Goal: Task Accomplishment & Management: Manage account settings

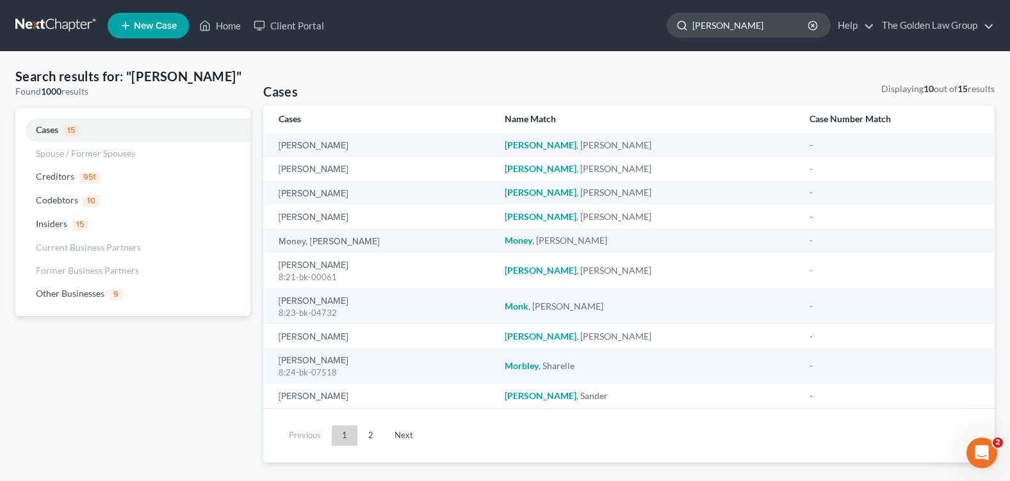
drag, startPoint x: 736, startPoint y: 30, endPoint x: 678, endPoint y: 25, distance: 58.5
click at [684, 26] on div "mofford" at bounding box center [748, 25] width 164 height 25
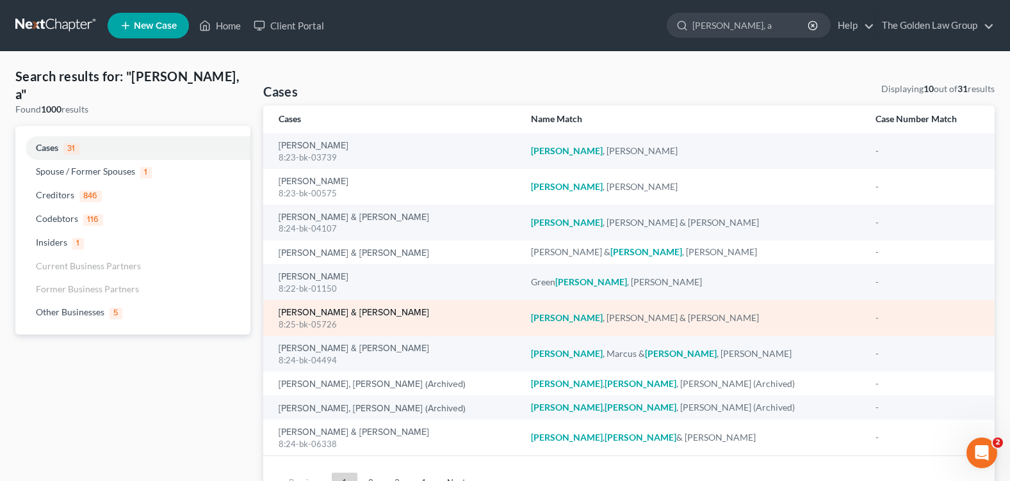
type input "lewis, a"
click at [340, 314] on link "[PERSON_NAME] & [PERSON_NAME]" at bounding box center [353, 313] width 150 height 9
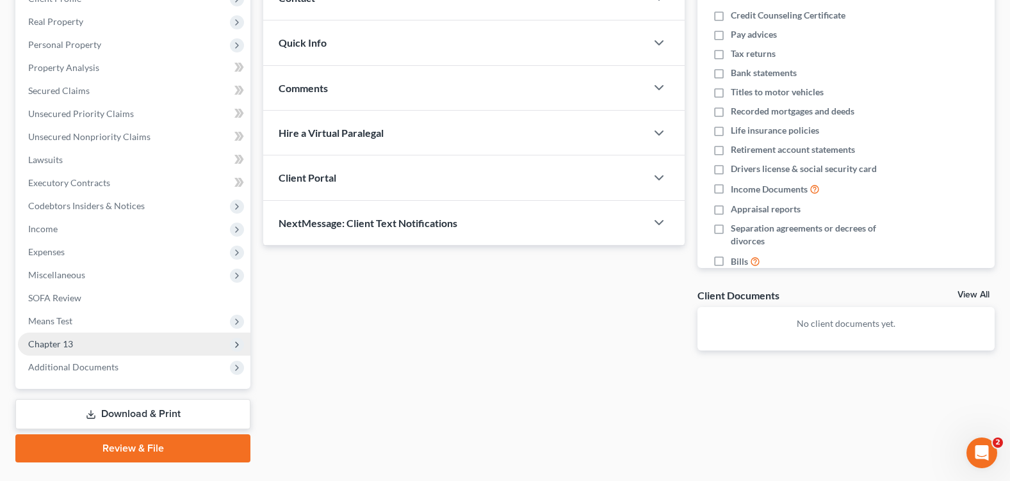
scroll to position [222, 0]
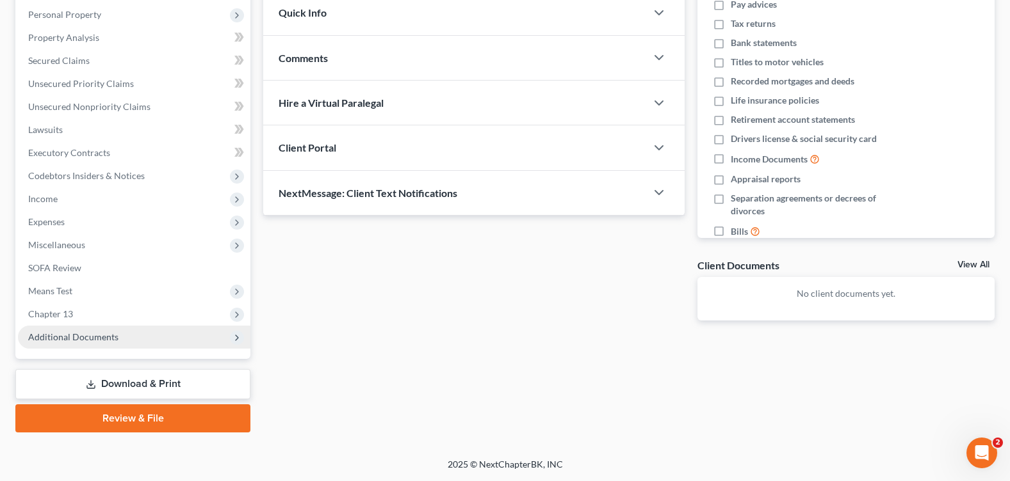
click at [134, 341] on span "Additional Documents" at bounding box center [134, 337] width 232 height 23
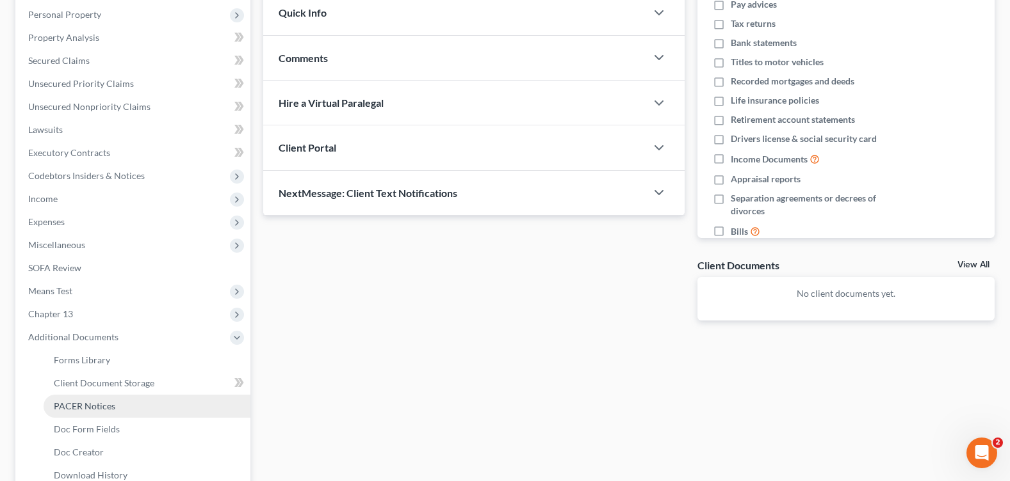
click at [136, 402] on link "PACER Notices" at bounding box center [147, 406] width 207 height 23
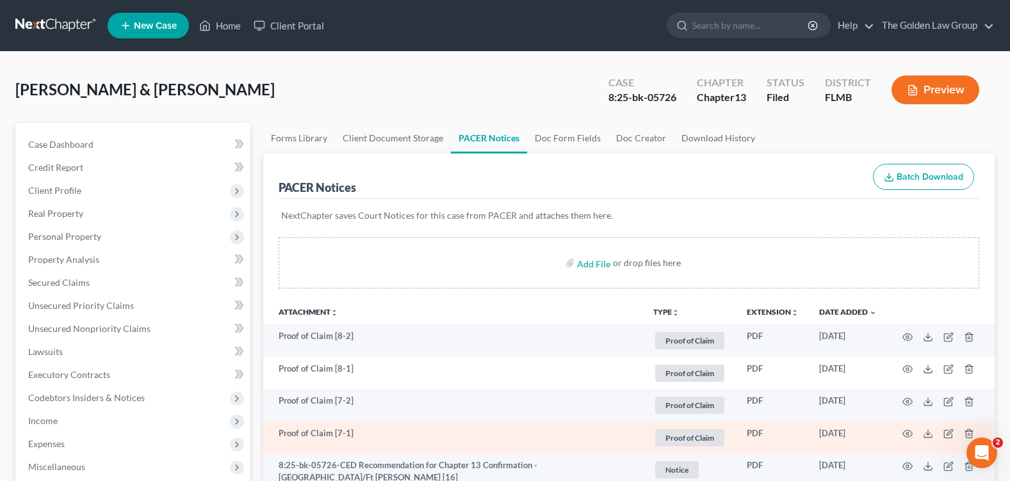
scroll to position [128, 0]
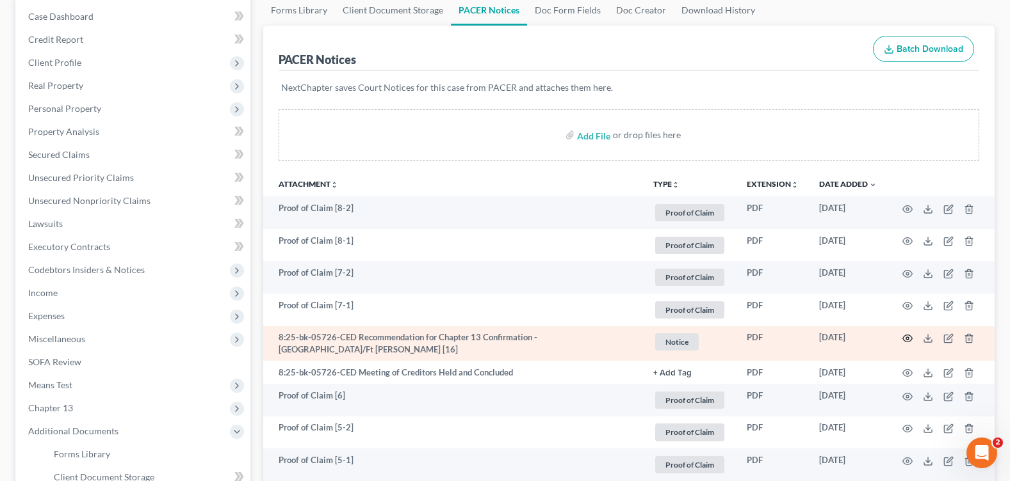
click at [908, 337] on icon "button" at bounding box center [907, 339] width 10 height 10
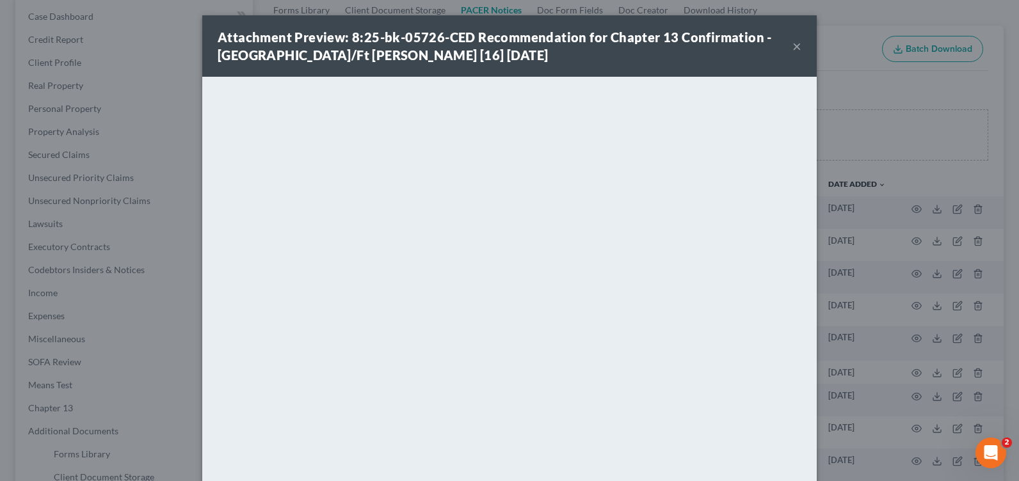
click at [793, 47] on button "×" at bounding box center [797, 45] width 9 height 15
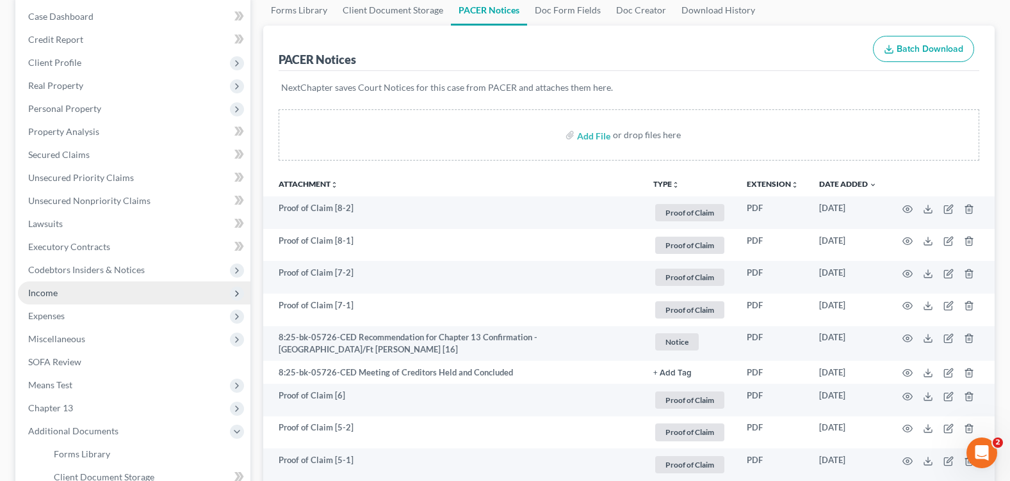
click at [81, 301] on span "Income" at bounding box center [134, 293] width 232 height 23
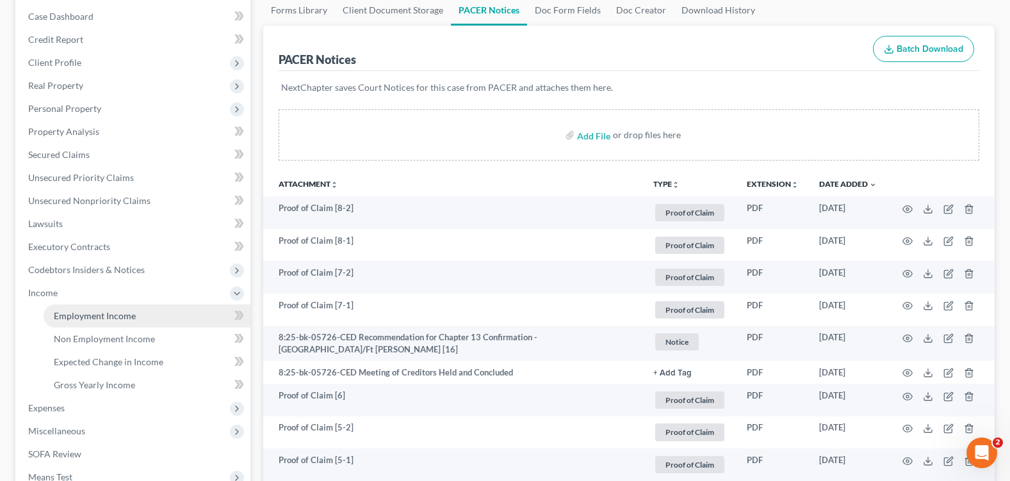
click at [101, 318] on span "Employment Income" at bounding box center [95, 315] width 82 height 11
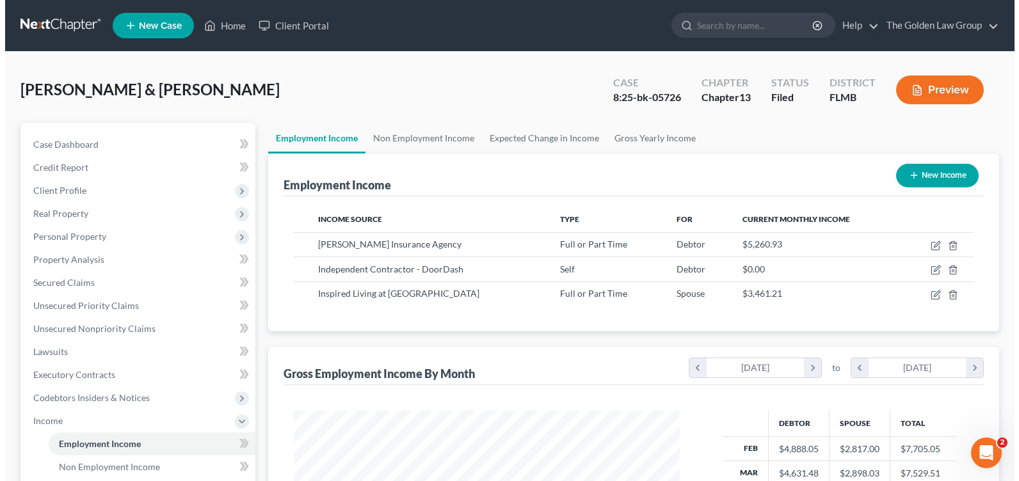
scroll to position [230, 411]
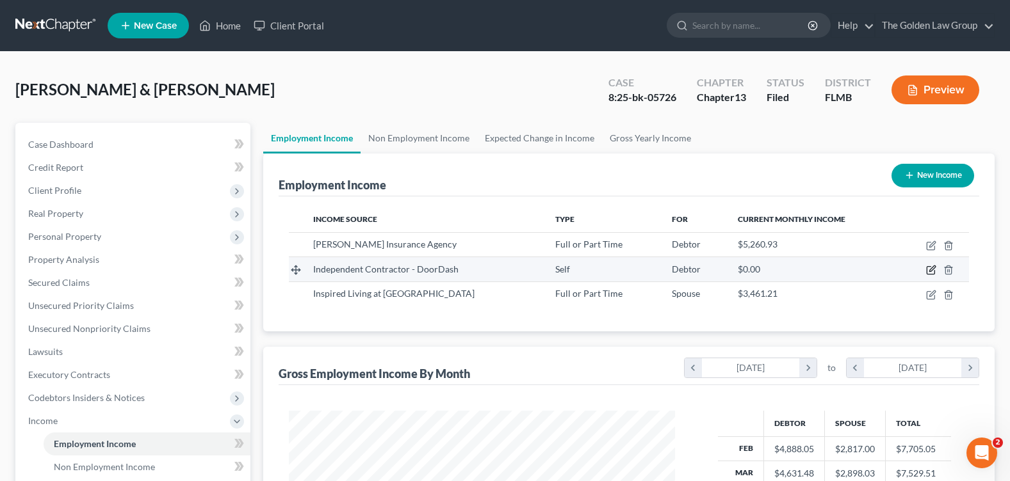
click at [930, 271] on icon "button" at bounding box center [931, 270] width 10 height 10
select select "1"
select select "0"
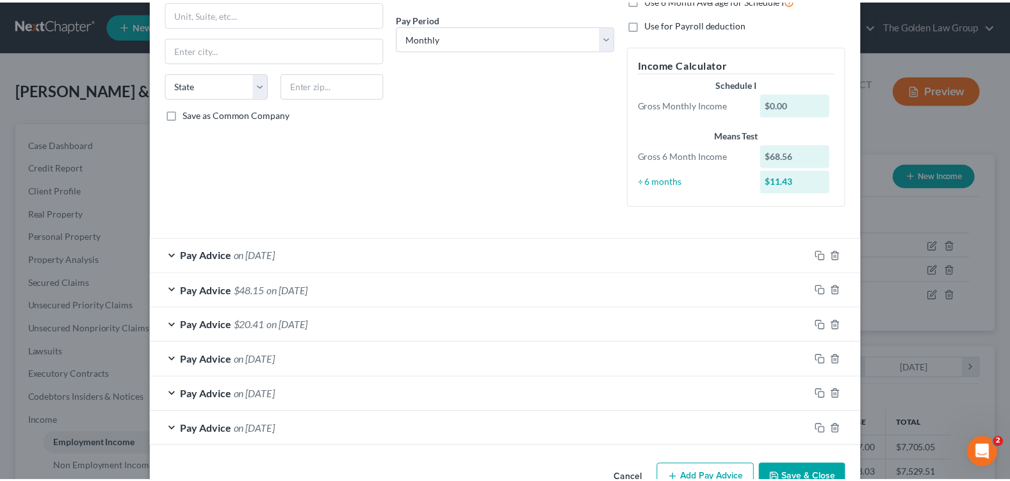
scroll to position [228, 0]
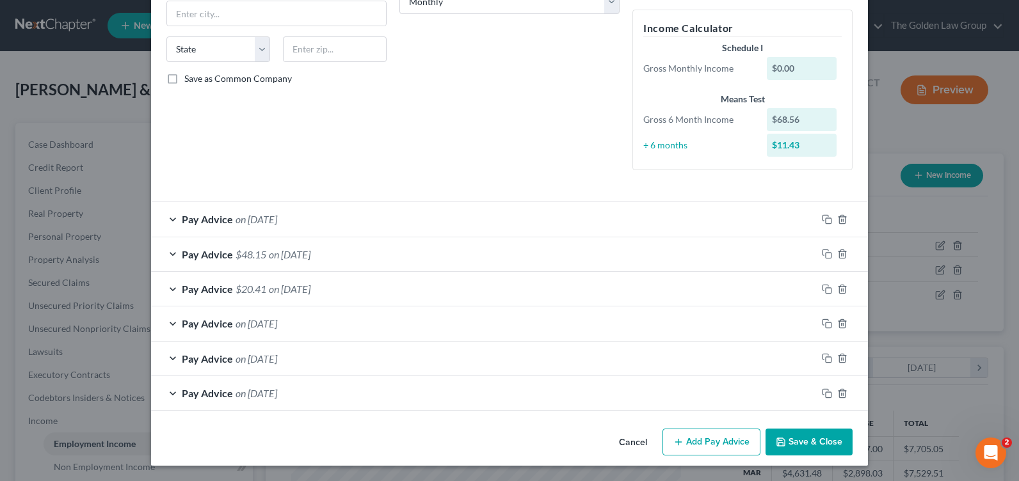
click at [634, 444] on button "Cancel" at bounding box center [633, 443] width 49 height 26
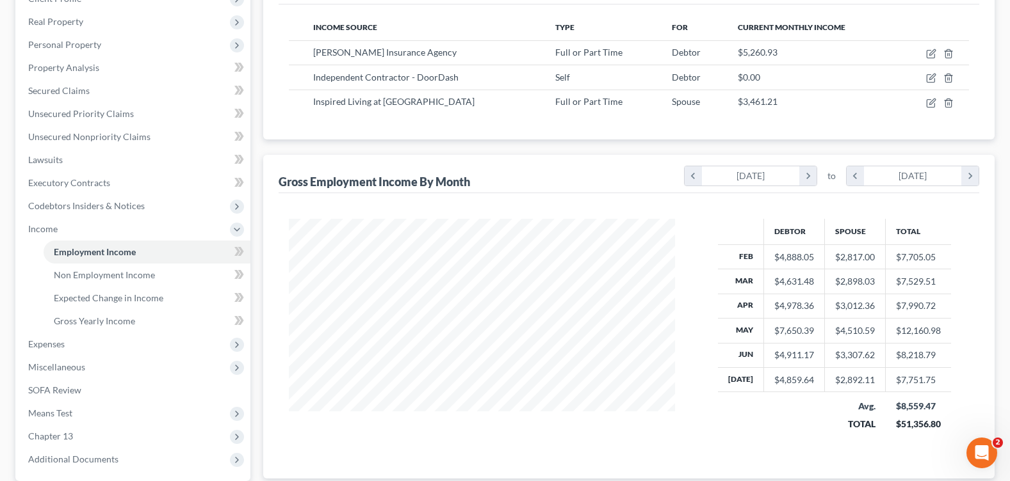
scroll to position [0, 0]
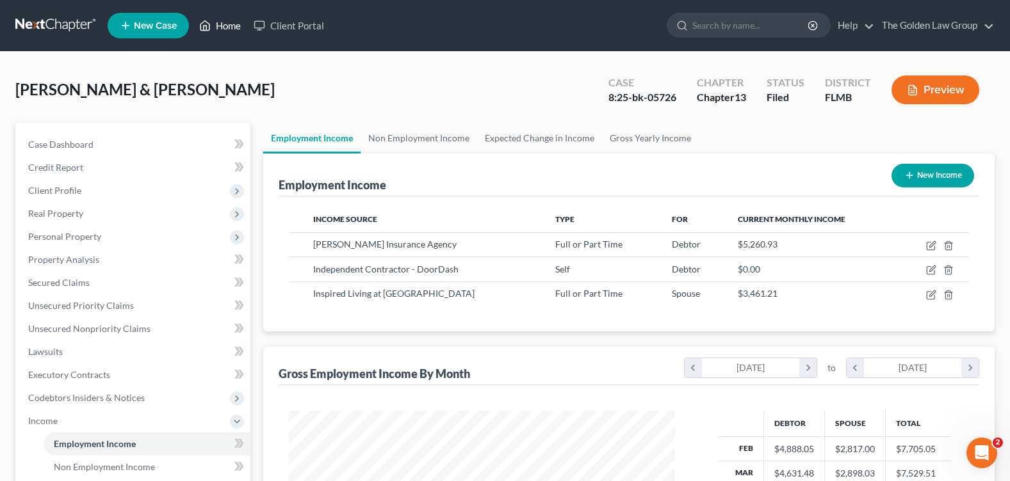
click at [222, 26] on link "Home" at bounding box center [220, 25] width 54 height 23
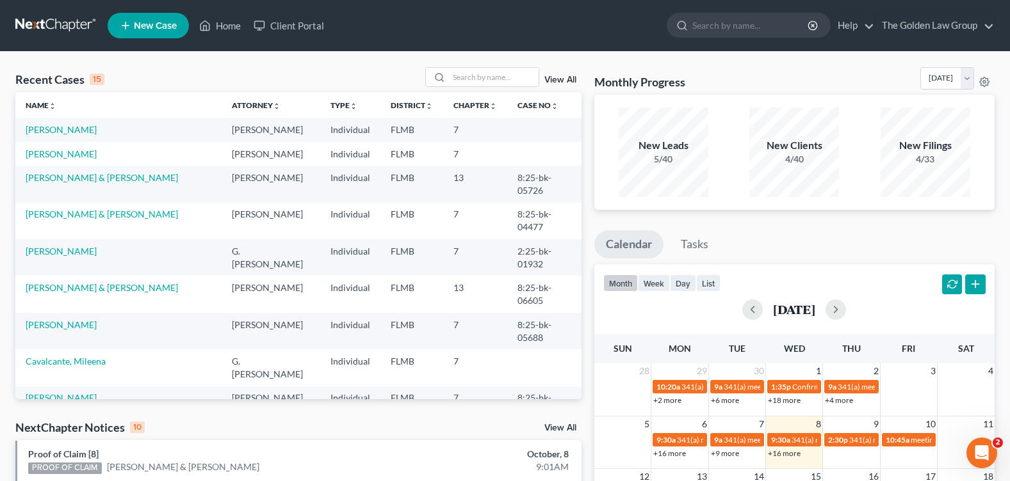
click at [229, 79] on div "Recent Cases 15 View All" at bounding box center [298, 79] width 566 height 25
click at [709, 28] on input "search" at bounding box center [750, 25] width 117 height 24
type input "johnson, sa"
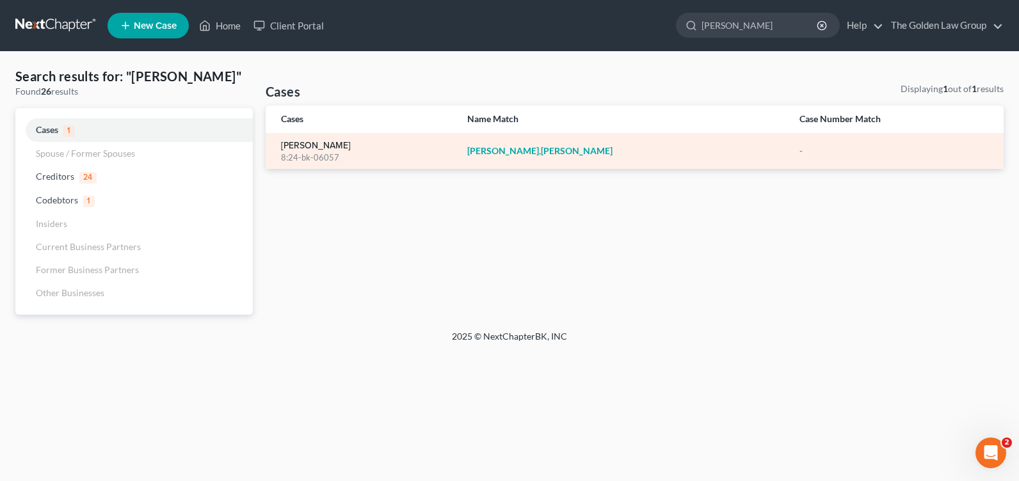
click at [318, 143] on link "[PERSON_NAME]" at bounding box center [316, 145] width 70 height 9
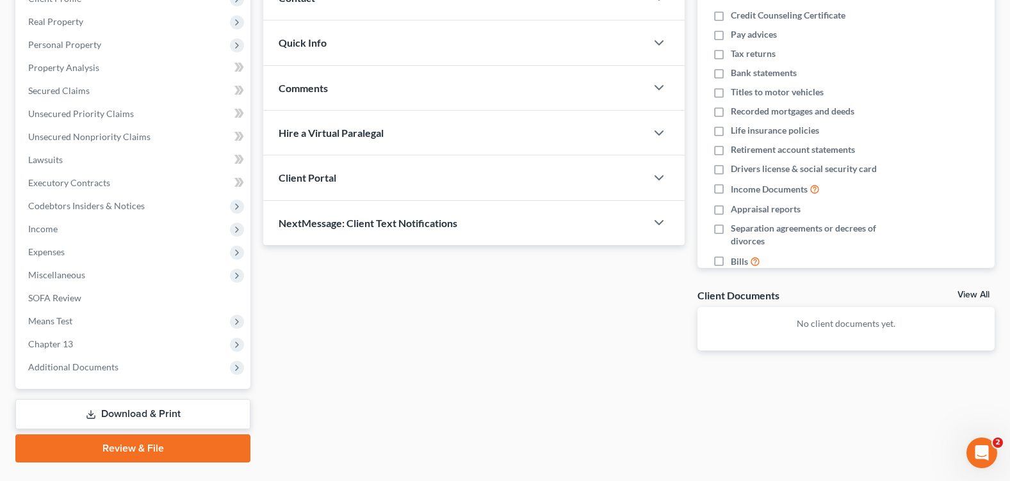
scroll to position [222, 0]
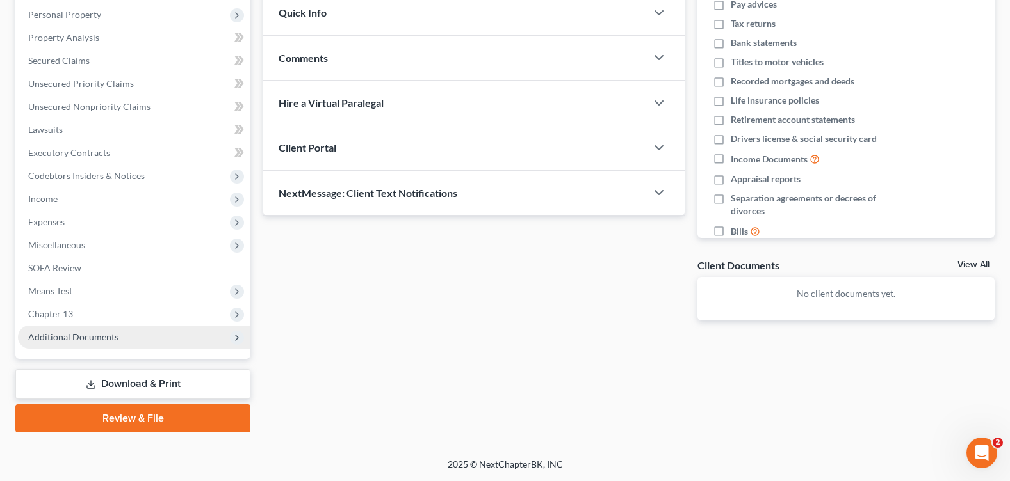
click at [101, 337] on span "Additional Documents" at bounding box center [73, 337] width 90 height 11
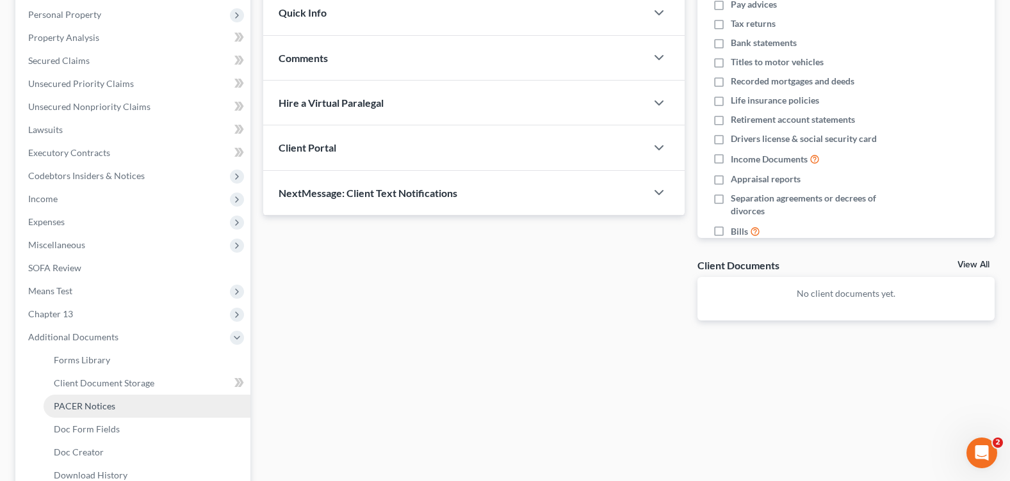
click at [124, 408] on link "PACER Notices" at bounding box center [147, 406] width 207 height 23
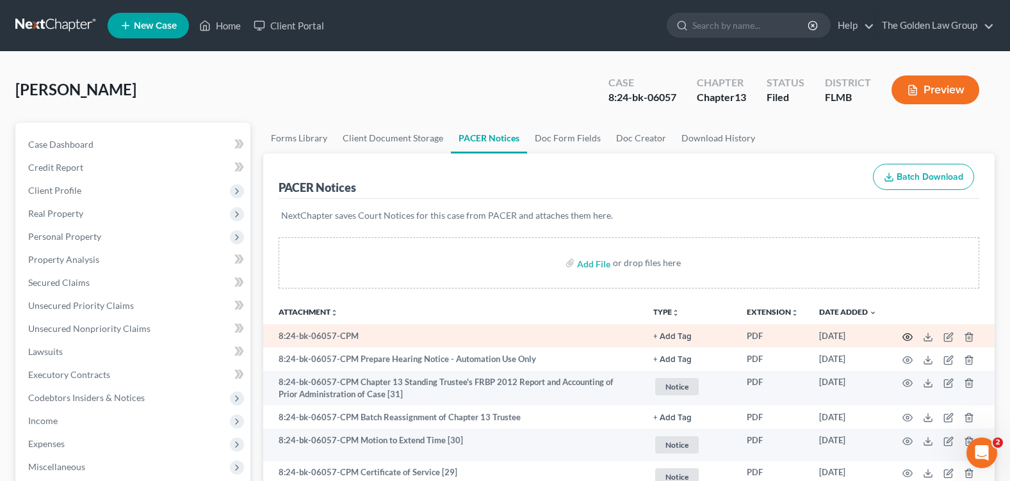
click at [908, 338] on circle "button" at bounding box center [907, 337] width 3 height 3
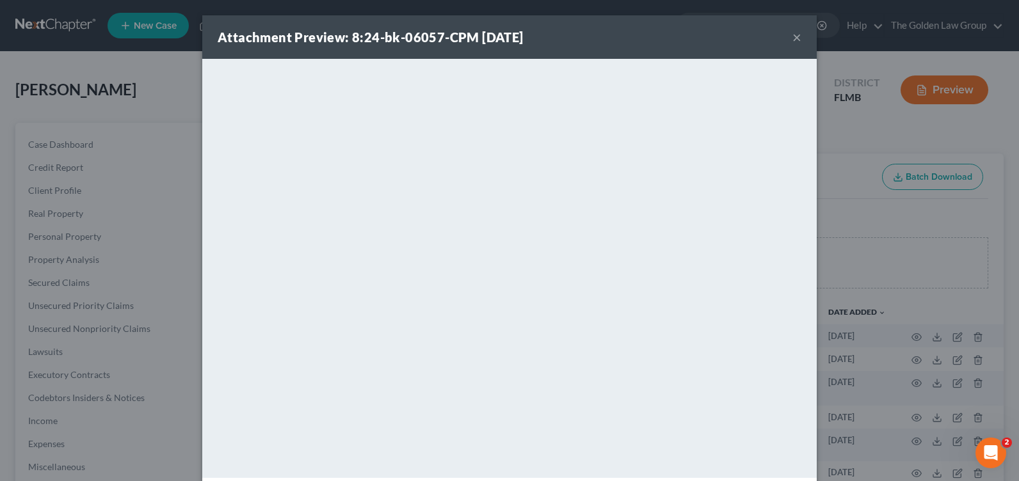
click at [793, 37] on button "×" at bounding box center [797, 36] width 9 height 15
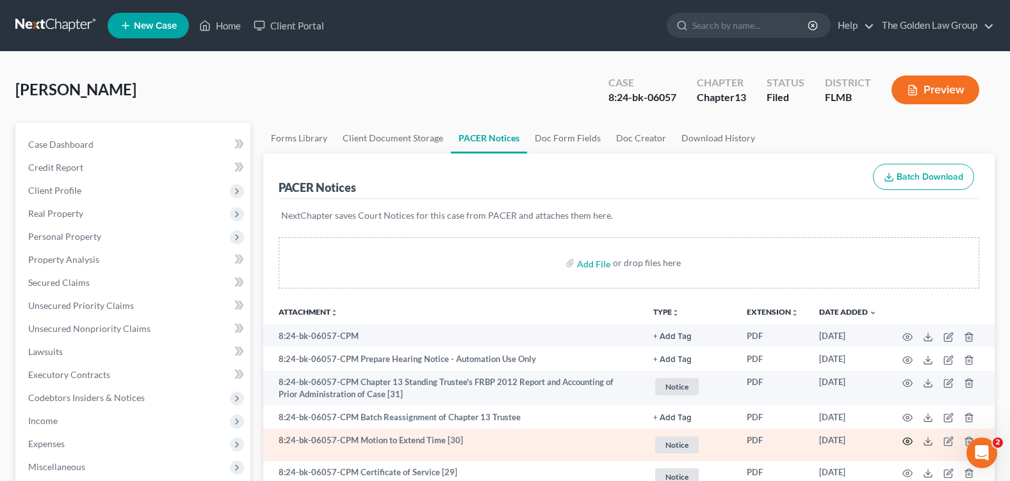
click at [905, 440] on icon "button" at bounding box center [907, 442] width 10 height 10
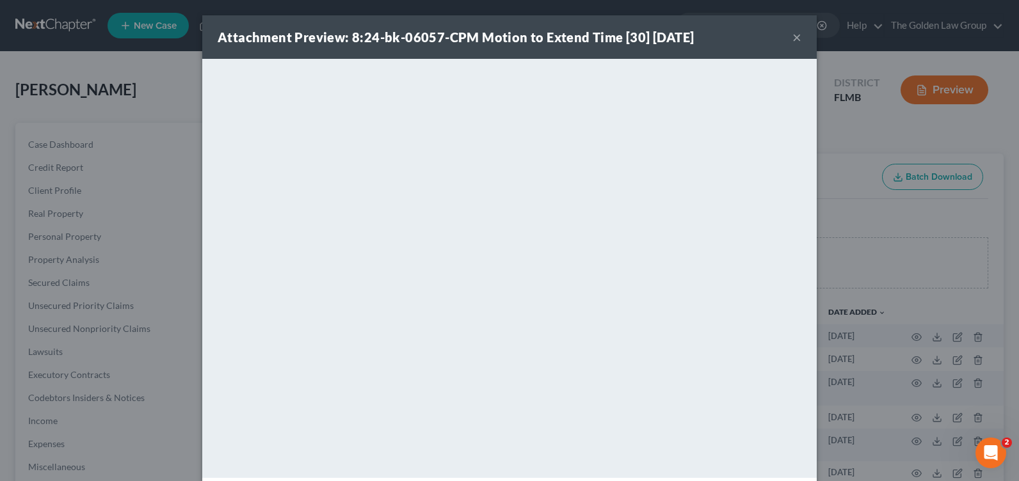
click at [793, 36] on button "×" at bounding box center [797, 36] width 9 height 15
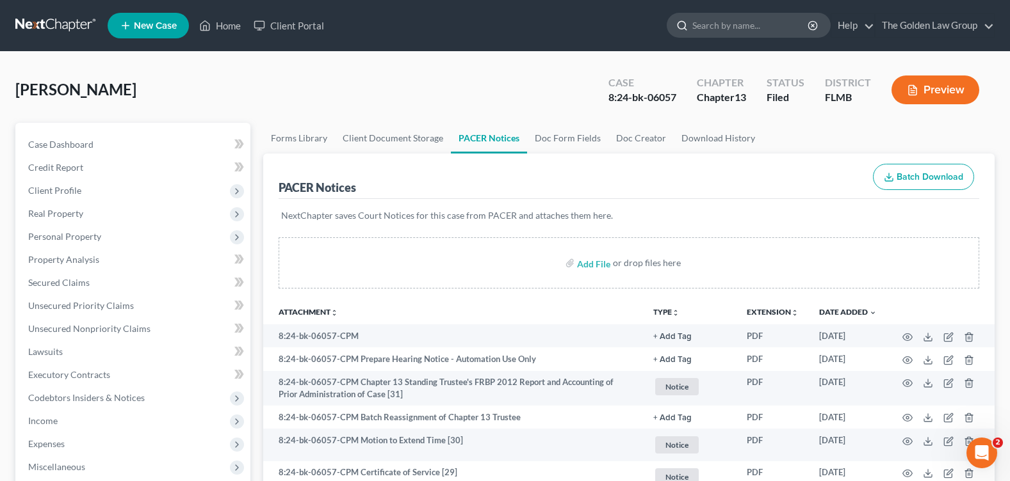
click at [699, 27] on input "search" at bounding box center [750, 25] width 117 height 24
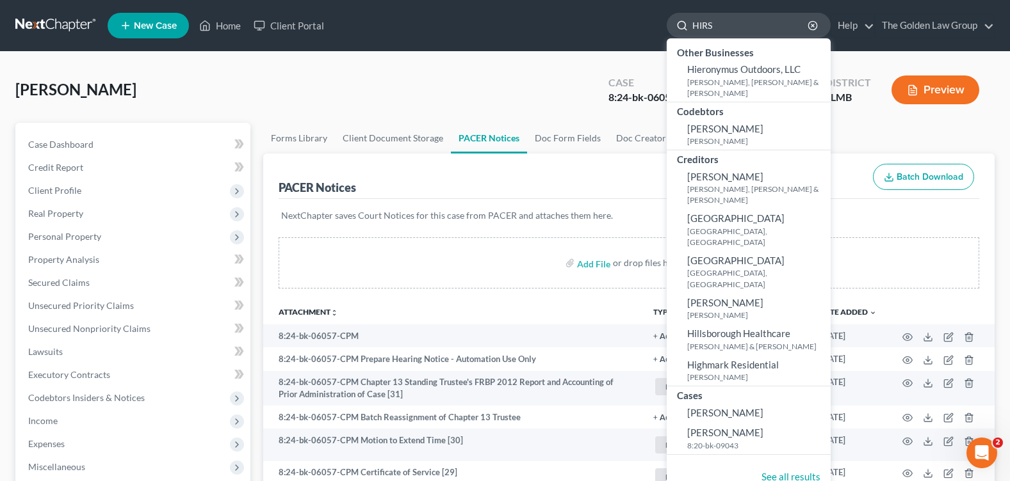
type input "HIRST"
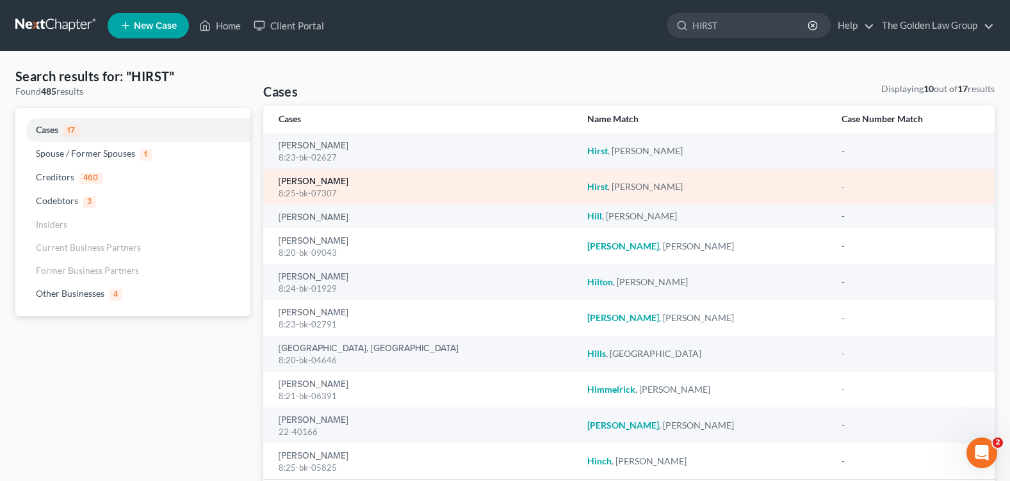
click at [298, 183] on link "[PERSON_NAME]" at bounding box center [313, 181] width 70 height 9
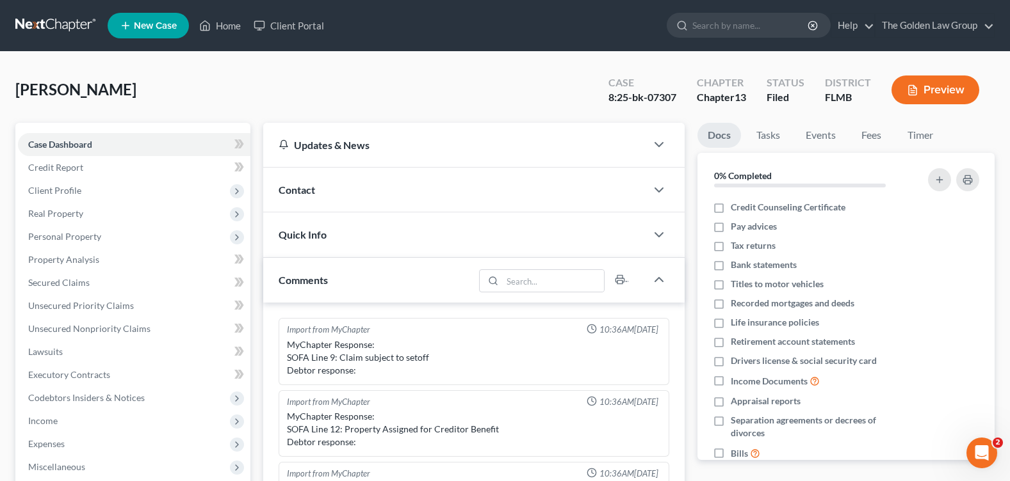
scroll to position [222, 0]
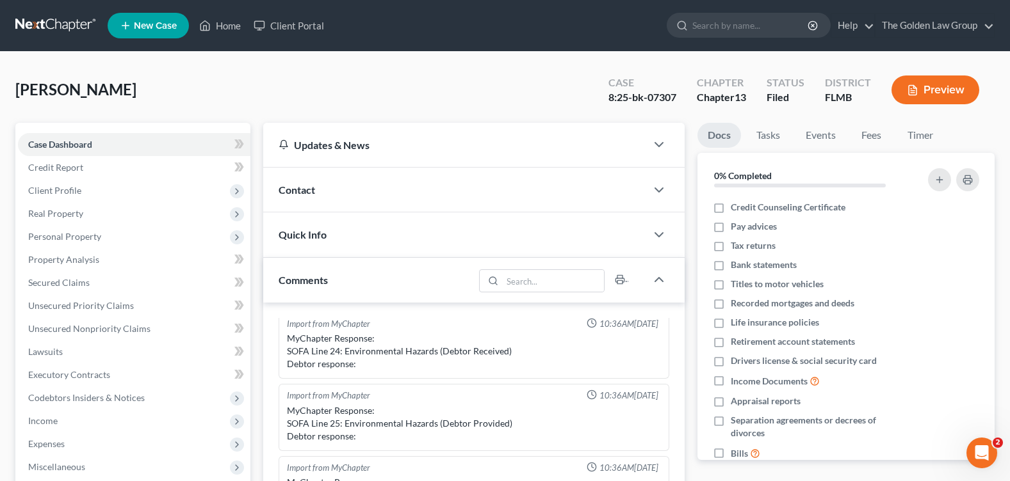
click at [471, 99] on div "Hirst, Amy Upgraded Case 8:25-bk-07307 Chapter Chapter 13 Status Filed District…" at bounding box center [504, 95] width 979 height 56
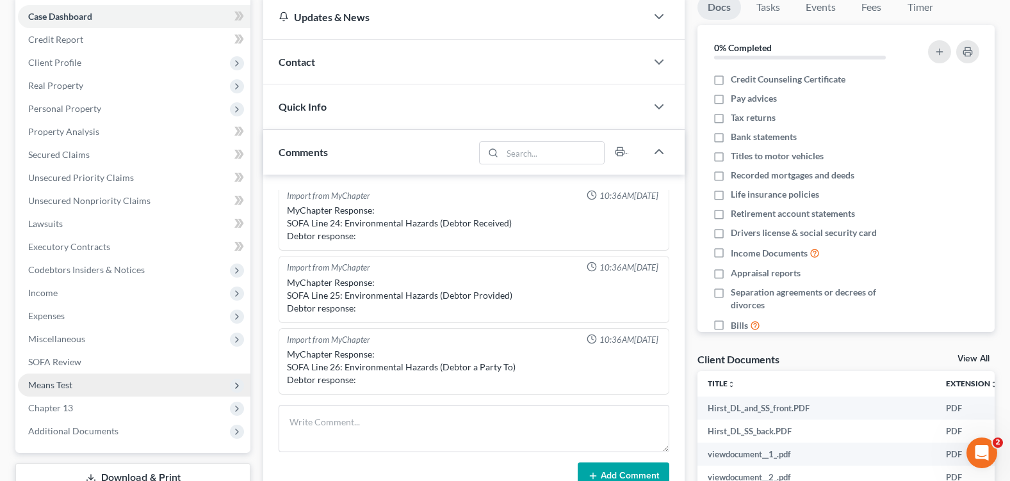
scroll to position [256, 0]
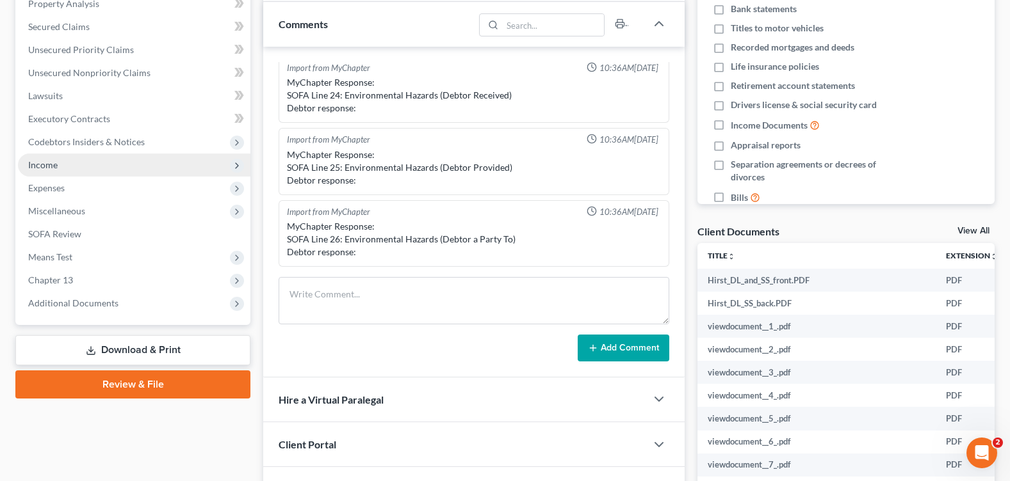
click at [66, 170] on span "Income" at bounding box center [134, 165] width 232 height 23
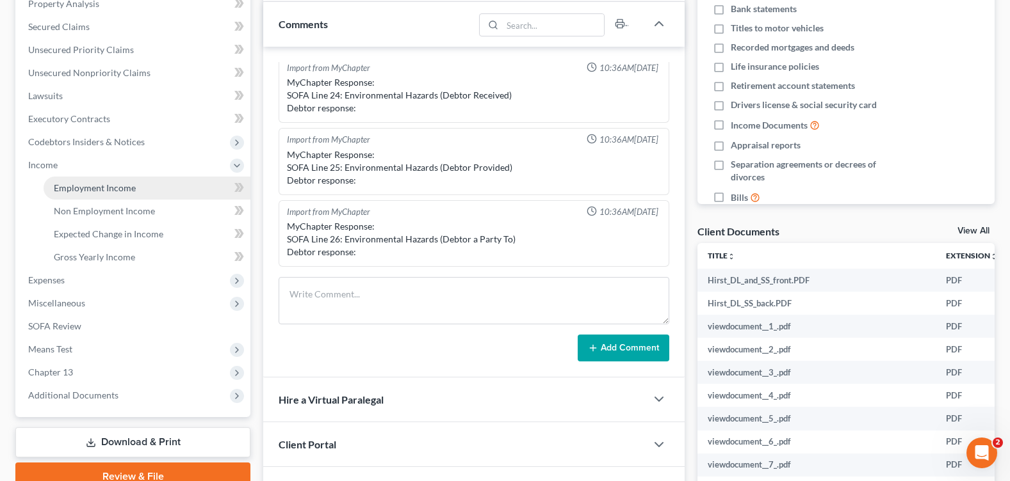
click at [123, 186] on span "Employment Income" at bounding box center [95, 187] width 82 height 11
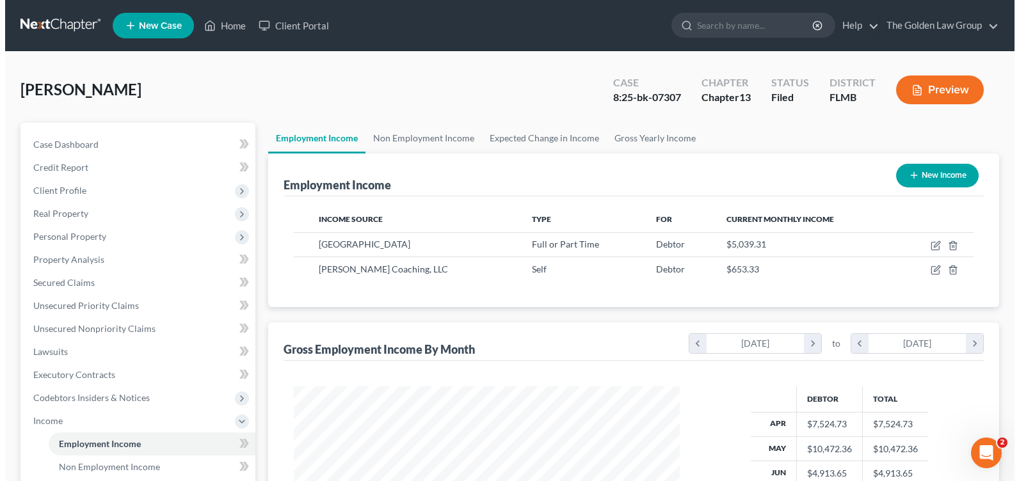
scroll to position [230, 411]
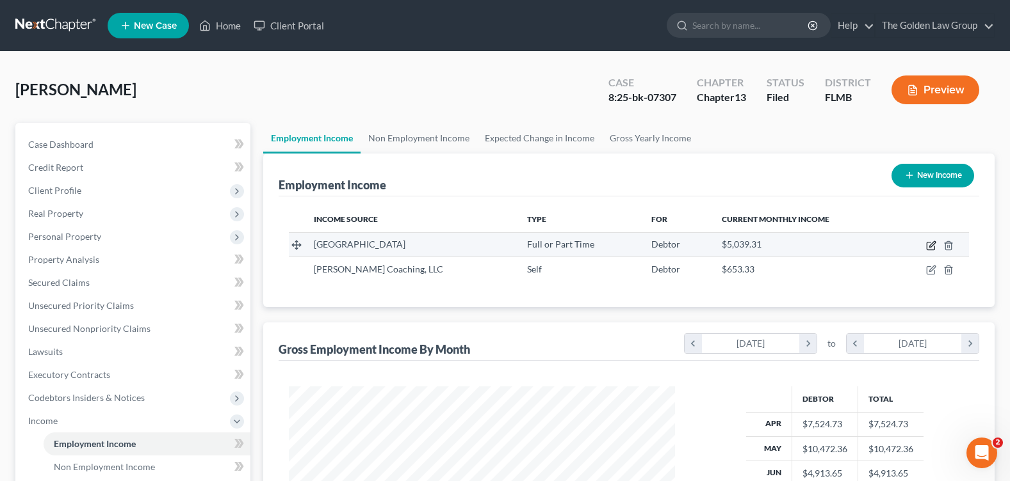
click at [928, 245] on icon "button" at bounding box center [931, 246] width 10 height 10
select select "0"
select select "9"
select select "2"
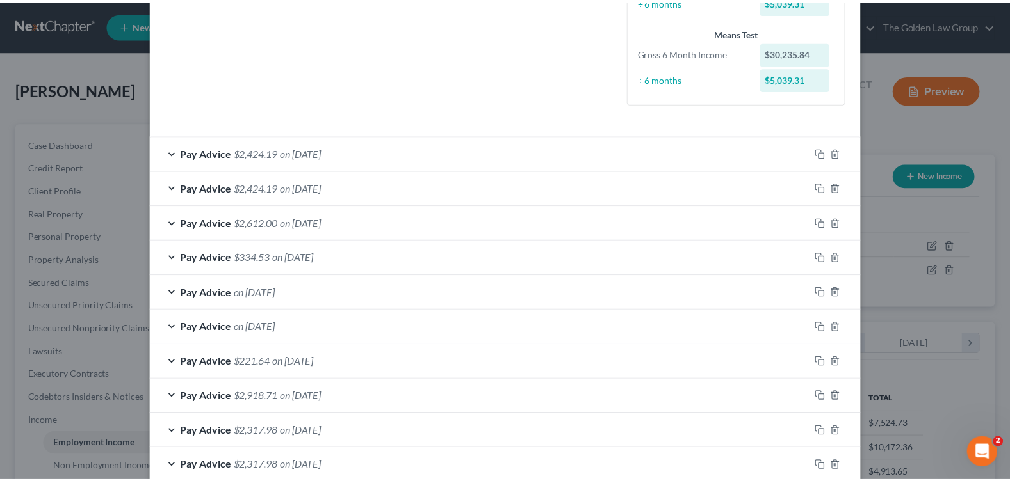
scroll to position [567, 0]
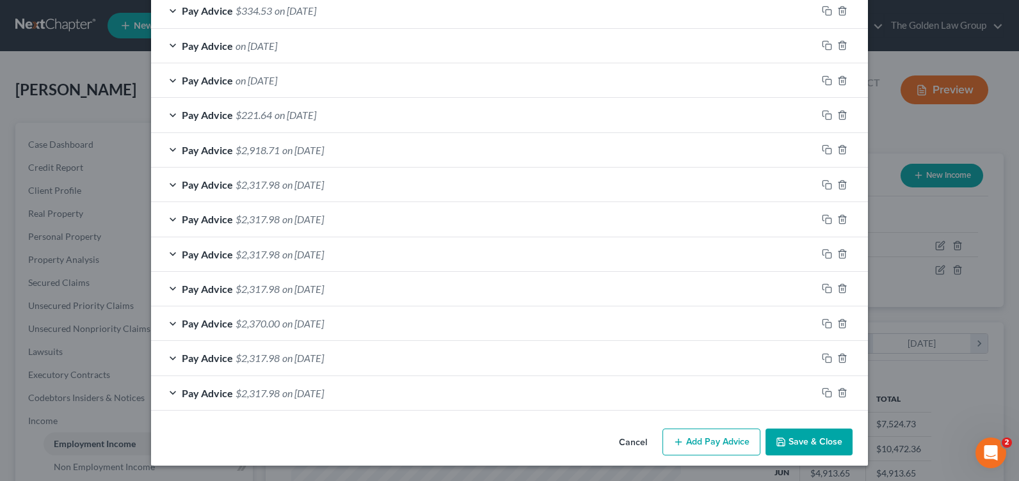
click at [806, 436] on button "Save & Close" at bounding box center [809, 442] width 87 height 27
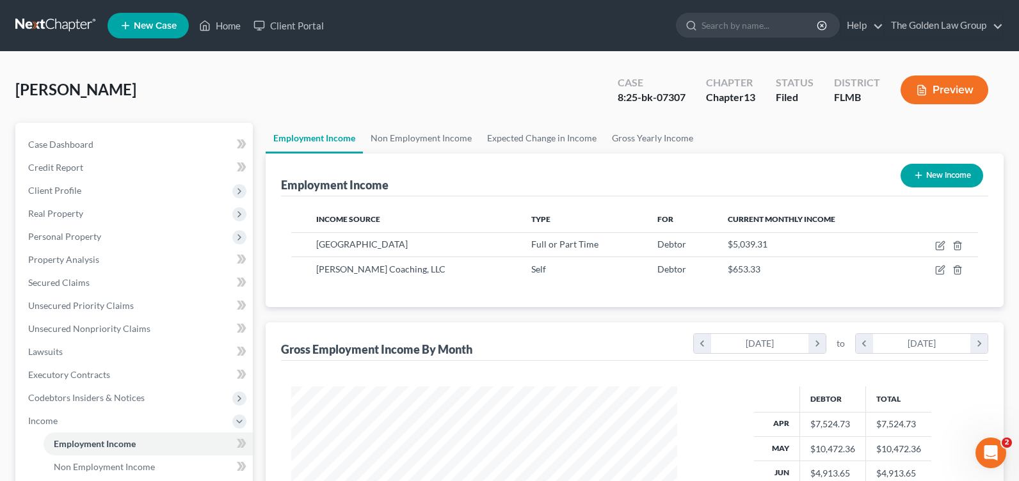
scroll to position [639964, 639782]
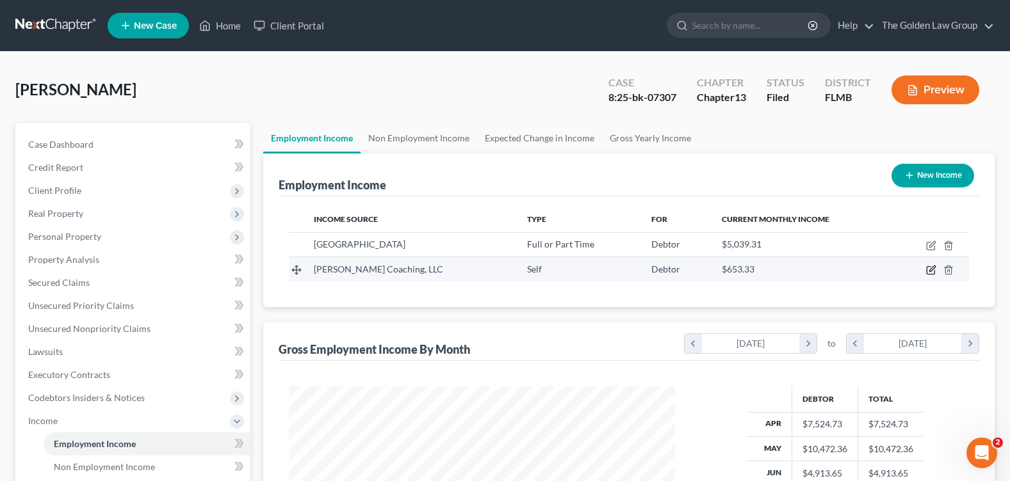
click at [930, 270] on icon "button" at bounding box center [931, 270] width 10 height 10
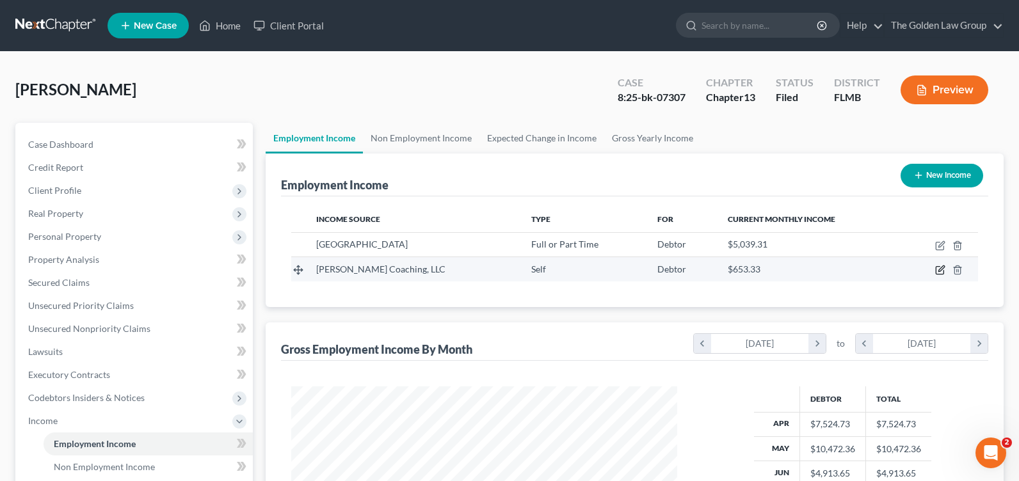
select select "1"
select select "9"
select select "0"
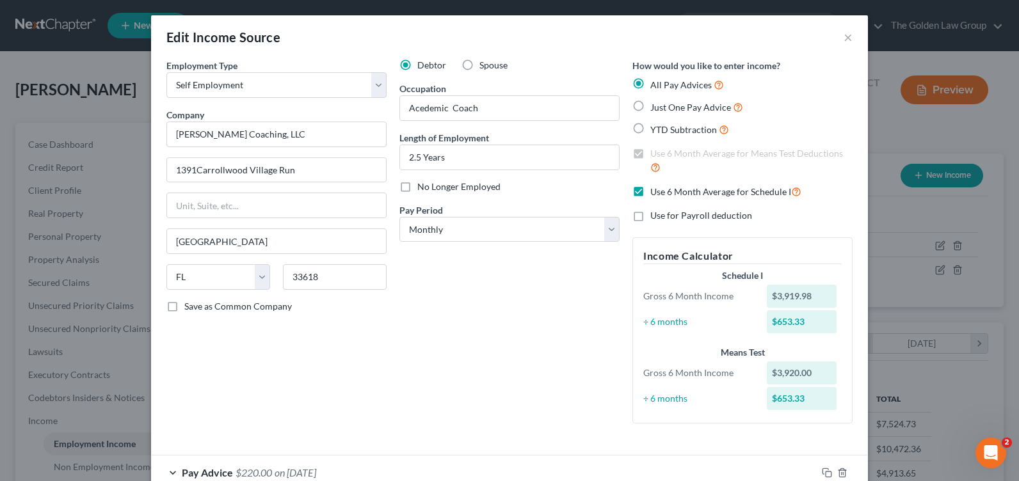
scroll to position [128, 0]
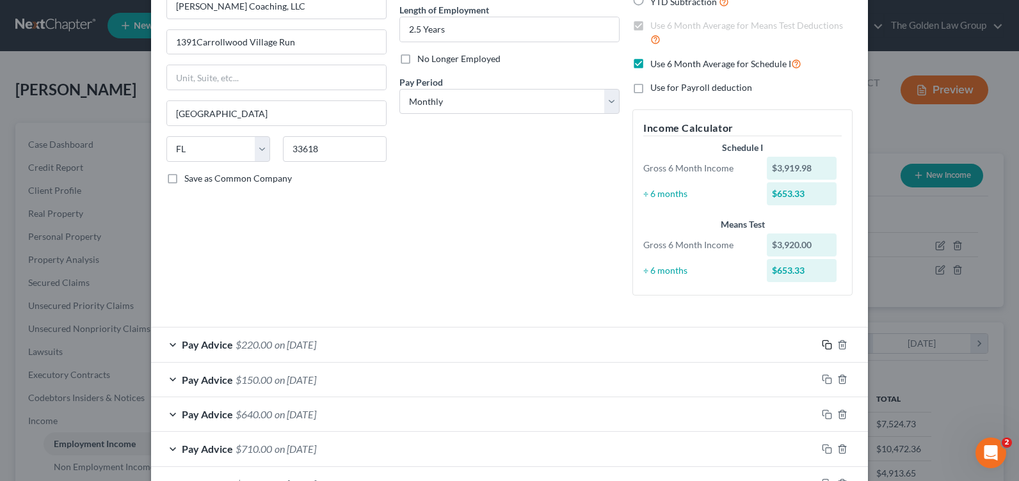
click at [823, 346] on icon "button" at bounding box center [827, 345] width 10 height 10
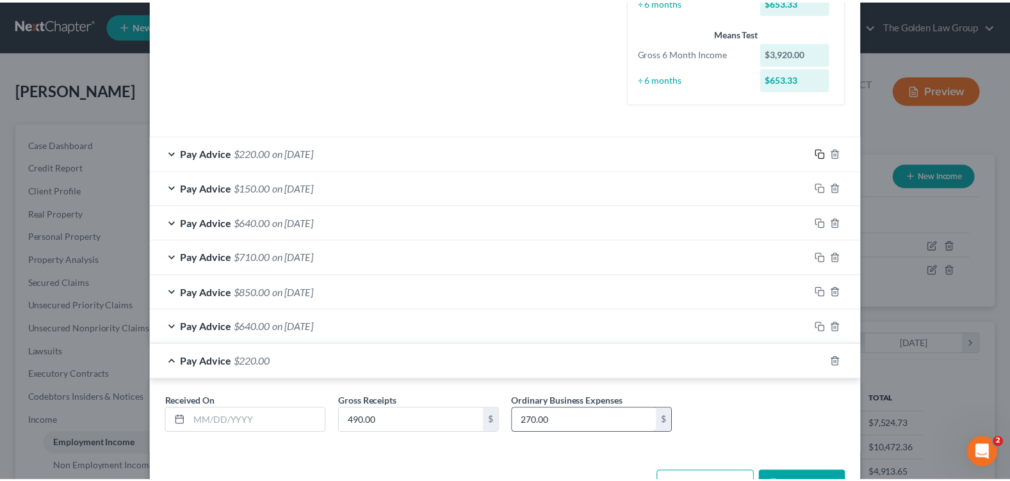
scroll to position [363, 0]
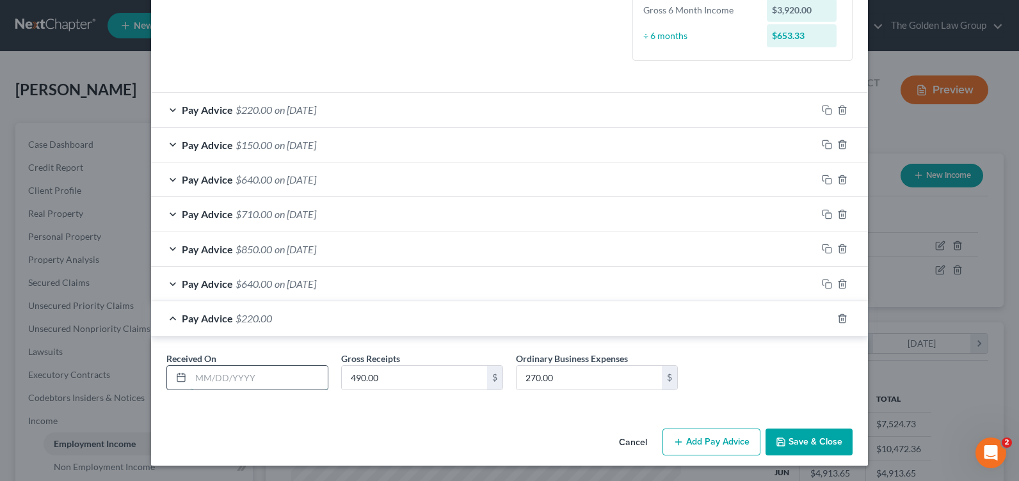
click at [255, 380] on input "text" at bounding box center [259, 378] width 137 height 24
type input "9/30/2025"
click at [370, 375] on input "490.00" at bounding box center [414, 378] width 145 height 24
type input "770"
click at [590, 382] on input "270.00" at bounding box center [589, 378] width 145 height 24
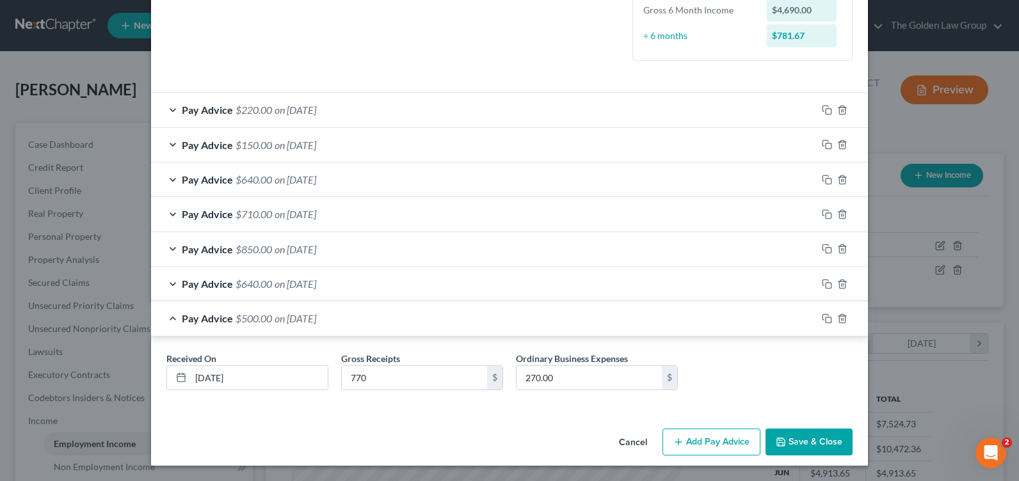
click at [802, 443] on button "Save & Close" at bounding box center [809, 442] width 87 height 27
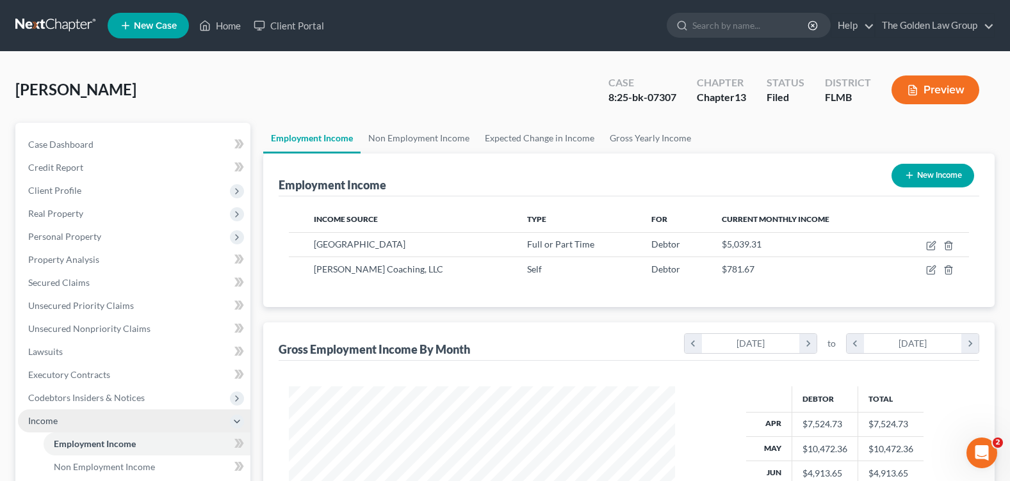
scroll to position [128, 0]
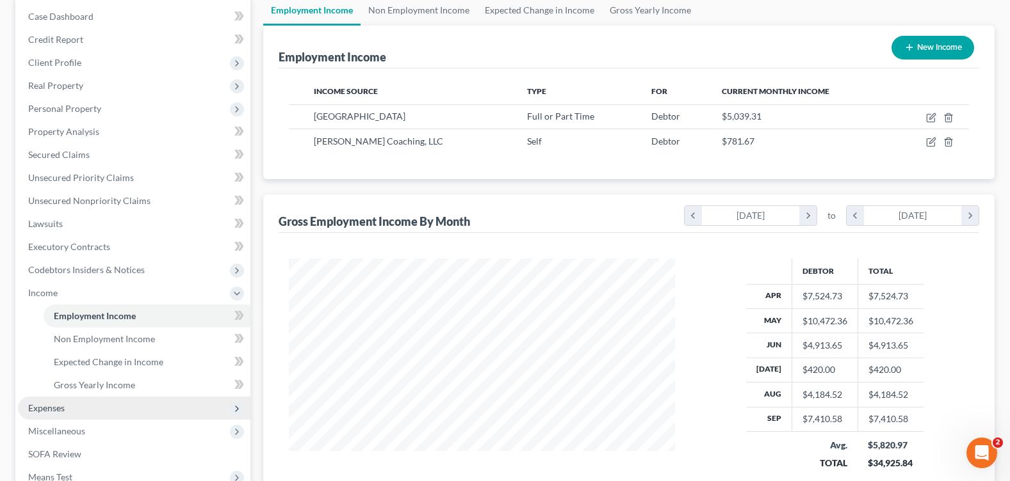
click at [102, 410] on span "Expenses" at bounding box center [134, 408] width 232 height 23
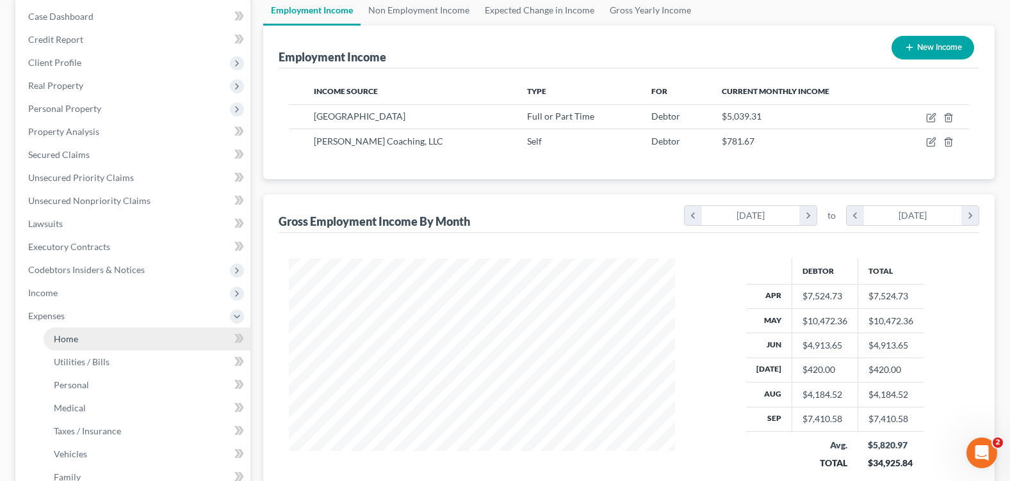
click at [76, 335] on span "Home" at bounding box center [66, 339] width 24 height 11
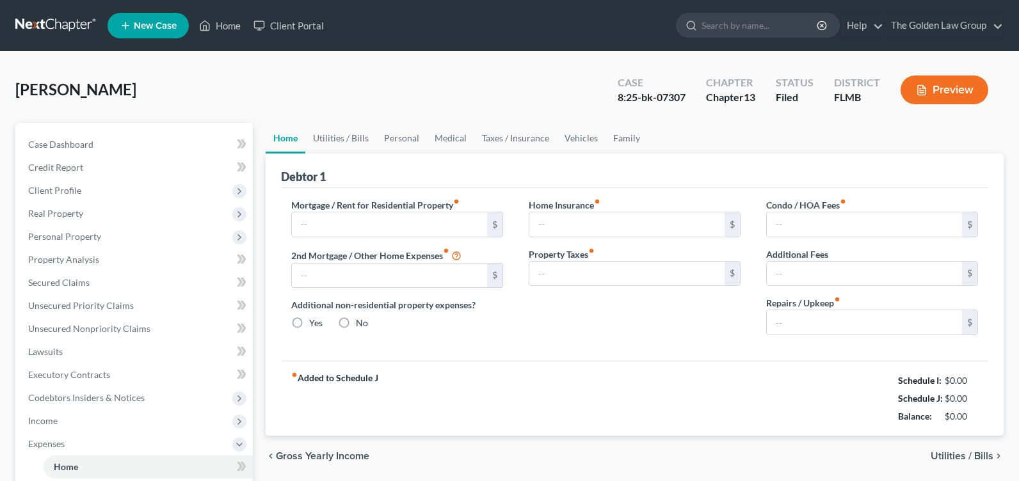
type input "1,000.00"
type input "0.00"
radio input "true"
type input "0.00"
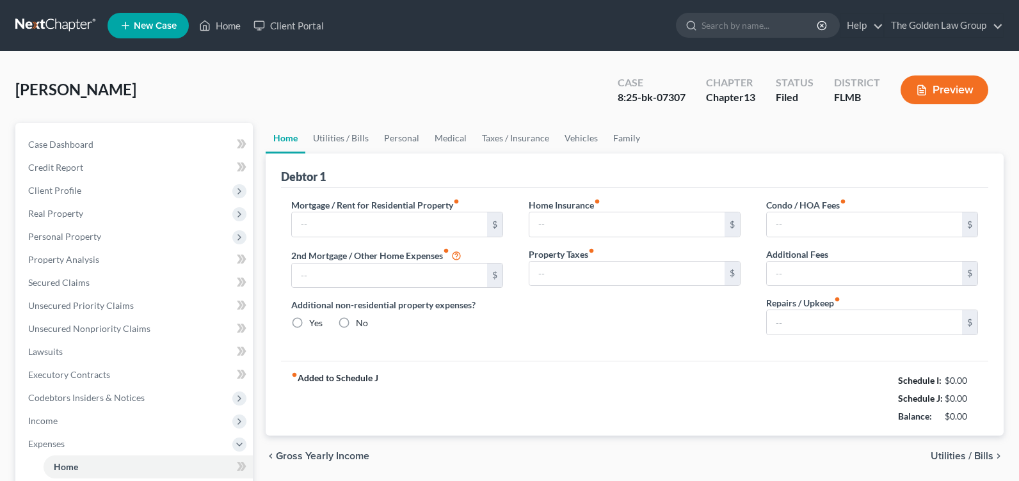
type input "0.00"
type input "100.00"
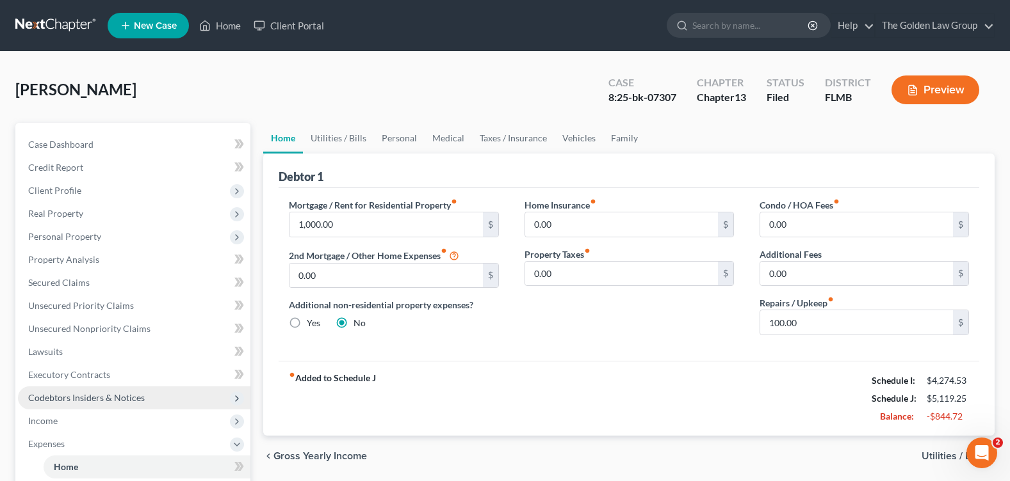
scroll to position [128, 0]
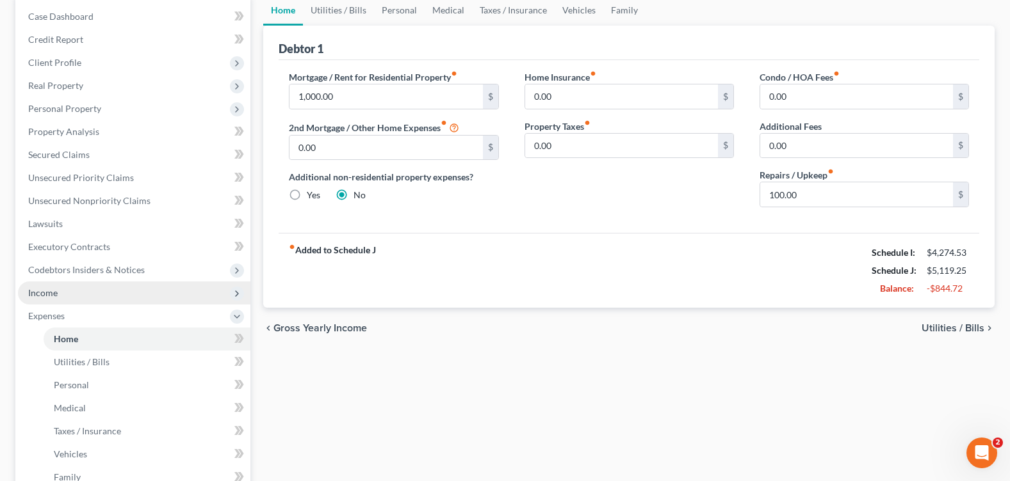
click at [94, 300] on span "Income" at bounding box center [134, 293] width 232 height 23
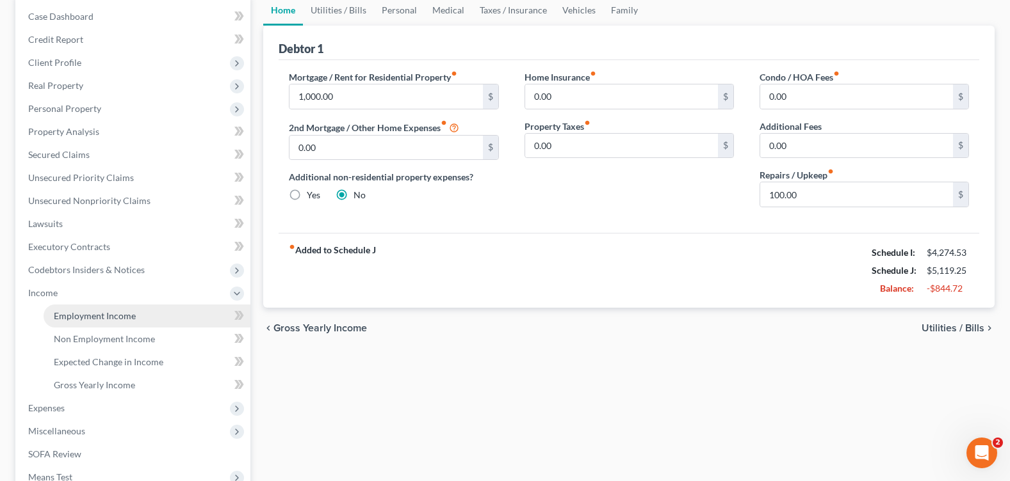
click at [98, 314] on span "Employment Income" at bounding box center [95, 315] width 82 height 11
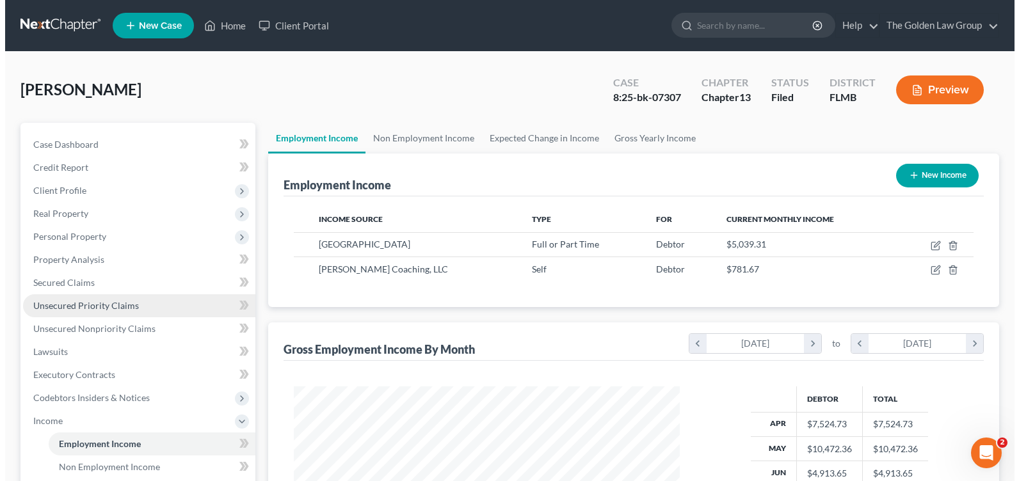
scroll to position [230, 411]
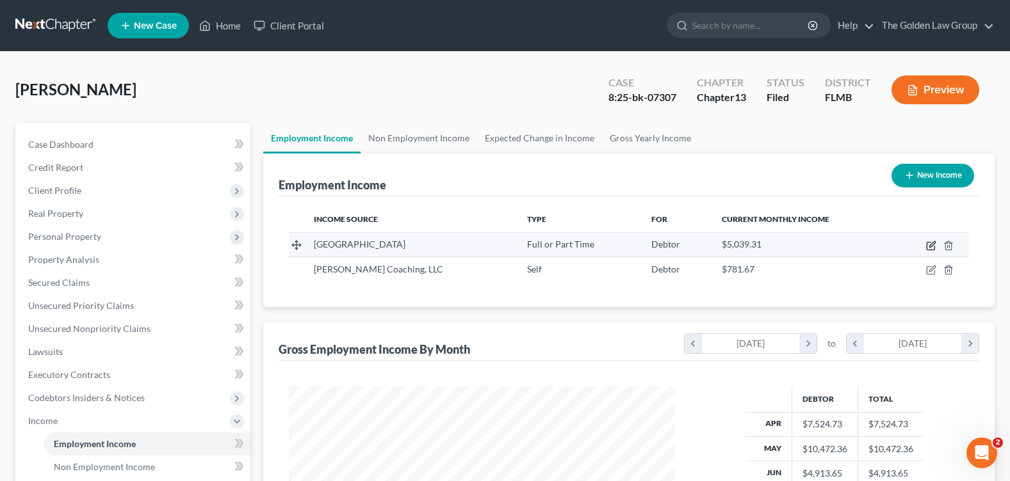
click at [928, 247] on icon "button" at bounding box center [931, 246] width 10 height 10
select select "0"
select select "9"
select select "2"
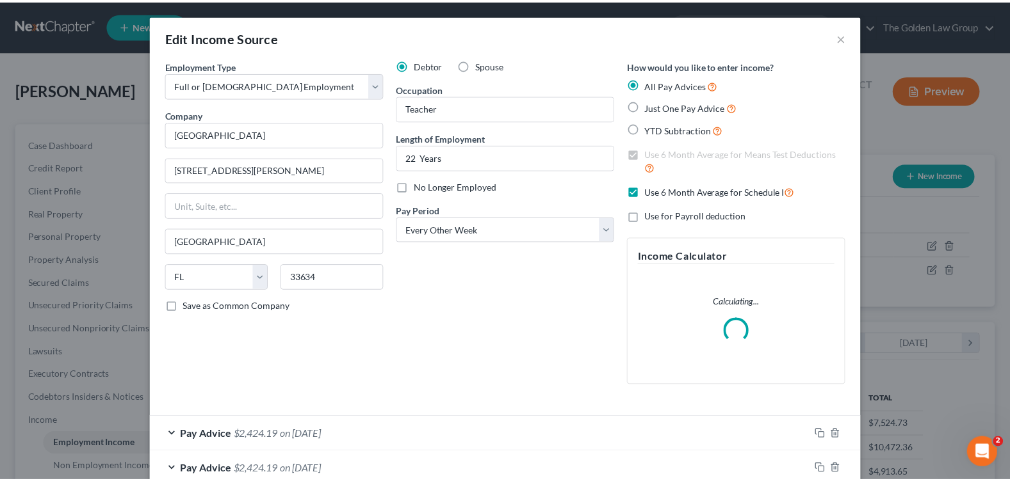
scroll to position [230, 416]
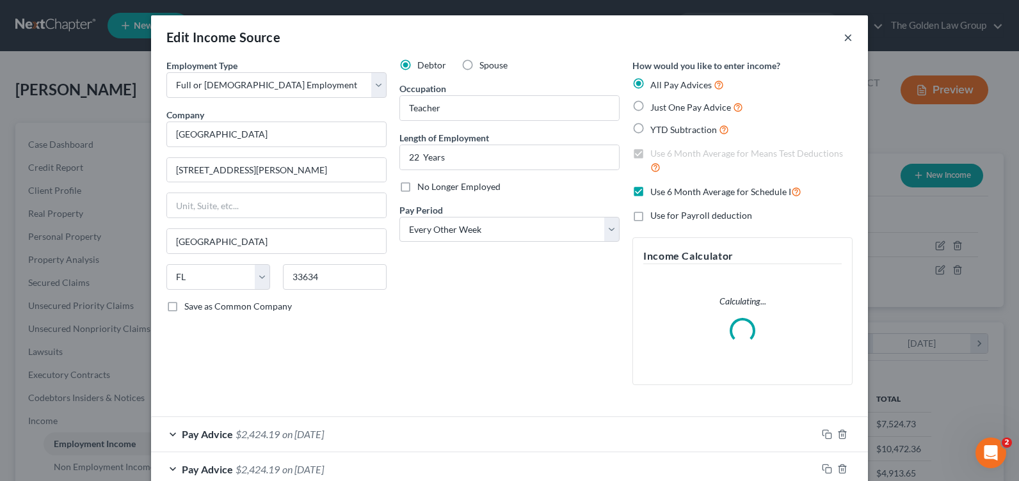
click at [844, 36] on button "×" at bounding box center [848, 36] width 9 height 15
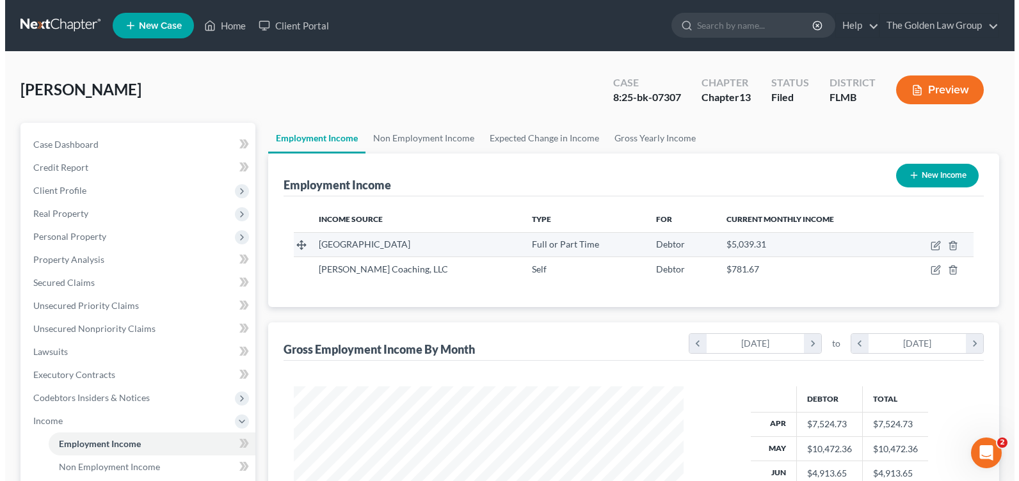
scroll to position [639964, 639782]
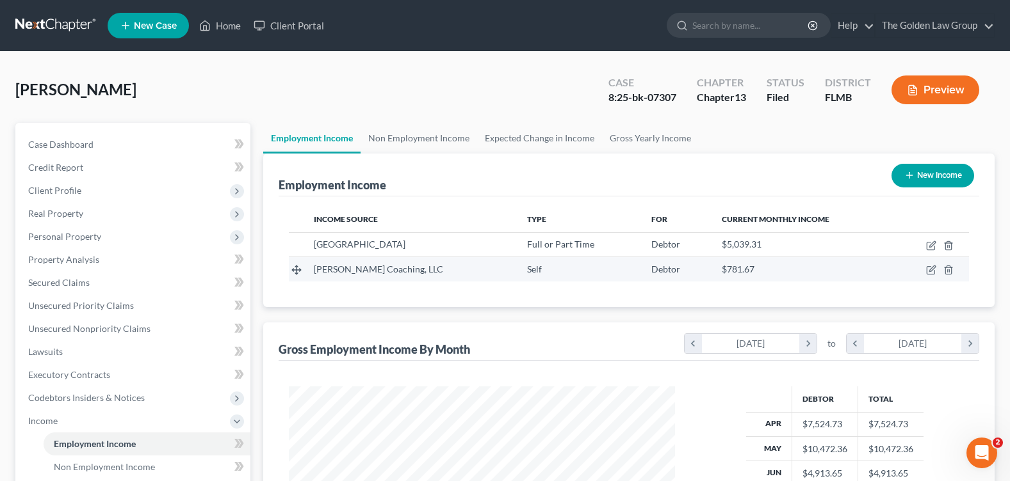
click at [937, 271] on td at bounding box center [931, 269] width 76 height 24
click at [929, 270] on icon "button" at bounding box center [931, 270] width 10 height 10
select select "1"
select select "9"
select select "0"
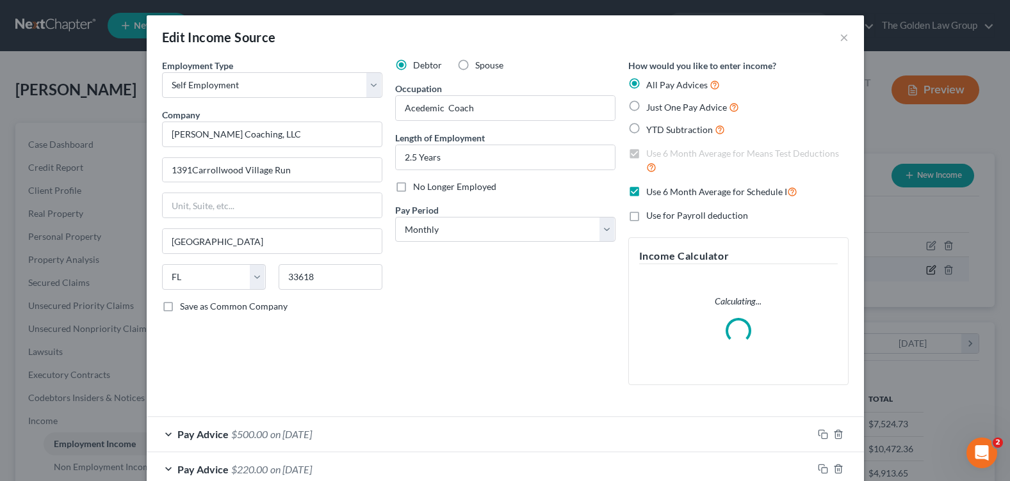
scroll to position [230, 416]
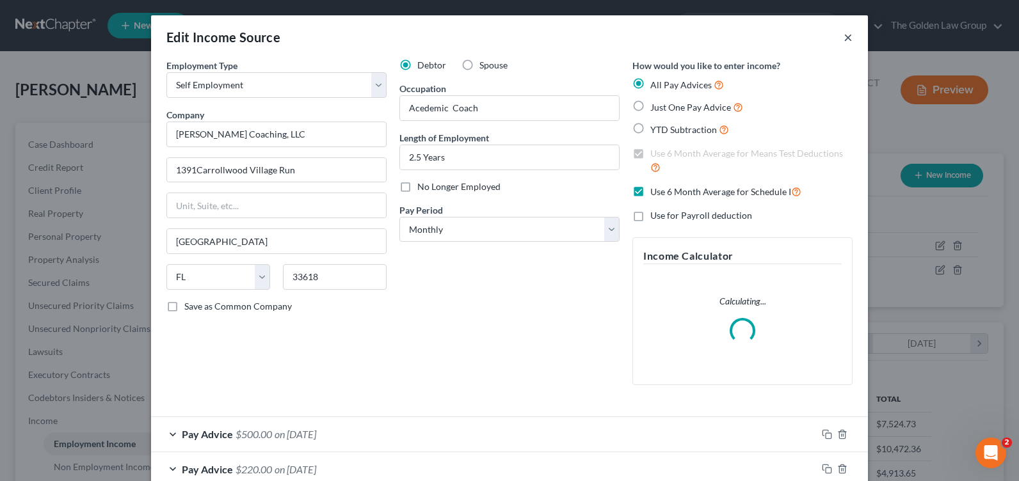
click at [846, 38] on div "Edit Income Source ×" at bounding box center [509, 37] width 717 height 44
click at [844, 38] on button "×" at bounding box center [848, 36] width 9 height 15
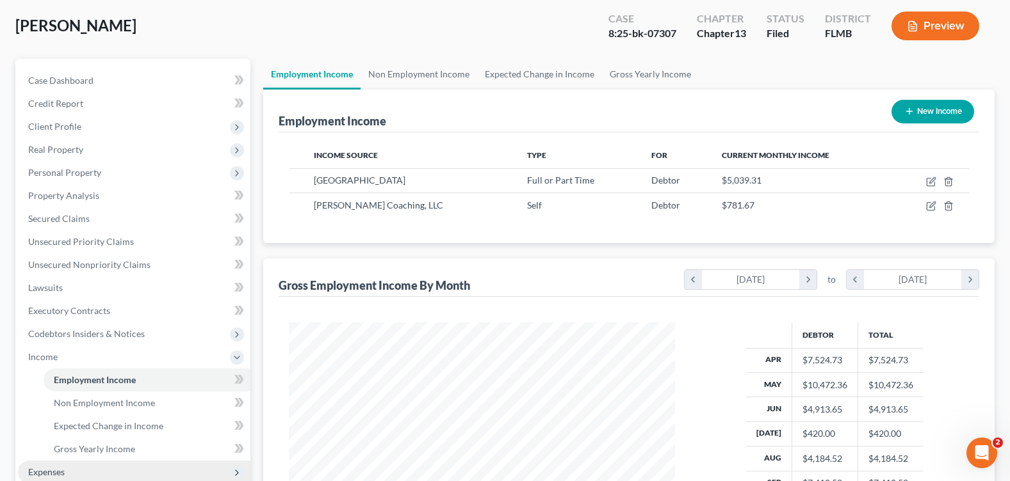
scroll to position [128, 0]
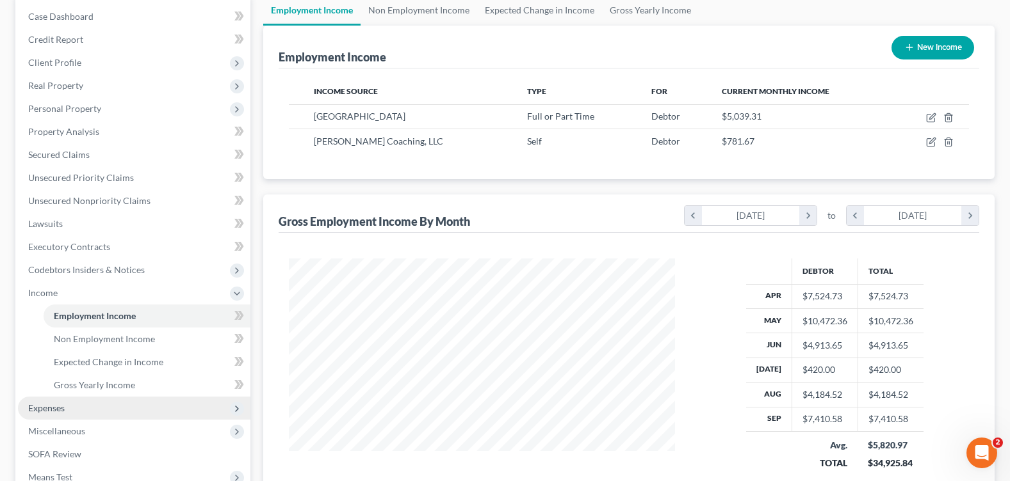
click at [110, 410] on span "Expenses" at bounding box center [134, 408] width 232 height 23
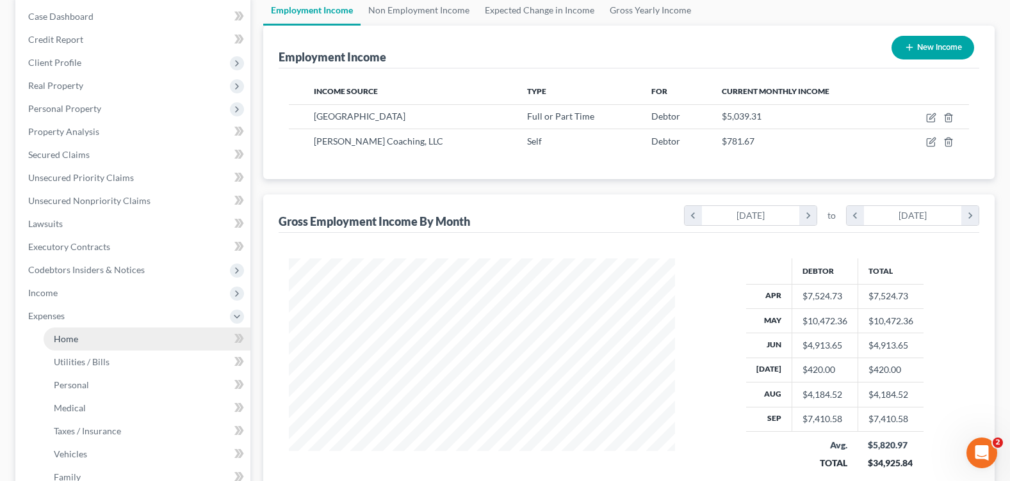
click at [99, 339] on link "Home" at bounding box center [147, 339] width 207 height 23
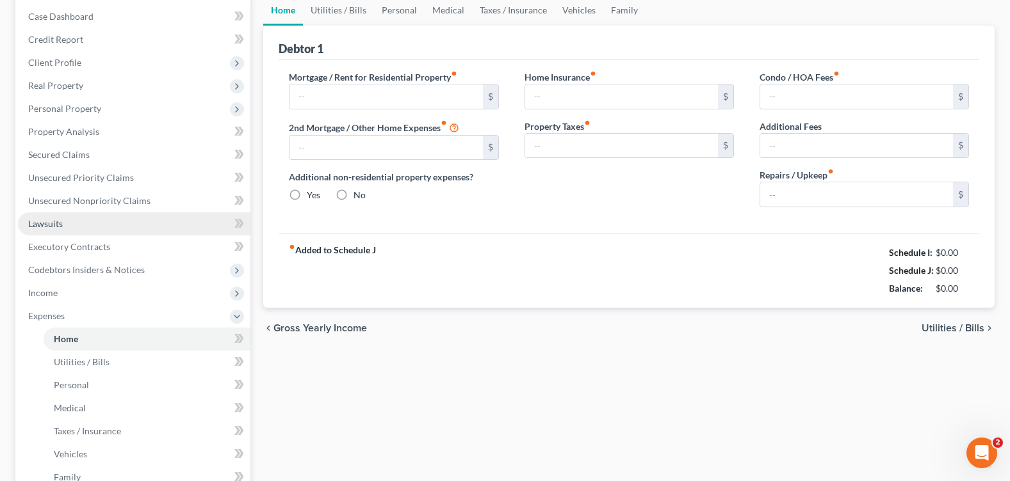
type input "1,000.00"
type input "0.00"
radio input "true"
type input "0.00"
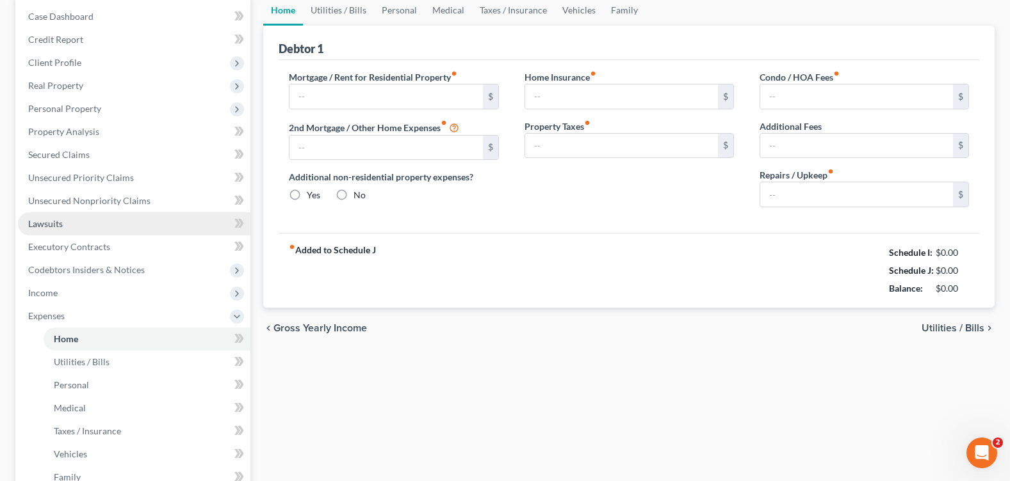
type input "0.00"
type input "100.00"
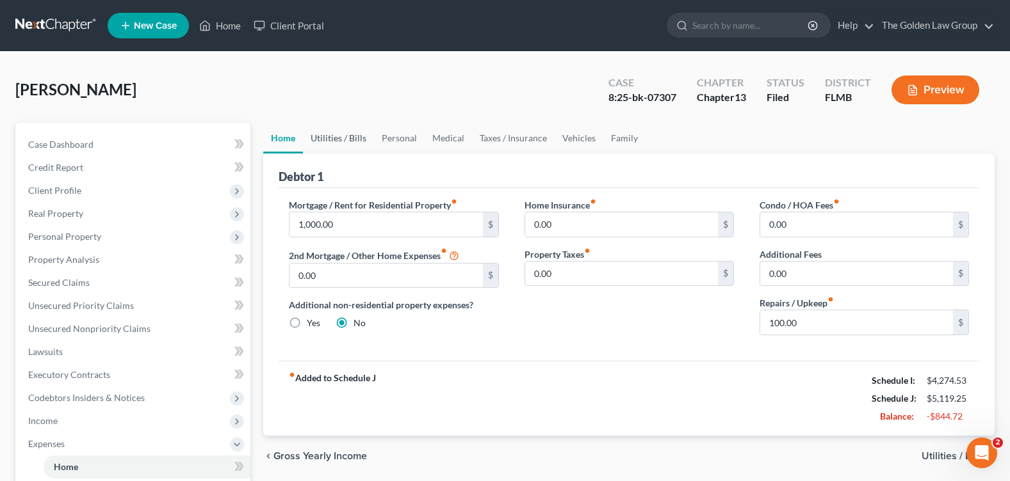
click at [346, 135] on link "Utilities / Bills" at bounding box center [338, 138] width 71 height 31
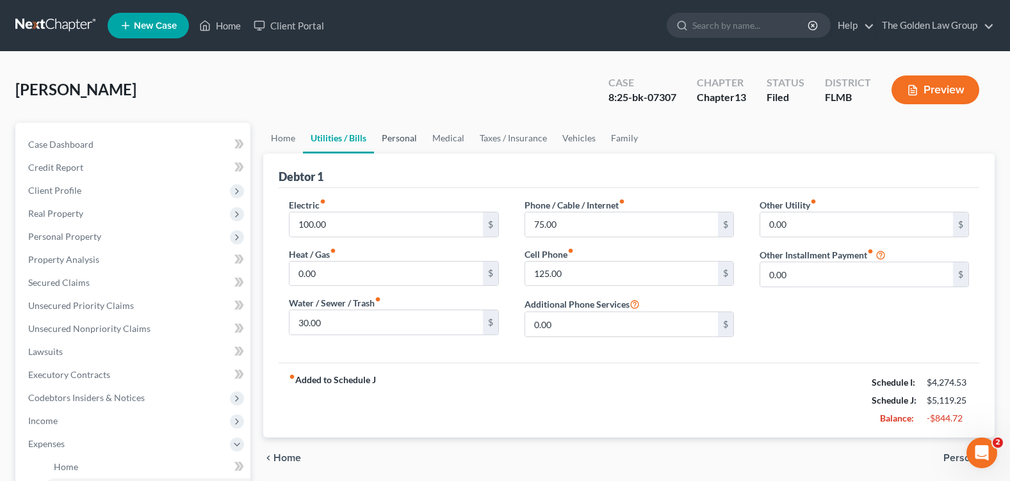
click at [396, 129] on link "Personal" at bounding box center [399, 138] width 51 height 31
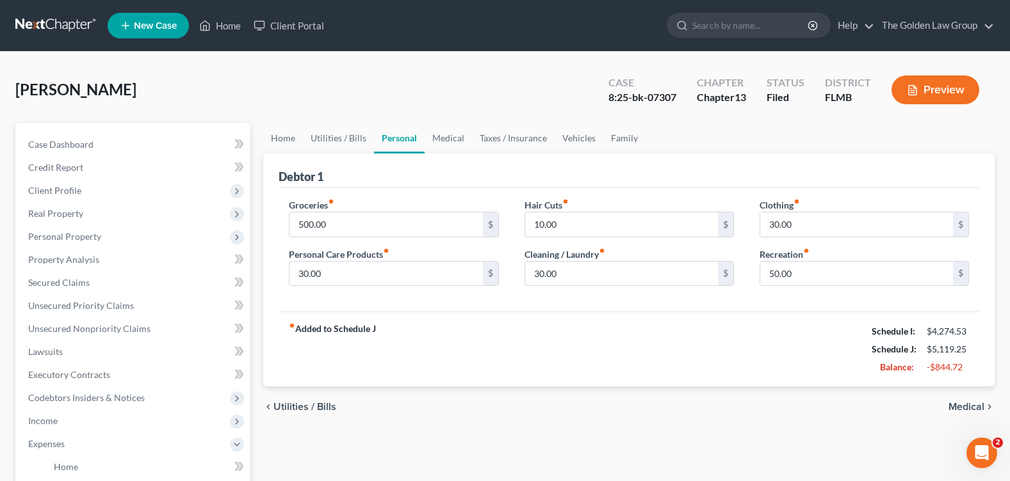
click at [398, 139] on link "Personal" at bounding box center [399, 138] width 51 height 31
click at [455, 141] on link "Medical" at bounding box center [447, 138] width 47 height 31
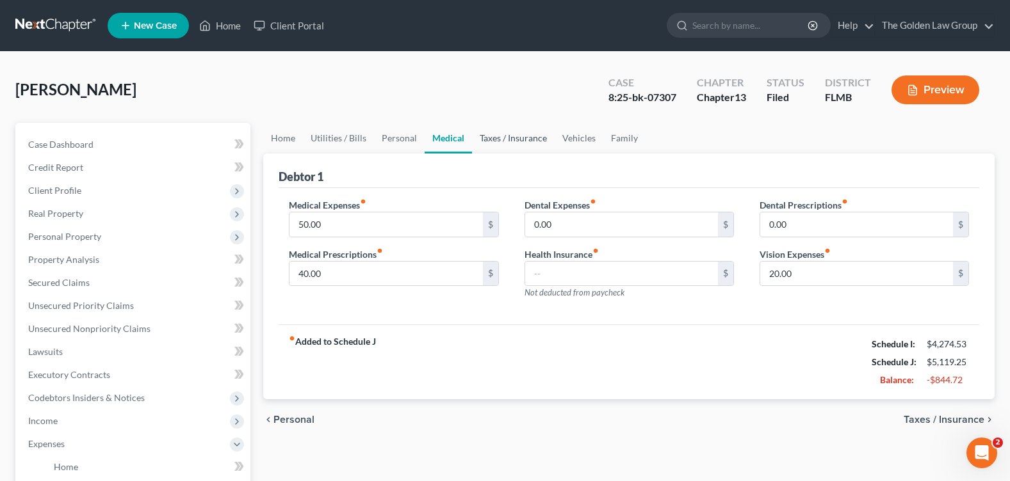
click at [515, 143] on link "Taxes / Insurance" at bounding box center [513, 138] width 83 height 31
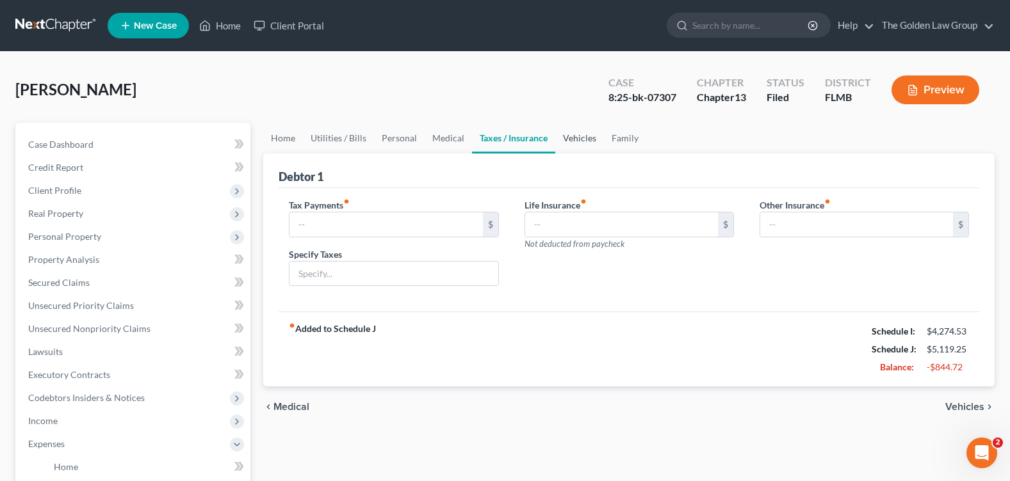
click at [564, 136] on link "Vehicles" at bounding box center [579, 138] width 49 height 31
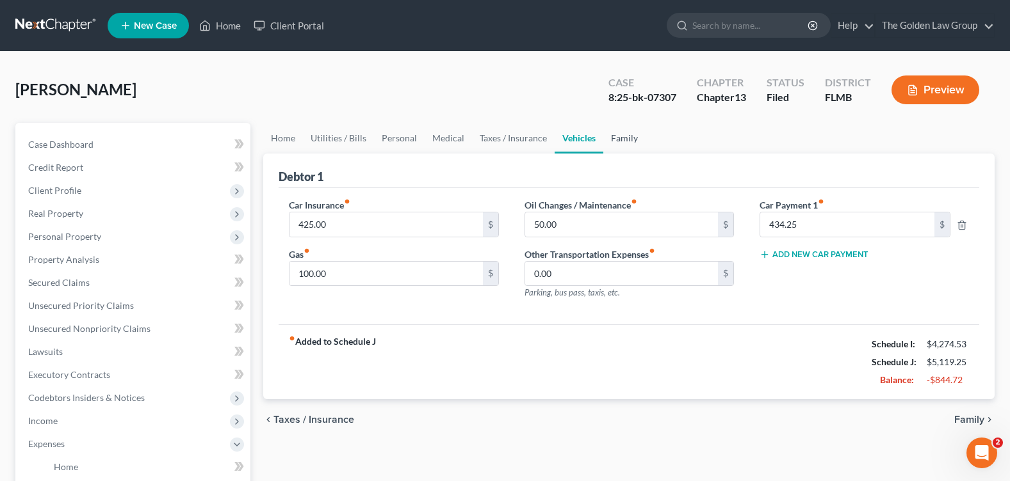
click at [621, 140] on link "Family" at bounding box center [624, 138] width 42 height 31
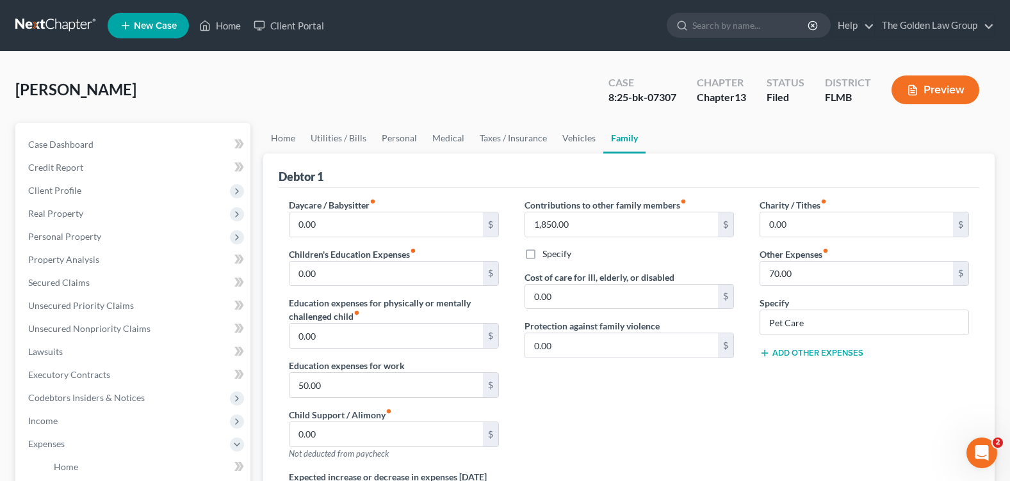
scroll to position [64, 0]
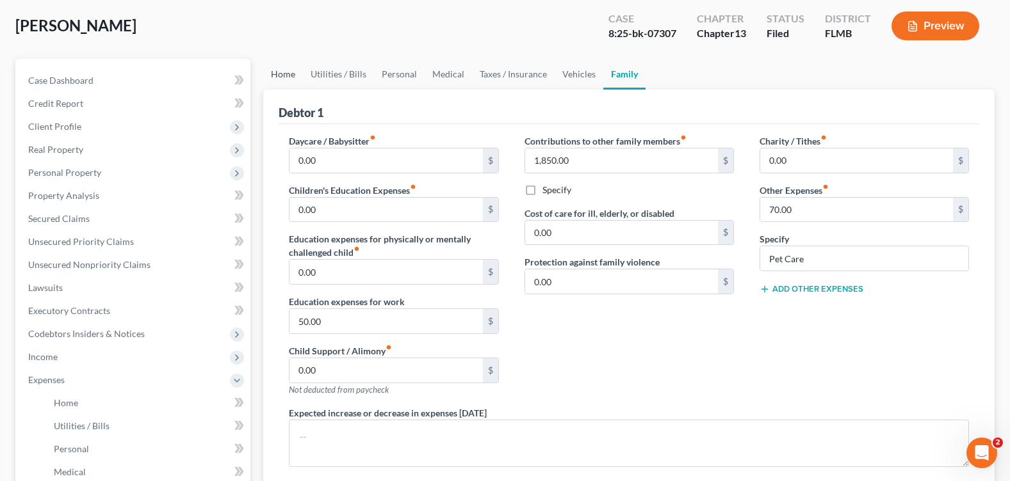
click at [290, 76] on link "Home" at bounding box center [283, 74] width 40 height 31
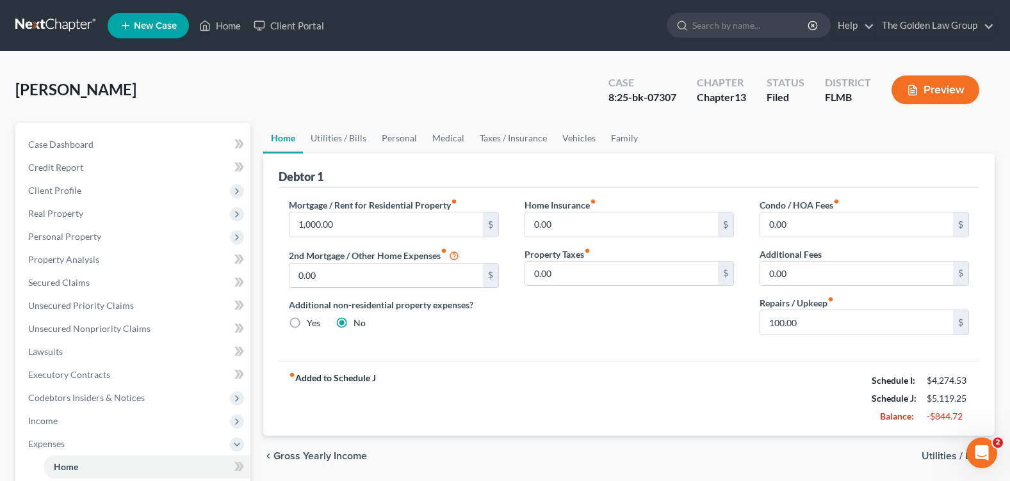
click at [572, 356] on div "Mortgage / Rent for Residential Property fiber_manual_record 1,000.00 $ 2nd Mor…" at bounding box center [628, 274] width 700 height 173
click at [337, 134] on link "Utilities / Bills" at bounding box center [338, 138] width 71 height 31
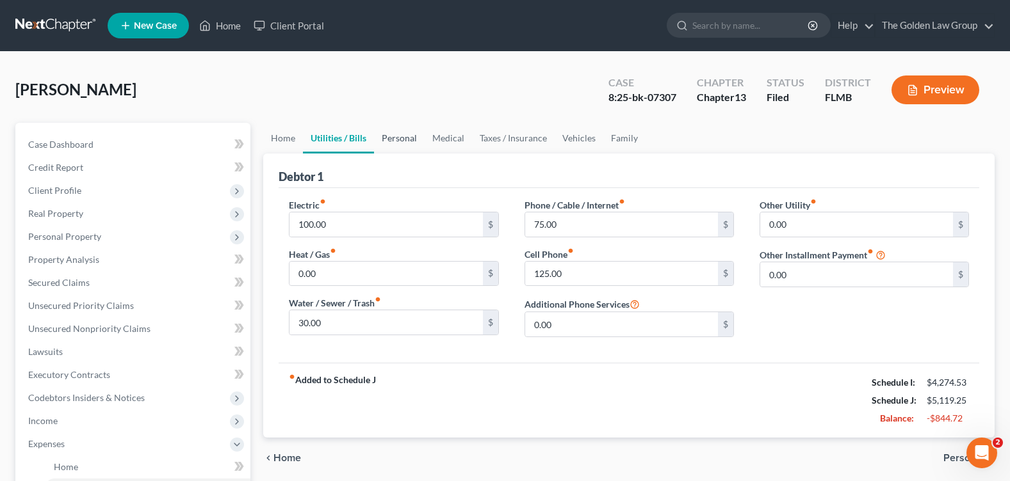
click at [399, 133] on link "Personal" at bounding box center [399, 138] width 51 height 31
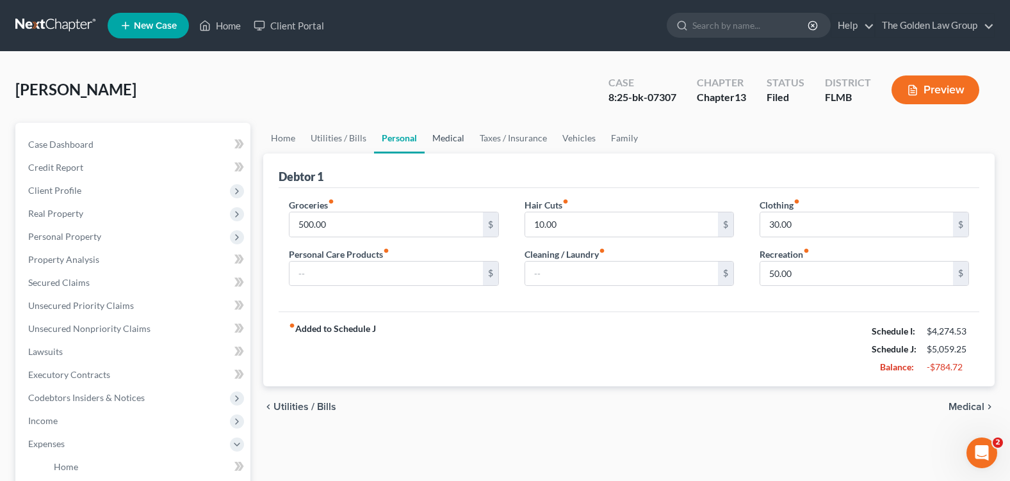
click at [441, 138] on link "Medical" at bounding box center [447, 138] width 47 height 31
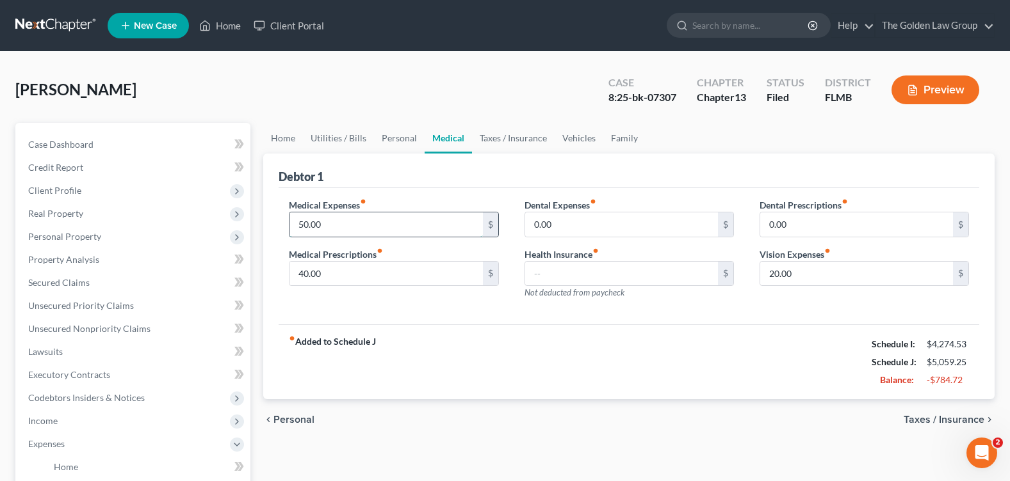
click at [336, 230] on input "50.00" at bounding box center [385, 225] width 193 height 24
click at [547, 143] on link "Taxes / Insurance" at bounding box center [513, 138] width 83 height 31
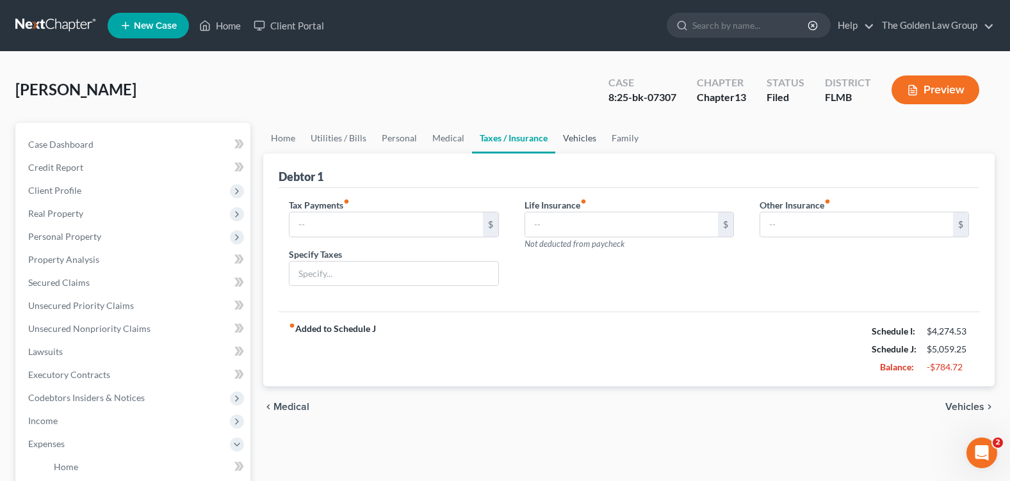
click at [575, 140] on link "Vehicles" at bounding box center [579, 138] width 49 height 31
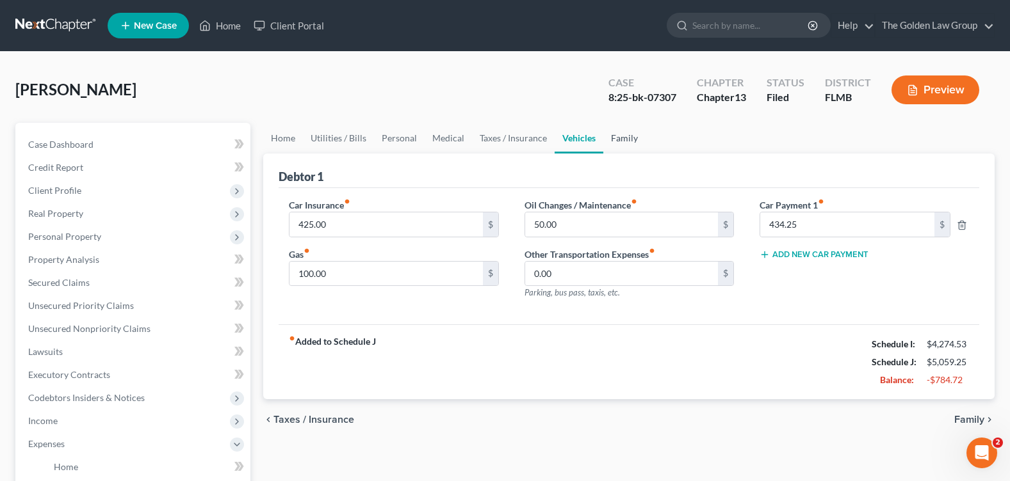
click at [622, 138] on link "Family" at bounding box center [624, 138] width 42 height 31
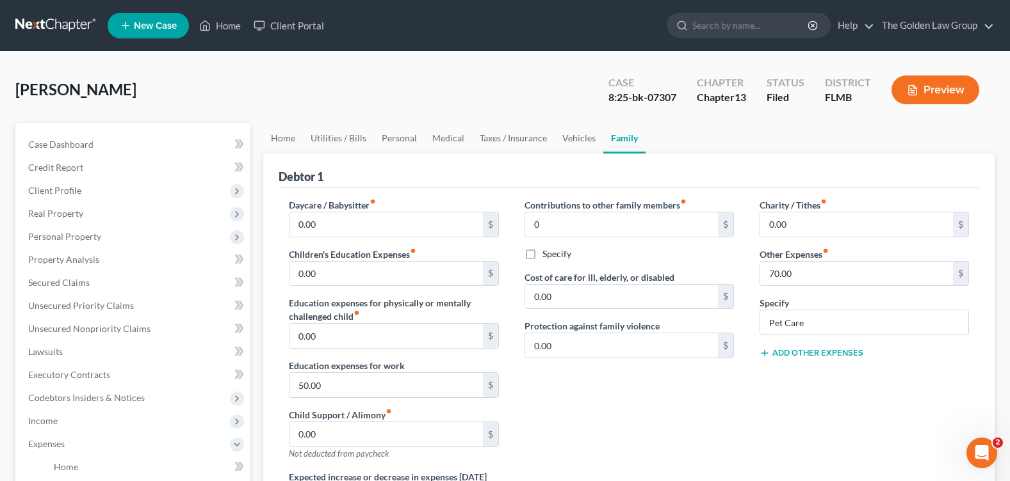
click at [665, 408] on div "Contributions to other family members fiber_manual_record 0 $ Specify Cost of c…" at bounding box center [629, 334] width 235 height 272
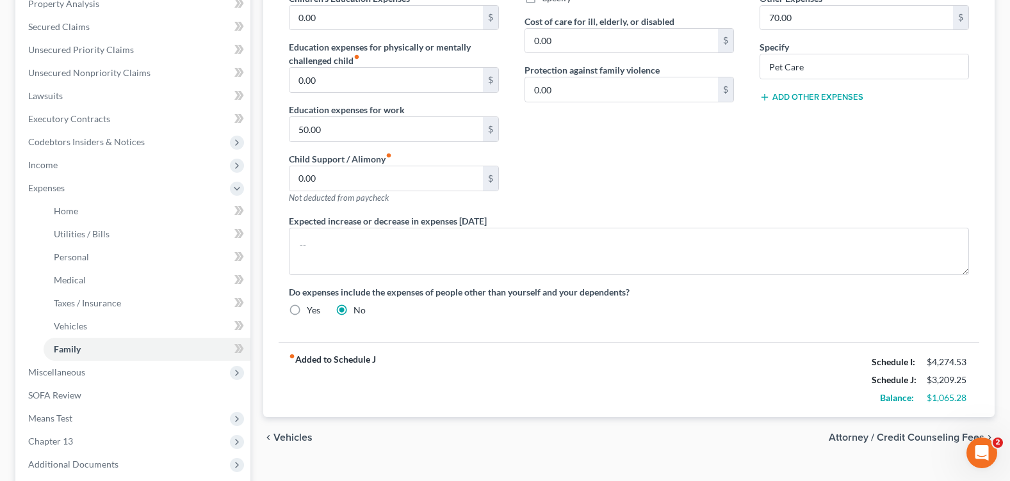
scroll to position [128, 0]
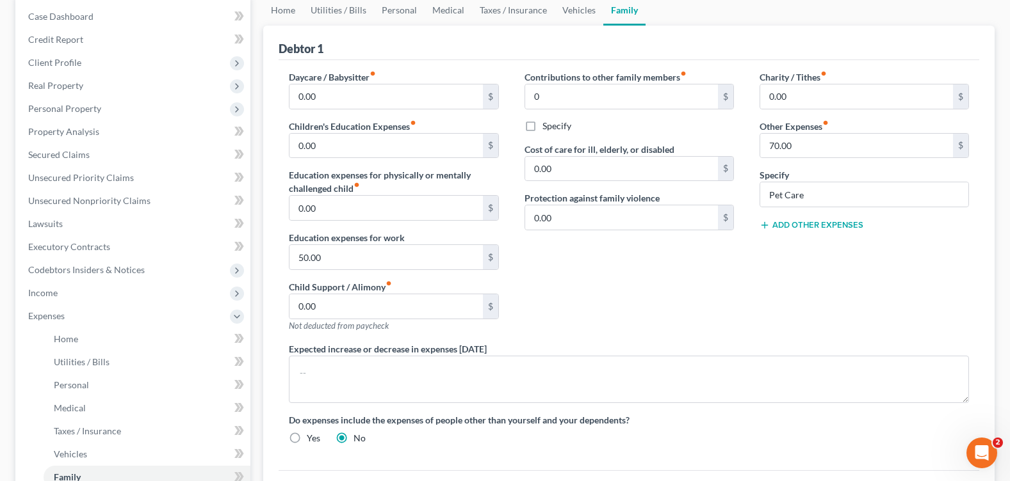
click at [611, 299] on div "Contributions to other family members fiber_manual_record 0 $ Specify Cost of c…" at bounding box center [629, 206] width 235 height 272
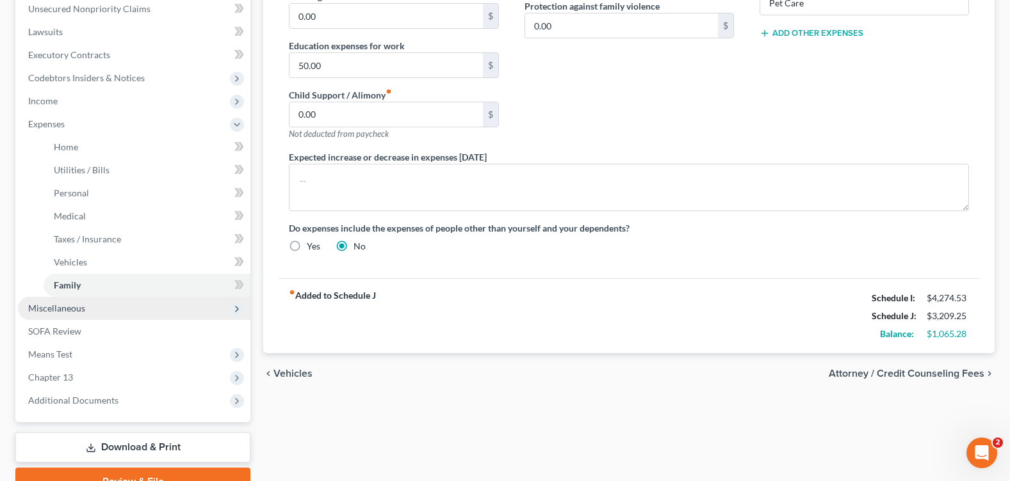
click at [77, 313] on span "Miscellaneous" at bounding box center [56, 308] width 57 height 11
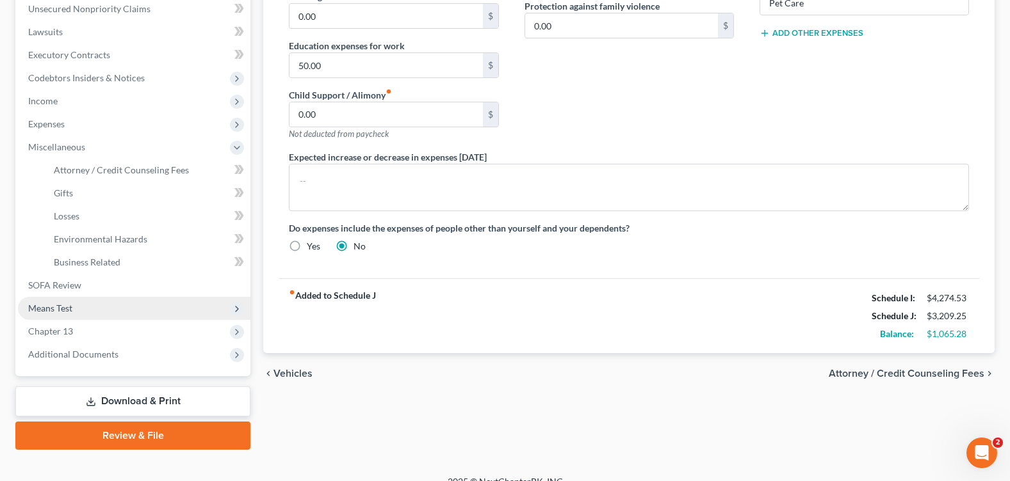
click at [74, 308] on span "Means Test" at bounding box center [134, 308] width 232 height 23
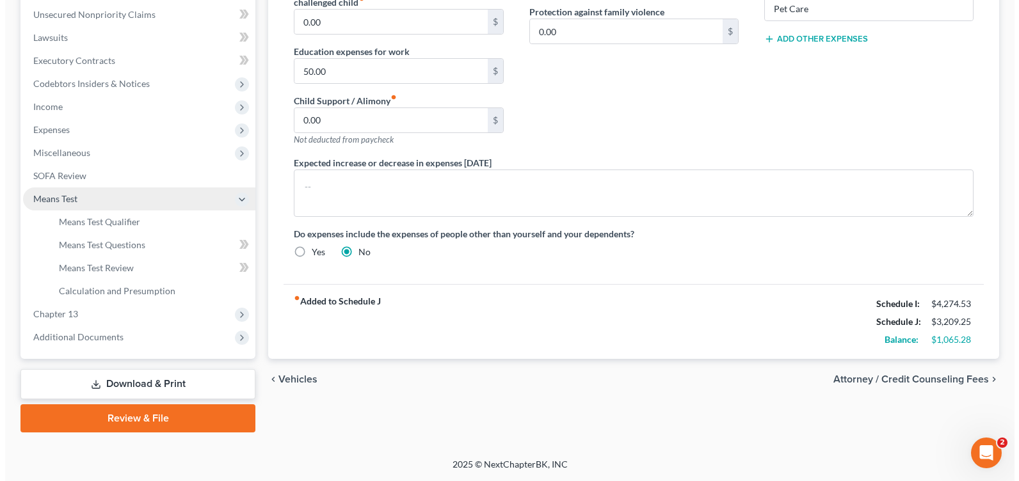
scroll to position [314, 0]
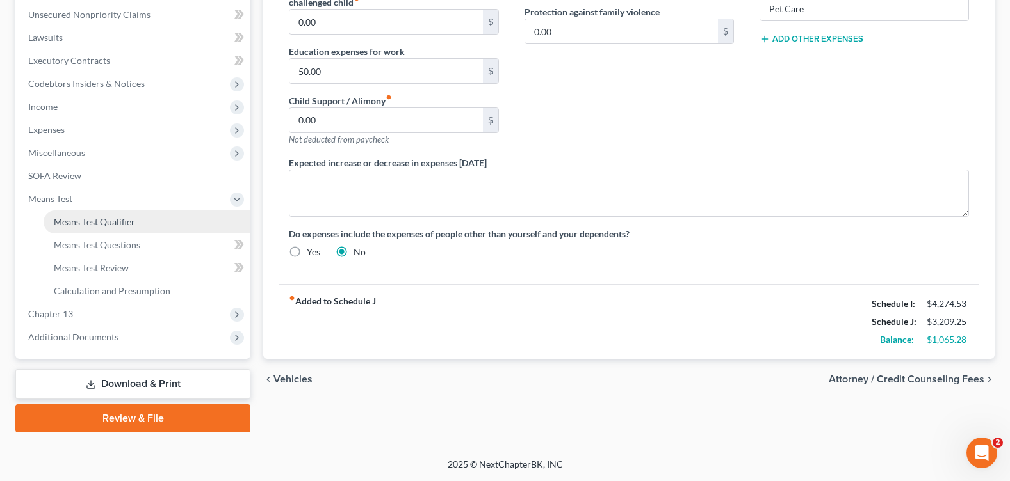
click at [103, 216] on span "Means Test Qualifier" at bounding box center [94, 221] width 81 height 11
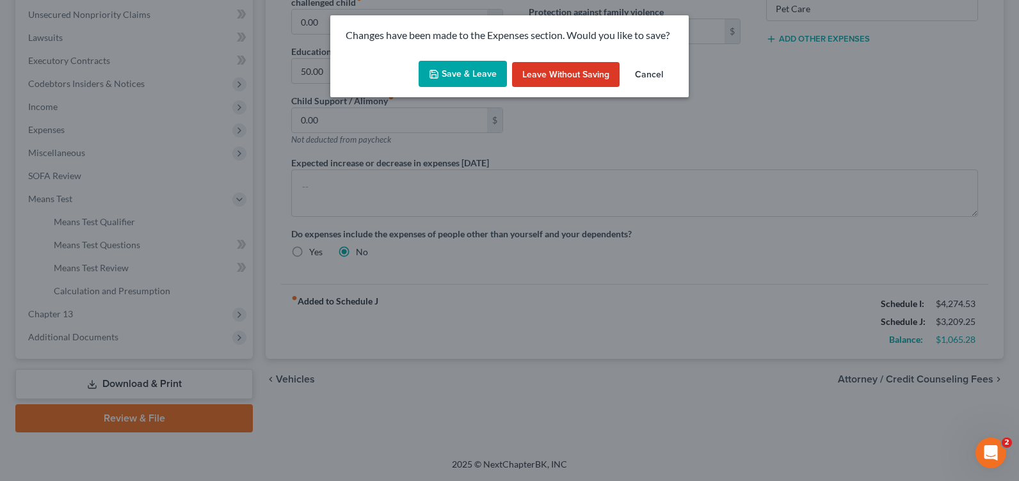
click at [459, 77] on button "Save & Leave" at bounding box center [463, 74] width 88 height 27
type input "0.00"
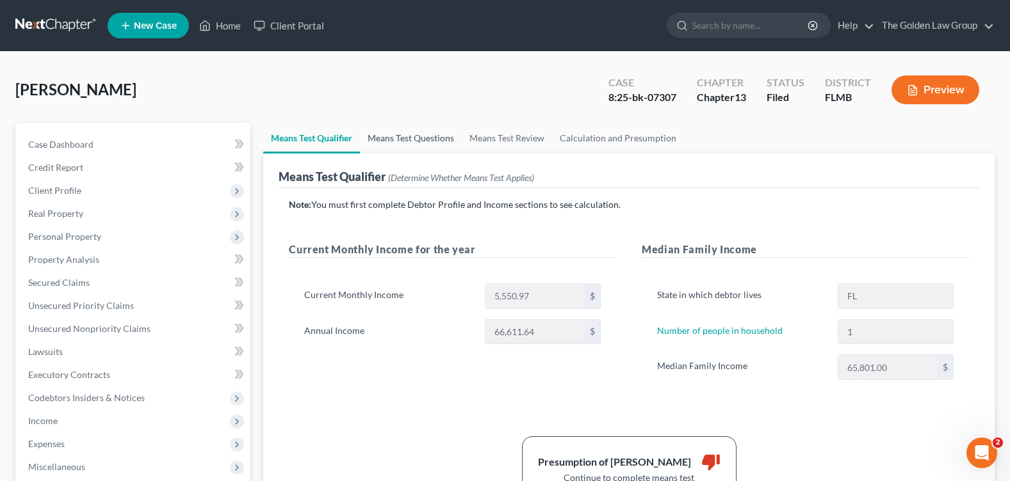
click at [395, 143] on link "Means Test Questions" at bounding box center [411, 138] width 102 height 31
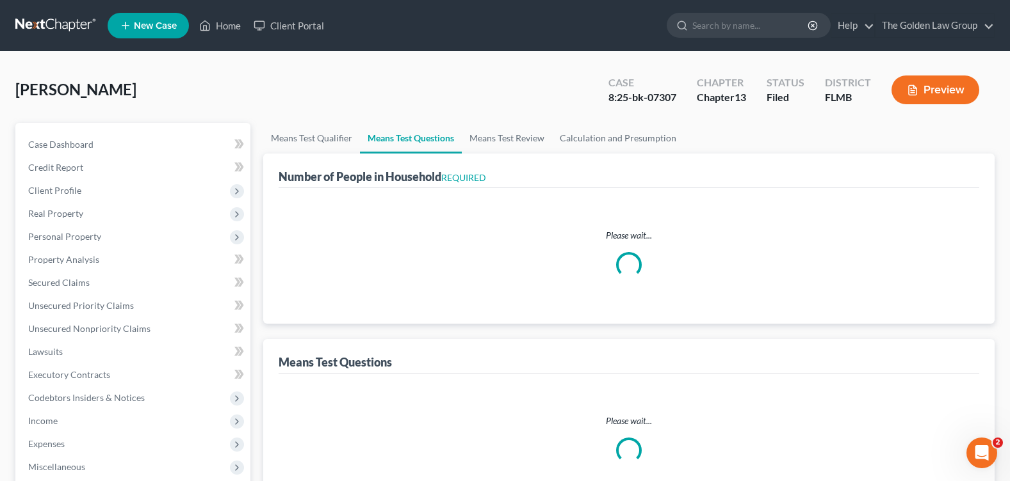
select select "1"
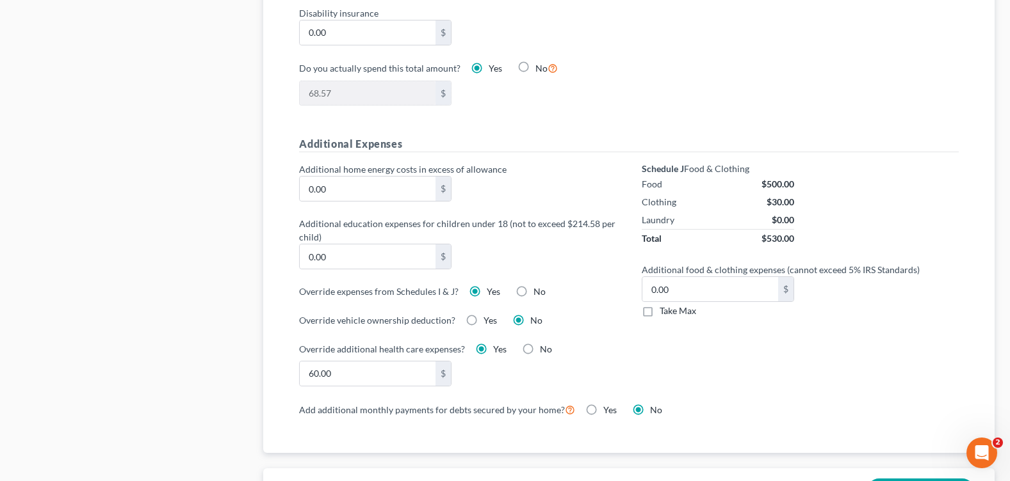
scroll to position [960, 0]
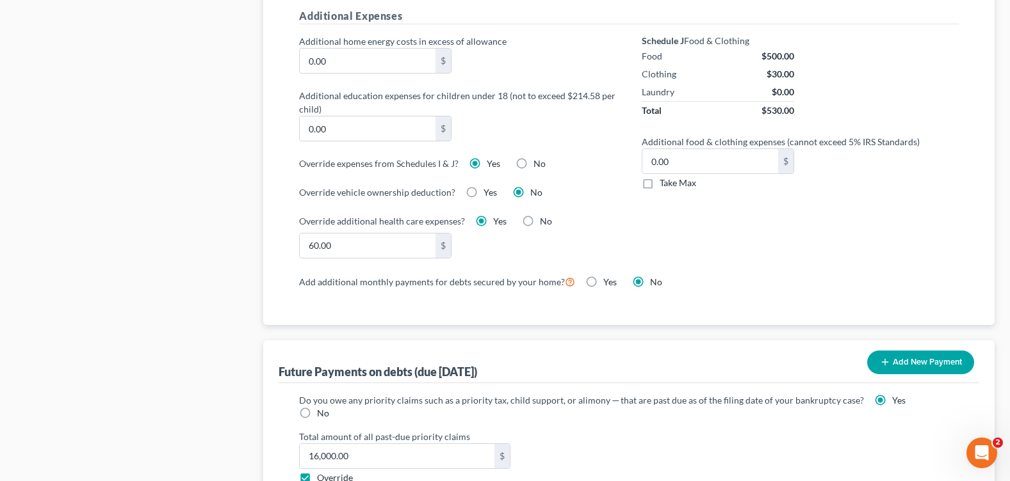
click at [540, 220] on label "No" at bounding box center [546, 221] width 12 height 13
click at [545, 220] on input "No" at bounding box center [549, 219] width 8 height 8
radio input "true"
click at [493, 221] on label "Yes" at bounding box center [499, 221] width 13 height 13
click at [498, 221] on input "Yes" at bounding box center [502, 219] width 8 height 8
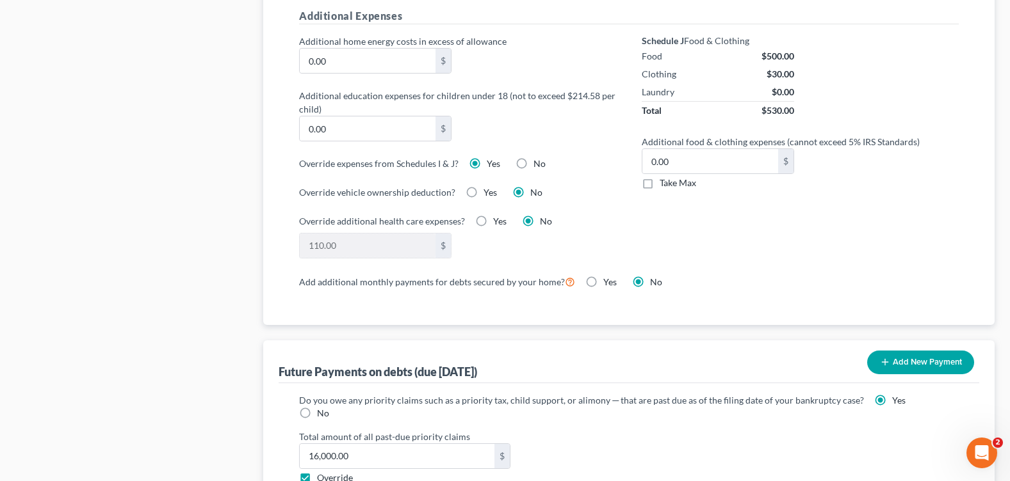
radio input "true"
click at [540, 220] on label "No" at bounding box center [546, 221] width 12 height 13
click at [545, 220] on input "No" at bounding box center [549, 219] width 8 height 8
radio input "true"
click at [687, 224] on div "Schedule J Food & Clothing Food $500.00 Clothing $30.00 Laundry $0.00 Total $53…" at bounding box center [800, 154] width 343 height 239
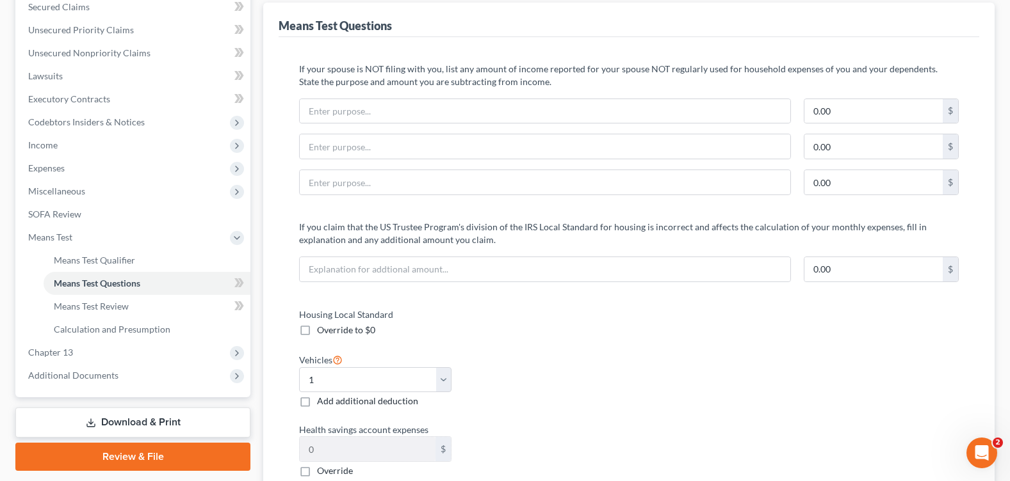
scroll to position [0, 0]
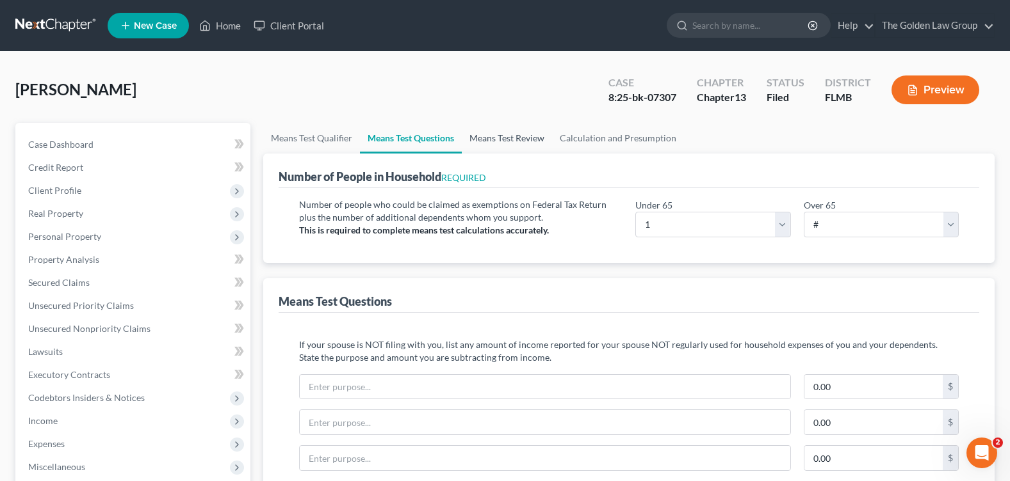
click at [512, 138] on link "Means Test Review" at bounding box center [507, 138] width 90 height 31
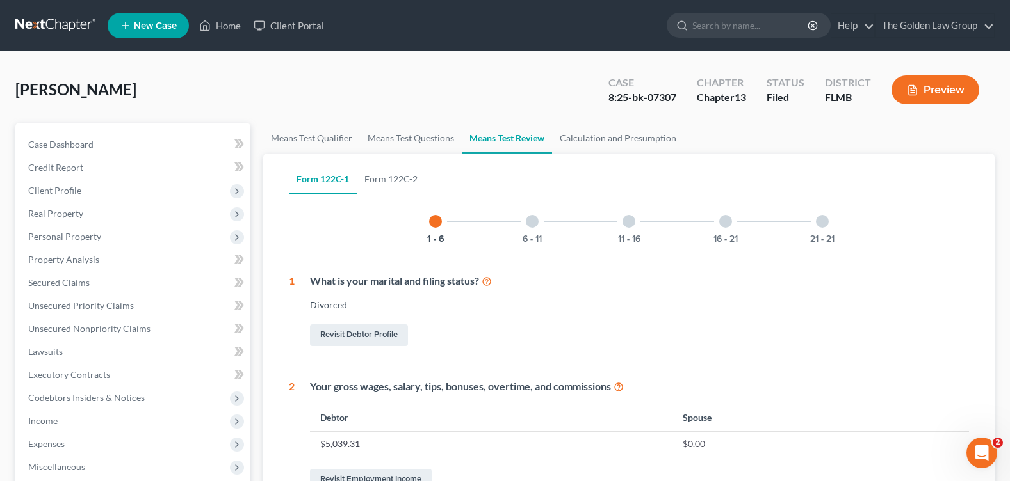
click at [531, 224] on div at bounding box center [532, 221] width 13 height 13
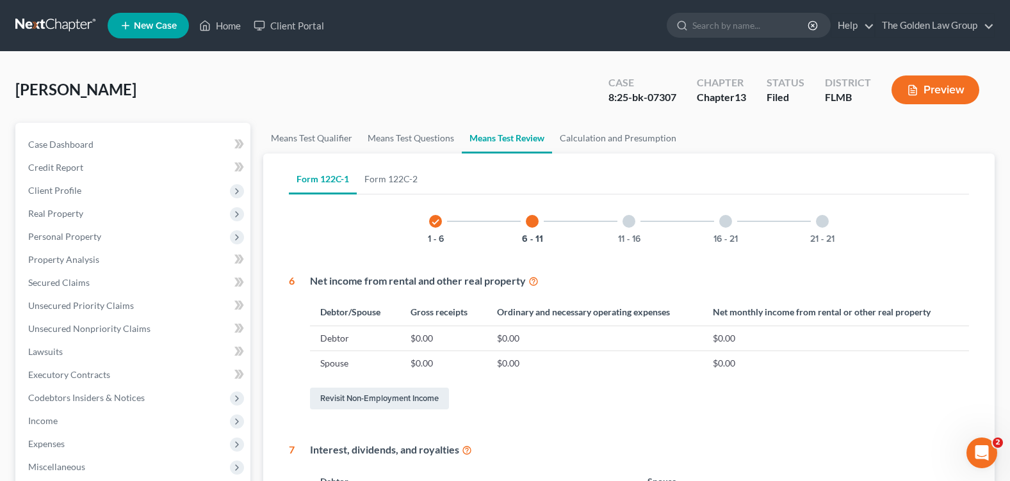
click at [721, 222] on div at bounding box center [725, 221] width 13 height 13
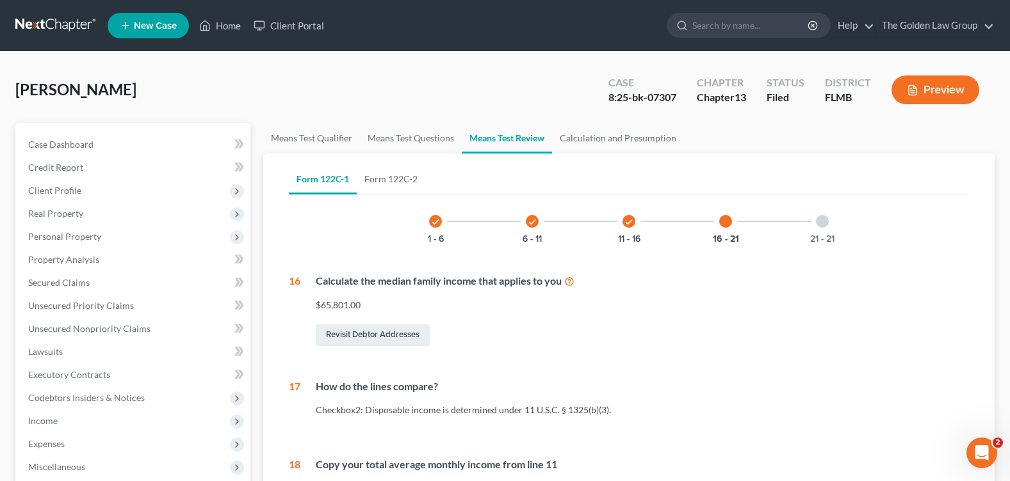
click at [825, 220] on div at bounding box center [822, 221] width 13 height 13
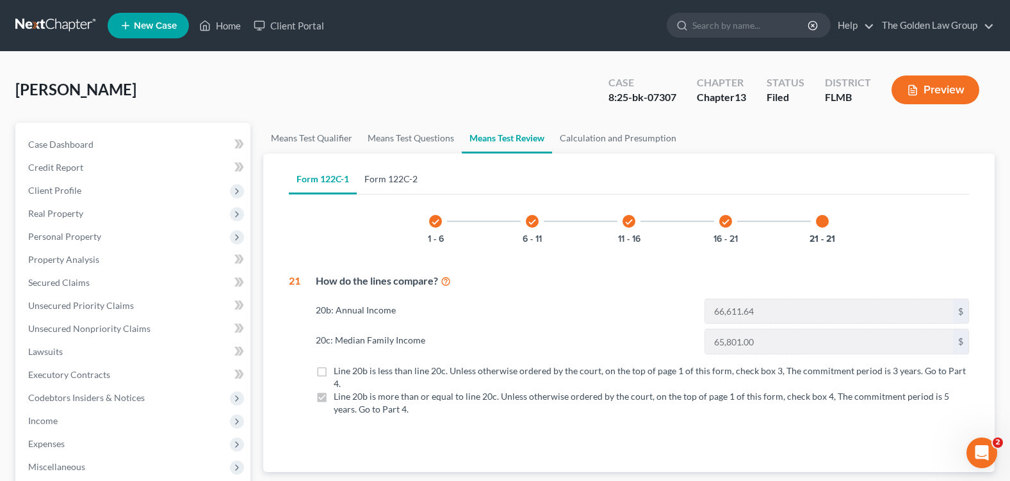
click at [401, 176] on link "Form 122C-2" at bounding box center [391, 179] width 69 height 31
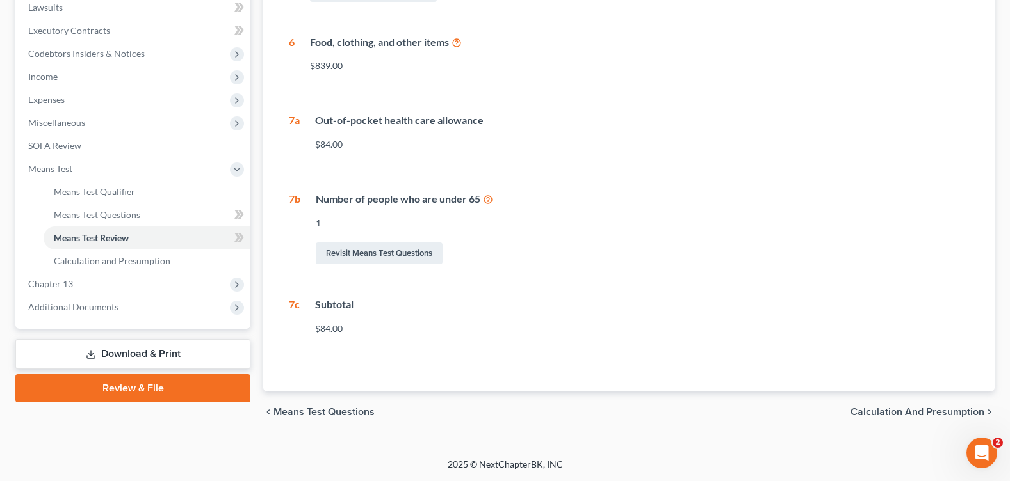
scroll to position [24, 0]
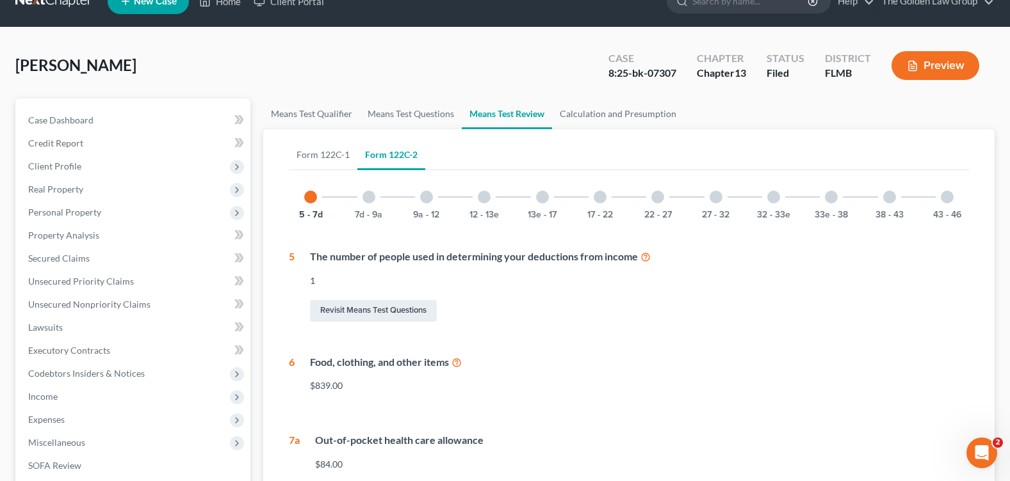
click at [373, 202] on div at bounding box center [368, 197] width 13 height 13
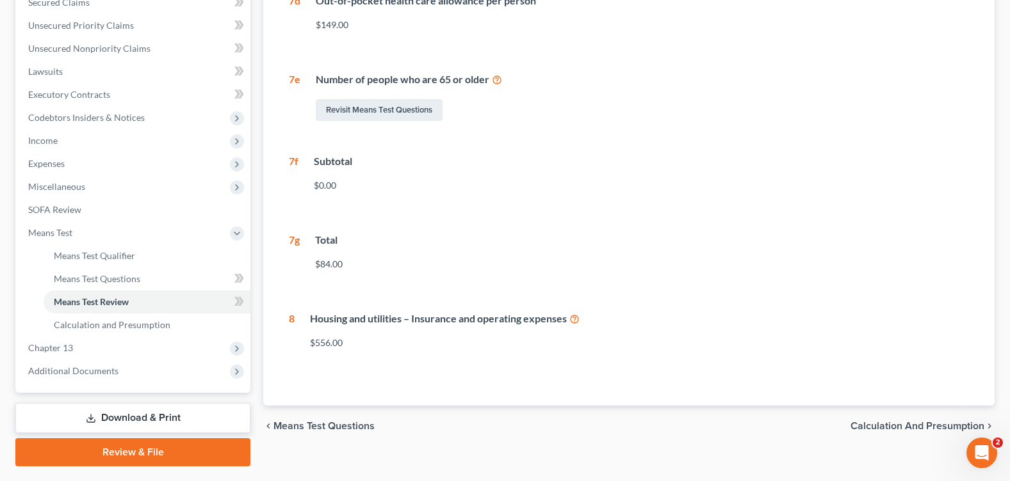
scroll to position [0, 0]
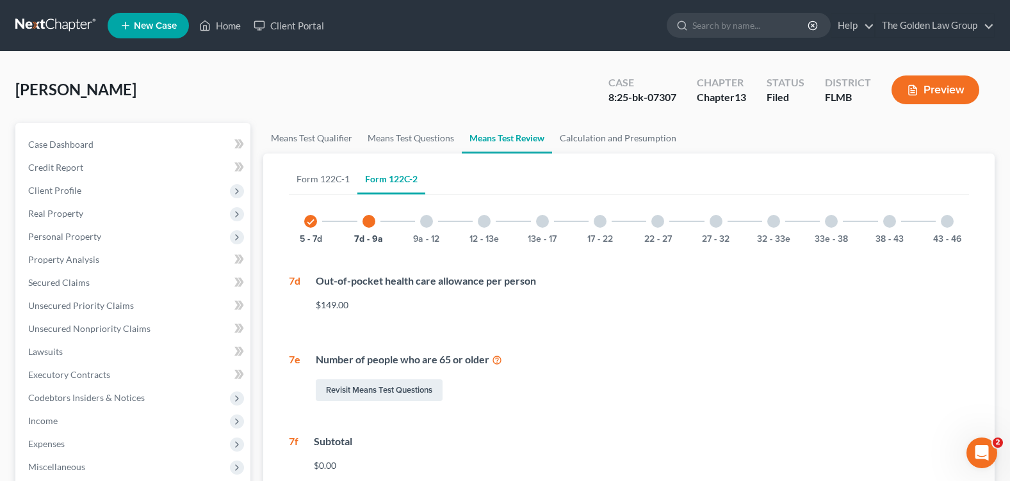
click at [424, 224] on div at bounding box center [426, 221] width 13 height 13
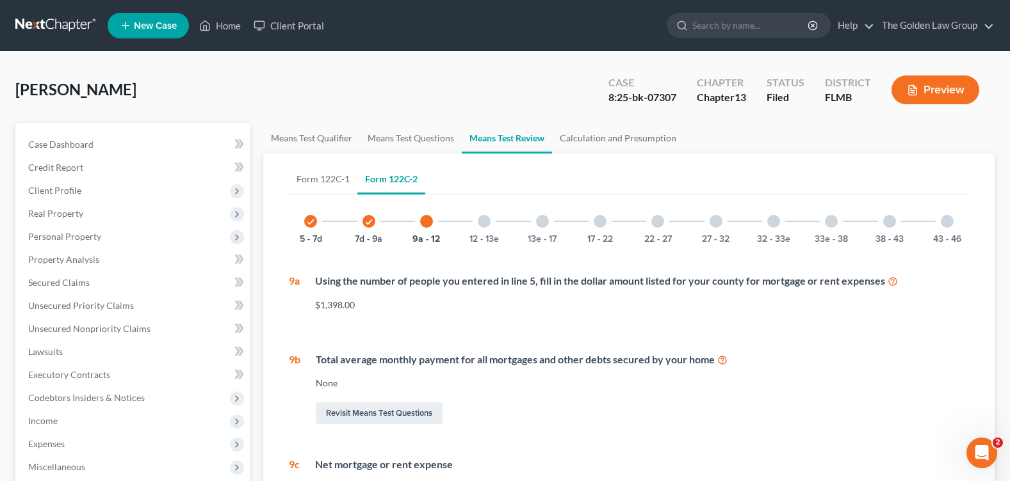
click at [479, 221] on div at bounding box center [484, 221] width 13 height 13
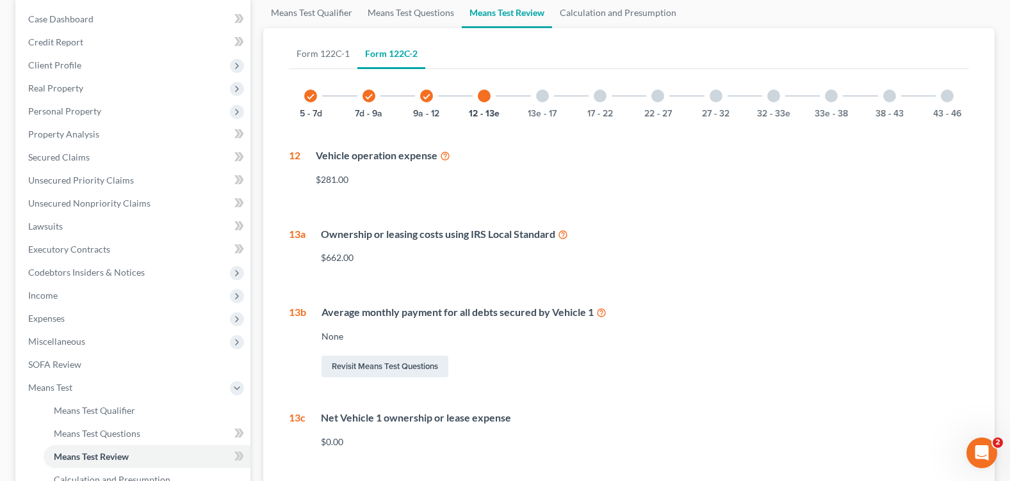
scroll to position [61, 0]
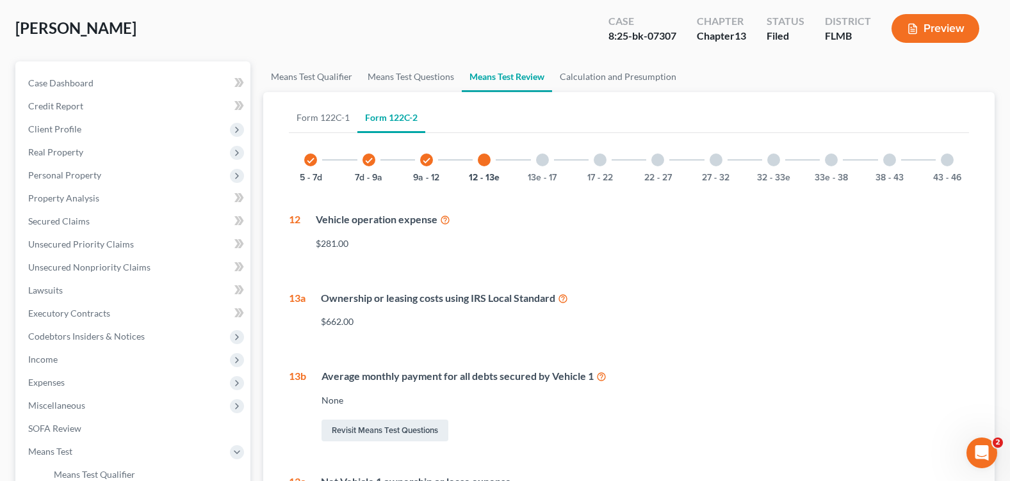
click at [542, 163] on div at bounding box center [542, 160] width 13 height 13
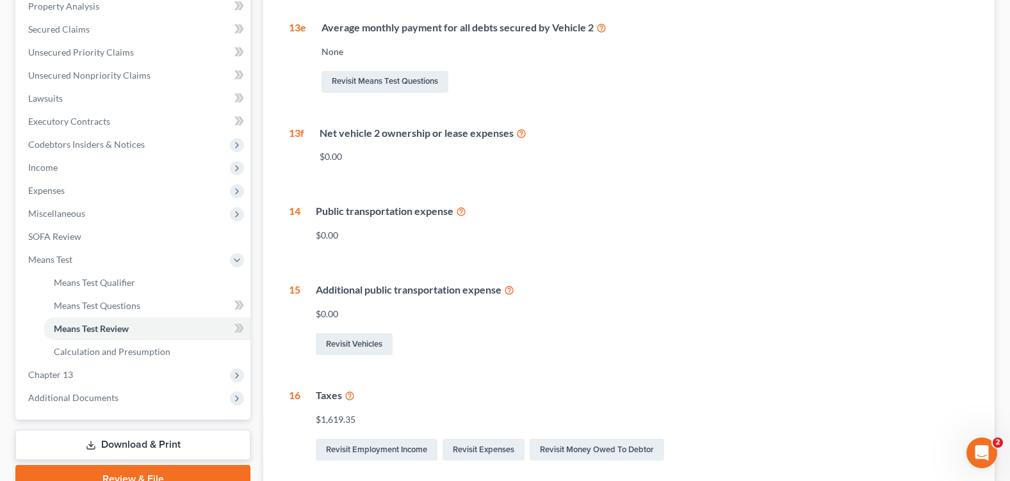
scroll to position [0, 0]
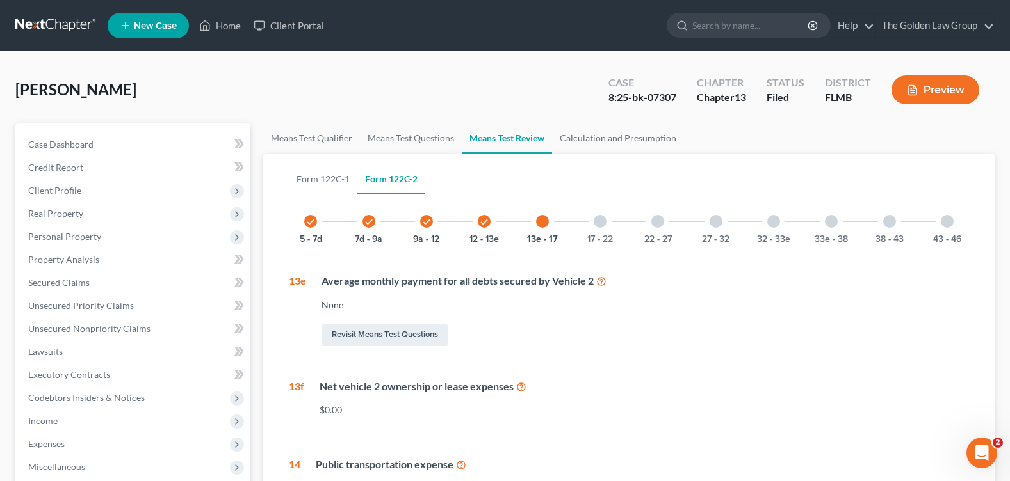
click at [601, 222] on div at bounding box center [599, 221] width 13 height 13
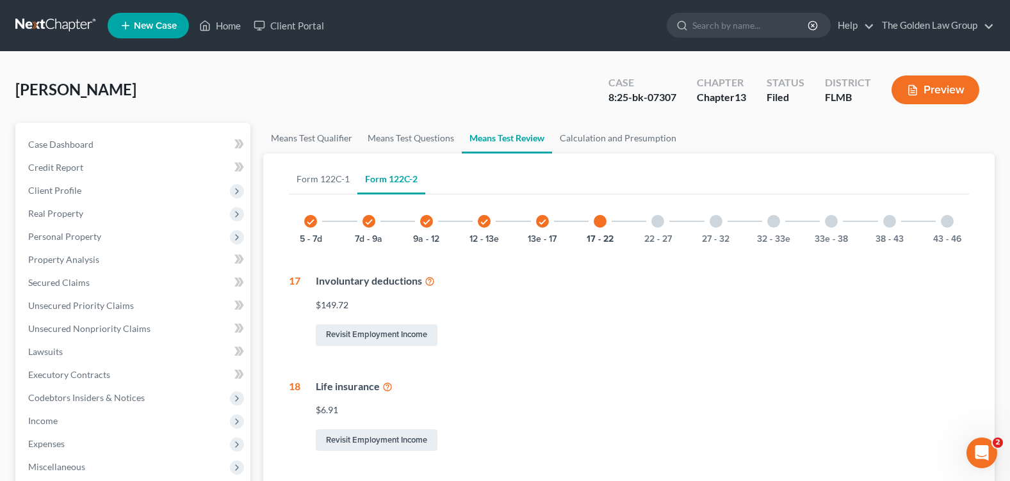
click at [428, 223] on icon "check" at bounding box center [426, 222] width 9 height 9
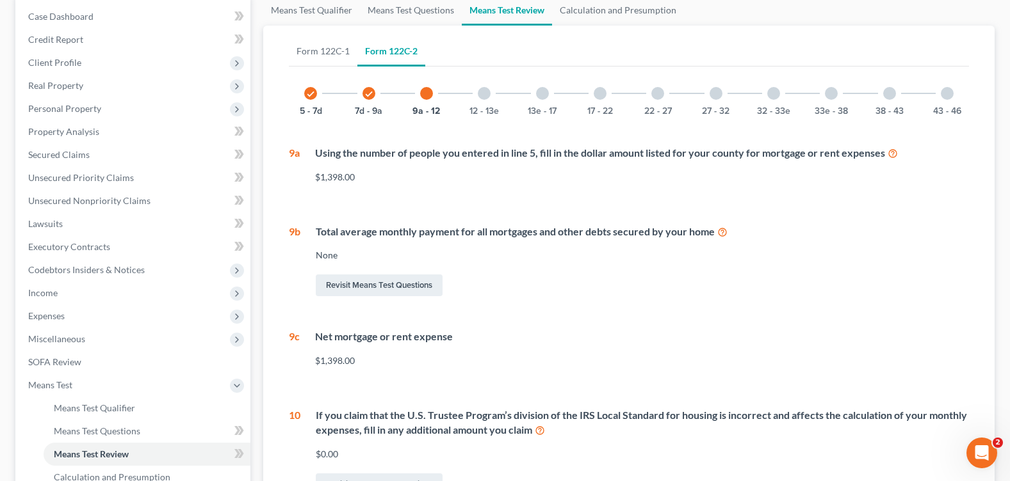
scroll to position [256, 0]
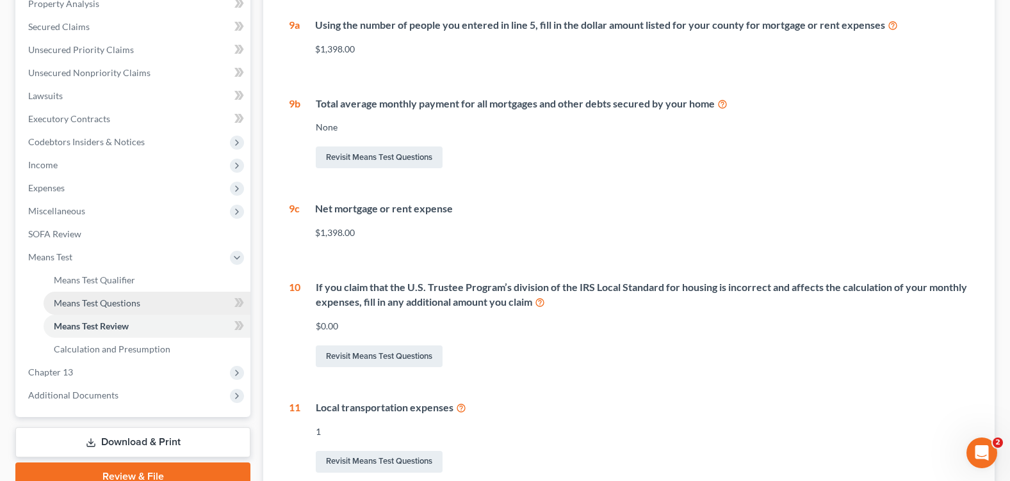
click at [112, 310] on link "Means Test Questions" at bounding box center [147, 303] width 207 height 23
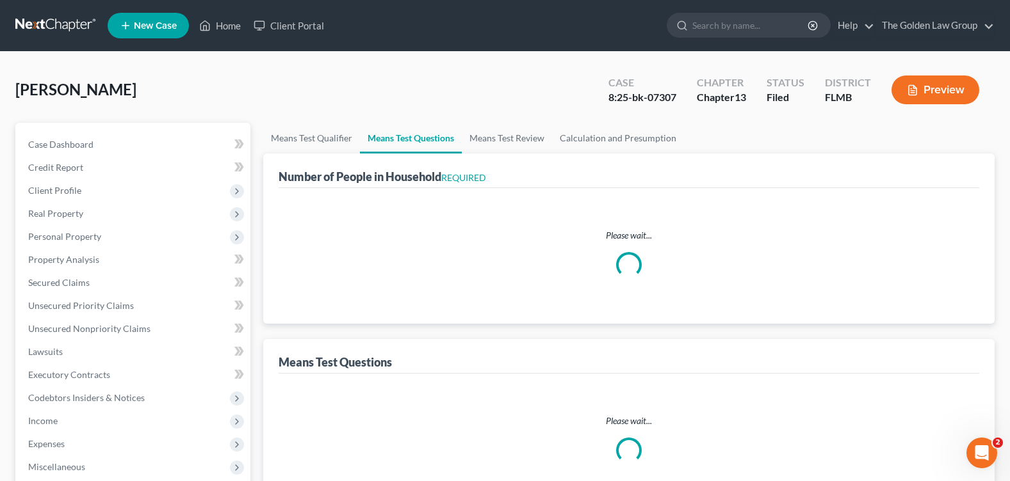
select select "1"
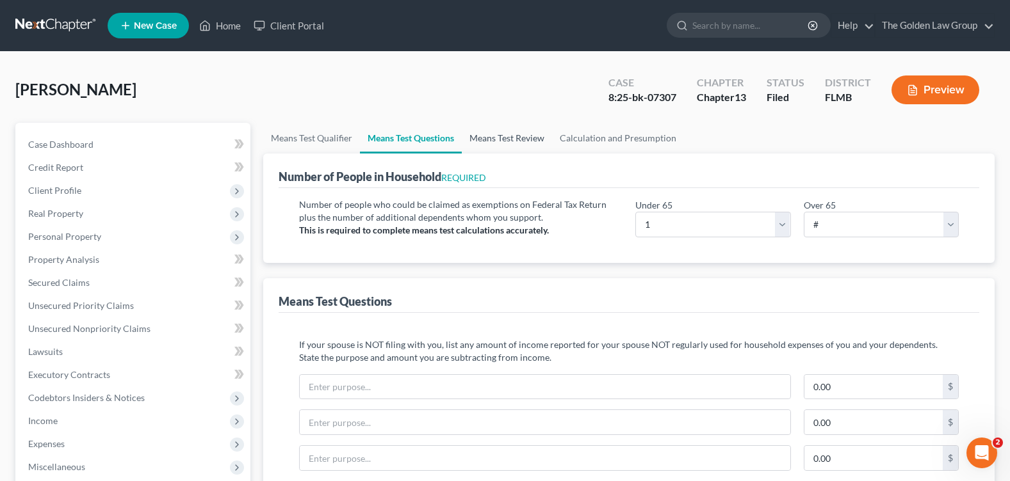
click at [507, 141] on link "Means Test Review" at bounding box center [507, 138] width 90 height 31
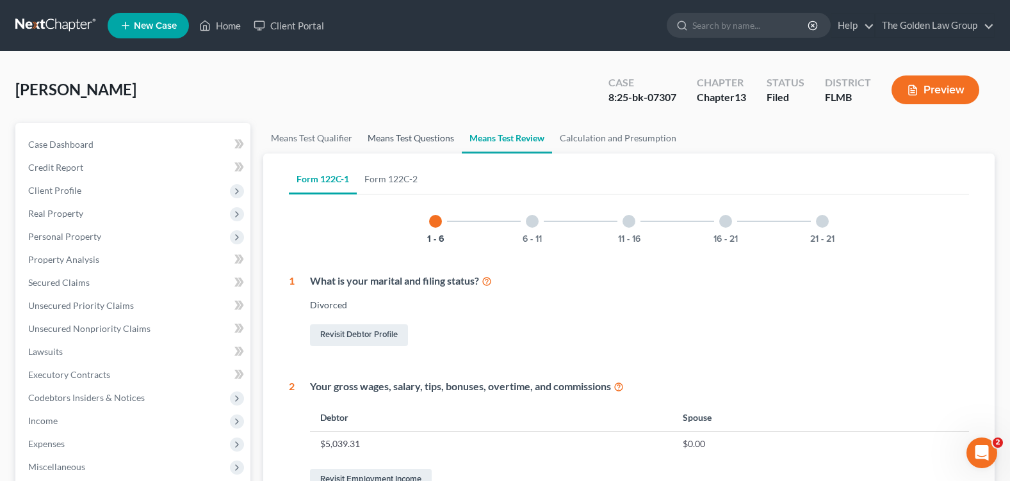
click at [394, 140] on link "Means Test Questions" at bounding box center [411, 138] width 102 height 31
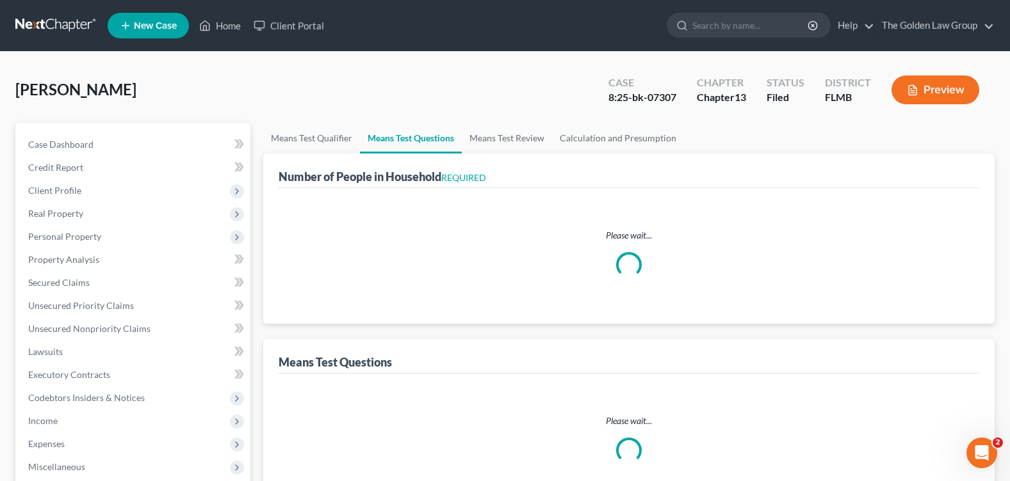
select select "1"
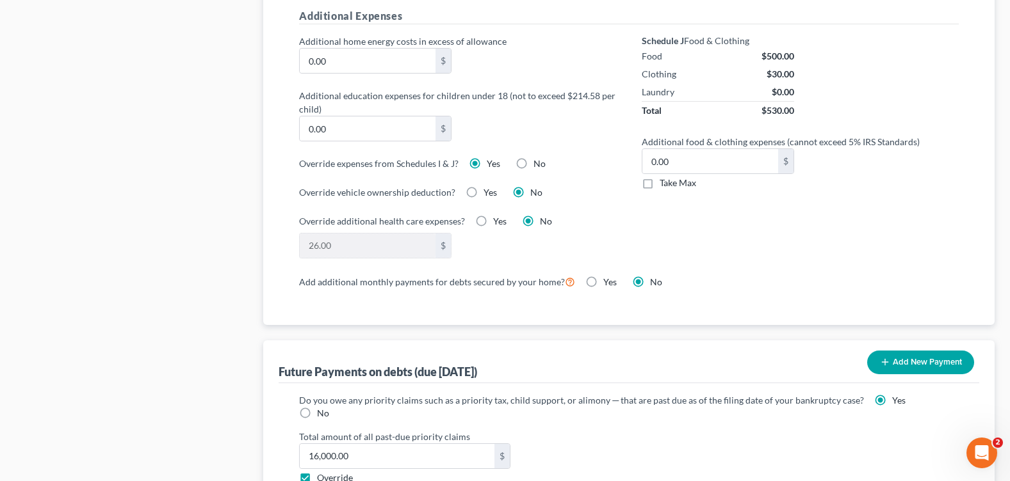
scroll to position [1088, 0]
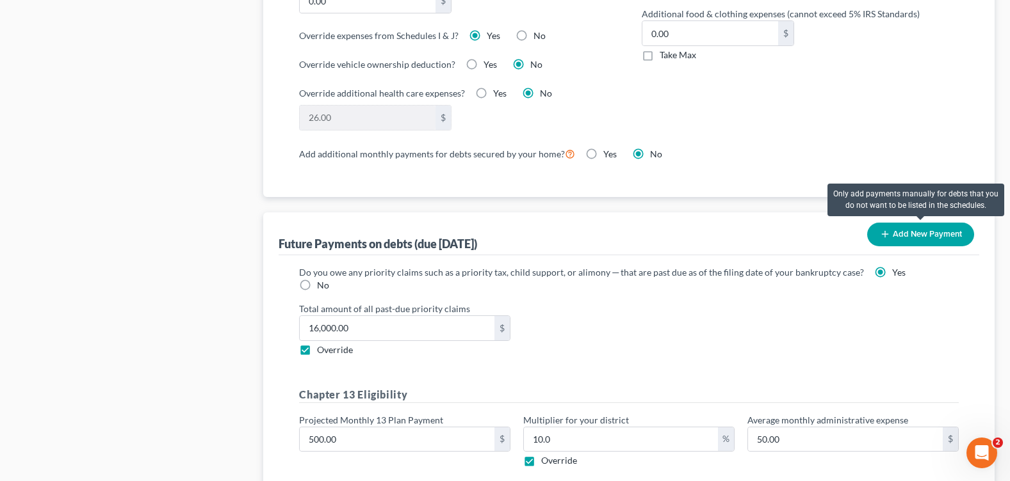
click at [895, 233] on button "Add New Payment" at bounding box center [920, 235] width 107 height 24
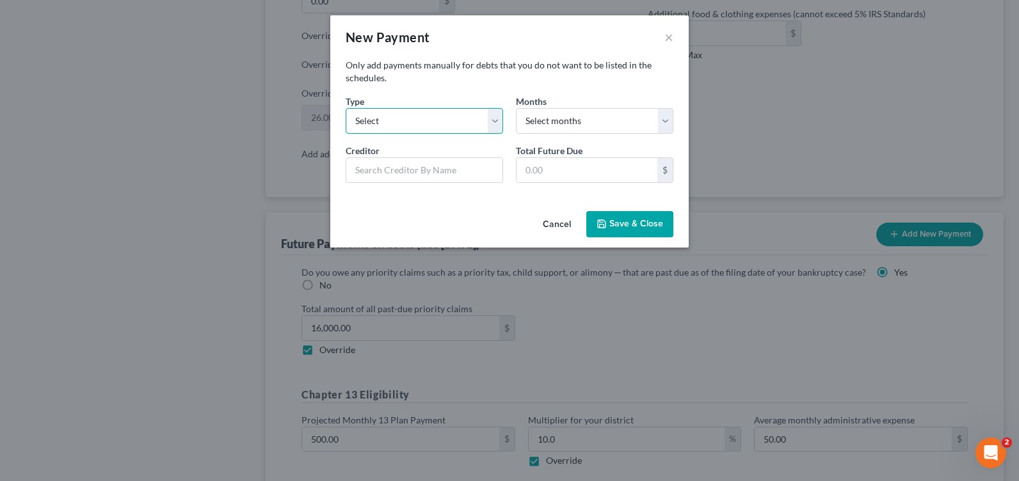
click at [367, 118] on select "Select Home Vehicle Other" at bounding box center [424, 121] width 157 height 26
select select "1"
click at [346, 108] on select "Select Home Vehicle Other" at bounding box center [424, 121] width 157 height 26
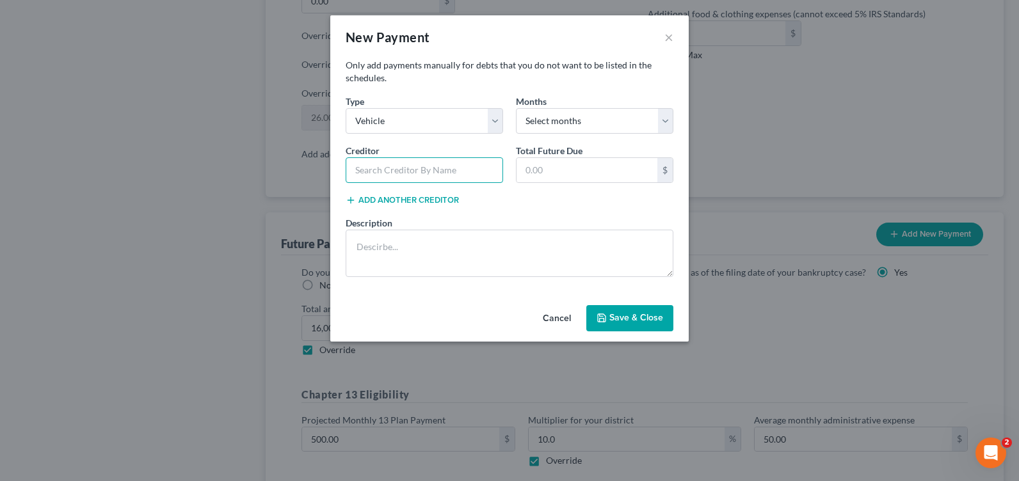
click at [405, 181] on input "text" at bounding box center [424, 170] width 157 height 26
type input "c"
type input "Chase Bank"
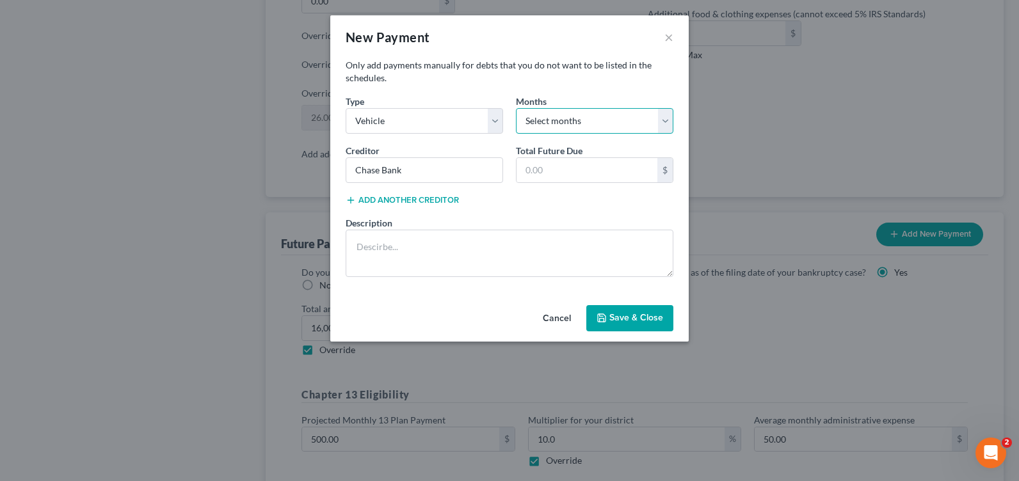
click at [547, 122] on select "Select months 0 1 2 3 4 5 6 7 8 9 10 11 12 13 14 15 16 17 18 19 20 21 22 23 24 …" at bounding box center [594, 121] width 157 height 26
select select "60"
click at [516, 108] on select "Select months 0 1 2 3 4 5 6 7 8 9 10 11 12 13 14 15 16 17 18 19 20 21 22 23 24 …" at bounding box center [594, 121] width 157 height 26
click at [592, 181] on input "text" at bounding box center [587, 170] width 141 height 24
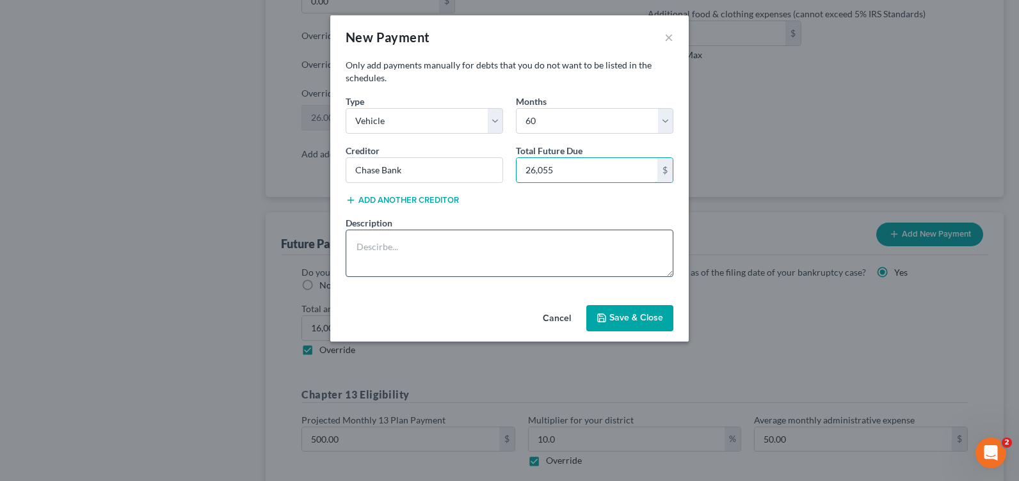
type input "26,055"
click at [382, 250] on textarea at bounding box center [510, 253] width 328 height 47
type textarea "Subaru (vehicle is not financed in Debtor's name.)"
click at [621, 313] on button "Save & Close" at bounding box center [629, 318] width 87 height 27
select select "1"
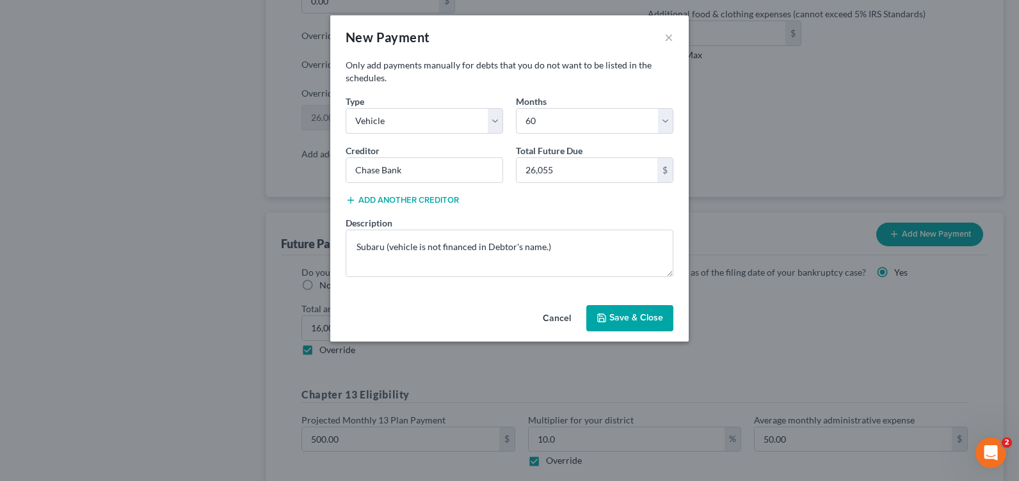
select select "60"
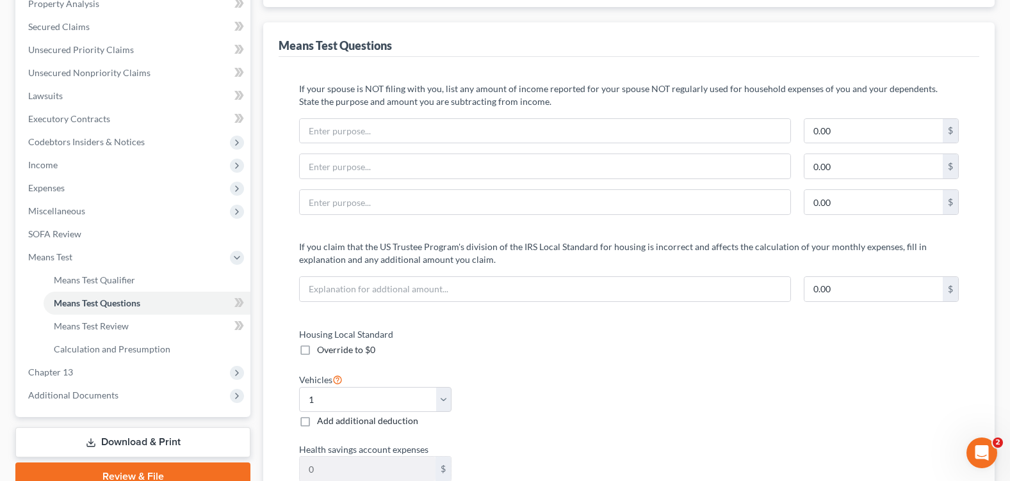
scroll to position [64, 0]
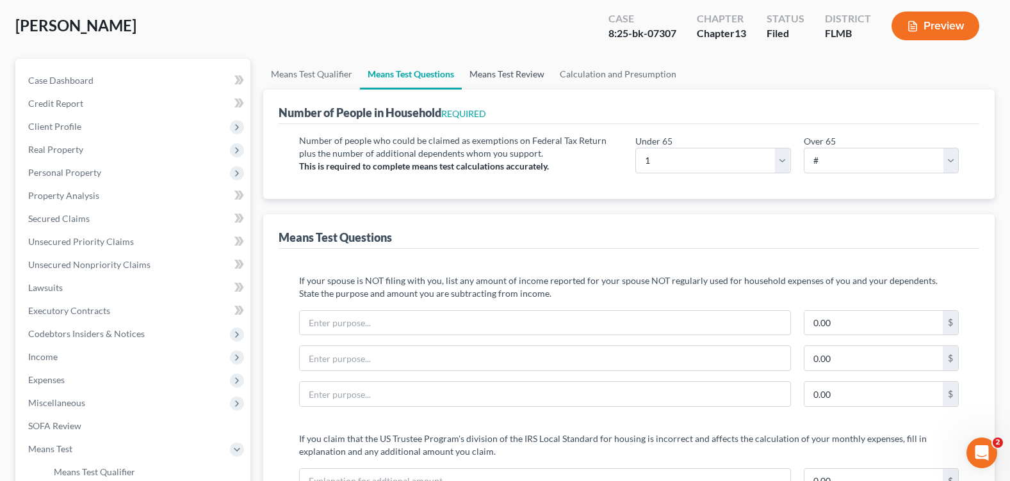
click at [490, 77] on link "Means Test Review" at bounding box center [507, 74] width 90 height 31
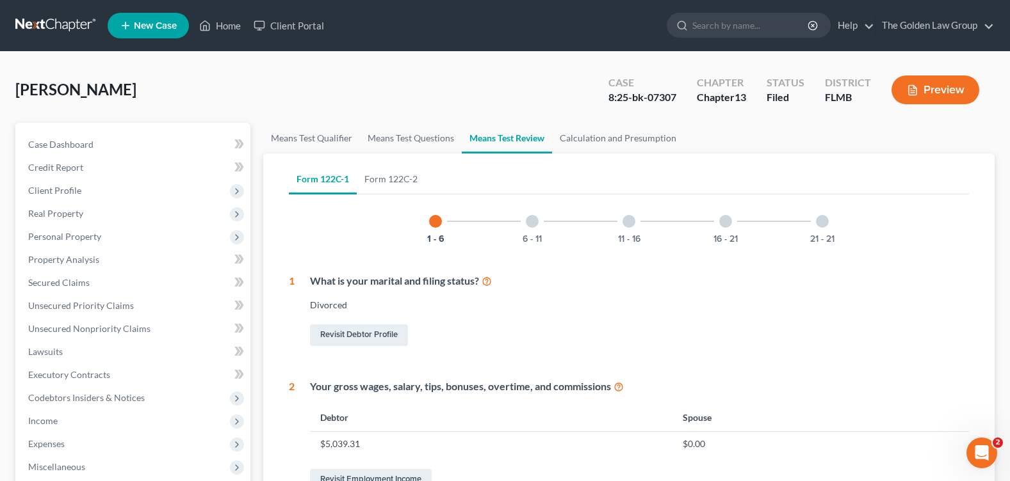
click at [634, 220] on div at bounding box center [628, 221] width 13 height 13
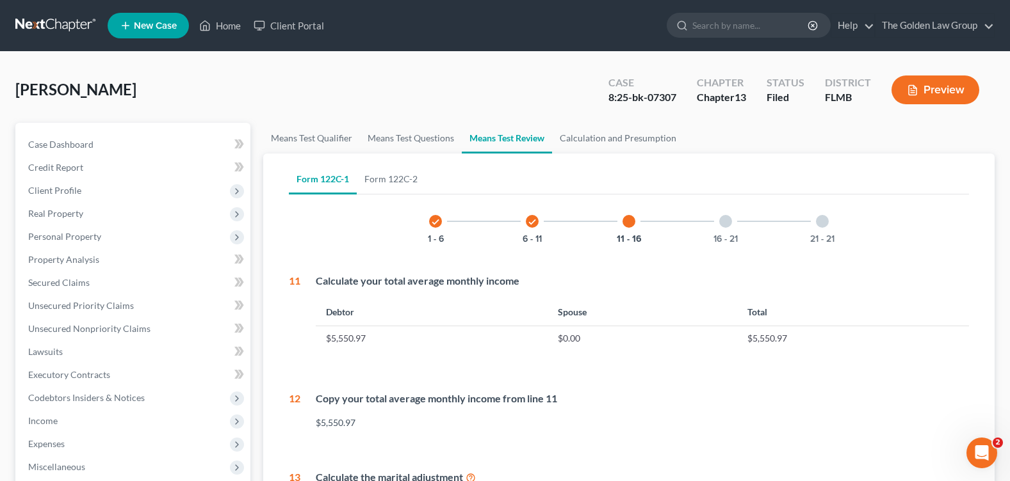
drag, startPoint x: 821, startPoint y: 216, endPoint x: 474, endPoint y: 198, distance: 347.4
click at [814, 216] on div "21 - 21" at bounding box center [822, 222] width 44 height 44
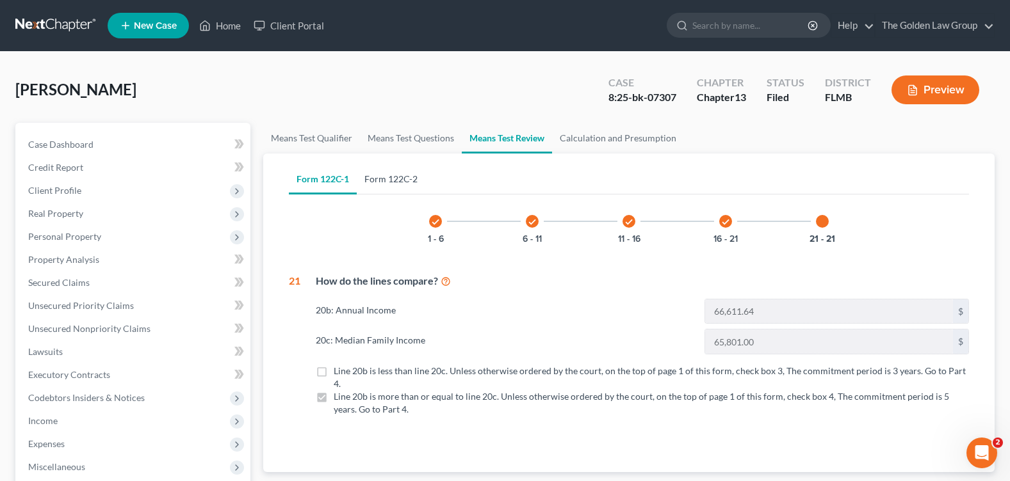
click at [388, 180] on link "Form 122C-2" at bounding box center [391, 179] width 69 height 31
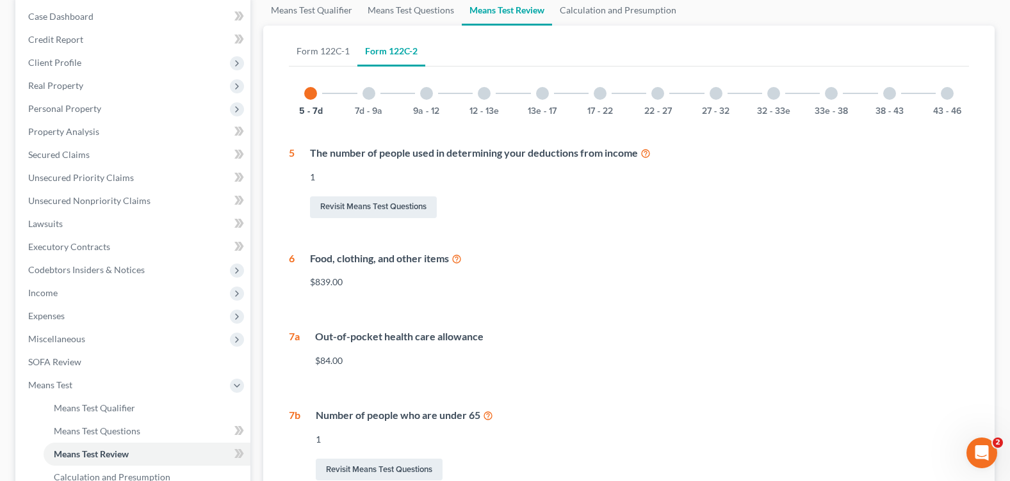
scroll to position [64, 0]
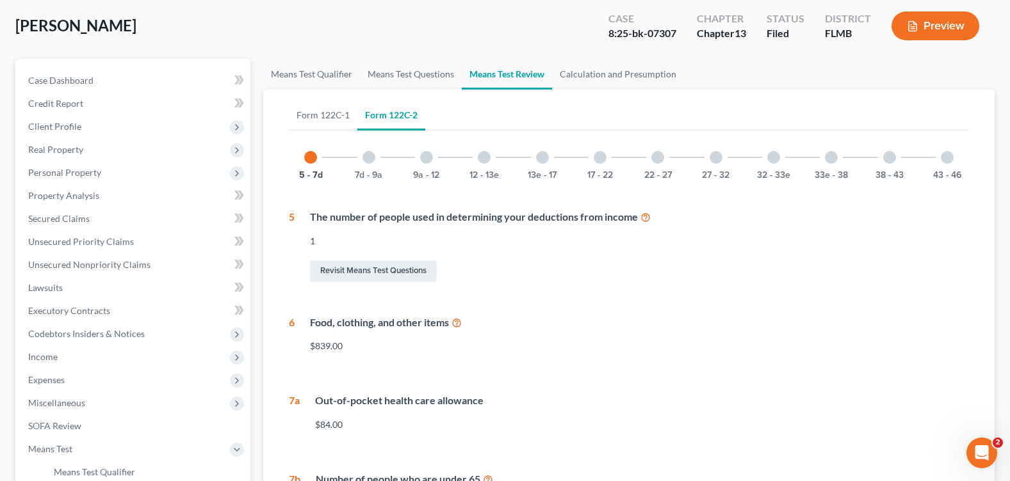
click at [362, 154] on div at bounding box center [368, 157] width 13 height 13
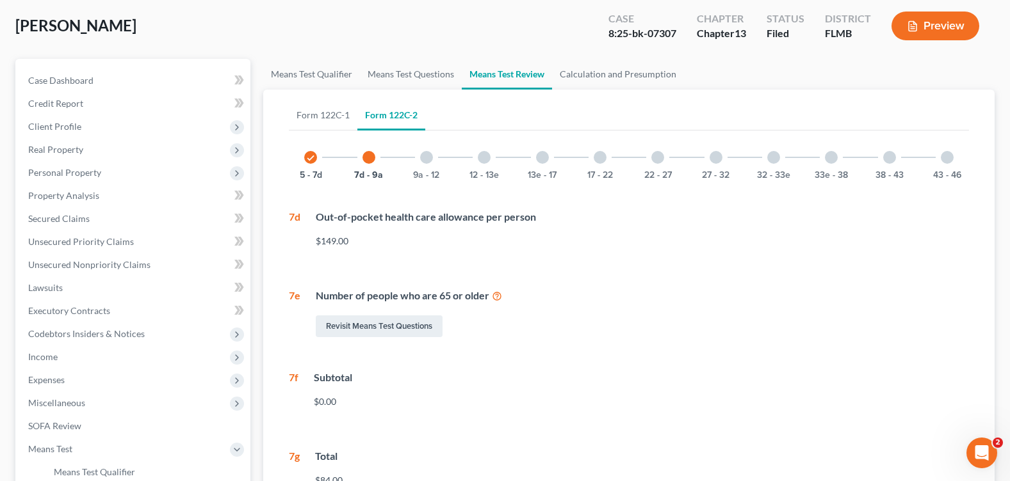
click at [430, 159] on div at bounding box center [426, 157] width 13 height 13
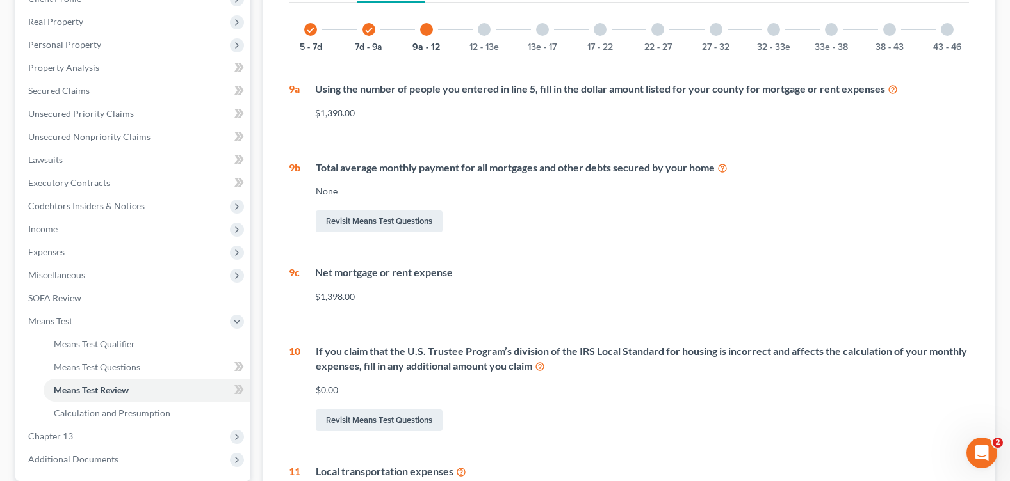
scroll to position [0, 0]
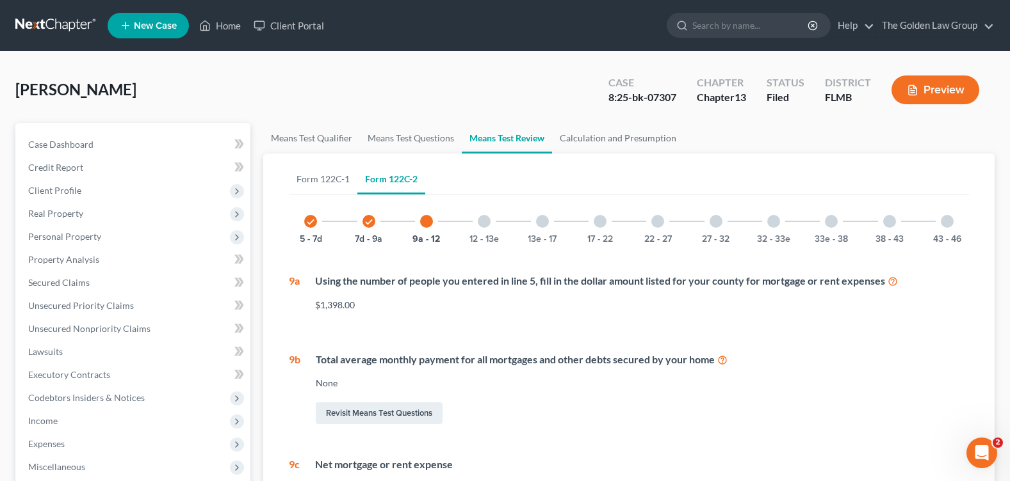
click at [485, 216] on div at bounding box center [484, 221] width 13 height 13
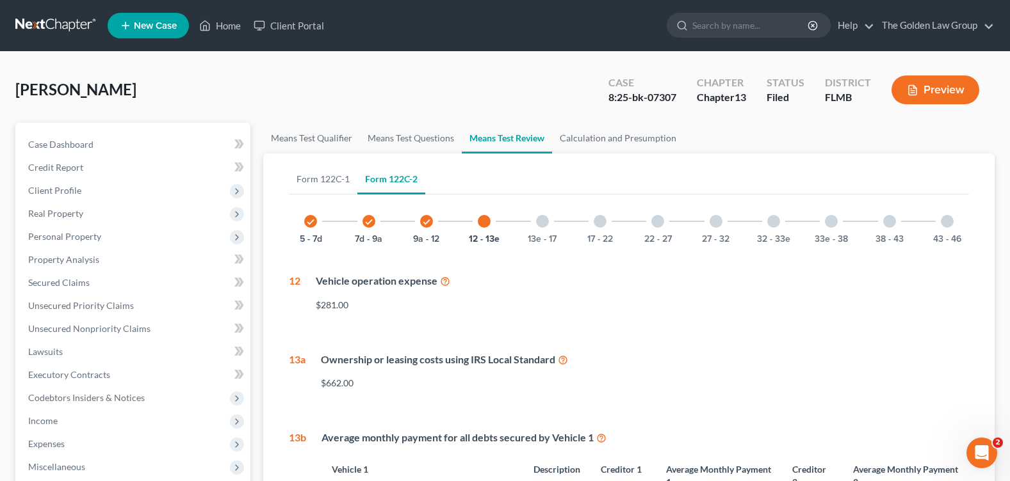
click at [538, 223] on div at bounding box center [542, 221] width 13 height 13
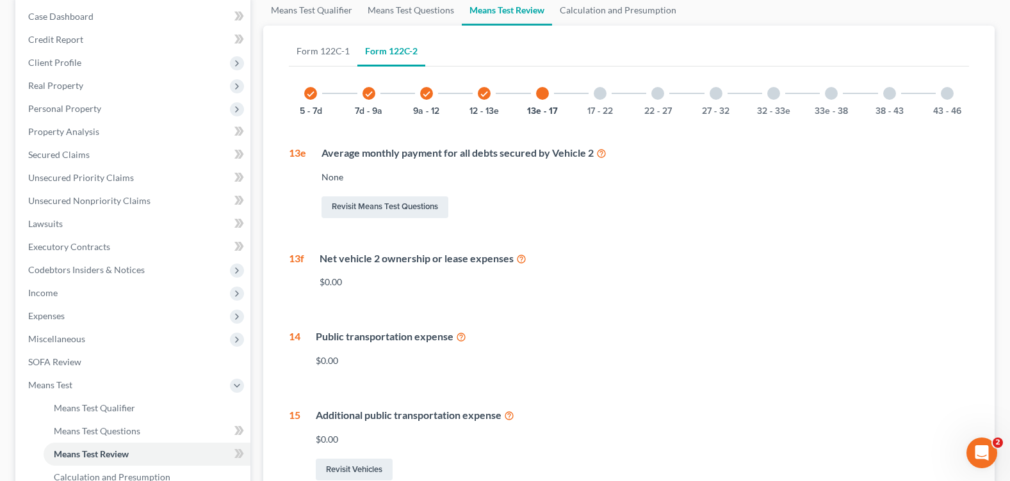
scroll to position [64, 0]
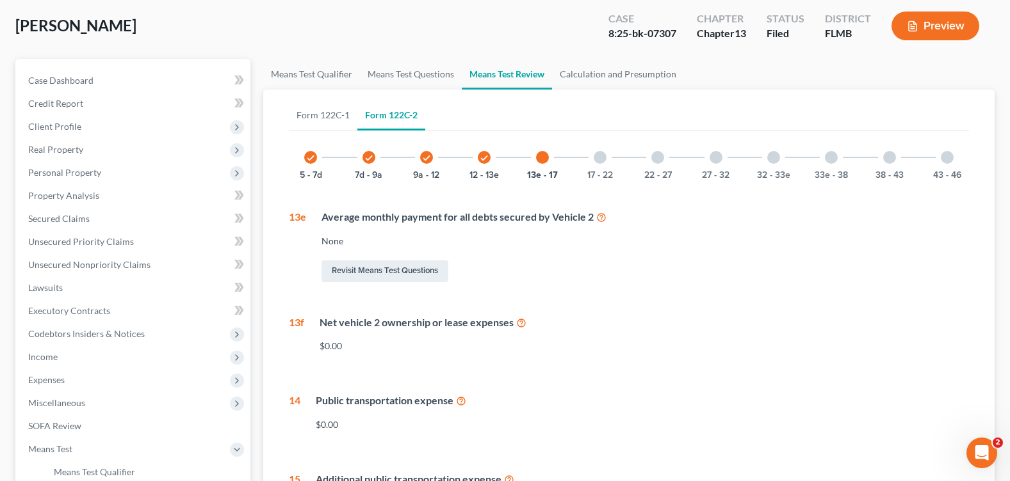
click at [599, 161] on div at bounding box center [599, 157] width 13 height 13
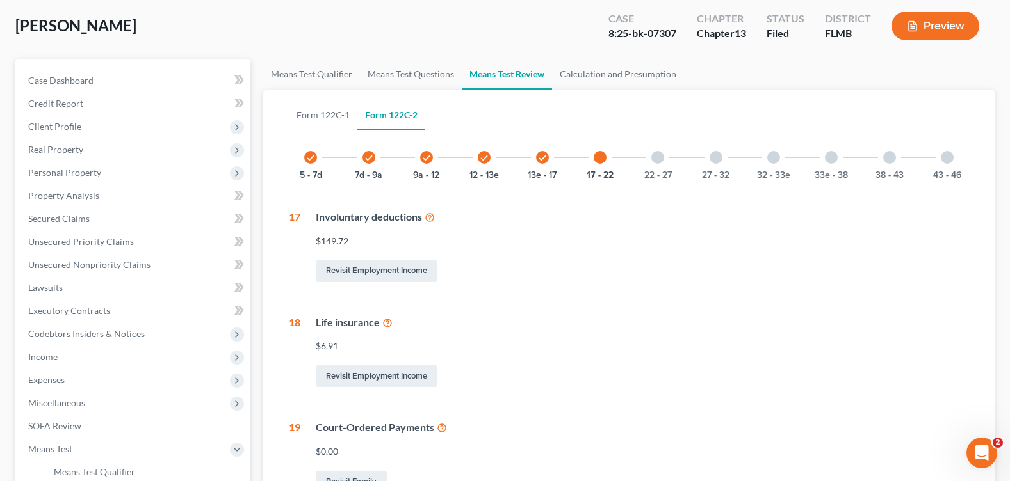
click at [656, 163] on div at bounding box center [657, 157] width 13 height 13
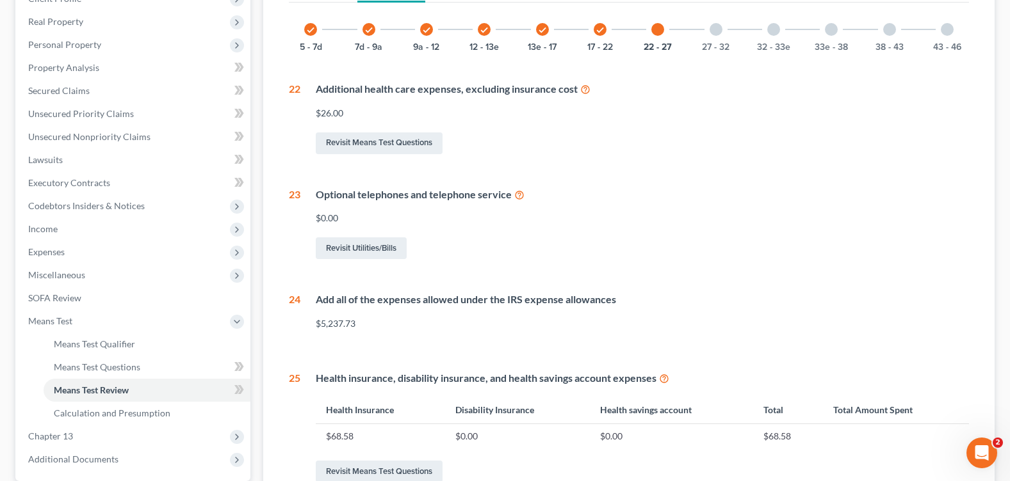
scroll to position [0, 0]
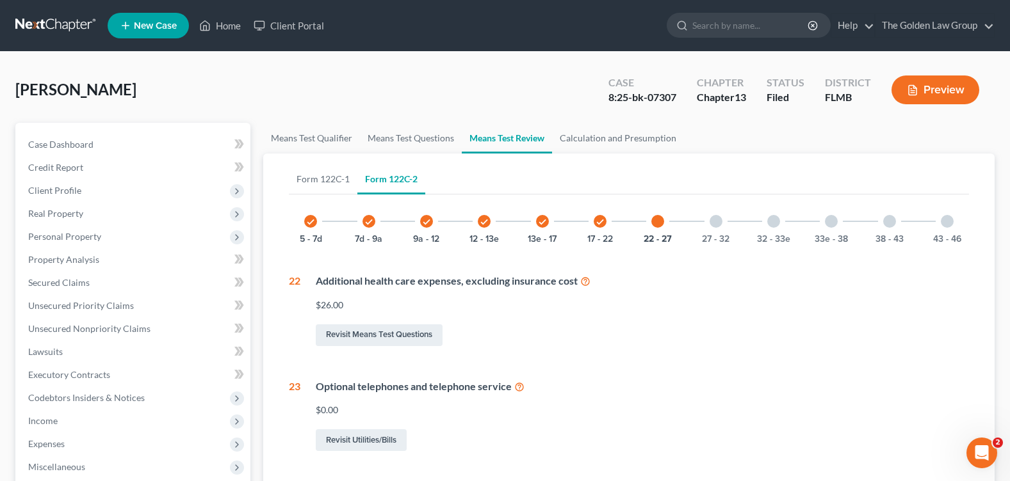
click at [721, 222] on div at bounding box center [715, 221] width 13 height 13
click at [663, 218] on div "check" at bounding box center [657, 221] width 13 height 13
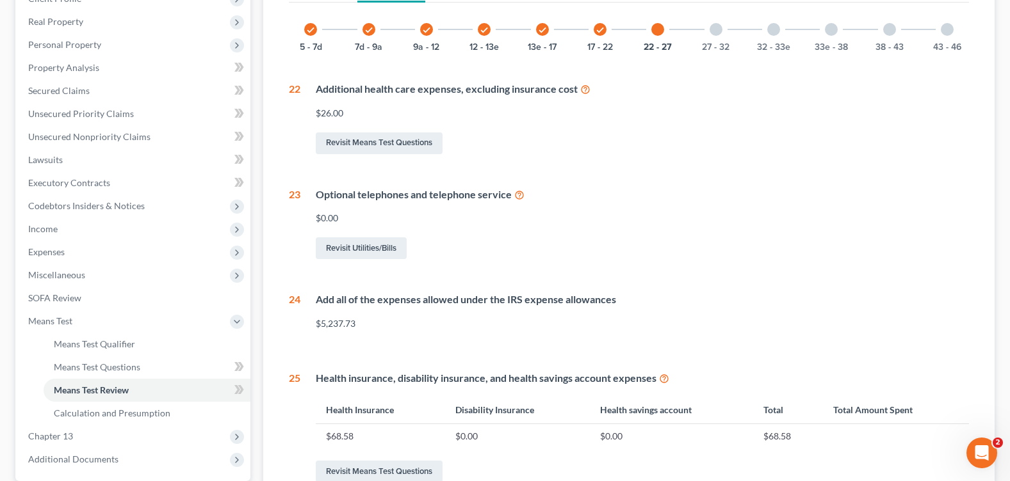
scroll to position [320, 0]
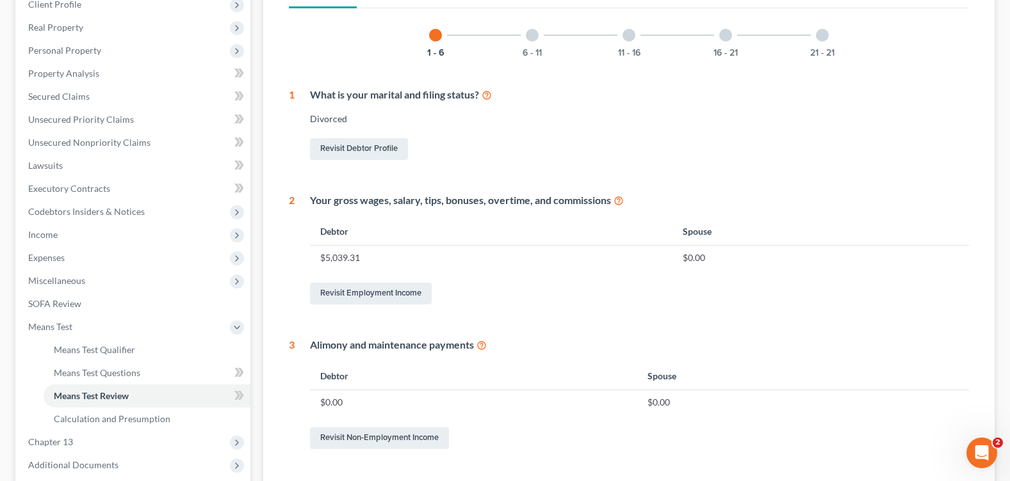
scroll to position [58, 0]
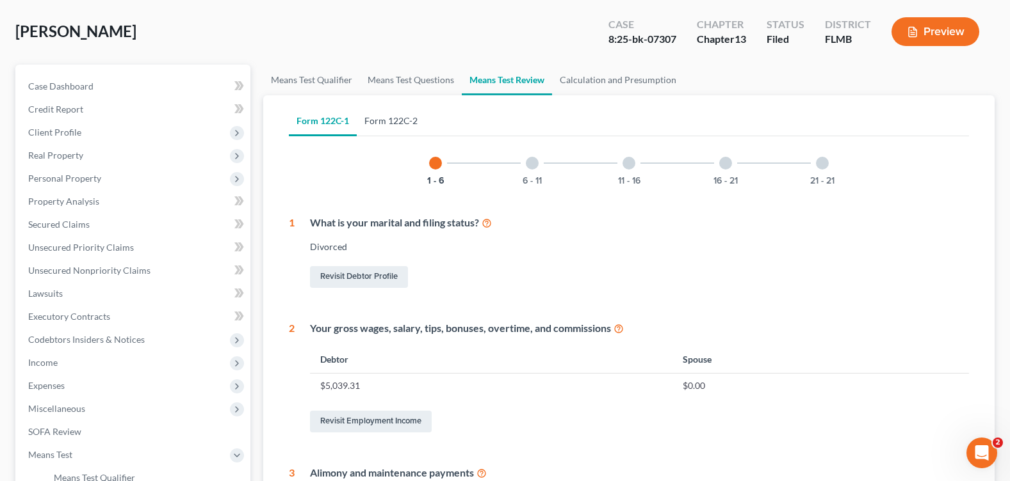
click at [394, 125] on link "Form 122C-2" at bounding box center [391, 121] width 69 height 31
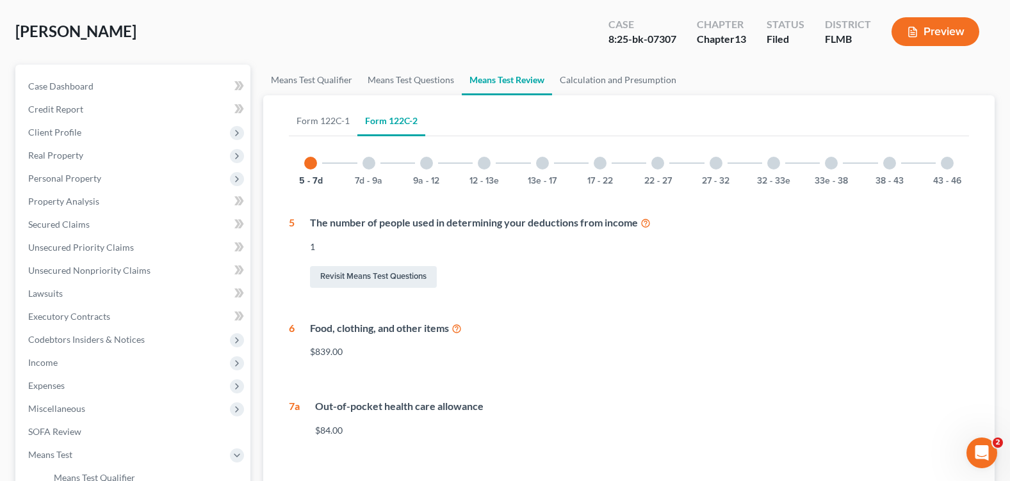
click at [432, 166] on div at bounding box center [426, 163] width 13 height 13
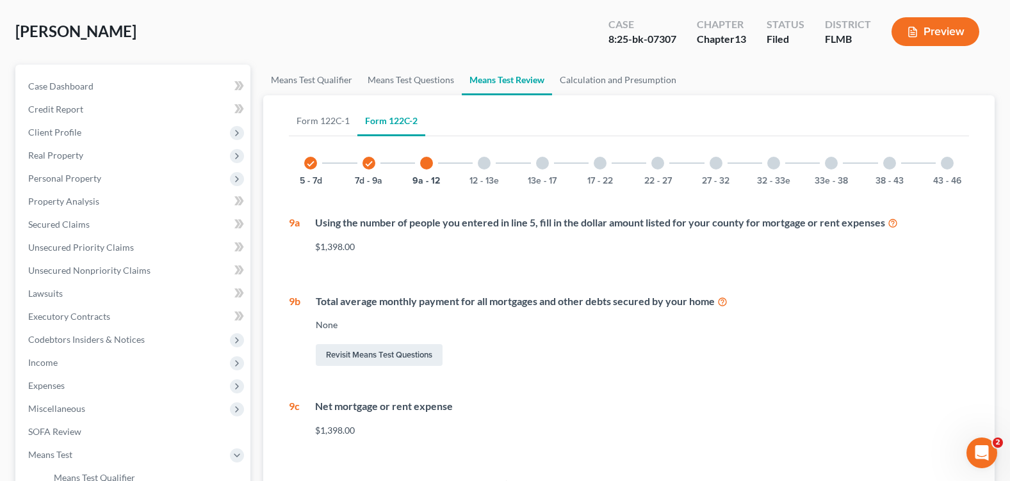
click at [538, 167] on div at bounding box center [542, 163] width 13 height 13
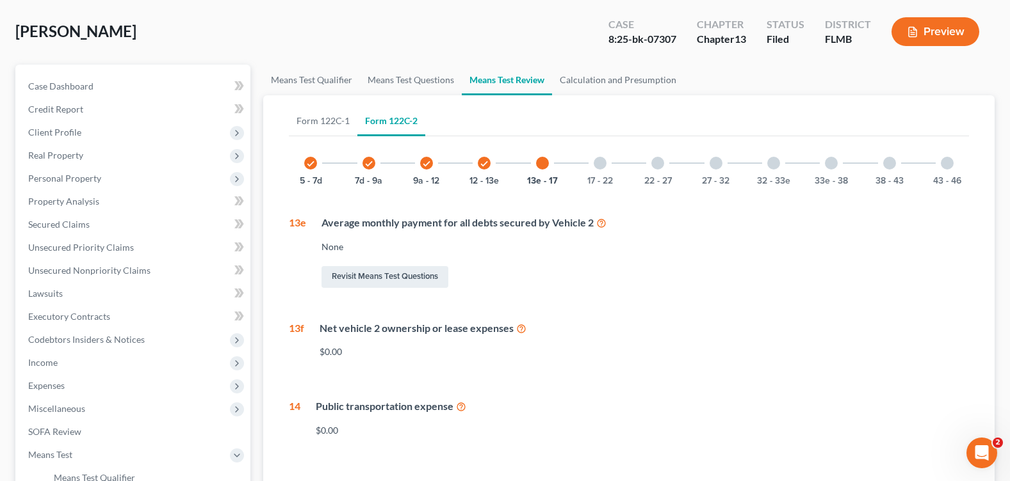
click at [604, 165] on div at bounding box center [599, 163] width 13 height 13
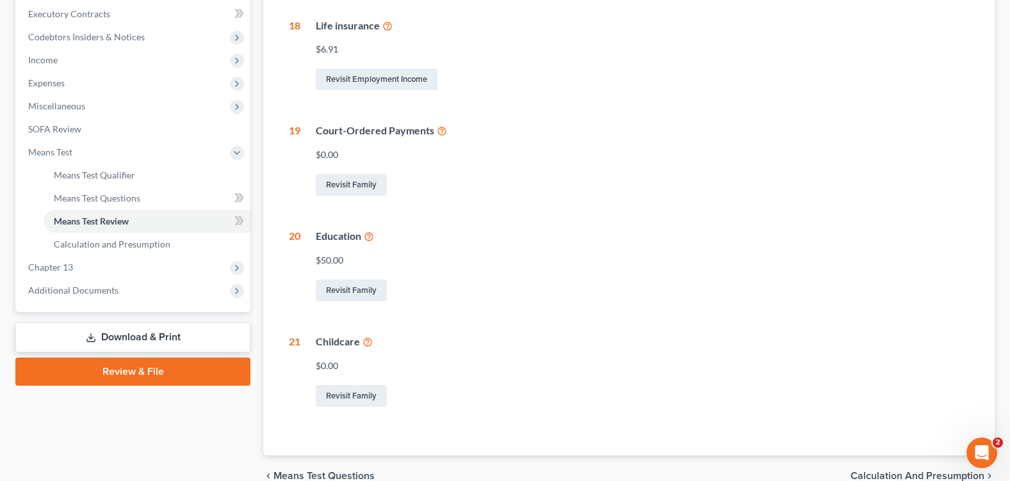
scroll to position [169, 0]
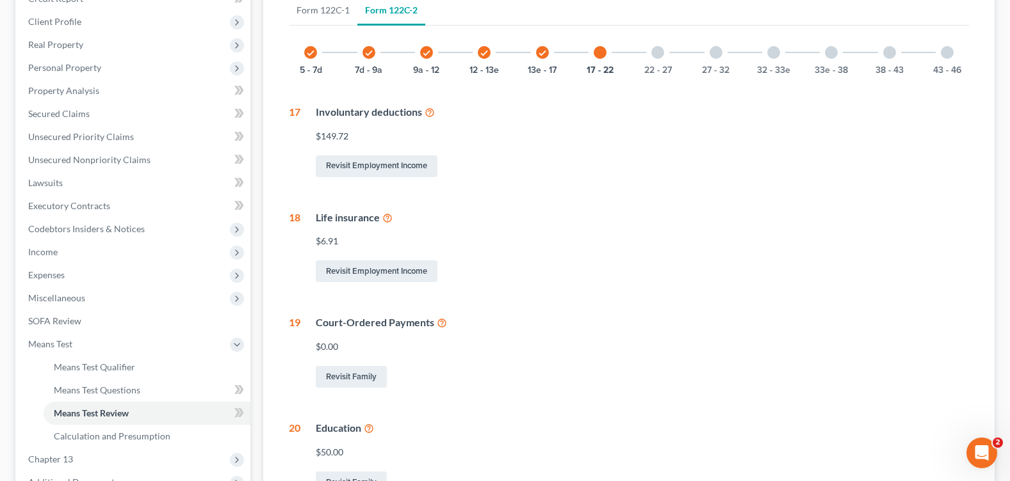
click at [656, 56] on div at bounding box center [657, 52] width 13 height 13
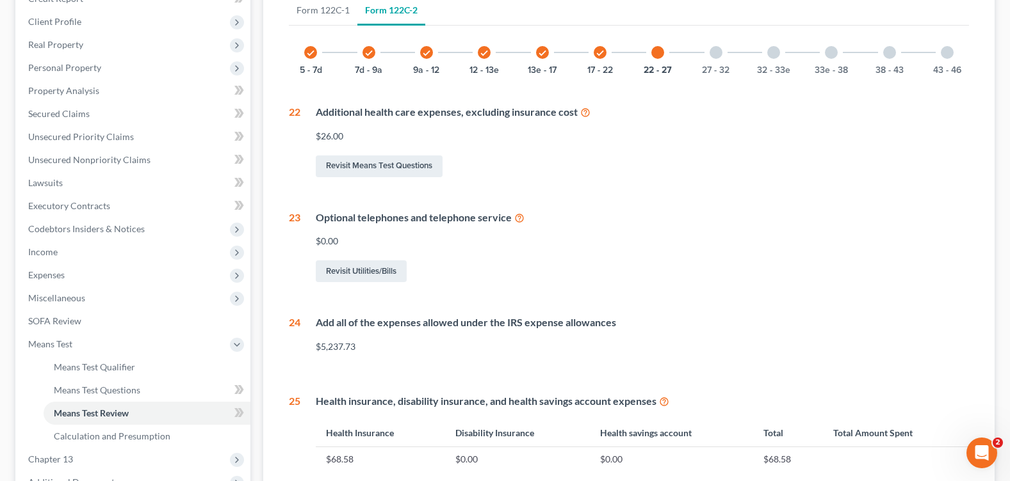
scroll to position [297, 0]
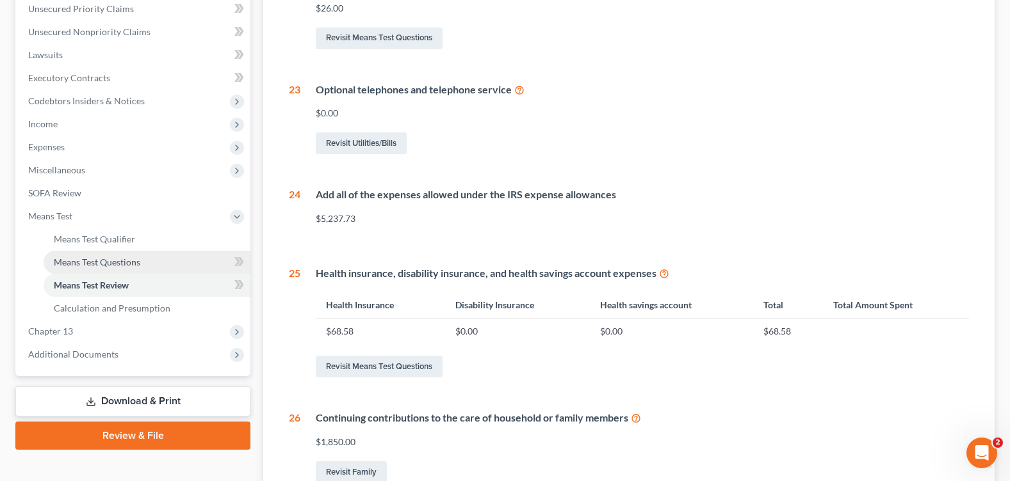
click at [79, 253] on link "Means Test Questions" at bounding box center [147, 262] width 207 height 23
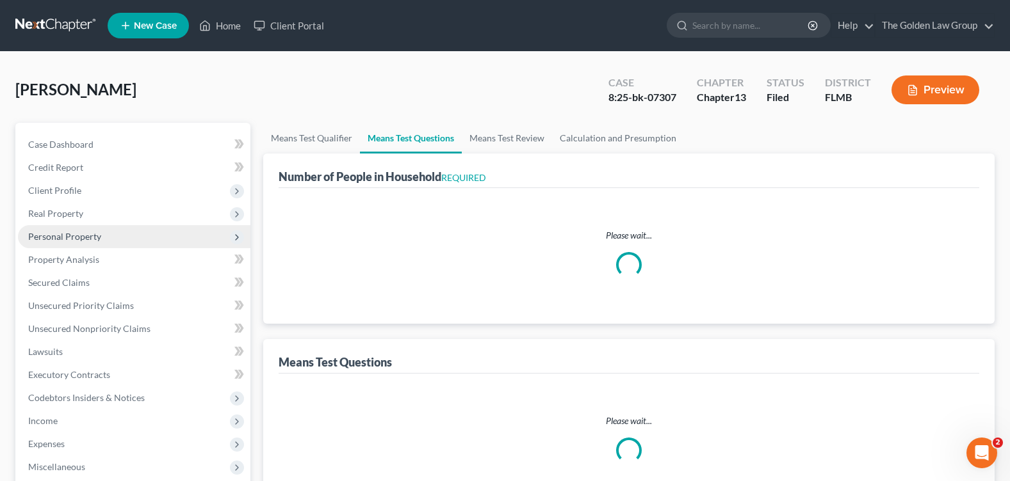
select select "1"
select select "60"
select select "1"
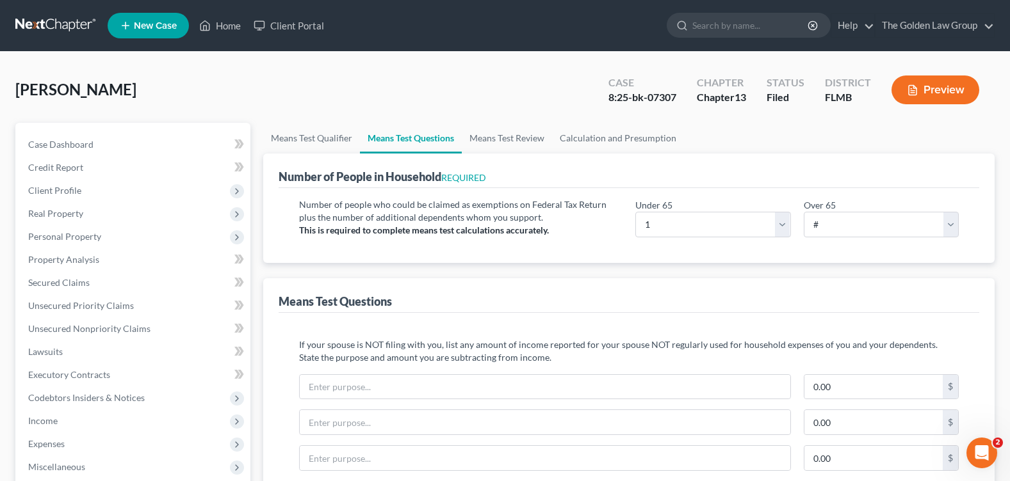
click at [532, 80] on div "Hirst, Amy Upgraded Case 8:25-bk-07307 Chapter Chapter 13 Status Filed District…" at bounding box center [504, 95] width 979 height 56
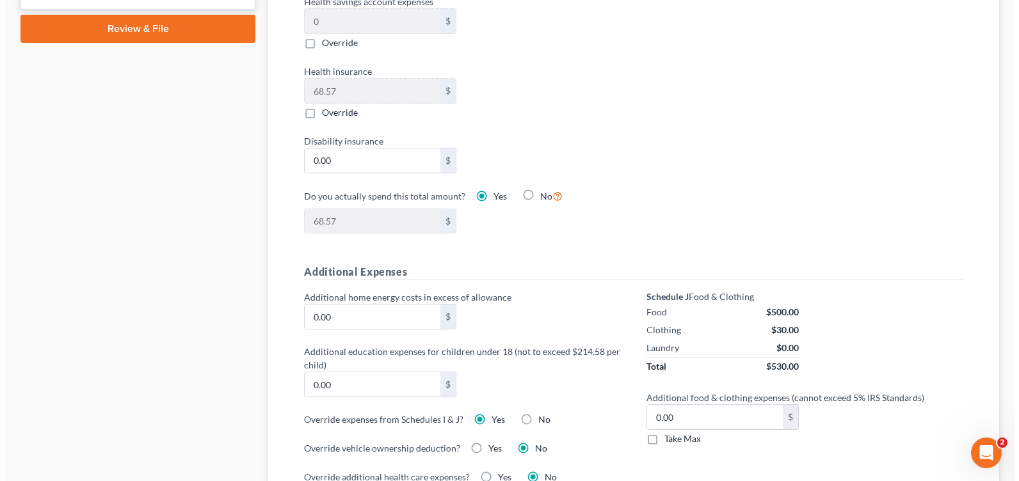
scroll to position [832, 0]
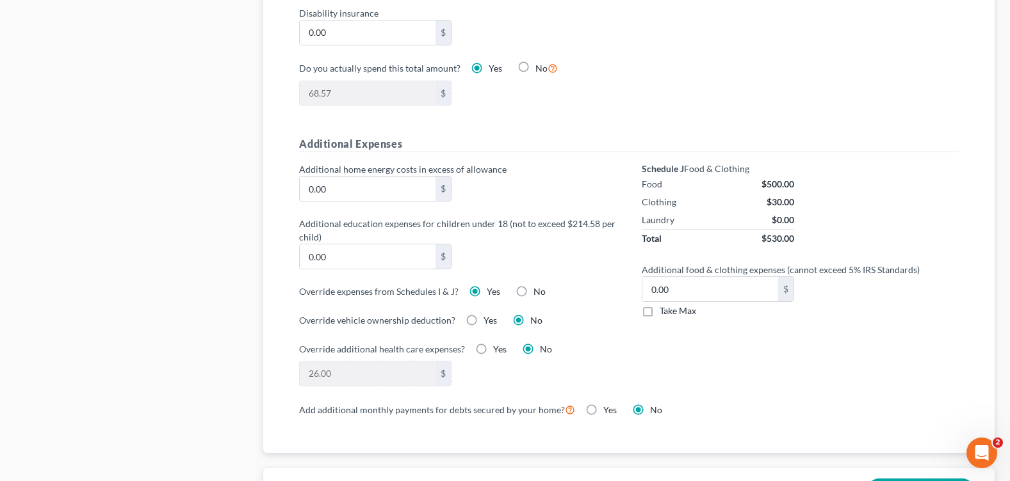
click at [533, 292] on label "No" at bounding box center [539, 292] width 12 height 13
click at [538, 292] on input "No" at bounding box center [542, 290] width 8 height 8
radio input "true"
click at [487, 292] on label "Yes" at bounding box center [493, 292] width 13 height 13
click at [492, 292] on input "Yes" at bounding box center [496, 290] width 8 height 8
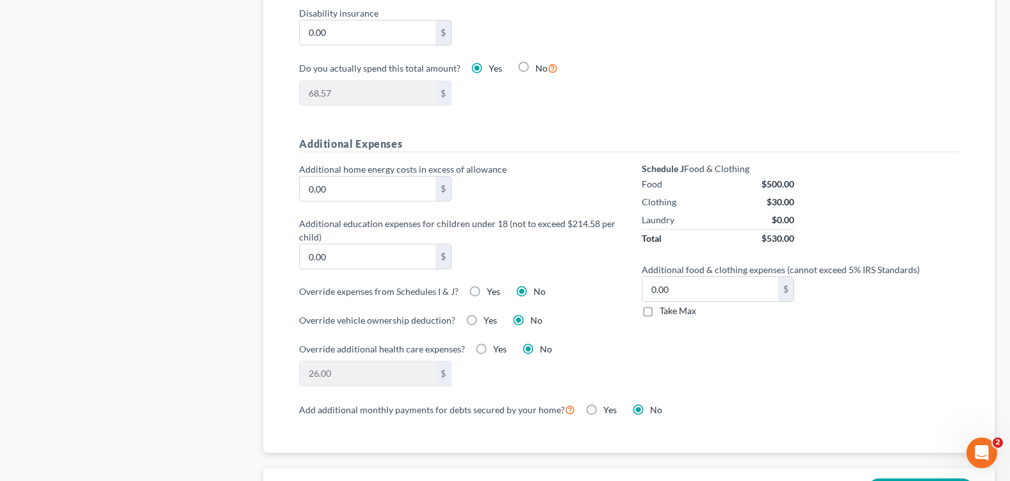
radio input "true"
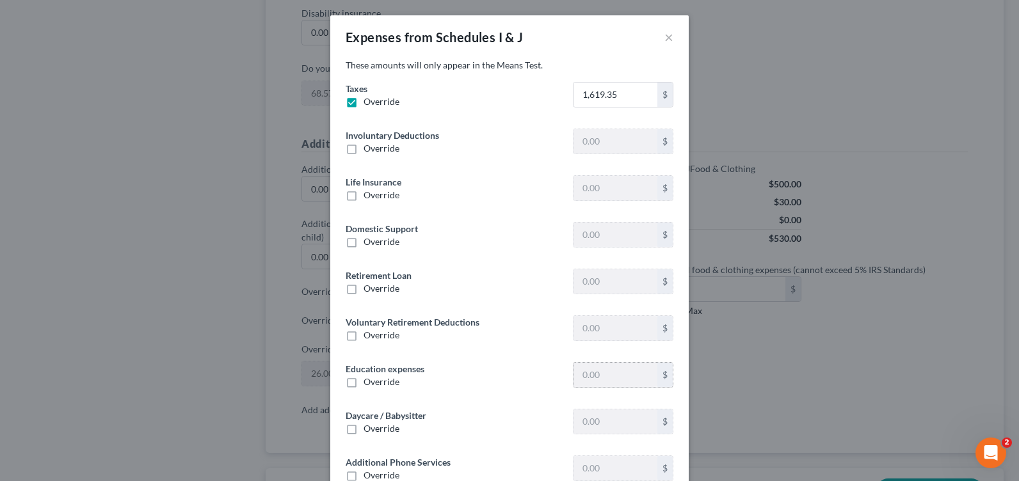
type input "149.71"
type input "6.90"
type input "0"
type input "175.00"
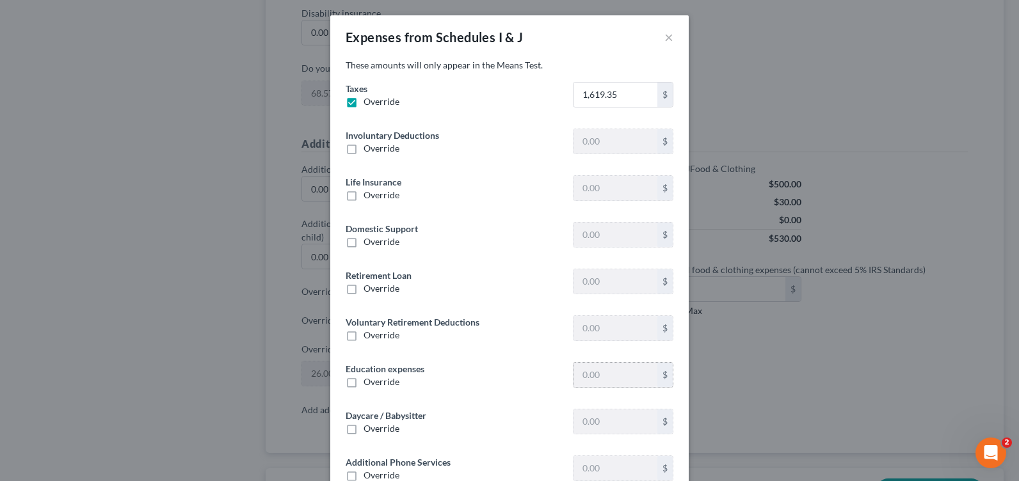
type input "50.00"
type input "0"
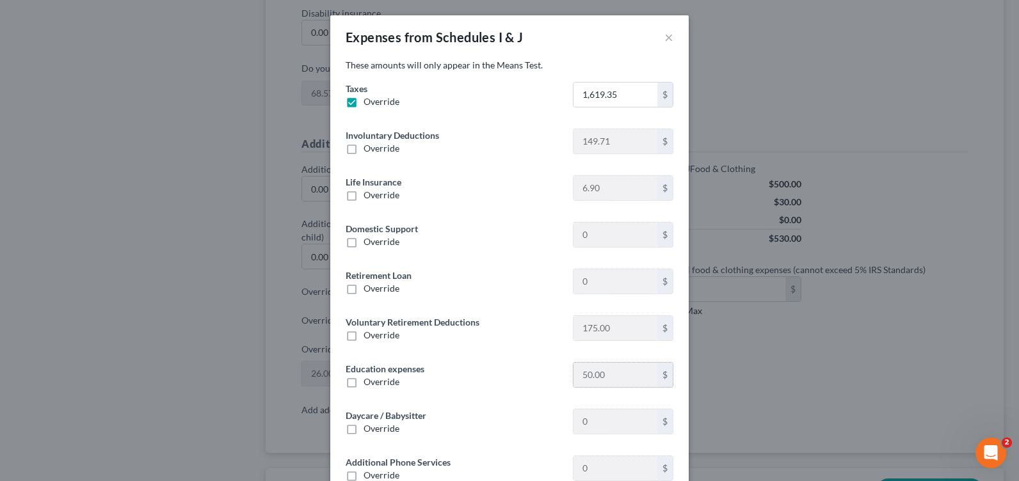
scroll to position [128, 0]
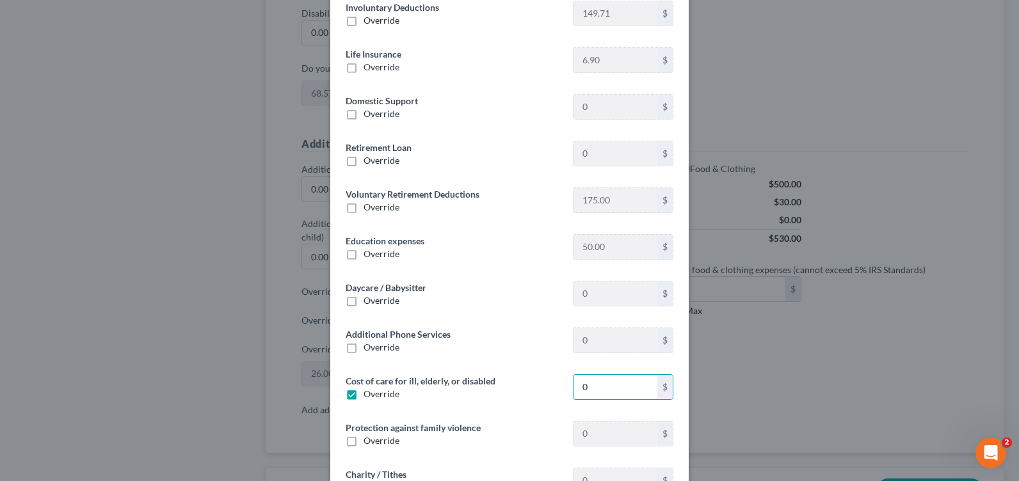
type input "0"
click at [364, 391] on label "Override" at bounding box center [382, 394] width 36 height 13
click at [369, 391] on input "Override" at bounding box center [373, 392] width 8 height 8
checkbox input "false"
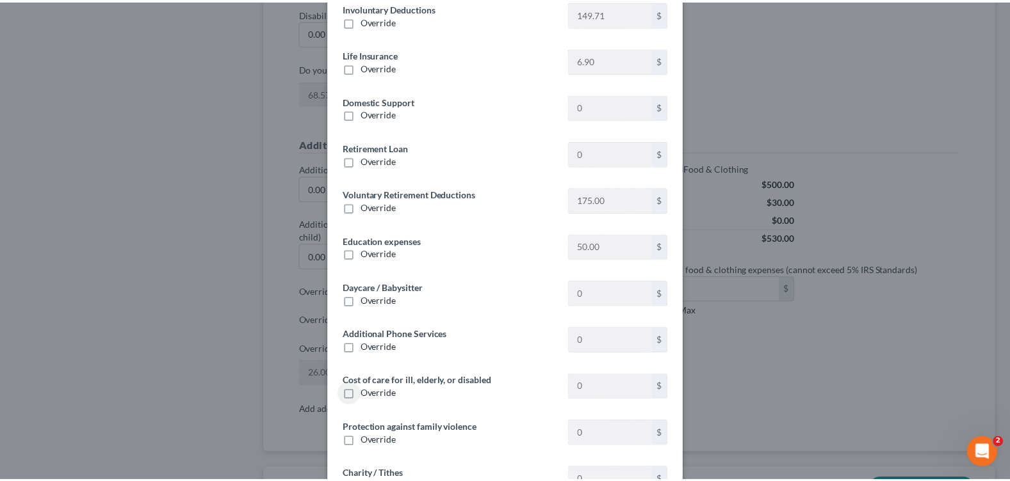
scroll to position [220, 0]
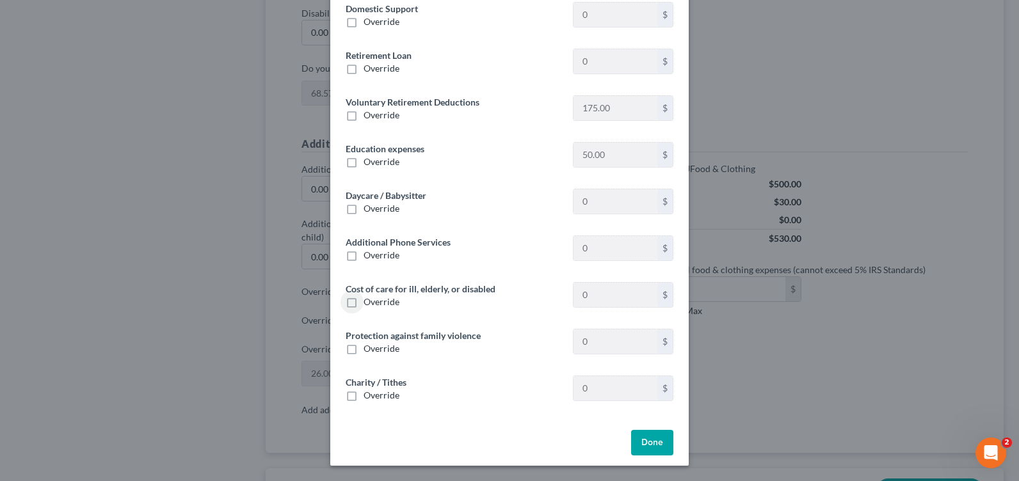
click at [653, 444] on button "Done" at bounding box center [652, 443] width 42 height 26
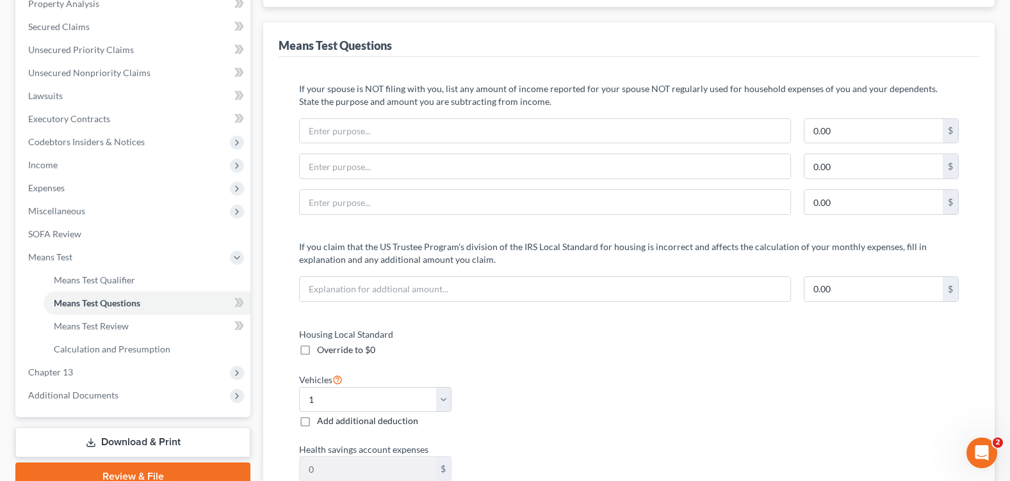
scroll to position [0, 0]
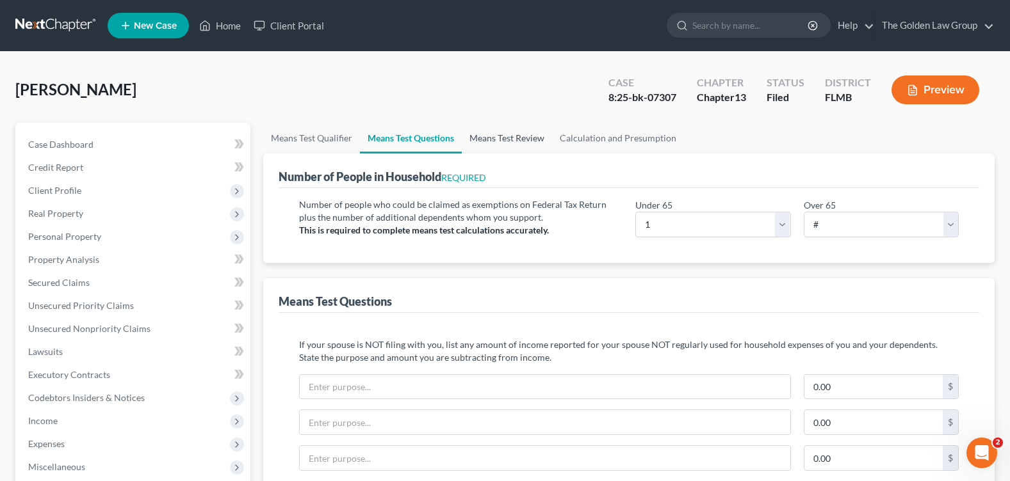
click at [524, 141] on link "Means Test Review" at bounding box center [507, 138] width 90 height 31
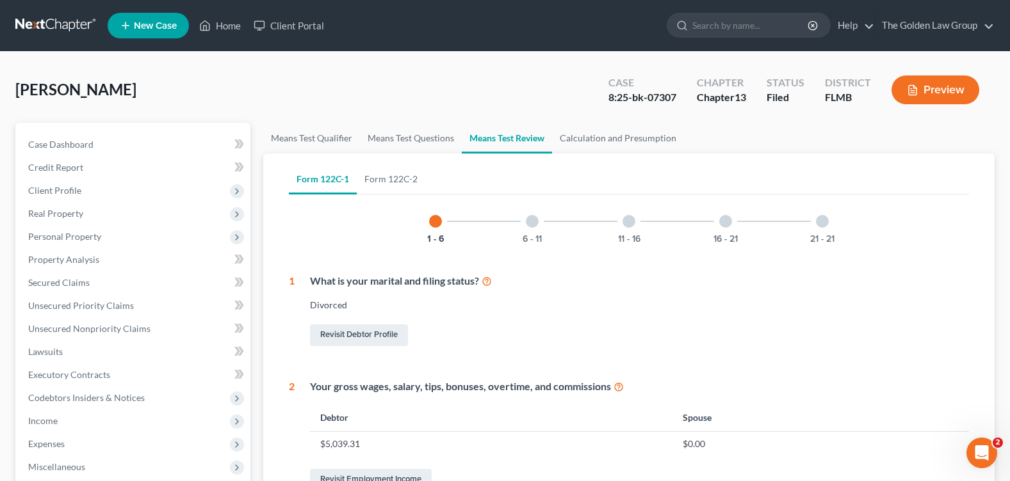
click at [636, 223] on div "11 - 16" at bounding box center [629, 222] width 44 height 44
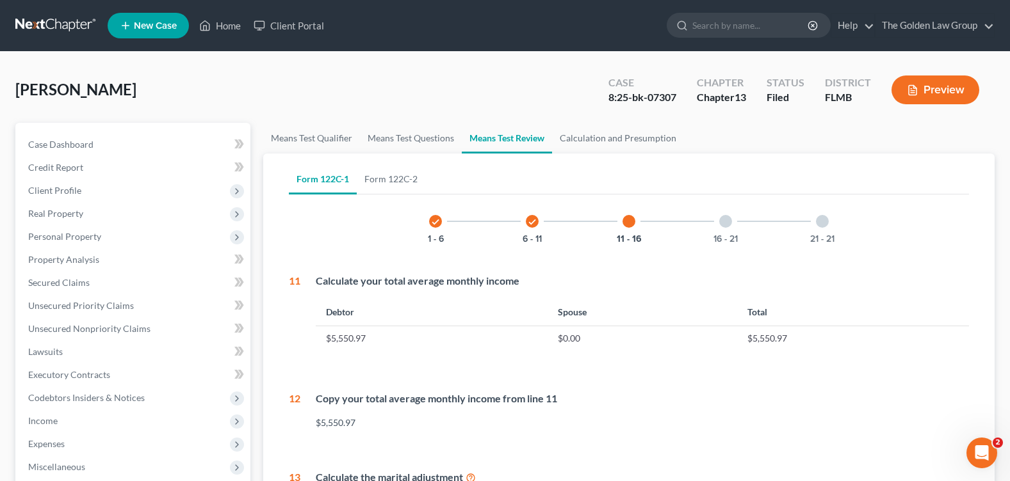
click at [817, 222] on div at bounding box center [822, 221] width 13 height 13
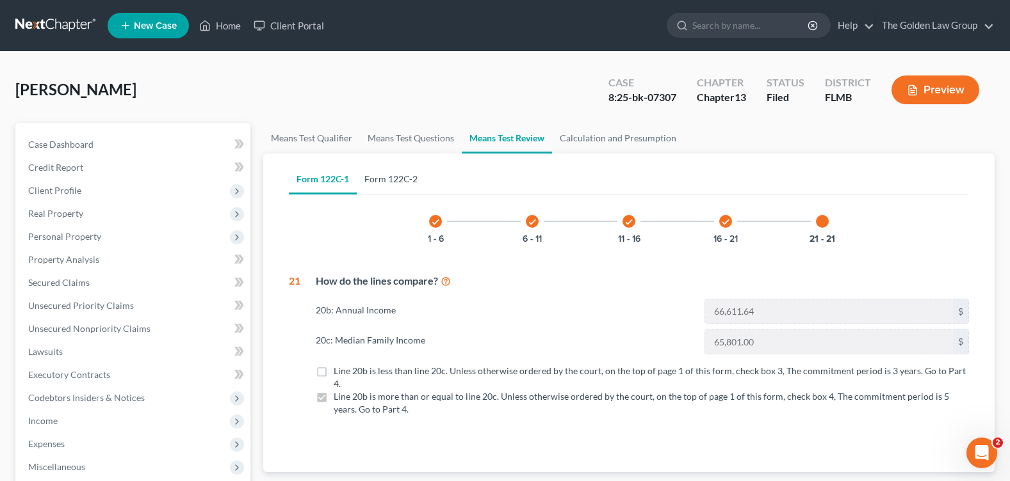
click at [401, 179] on link "Form 122C-2" at bounding box center [391, 179] width 69 height 31
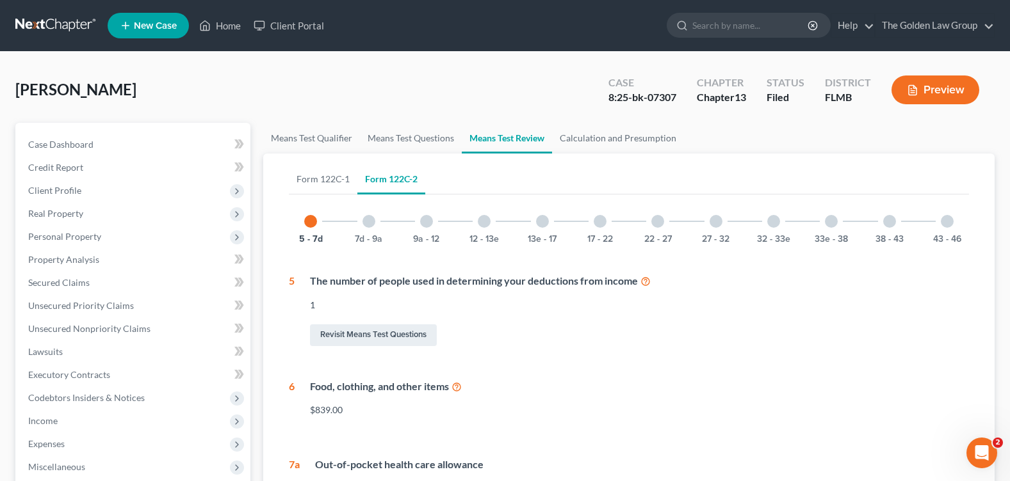
drag, startPoint x: 485, startPoint y: 223, endPoint x: 575, endPoint y: 223, distance: 90.3
click at [485, 223] on div at bounding box center [484, 221] width 13 height 13
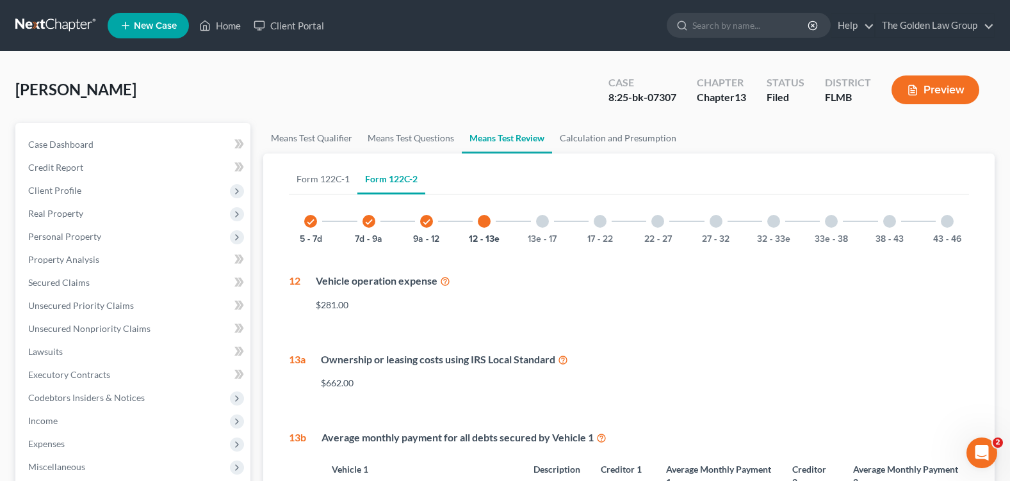
click at [655, 223] on div at bounding box center [657, 221] width 13 height 13
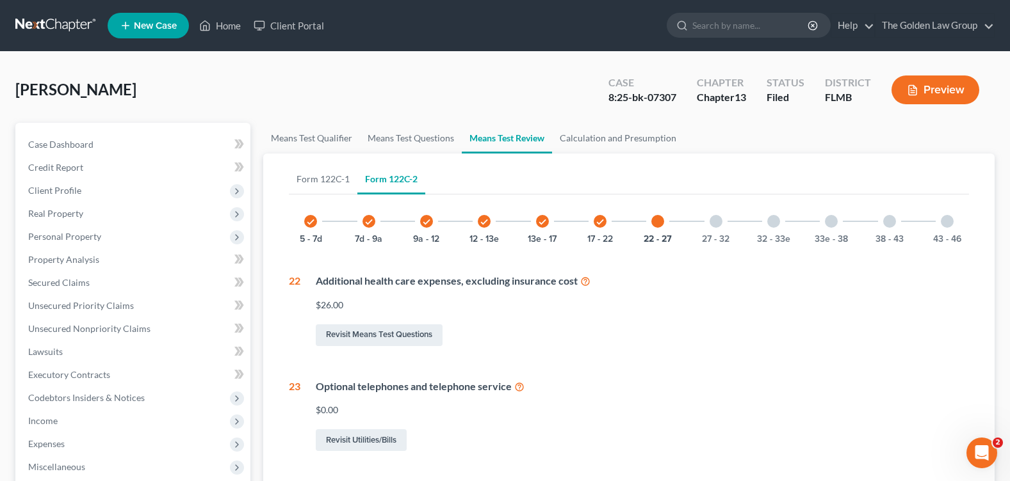
click at [776, 224] on div at bounding box center [773, 221] width 13 height 13
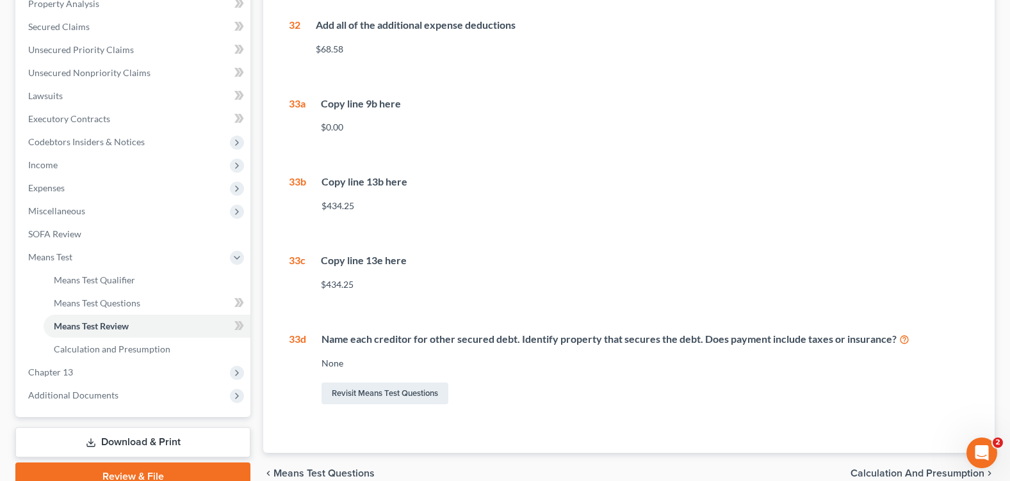
scroll to position [64, 0]
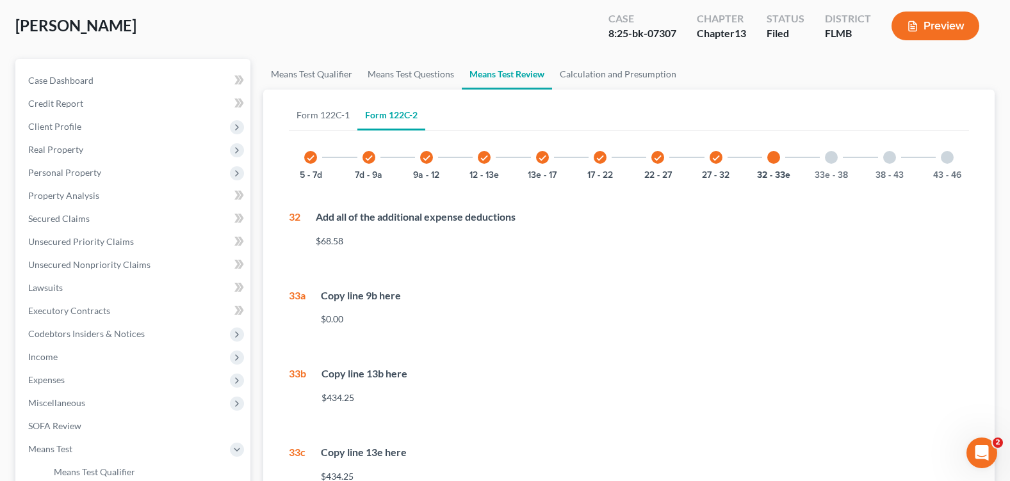
click at [709, 159] on div "check 27 - 32" at bounding box center [716, 158] width 44 height 44
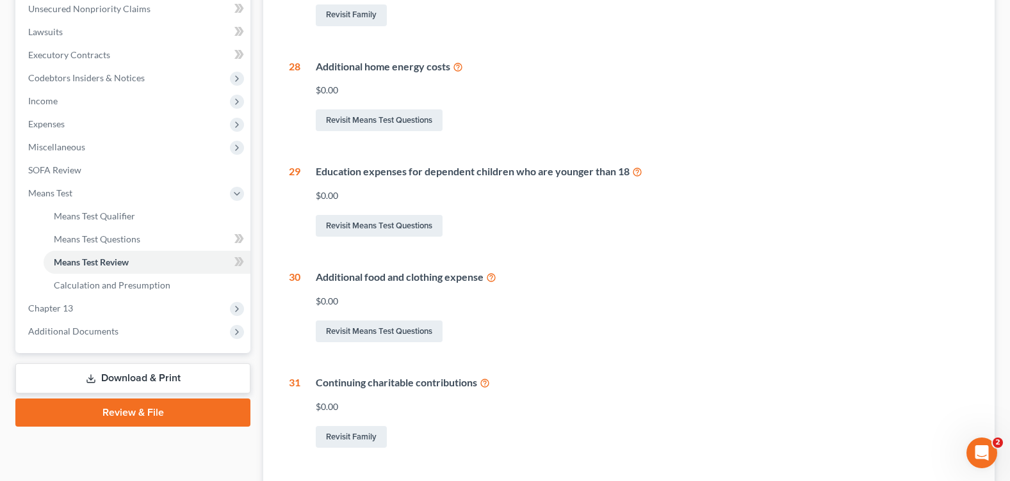
scroll to position [128, 0]
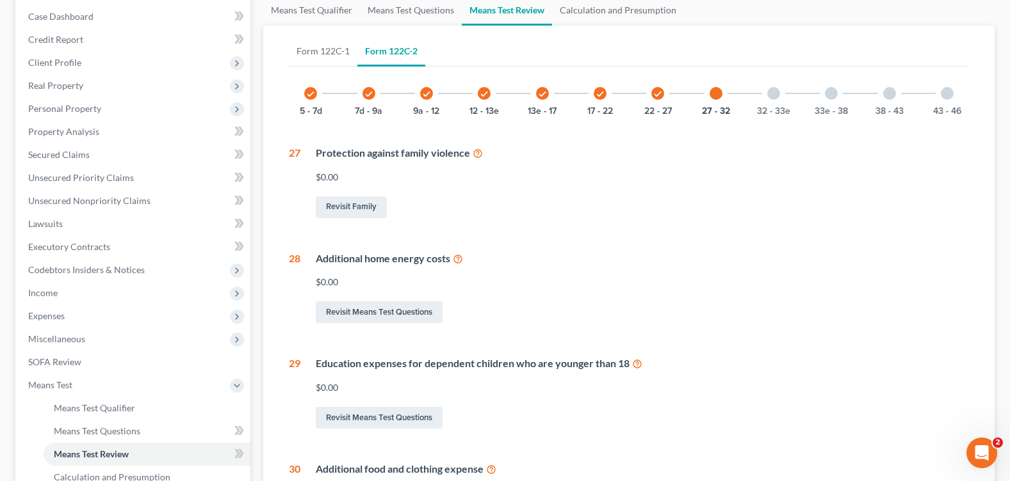
click at [660, 99] on div "check" at bounding box center [657, 93] width 13 height 13
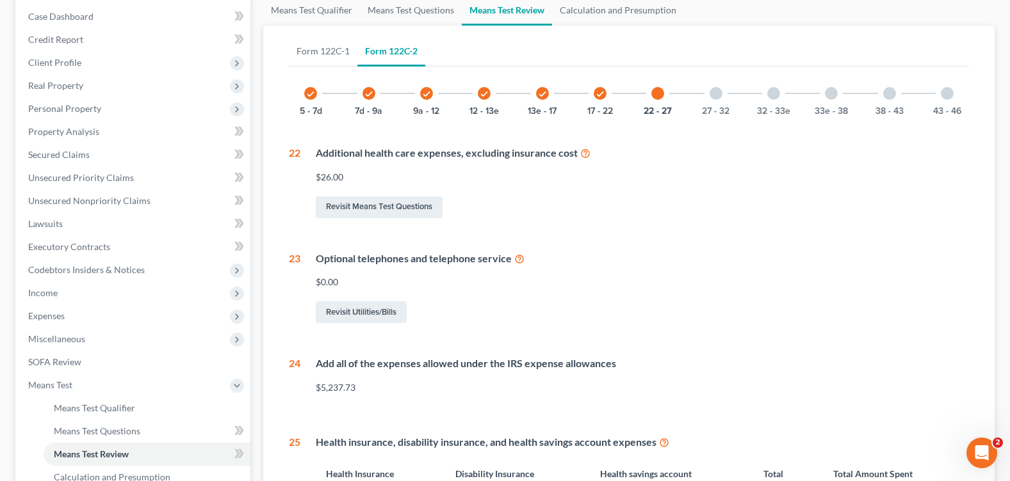
click at [770, 97] on div at bounding box center [773, 93] width 13 height 13
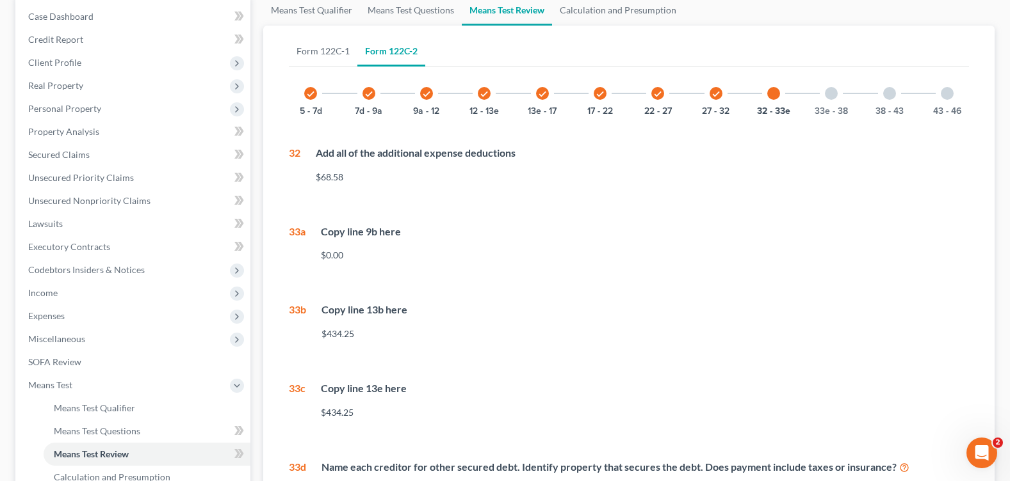
click at [892, 99] on div at bounding box center [889, 93] width 13 height 13
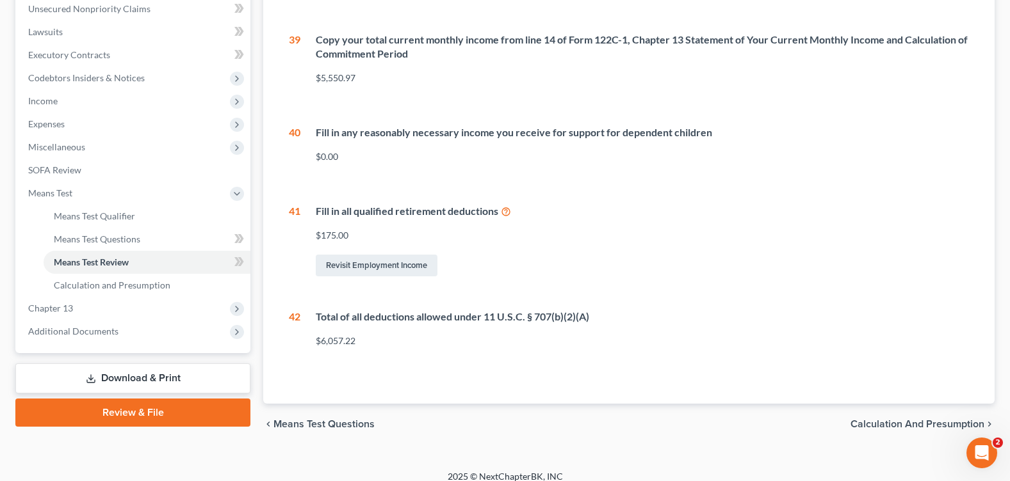
scroll to position [192, 0]
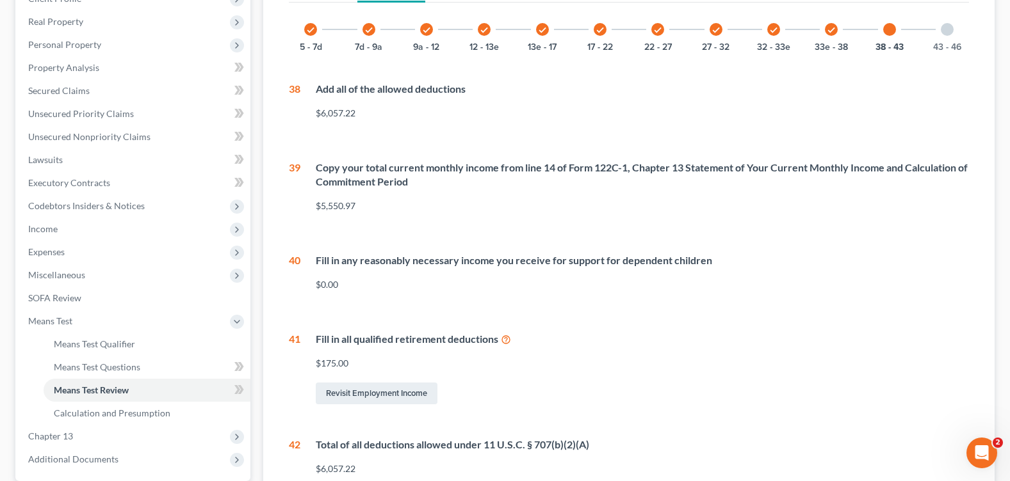
click at [946, 36] on div "43 - 46" at bounding box center [947, 30] width 44 height 44
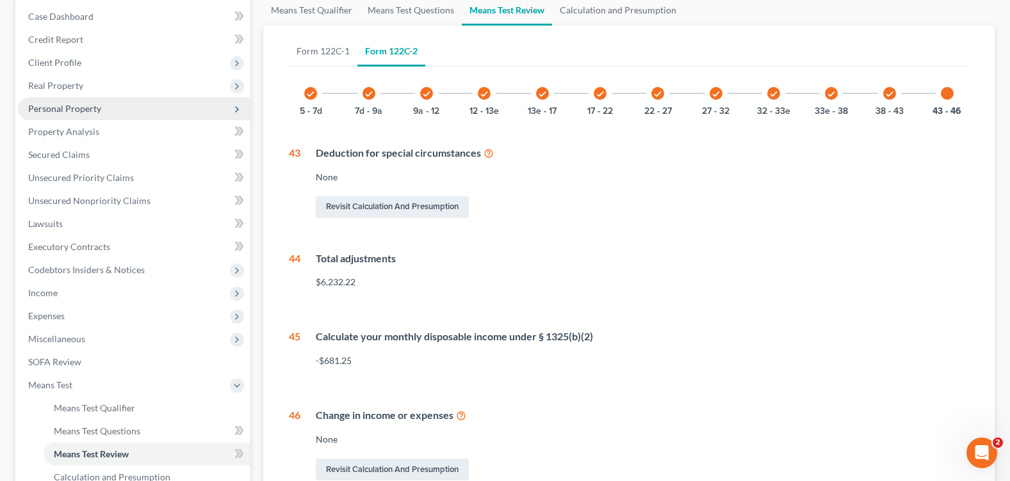
scroll to position [0, 0]
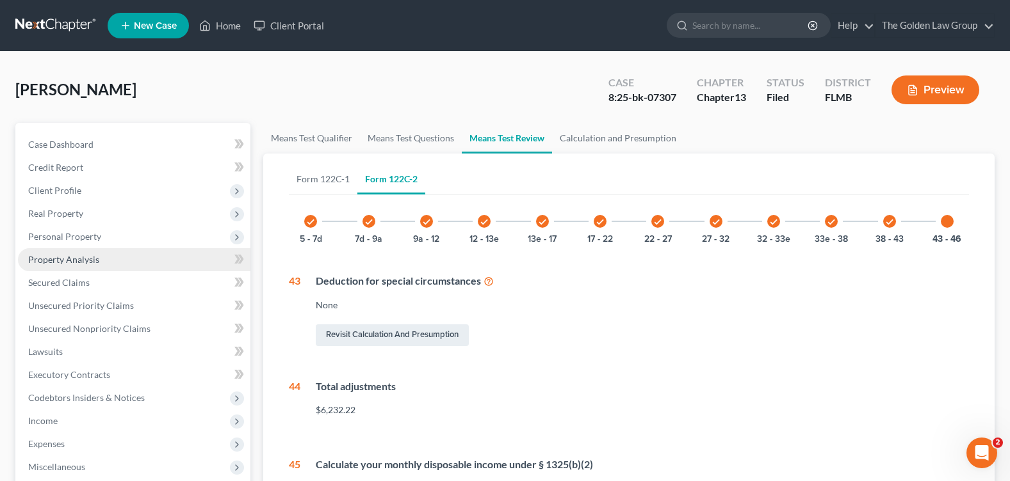
drag, startPoint x: 83, startPoint y: 263, endPoint x: 122, endPoint y: 267, distance: 39.2
click at [83, 263] on span "Property Analysis" at bounding box center [63, 259] width 71 height 11
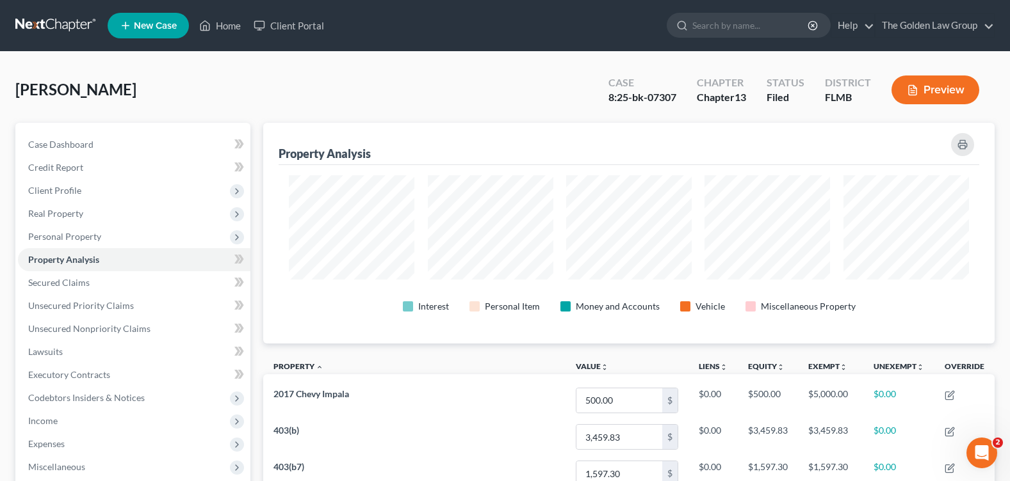
click at [411, 90] on div "Hirst, Amy Upgraded Case 8:25-bk-07307 Chapter Chapter 13 Status Filed District…" at bounding box center [504, 95] width 979 height 56
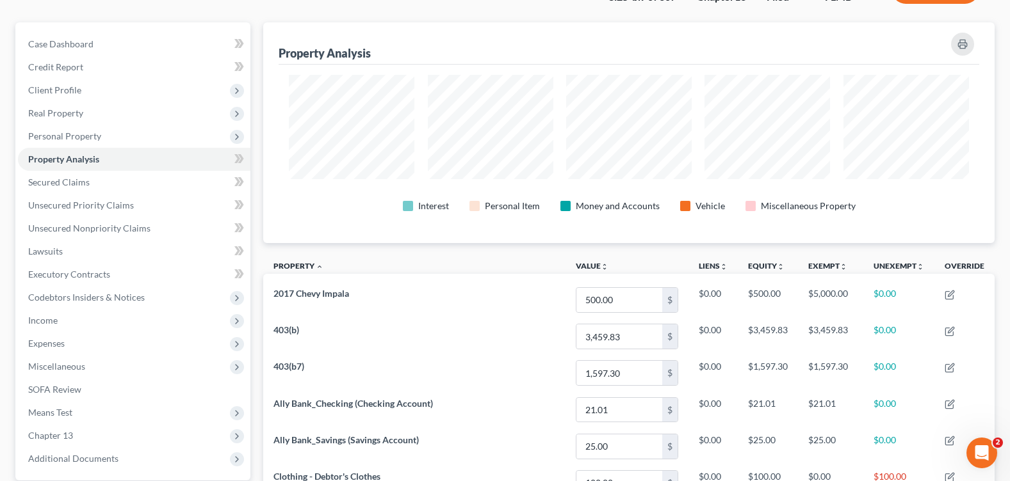
scroll to position [293, 0]
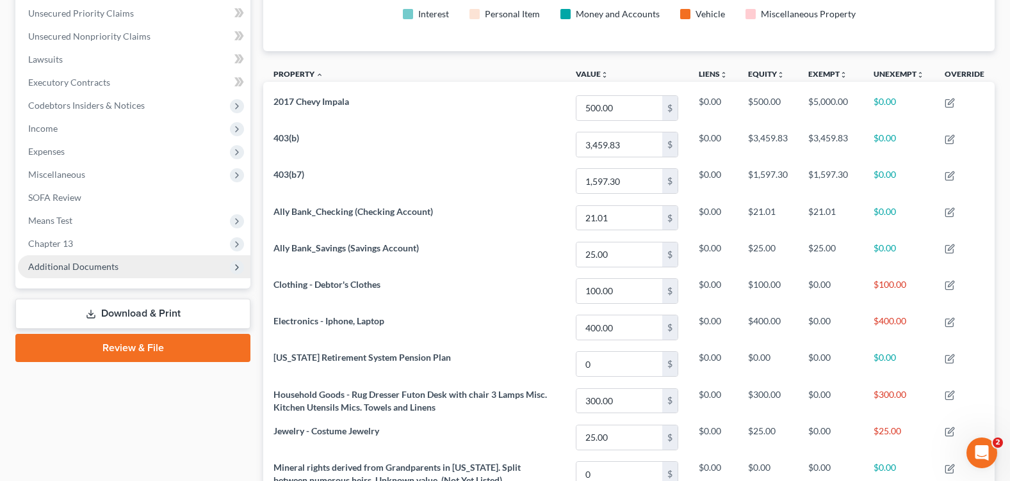
click at [67, 273] on span "Additional Documents" at bounding box center [134, 266] width 232 height 23
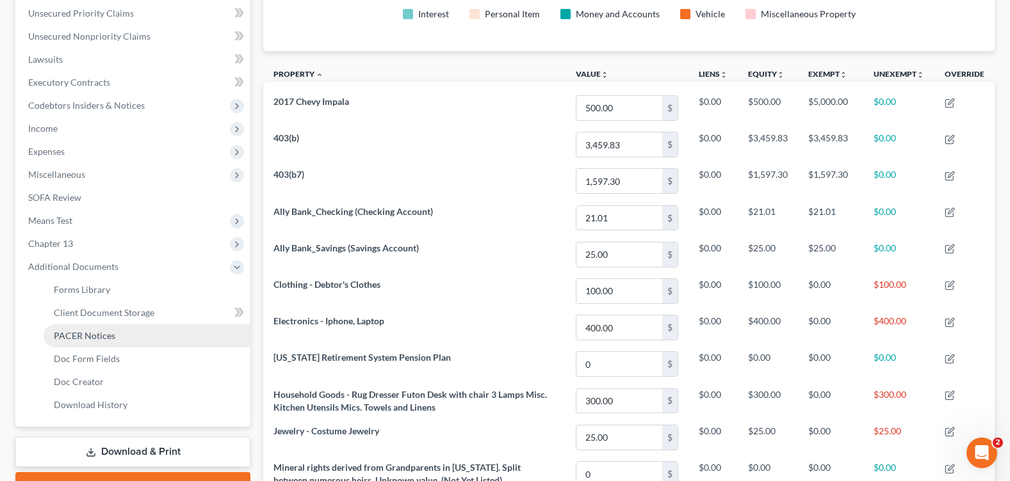
click at [115, 339] on link "PACER Notices" at bounding box center [147, 336] width 207 height 23
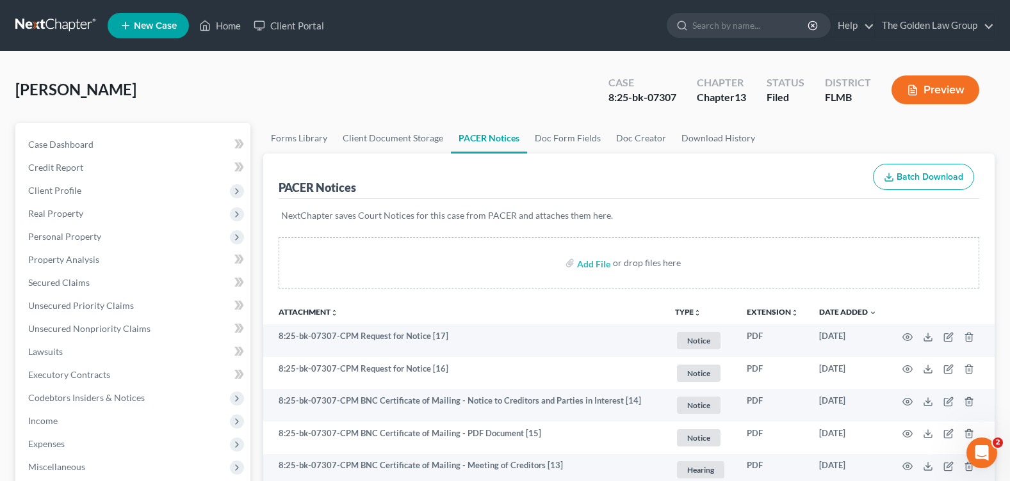
scroll to position [384, 0]
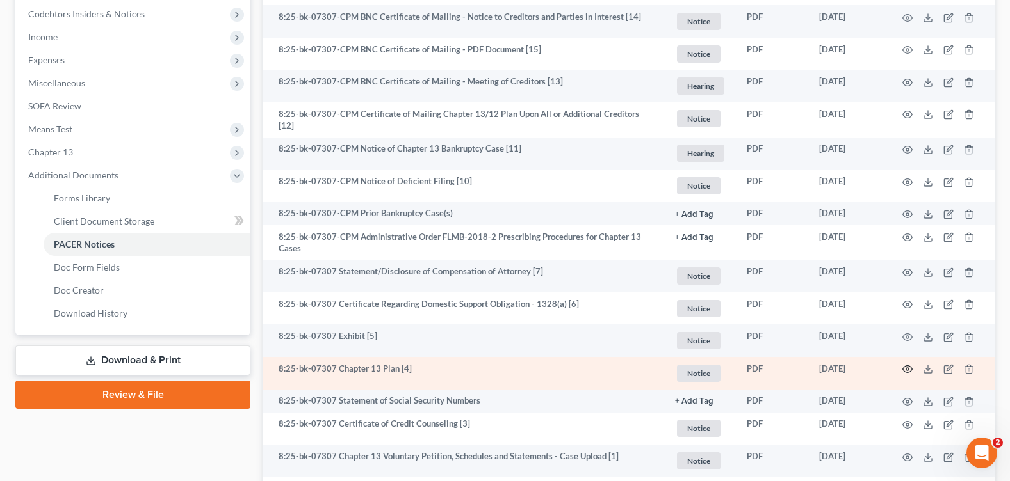
click at [906, 368] on circle "button" at bounding box center [907, 369] width 3 height 3
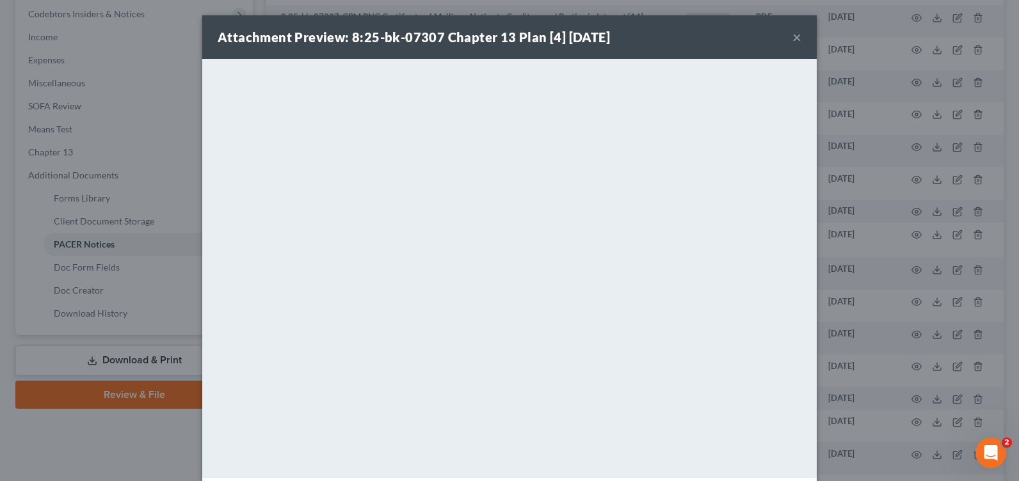
click at [793, 36] on button "×" at bounding box center [797, 36] width 9 height 15
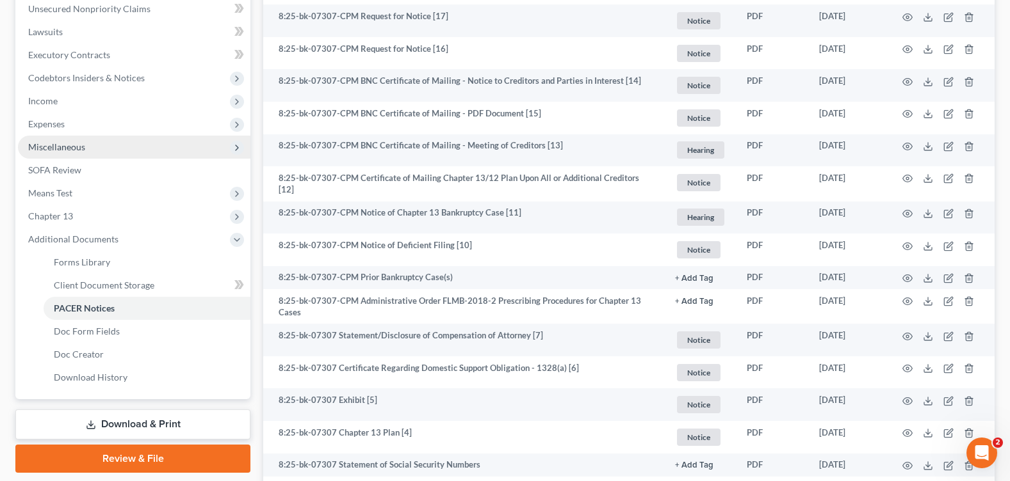
scroll to position [256, 0]
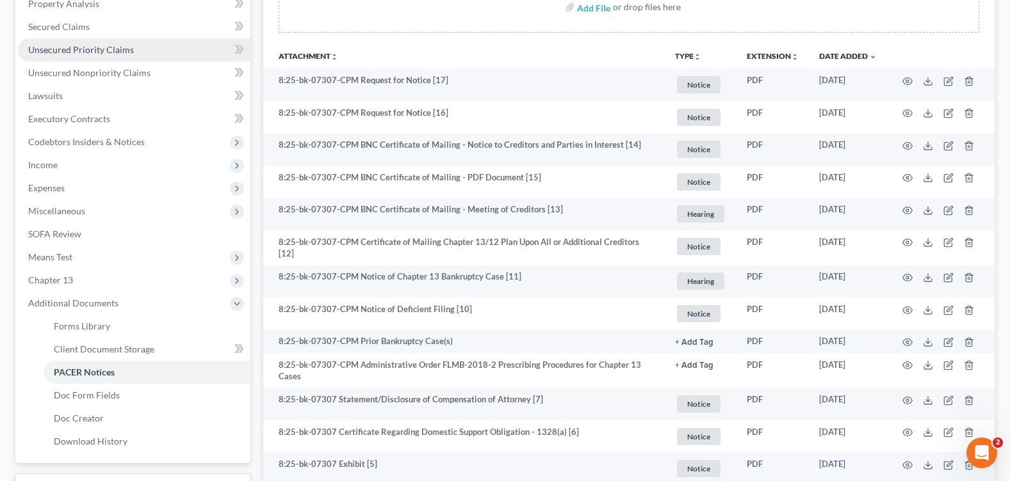
click at [122, 51] on span "Unsecured Priority Claims" at bounding box center [81, 49] width 106 height 11
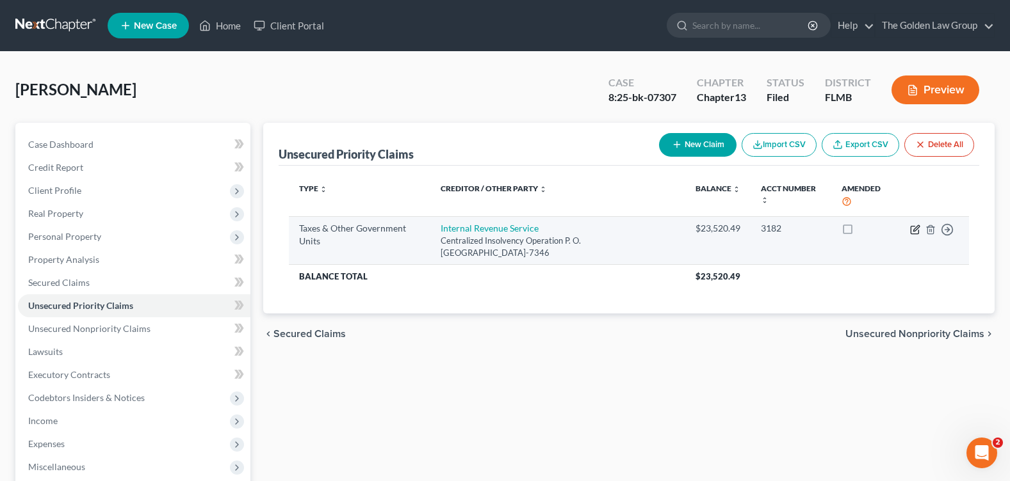
click at [917, 230] on icon "button" at bounding box center [915, 230] width 10 height 10
select select "0"
select select "39"
select select "0"
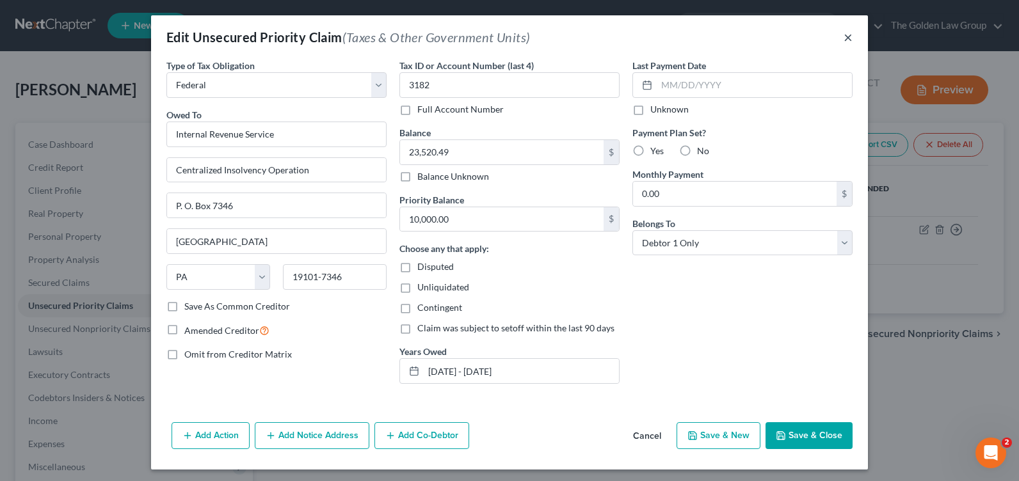
click at [844, 33] on button "×" at bounding box center [848, 36] width 9 height 15
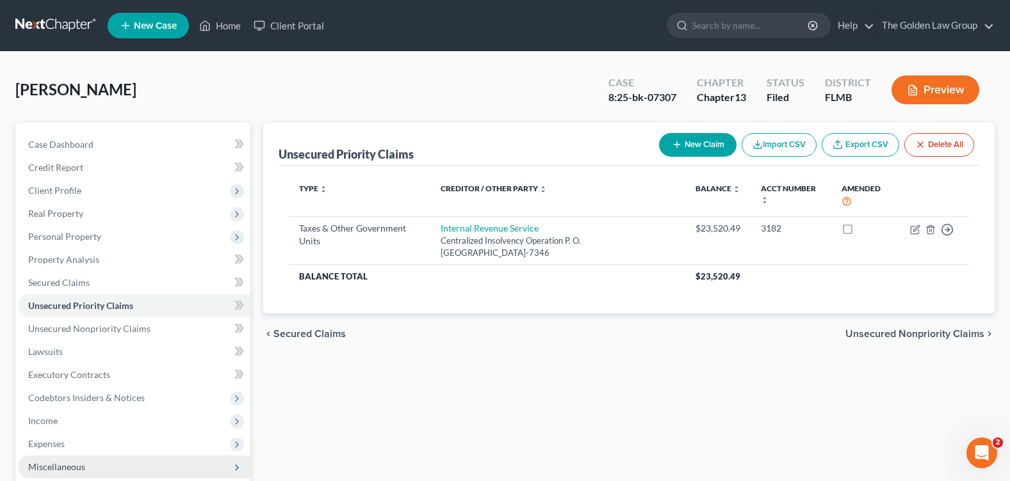
scroll to position [128, 0]
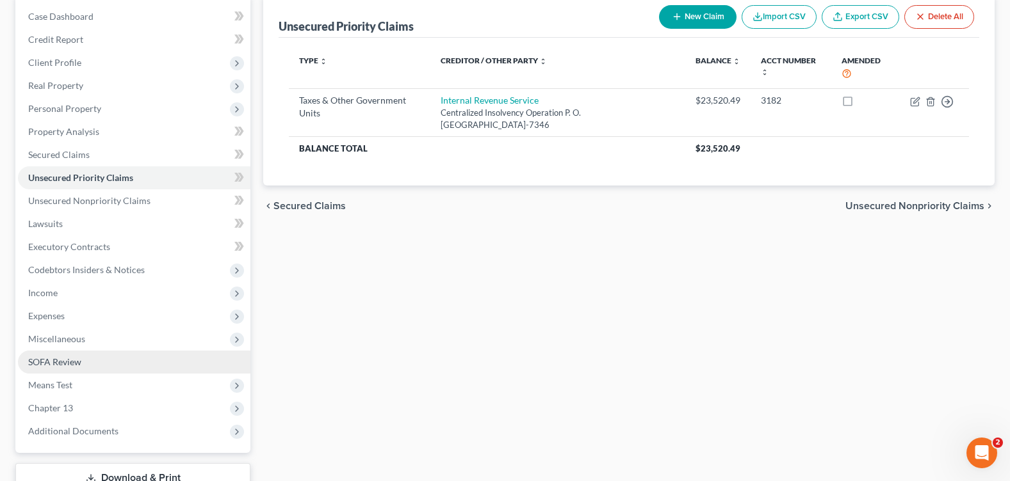
click at [70, 363] on span "SOFA Review" at bounding box center [54, 362] width 53 height 11
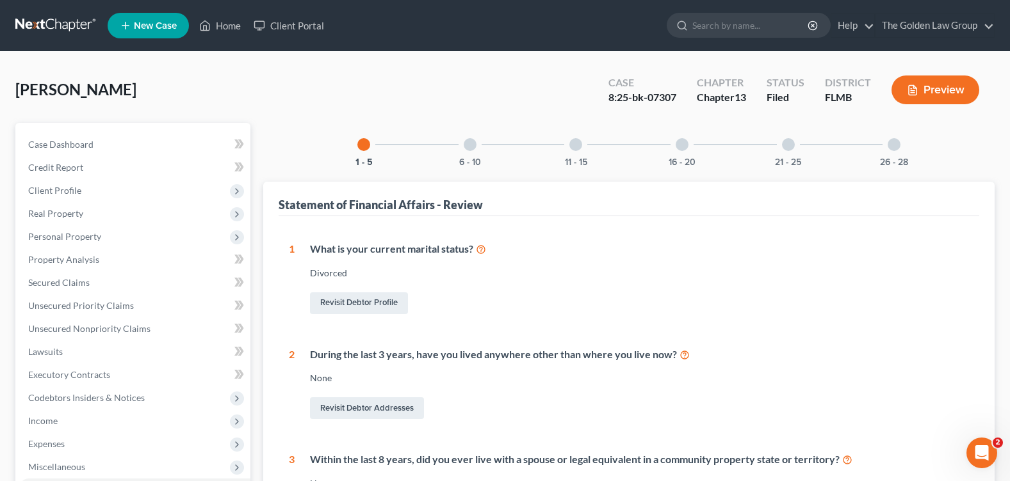
scroll to position [128, 0]
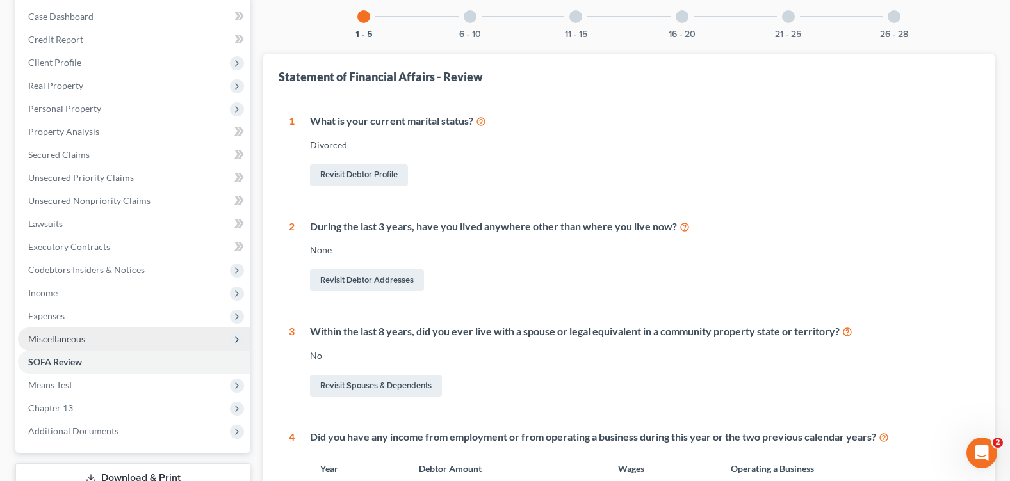
click at [90, 339] on span "Miscellaneous" at bounding box center [134, 339] width 232 height 23
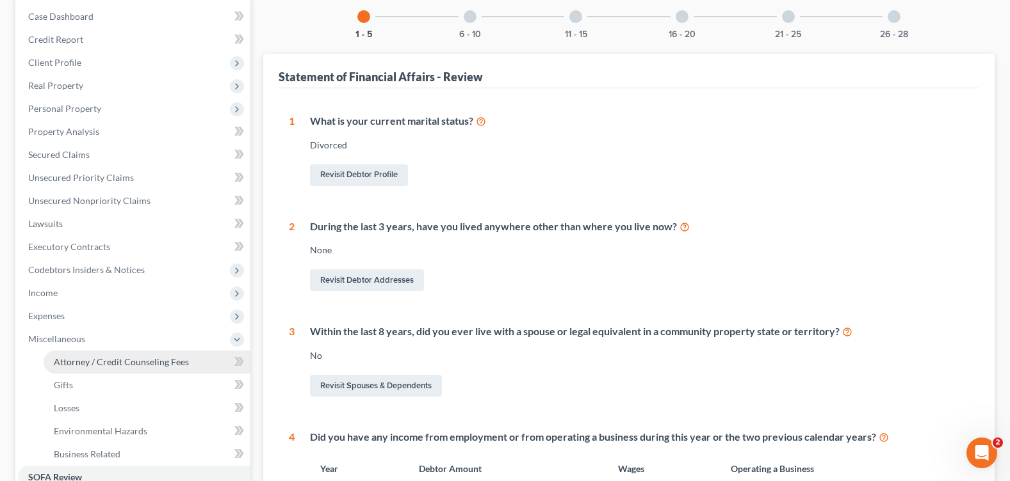
click at [201, 368] on link "Attorney / Credit Counseling Fees" at bounding box center [147, 362] width 207 height 23
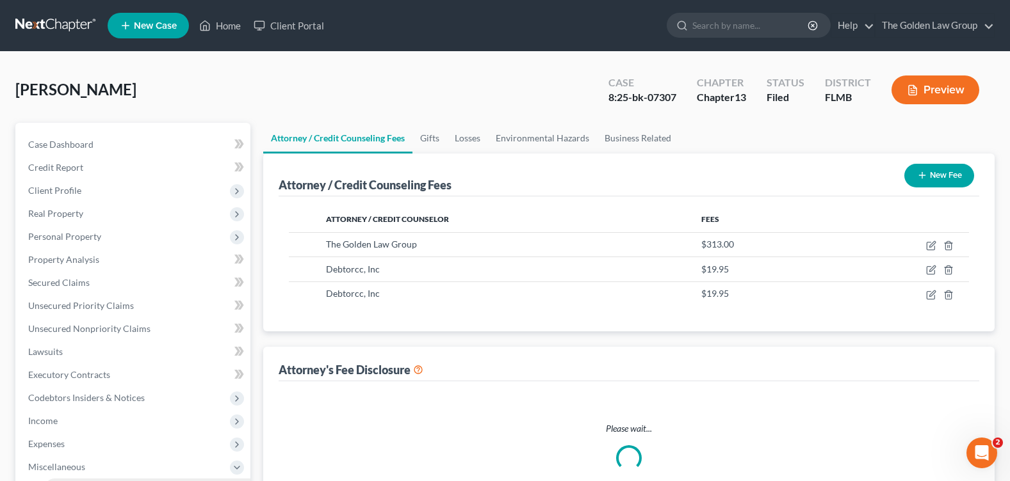
select select "1"
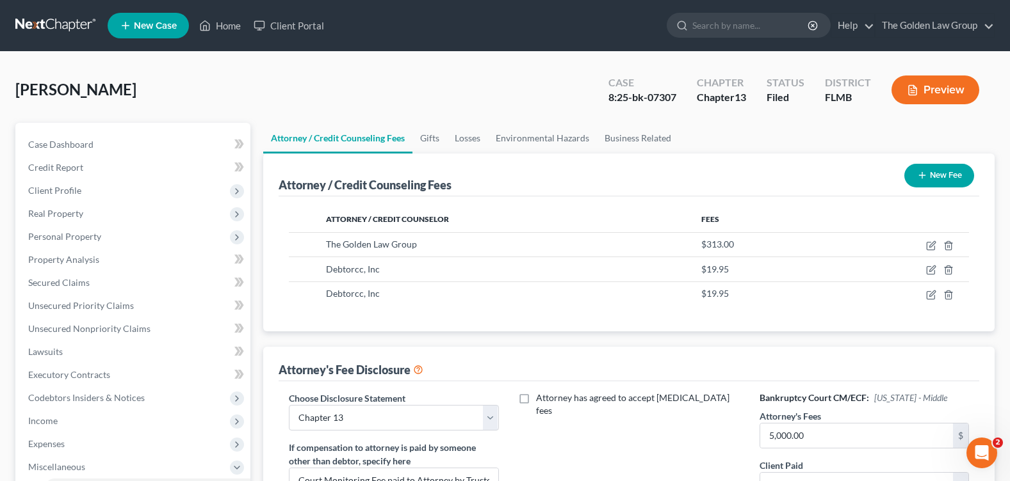
scroll to position [320, 0]
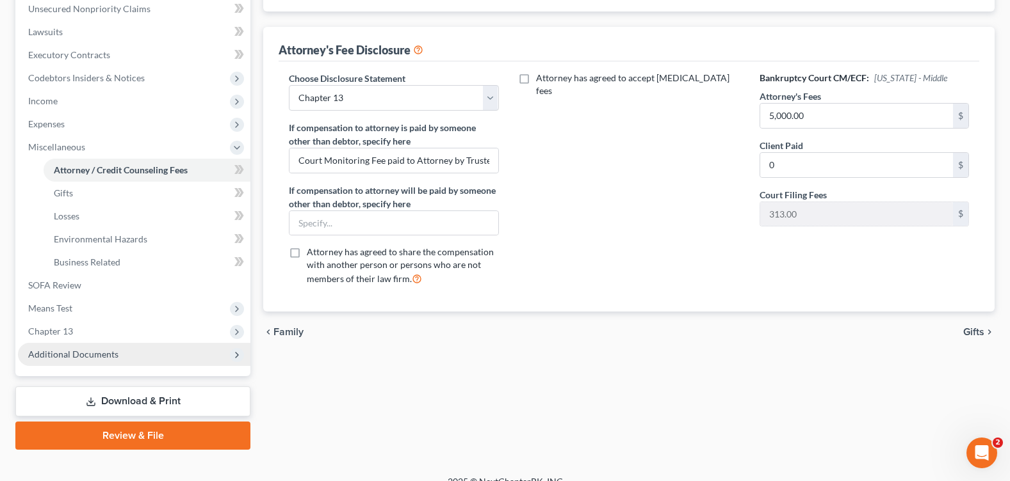
click at [72, 350] on span "Additional Documents" at bounding box center [73, 354] width 90 height 11
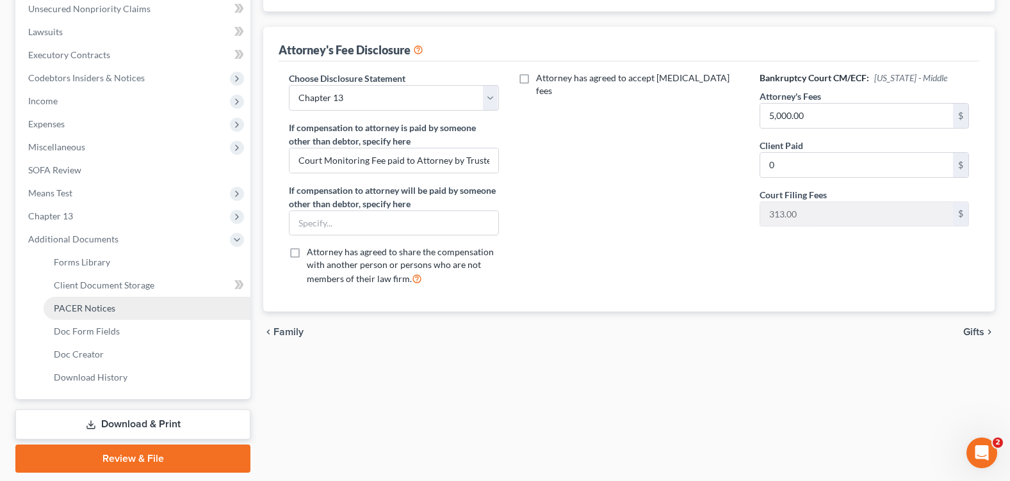
click at [80, 308] on span "PACER Notices" at bounding box center [84, 308] width 61 height 11
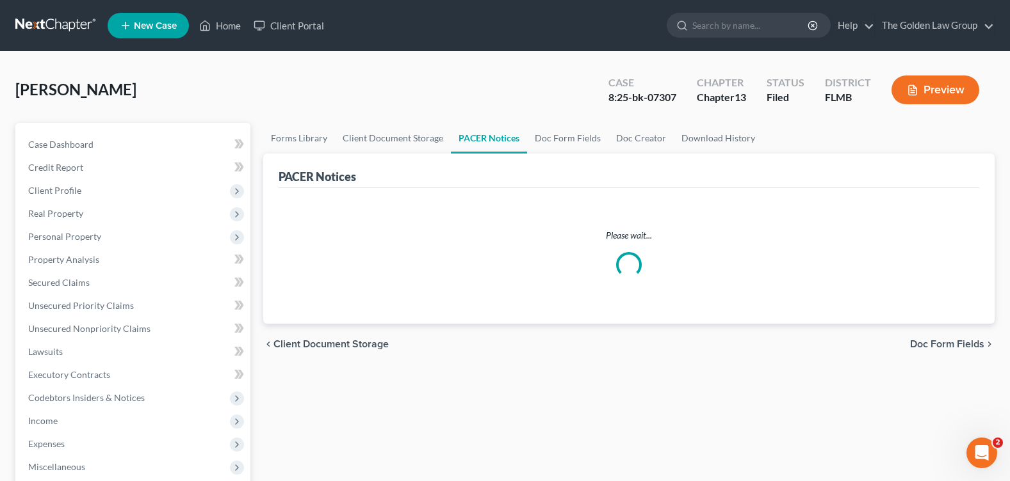
drag, startPoint x: 397, startPoint y: 79, endPoint x: 492, endPoint y: 234, distance: 181.4
click at [407, 88] on div "Hirst, Amy Upgraded Case 8:25-bk-07307 Chapter Chapter 13 Status Filed District…" at bounding box center [504, 95] width 979 height 56
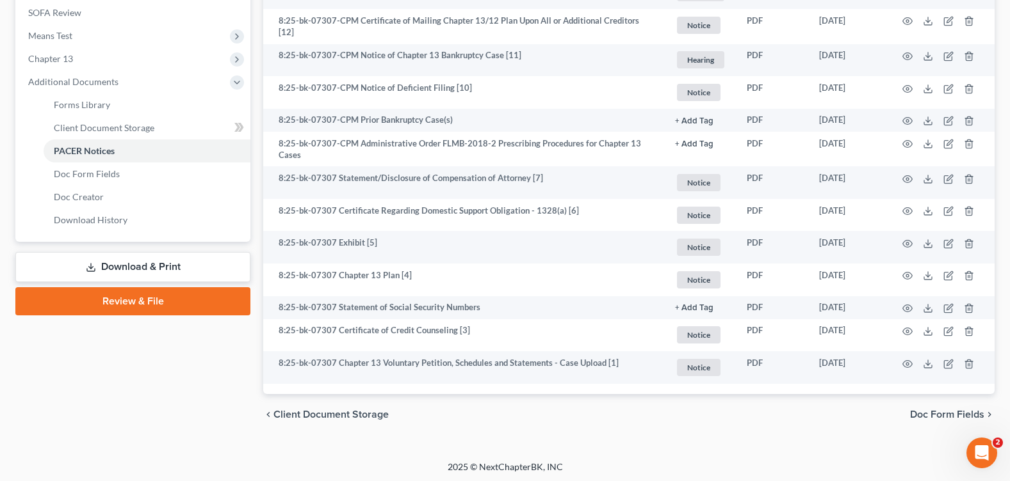
scroll to position [286, 0]
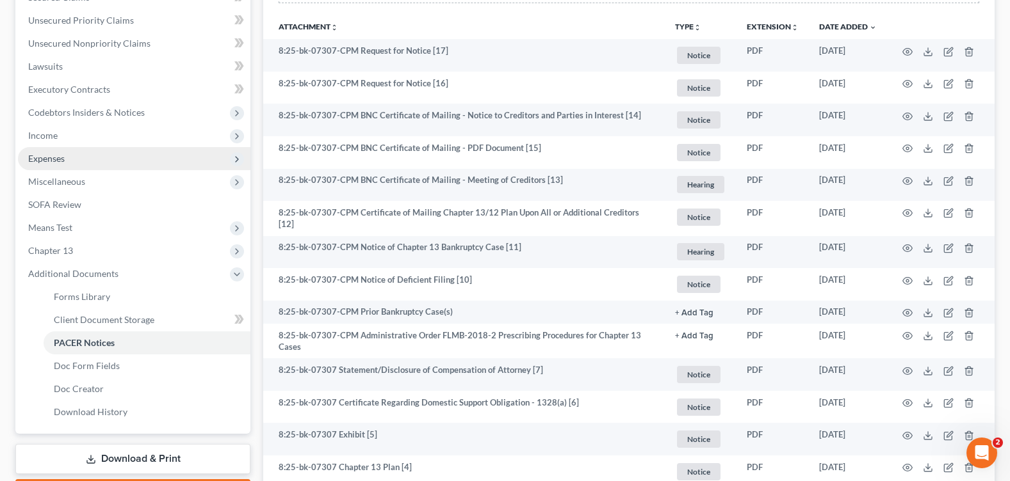
click at [81, 161] on span "Expenses" at bounding box center [134, 158] width 232 height 23
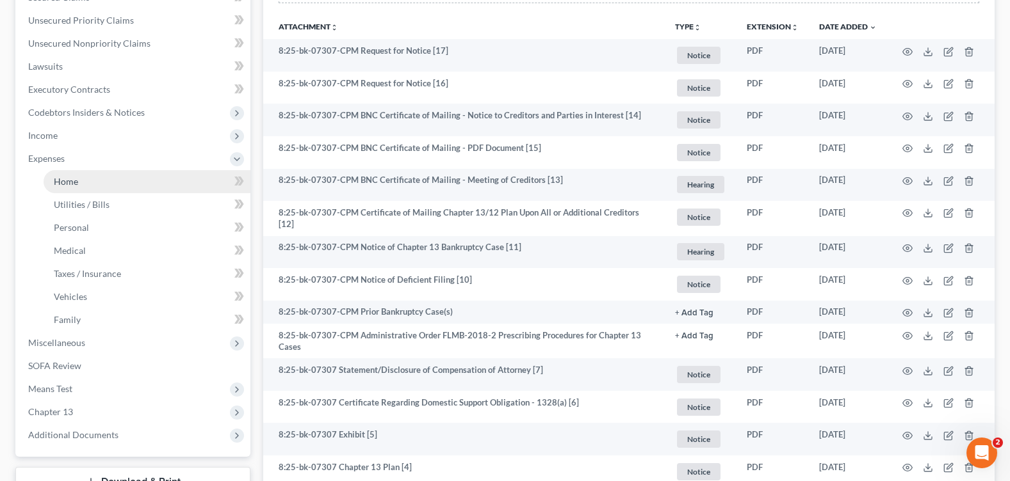
click at [76, 182] on span "Home" at bounding box center [66, 181] width 24 height 11
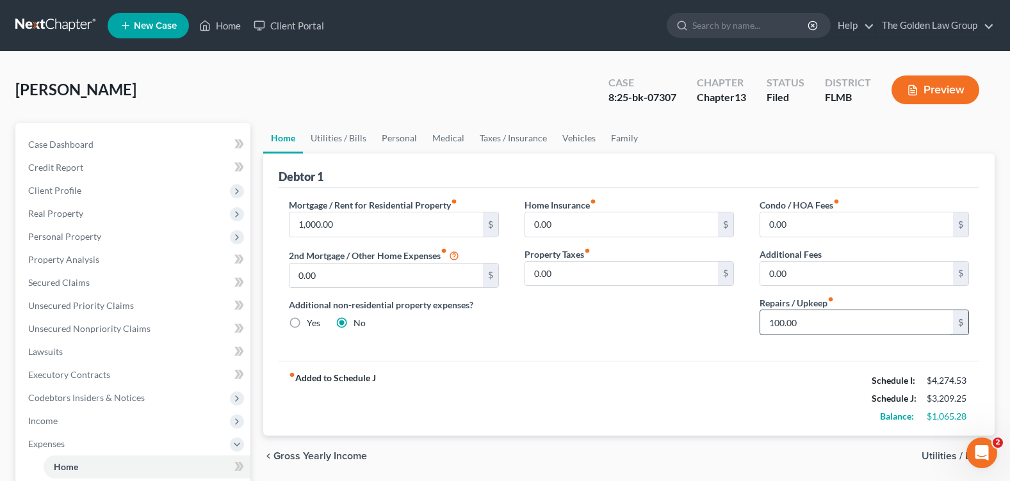
click at [800, 324] on input "100.00" at bounding box center [856, 322] width 193 height 24
click at [314, 129] on link "Utilities / Bills" at bounding box center [338, 138] width 71 height 31
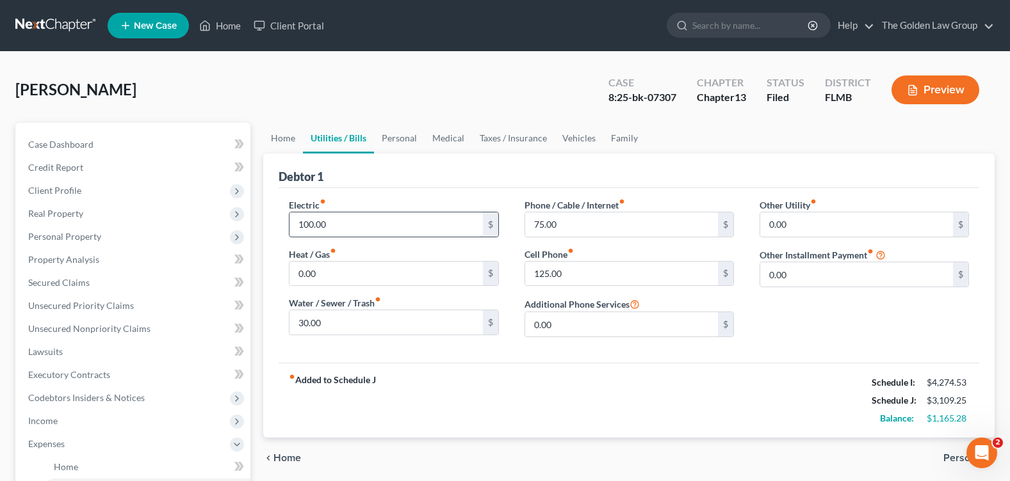
click at [350, 219] on input "100.00" at bounding box center [385, 225] width 193 height 24
type input "225"
click at [405, 138] on link "Personal" at bounding box center [399, 138] width 51 height 31
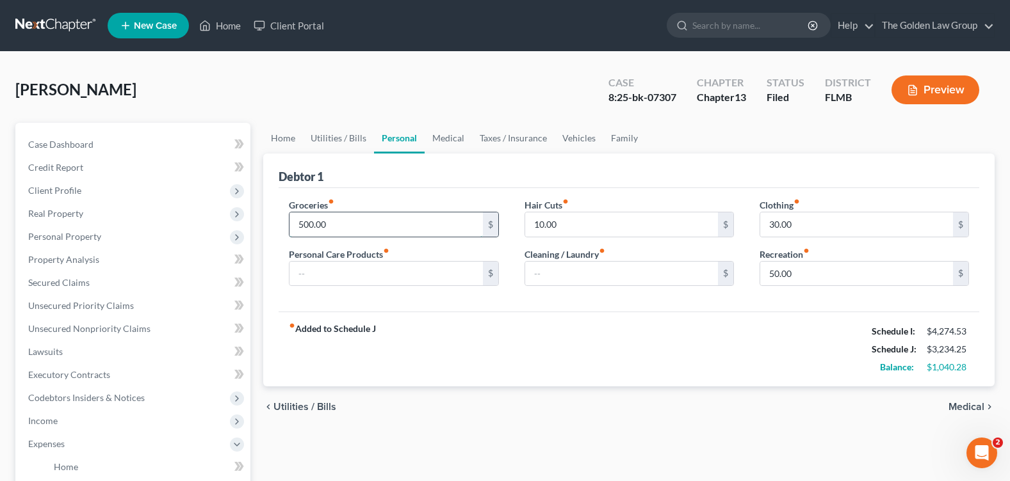
click at [345, 223] on input "500.00" at bounding box center [385, 225] width 193 height 24
type input "700"
click at [799, 233] on input "30.00" at bounding box center [856, 225] width 193 height 24
type input "115"
click at [782, 318] on div "fiber_manual_record Added to Schedule J Schedule I: $4,274.53 Schedule J: $3,51…" at bounding box center [628, 349] width 700 height 75
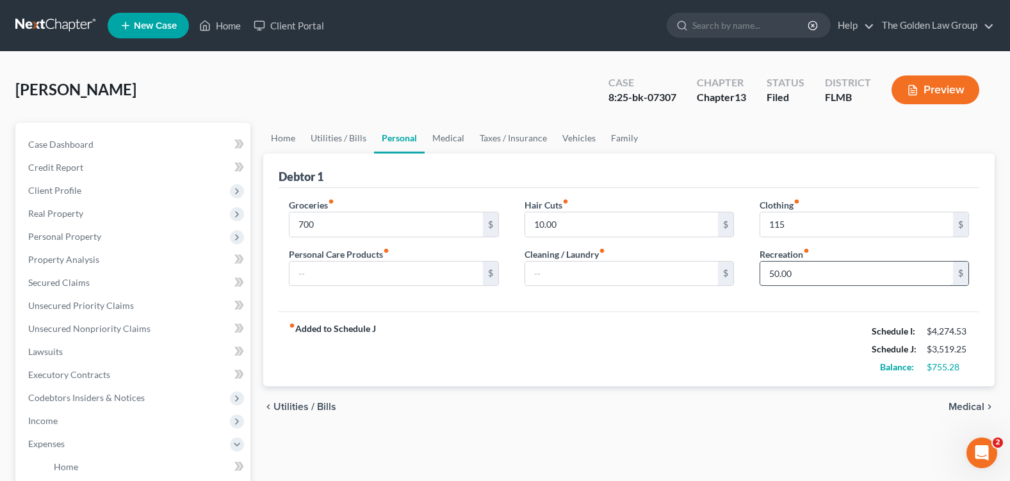
click at [775, 278] on input "50.00" at bounding box center [856, 274] width 193 height 24
type input "150"
click at [692, 243] on div "Hair Cuts fiber_manual_record 10.00 $ Cleaning / Laundry fiber_manual_record $" at bounding box center [629, 247] width 235 height 99
click at [570, 282] on input "text" at bounding box center [621, 274] width 193 height 24
click at [424, 276] on input "text" at bounding box center [385, 274] width 193 height 24
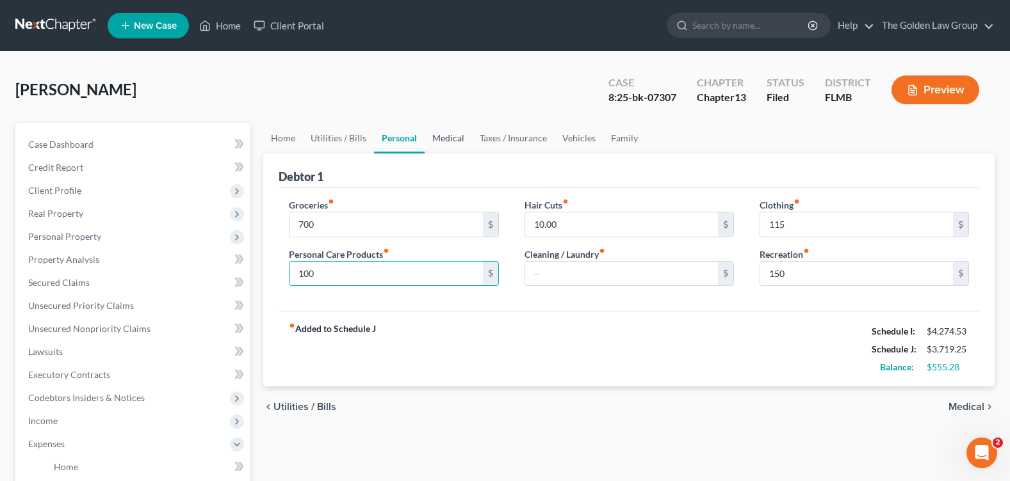
type input "100"
click at [453, 142] on link "Medical" at bounding box center [447, 138] width 47 height 31
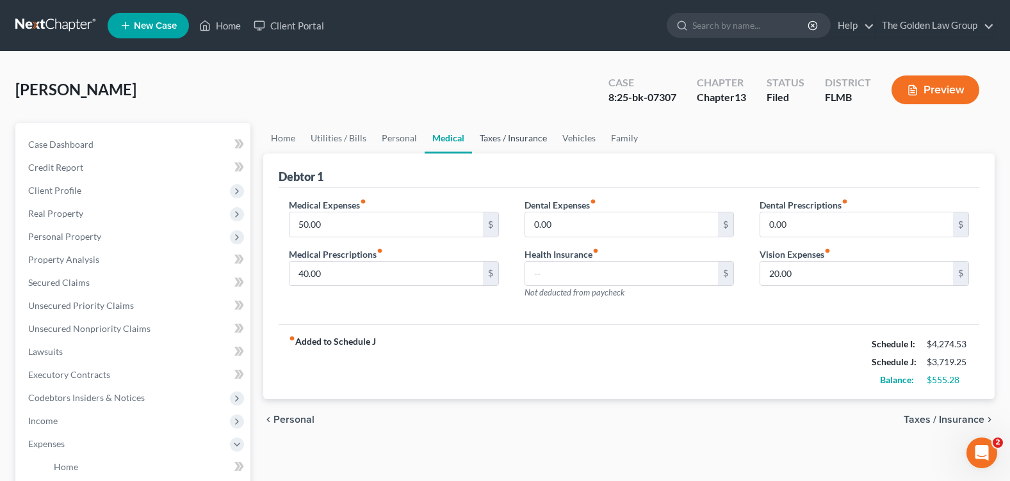
click at [513, 136] on link "Taxes / Insurance" at bounding box center [513, 138] width 83 height 31
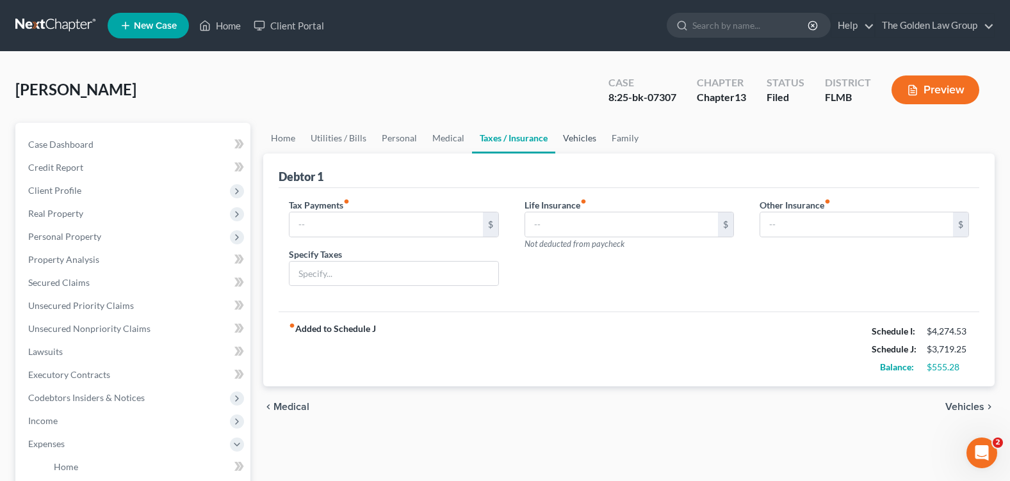
click at [569, 136] on link "Vehicles" at bounding box center [579, 138] width 49 height 31
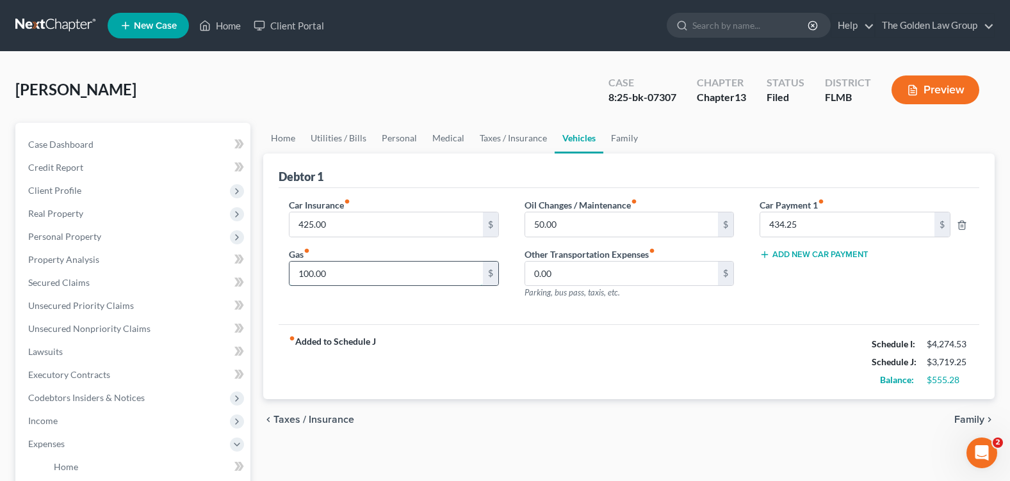
click at [343, 278] on input "100.00" at bounding box center [385, 274] width 193 height 24
type input "250"
click at [289, 294] on div "Car Insurance fiber_manual_record 425.00 $ Gas fiber_manual_record 250 $" at bounding box center [393, 253] width 235 height 111
click at [725, 343] on div "fiber_manual_record Added to Schedule J Schedule I: $4,274.53 Schedule J: $3,86…" at bounding box center [628, 362] width 700 height 75
click at [620, 138] on link "Family" at bounding box center [624, 138] width 42 height 31
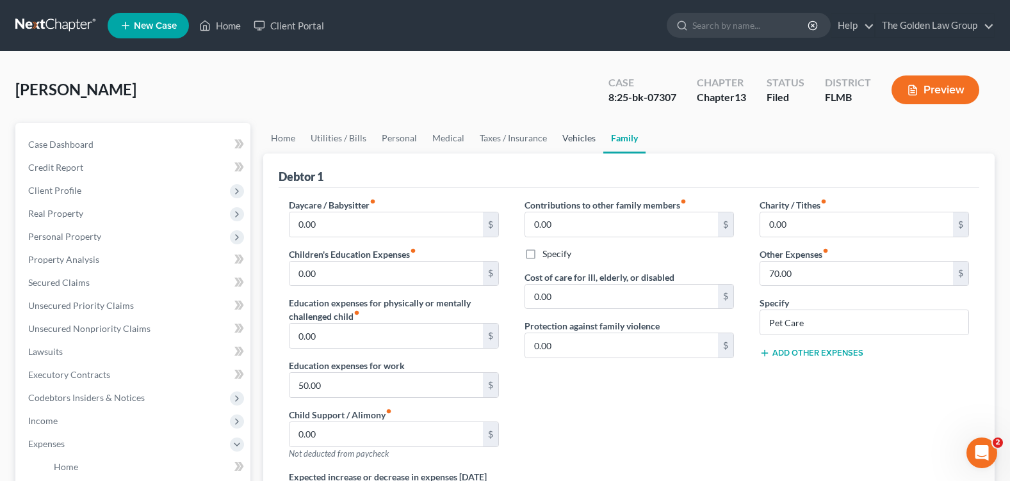
click at [566, 141] on link "Vehicles" at bounding box center [578, 138] width 49 height 31
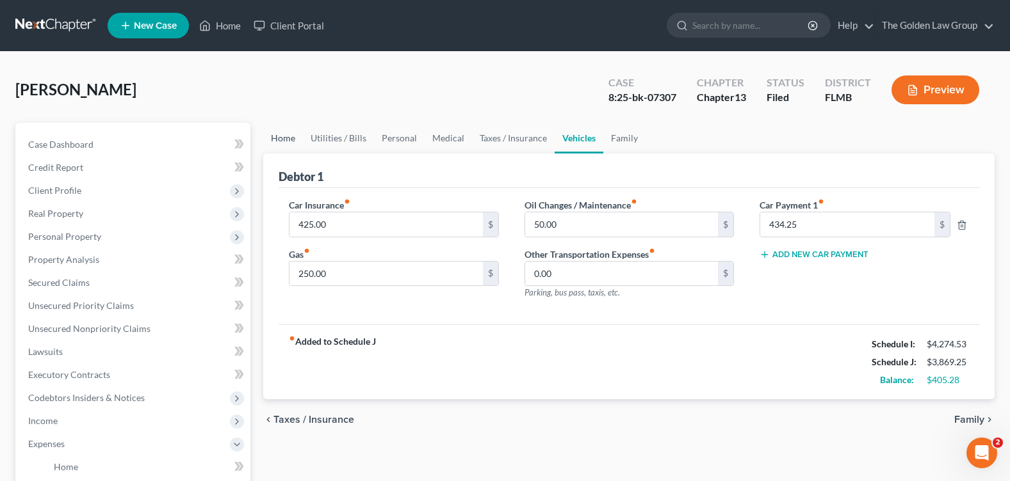
click at [281, 138] on link "Home" at bounding box center [283, 138] width 40 height 31
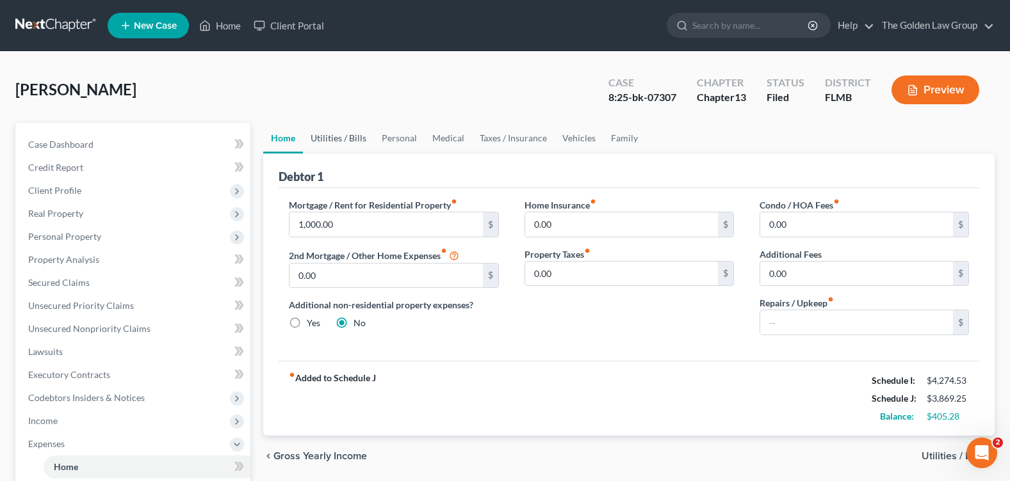
click at [351, 143] on link "Utilities / Bills" at bounding box center [338, 138] width 71 height 31
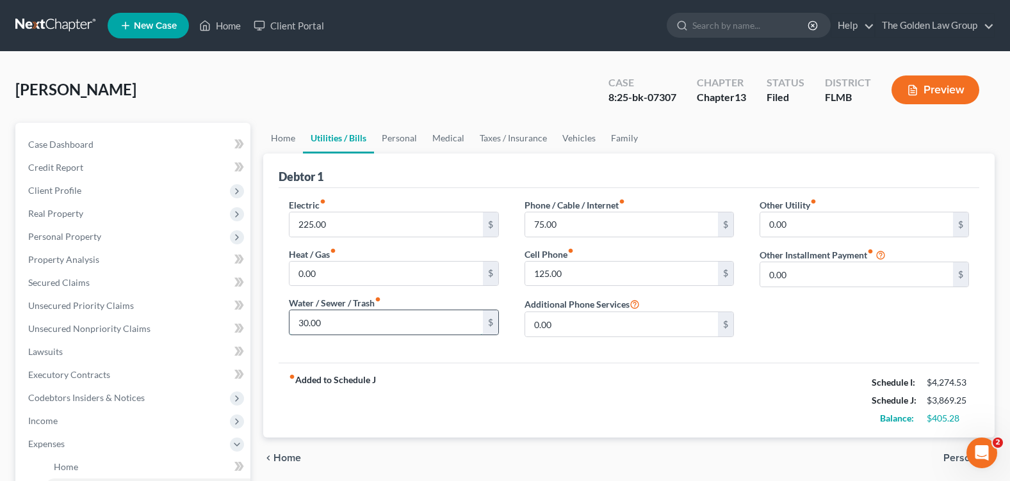
click at [351, 324] on input "30.00" at bounding box center [385, 322] width 193 height 24
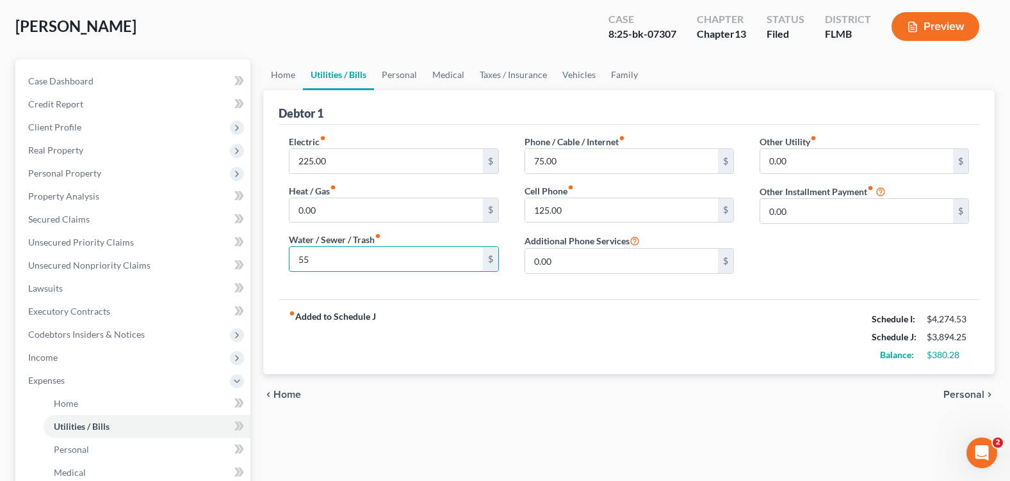
scroll to position [383, 0]
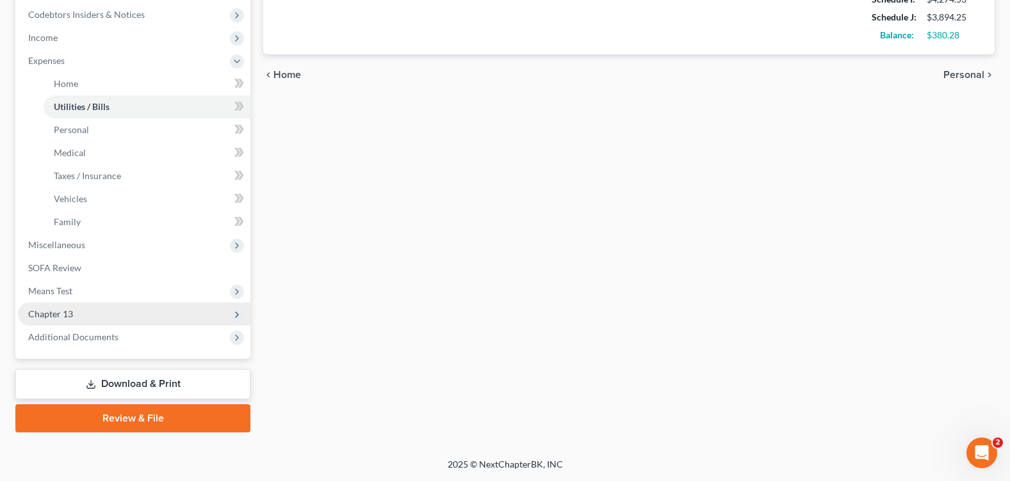
click at [77, 313] on span "Chapter 13" at bounding box center [134, 314] width 232 height 23
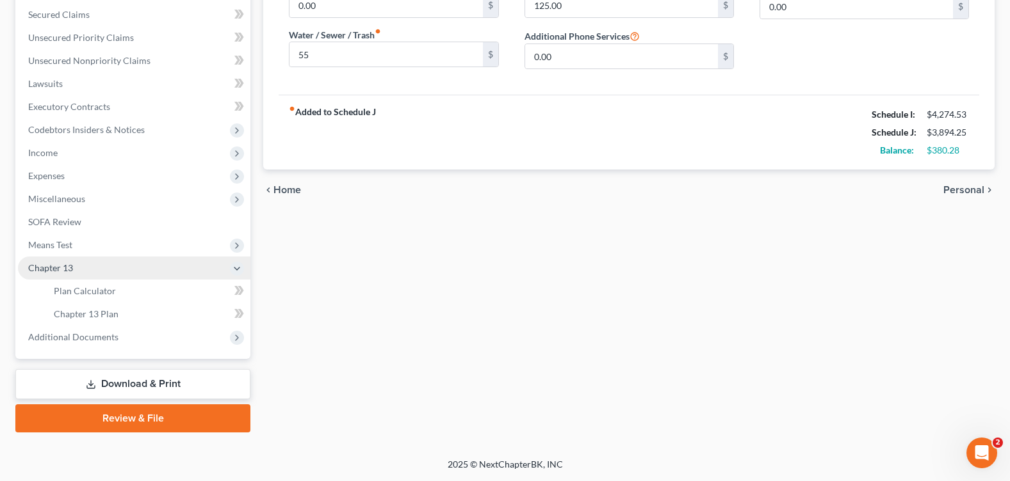
scroll to position [268, 0]
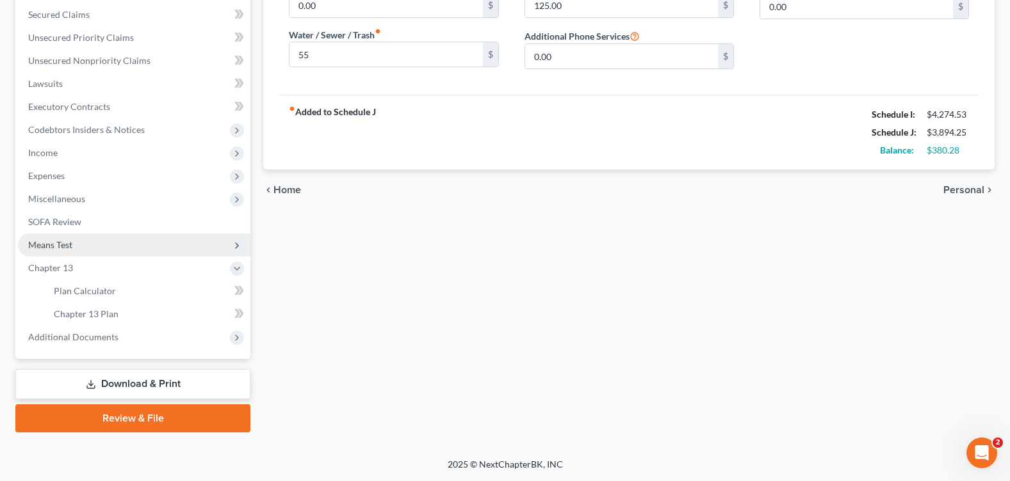
click at [86, 249] on span "Means Test" at bounding box center [134, 245] width 232 height 23
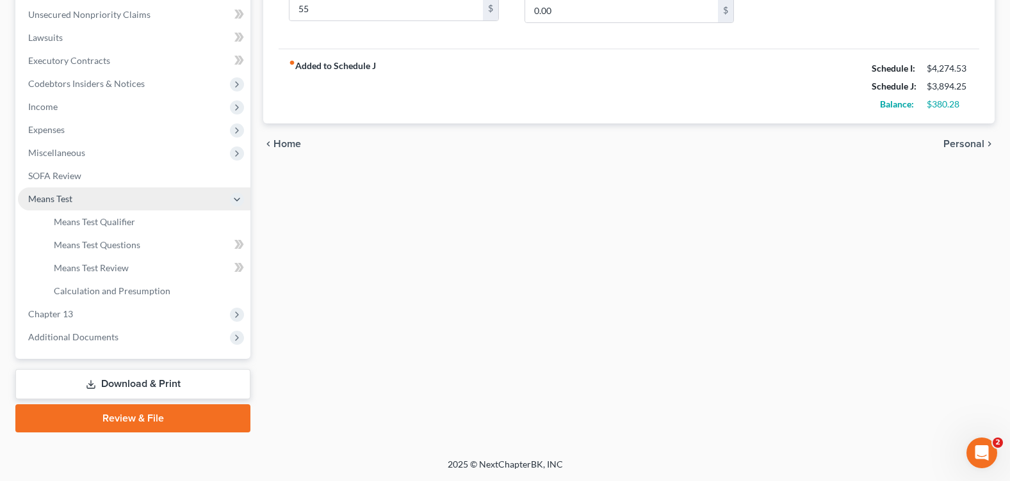
scroll to position [314, 0]
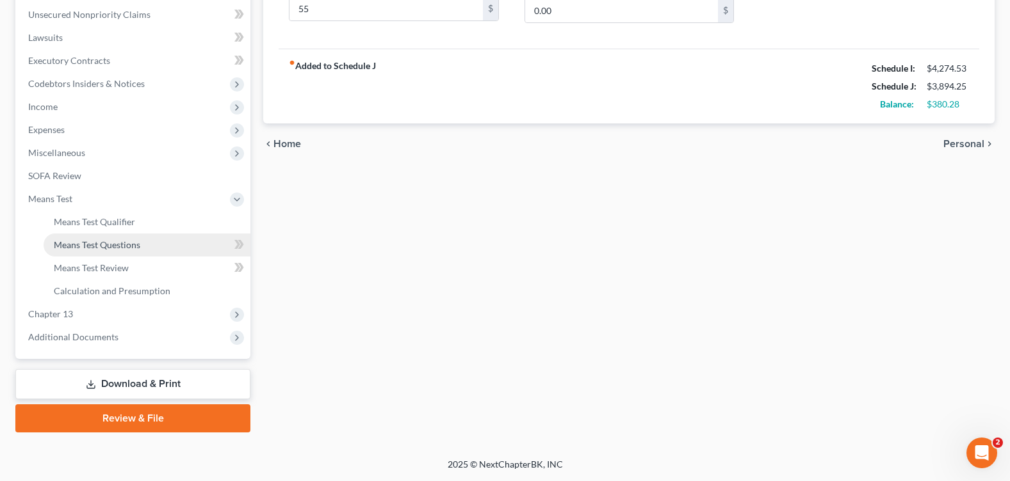
click at [89, 245] on span "Means Test Questions" at bounding box center [97, 244] width 86 height 11
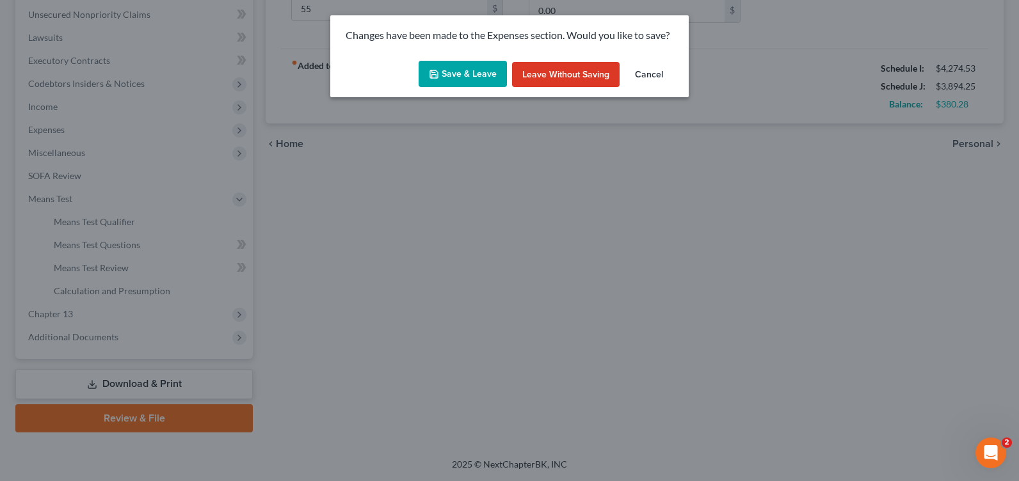
click at [452, 83] on button "Save & Leave" at bounding box center [463, 74] width 88 height 27
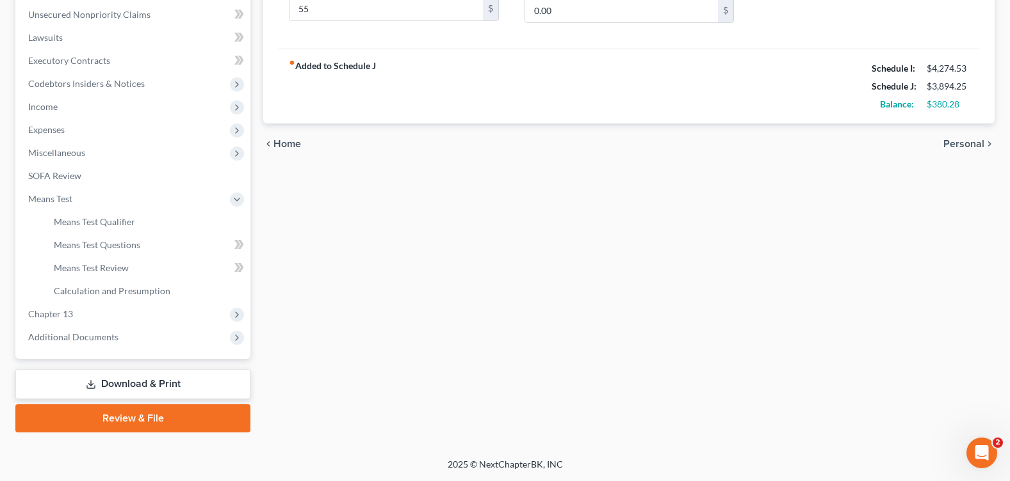
type input "55.00"
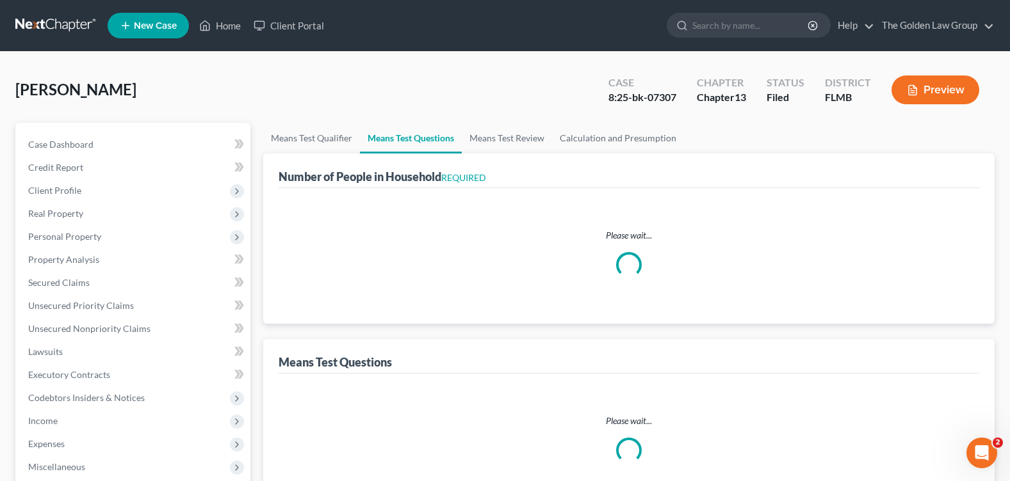
select select "1"
select select "60"
select select "1"
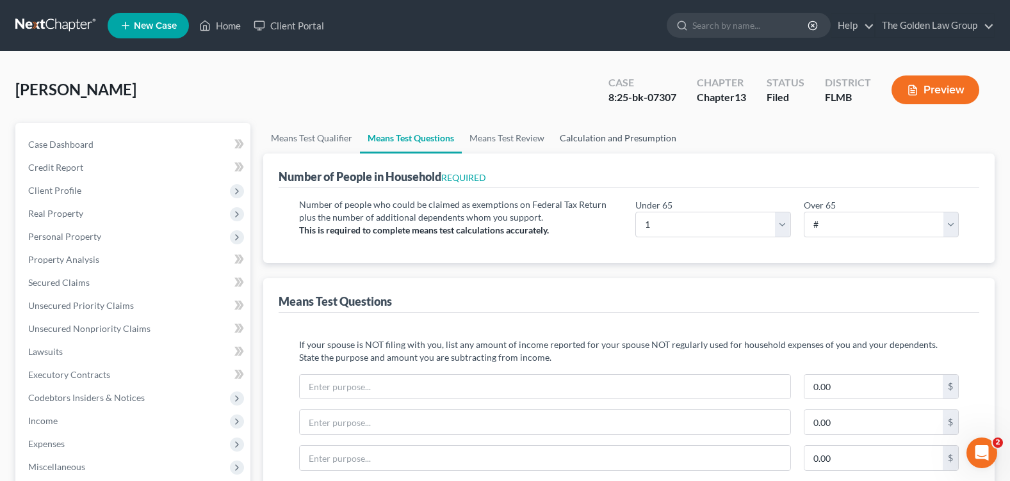
click at [583, 144] on link "Calculation and Presumption" at bounding box center [618, 138] width 132 height 31
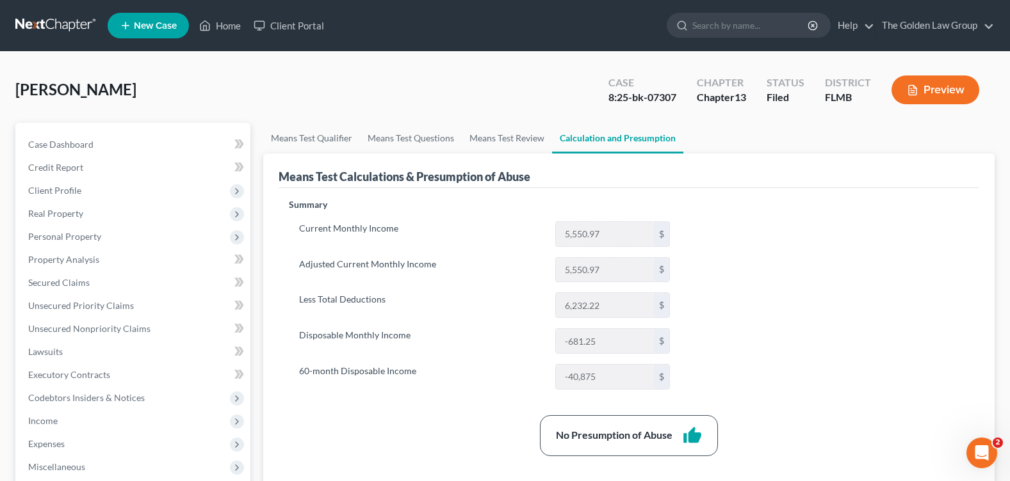
click at [718, 371] on div "Summary Current Monthly Income 5,550.97 $ Adjusted Current Monthly Income 5,550…" at bounding box center [628, 460] width 693 height 524
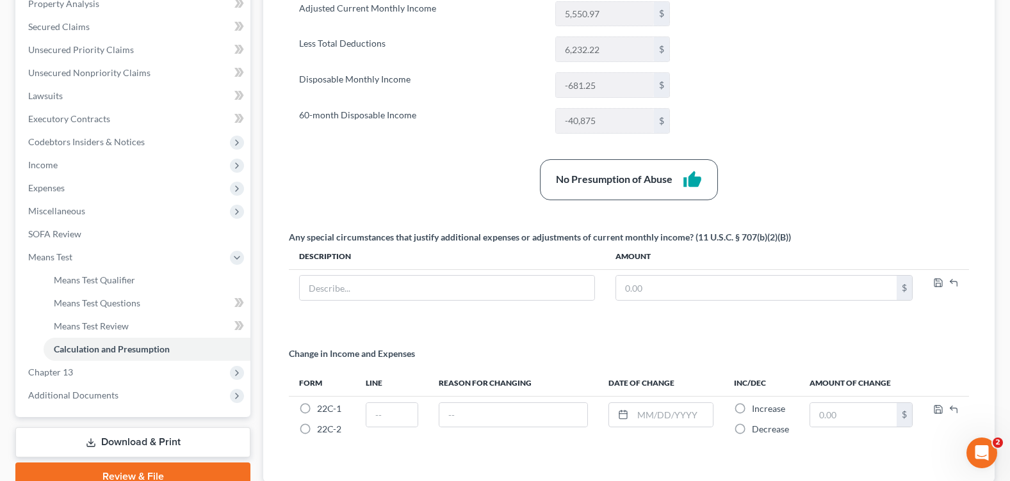
scroll to position [346, 0]
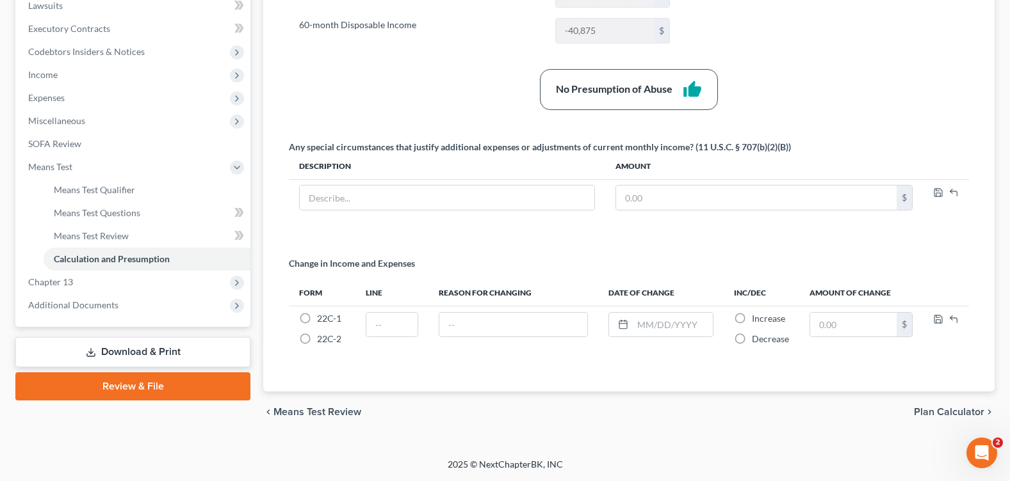
click at [97, 359] on link "Download & Print" at bounding box center [132, 352] width 235 height 30
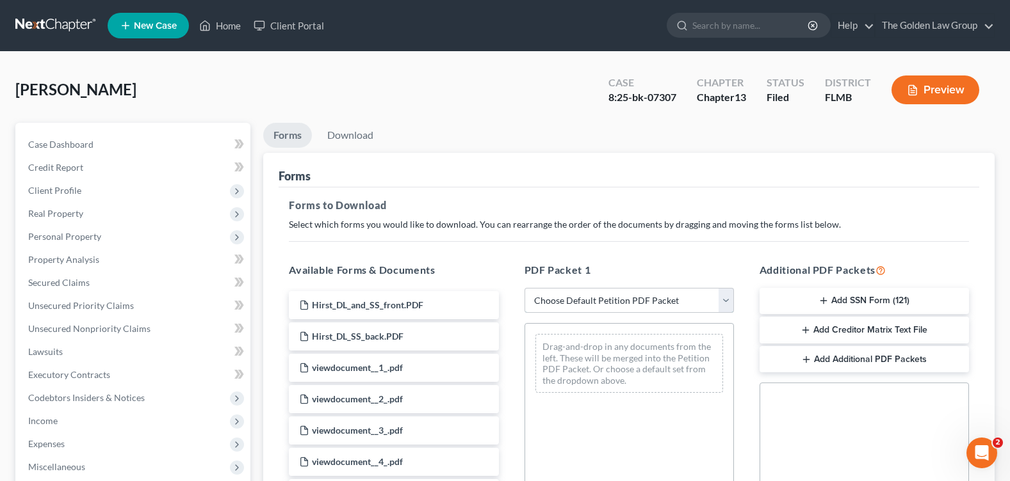
click at [627, 298] on select "Choose Default Petition PDF Packet Complete Bankruptcy Petition (all forms and …" at bounding box center [628, 301] width 209 height 26
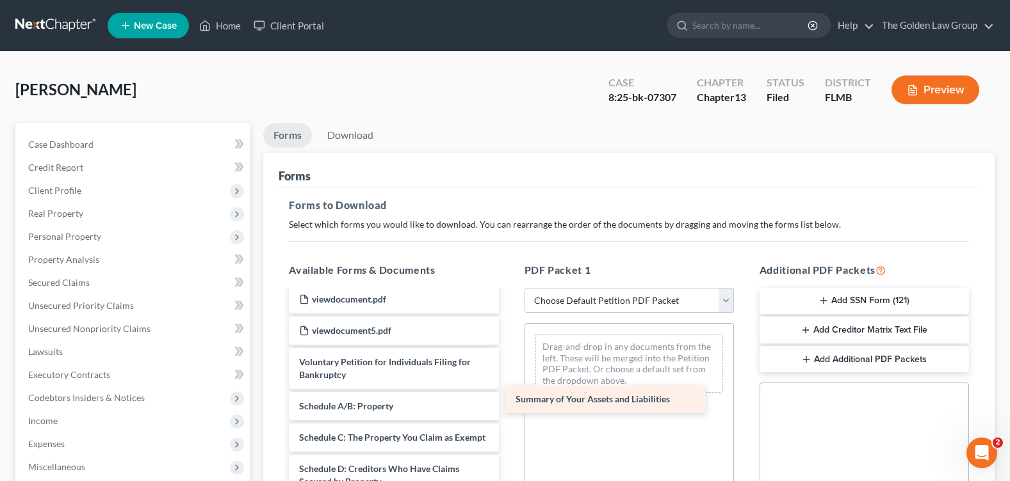
drag, startPoint x: 434, startPoint y: 408, endPoint x: 608, endPoint y: 405, distance: 174.2
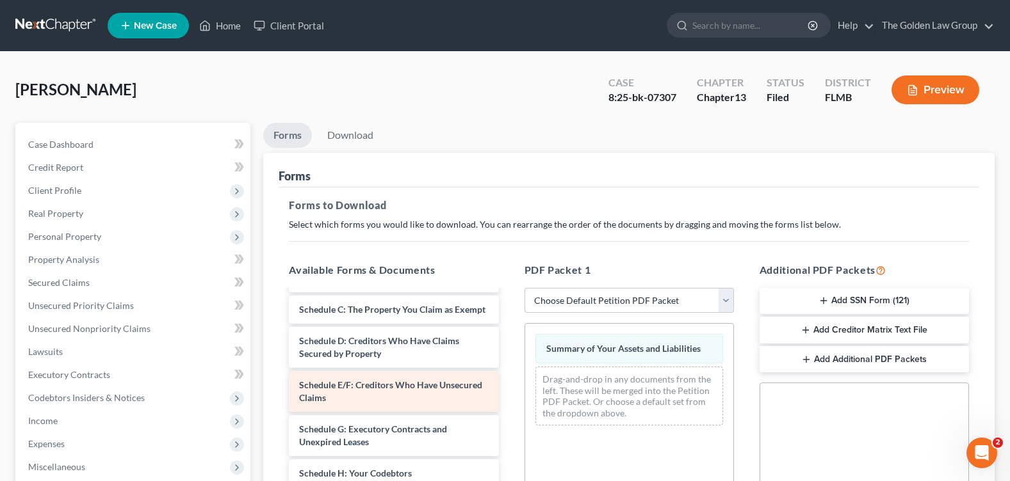
scroll to position [2241, 0]
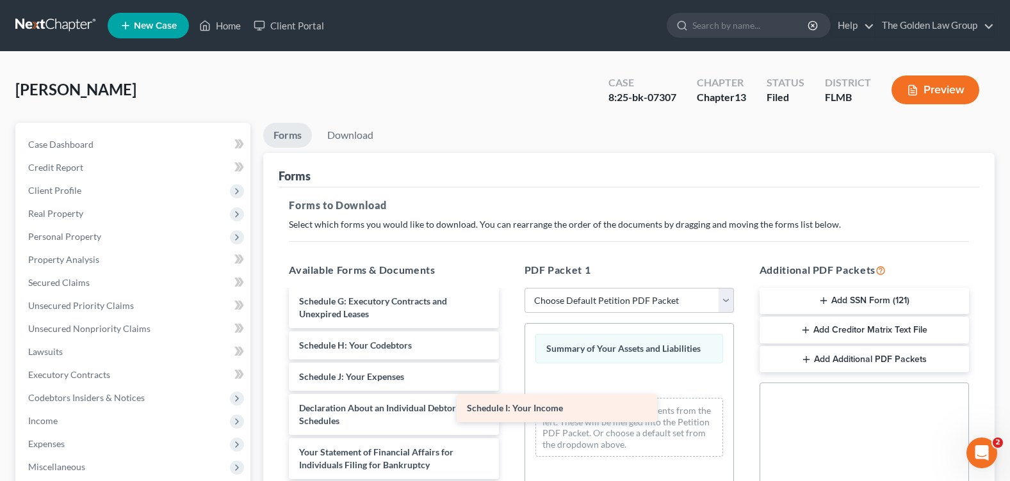
drag, startPoint x: 428, startPoint y: 393, endPoint x: 501, endPoint y: 407, distance: 74.3
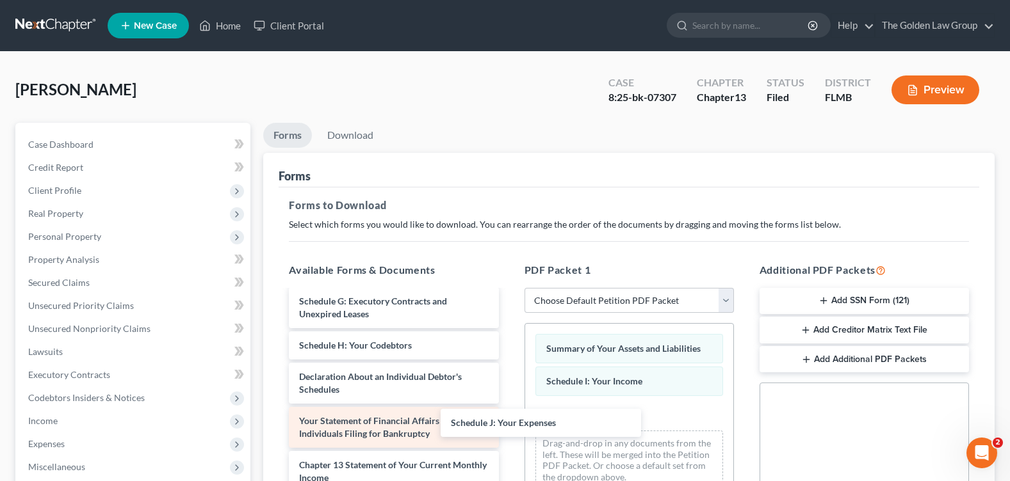
drag, startPoint x: 374, startPoint y: 394, endPoint x: 415, endPoint y: 424, distance: 51.4
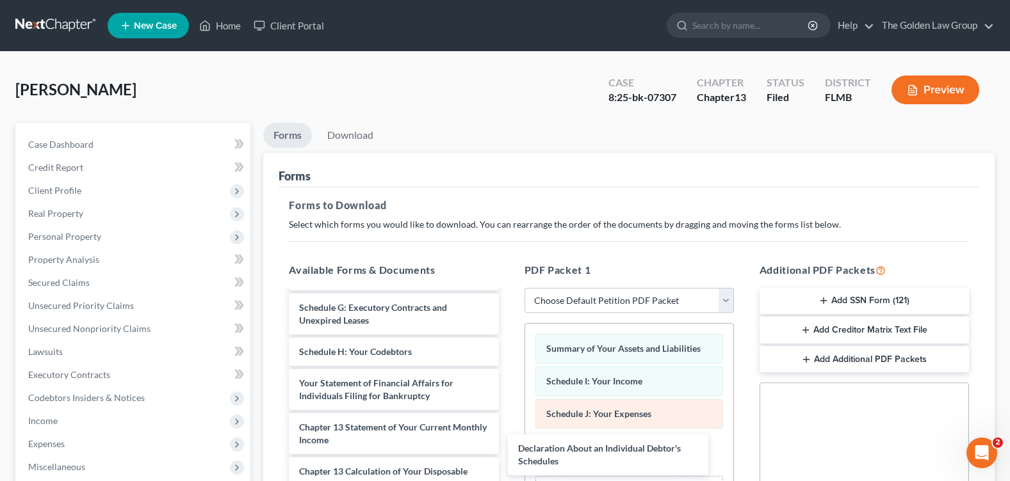
drag, startPoint x: 372, startPoint y: 403, endPoint x: 671, endPoint y: 409, distance: 299.0
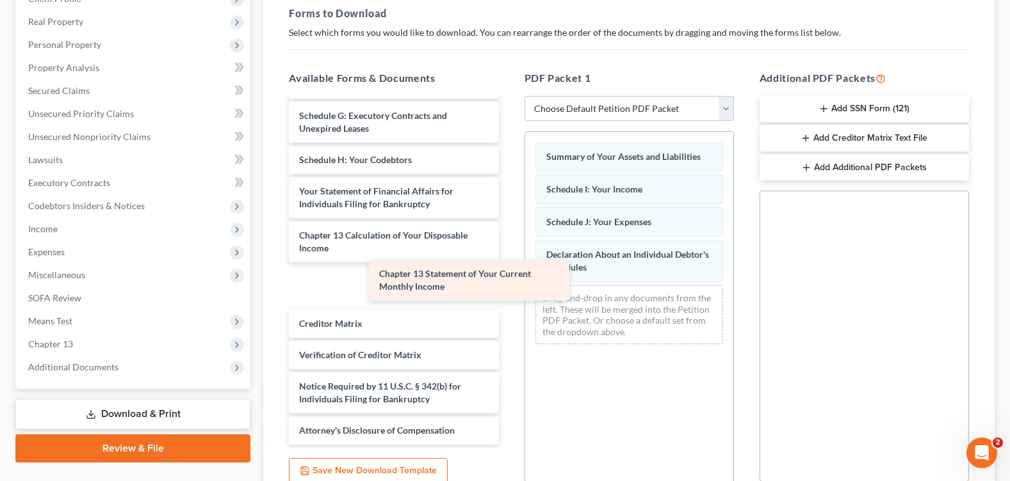
scroll to position [2203, 0]
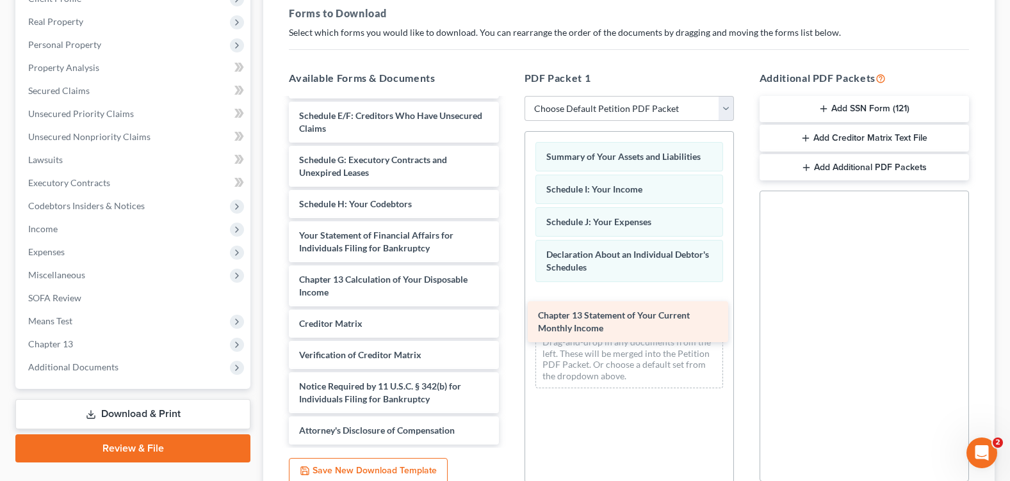
drag, startPoint x: 394, startPoint y: 248, endPoint x: 614, endPoint y: 303, distance: 227.0
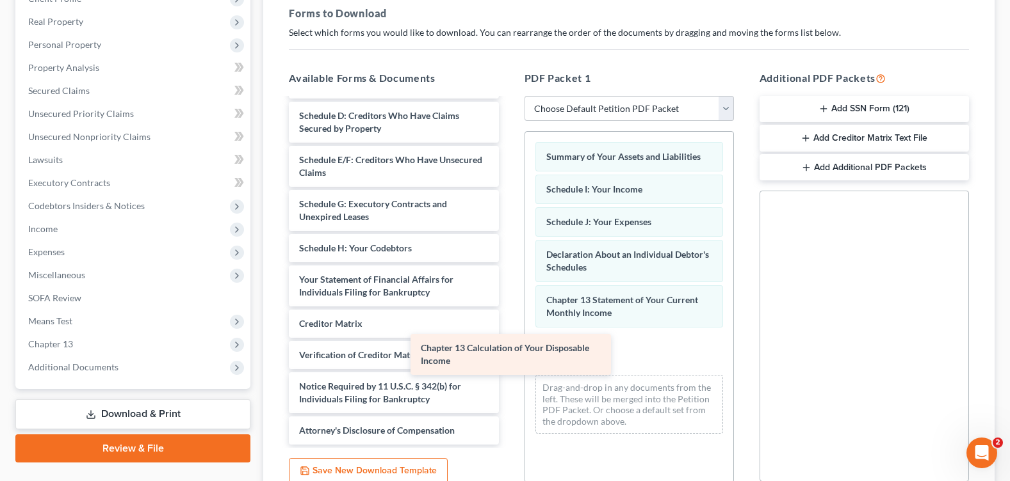
scroll to position [2159, 0]
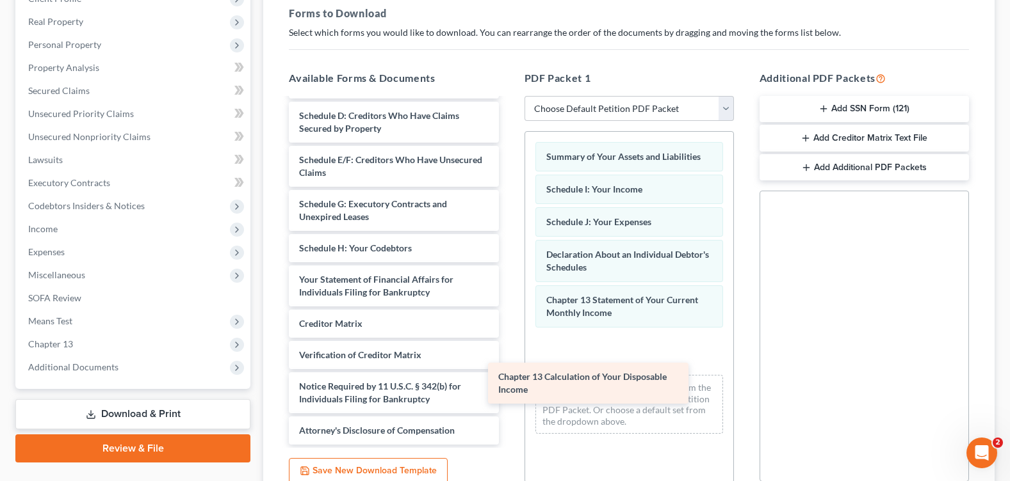
drag, startPoint x: 448, startPoint y: 286, endPoint x: 673, endPoint y: 355, distance: 235.1
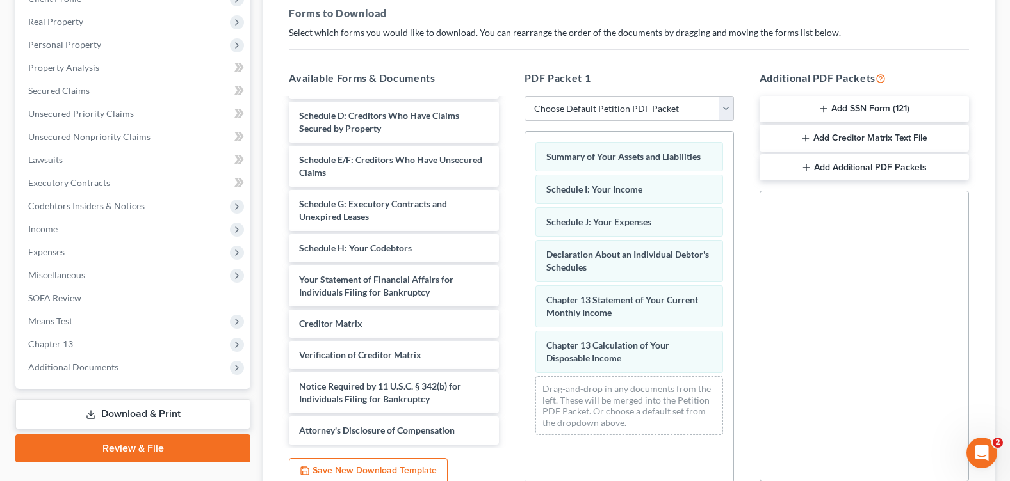
scroll to position [309, 0]
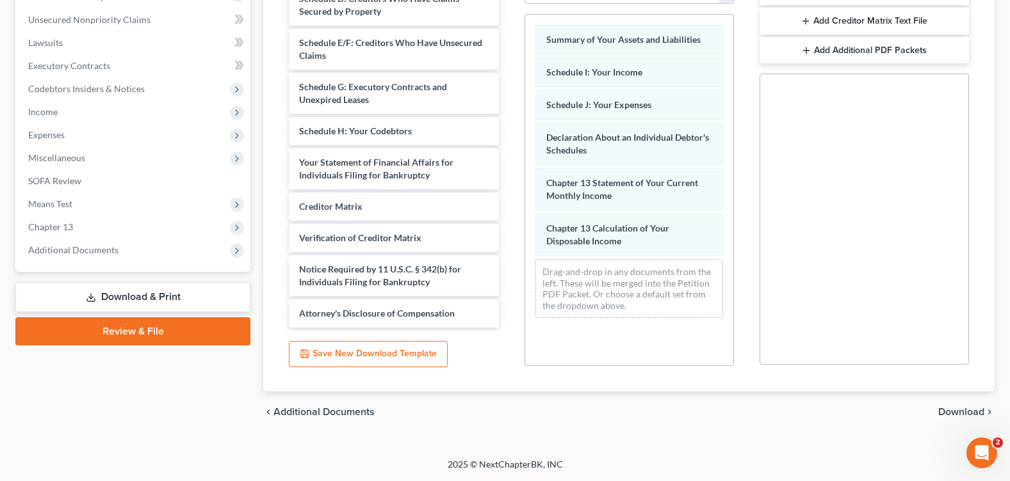
click at [981, 409] on span "Download" at bounding box center [961, 412] width 46 height 10
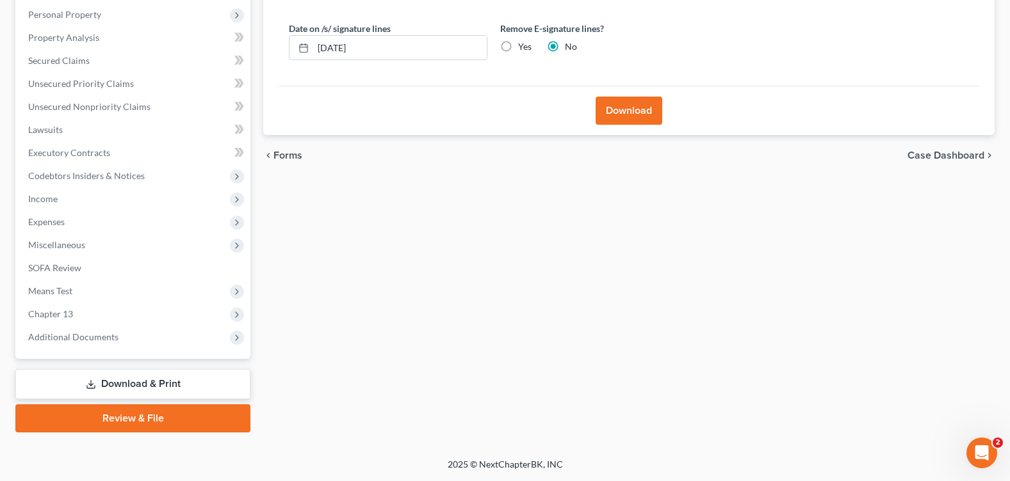
scroll to position [222, 0]
click at [518, 48] on label "Yes" at bounding box center [524, 46] width 13 height 13
click at [523, 48] on input "Yes" at bounding box center [527, 44] width 8 height 8
radio input "true"
radio input "false"
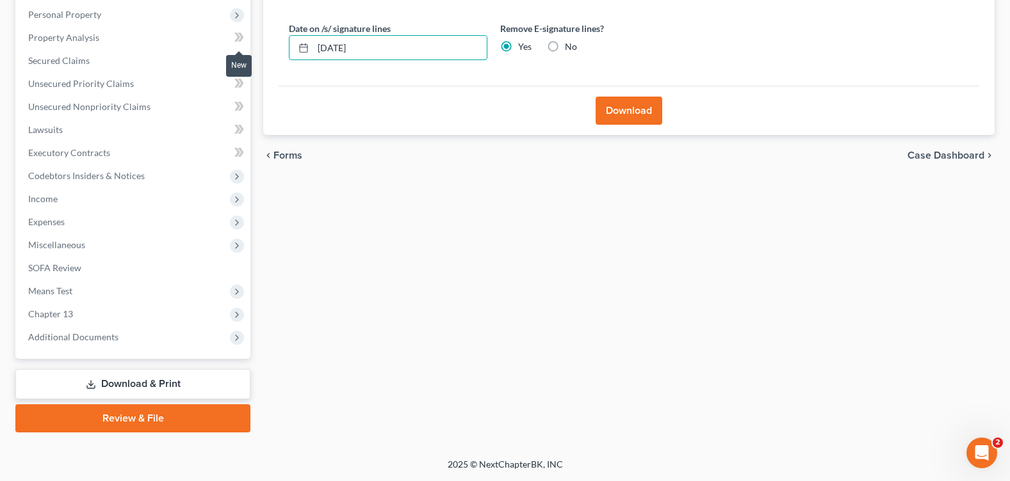
drag, startPoint x: 454, startPoint y: 52, endPoint x: 230, endPoint y: 47, distance: 223.5
click at [234, 47] on div "Petition Navigation Case Dashboard Payments Invoices Payments Payments Credit R…" at bounding box center [505, 167] width 992 height 532
click at [627, 121] on button "Download" at bounding box center [628, 111] width 67 height 28
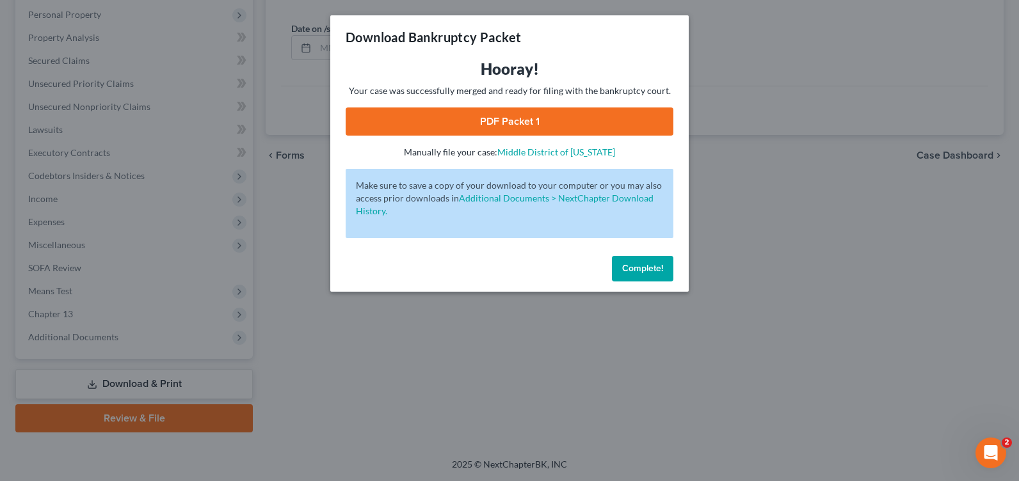
click at [539, 125] on link "PDF Packet 1" at bounding box center [510, 122] width 328 height 28
drag, startPoint x: 609, startPoint y: 259, endPoint x: 618, endPoint y: 265, distance: 11.0
click at [615, 264] on div "Complete!" at bounding box center [509, 271] width 359 height 41
click at [618, 265] on button "Complete!" at bounding box center [642, 269] width 61 height 26
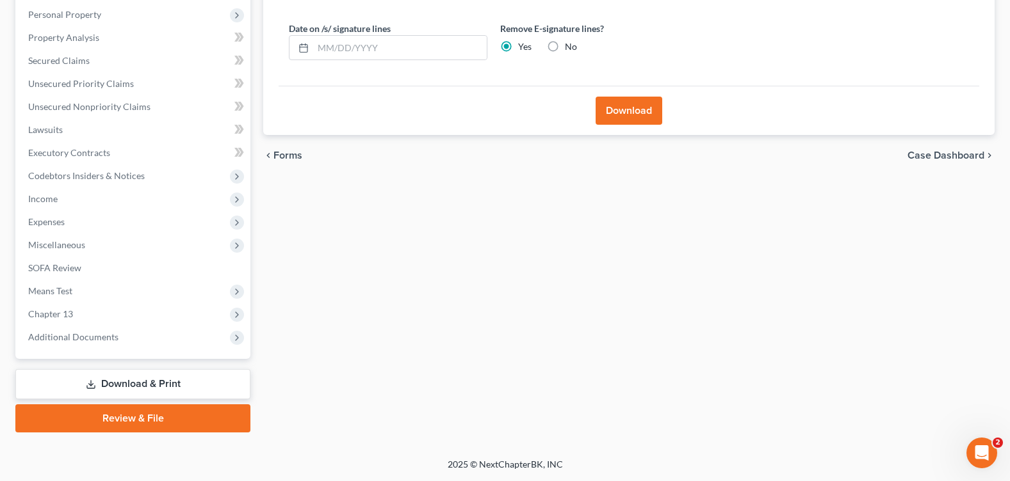
scroll to position [0, 0]
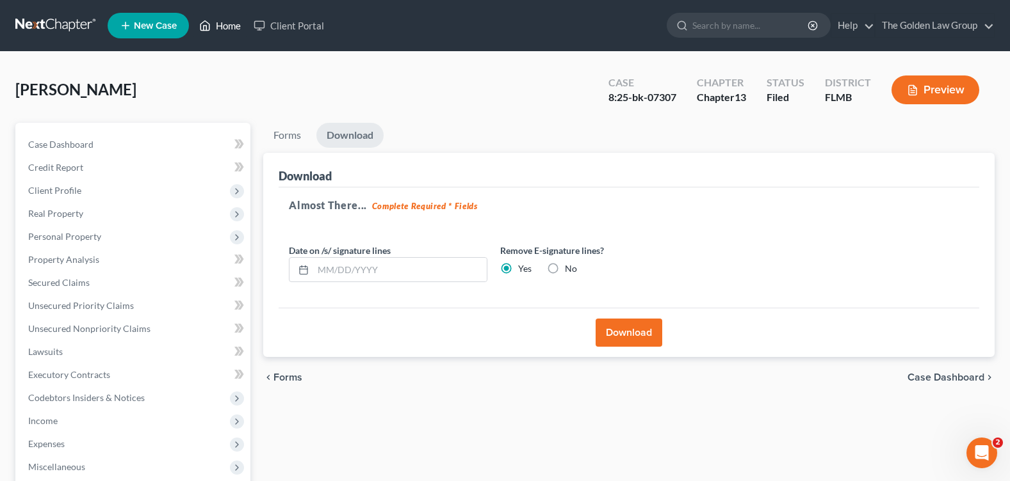
click at [218, 29] on link "Home" at bounding box center [220, 25] width 54 height 23
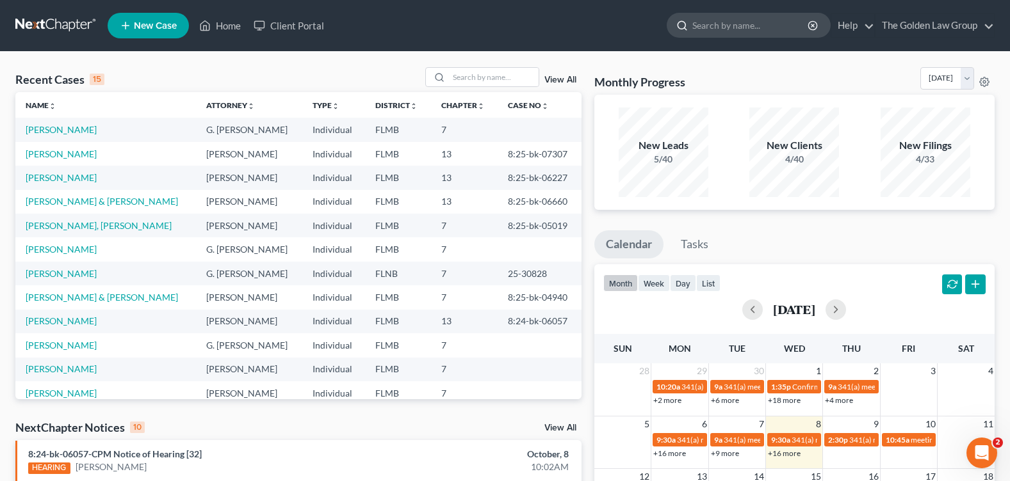
click at [729, 26] on input "search" at bounding box center [750, 25] width 117 height 24
type input "fernandez"
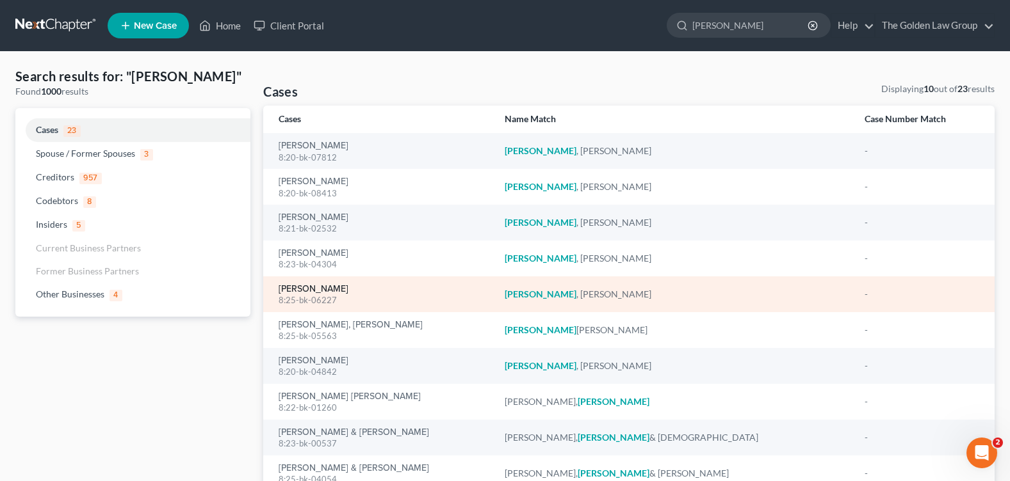
click at [320, 292] on link "[PERSON_NAME]" at bounding box center [313, 289] width 70 height 9
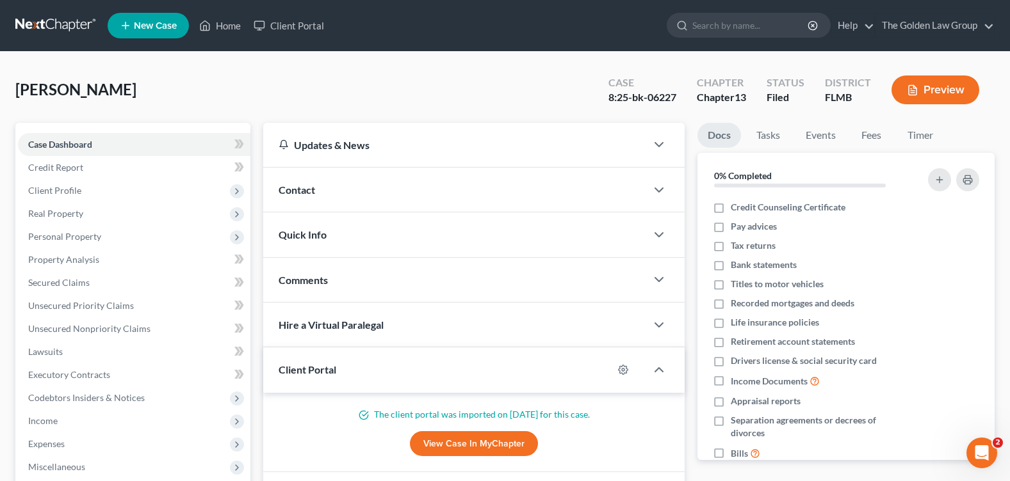
scroll to position [222, 0]
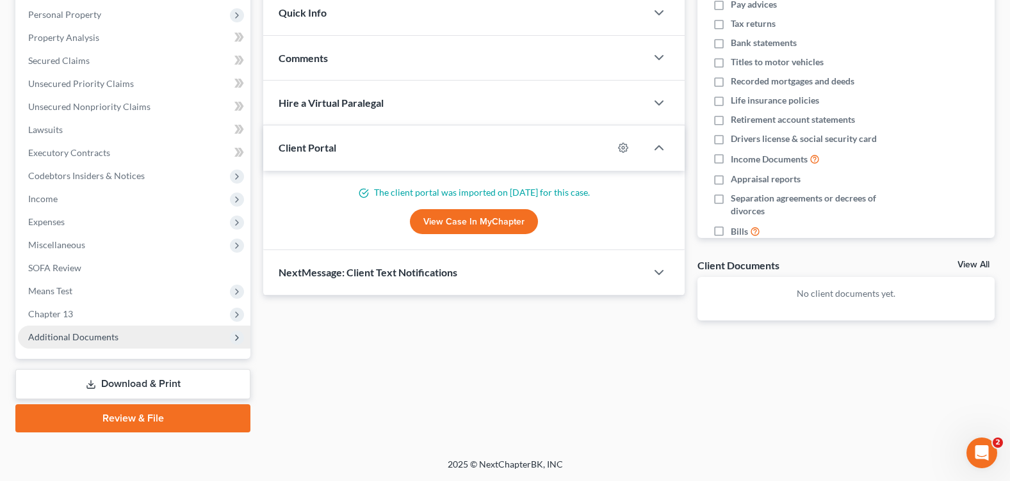
click at [67, 336] on span "Additional Documents" at bounding box center [73, 337] width 90 height 11
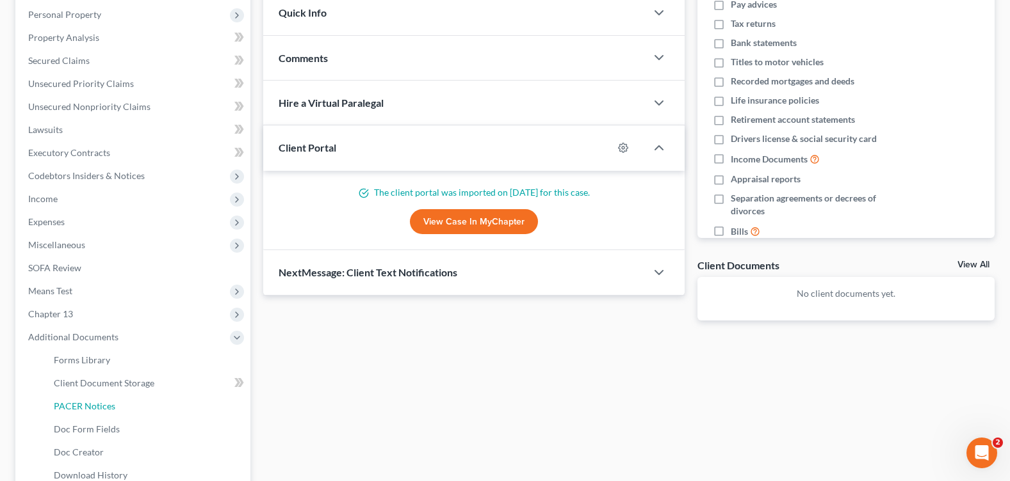
click at [116, 408] on link "PACER Notices" at bounding box center [147, 406] width 207 height 23
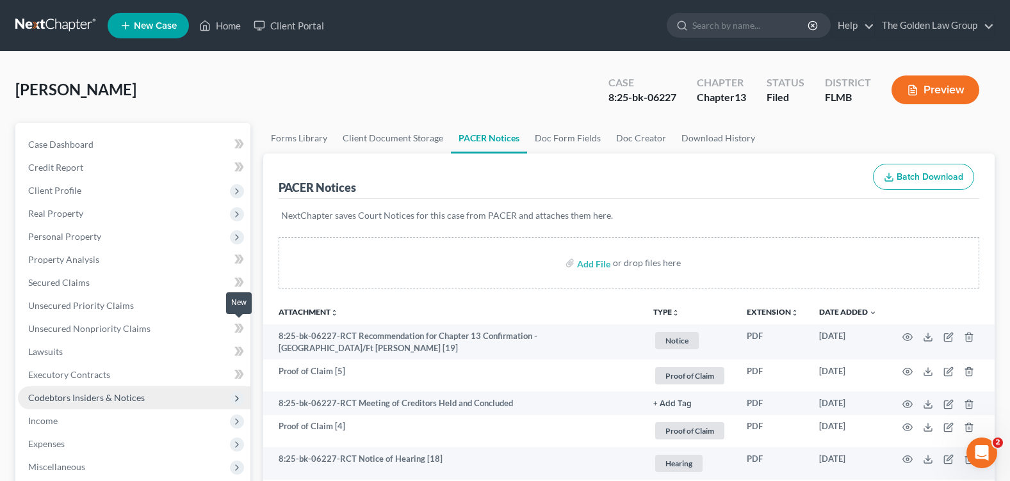
scroll to position [128, 0]
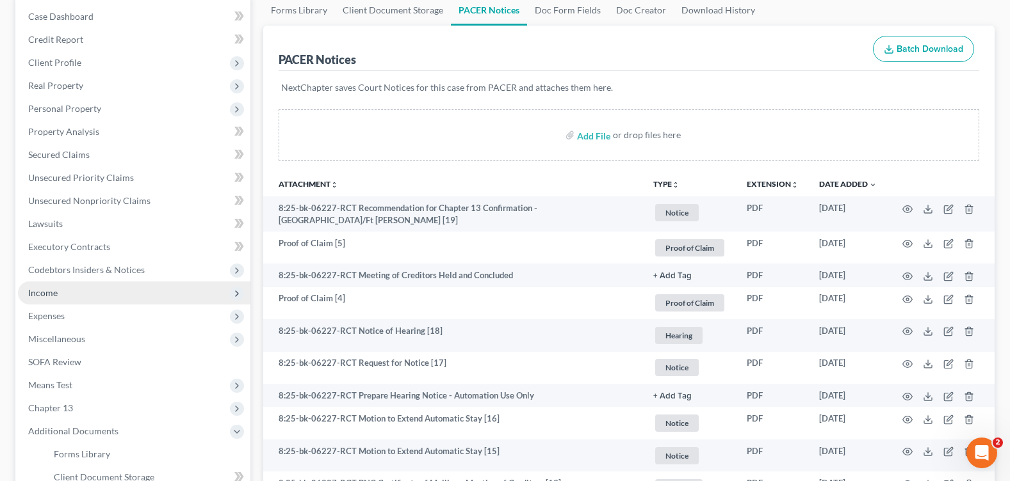
click at [74, 295] on span "Income" at bounding box center [134, 293] width 232 height 23
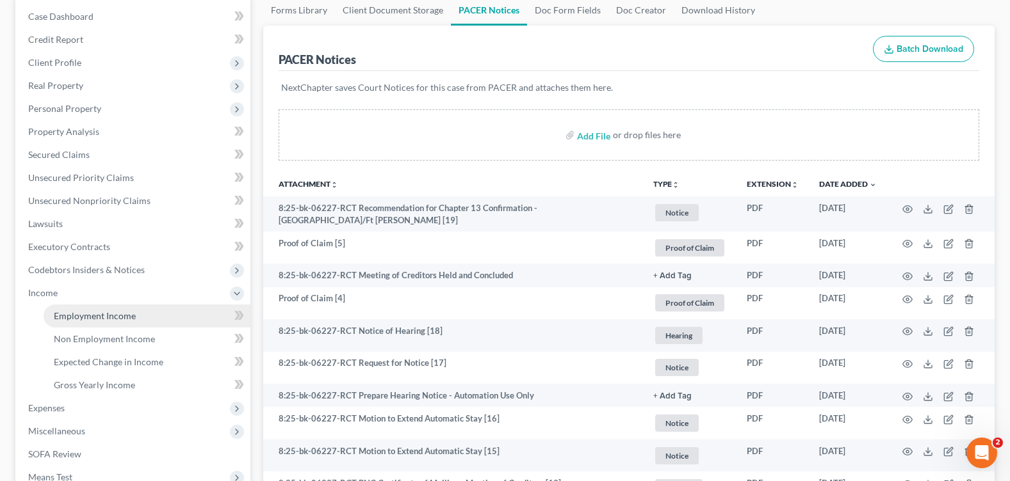
click at [161, 318] on link "Employment Income" at bounding box center [147, 316] width 207 height 23
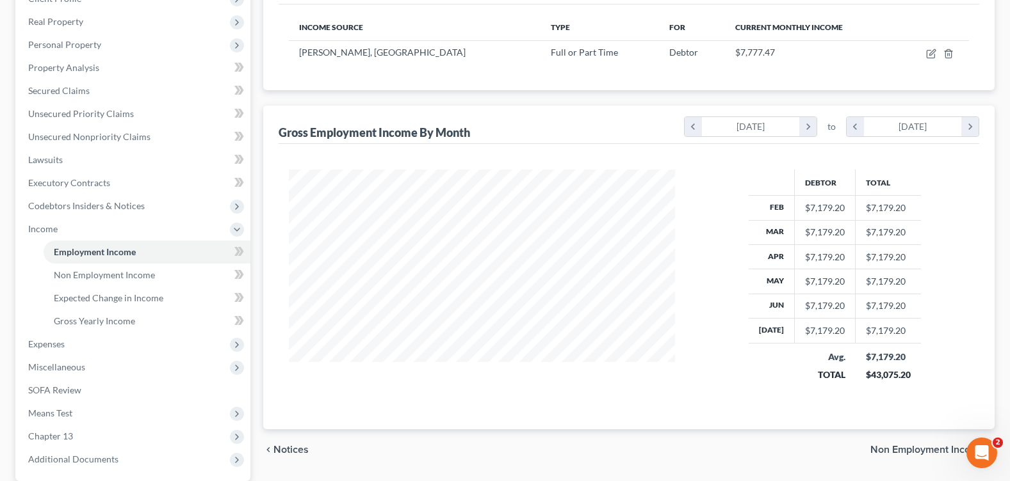
scroll to position [128, 0]
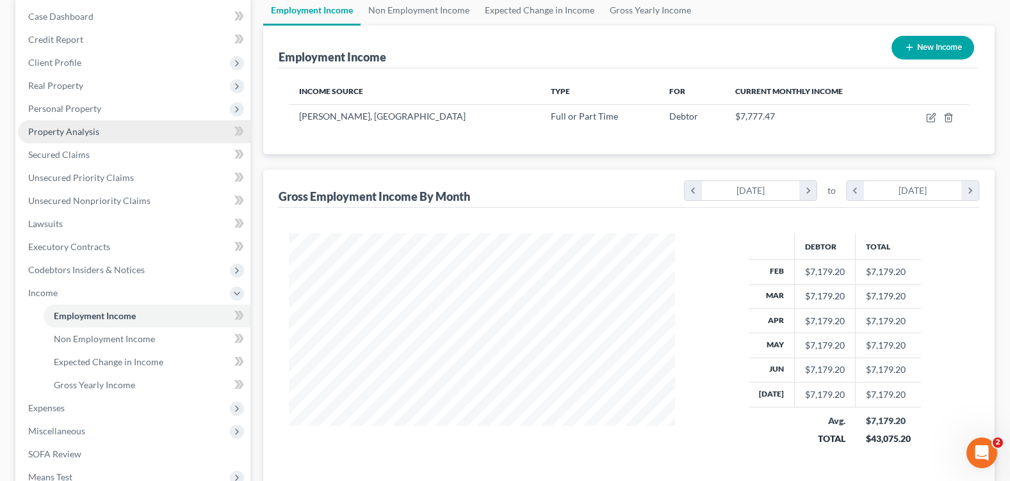
click at [94, 129] on span "Property Analysis" at bounding box center [63, 131] width 71 height 11
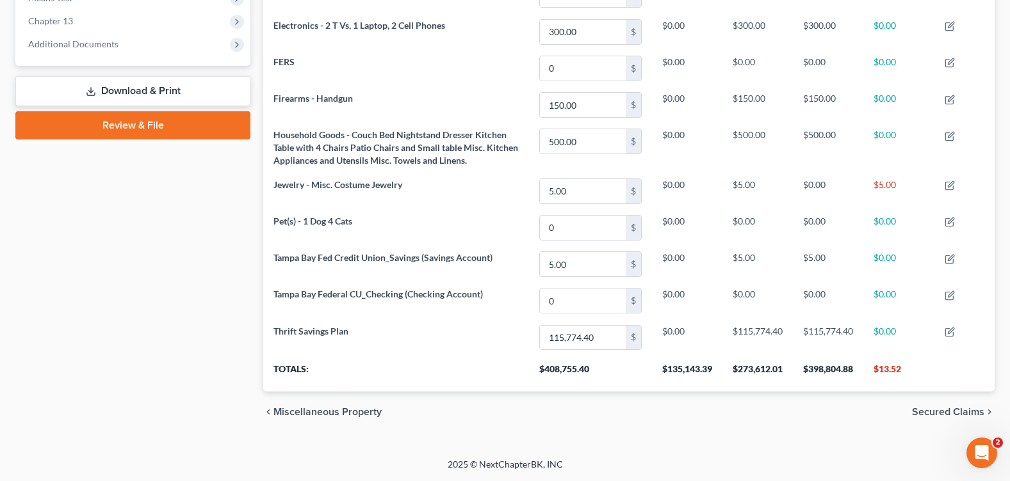
scroll to position [323, 0]
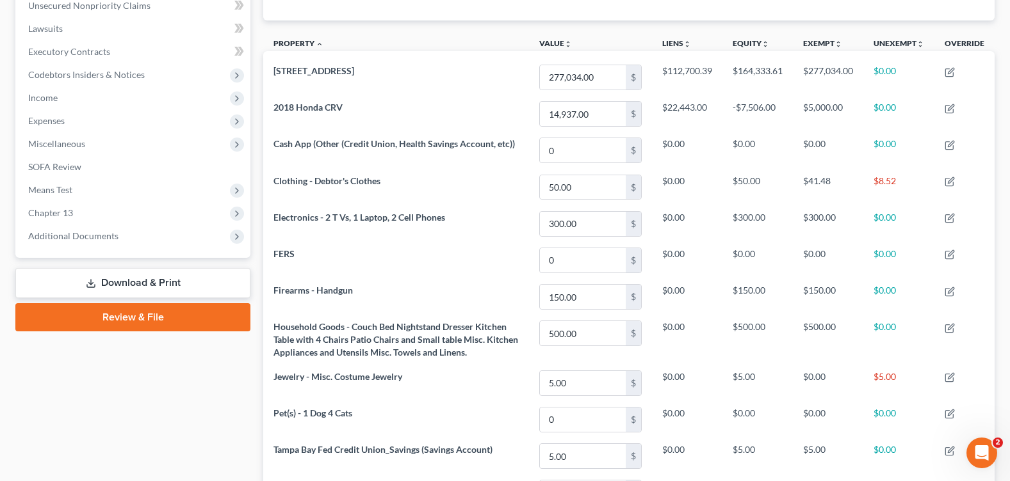
click at [183, 410] on div "Case Dashboard Payments Invoices Payments Payments Credit Report Client Profile" at bounding box center [133, 212] width 248 height 825
click at [222, 410] on div "Case Dashboard Payments Invoices Payments Payments Credit Report Client Profile" at bounding box center [133, 212] width 248 height 825
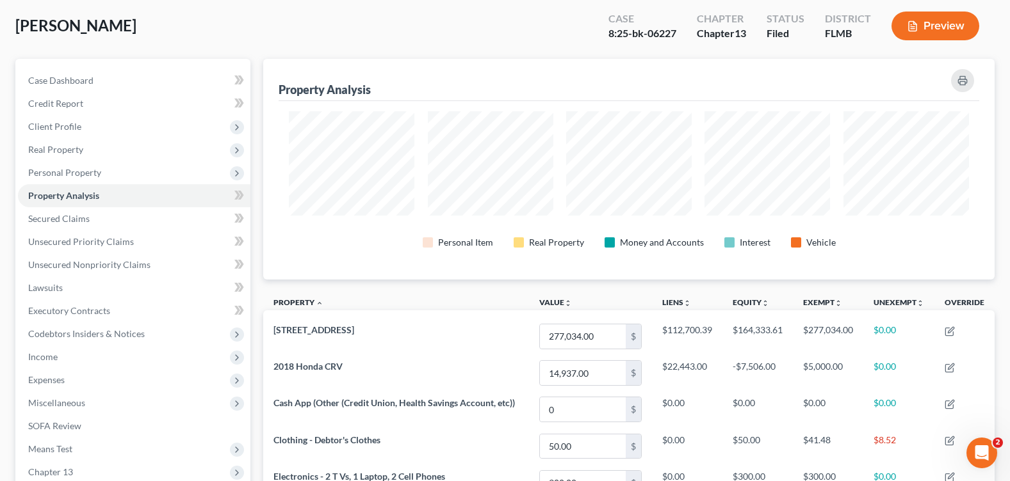
scroll to position [384, 0]
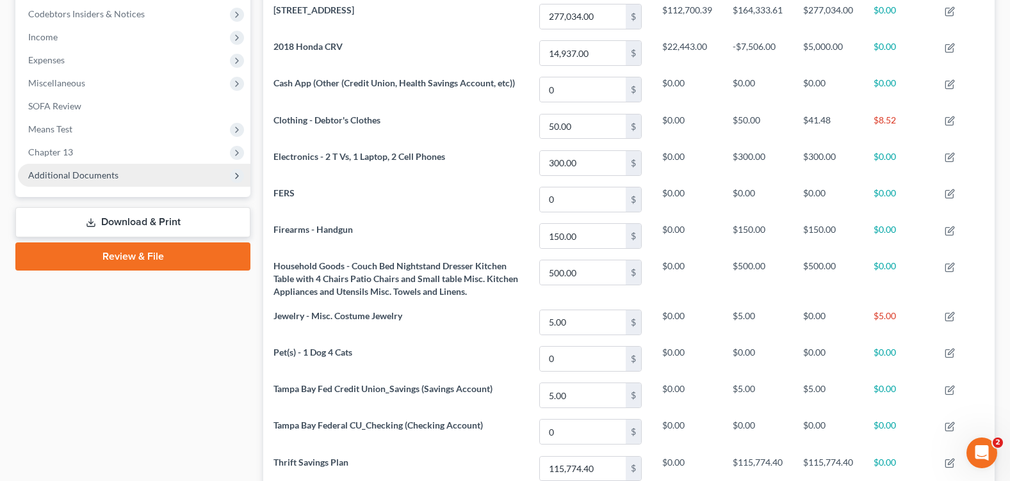
click at [91, 179] on span "Additional Documents" at bounding box center [73, 175] width 90 height 11
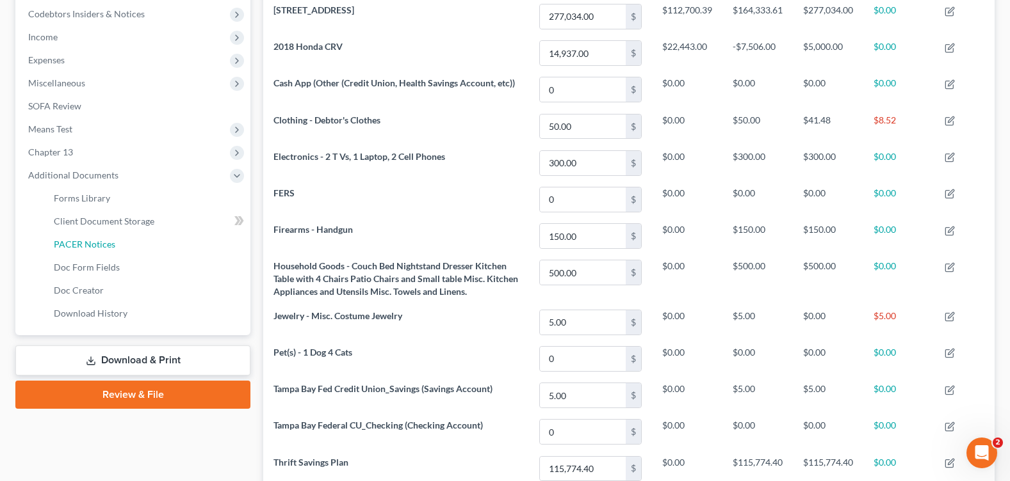
click at [96, 248] on span "PACER Notices" at bounding box center [84, 244] width 61 height 11
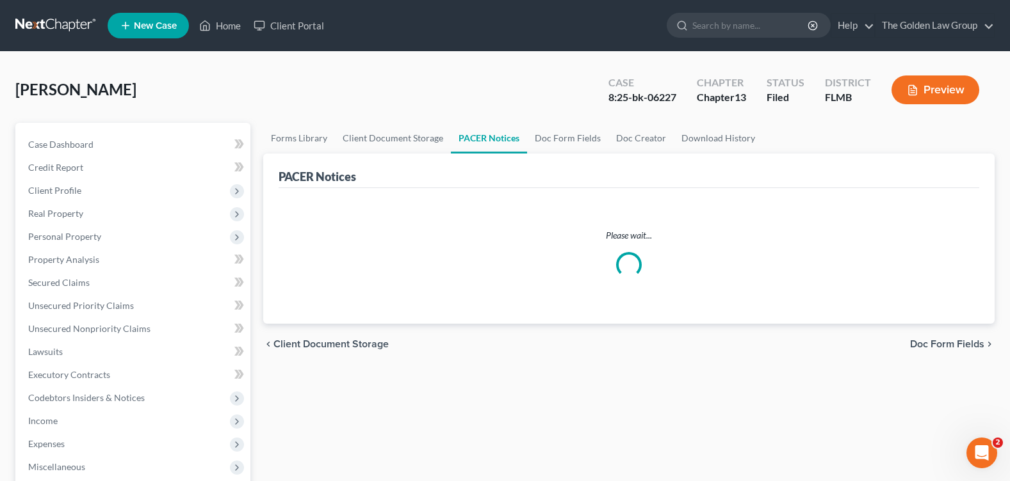
click at [428, 99] on div "Fernandez, Lisa Upgraded Case 8:25-bk-06227 Chapter Chapter 13 Status Filed Dis…" at bounding box center [504, 95] width 979 height 56
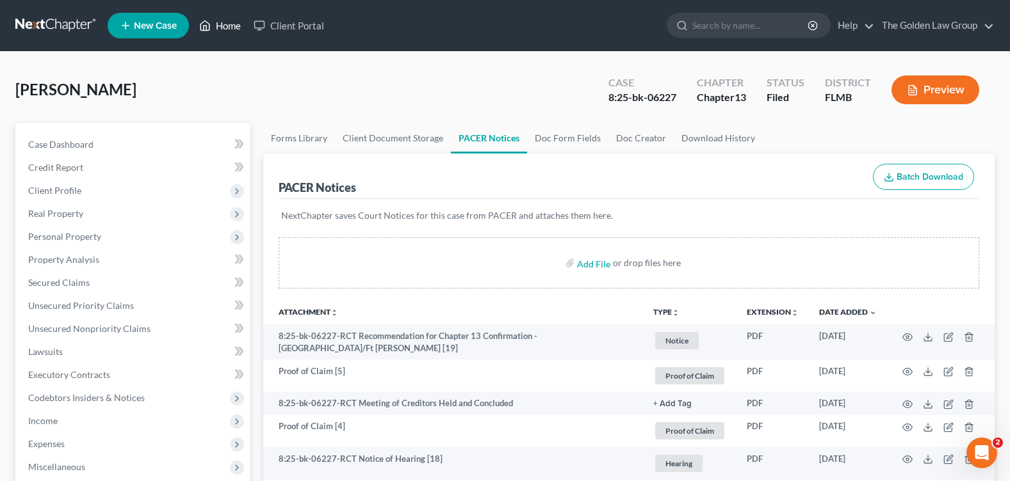
click at [225, 30] on link "Home" at bounding box center [220, 25] width 54 height 23
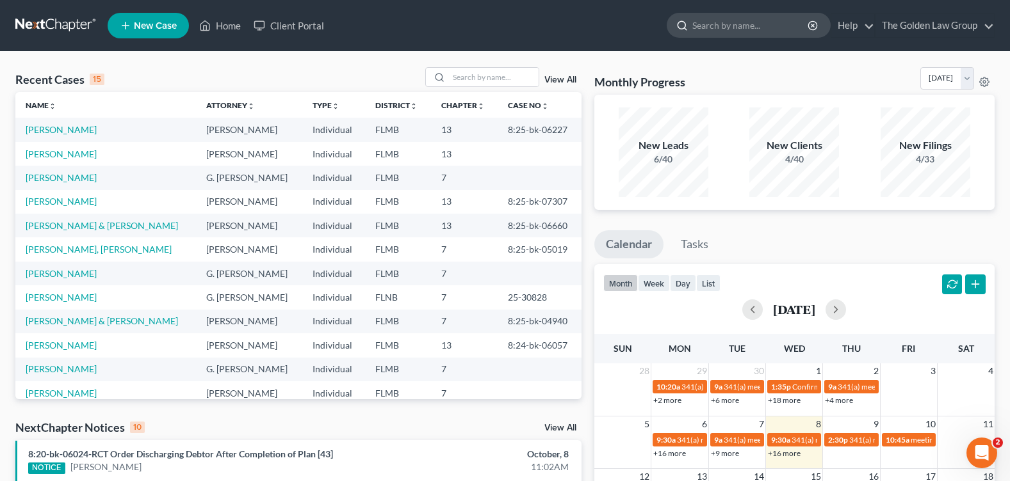
click at [700, 24] on input "search" at bounding box center [750, 25] width 117 height 24
type input "moody"
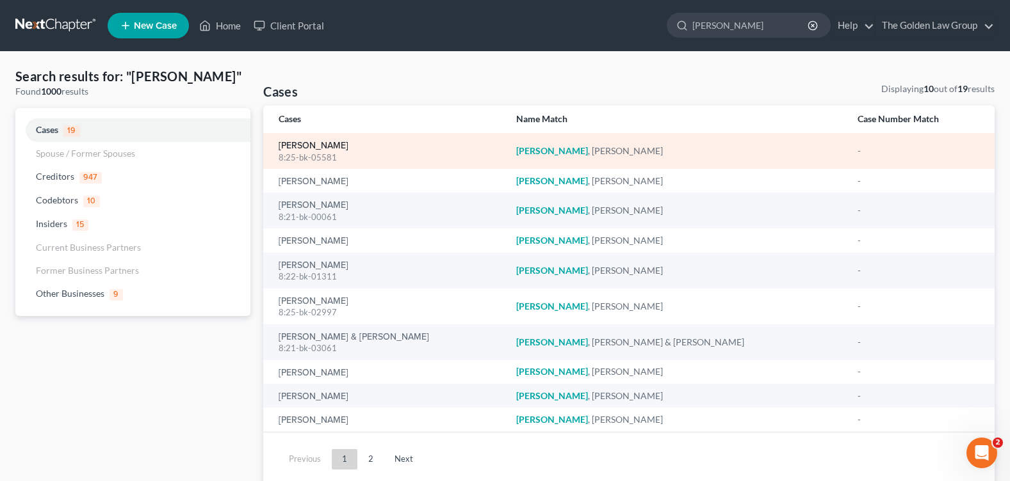
click at [292, 150] on link "Moody, Rhonda" at bounding box center [313, 145] width 70 height 9
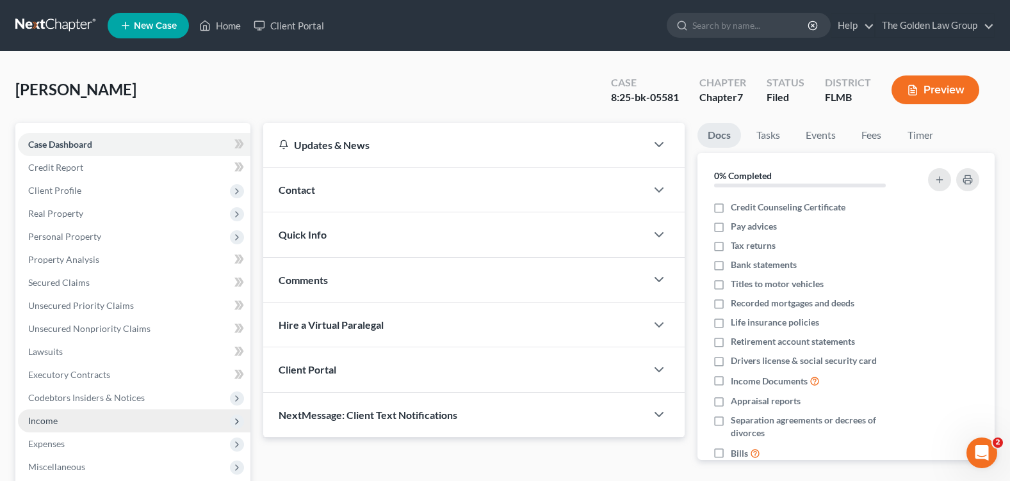
scroll to position [192, 0]
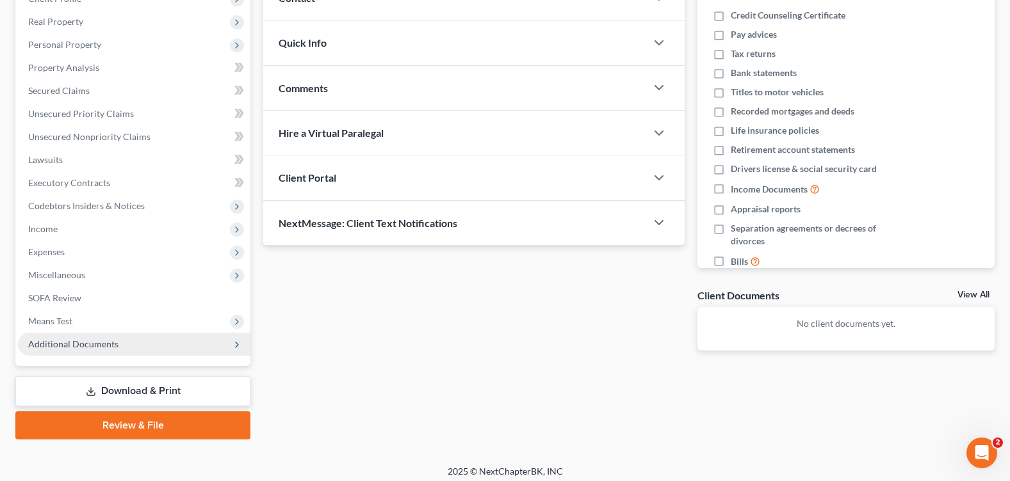
click at [88, 342] on span "Additional Documents" at bounding box center [73, 344] width 90 height 11
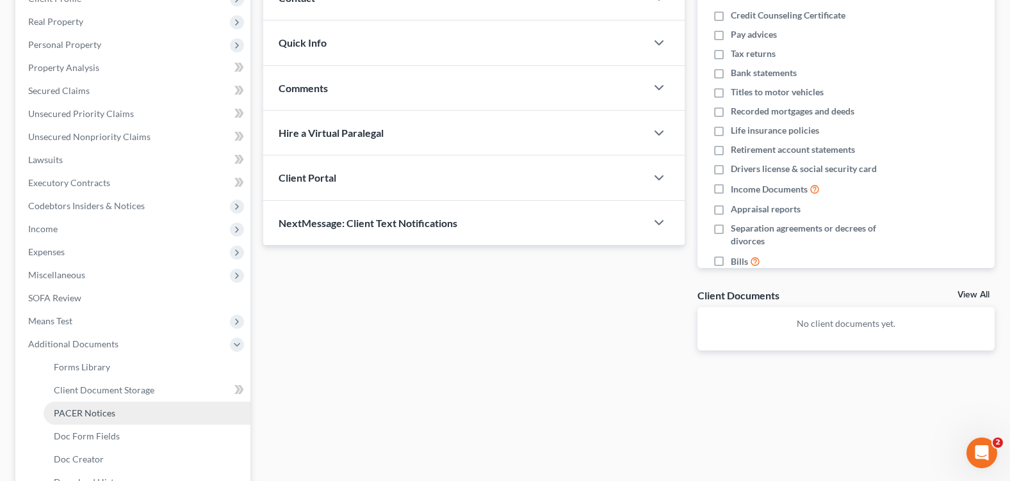
click at [90, 410] on span "PACER Notices" at bounding box center [84, 413] width 61 height 11
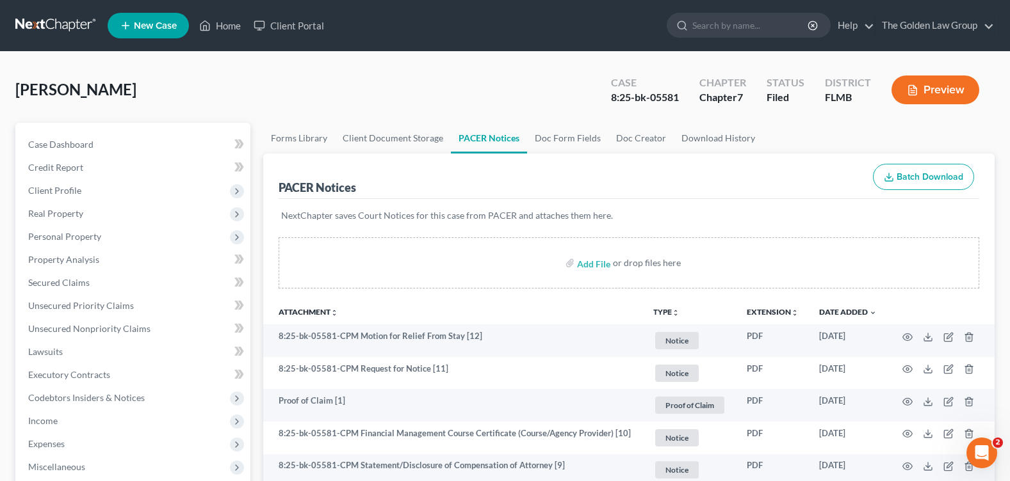
click at [417, 87] on div "Moody, Rhonda Upgraded Case 8:25-bk-05581 Chapter Chapter 7 Status Filed Distri…" at bounding box center [504, 95] width 979 height 56
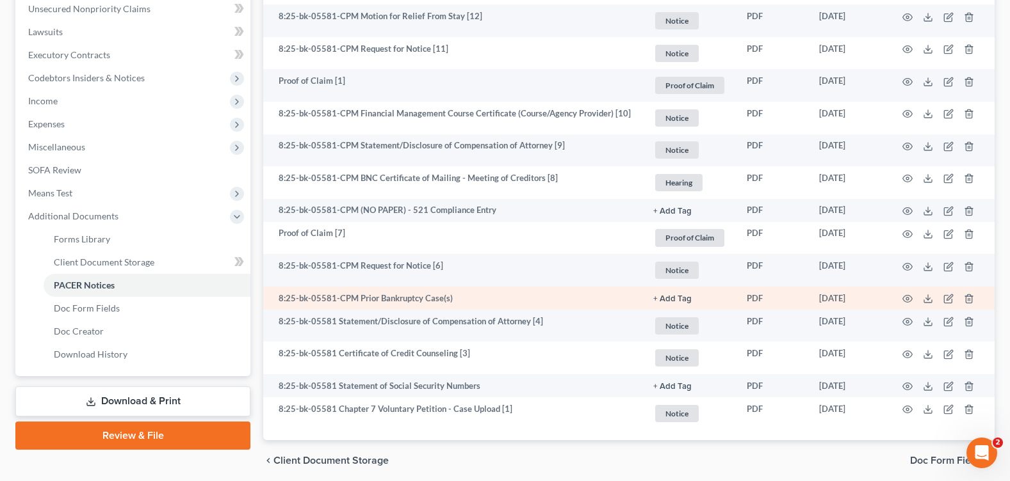
scroll to position [369, 0]
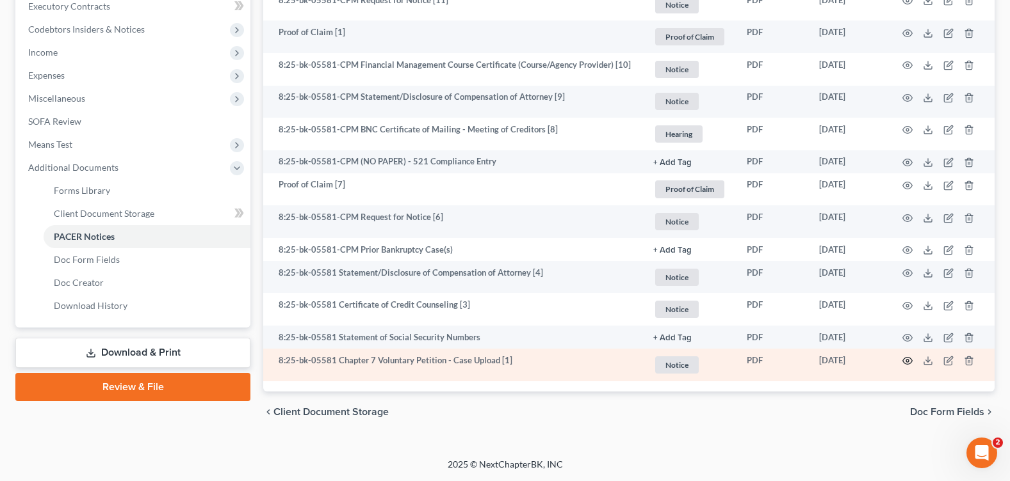
click at [907, 360] on circle "button" at bounding box center [907, 361] width 3 height 3
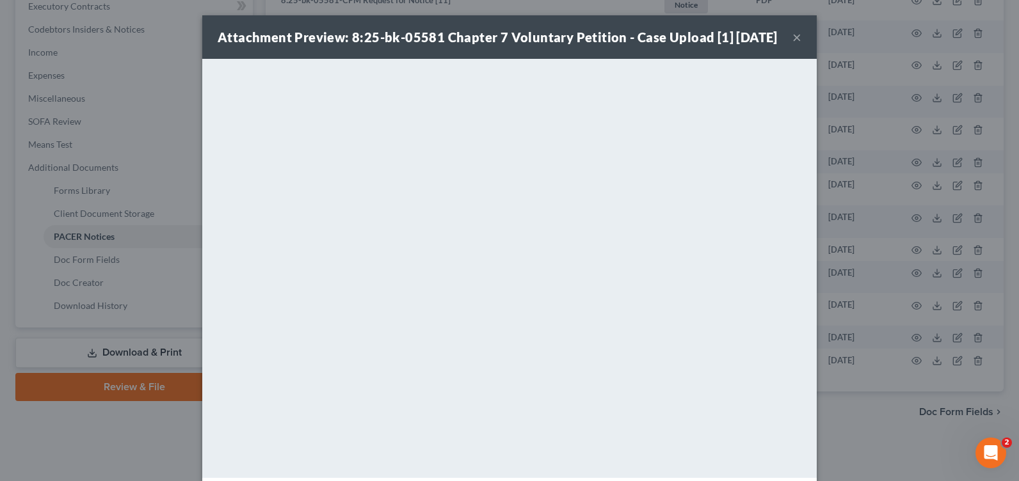
click at [778, 45] on div "Attachment Preview: 8:25-bk-05581 Chapter 7 Voluntary Petition - Case Upload [1…" at bounding box center [498, 37] width 560 height 18
drag, startPoint x: 791, startPoint y: 47, endPoint x: 26, endPoint y: 177, distance: 776.0
click at [793, 45] on button "×" at bounding box center [797, 36] width 9 height 15
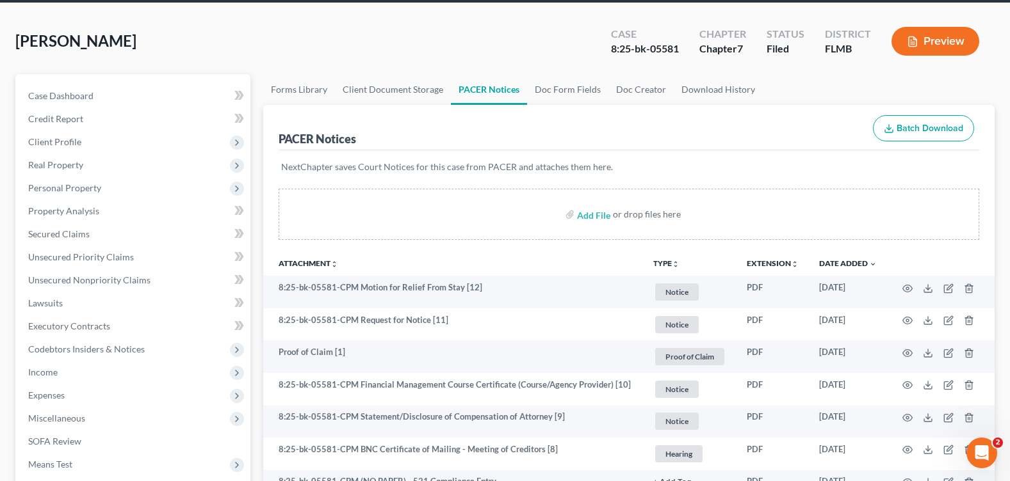
scroll to position [0, 0]
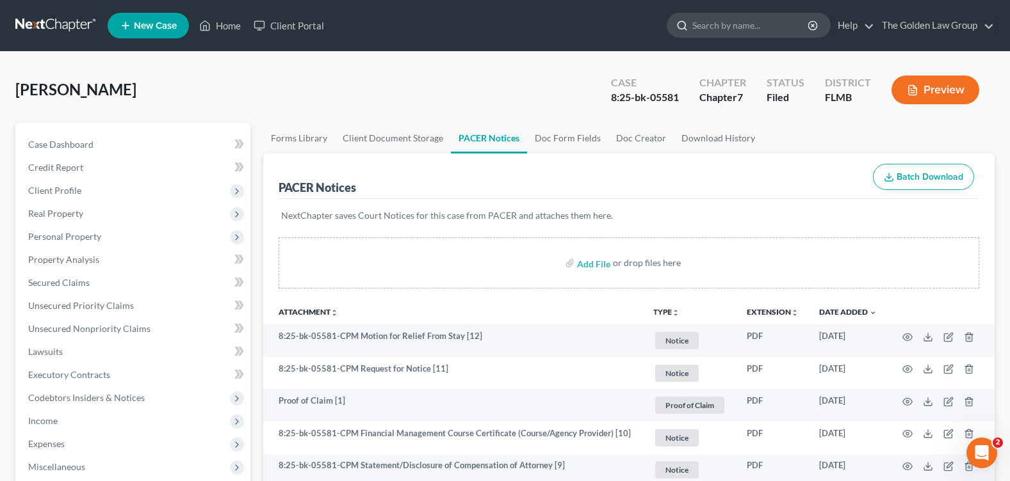
click at [711, 30] on input "search" at bounding box center [750, 25] width 117 height 24
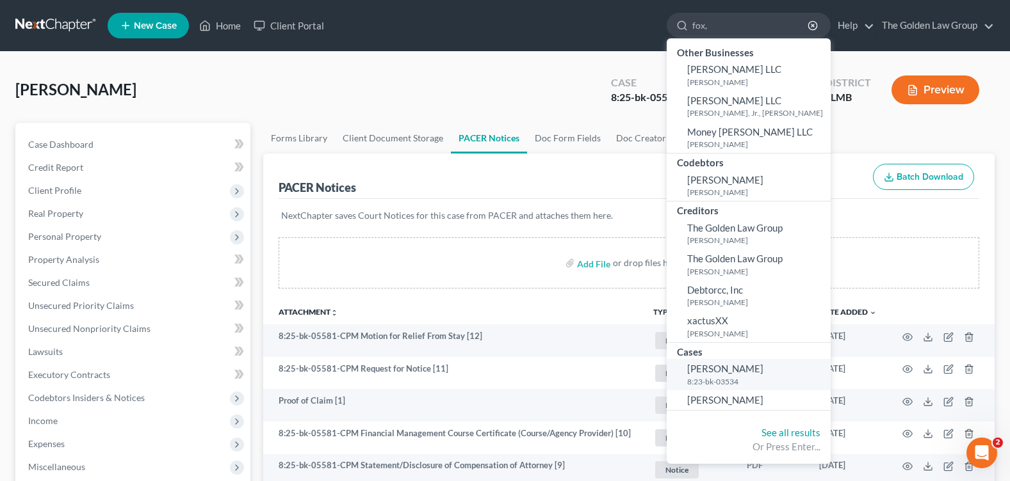
type input "fox,"
click at [705, 369] on span "[PERSON_NAME]" at bounding box center [725, 369] width 76 height 12
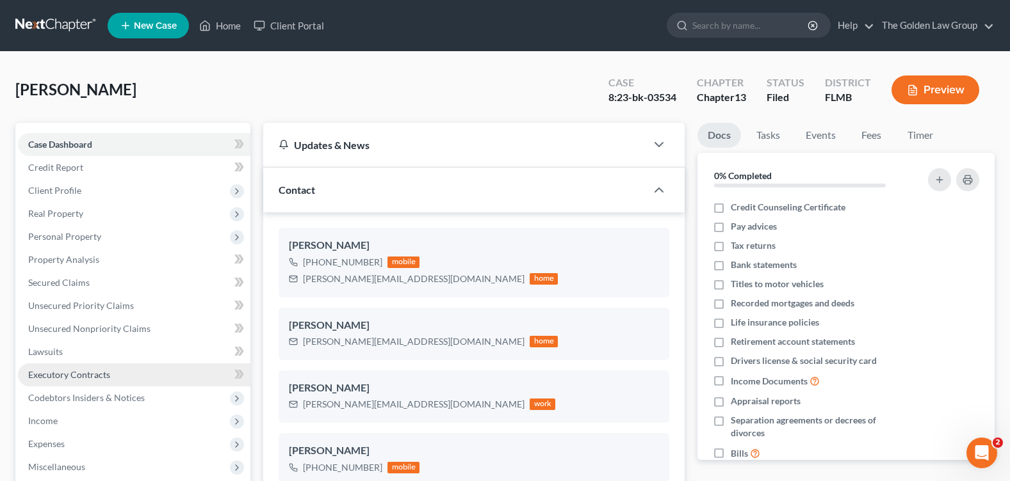
scroll to position [192, 0]
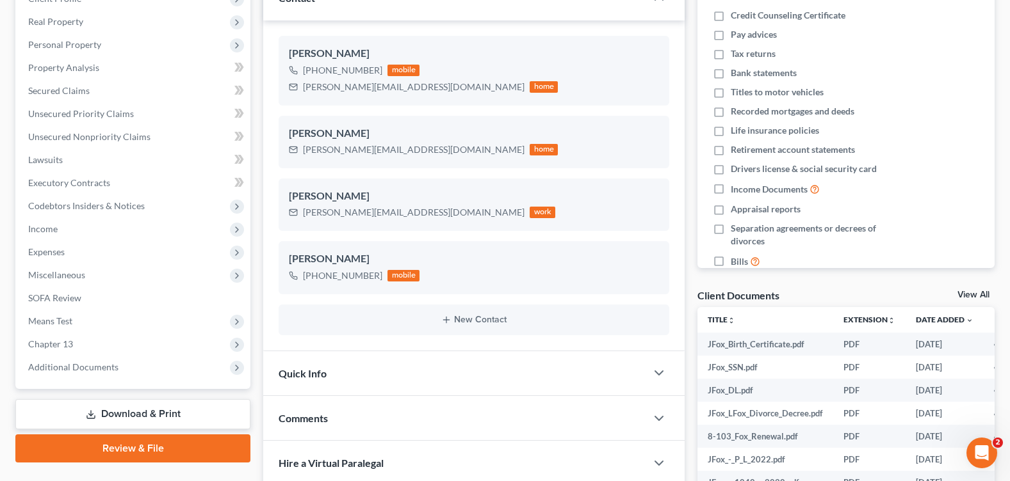
drag, startPoint x: 108, startPoint y: 370, endPoint x: 108, endPoint y: 384, distance: 14.1
click at [108, 370] on span "Additional Documents" at bounding box center [73, 367] width 90 height 11
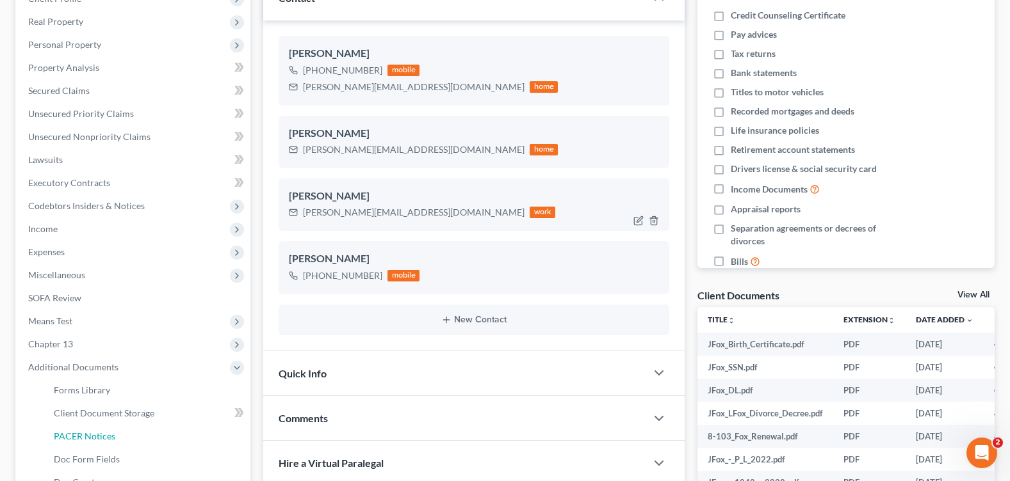
drag, startPoint x: 94, startPoint y: 432, endPoint x: 496, endPoint y: 220, distance: 454.5
click at [94, 433] on span "PACER Notices" at bounding box center [84, 436] width 61 height 11
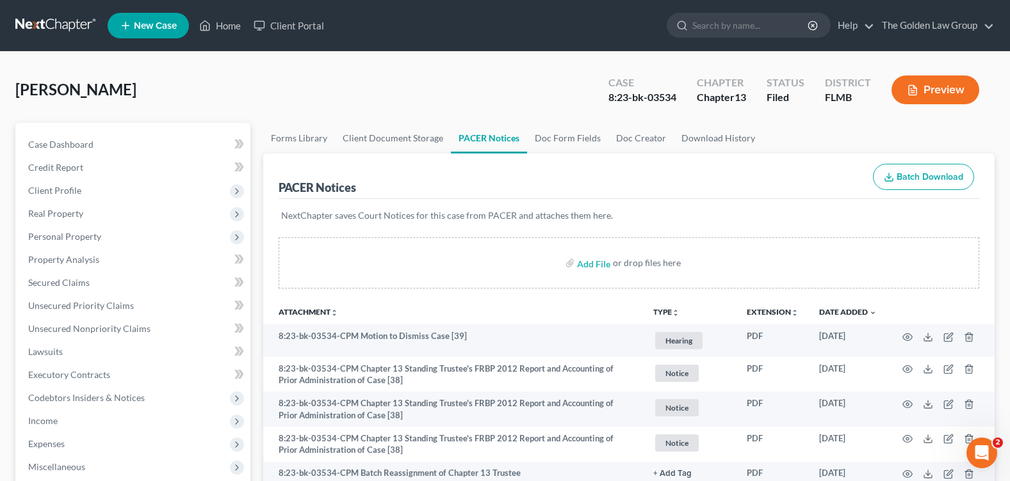
click at [393, 50] on nav "Home New Case Client Portal The Golden Law Group courtney@brandonlawyer.com My …" at bounding box center [505, 25] width 1010 height 51
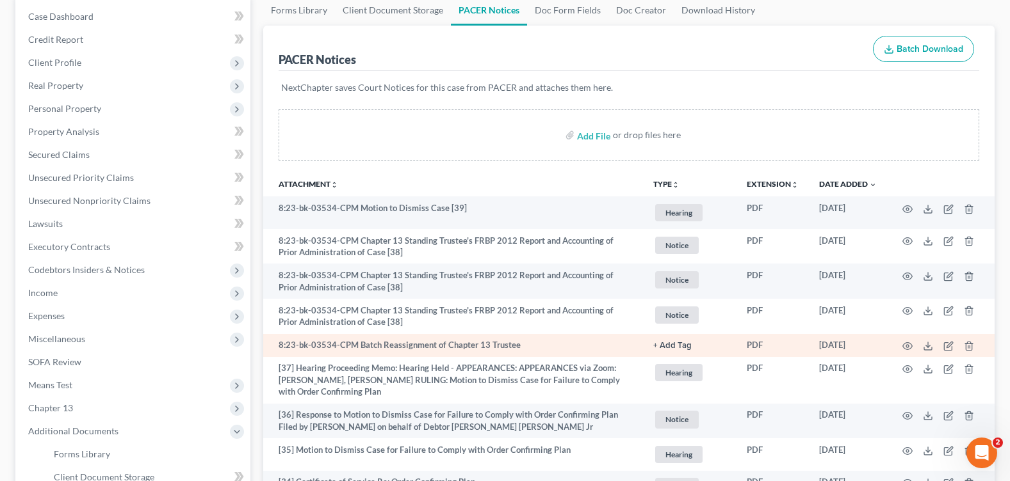
scroll to position [256, 0]
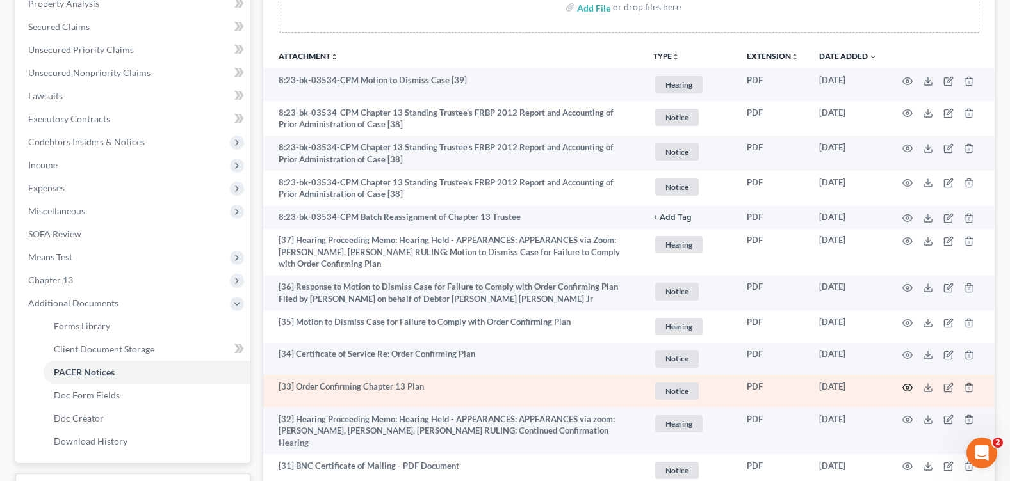
click at [906, 389] on circle "button" at bounding box center [907, 388] width 3 height 3
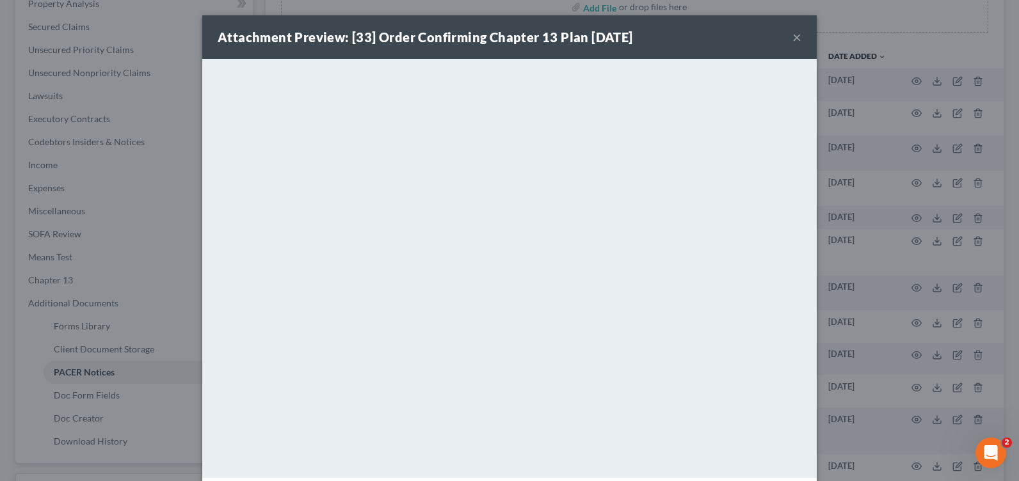
drag, startPoint x: 793, startPoint y: 36, endPoint x: 95, endPoint y: 81, distance: 698.6
click at [793, 36] on button "×" at bounding box center [797, 36] width 9 height 15
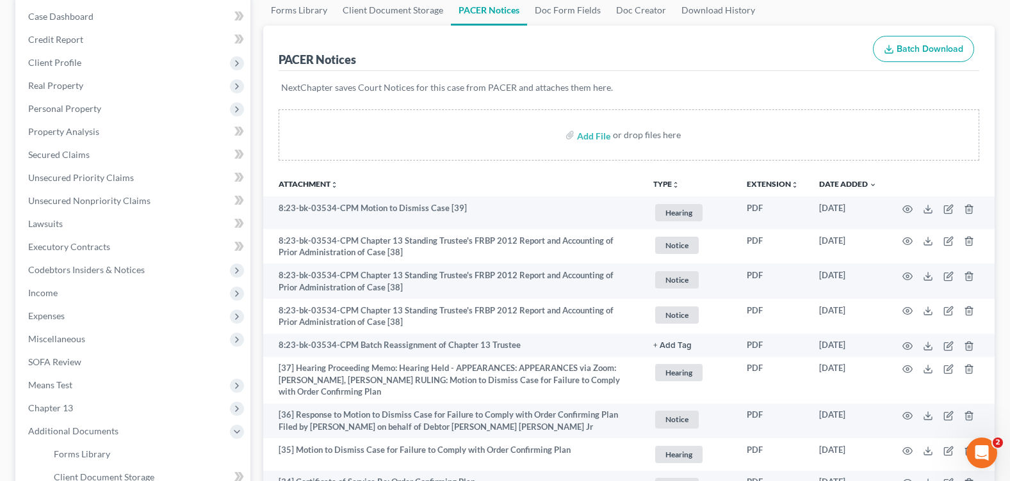
scroll to position [0, 0]
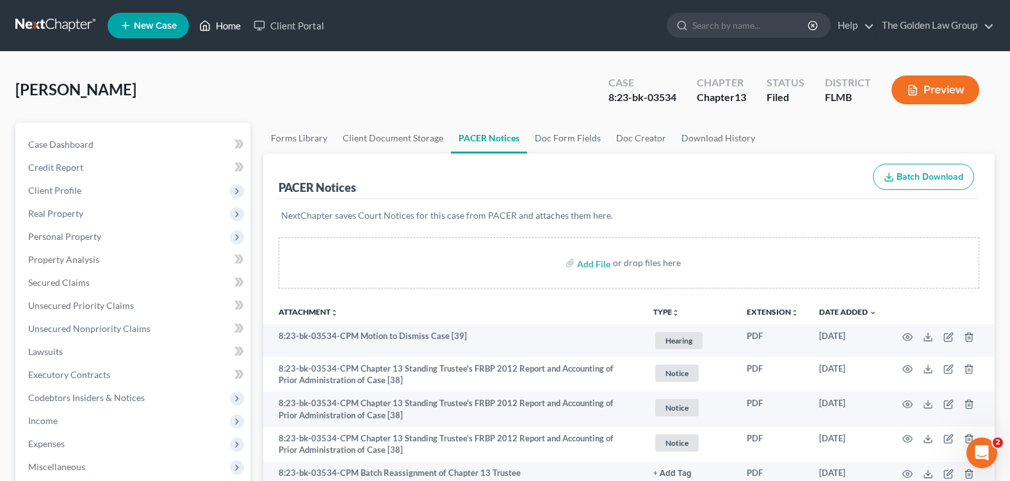
click at [229, 33] on link "Home" at bounding box center [220, 25] width 54 height 23
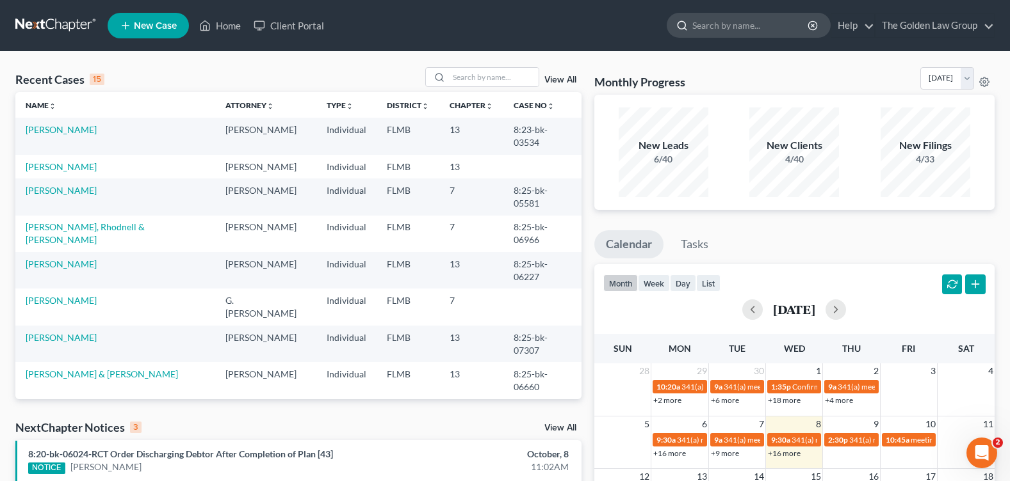
click at [734, 20] on input "search" at bounding box center [750, 25] width 117 height 24
type input "lewis"
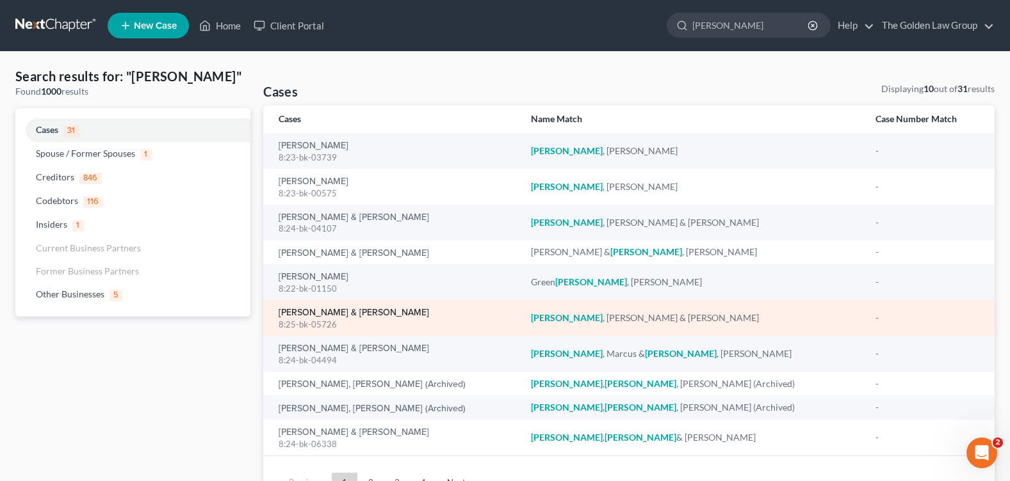
click at [326, 315] on link "[PERSON_NAME] & [PERSON_NAME]" at bounding box center [353, 313] width 150 height 9
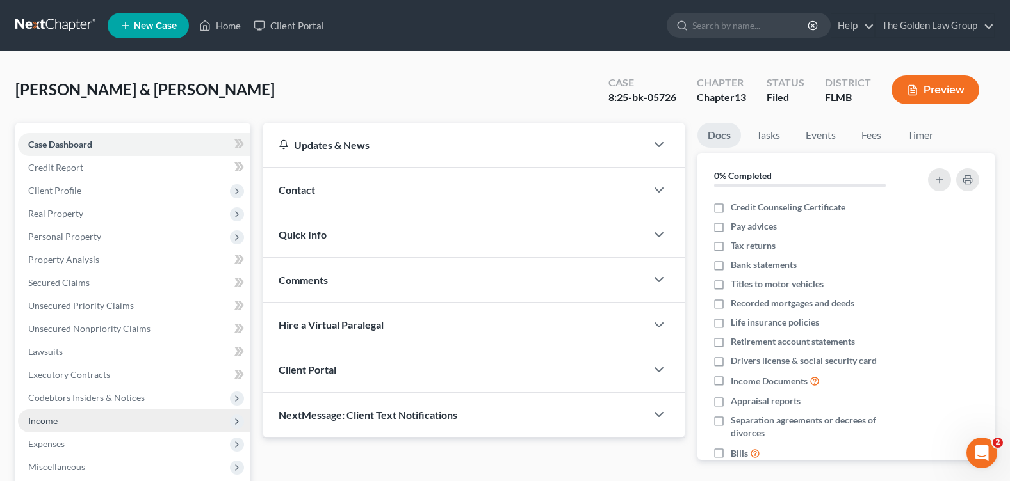
click at [60, 417] on span "Income" at bounding box center [134, 421] width 232 height 23
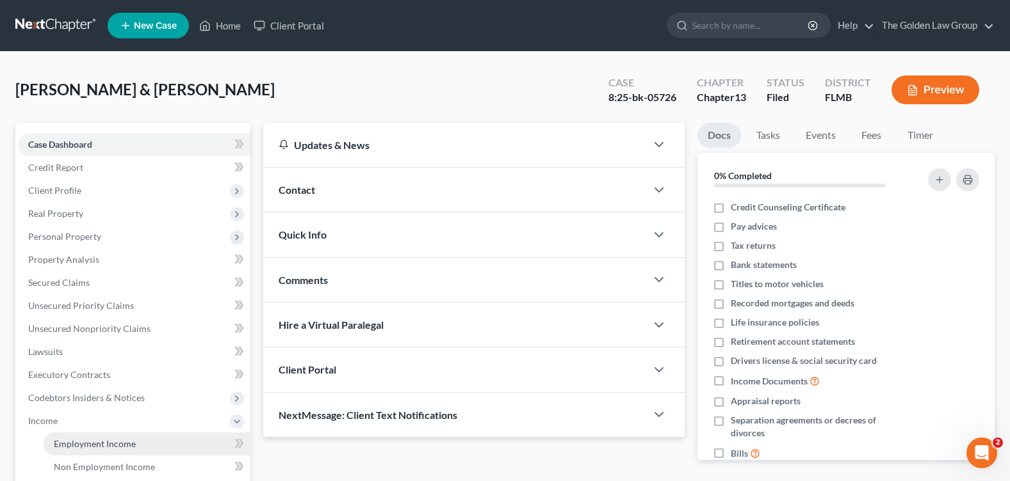
click at [96, 440] on span "Employment Income" at bounding box center [95, 444] width 82 height 11
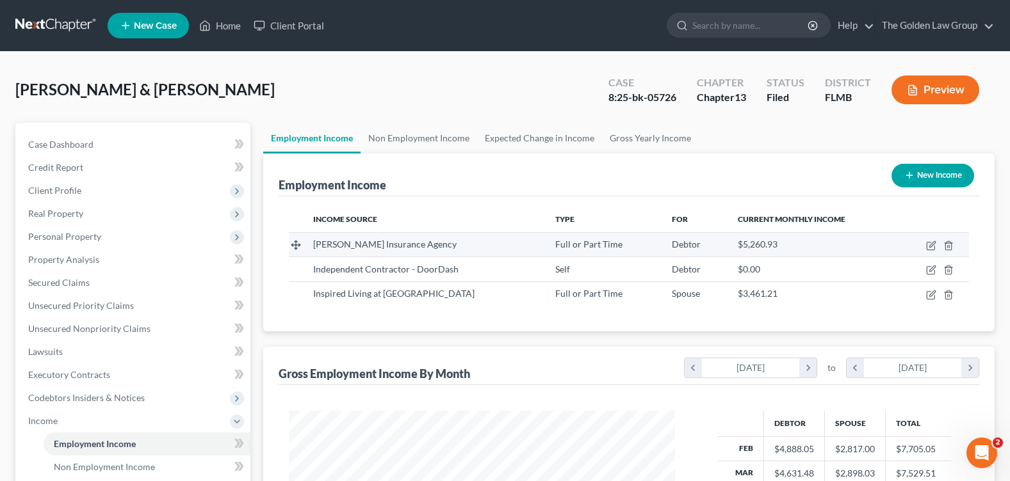
scroll to position [230, 411]
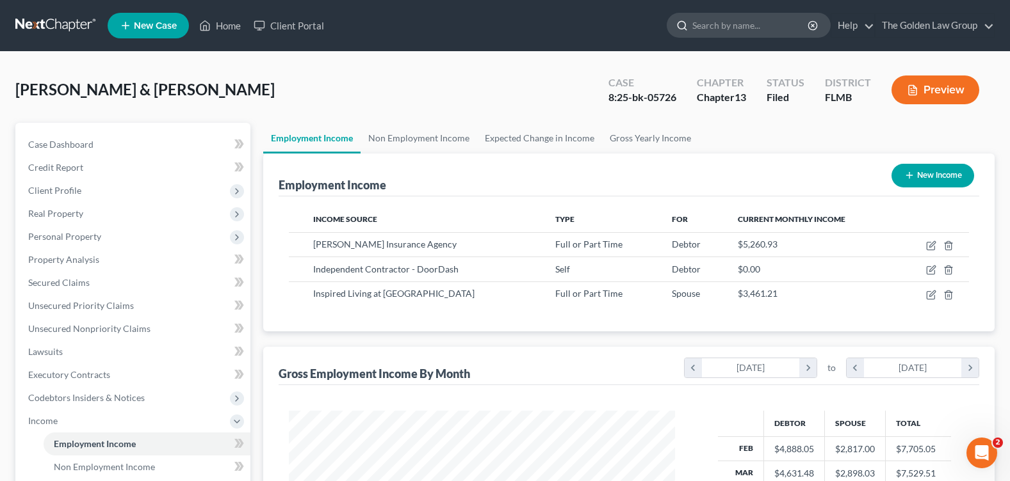
click at [723, 19] on input "search" at bounding box center [750, 25] width 117 height 24
type input "[PERSON_NAME]"
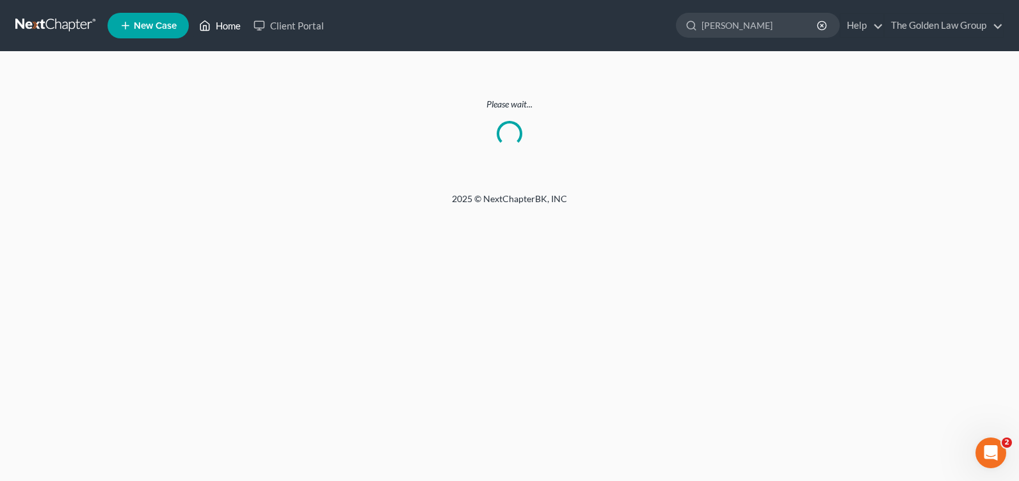
click at [228, 31] on link "Home" at bounding box center [220, 25] width 54 height 23
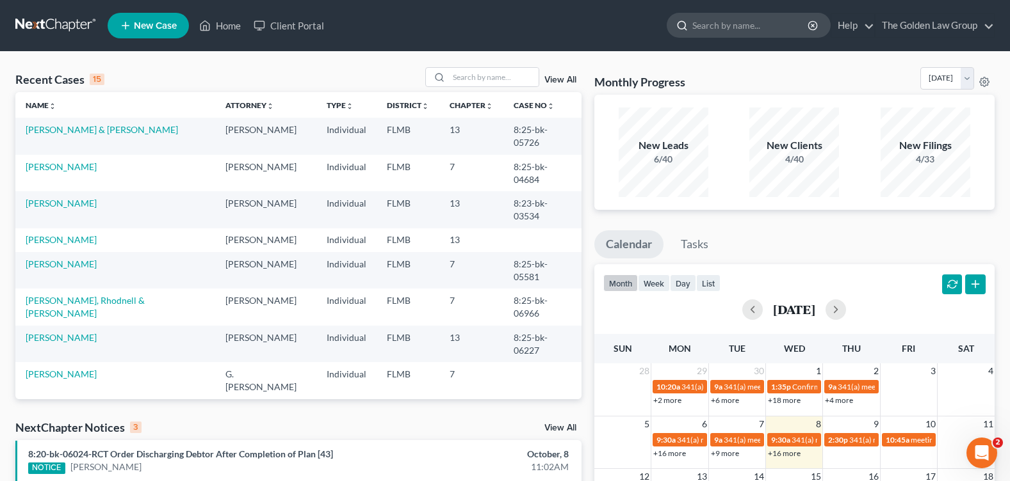
click at [713, 30] on input "search" at bounding box center [750, 25] width 117 height 24
type input "[PERSON_NAME]"
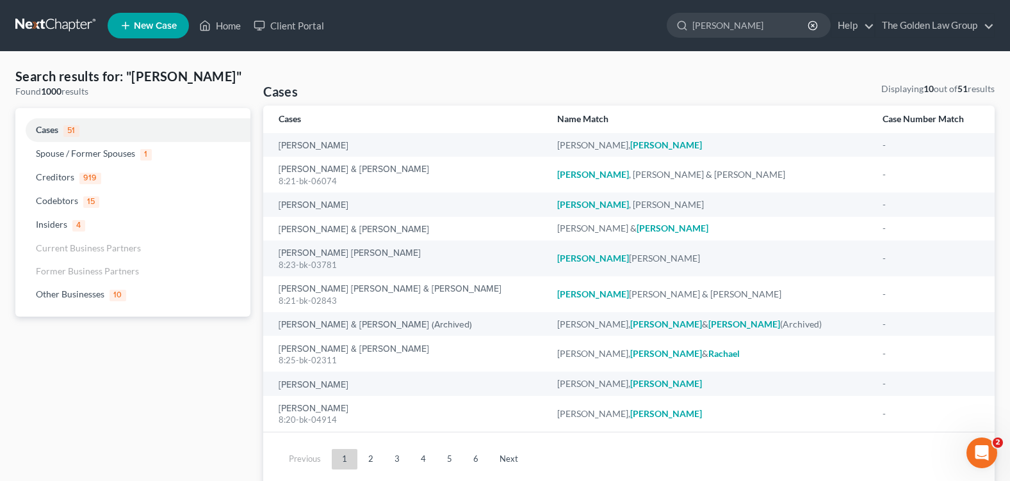
type input "[PERSON_NAME]"
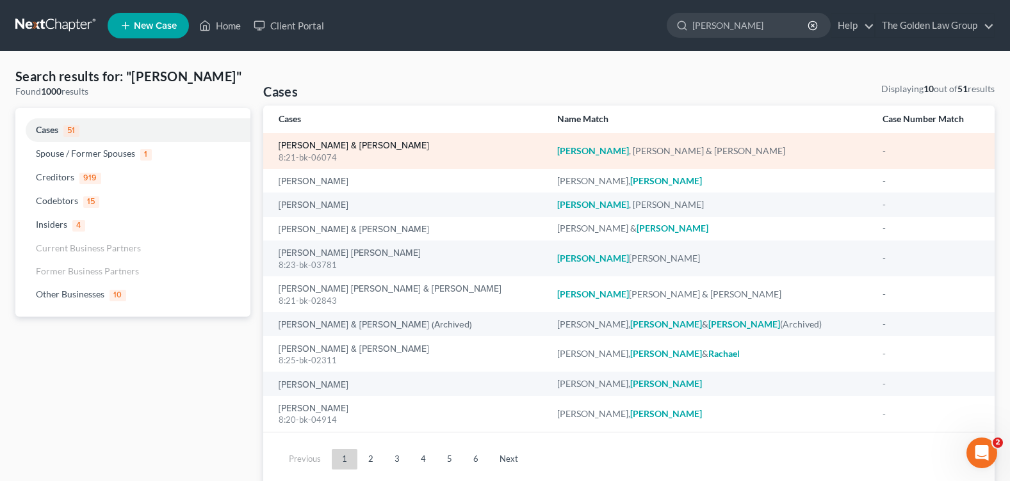
click at [312, 147] on link "[PERSON_NAME] & [PERSON_NAME]" at bounding box center [353, 145] width 150 height 9
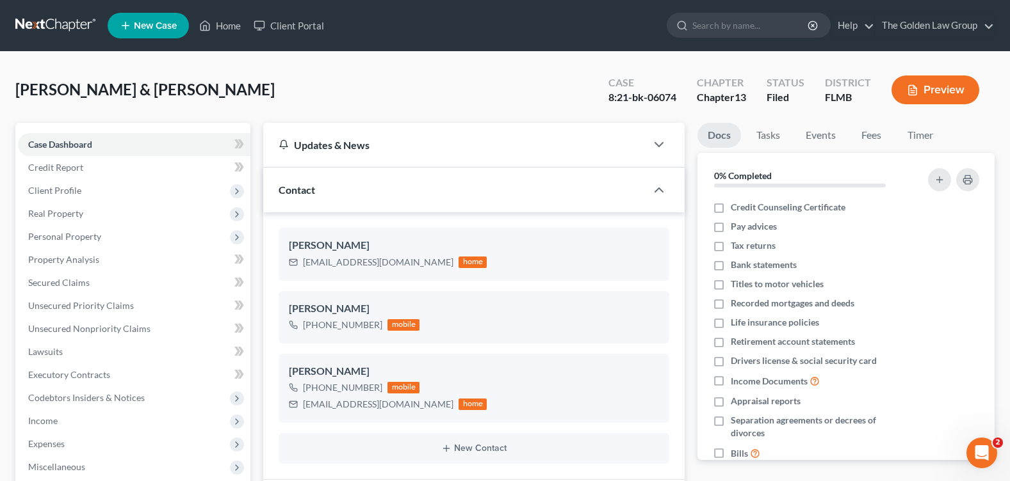
click at [222, 92] on div "[PERSON_NAME] & [PERSON_NAME] Upgraded Case 8:21-bk-06074 Chapter Chapter 13 St…" at bounding box center [504, 95] width 979 height 56
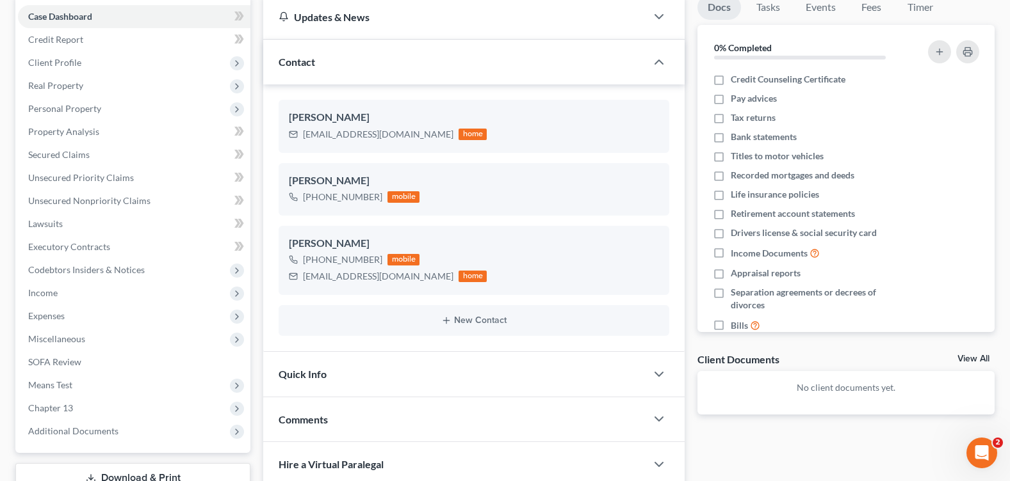
scroll to position [256, 0]
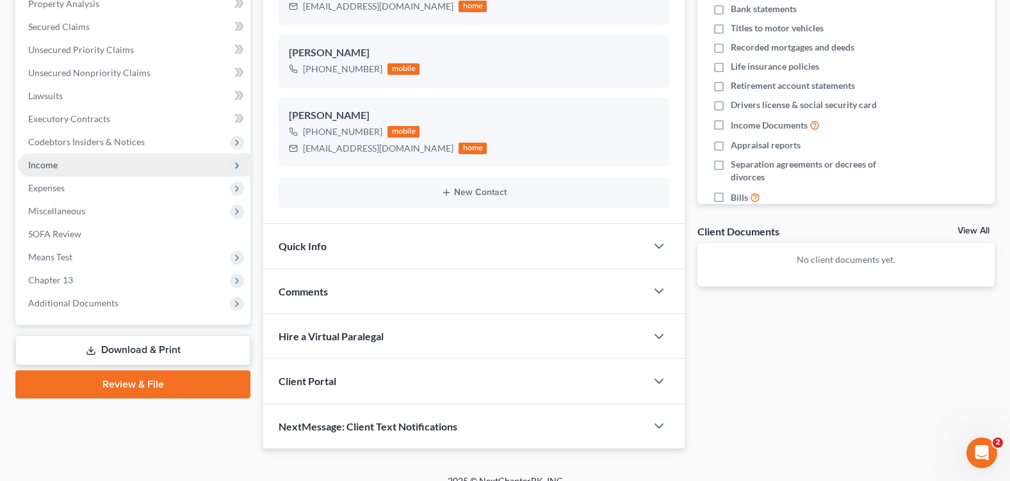
click at [75, 165] on span "Income" at bounding box center [134, 165] width 232 height 23
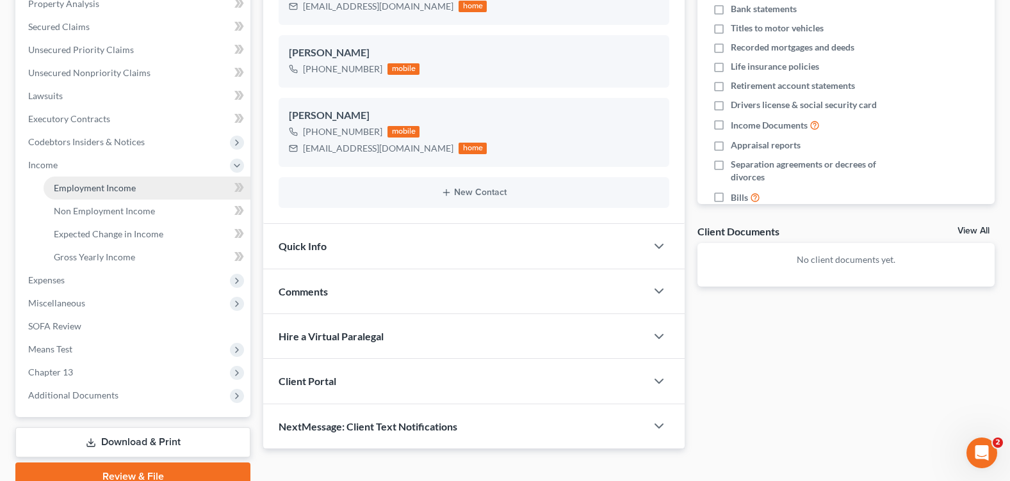
click at [129, 188] on span "Employment Income" at bounding box center [95, 187] width 82 height 11
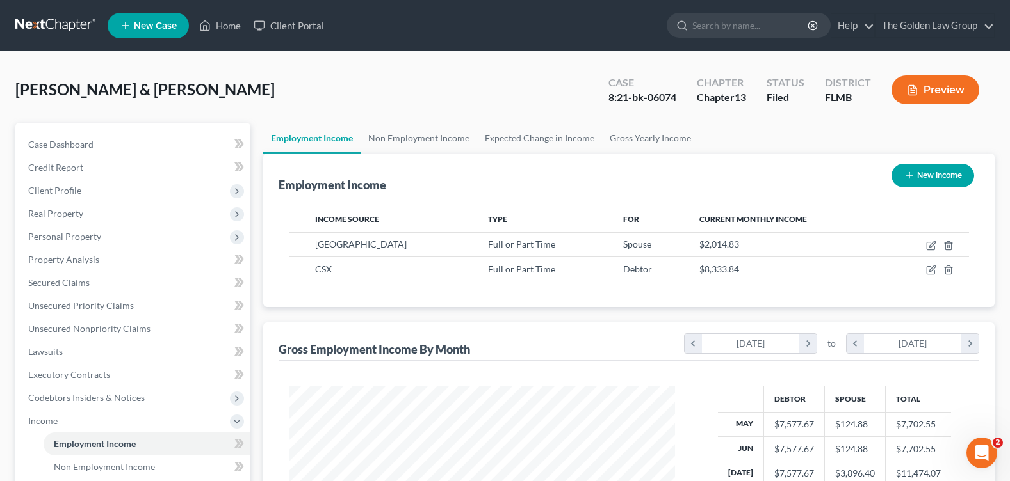
click at [349, 87] on div "[PERSON_NAME] & [PERSON_NAME] Upgraded Case 8:21-bk-06074 Chapter Chapter 13 St…" at bounding box center [504, 95] width 979 height 56
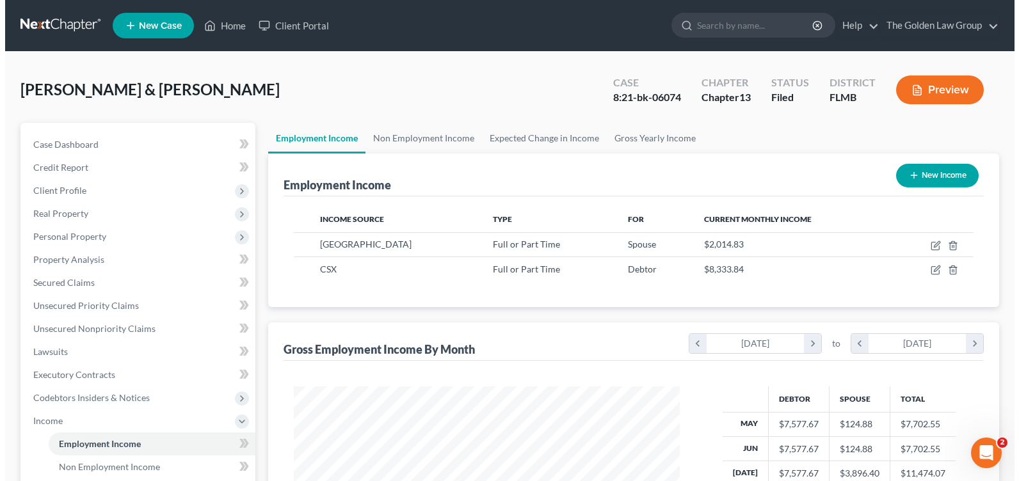
scroll to position [230, 411]
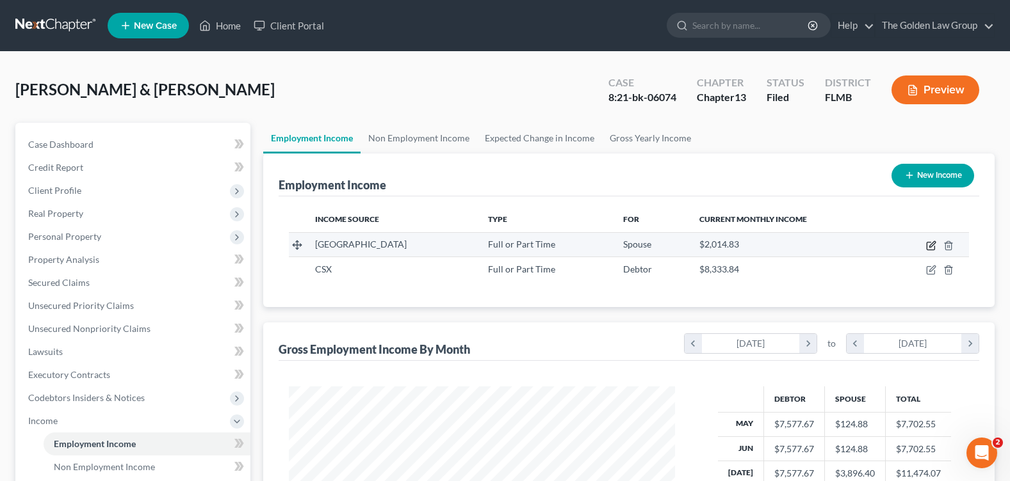
click at [930, 243] on icon "button" at bounding box center [930, 247] width 8 height 8
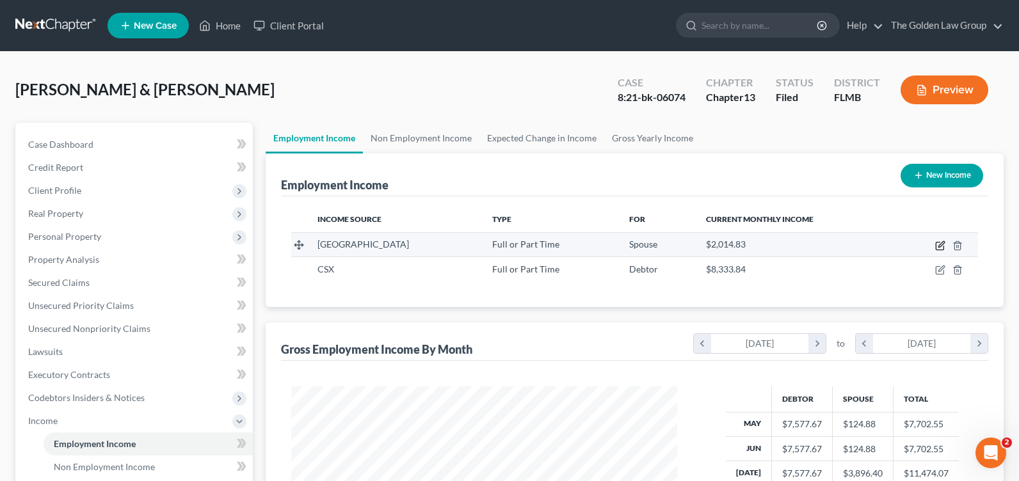
select select "0"
select select "9"
select select "2"
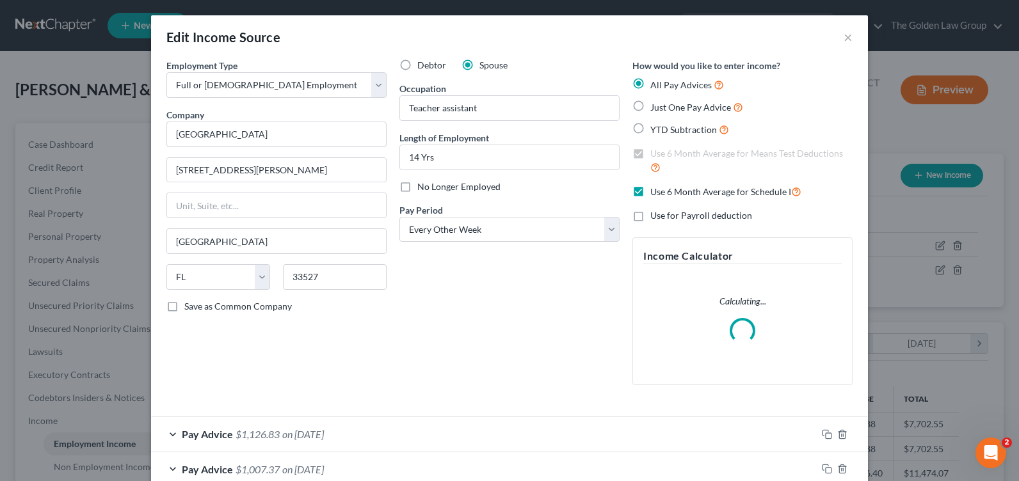
scroll to position [128, 0]
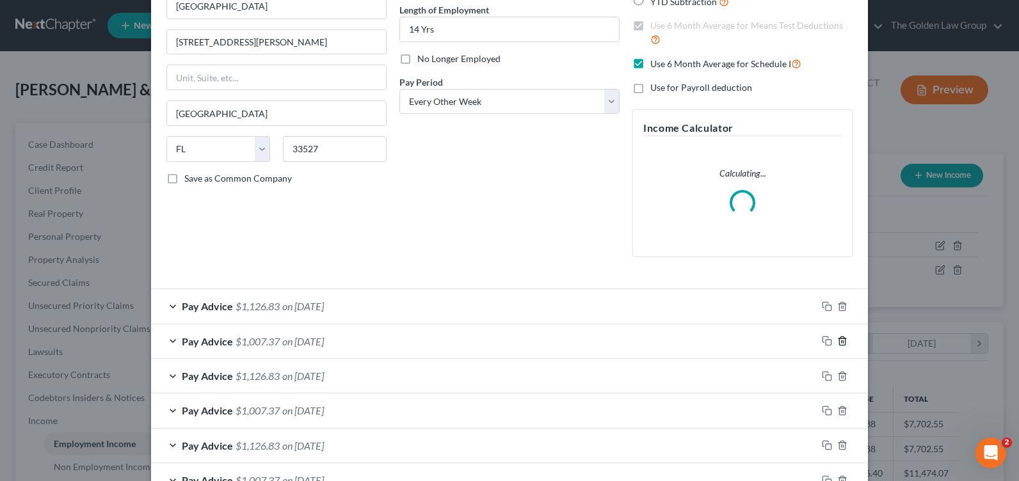
click at [837, 340] on icon "button" at bounding box center [842, 341] width 10 height 10
click at [837, 312] on icon "button" at bounding box center [842, 307] width 10 height 10
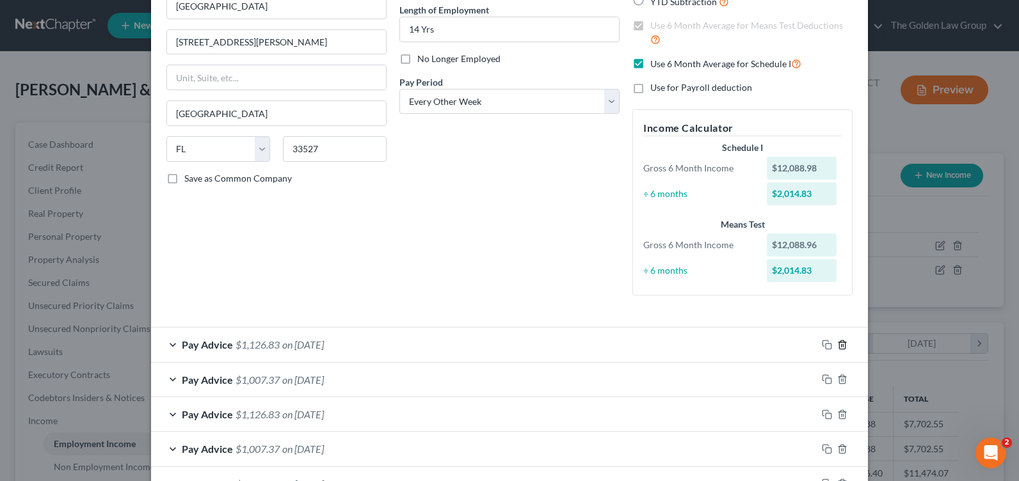
click at [837, 340] on icon "button" at bounding box center [842, 345] width 10 height 10
click at [837, 343] on icon "button" at bounding box center [842, 345] width 10 height 10
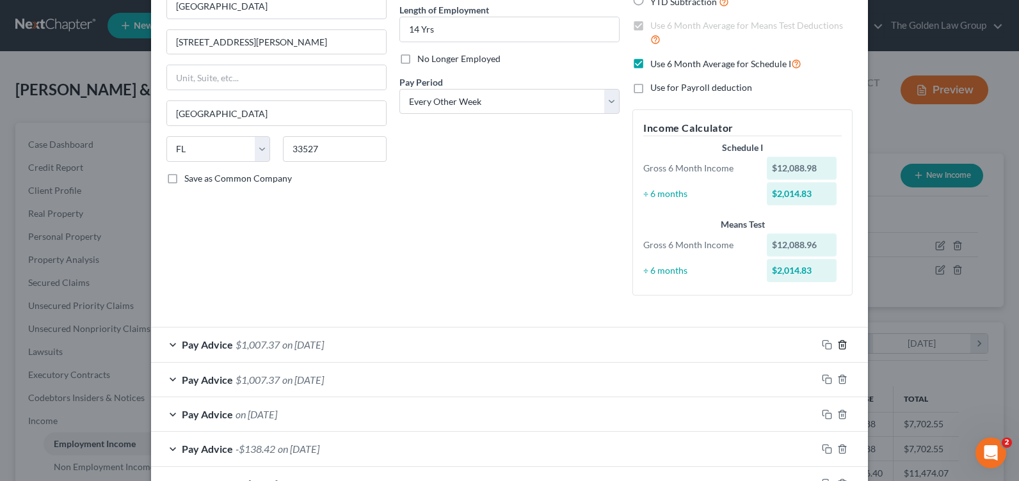
click at [837, 343] on icon "button" at bounding box center [842, 345] width 10 height 10
click at [840, 345] on icon "button" at bounding box center [842, 345] width 10 height 10
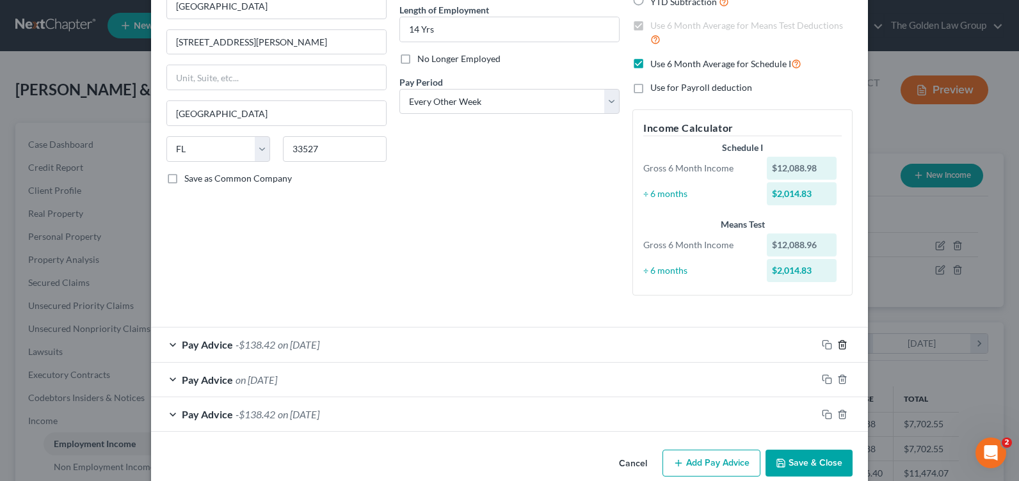
click at [840, 345] on icon "button" at bounding box center [842, 345] width 10 height 10
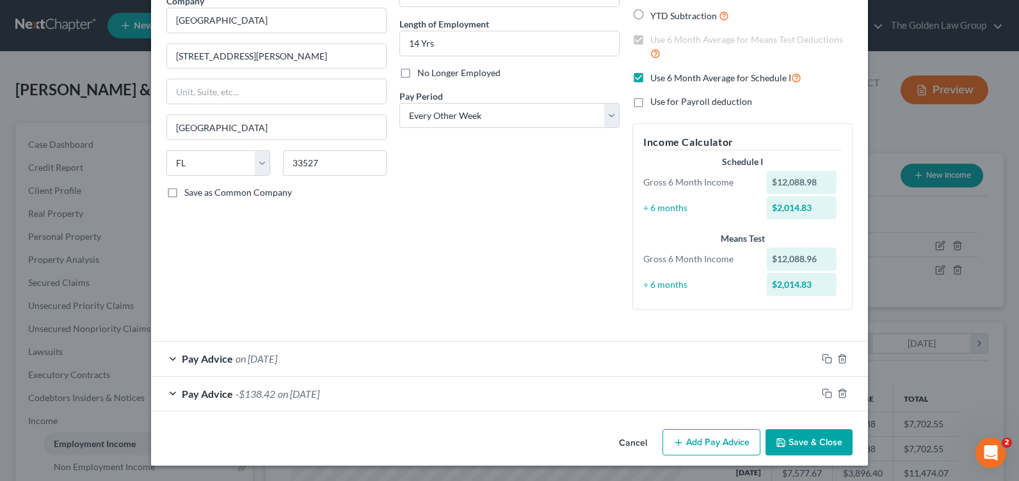
scroll to position [114, 0]
click at [843, 360] on line "button" at bounding box center [843, 360] width 0 height 3
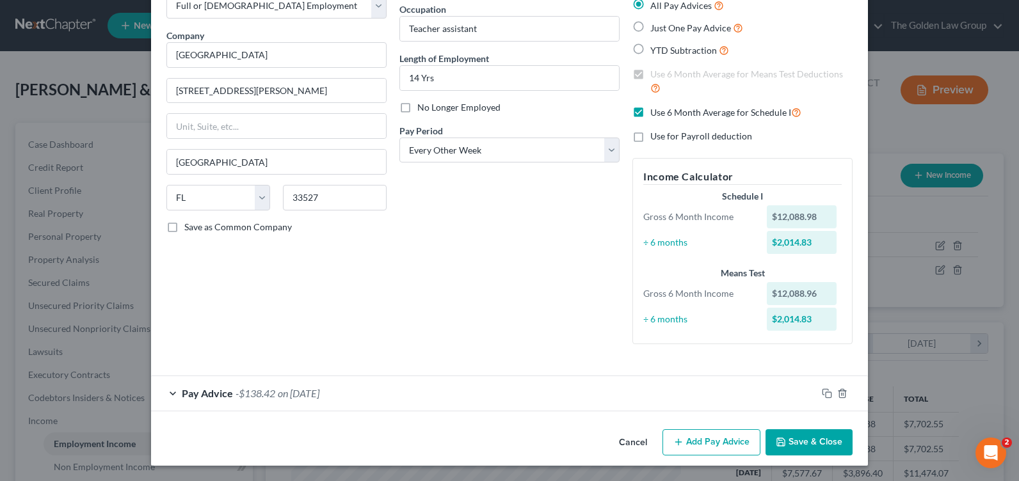
click at [360, 326] on div "Employment Type * Select Full or Part Time Employment Self Employment Company *…" at bounding box center [276, 167] width 233 height 375
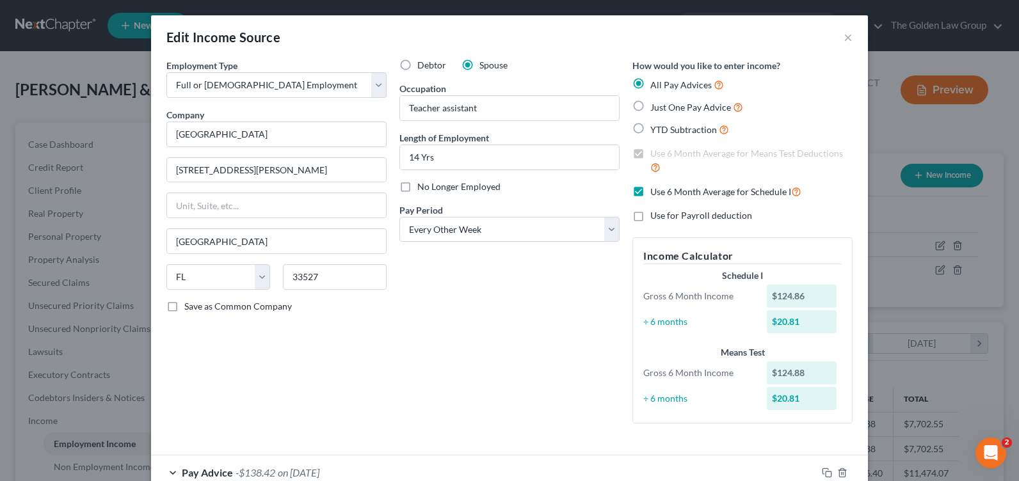
click at [650, 187] on label "Use 6 Month Average for Schedule I" at bounding box center [725, 191] width 151 height 15
click at [656, 187] on input "Use 6 Month Average for Schedule I" at bounding box center [660, 188] width 8 height 8
checkbox input "false"
click at [650, 107] on label "Just One Pay Advice" at bounding box center [696, 107] width 93 height 15
click at [656, 107] on input "Just One Pay Advice" at bounding box center [660, 104] width 8 height 8
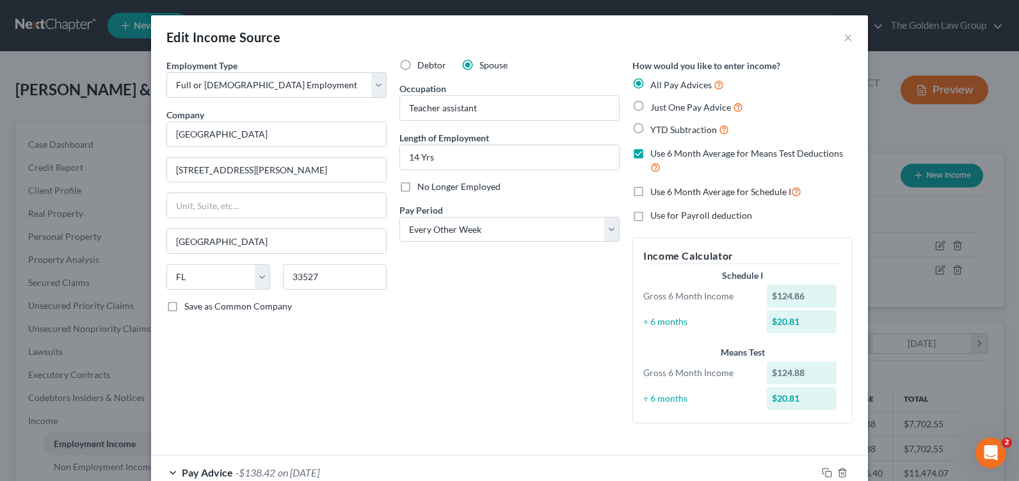
radio input "true"
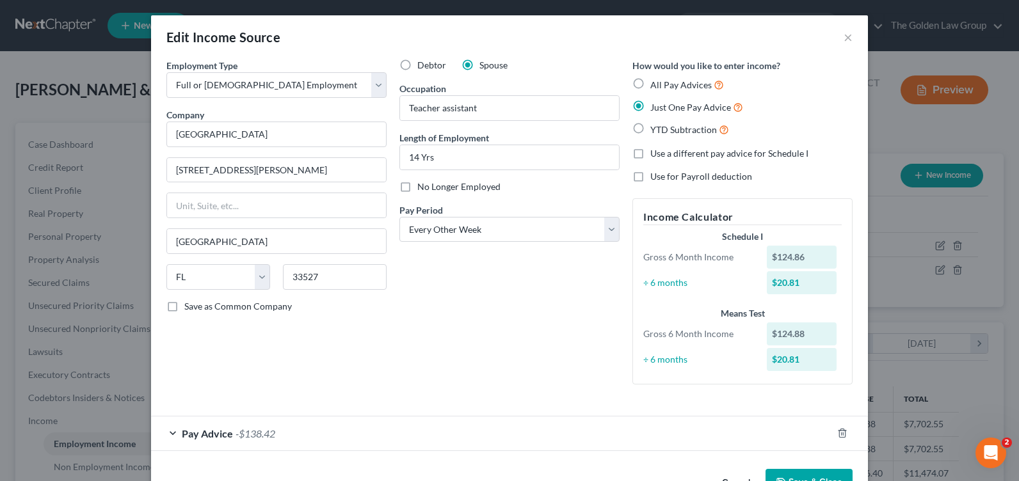
click at [504, 325] on div "Debtor Spouse Occupation Teacher assistant Length of Employment 14 Yrs No Longe…" at bounding box center [509, 227] width 233 height 336
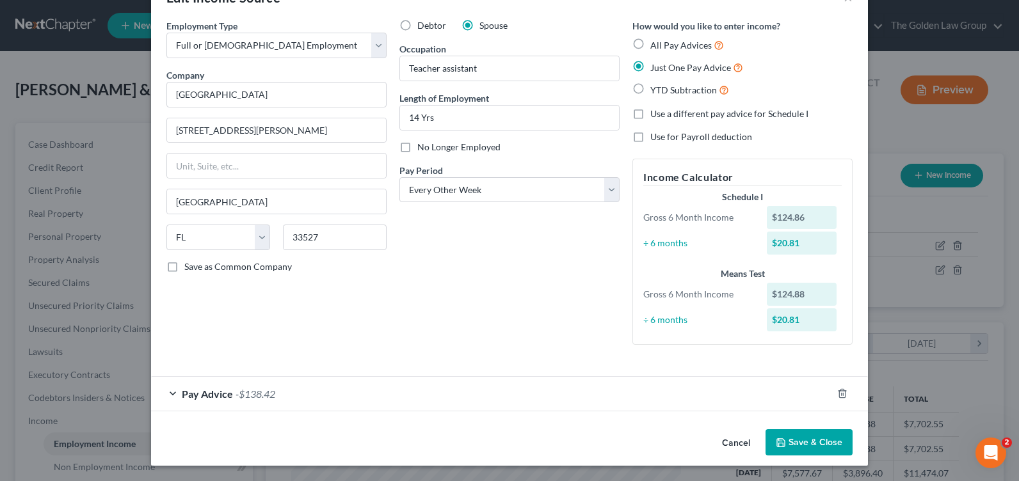
click at [167, 393] on div "Pay Advice -$138.42" at bounding box center [491, 394] width 681 height 34
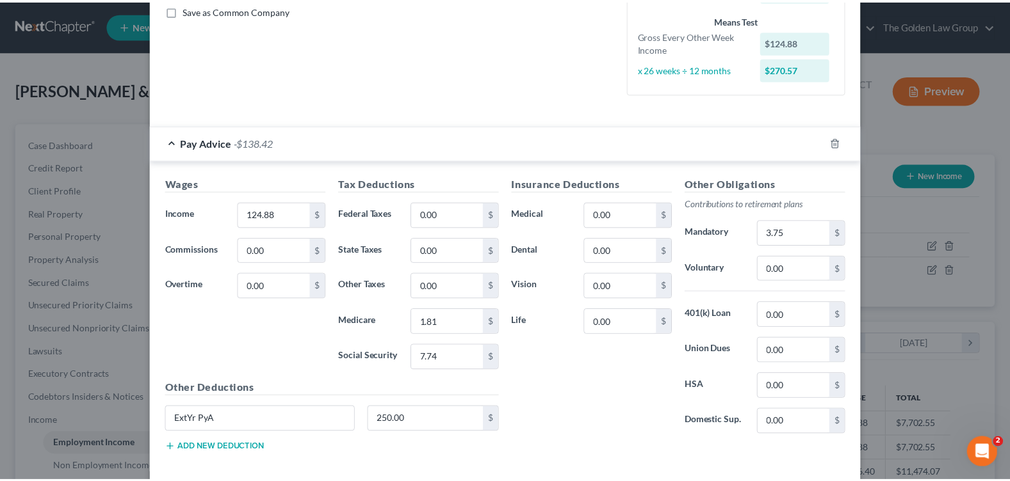
scroll to position [358, 0]
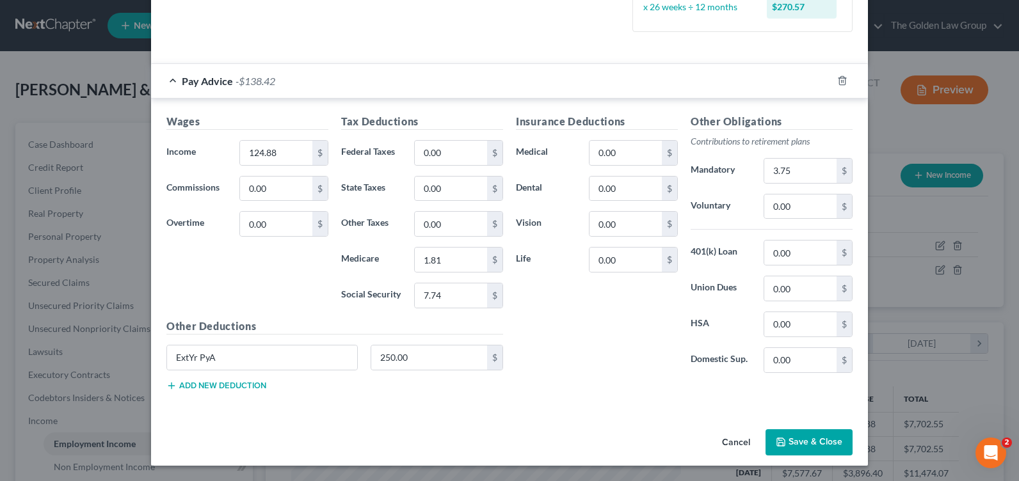
click at [730, 446] on button "Cancel" at bounding box center [736, 444] width 49 height 26
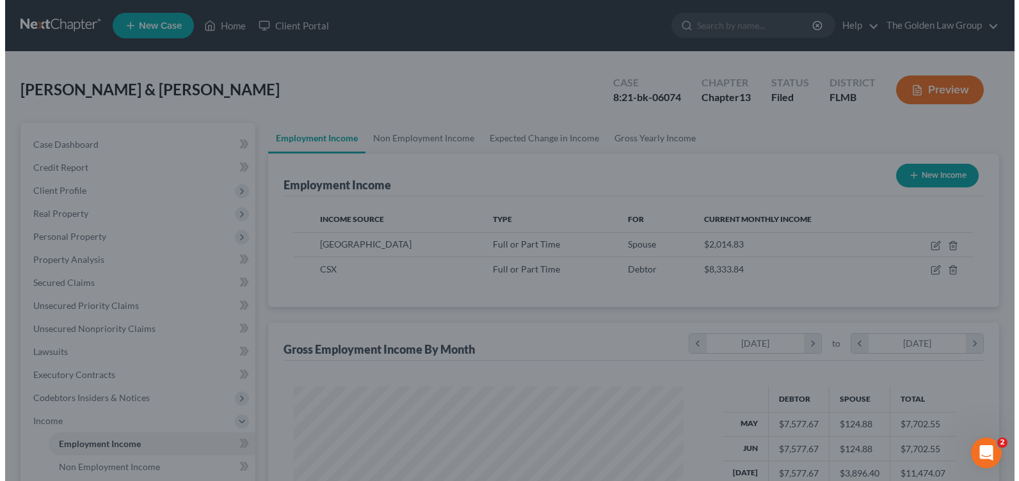
scroll to position [639964, 639782]
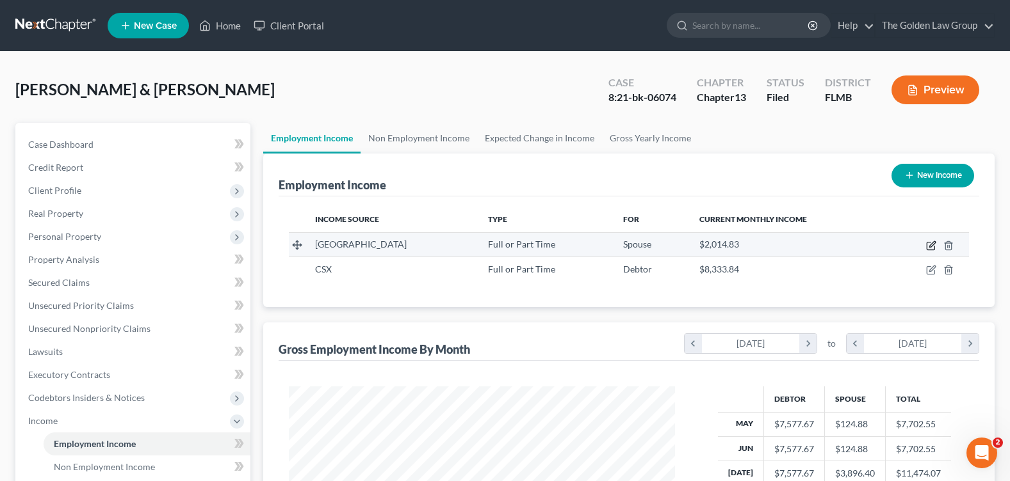
click at [930, 246] on icon "button" at bounding box center [932, 244] width 6 height 6
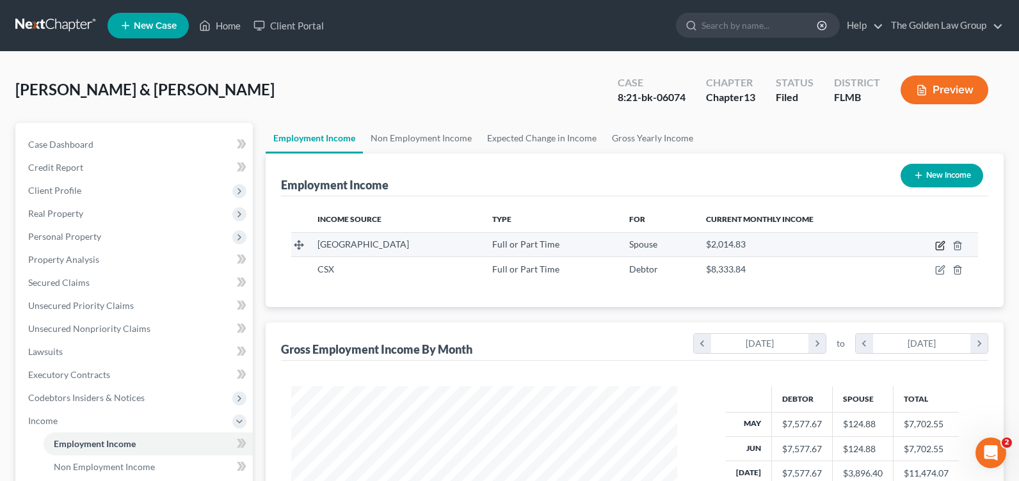
select select "0"
select select "9"
select select "2"
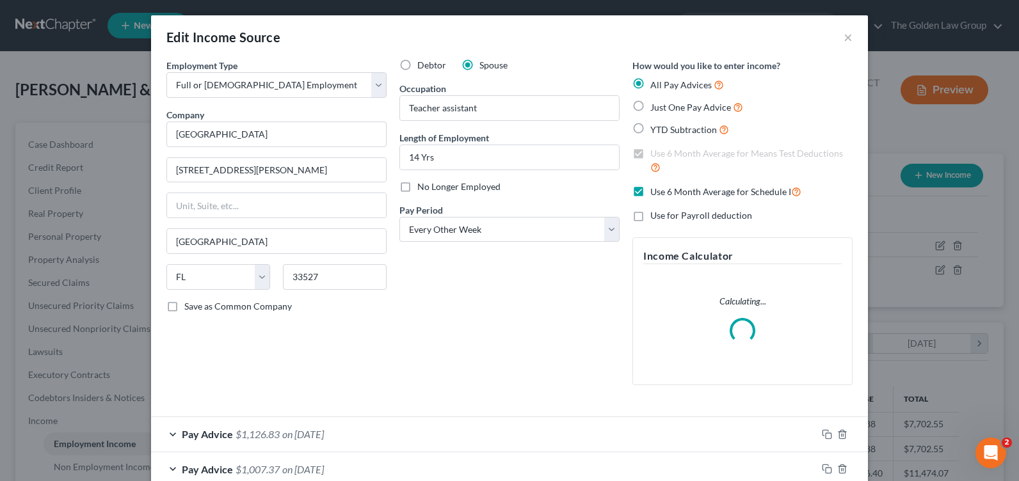
scroll to position [230, 416]
click at [447, 360] on div "Debtor Spouse Occupation Teacher assistant Length of Employment 14 Yrs No Longe…" at bounding box center [509, 227] width 233 height 337
click at [650, 193] on label "Use 6 Month Average for Schedule I" at bounding box center [725, 191] width 151 height 15
click at [656, 193] on input "Use 6 Month Average for Schedule I" at bounding box center [660, 188] width 8 height 8
checkbox input "false"
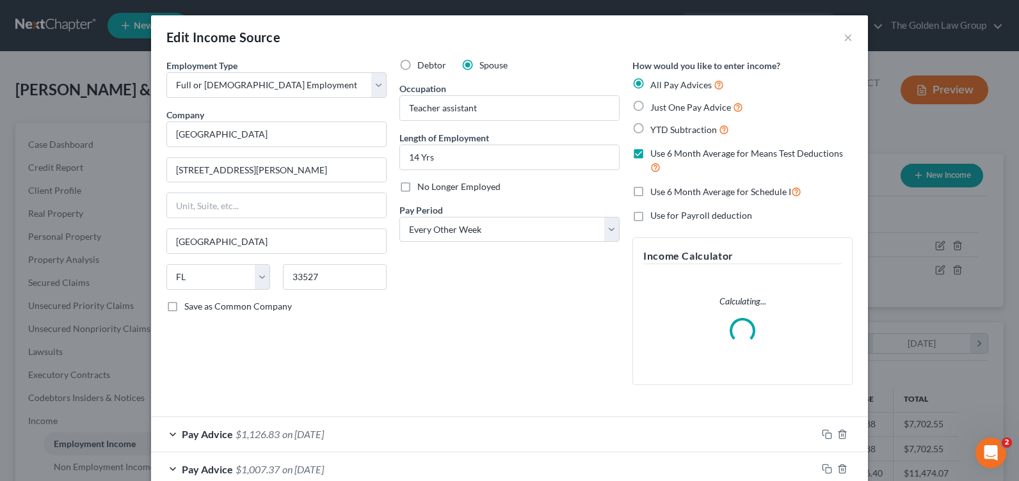
click at [650, 108] on label "Just One Pay Advice" at bounding box center [696, 107] width 93 height 15
click at [656, 108] on input "Just One Pay Advice" at bounding box center [660, 104] width 8 height 8
radio input "true"
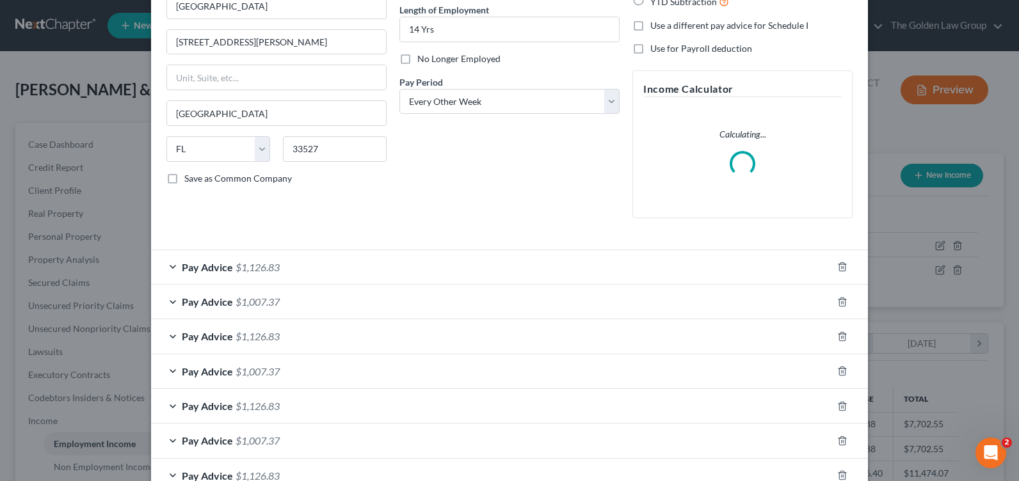
scroll to position [256, 0]
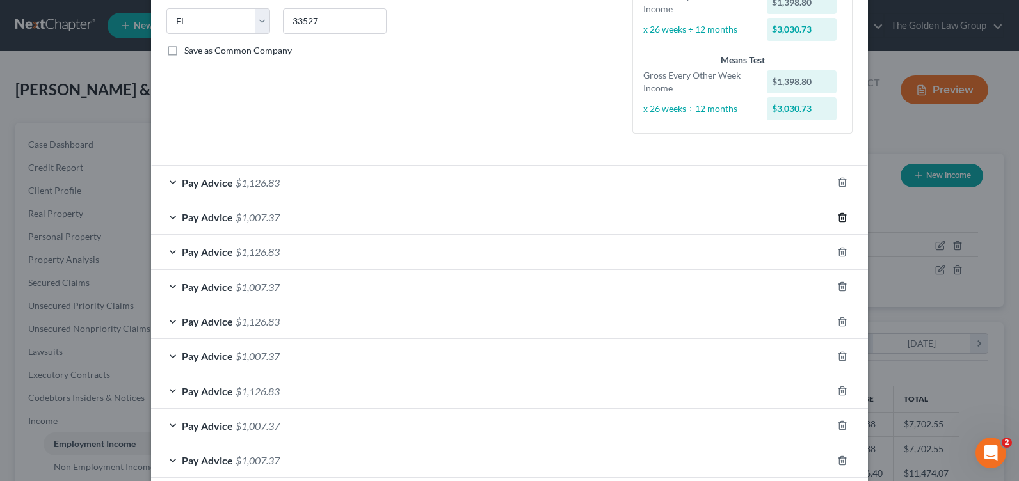
click at [838, 216] on icon "button" at bounding box center [842, 218] width 10 height 10
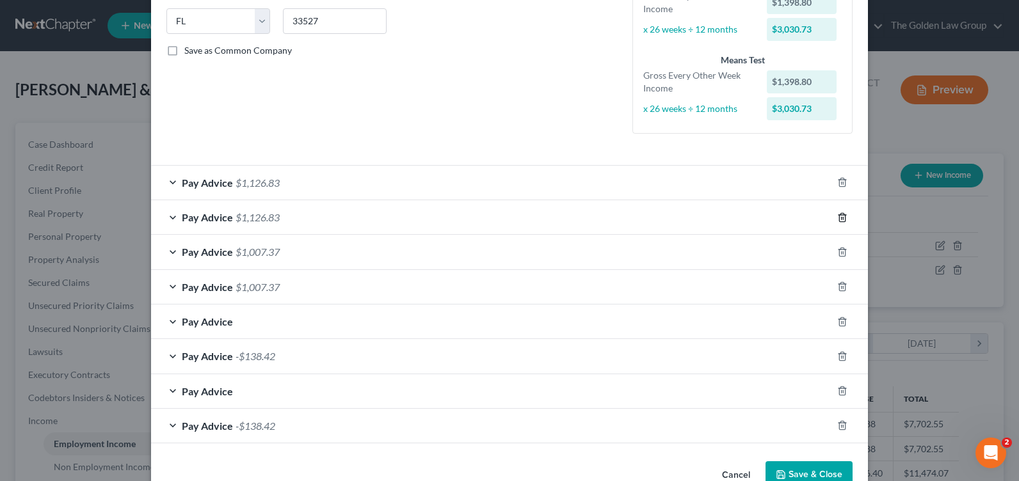
click at [838, 216] on icon "button" at bounding box center [842, 218] width 10 height 10
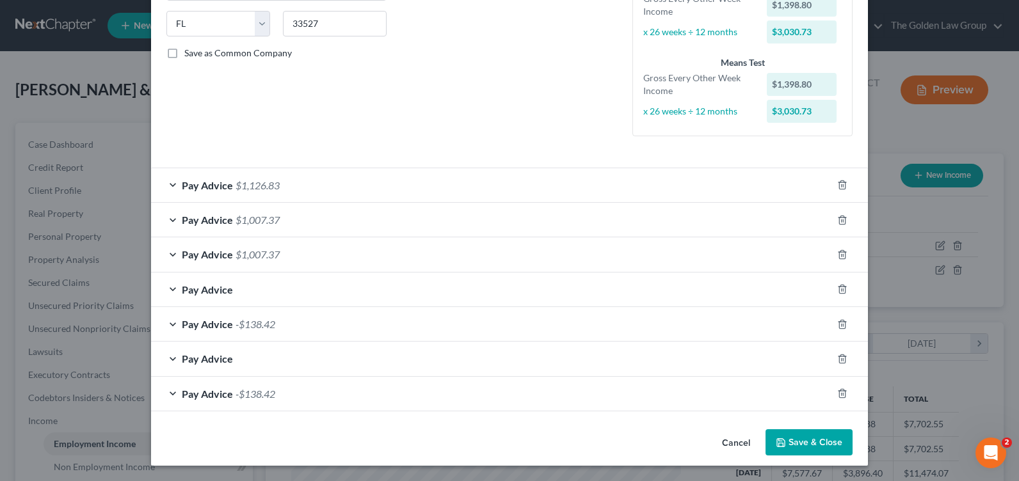
scroll to position [254, 0]
click at [841, 218] on icon "button" at bounding box center [842, 220] width 6 height 8
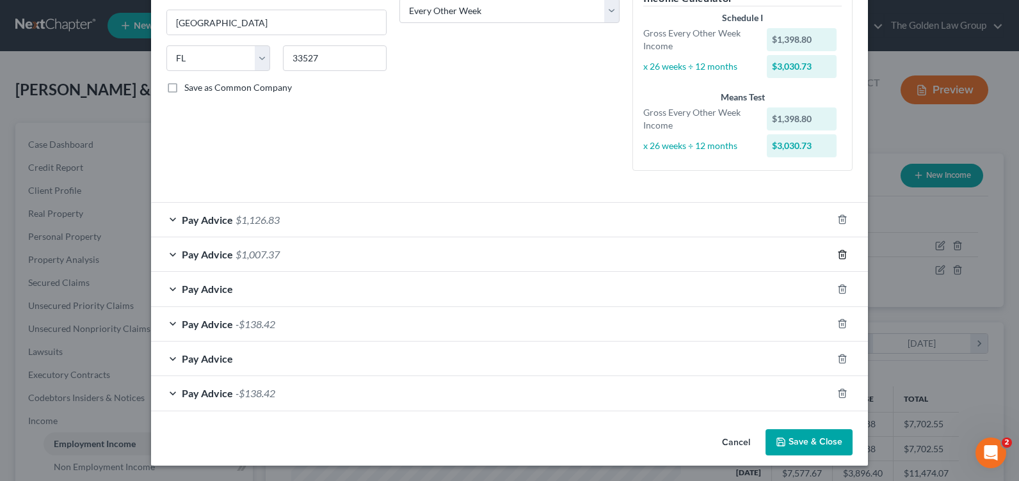
click at [839, 252] on icon "button" at bounding box center [842, 254] width 6 height 8
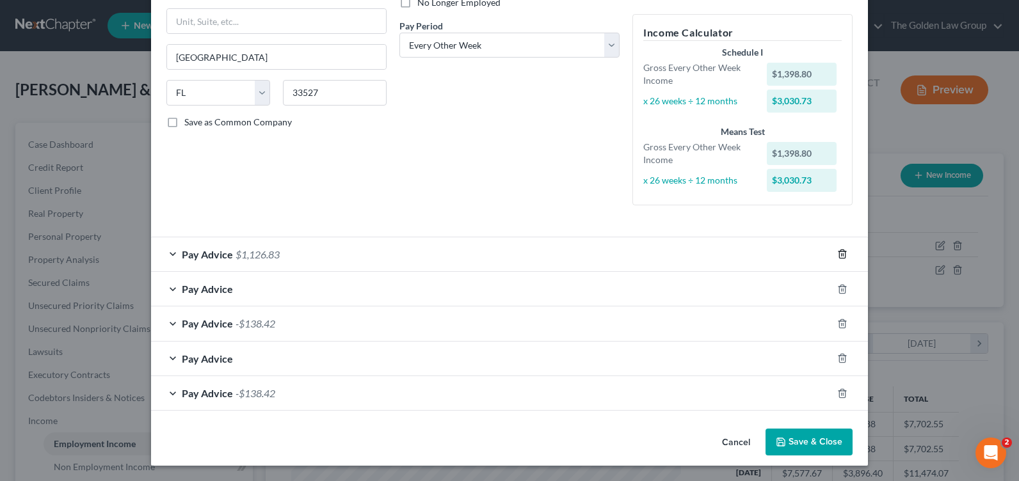
scroll to position [184, 0]
click at [839, 288] on icon "button" at bounding box center [842, 289] width 10 height 10
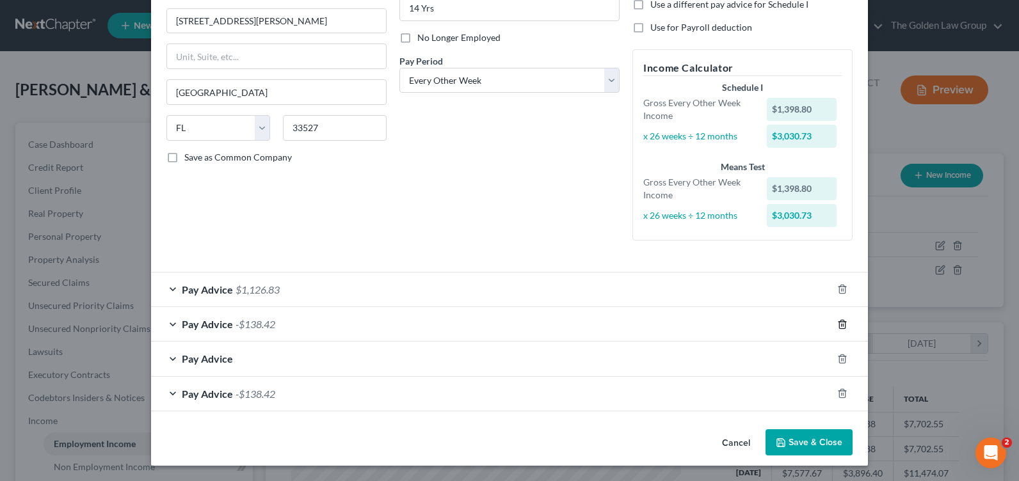
click at [837, 326] on icon "button" at bounding box center [842, 324] width 10 height 10
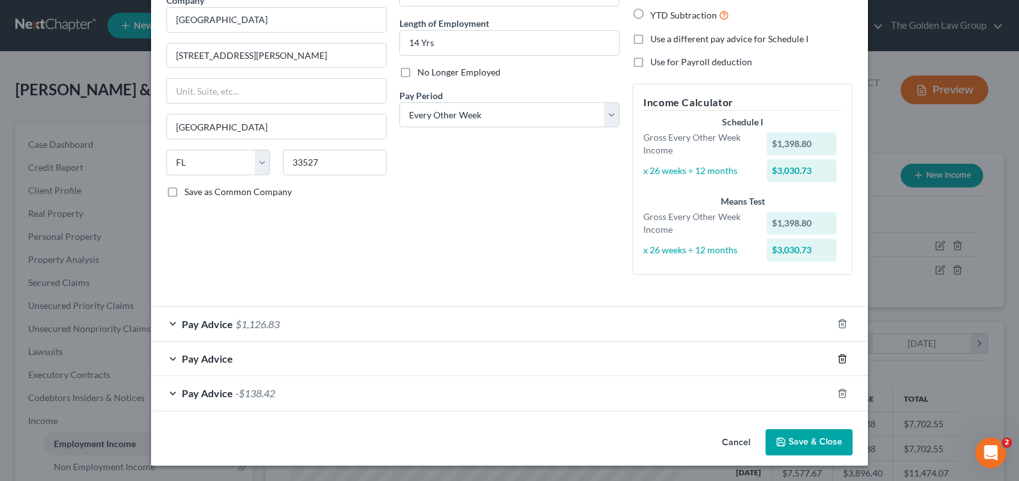
click at [837, 359] on icon "button" at bounding box center [842, 359] width 10 height 10
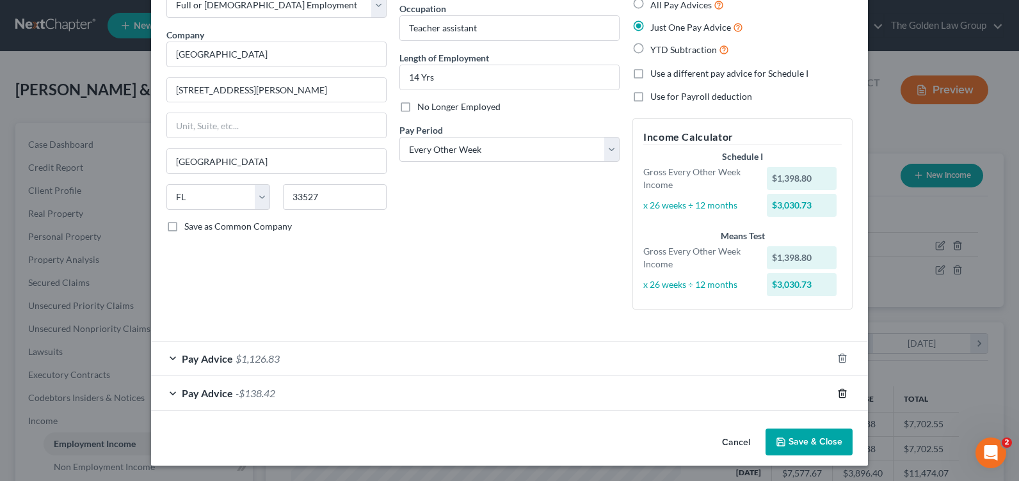
click at [837, 394] on icon "button" at bounding box center [842, 394] width 10 height 10
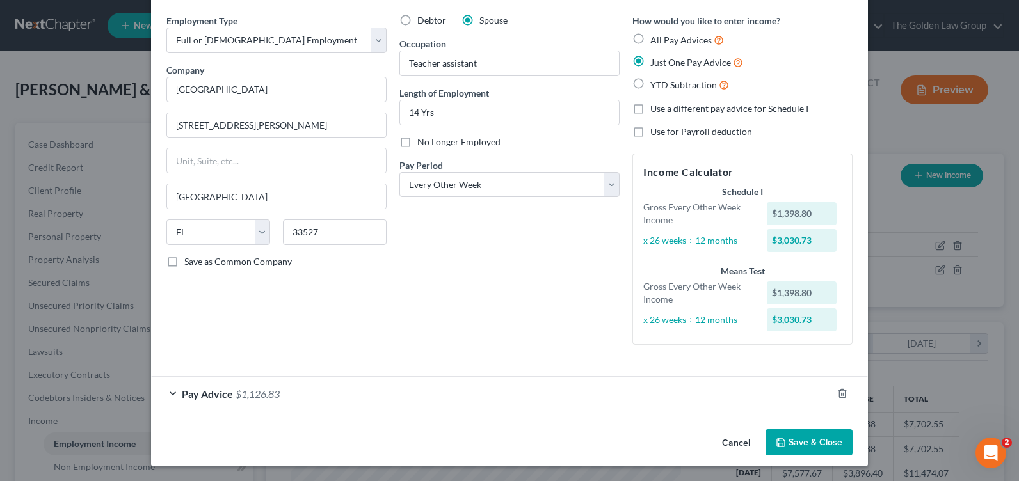
scroll to position [45, 0]
click at [172, 393] on div "Pay Advice $1,126.83" at bounding box center [491, 394] width 681 height 34
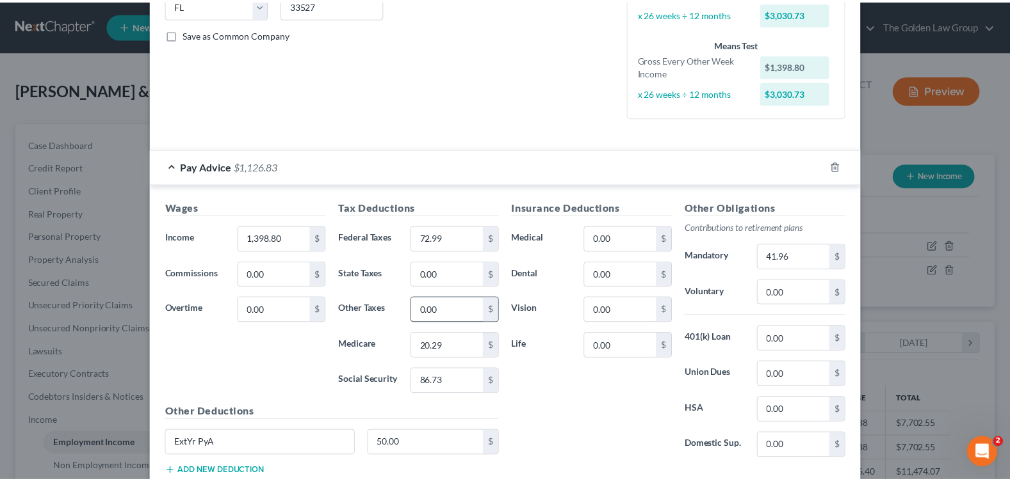
scroll to position [358, 0]
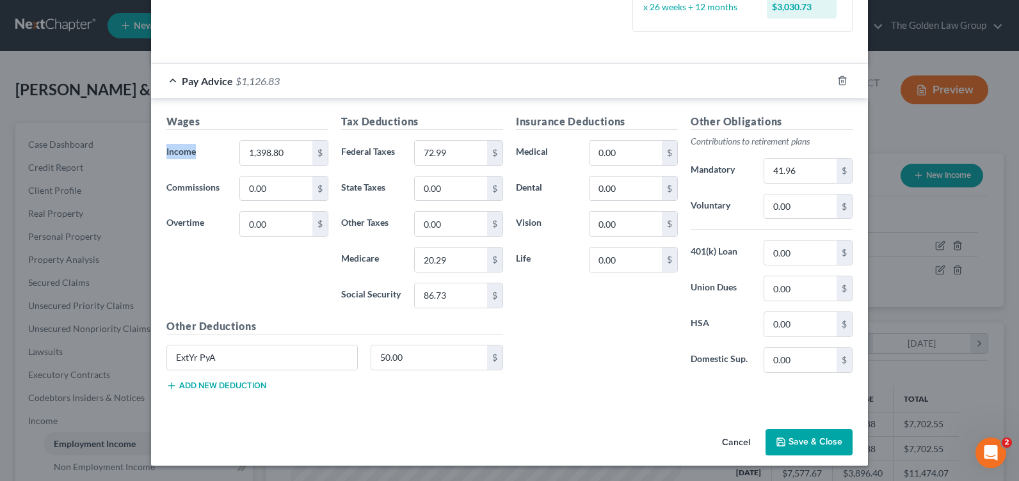
drag, startPoint x: 254, startPoint y: 129, endPoint x: 254, endPoint y: 138, distance: 9.0
click at [254, 136] on div "Wages Income * 1,398.80 $ Commissions 0.00 $ Overtime 0.00 $" at bounding box center [247, 216] width 175 height 205
type input "2,158.00"
click at [461, 154] on input "72.99" at bounding box center [451, 153] width 72 height 24
drag, startPoint x: 451, startPoint y: 147, endPoint x: 370, endPoint y: 140, distance: 81.6
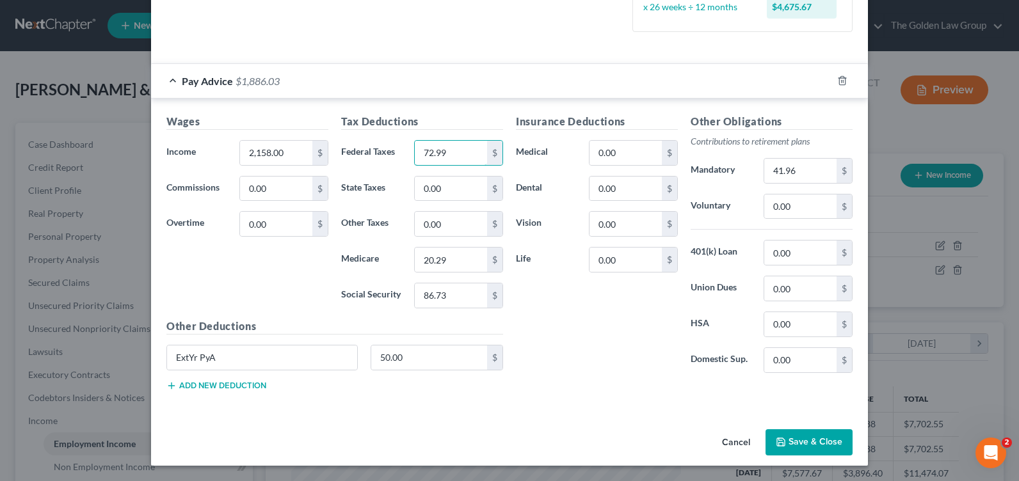
click at [370, 140] on div "Federal Taxes 72.99 $" at bounding box center [422, 153] width 175 height 26
type input "95.55"
click at [440, 273] on div "Tax Deductions Federal Taxes 95.55 $ State Taxes 0.00 $ Other Taxes 0.00 $ Medi…" at bounding box center [422, 216] width 175 height 205
click at [440, 264] on input "20.29" at bounding box center [451, 260] width 72 height 24
type input "30.85"
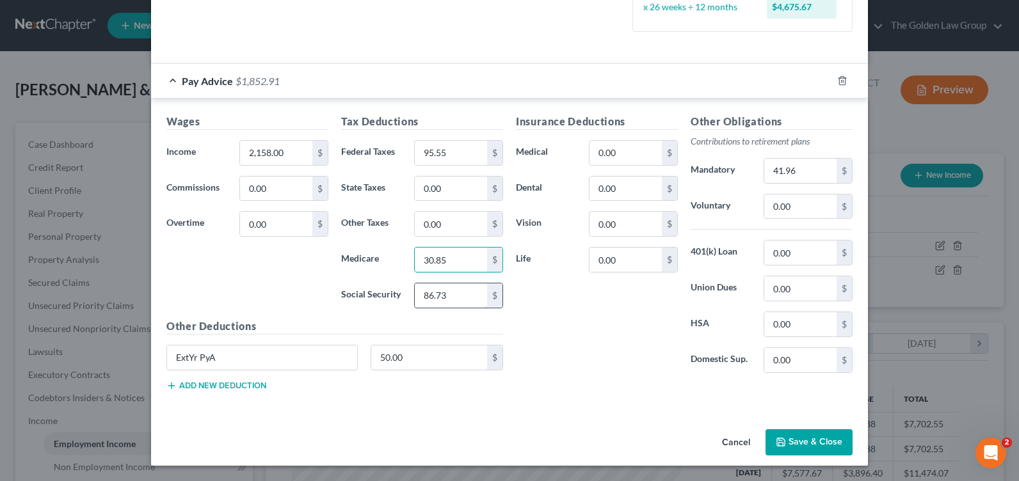
click at [451, 294] on input "86.73" at bounding box center [451, 296] width 72 height 24
click at [447, 294] on input "86.73" at bounding box center [451, 296] width 72 height 24
drag, startPoint x: 447, startPoint y: 294, endPoint x: 403, endPoint y: 292, distance: 43.6
click at [408, 292] on div "86.73 $" at bounding box center [459, 296] width 102 height 26
type input "131.92"
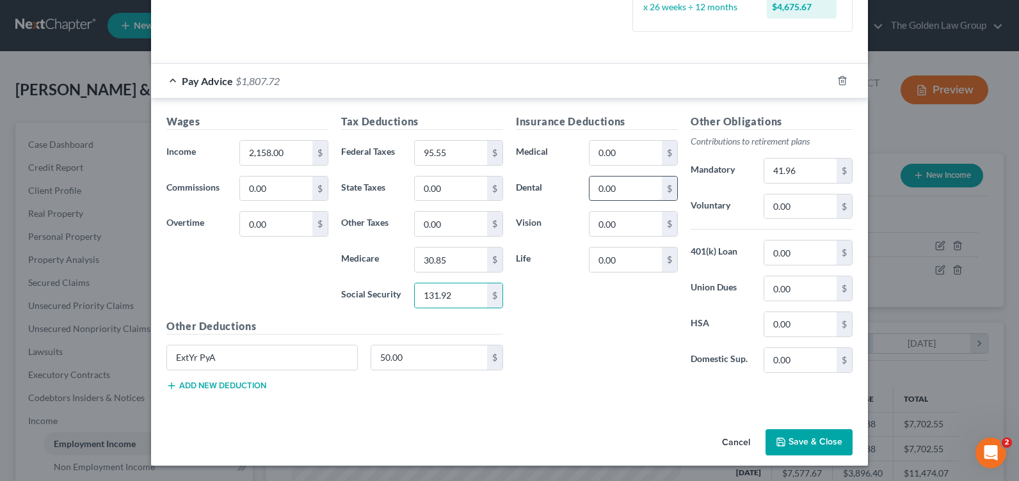
click at [631, 190] on input "0.00" at bounding box center [626, 189] width 72 height 24
type input "30.33"
click at [800, 173] on input "41.96" at bounding box center [800, 171] width 72 height 24
type input "61.24"
click at [400, 355] on input "50.00" at bounding box center [429, 358] width 117 height 24
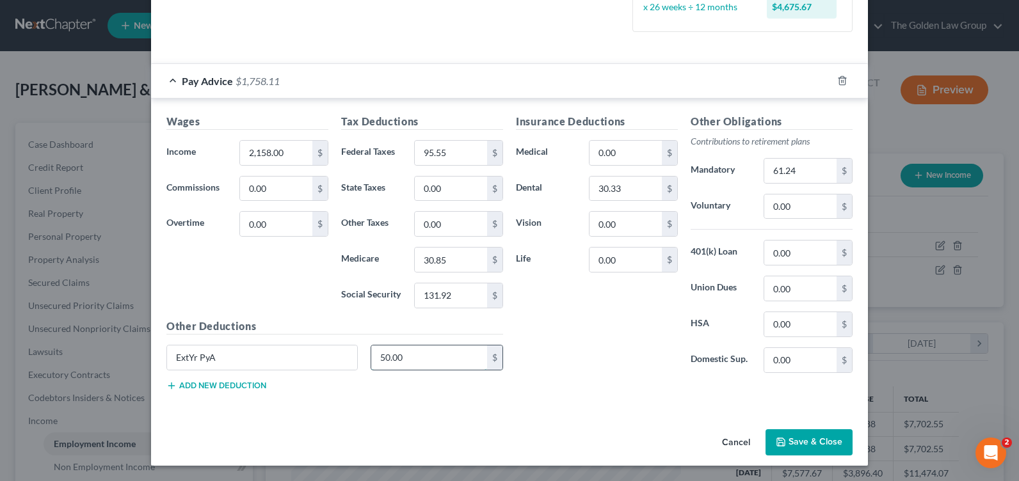
click at [419, 357] on input "50.00" at bounding box center [429, 358] width 117 height 24
drag, startPoint x: 419, startPoint y: 357, endPoint x: 355, endPoint y: 355, distance: 64.0
click at [355, 355] on div "ExtYr PyA 50.00 $" at bounding box center [335, 363] width 350 height 36
type input "38.89"
drag, startPoint x: 798, startPoint y: 436, endPoint x: 776, endPoint y: 435, distance: 22.4
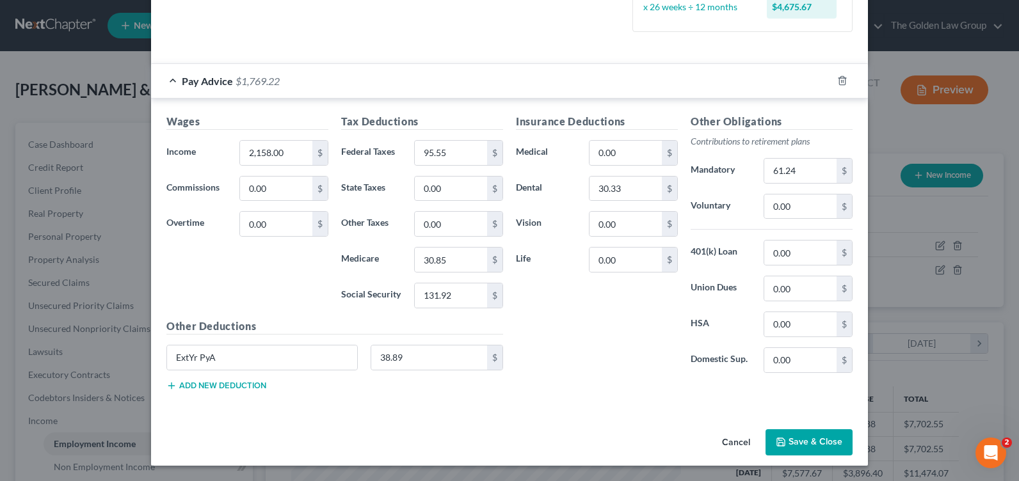
click at [798, 436] on button "Save & Close" at bounding box center [809, 443] width 87 height 27
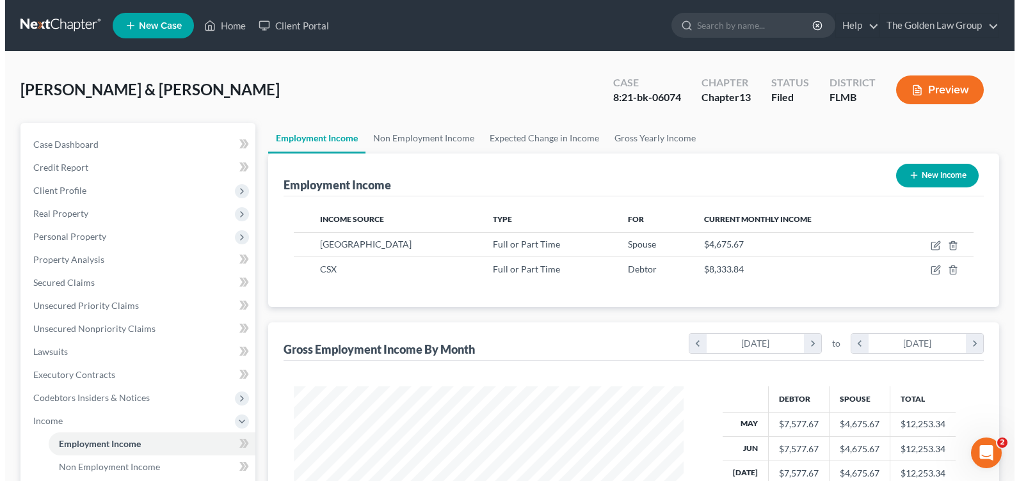
scroll to position [639964, 639782]
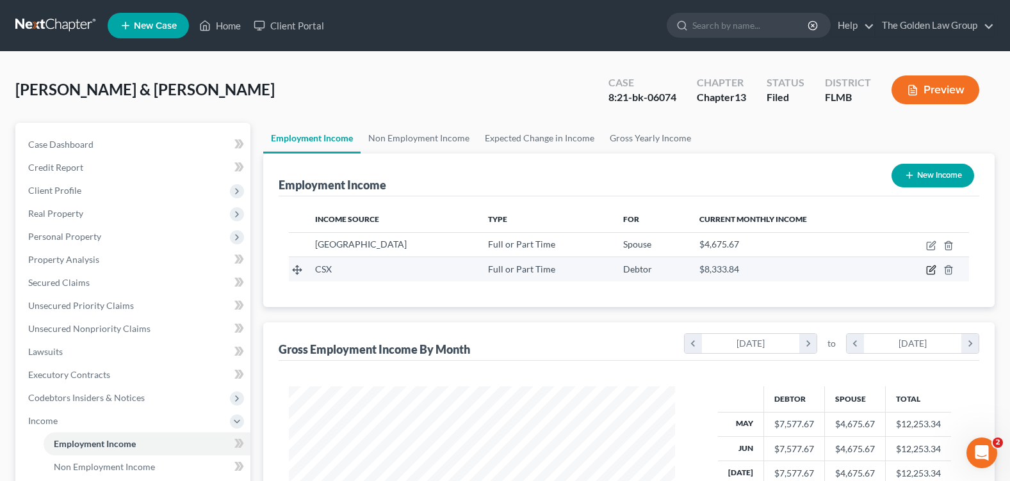
click at [932, 269] on icon "button" at bounding box center [931, 270] width 10 height 10
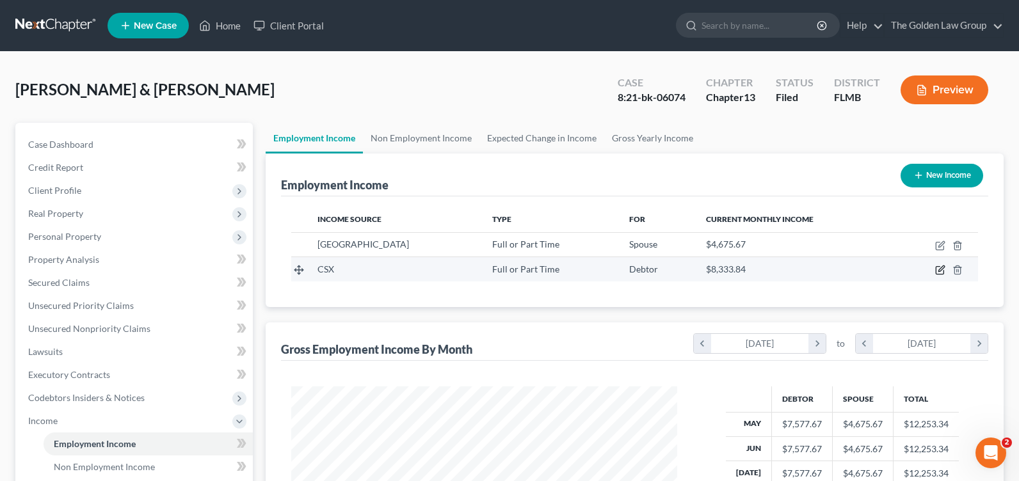
select select "0"
select select "9"
select select "2"
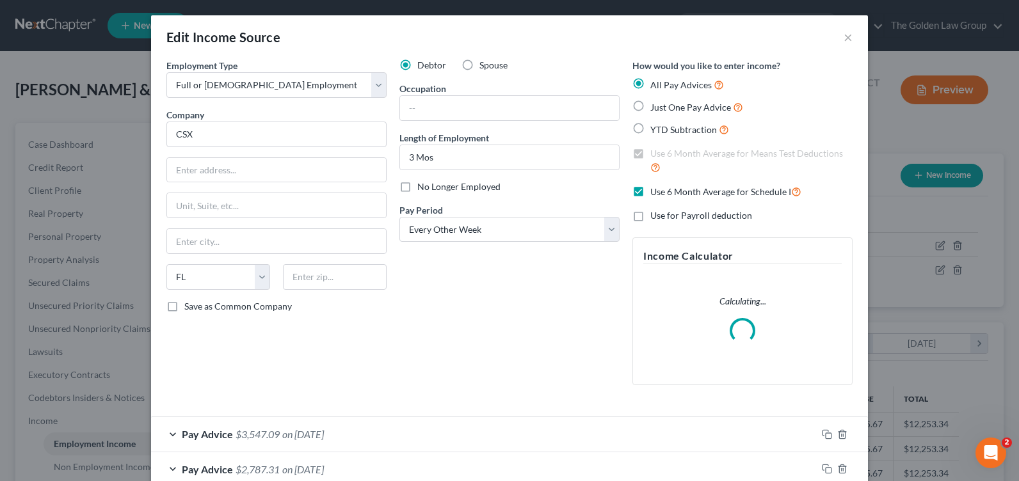
scroll to position [230, 416]
click at [650, 191] on label "Use 6 Month Average for Schedule I" at bounding box center [725, 191] width 151 height 15
click at [656, 191] on input "Use 6 Month Average for Schedule I" at bounding box center [660, 188] width 8 height 8
checkbox input "false"
click at [650, 104] on label "Just One Pay Advice" at bounding box center [696, 107] width 93 height 15
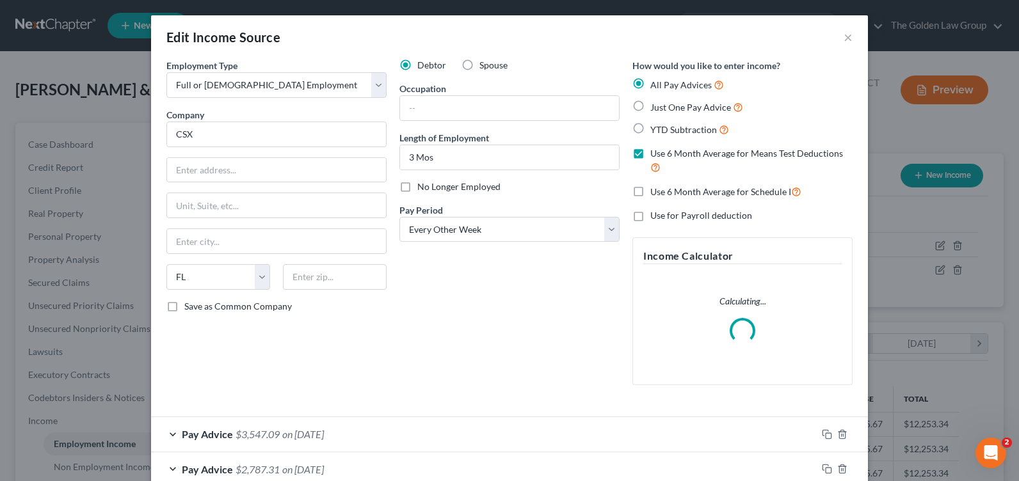
click at [656, 104] on input "Just One Pay Advice" at bounding box center [660, 104] width 8 height 8
radio input "true"
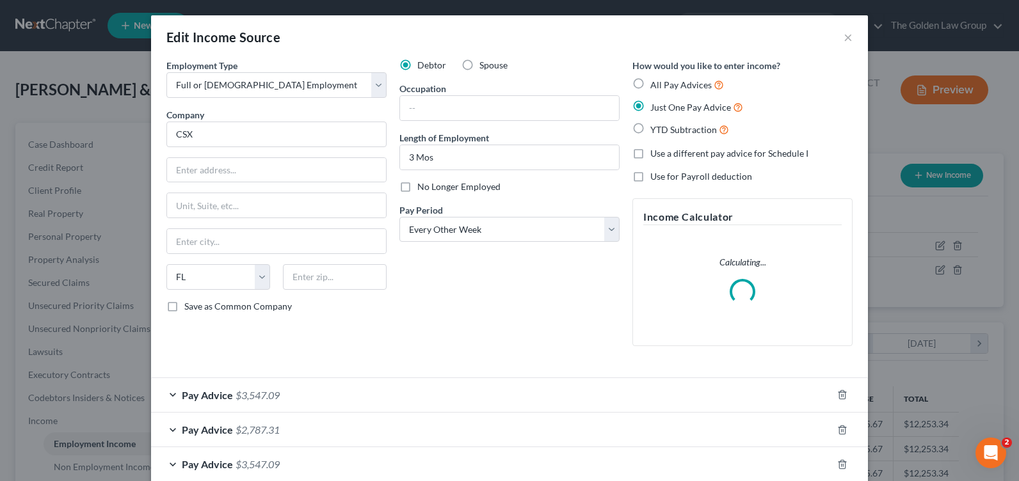
scroll to position [128, 0]
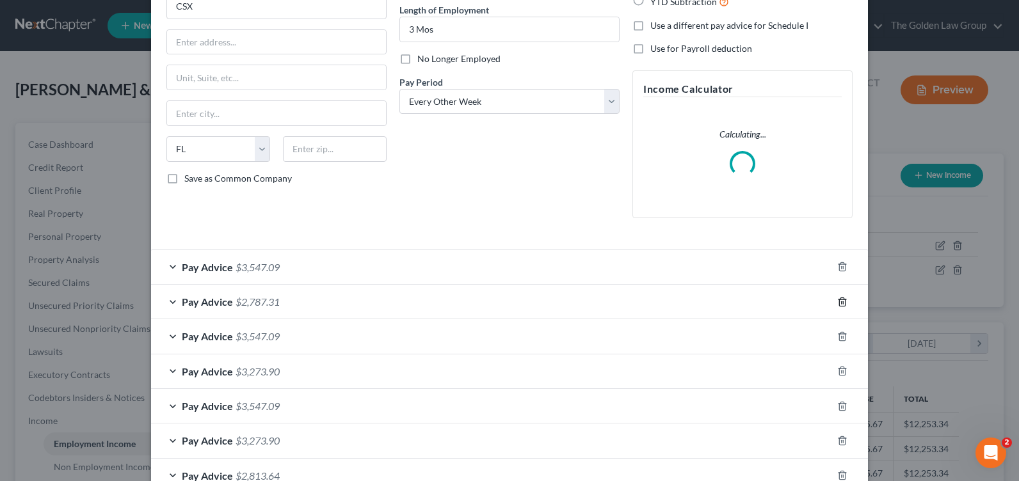
click at [837, 302] on icon "button" at bounding box center [842, 302] width 10 height 10
click at [837, 303] on icon "button" at bounding box center [842, 302] width 10 height 10
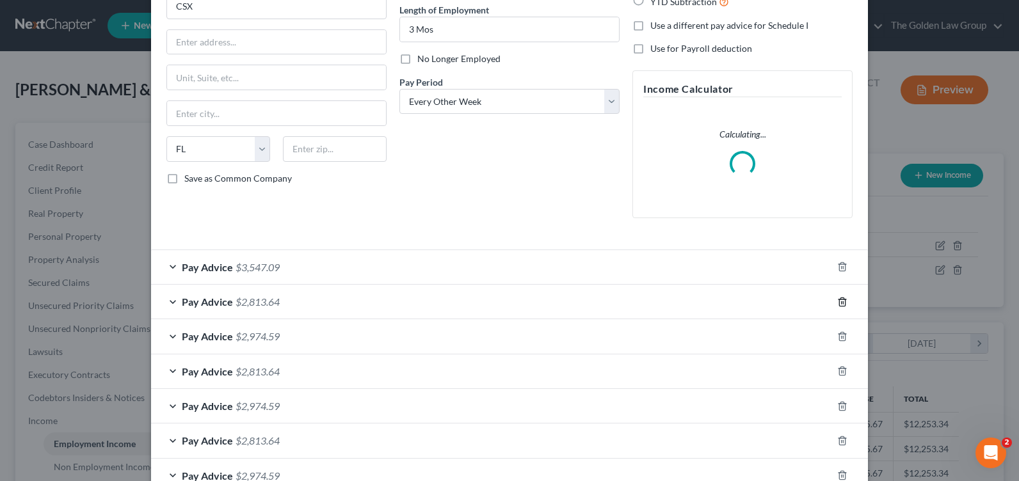
click at [837, 304] on icon "button" at bounding box center [842, 302] width 10 height 10
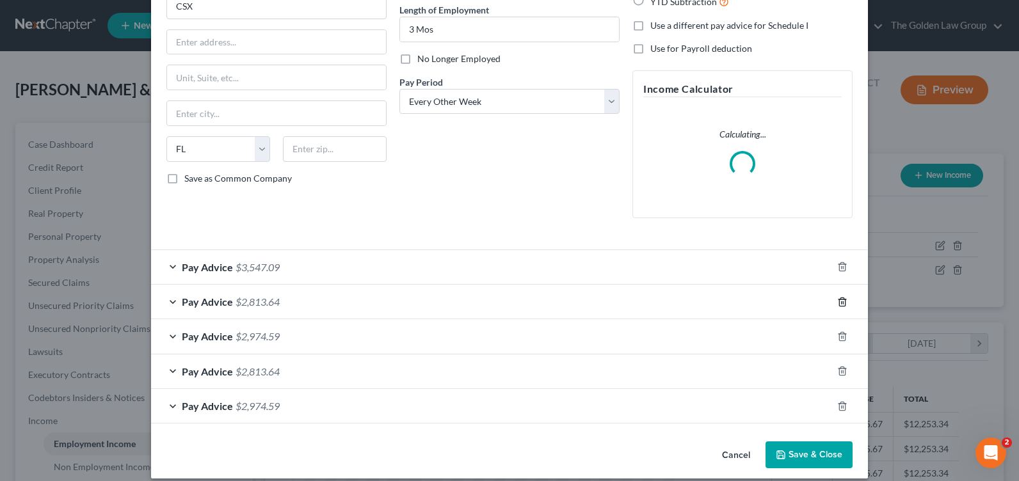
click at [837, 305] on icon "button" at bounding box center [842, 302] width 10 height 10
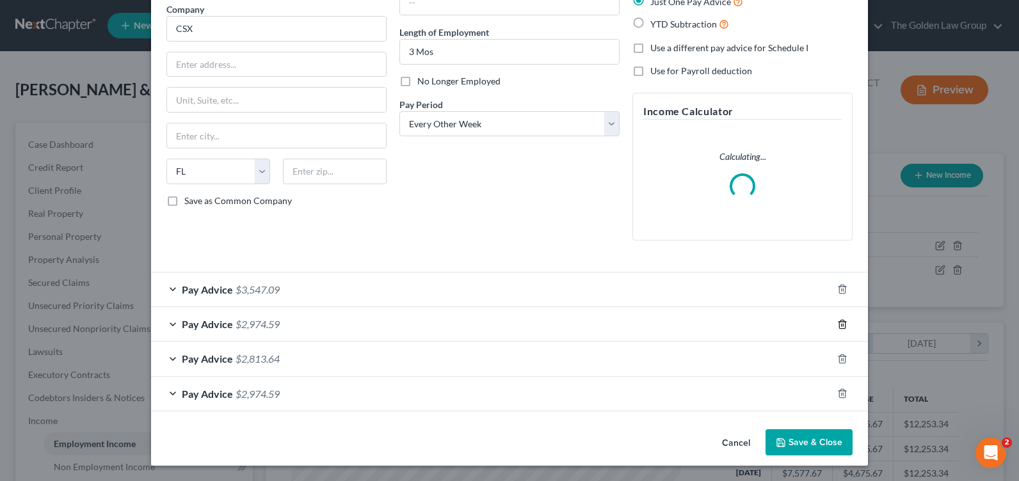
click at [839, 327] on icon "button" at bounding box center [842, 324] width 10 height 10
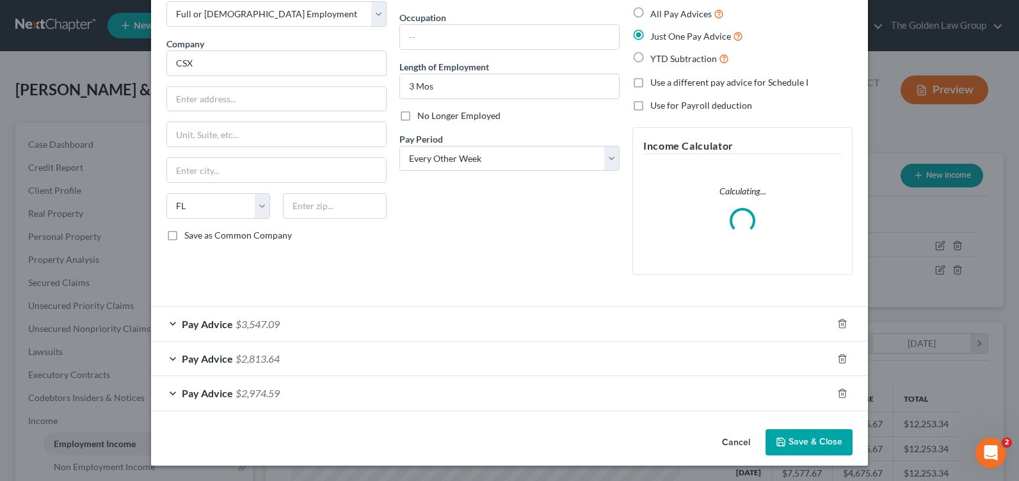
scroll to position [71, 0]
click at [839, 359] on icon "button" at bounding box center [842, 359] width 10 height 10
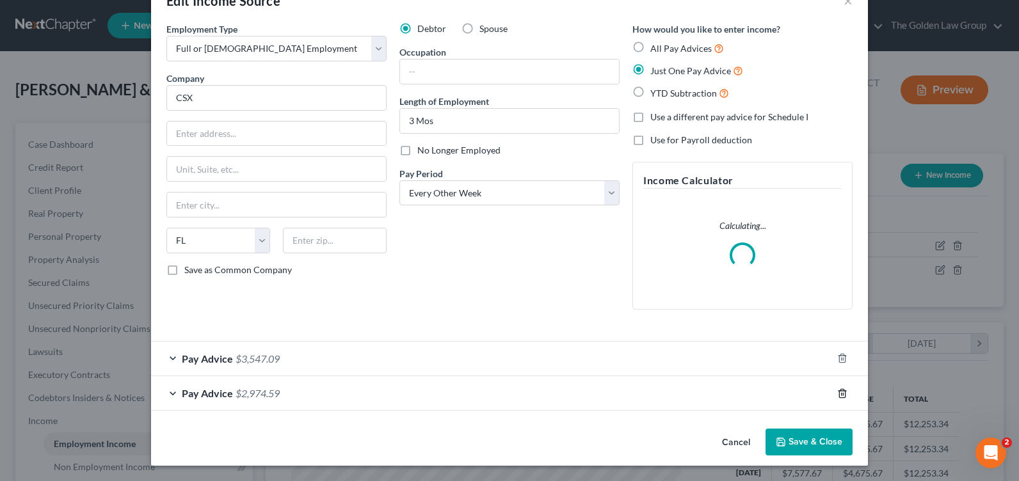
click at [843, 396] on line "button" at bounding box center [843, 394] width 0 height 3
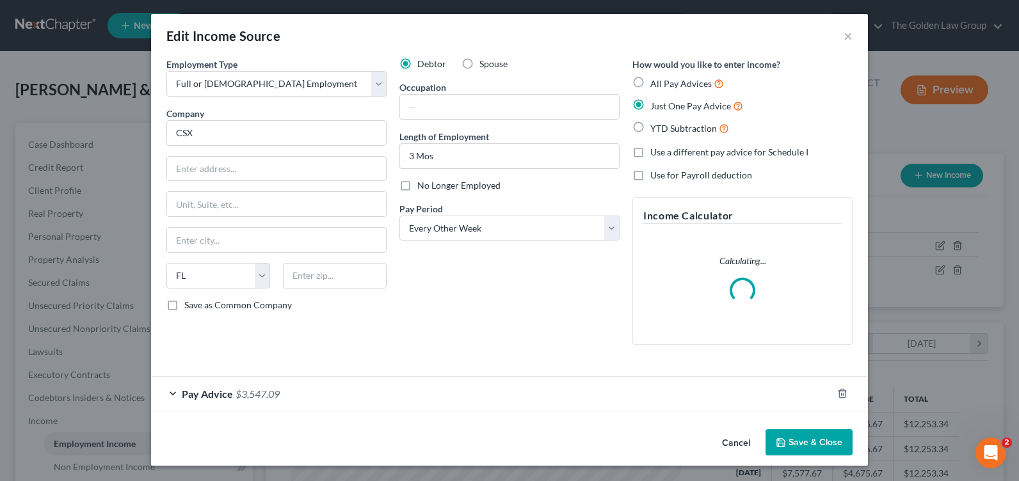
scroll to position [1, 0]
click at [168, 389] on div "Pay Advice $3,547.09" at bounding box center [491, 394] width 681 height 34
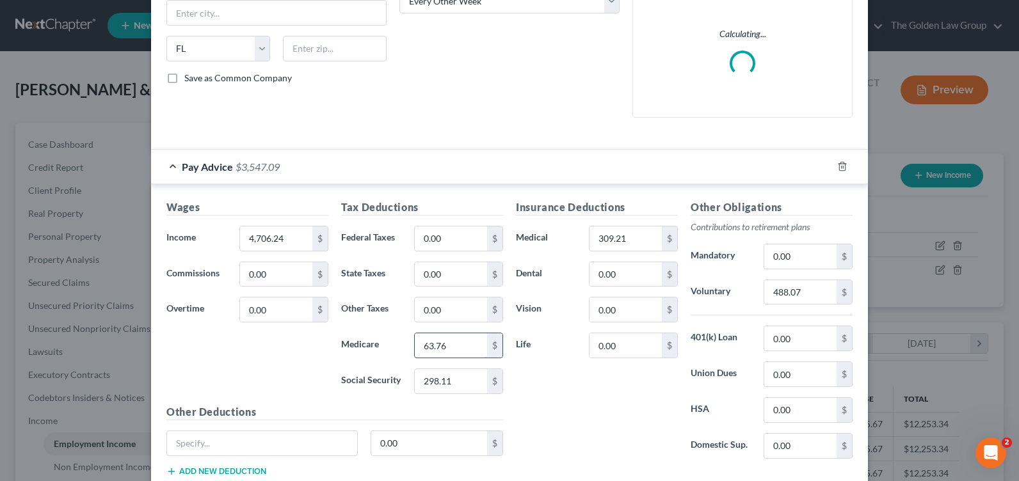
scroll to position [293, 0]
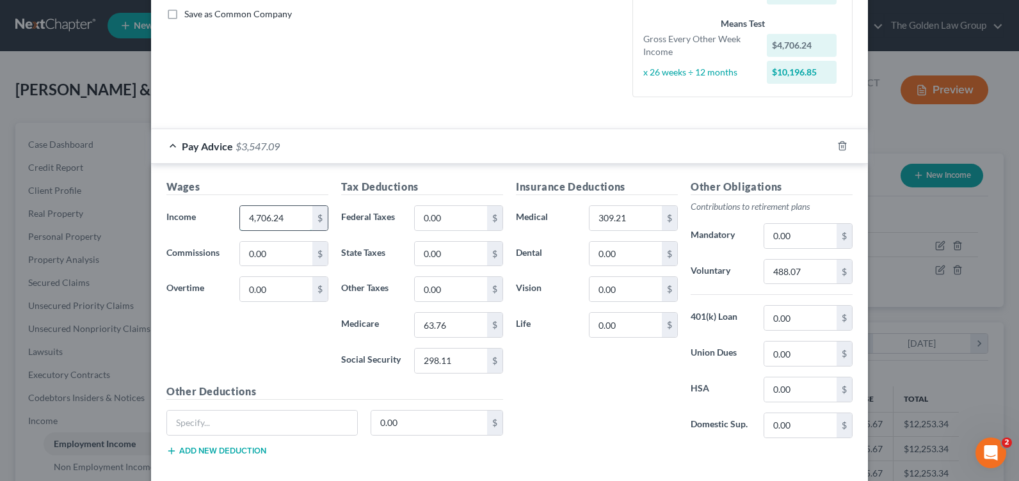
click at [258, 226] on input "4,706.24" at bounding box center [276, 218] width 72 height 24
click at [452, 218] on input "0.00" at bounding box center [451, 218] width 72 height 24
click at [287, 226] on input "11,766.33" at bounding box center [276, 218] width 72 height 24
type input "8,763.76"
click at [291, 296] on input "0.00" at bounding box center [276, 289] width 72 height 24
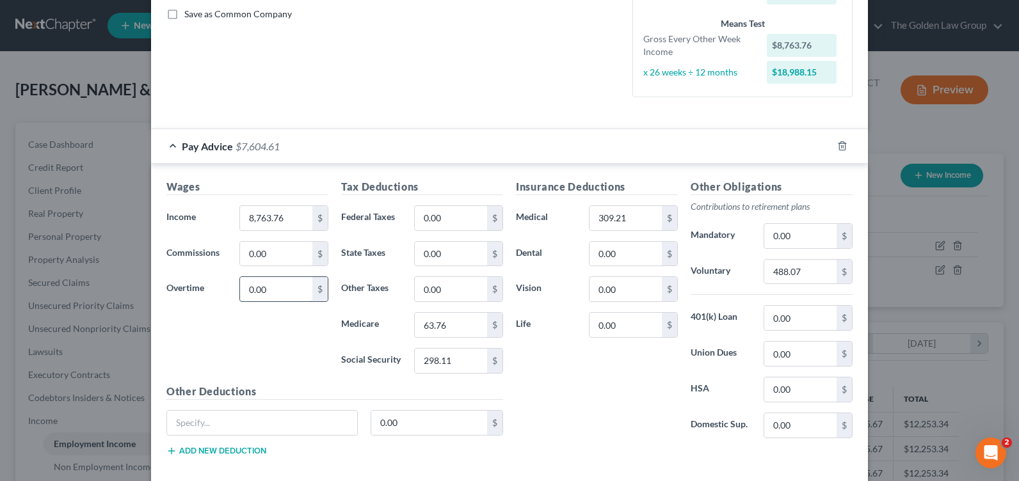
click at [256, 284] on input "0.00" at bounding box center [276, 289] width 72 height 24
drag, startPoint x: 268, startPoint y: 292, endPoint x: 238, endPoint y: 288, distance: 30.3
click at [240, 288] on input "0.00" at bounding box center [276, 289] width 72 height 24
type input "3,002.57"
click at [454, 217] on input "0.00" at bounding box center [451, 218] width 72 height 24
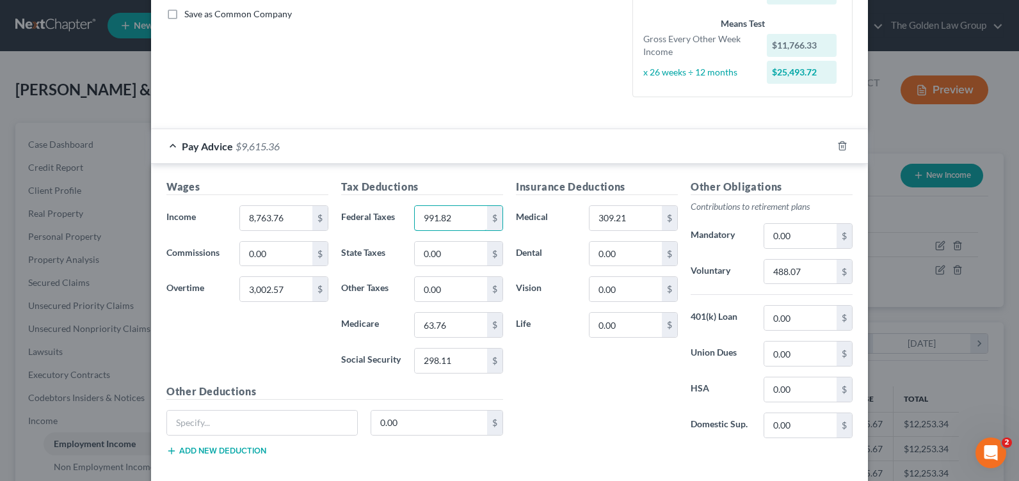
type input "991.82"
type input "1,275.26"
drag, startPoint x: 455, startPoint y: 362, endPoint x: 378, endPoint y: 363, distance: 76.8
click at [378, 363] on div "Social Security 1,275.26 $" at bounding box center [422, 361] width 175 height 26
click at [430, 368] on input "text" at bounding box center [451, 361] width 72 height 24
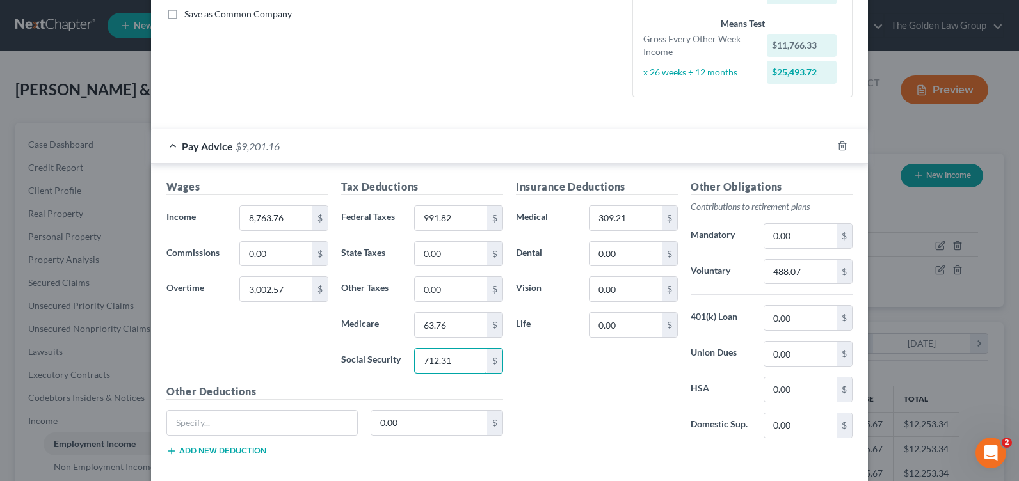
type input "712.31"
click at [809, 271] on input "488.07" at bounding box center [800, 272] width 72 height 24
type input "562.95"
click at [448, 323] on input "63.76" at bounding box center [451, 325] width 72 height 24
type input "166.59"
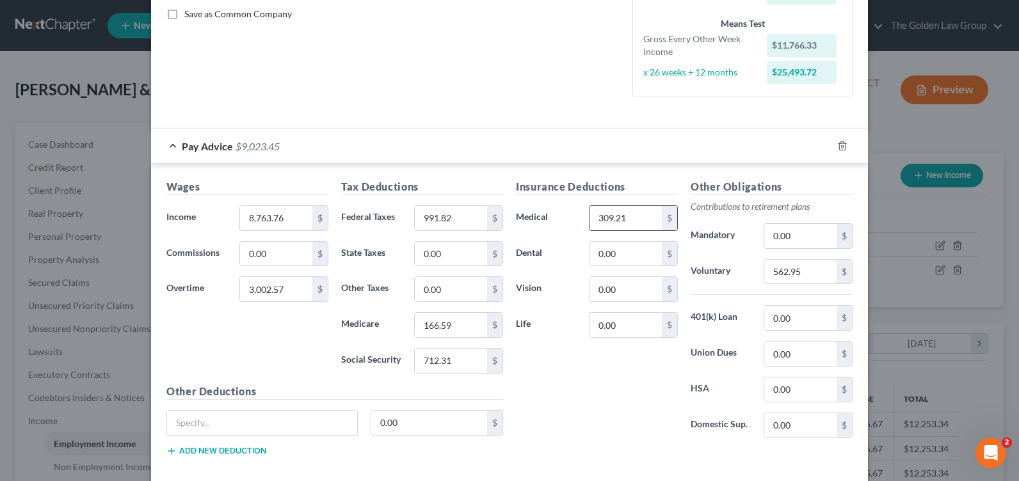
click at [617, 221] on input "309.21" at bounding box center [626, 218] width 72 height 24
type input "277.54"
click at [604, 447] on div "Insurance Deductions Medical 277.54 $ Dental 0.00 $ Vision 0.00 $ Life 0.00 $" at bounding box center [597, 314] width 175 height 270
click at [255, 432] on input "text" at bounding box center [262, 423] width 190 height 24
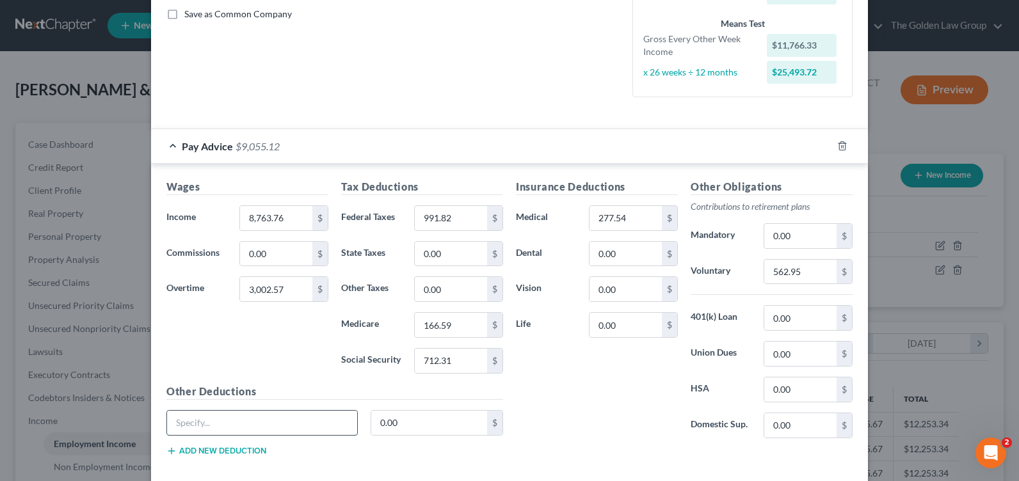
paste input "BRRS 16 SCL"
type input "BRRS 16 SCL"
type input "150.33"
click at [280, 213] on input "8,763.76" at bounding box center [276, 218] width 72 height 24
type input "8,486.22"
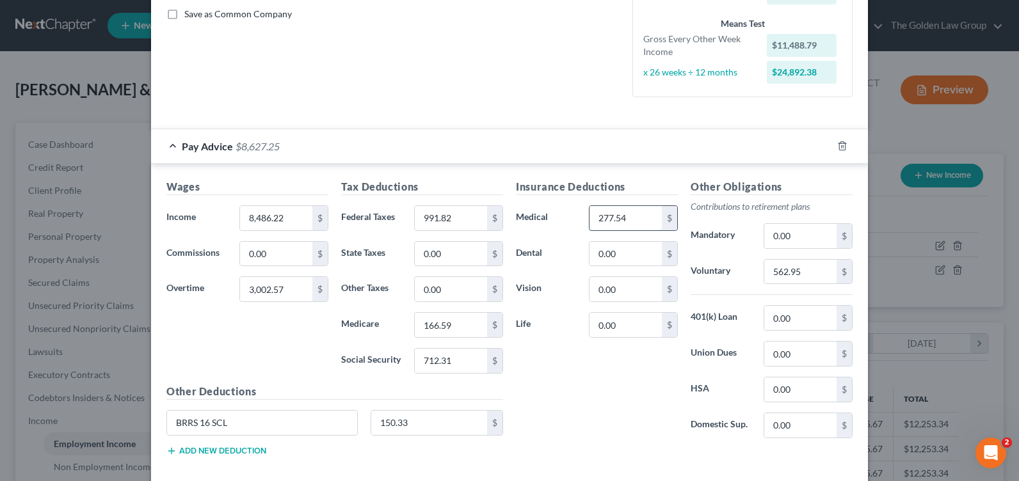
click at [626, 226] on input "277.54" at bounding box center [626, 218] width 72 height 24
type input "0"
click at [595, 406] on div "Insurance Deductions Medical 0 $ Dental 0.00 $ Vision 0.00 $ Life 0.00 $" at bounding box center [597, 314] width 175 height 270
click at [425, 416] on input "150.33" at bounding box center [429, 423] width 117 height 24
click at [280, 337] on div "Wages Income * 8,486.22 $ Commissions 0.00 $ Overtime 3,002.57 $" at bounding box center [247, 281] width 175 height 205
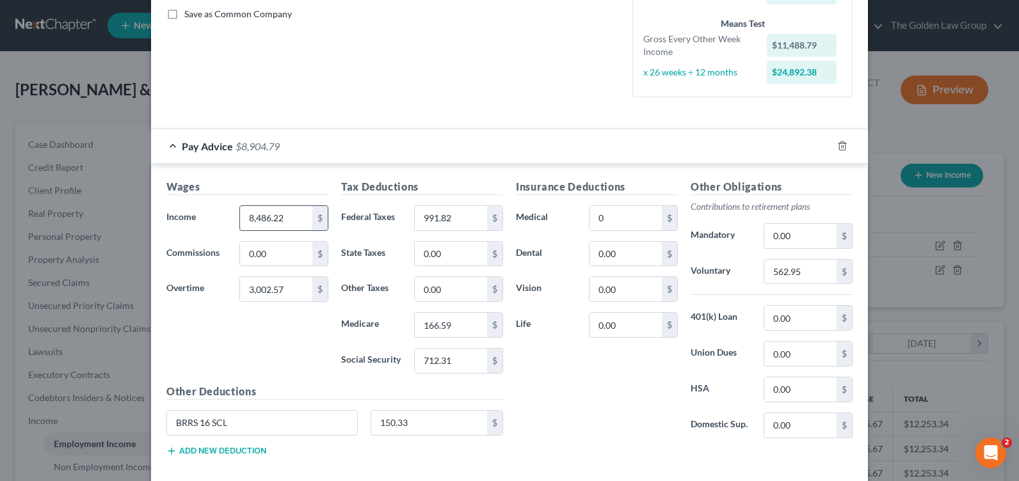
click at [252, 212] on input "8,486.22" at bounding box center [276, 218] width 72 height 24
type input "8,763.76"
click at [606, 215] on input "0" at bounding box center [626, 218] width 72 height 24
type input "277.54"
click at [316, 369] on div "Wages Income * 8,763.76 $ Commissions 0.00 $ Overtime 3,002.57 $" at bounding box center [247, 281] width 175 height 205
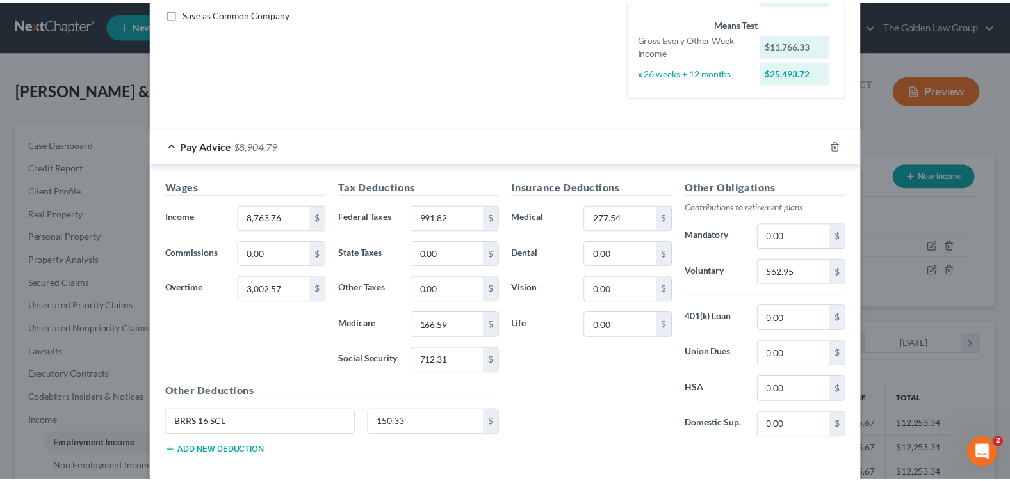
scroll to position [358, 0]
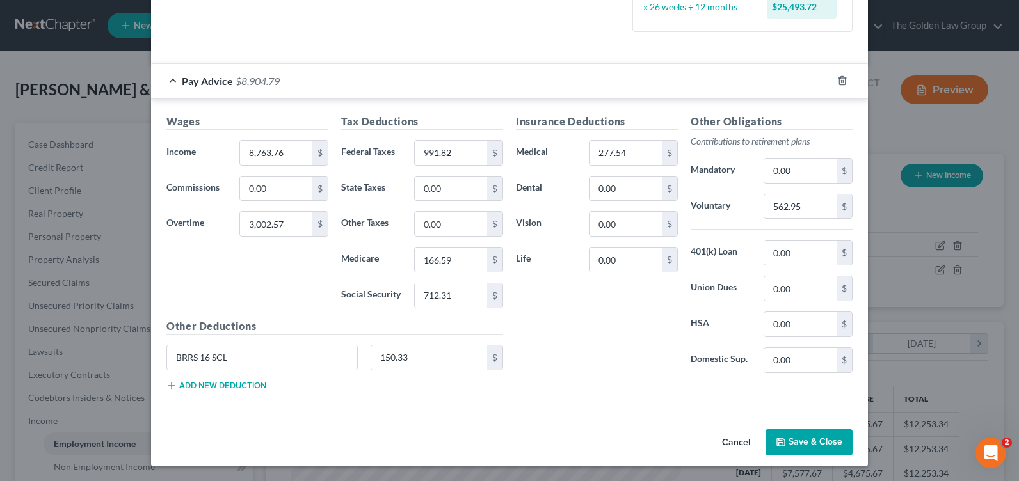
click at [787, 431] on button "Save & Close" at bounding box center [809, 443] width 87 height 27
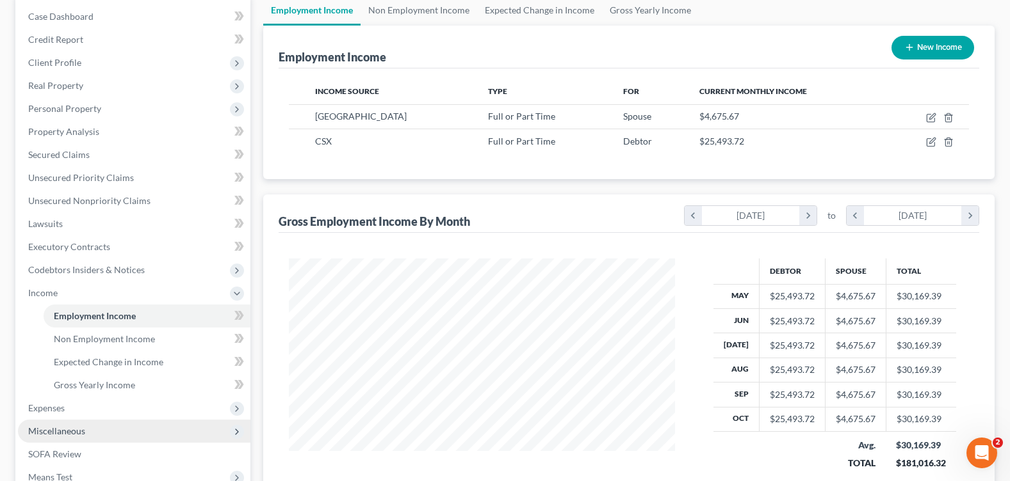
scroll to position [192, 0]
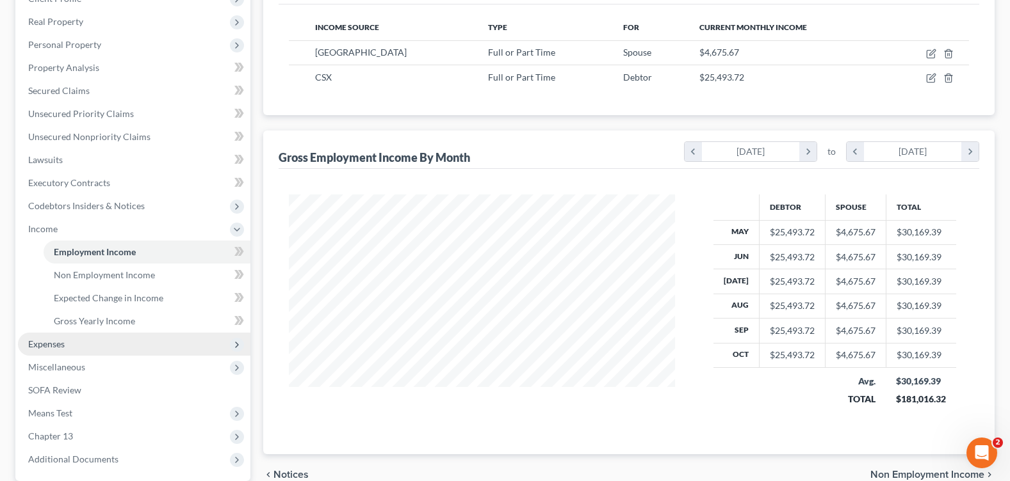
click at [100, 339] on span "Expenses" at bounding box center [134, 344] width 232 height 23
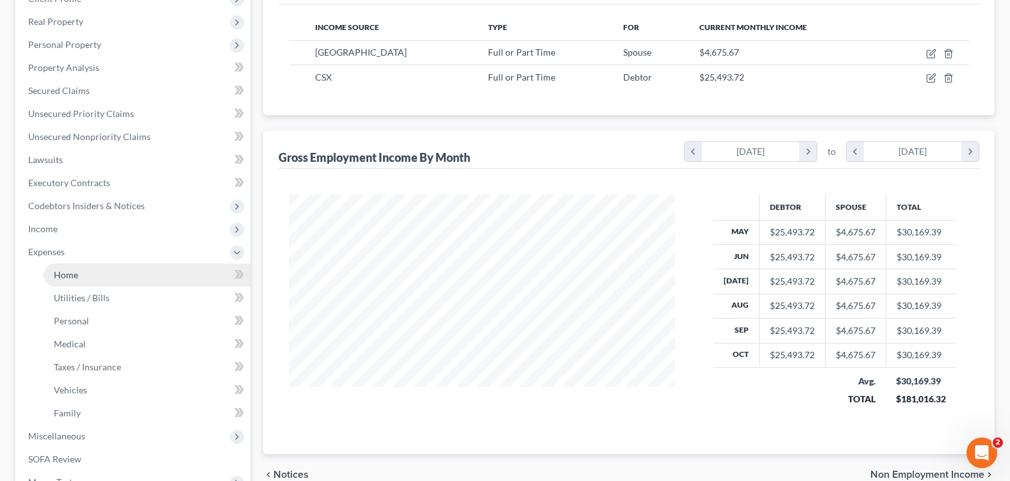
click at [86, 271] on link "Home" at bounding box center [147, 275] width 207 height 23
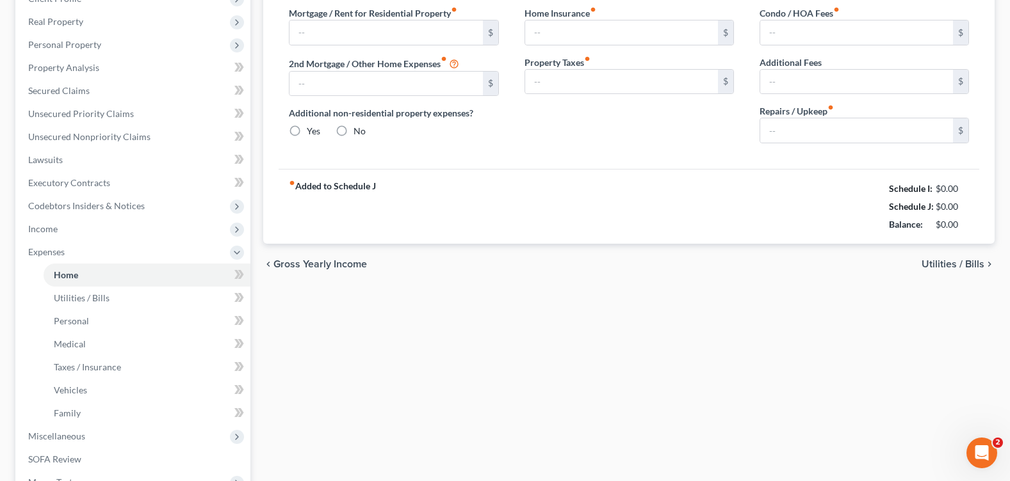
type input "1,507.98"
type input "0.00"
radio input "true"
type input "0.00"
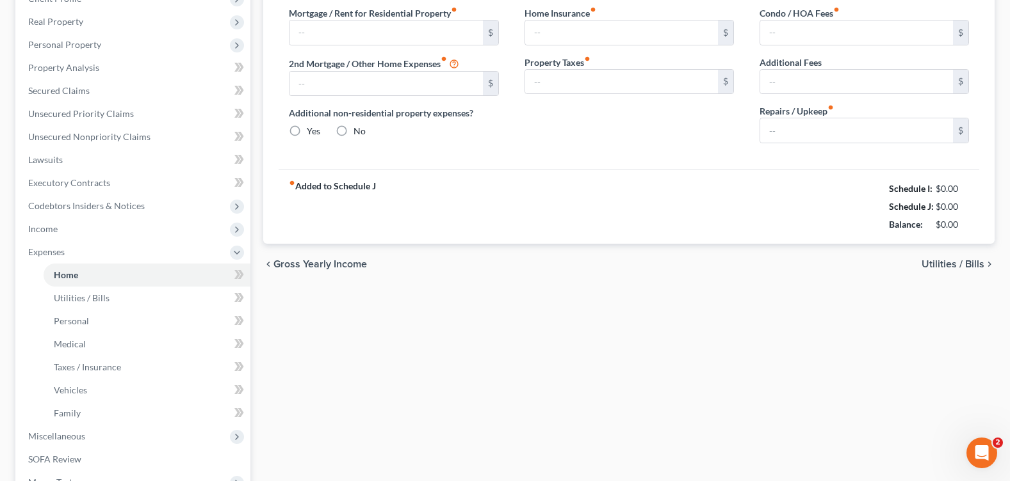
type input "150.00"
type input "0.00"
type input "100.00"
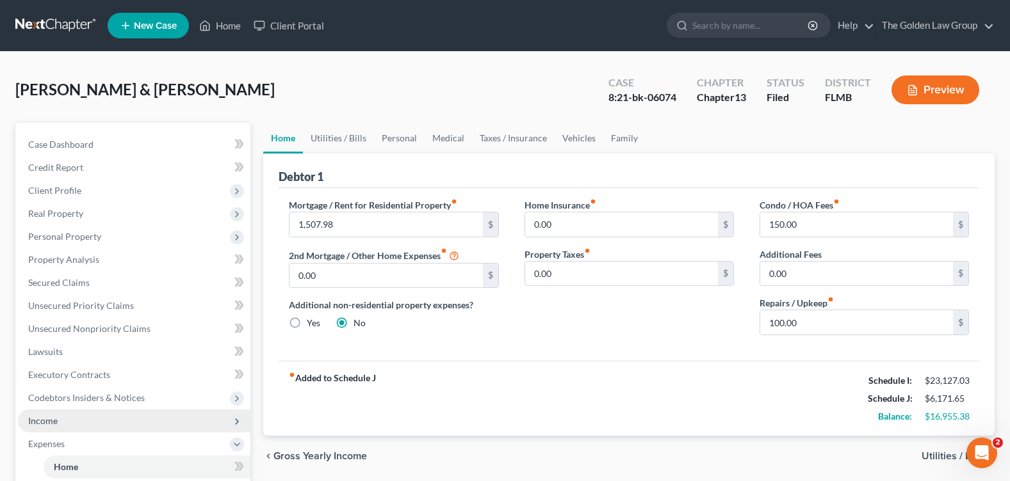
click at [87, 425] on span "Income" at bounding box center [134, 421] width 232 height 23
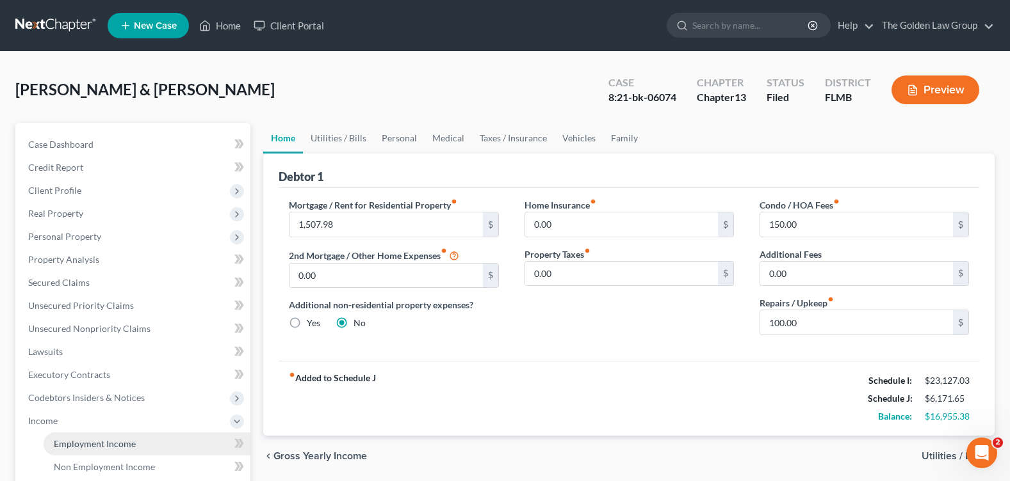
click at [92, 440] on span "Employment Income" at bounding box center [95, 444] width 82 height 11
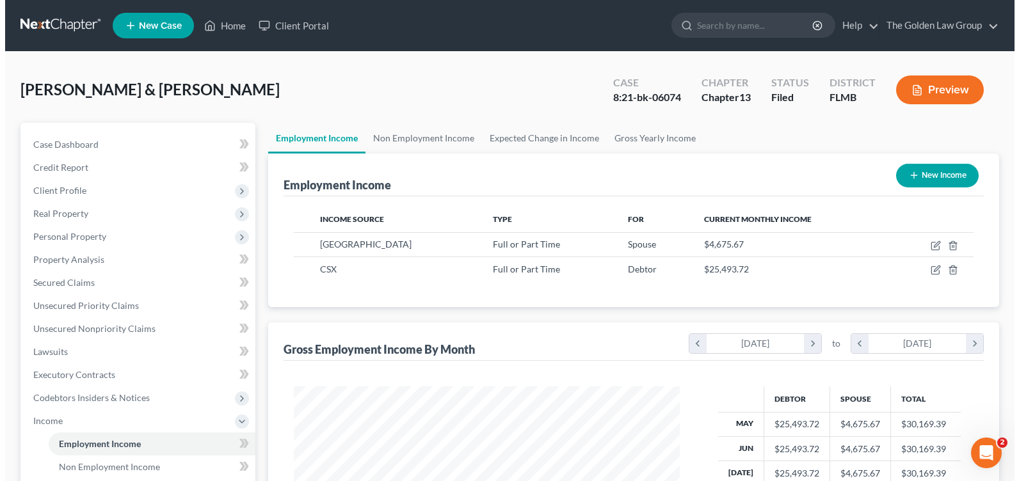
scroll to position [230, 411]
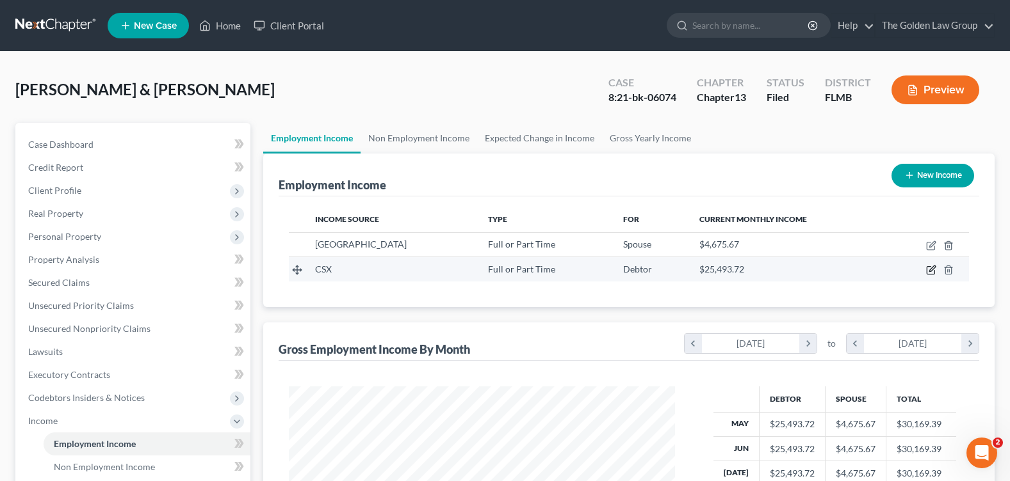
click at [931, 270] on icon "button" at bounding box center [932, 269] width 6 height 6
select select "0"
select select "9"
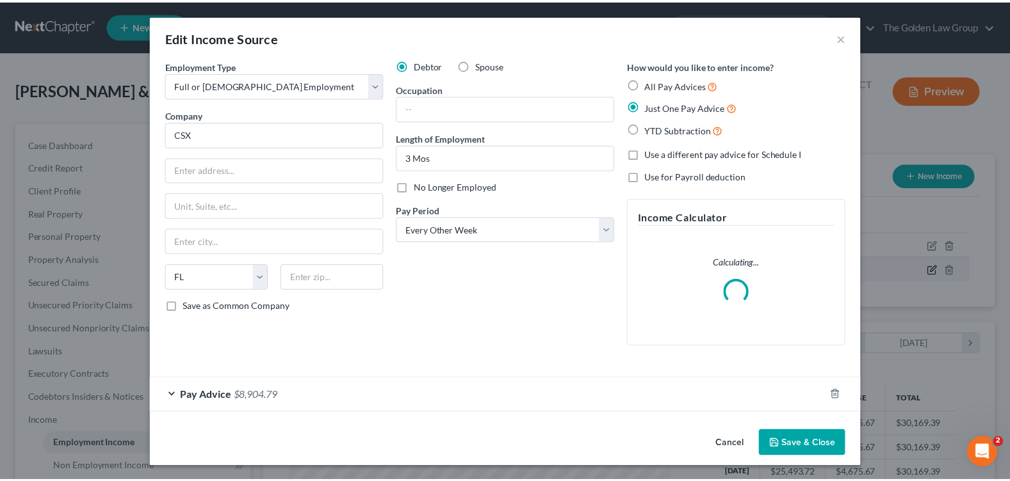
scroll to position [230, 416]
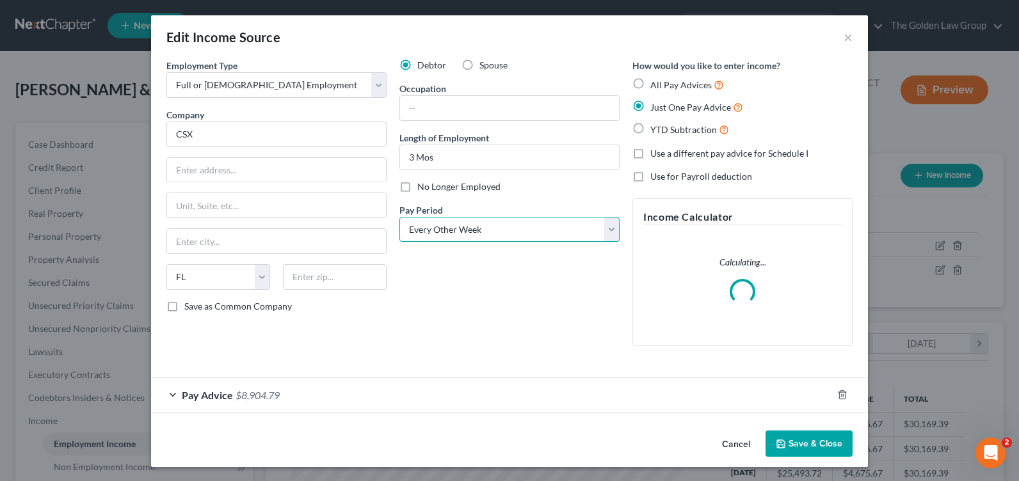
click at [608, 227] on select "Select Monthly Twice Monthly Every Other Week Weekly" at bounding box center [509, 230] width 220 height 26
select select "0"
click at [399, 217] on select "Select Monthly Twice Monthly Every Other Week Weekly" at bounding box center [509, 230] width 220 height 26
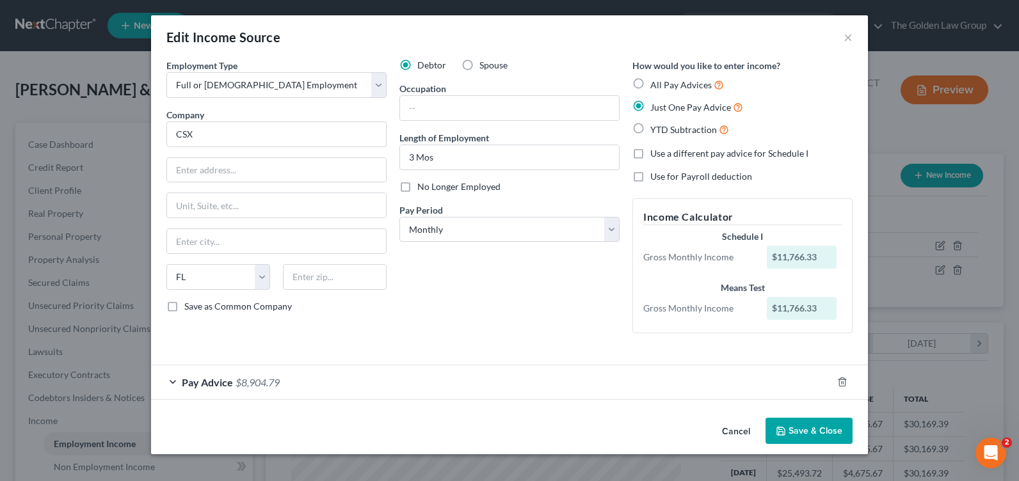
click at [796, 426] on button "Save & Close" at bounding box center [809, 431] width 87 height 27
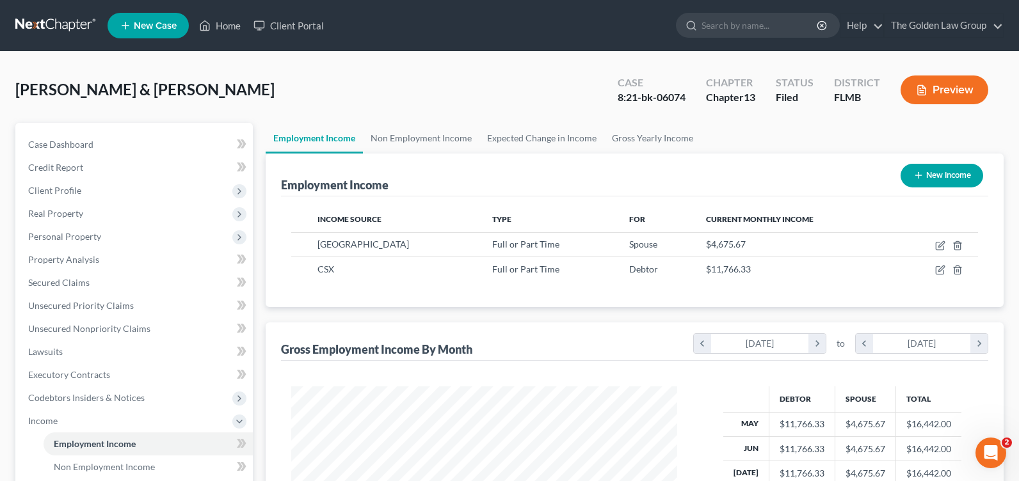
scroll to position [639964, 639782]
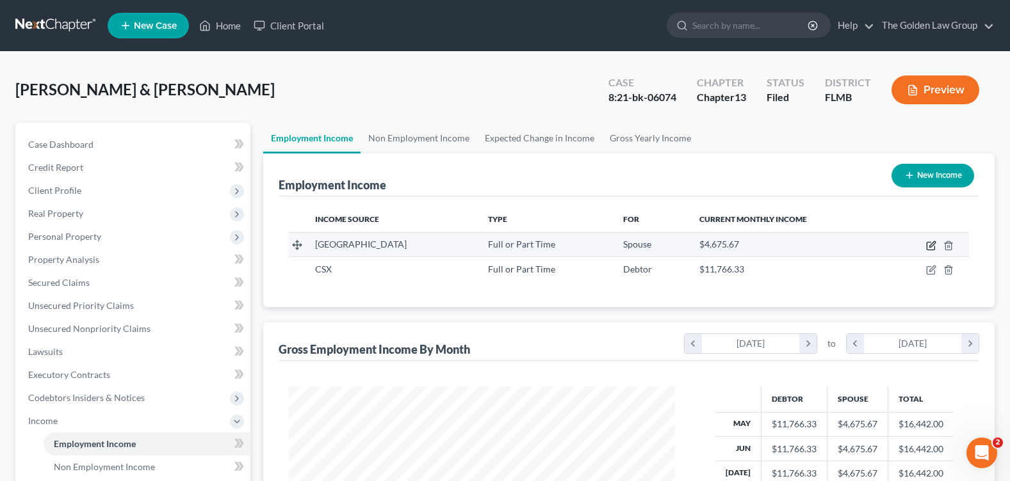
click at [928, 245] on icon "button" at bounding box center [931, 246] width 10 height 10
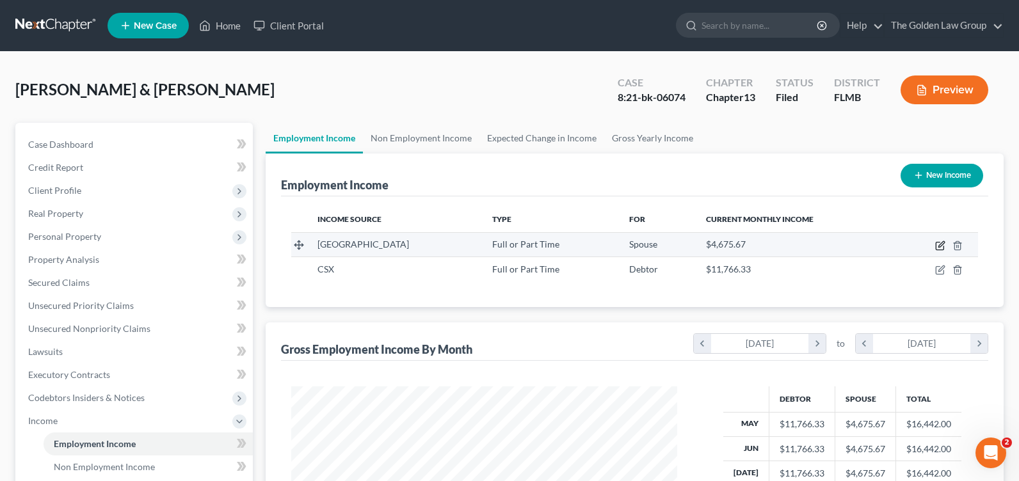
select select "0"
select select "9"
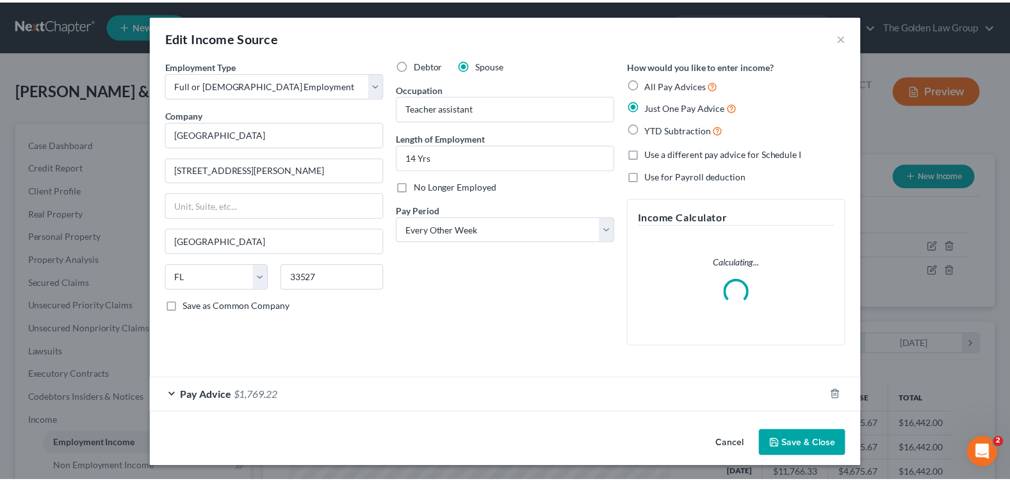
scroll to position [230, 416]
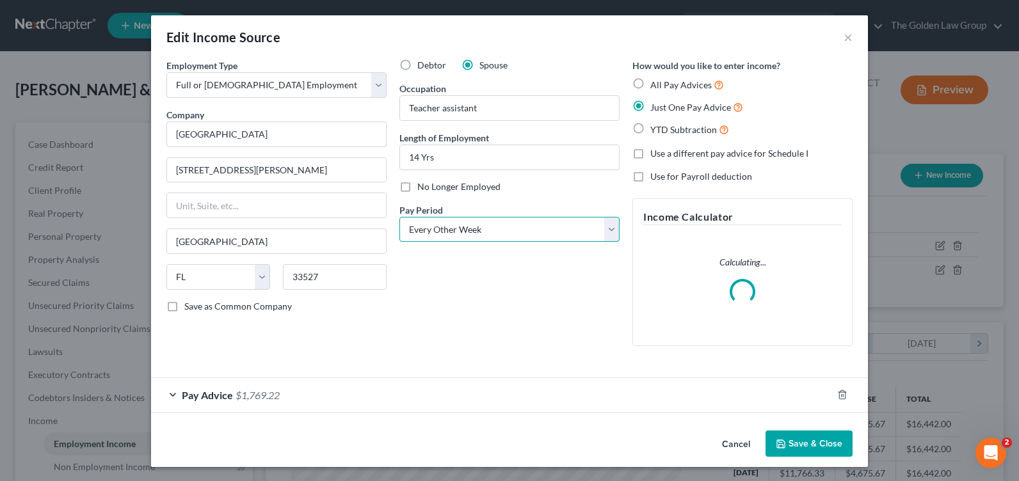
click at [527, 232] on select "Select Monthly Twice Monthly Every Other Week Weekly" at bounding box center [509, 230] width 220 height 26
select select "0"
click at [399, 217] on select "Select Monthly Twice Monthly Every Other Week Weekly" at bounding box center [509, 230] width 220 height 26
click at [814, 445] on button "Save & Close" at bounding box center [809, 444] width 87 height 27
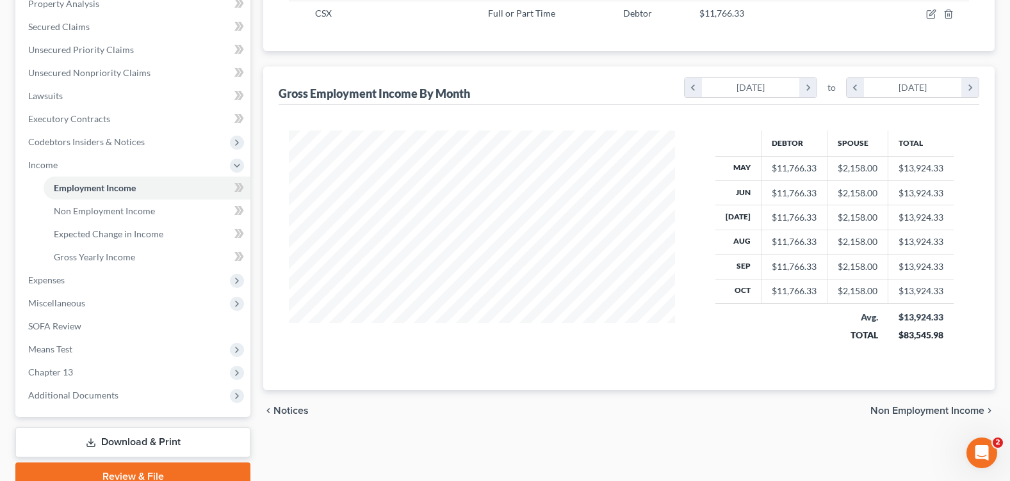
scroll to position [314, 0]
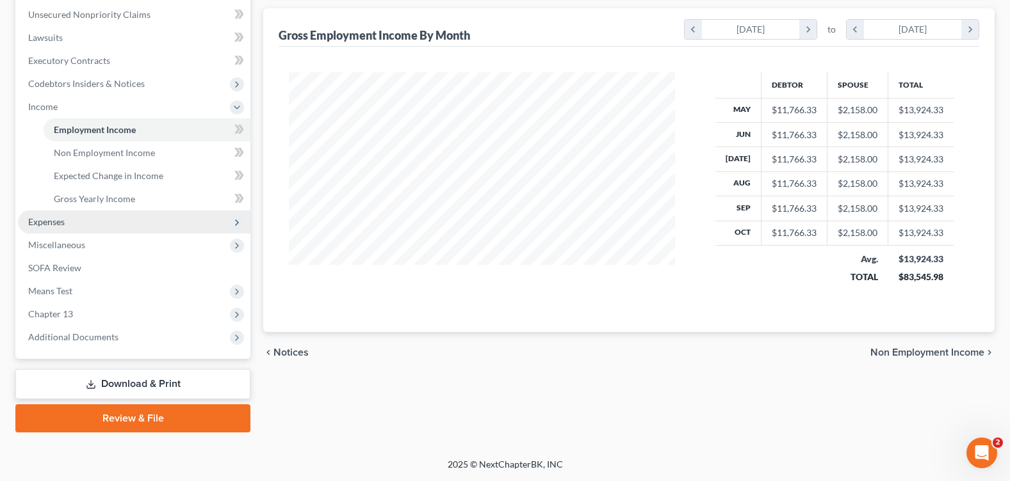
click at [88, 220] on span "Expenses" at bounding box center [134, 222] width 232 height 23
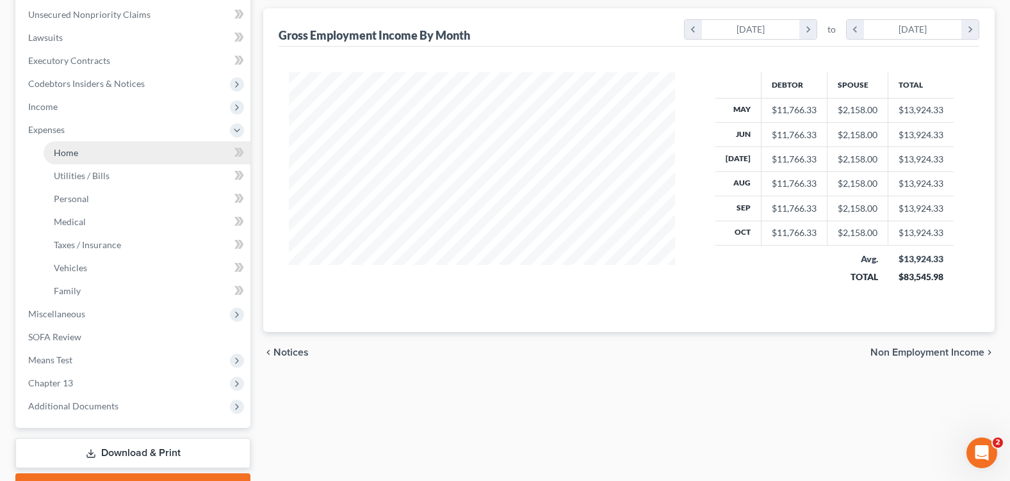
click at [91, 151] on link "Home" at bounding box center [147, 152] width 207 height 23
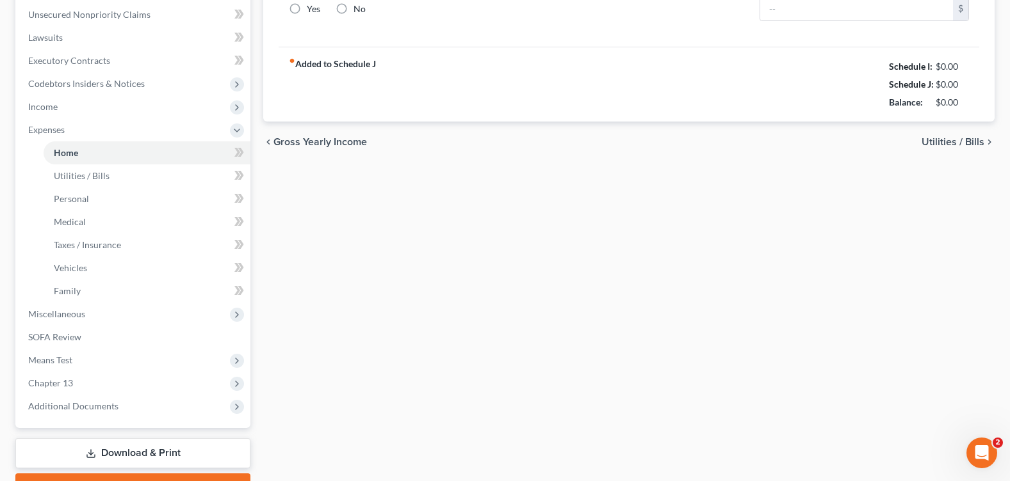
type input "1,507.98"
type input "0.00"
radio input "true"
type input "0.00"
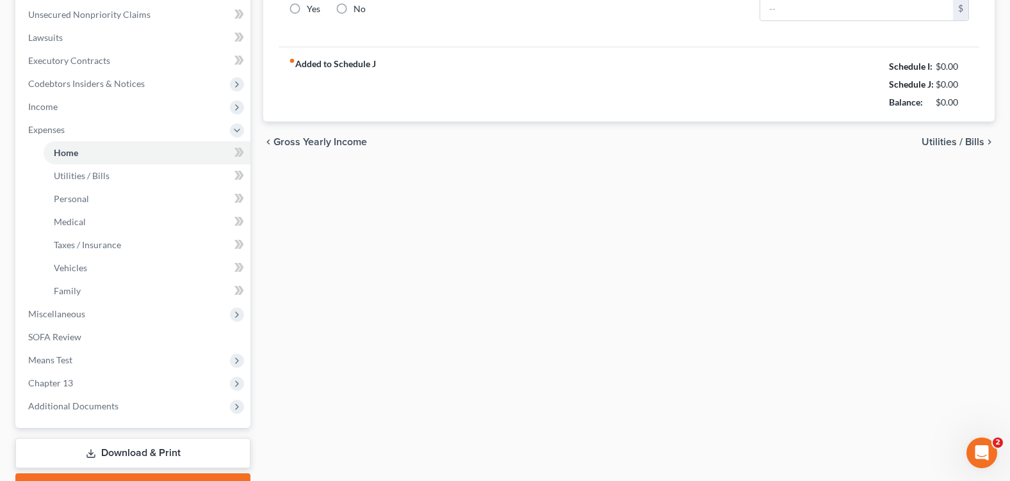
type input "150.00"
type input "0.00"
type input "100.00"
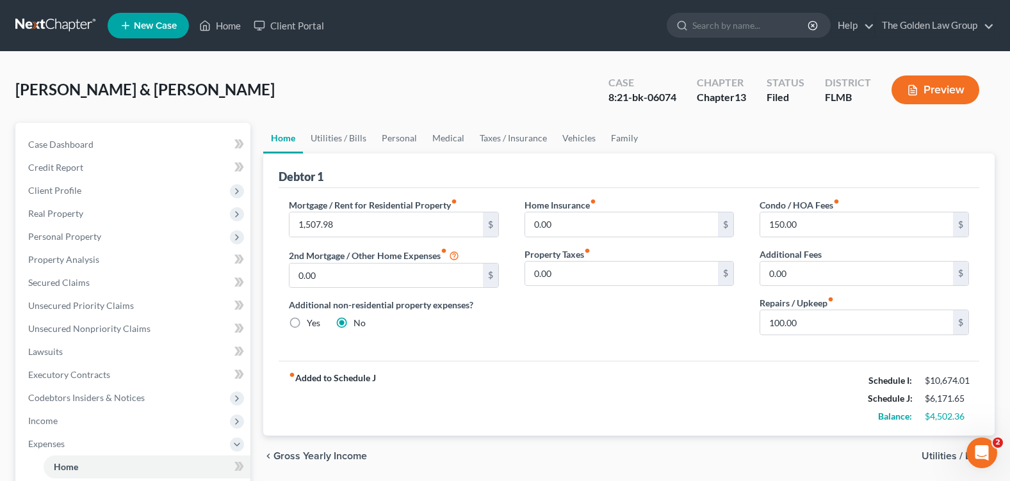
click at [543, 359] on div "Mortgage / Rent for Residential Property fiber_manual_record 1,507.98 $ 2nd Mor…" at bounding box center [628, 274] width 700 height 173
click at [360, 143] on link "Utilities / Bills" at bounding box center [338, 138] width 71 height 31
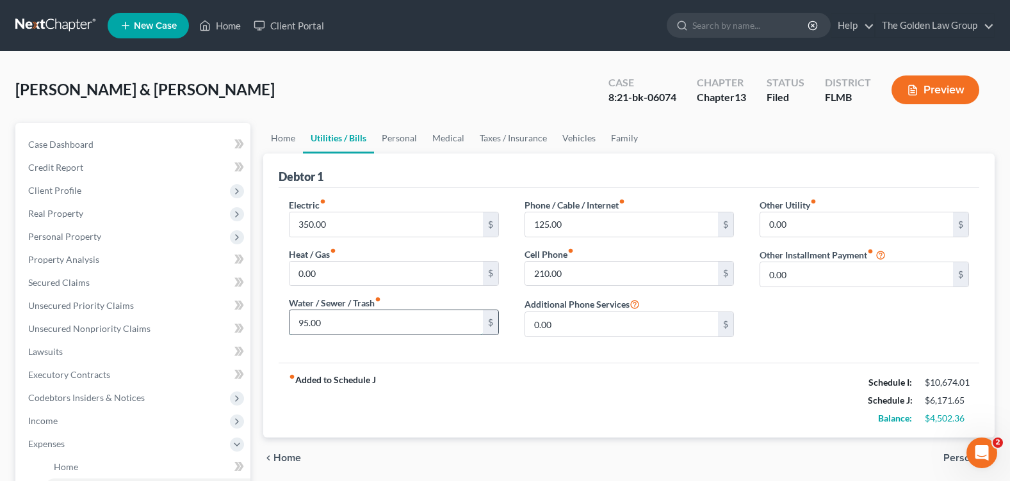
click at [395, 328] on input "95.00" at bounding box center [385, 322] width 193 height 24
type input "125"
click at [332, 222] on input "350.00" at bounding box center [385, 225] width 193 height 24
type input "425"
click at [549, 221] on input "125.00" at bounding box center [621, 225] width 193 height 24
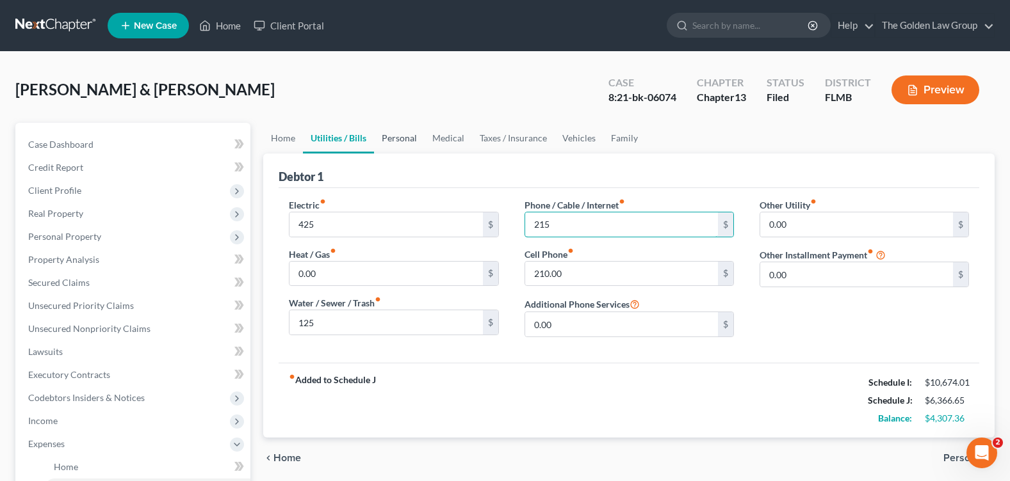
type input "215"
click at [397, 139] on link "Personal" at bounding box center [399, 138] width 51 height 31
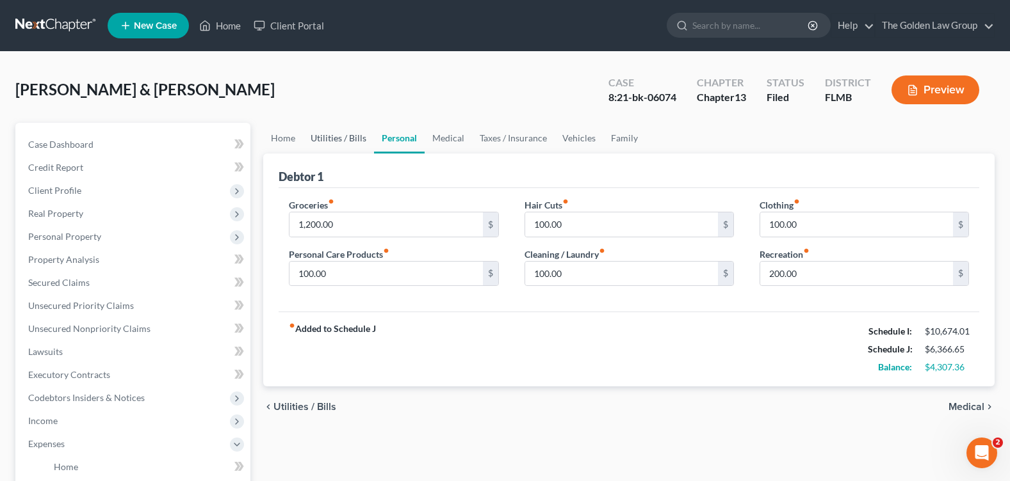
click at [339, 143] on link "Utilities / Bills" at bounding box center [338, 138] width 71 height 31
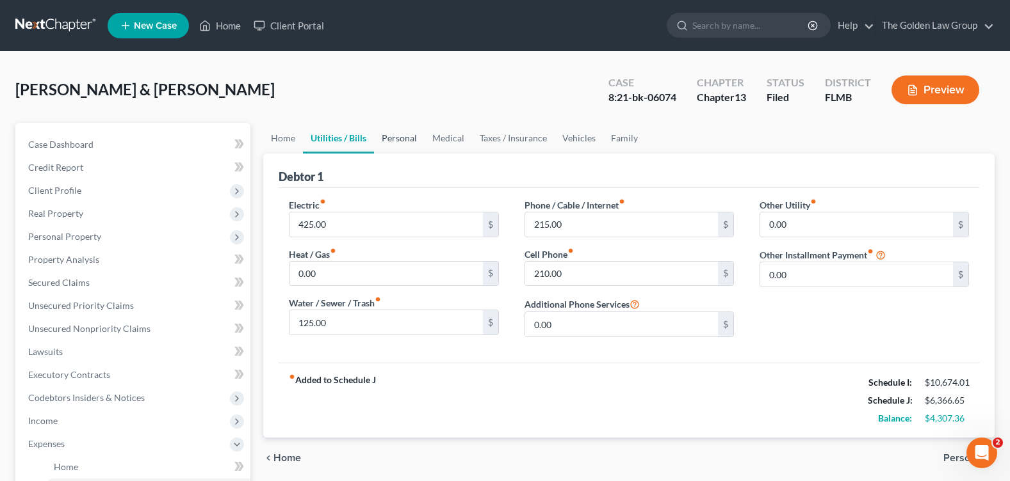
click at [399, 143] on link "Personal" at bounding box center [399, 138] width 51 height 31
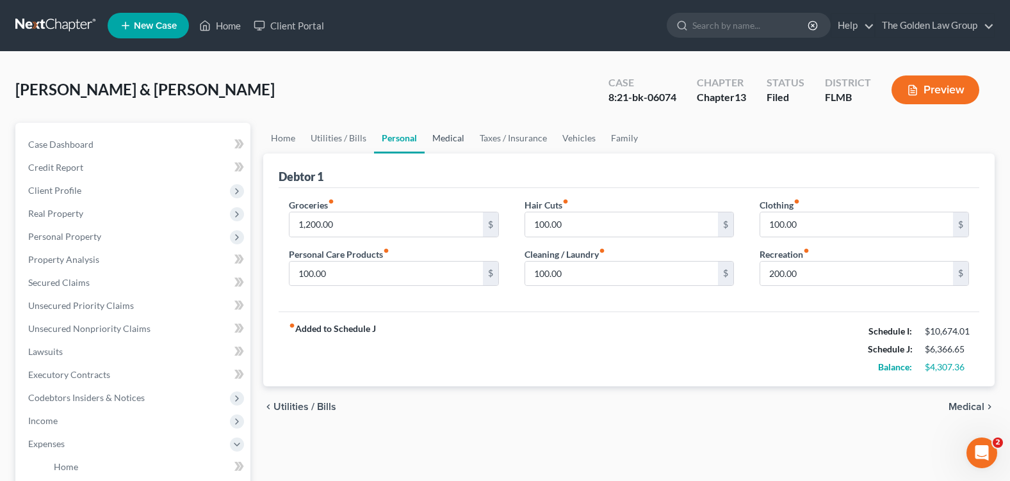
click at [449, 134] on link "Medical" at bounding box center [447, 138] width 47 height 31
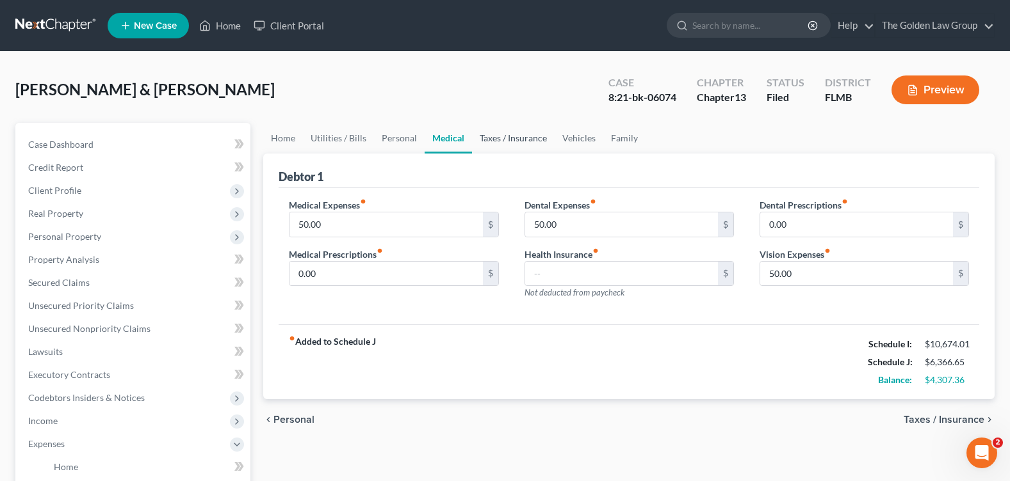
click at [512, 138] on link "Taxes / Insurance" at bounding box center [513, 138] width 83 height 31
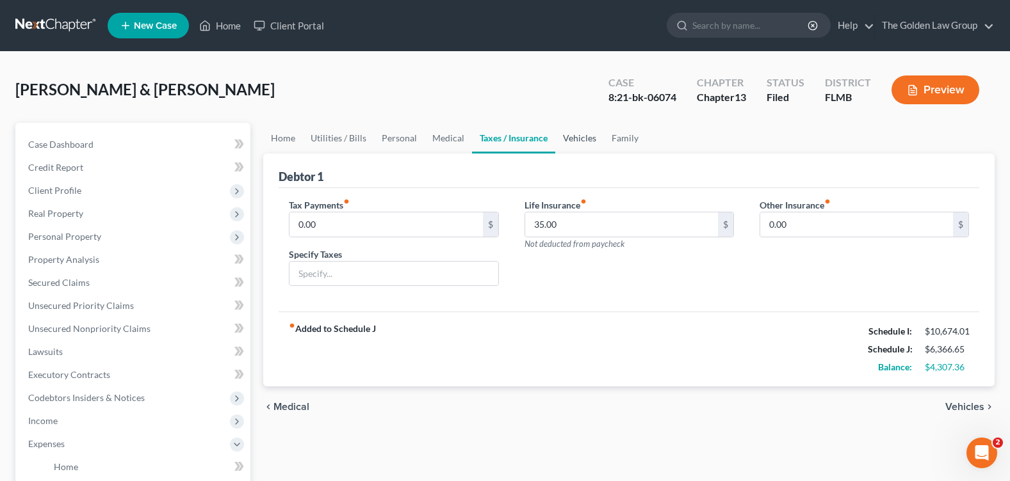
click at [570, 141] on link "Vehicles" at bounding box center [579, 138] width 49 height 31
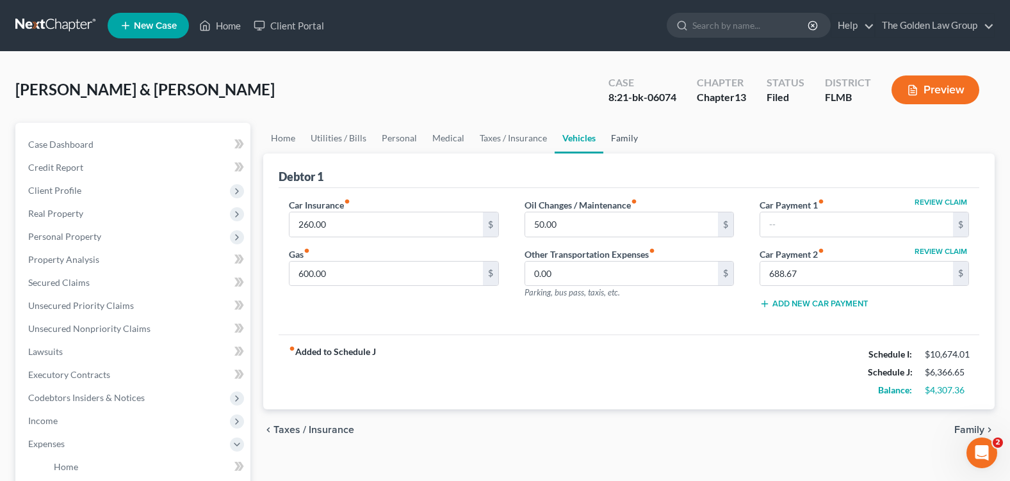
click at [622, 136] on link "Family" at bounding box center [624, 138] width 42 height 31
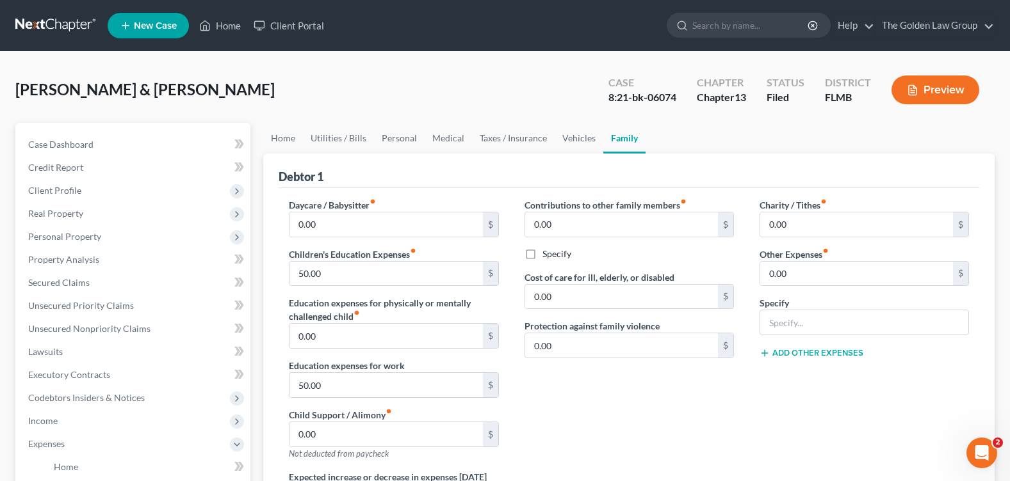
scroll to position [64, 0]
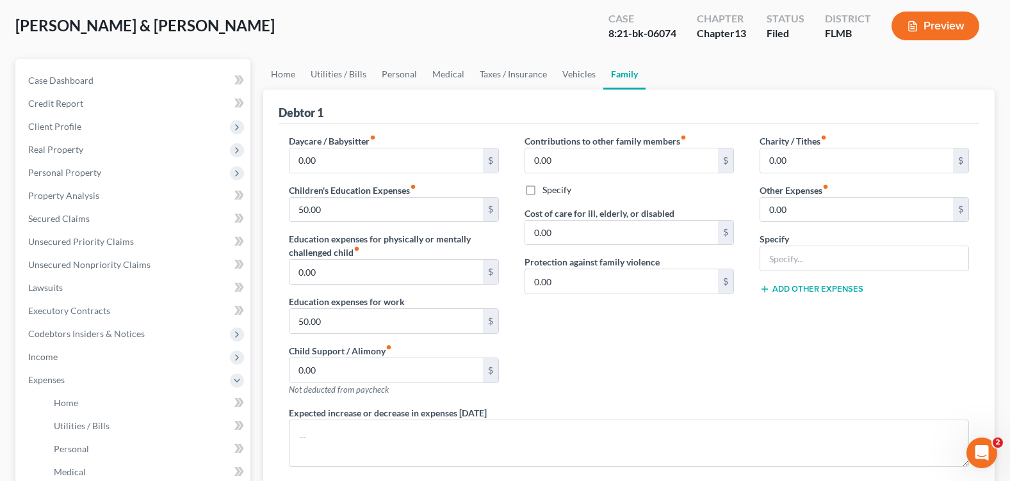
click at [666, 339] on div "Contributions to other family members fiber_manual_record 0.00 $ Specify Cost o…" at bounding box center [629, 270] width 235 height 272
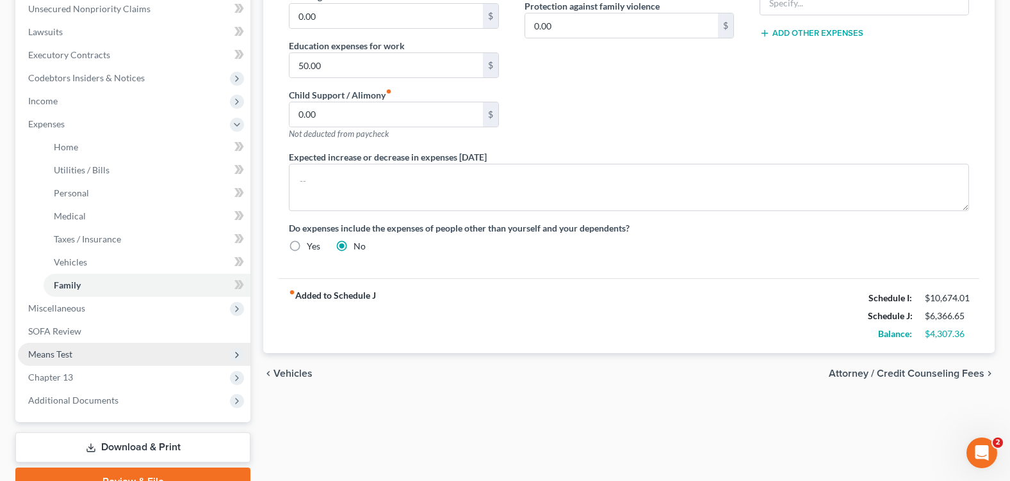
click at [79, 354] on span "Means Test" at bounding box center [134, 354] width 232 height 23
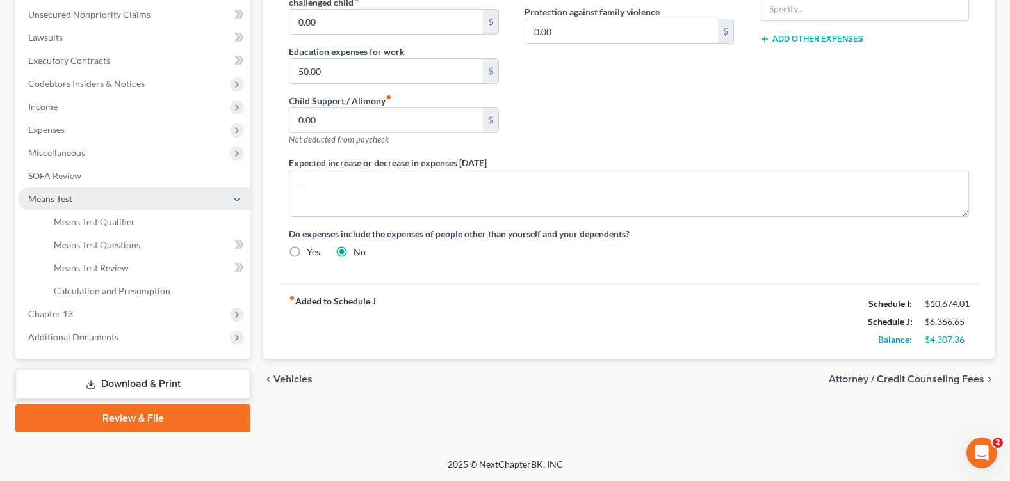
scroll to position [314, 0]
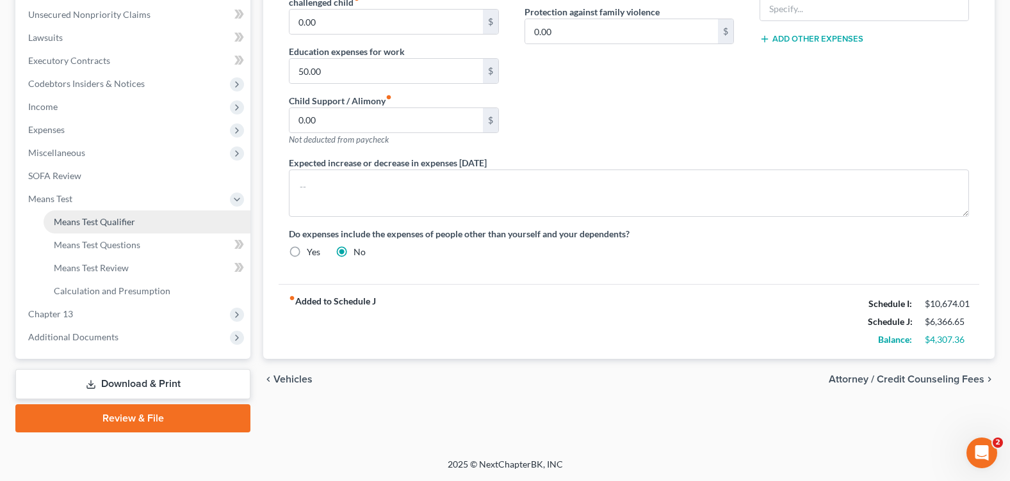
click at [129, 229] on link "Means Test Qualifier" at bounding box center [147, 222] width 207 height 23
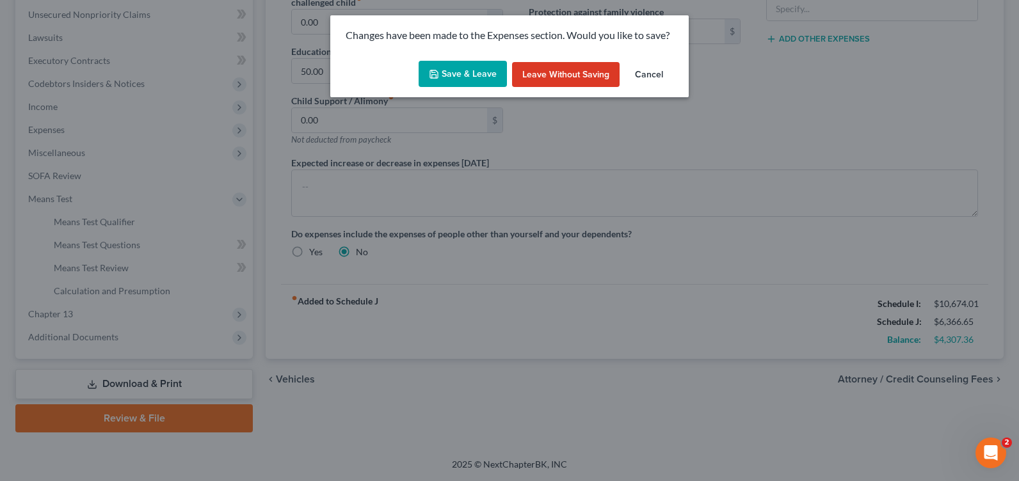
click at [472, 71] on button "Save & Leave" at bounding box center [463, 74] width 88 height 27
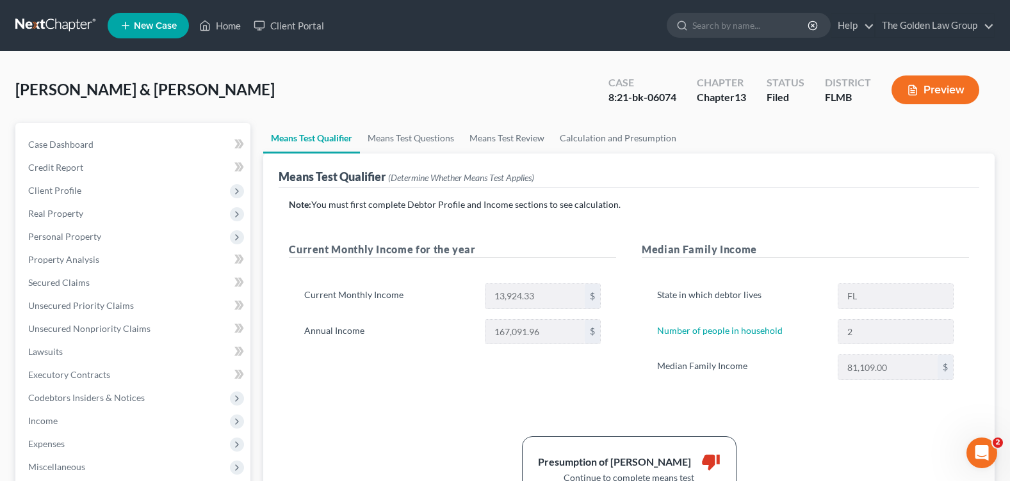
click at [841, 426] on div "Note: You must first complete Debtor Profile and Income sections to see calcula…" at bounding box center [629, 349] width 680 height 302
click at [394, 136] on link "Means Test Questions" at bounding box center [411, 138] width 102 height 31
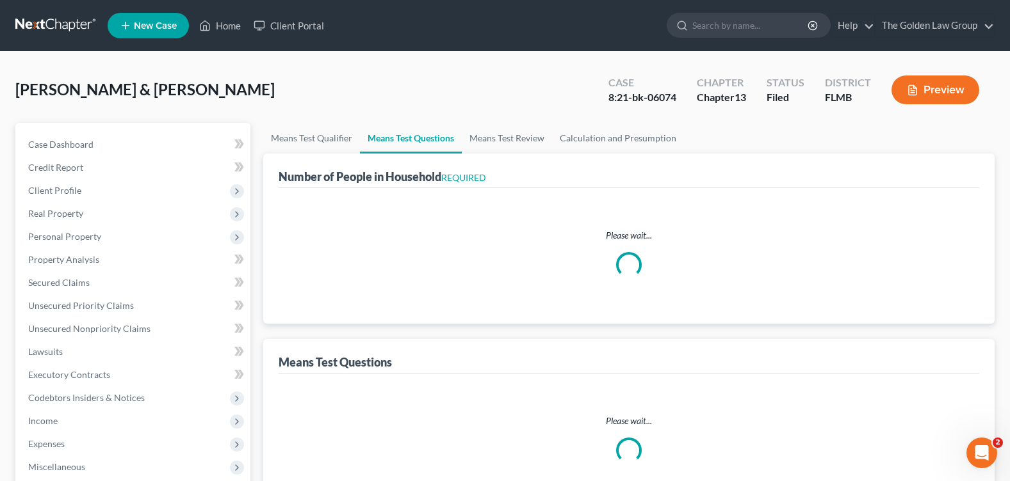
select select "0"
select select "60"
select select "1"
select select "60"
select select "1"
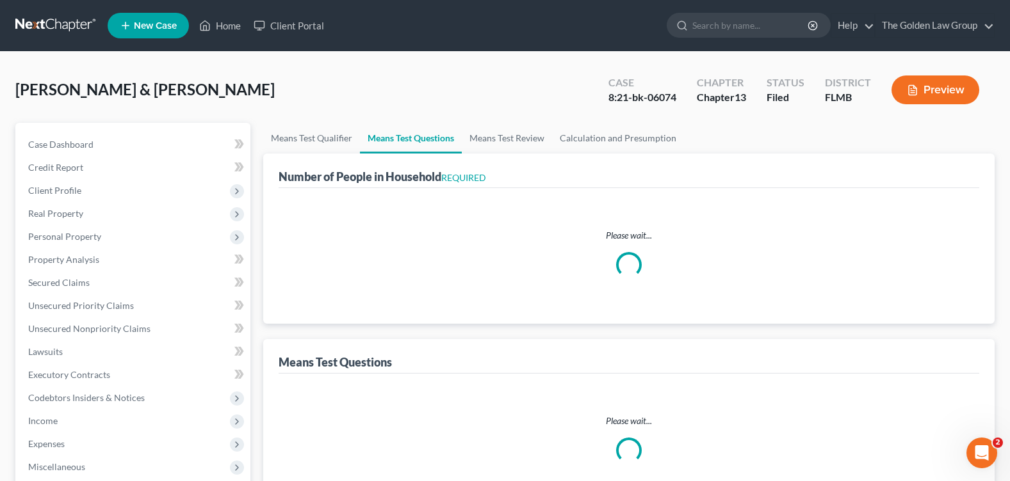
select select "60"
select select "2"
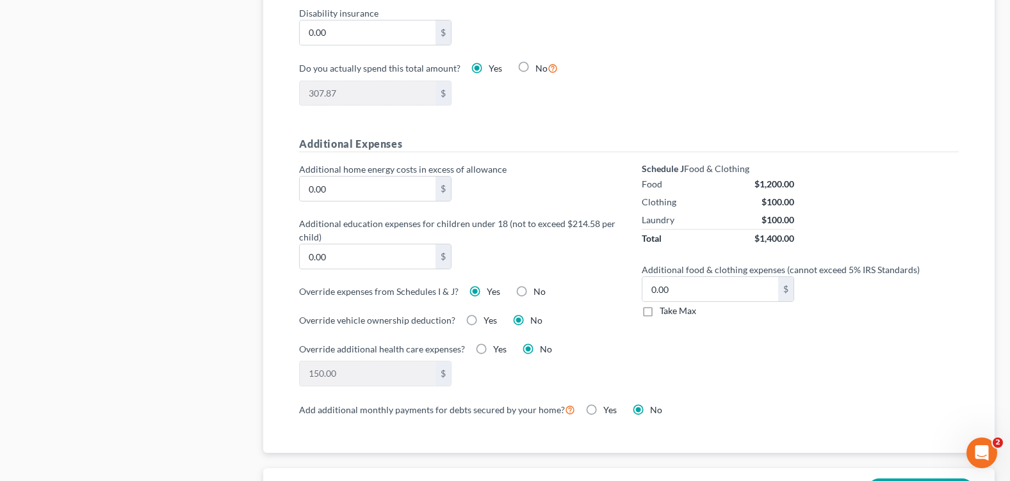
scroll to position [1024, 0]
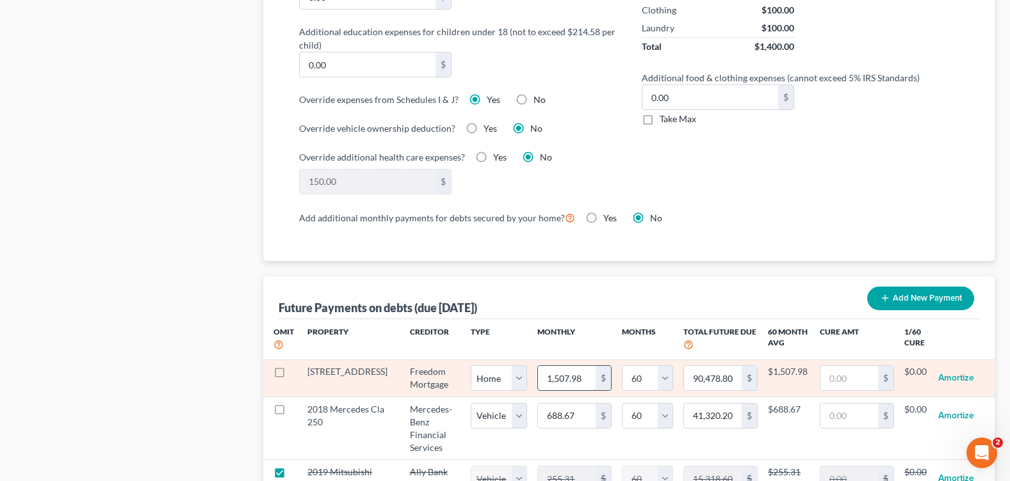
click at [541, 379] on input "1,507.98" at bounding box center [567, 378] width 58 height 24
type input "1"
type input "60.00"
type input "13"
type input "780.00"
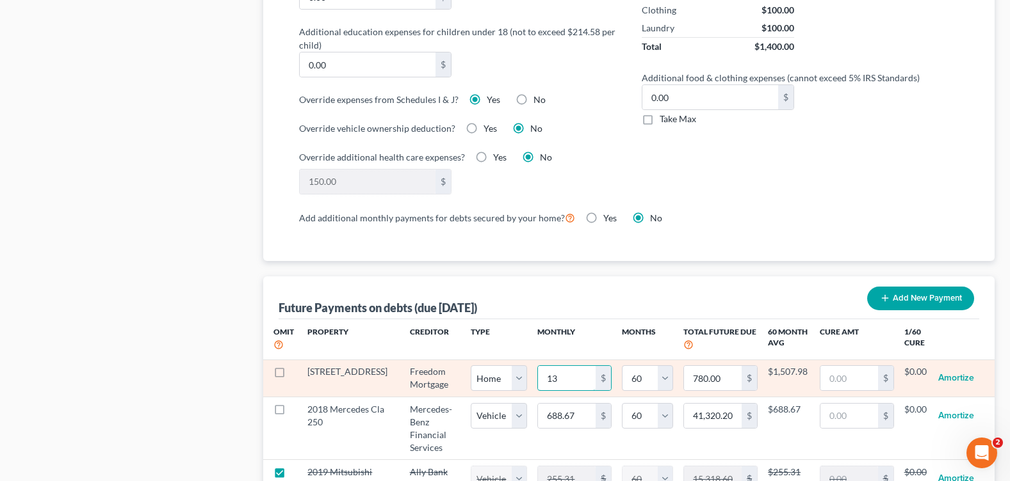
type input "133"
type input "7,980.00"
type input "1330"
type input "79,800.00"
type input "1,330.8"
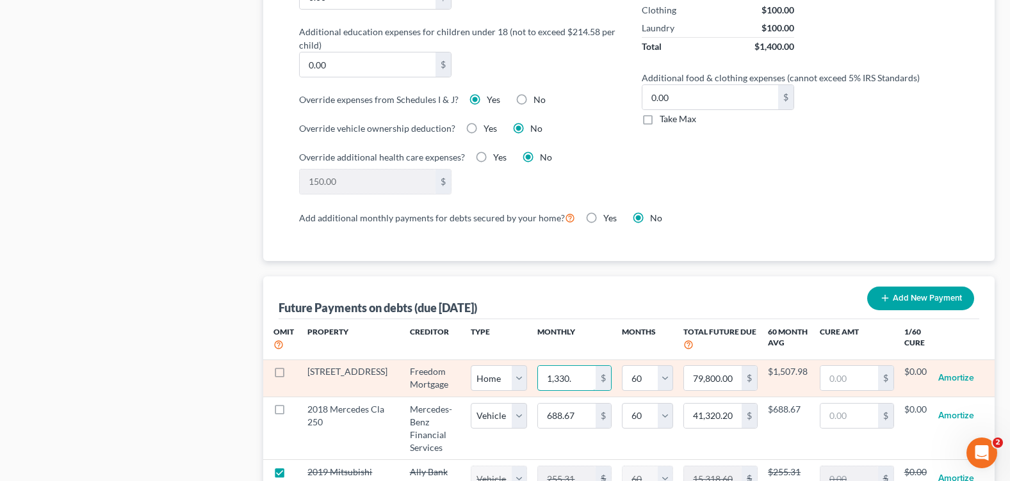
type input "79,848.00"
select select "0"
select select "60"
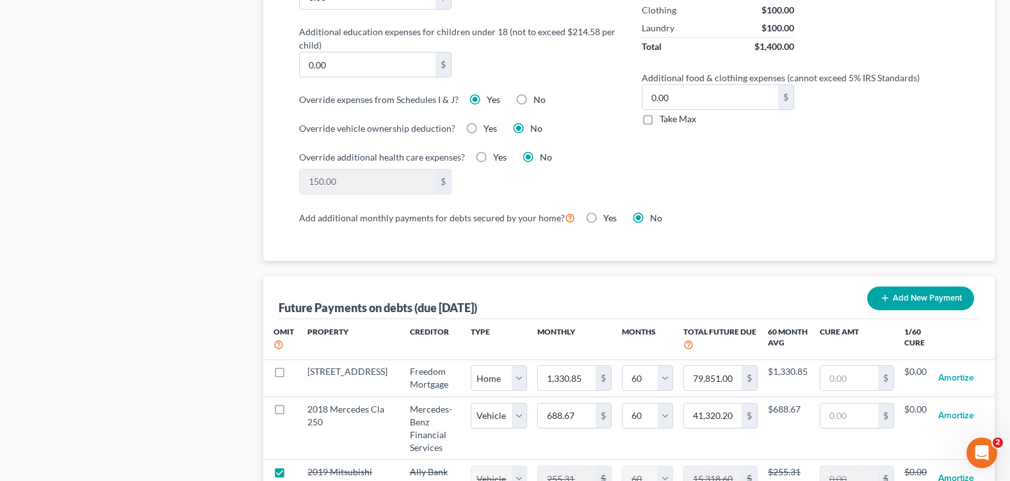
select select "0"
select select "60"
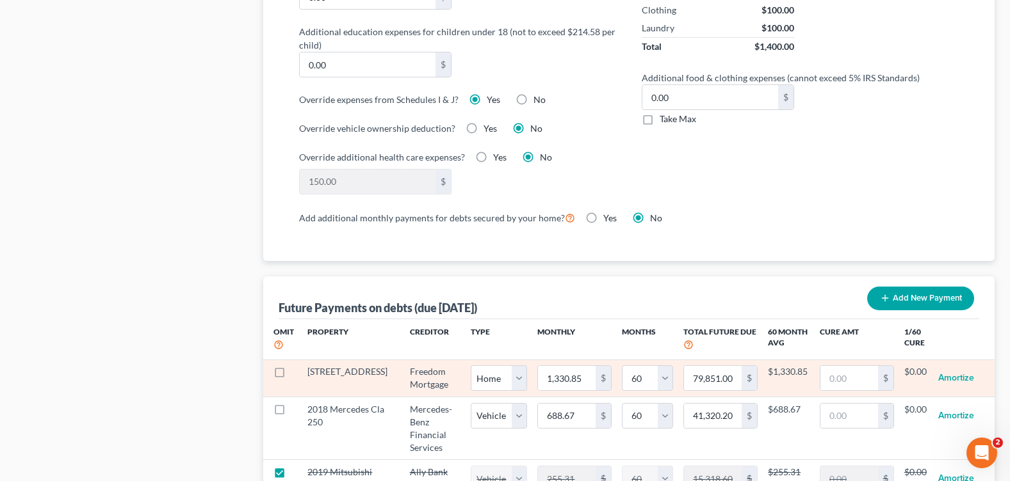
select select "0"
select select "60"
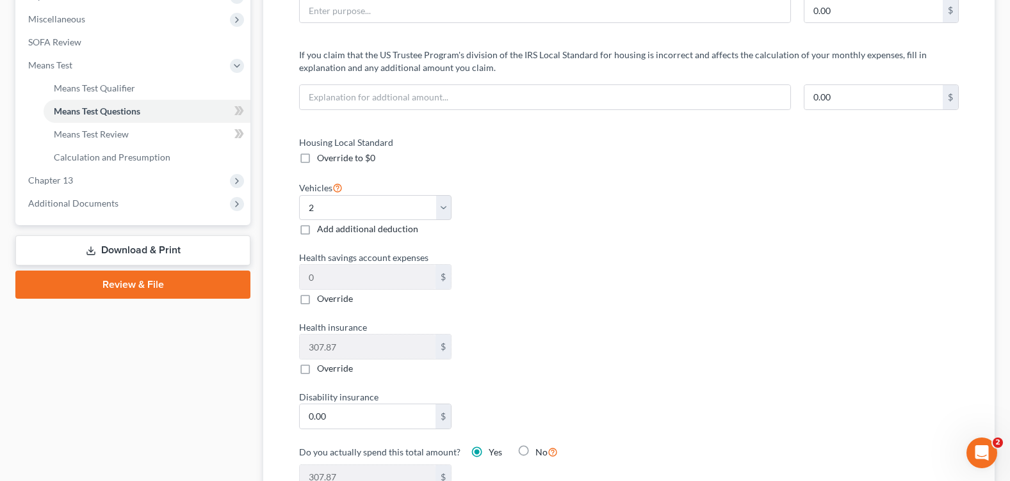
scroll to position [256, 0]
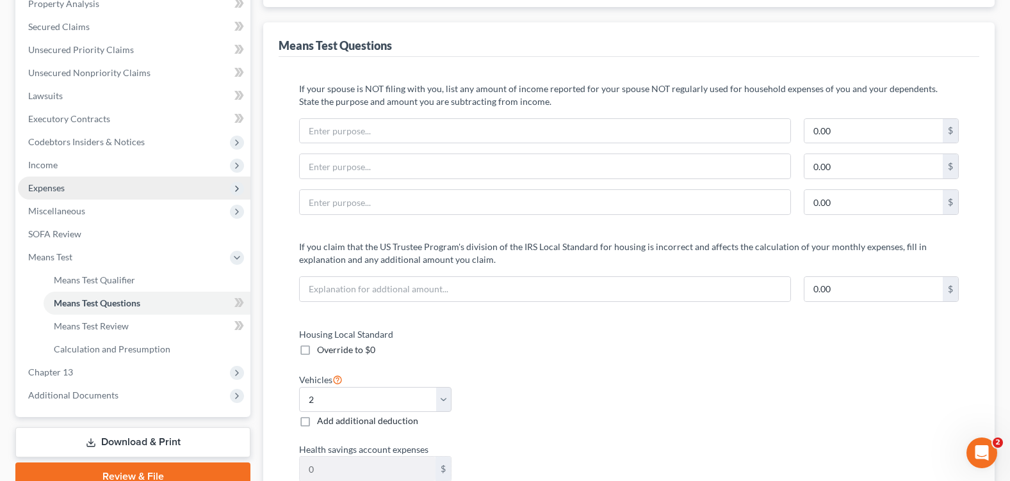
click at [100, 187] on span "Expenses" at bounding box center [134, 188] width 232 height 23
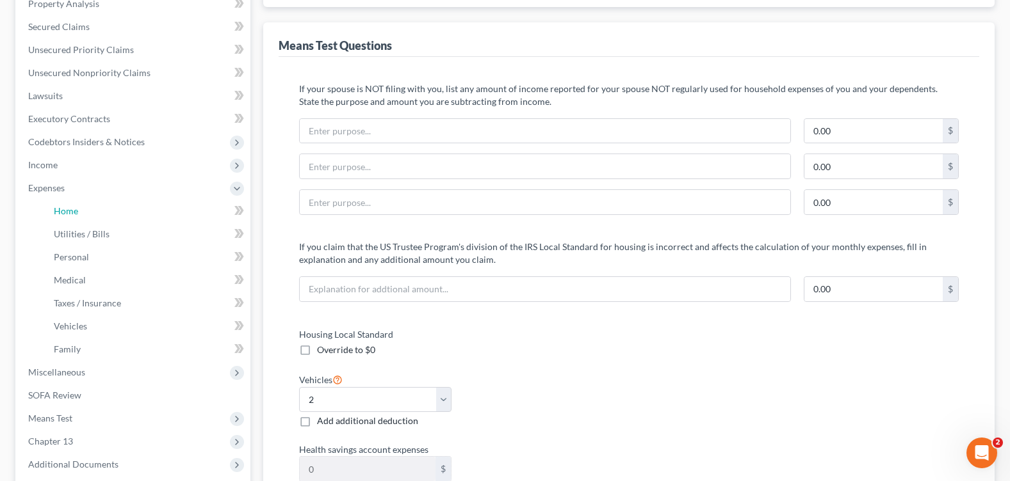
click at [136, 214] on link "Home" at bounding box center [147, 211] width 207 height 23
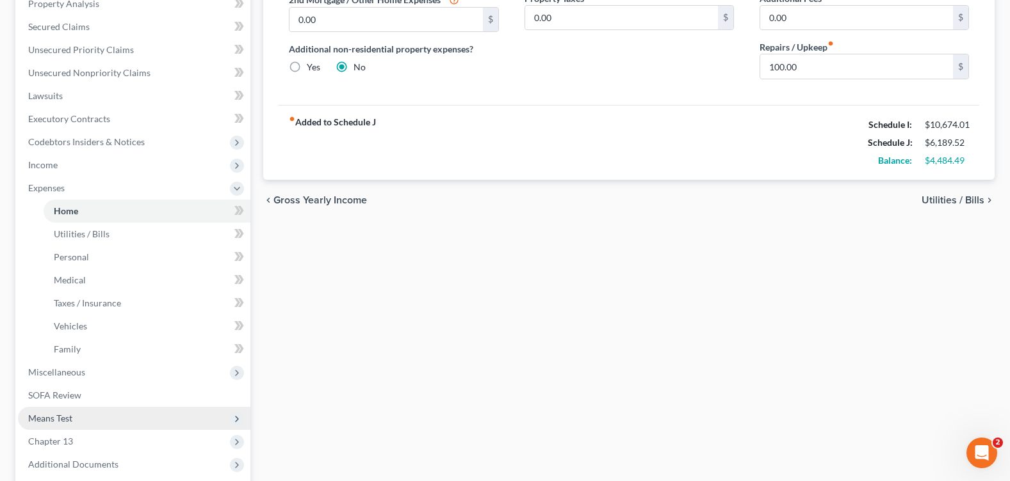
scroll to position [320, 0]
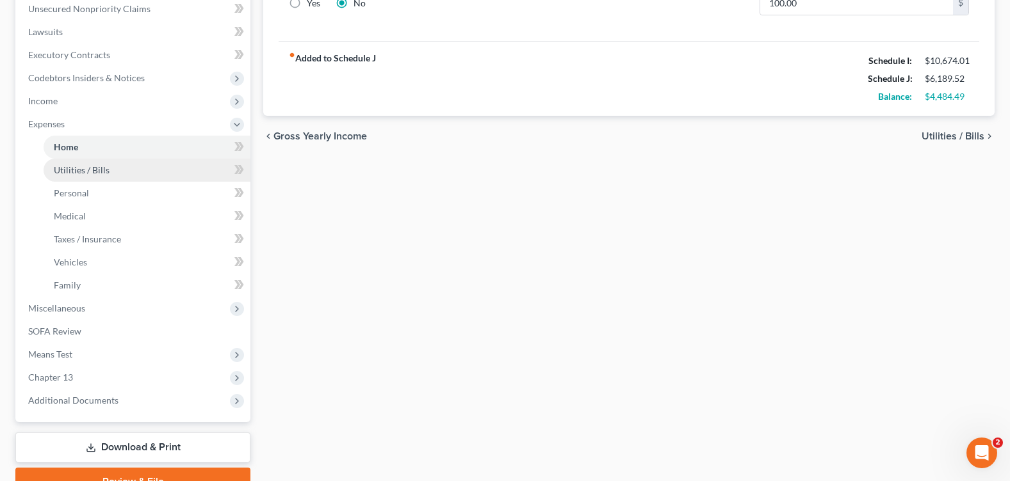
type input "1,330.85"
click at [90, 172] on span "Utilities / Bills" at bounding box center [82, 170] width 56 height 11
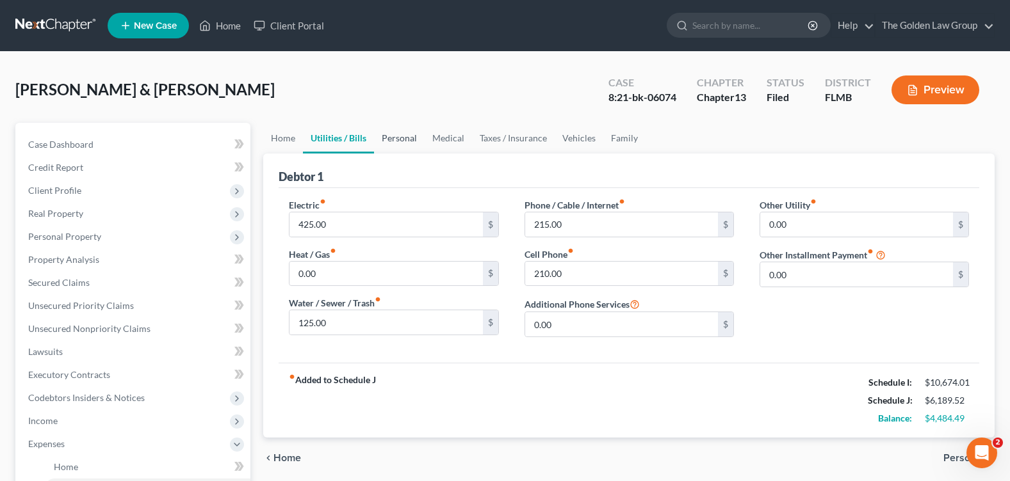
click at [403, 139] on link "Personal" at bounding box center [399, 138] width 51 height 31
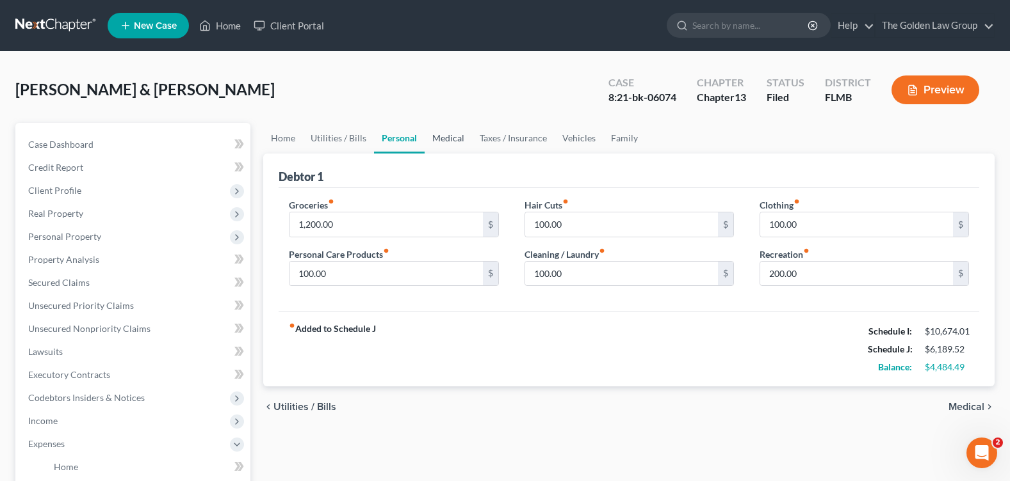
click at [450, 138] on link "Medical" at bounding box center [447, 138] width 47 height 31
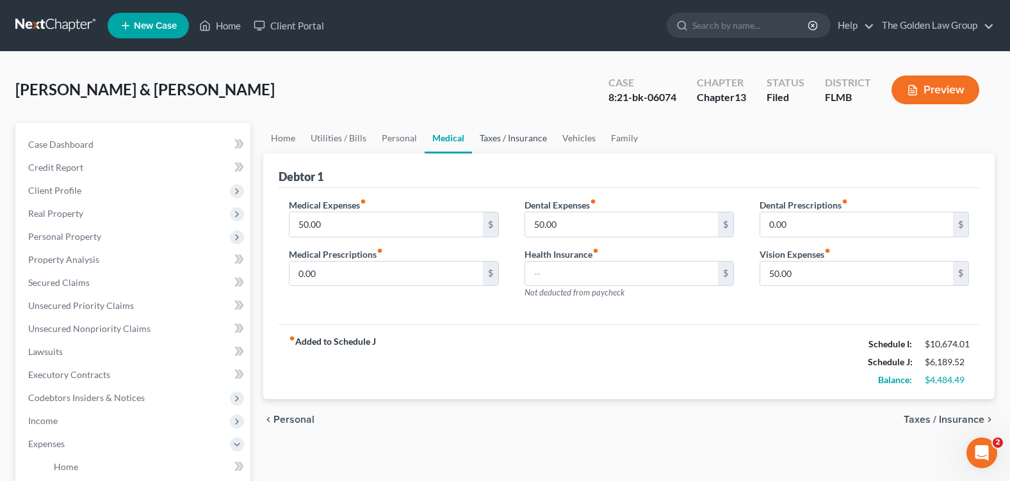
click at [504, 143] on link "Taxes / Insurance" at bounding box center [513, 138] width 83 height 31
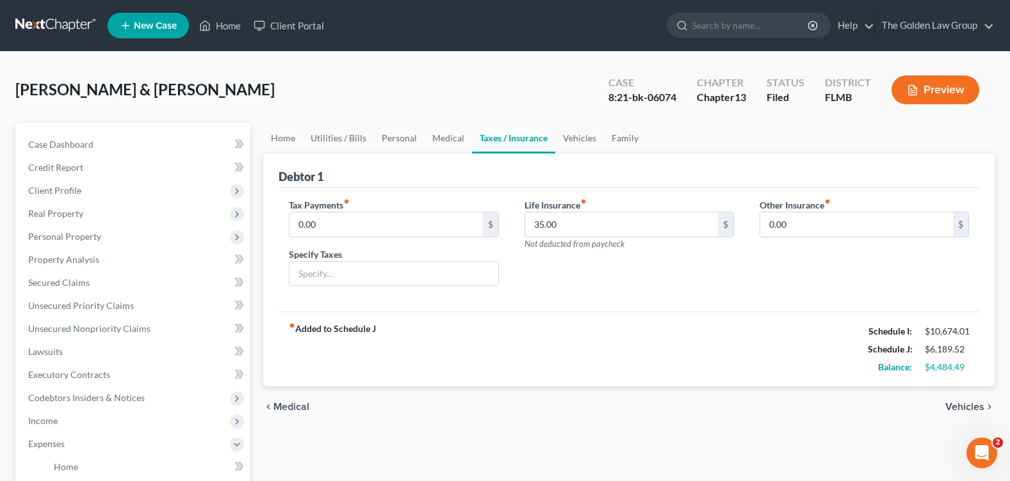
scroll to position [320, 0]
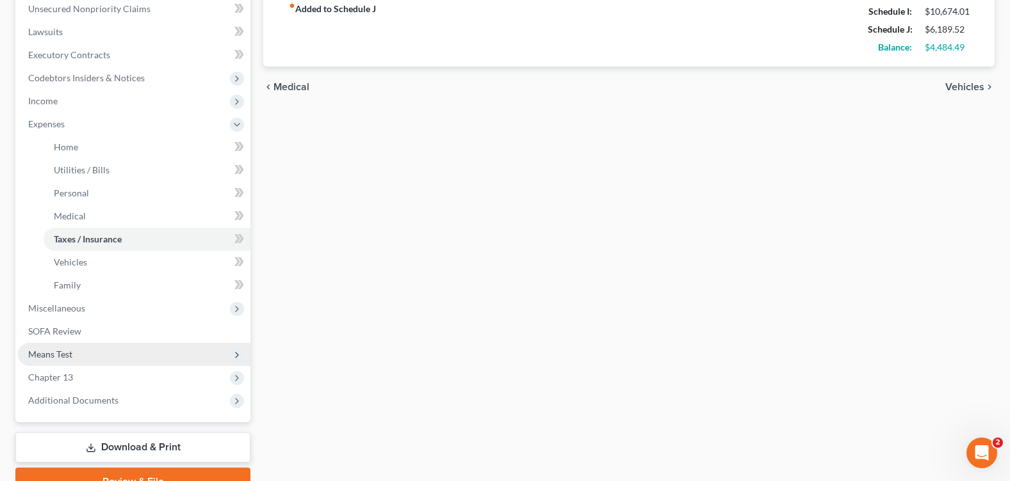
click at [85, 348] on span "Means Test" at bounding box center [134, 354] width 232 height 23
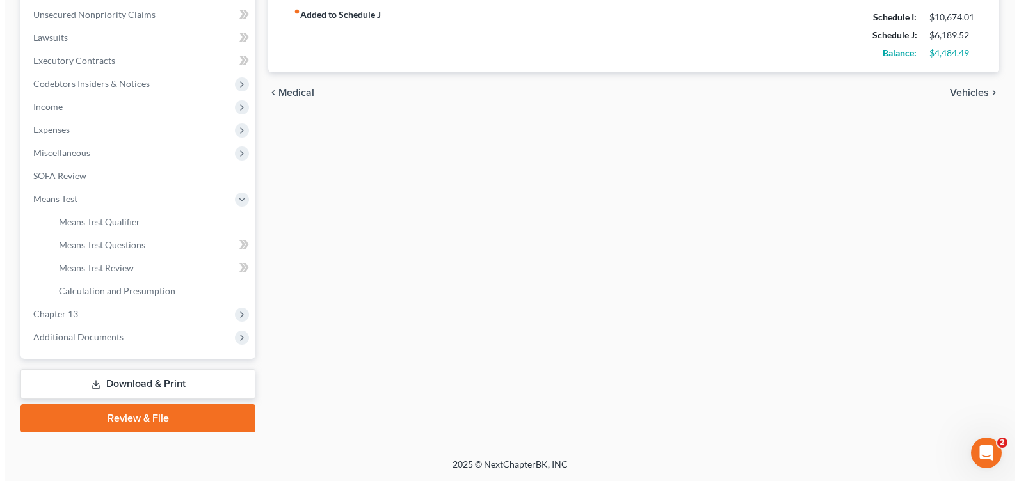
scroll to position [314, 0]
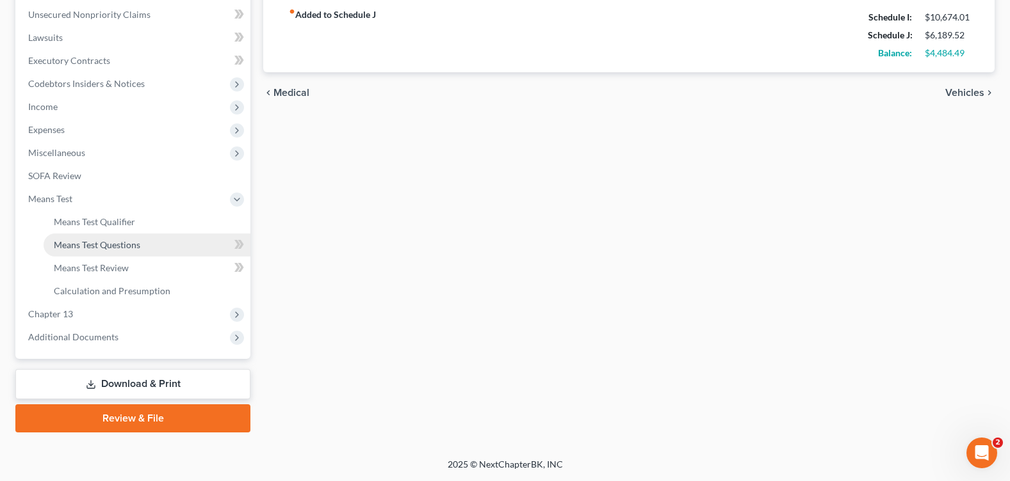
click at [109, 247] on span "Means Test Questions" at bounding box center [97, 244] width 86 height 11
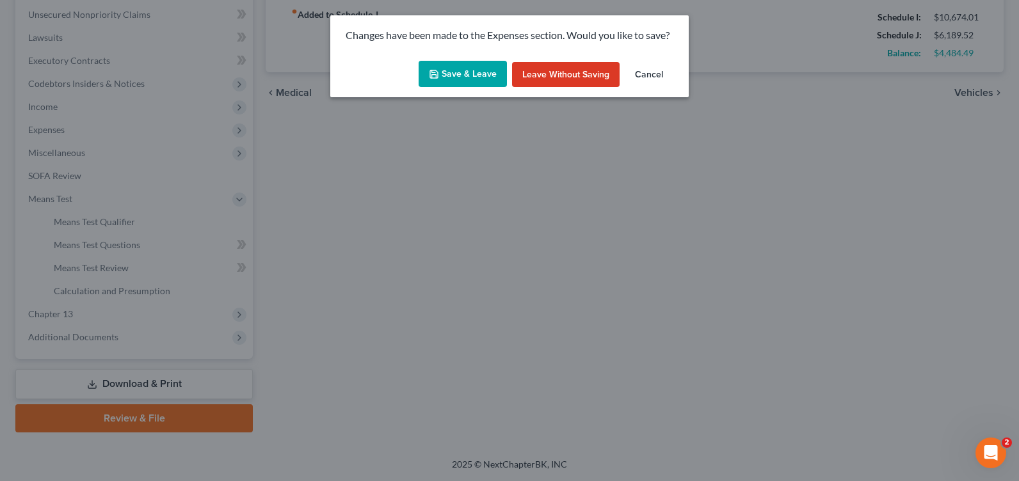
click at [451, 81] on button "Save & Leave" at bounding box center [463, 74] width 88 height 27
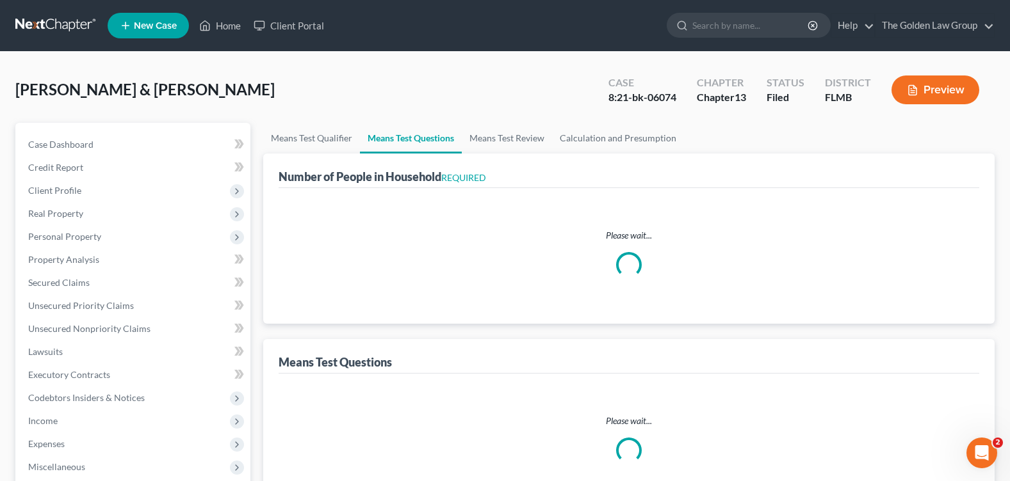
select select "0"
select select "60"
select select "1"
select select "60"
select select "1"
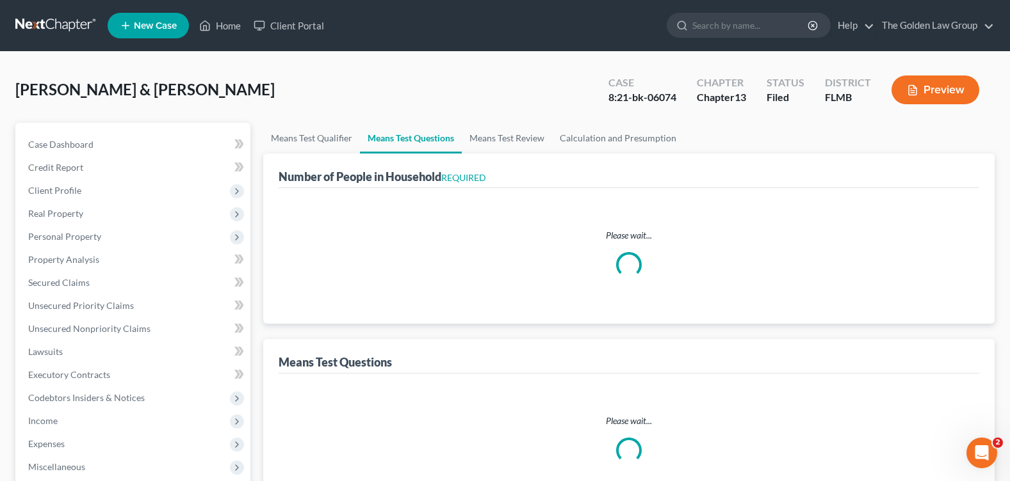
select select "60"
select select "2"
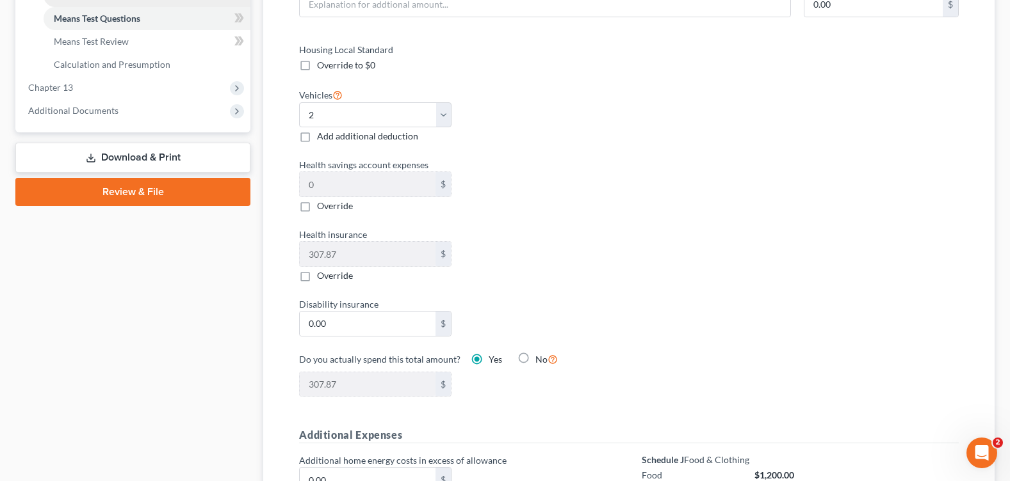
scroll to position [285, 0]
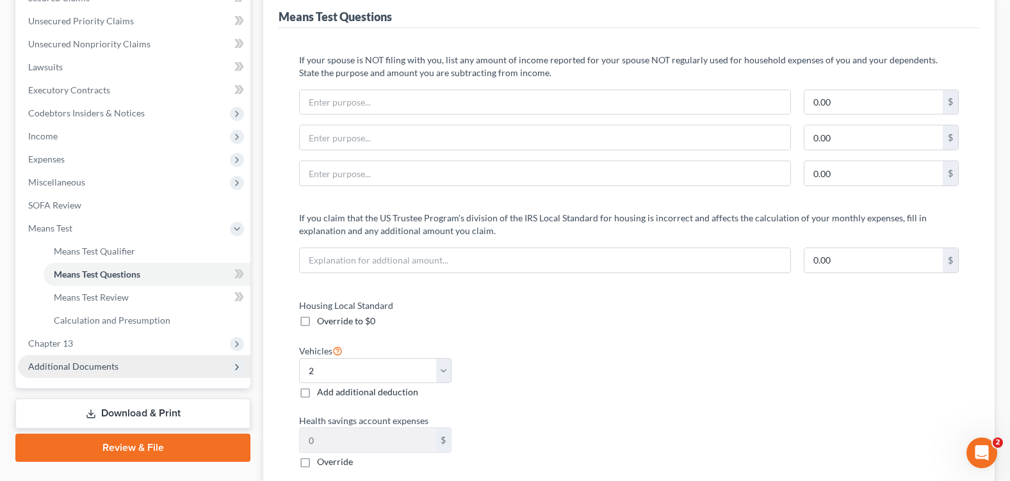
click at [76, 367] on span "Additional Documents" at bounding box center [73, 366] width 90 height 11
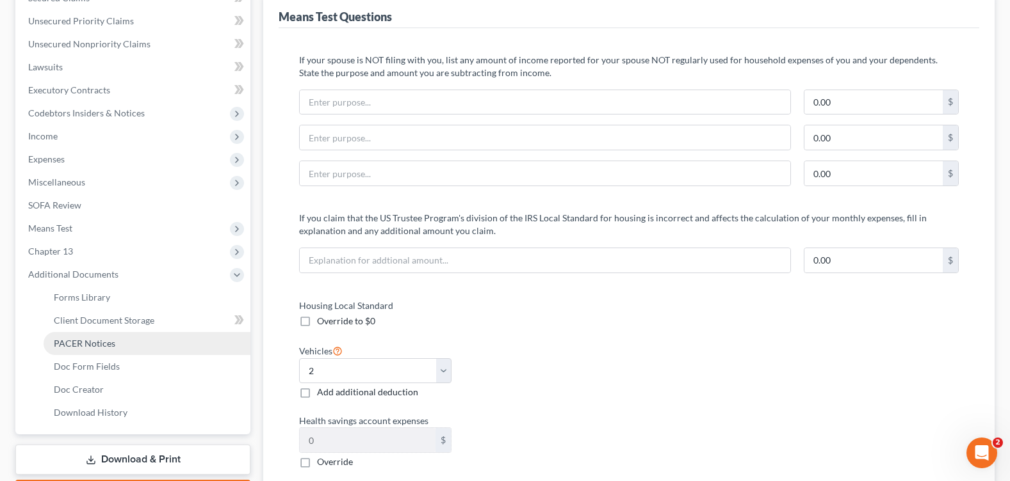
click at [86, 342] on span "PACER Notices" at bounding box center [84, 343] width 61 height 11
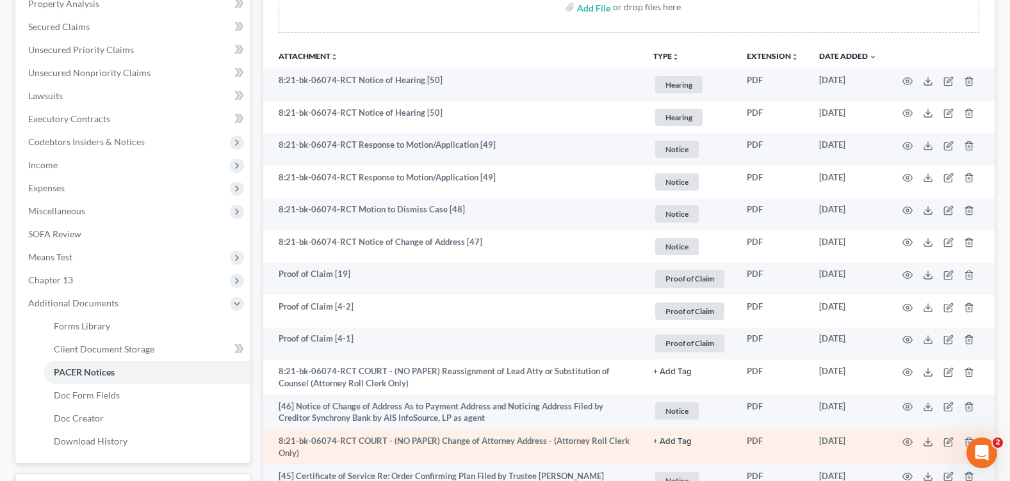
scroll to position [384, 0]
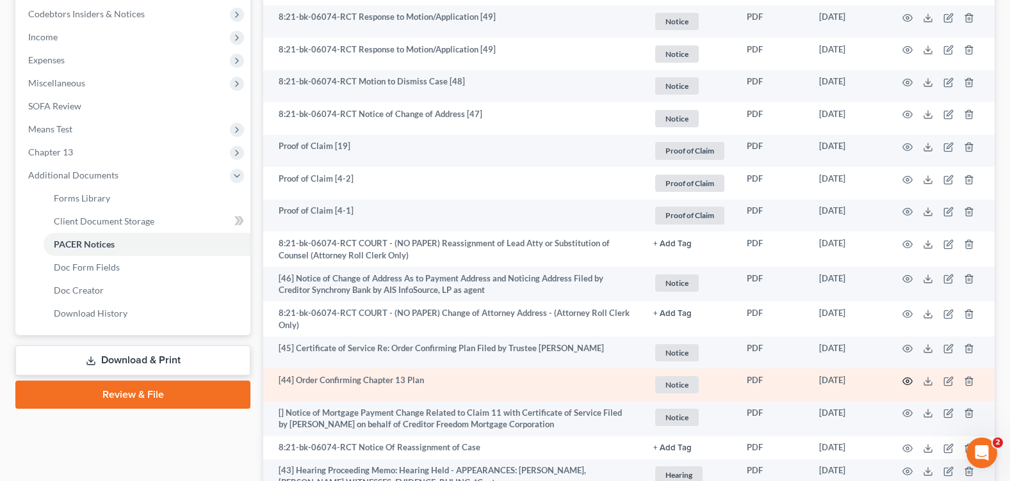
click at [906, 382] on circle "button" at bounding box center [907, 381] width 3 height 3
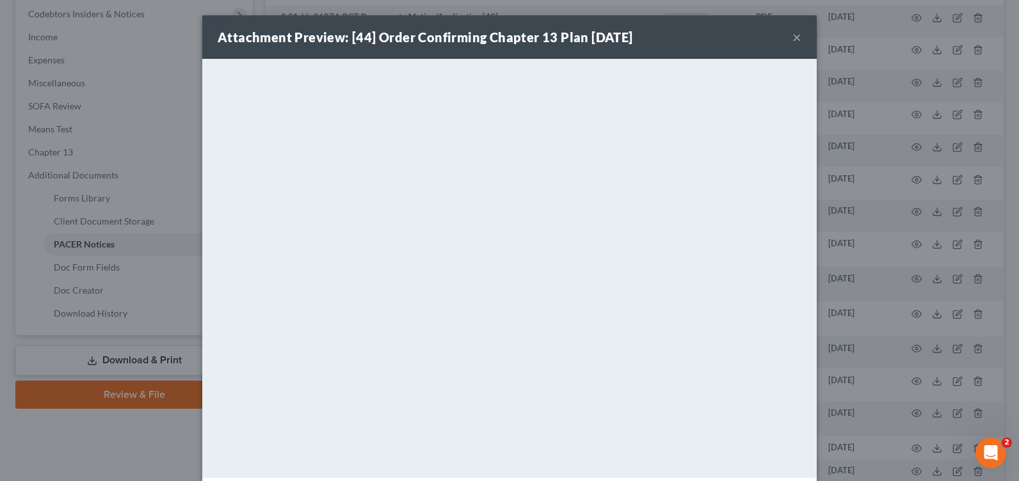
click at [793, 36] on button "×" at bounding box center [797, 36] width 9 height 15
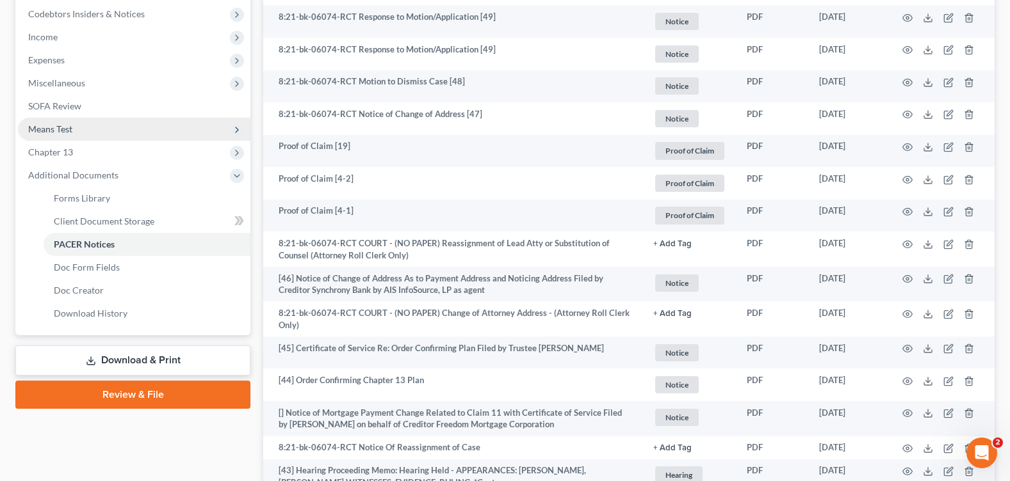
click at [73, 131] on span "Means Test" at bounding box center [134, 129] width 232 height 23
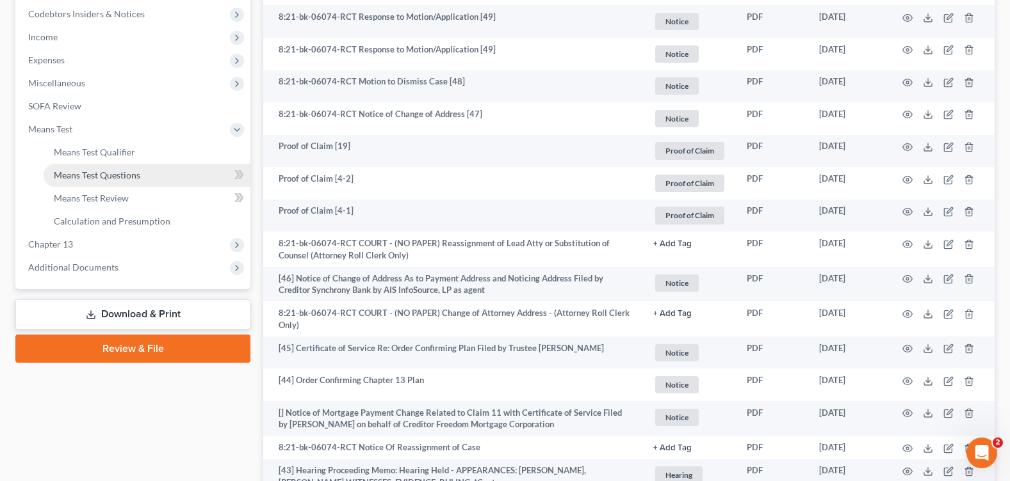
click at [151, 179] on link "Means Test Questions" at bounding box center [147, 175] width 207 height 23
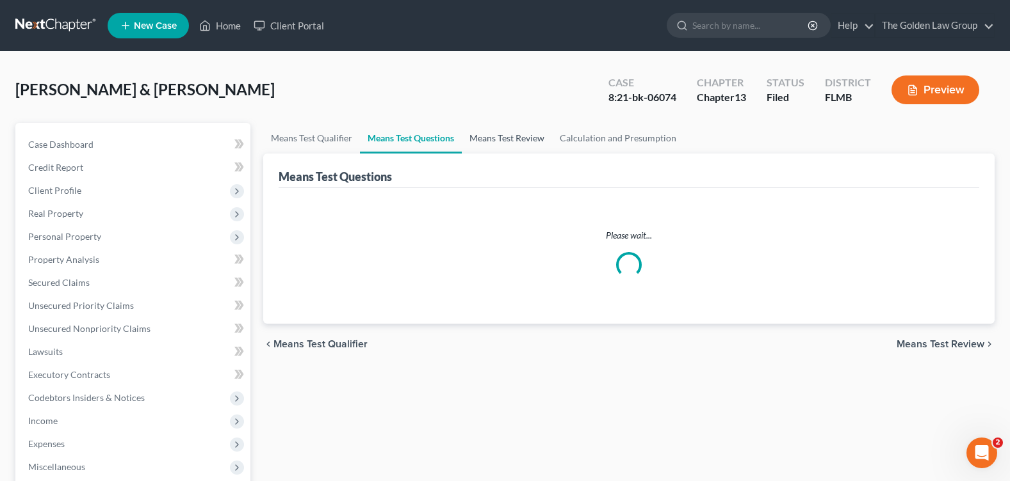
click at [483, 133] on link "Means Test Review" at bounding box center [507, 138] width 90 height 31
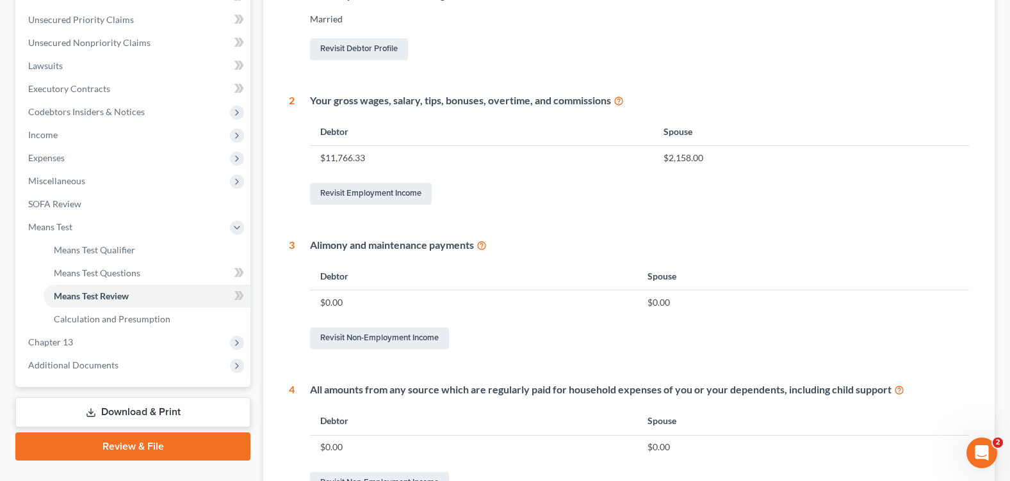
scroll to position [94, 0]
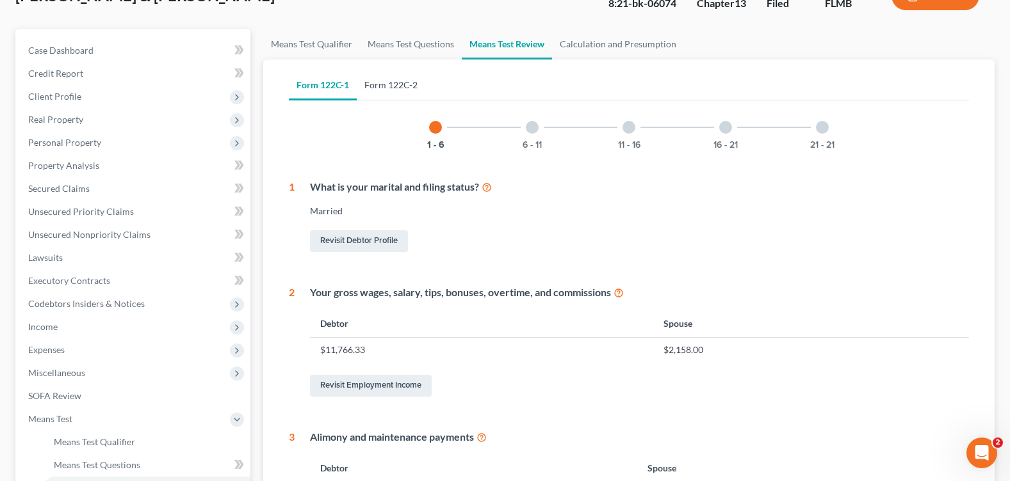
click at [404, 85] on link "Form 122C-2" at bounding box center [391, 85] width 69 height 31
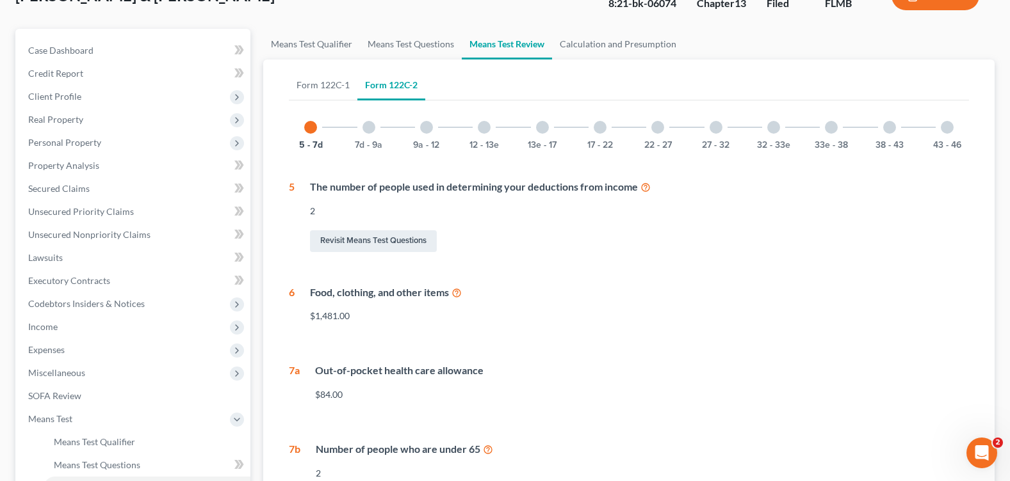
click at [481, 126] on div at bounding box center [484, 127] width 13 height 13
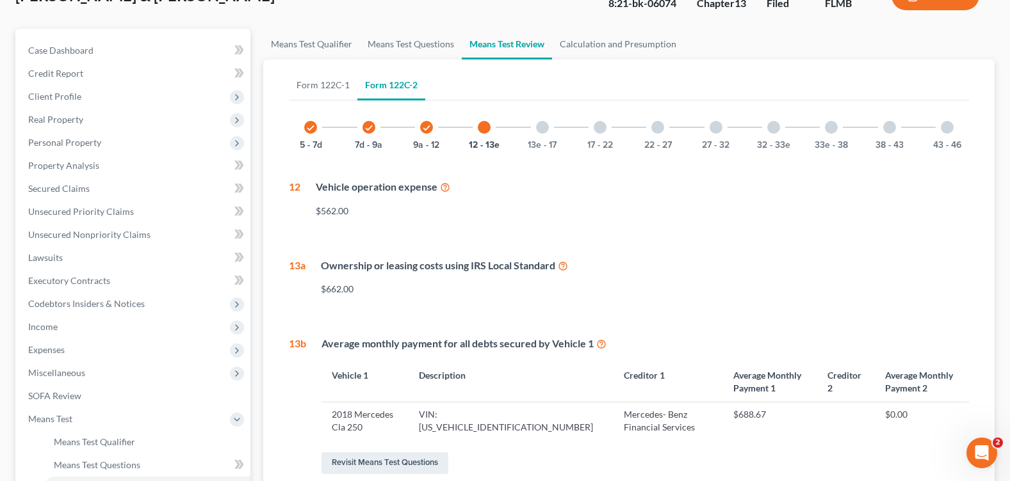
click at [655, 127] on div at bounding box center [657, 127] width 13 height 13
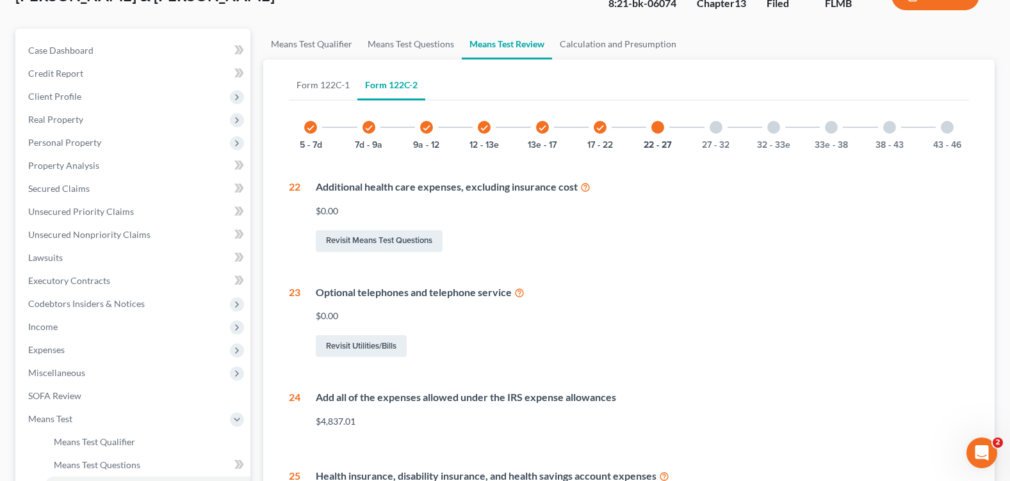
click at [830, 133] on div at bounding box center [831, 127] width 13 height 13
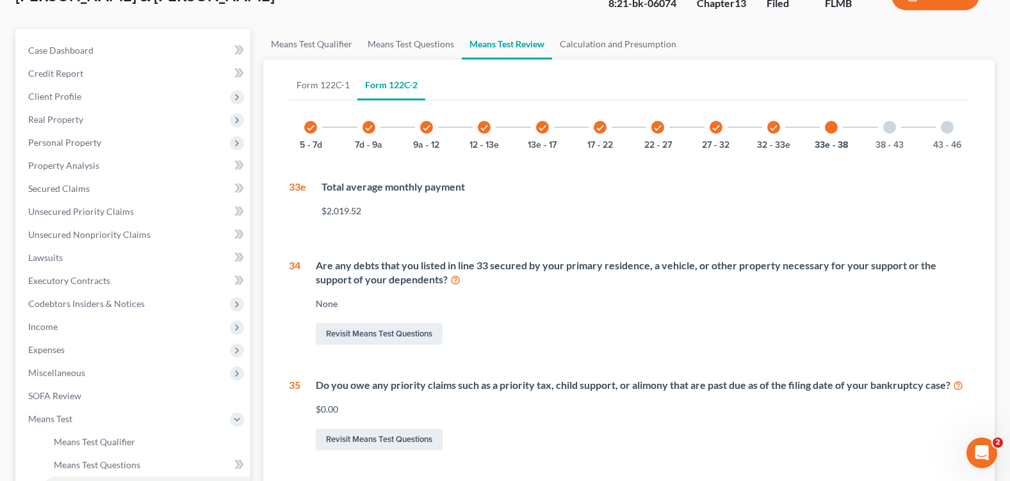
click at [953, 128] on div at bounding box center [946, 127] width 13 height 13
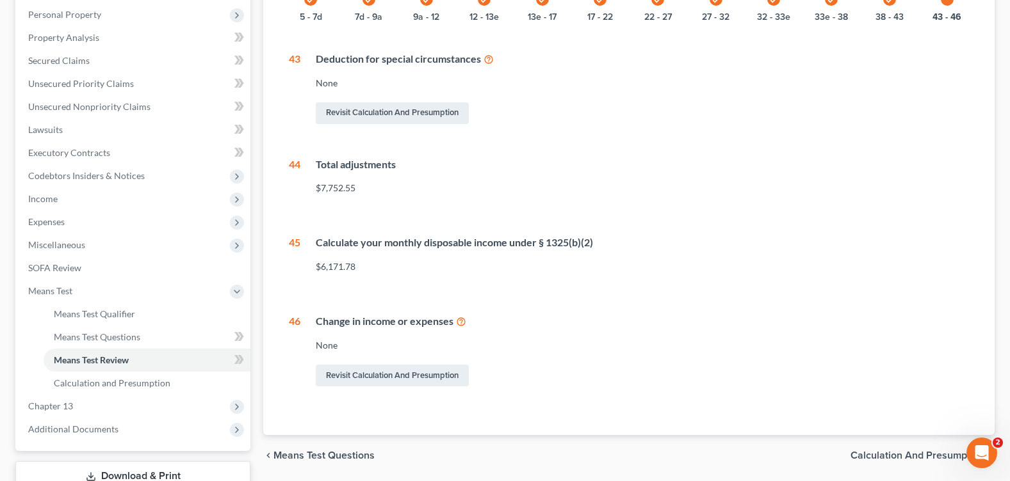
scroll to position [0, 0]
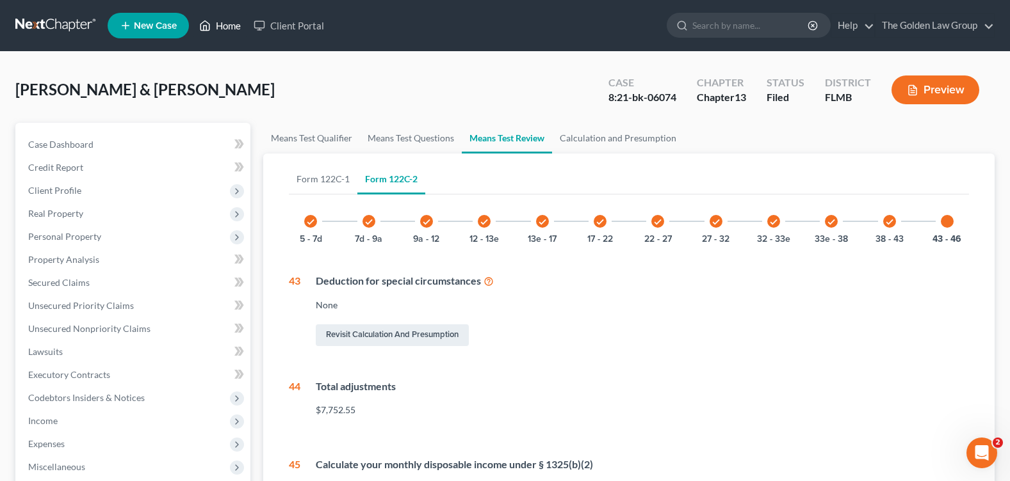
drag, startPoint x: 216, startPoint y: 26, endPoint x: 208, endPoint y: 27, distance: 8.4
click at [216, 25] on link "Home" at bounding box center [220, 25] width 54 height 23
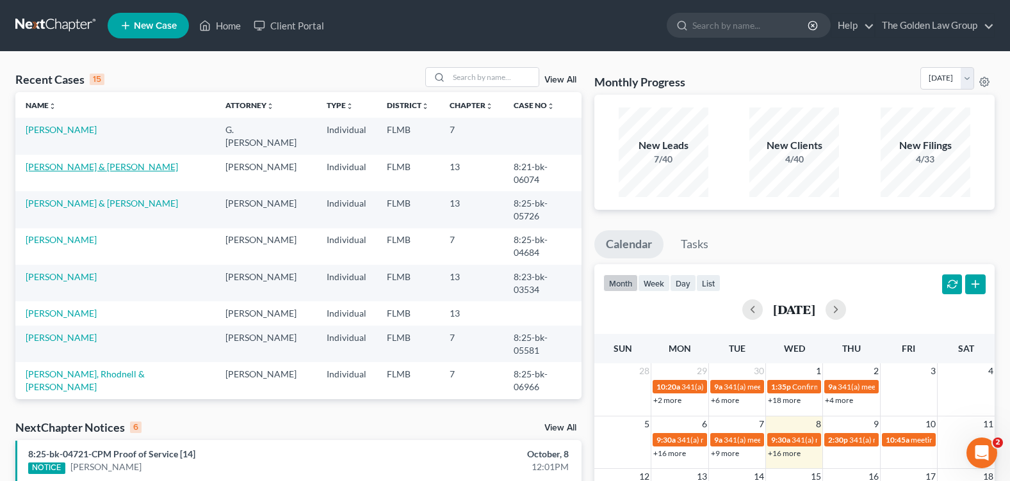
click at [72, 161] on link "[PERSON_NAME] & [PERSON_NAME]" at bounding box center [102, 166] width 152 height 11
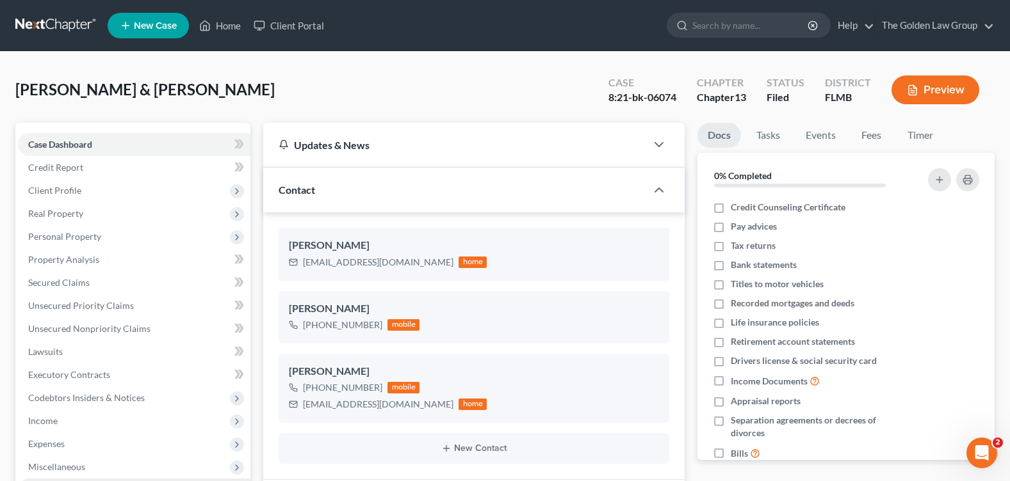
scroll to position [128, 0]
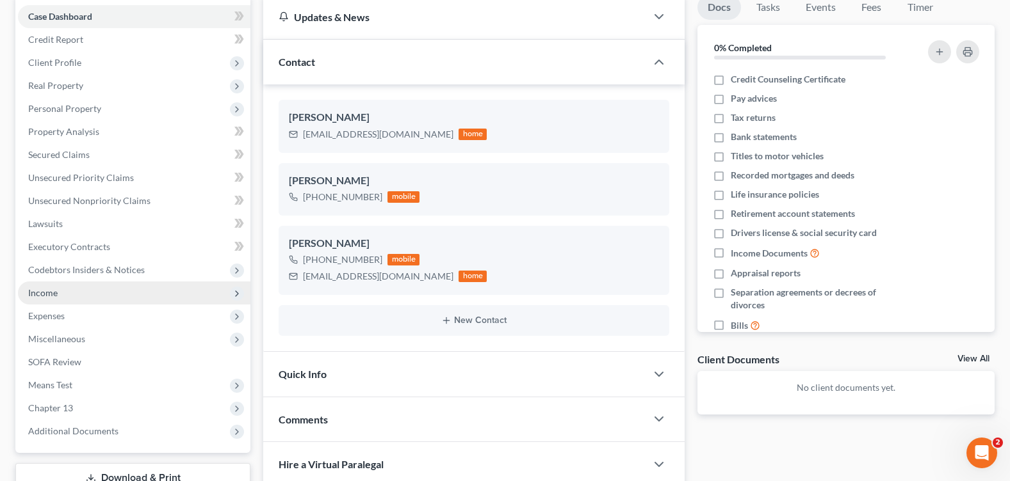
click at [55, 297] on span "Income" at bounding box center [42, 292] width 29 height 11
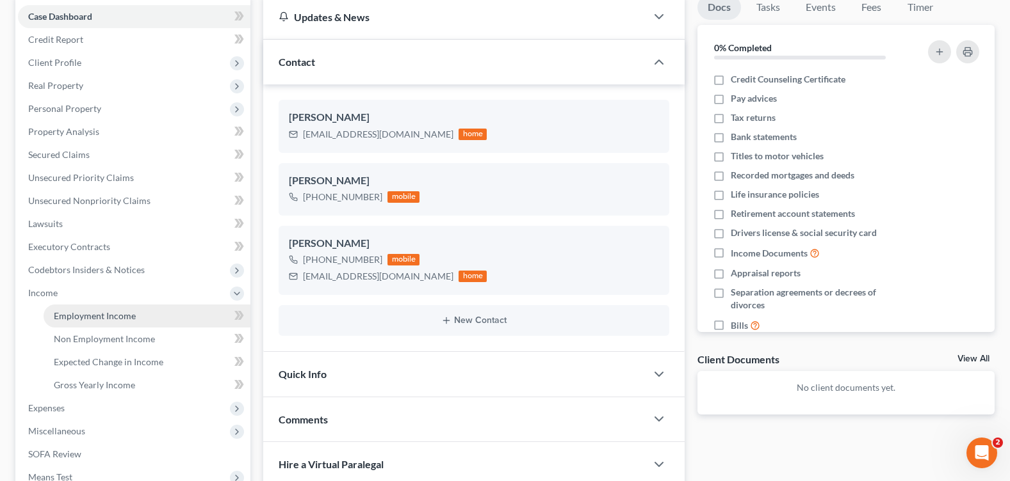
click at [116, 318] on span "Employment Income" at bounding box center [95, 315] width 82 height 11
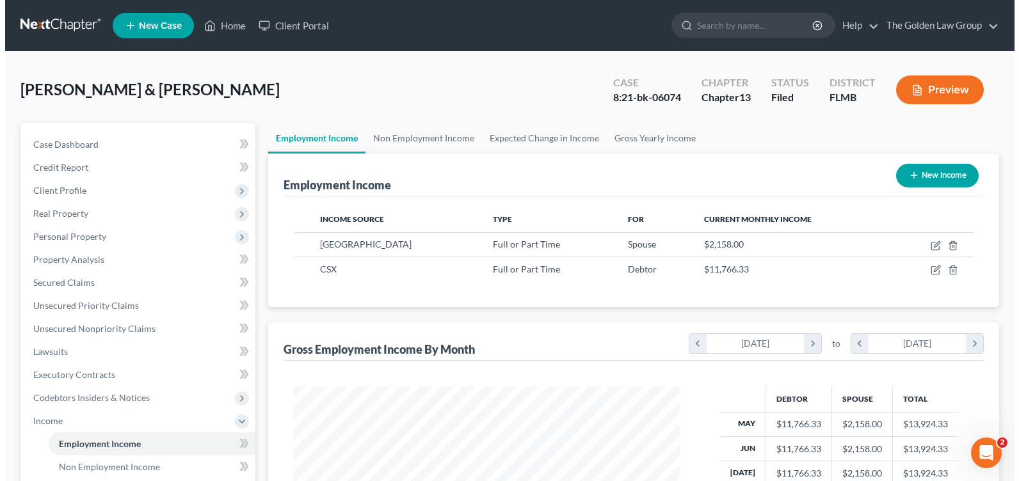
scroll to position [230, 411]
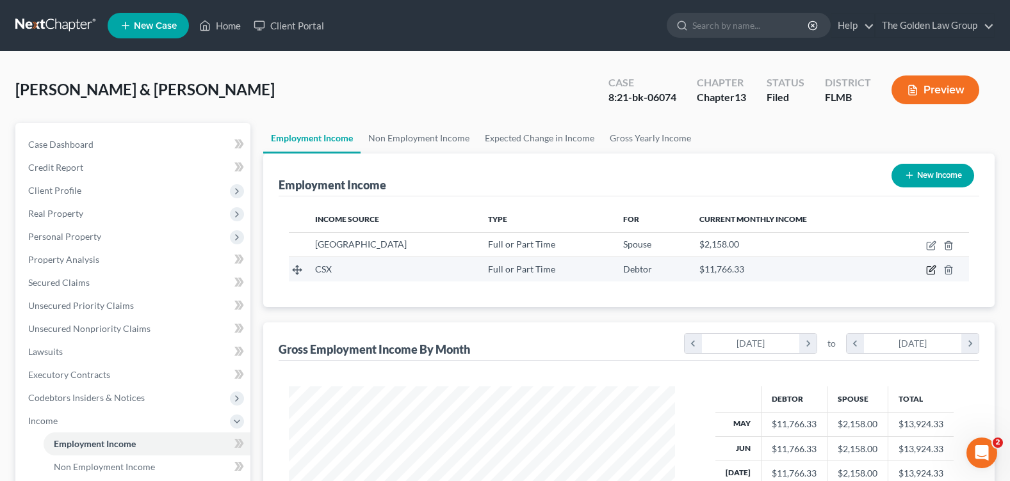
click at [933, 271] on icon "button" at bounding box center [931, 270] width 10 height 10
select select "0"
select select "9"
select select "0"
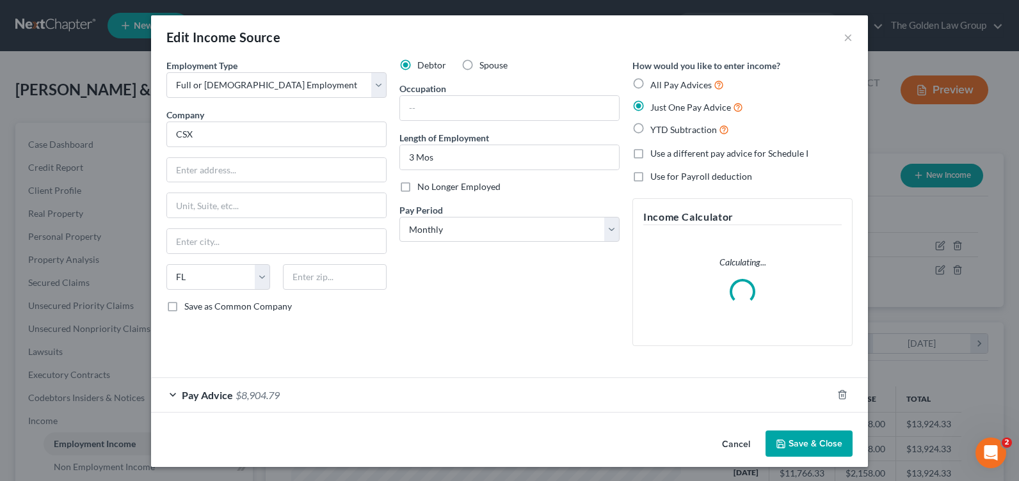
scroll to position [1, 0]
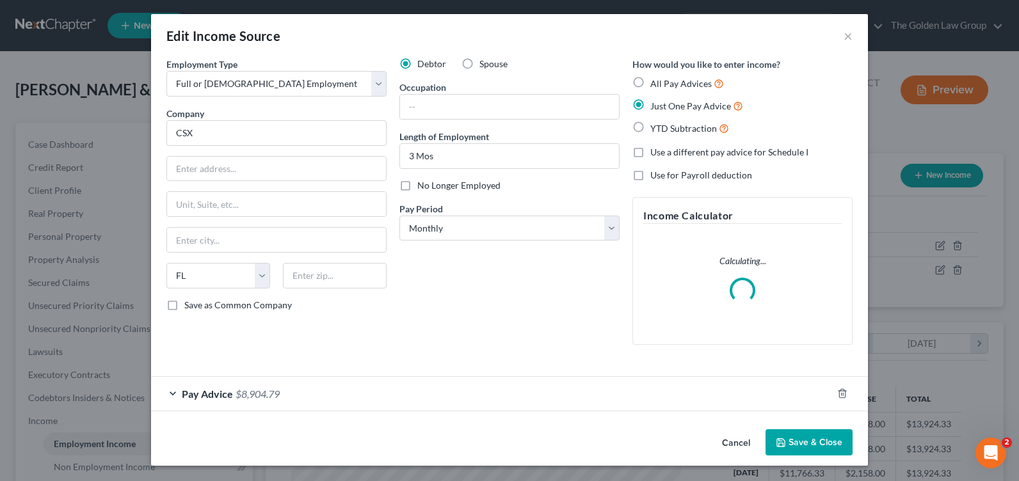
click at [166, 396] on div "Pay Advice $8,904.79" at bounding box center [491, 394] width 681 height 34
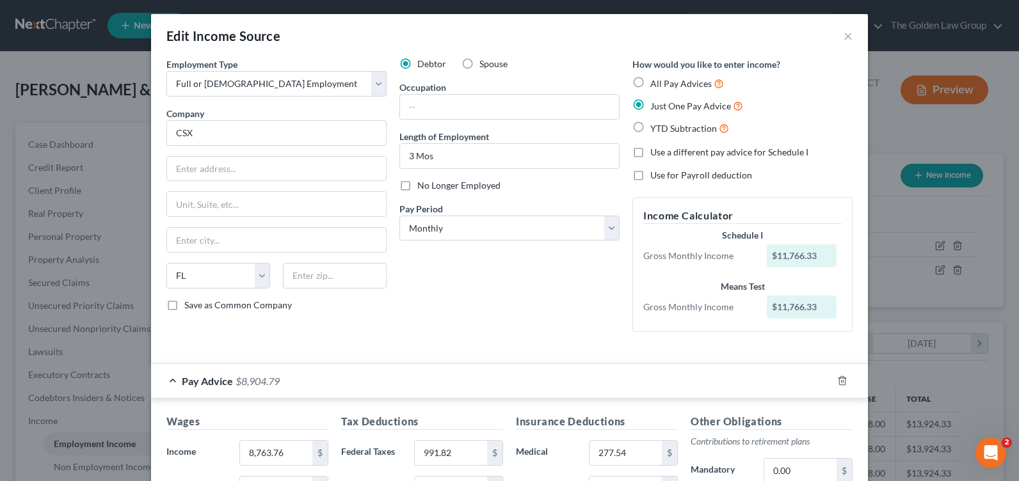
scroll to position [193, 0]
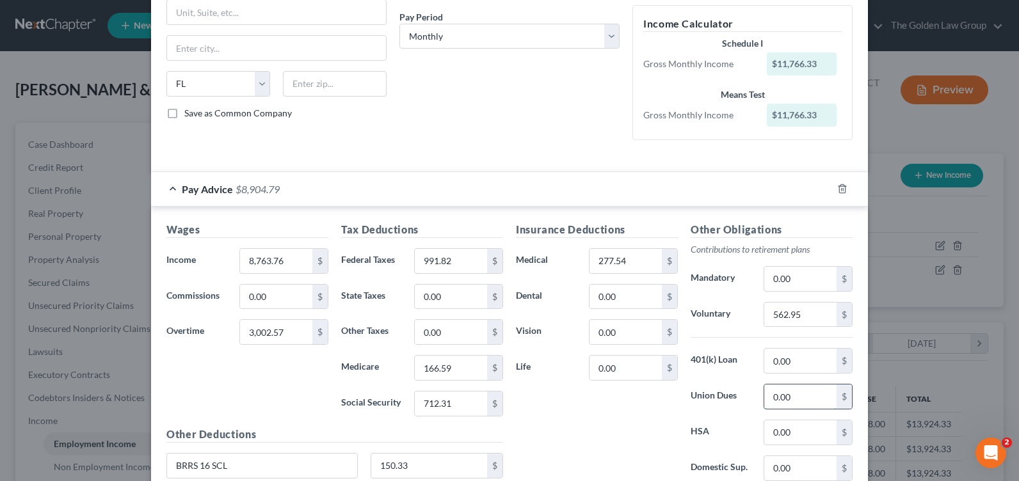
click at [794, 396] on input "0.00" at bounding box center [800, 397] width 72 height 24
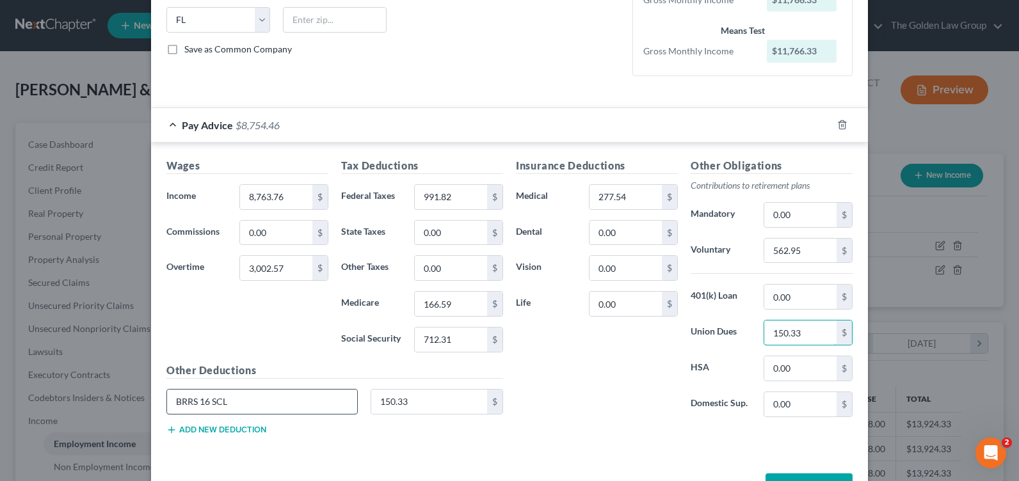
type input "150.33"
drag, startPoint x: 227, startPoint y: 402, endPoint x: 157, endPoint y: 401, distance: 69.8
click at [160, 401] on div "BRRS 16 SCL" at bounding box center [262, 402] width 204 height 26
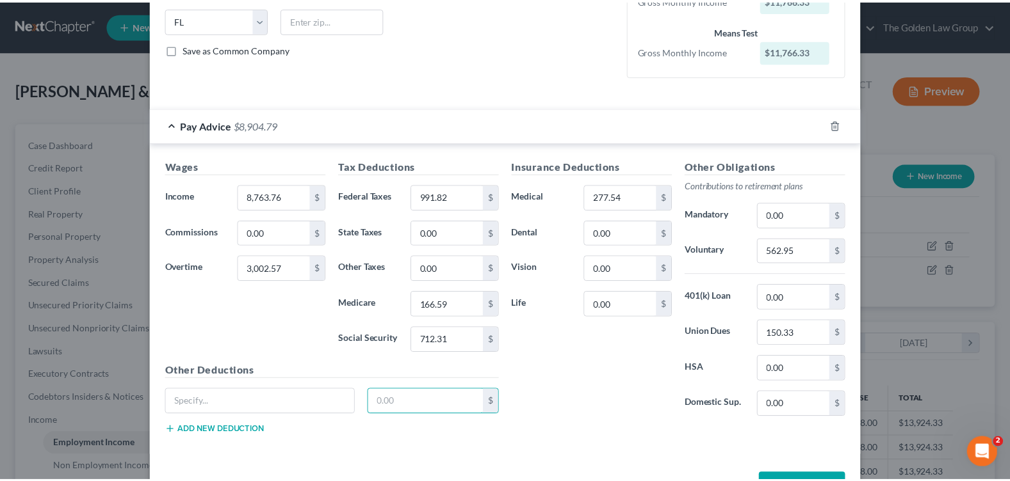
scroll to position [302, 0]
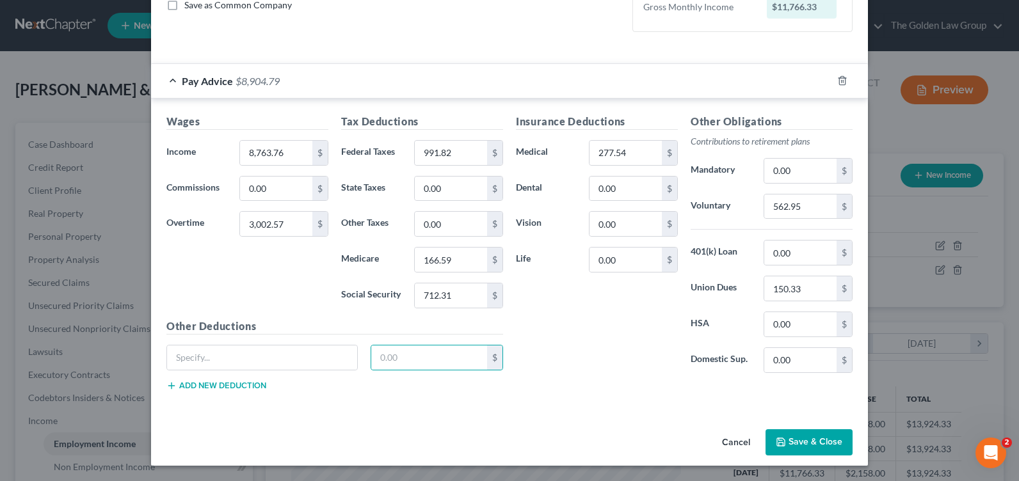
click at [803, 442] on button "Save & Close" at bounding box center [809, 443] width 87 height 27
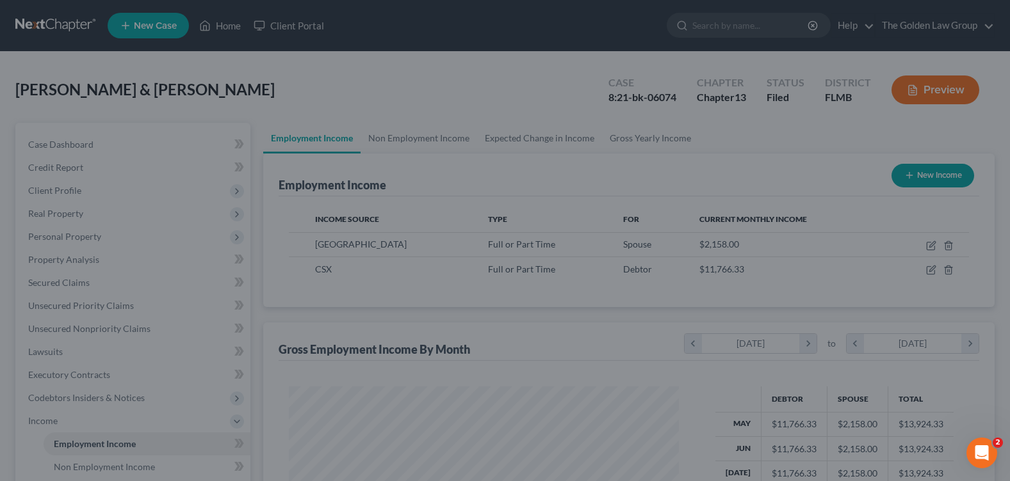
scroll to position [639964, 639782]
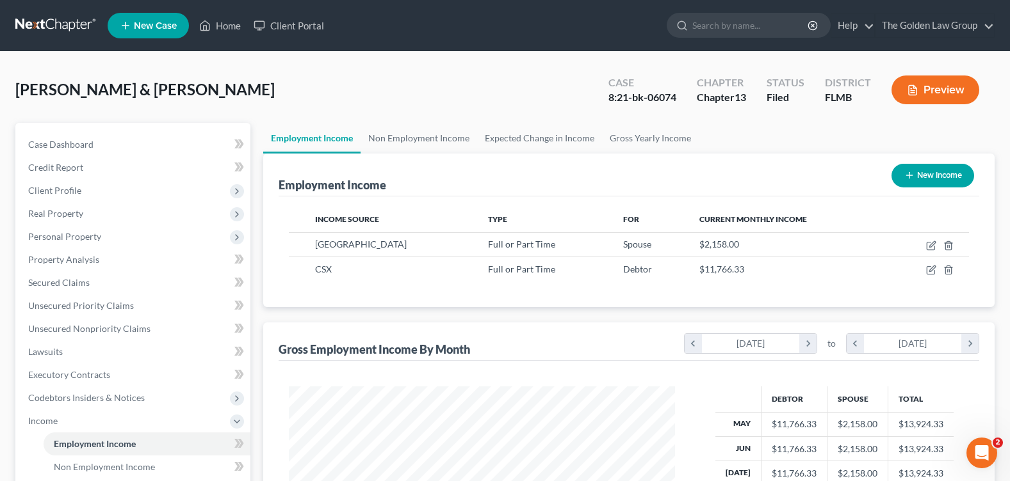
scroll to position [314, 0]
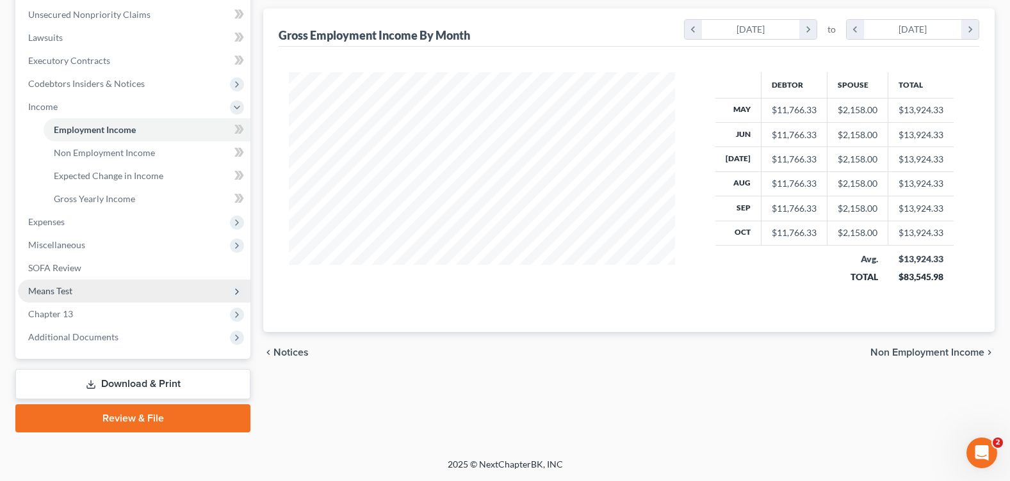
click at [53, 296] on span "Means Test" at bounding box center [134, 291] width 232 height 23
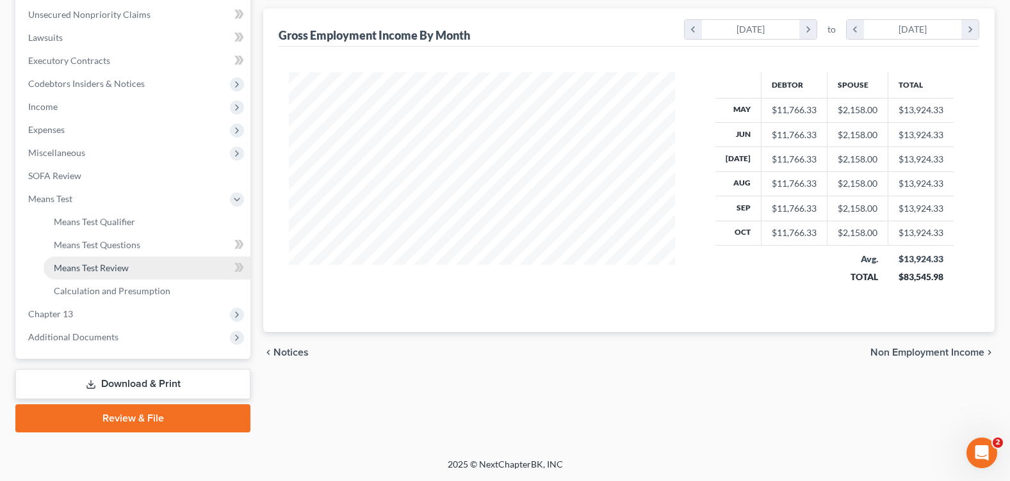
click at [99, 262] on span "Means Test Review" at bounding box center [91, 267] width 75 height 11
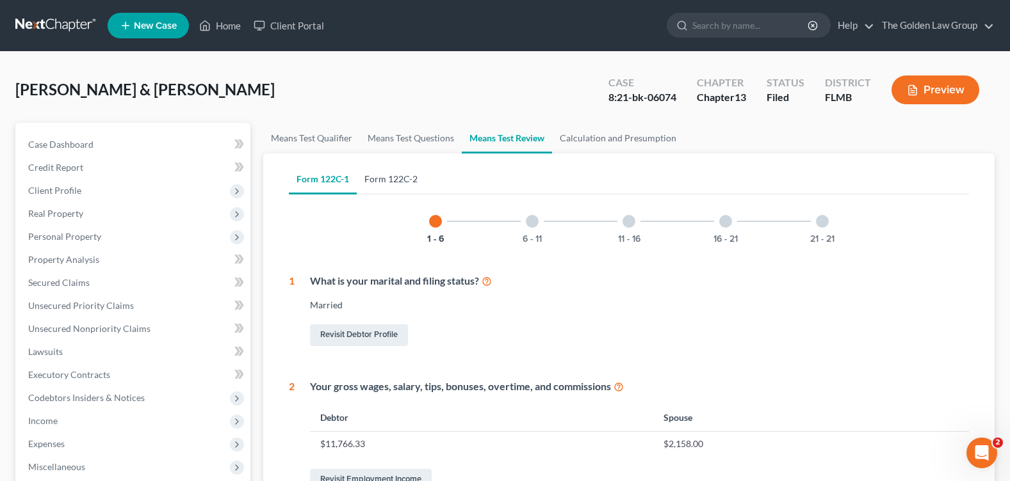
click at [386, 179] on link "Form 122C-2" at bounding box center [391, 179] width 69 height 31
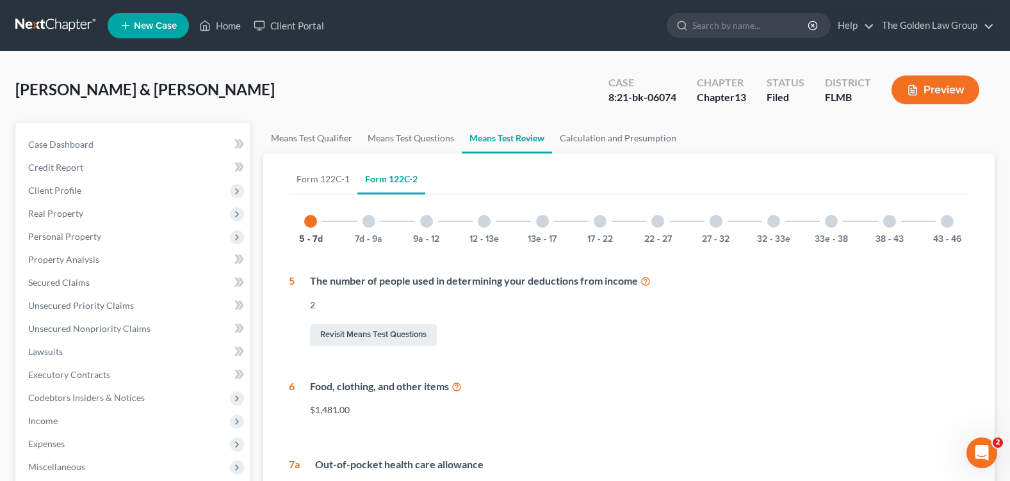
click at [601, 229] on div "17 - 22" at bounding box center [600, 222] width 44 height 44
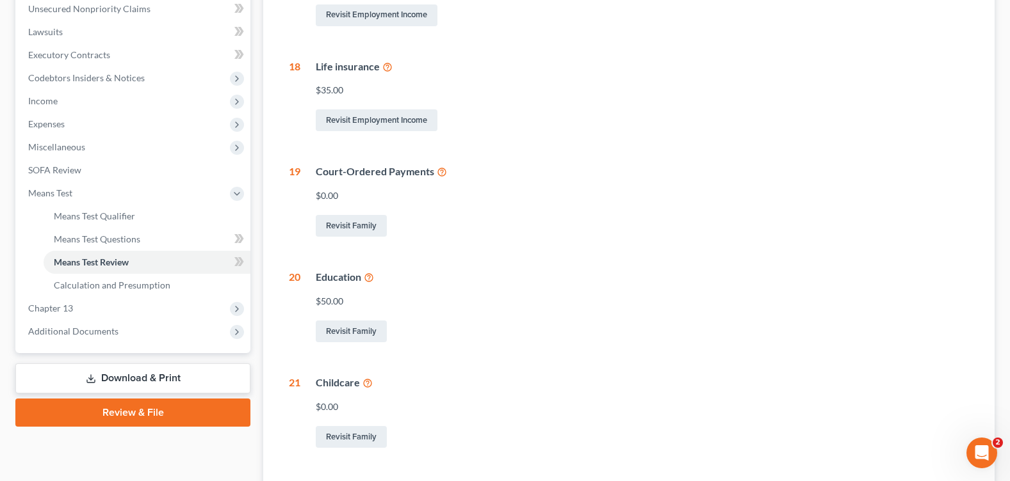
scroll to position [128, 0]
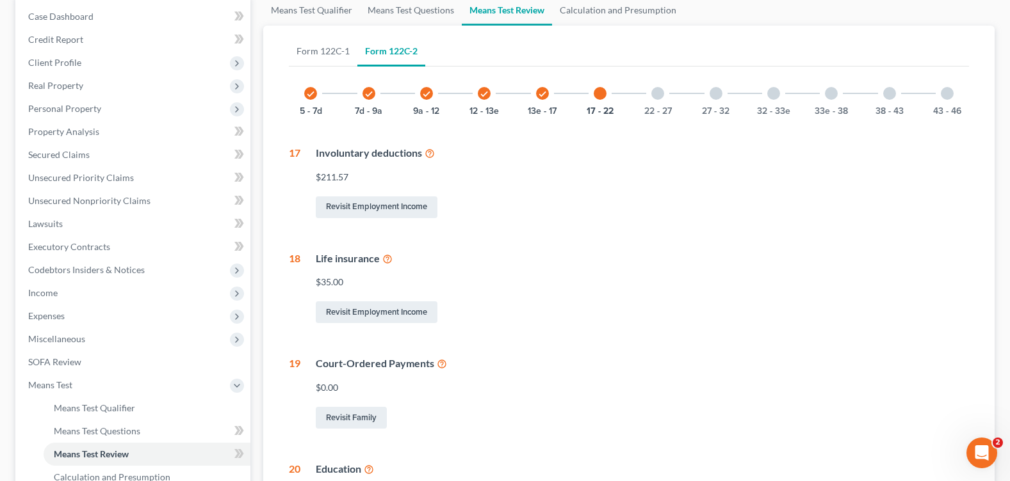
click at [714, 94] on div at bounding box center [715, 93] width 13 height 13
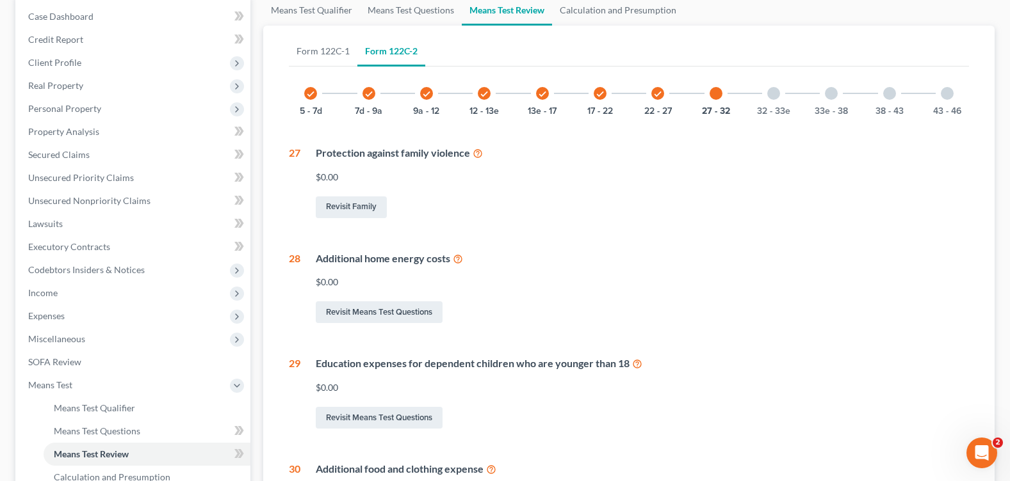
click at [887, 95] on div at bounding box center [889, 93] width 13 height 13
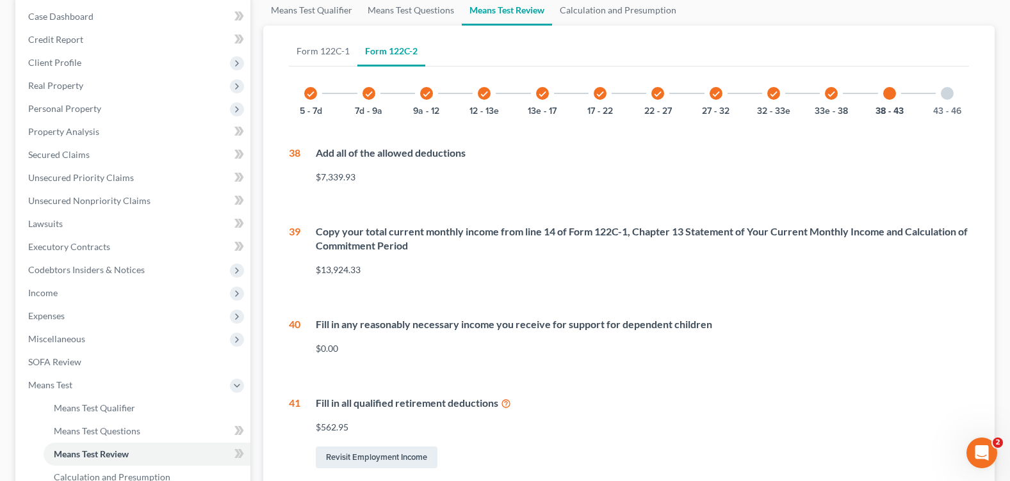
click at [954, 95] on div "43 - 46" at bounding box center [947, 94] width 44 height 44
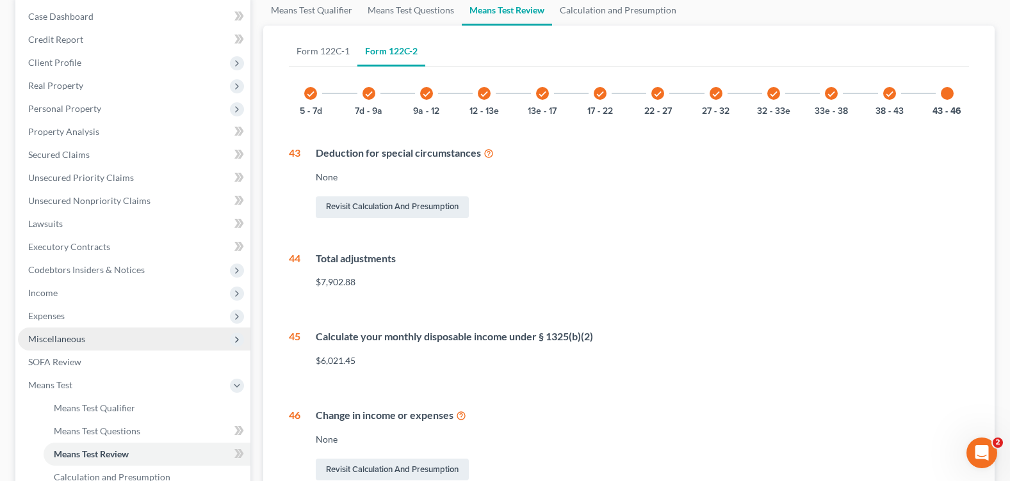
scroll to position [314, 0]
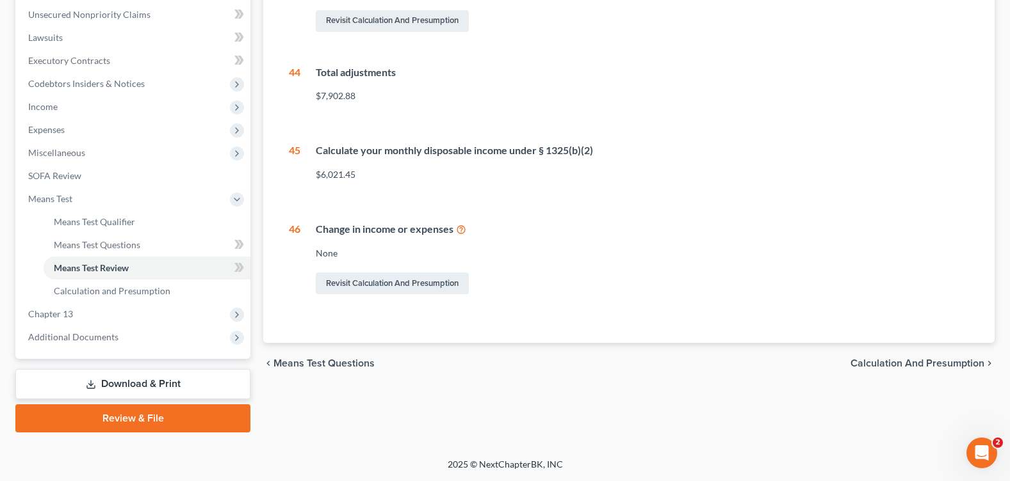
click at [116, 382] on link "Download & Print" at bounding box center [132, 384] width 235 height 30
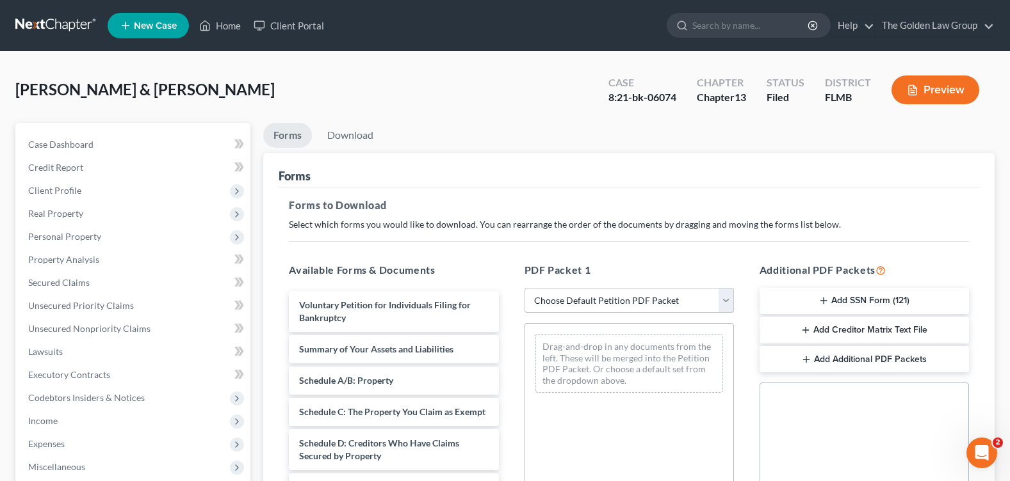
click at [558, 302] on select "Choose Default Petition PDF Packet Complete Bankruptcy Petition (all forms and …" at bounding box center [628, 301] width 209 height 26
select select "2"
click at [524, 288] on select "Choose Default Petition PDF Packet Complete Bankruptcy Petition (all forms and …" at bounding box center [628, 301] width 209 height 26
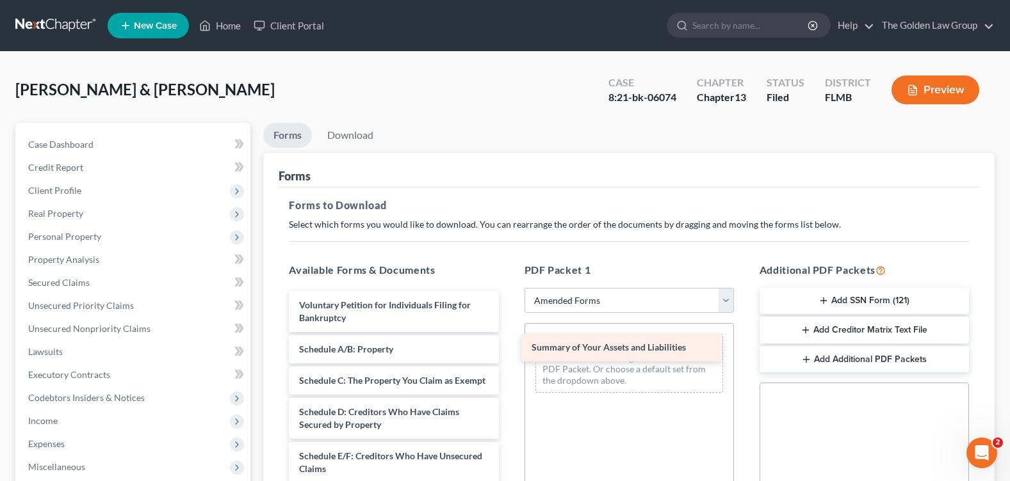
drag, startPoint x: 389, startPoint y: 357, endPoint x: 621, endPoint y: 355, distance: 232.4
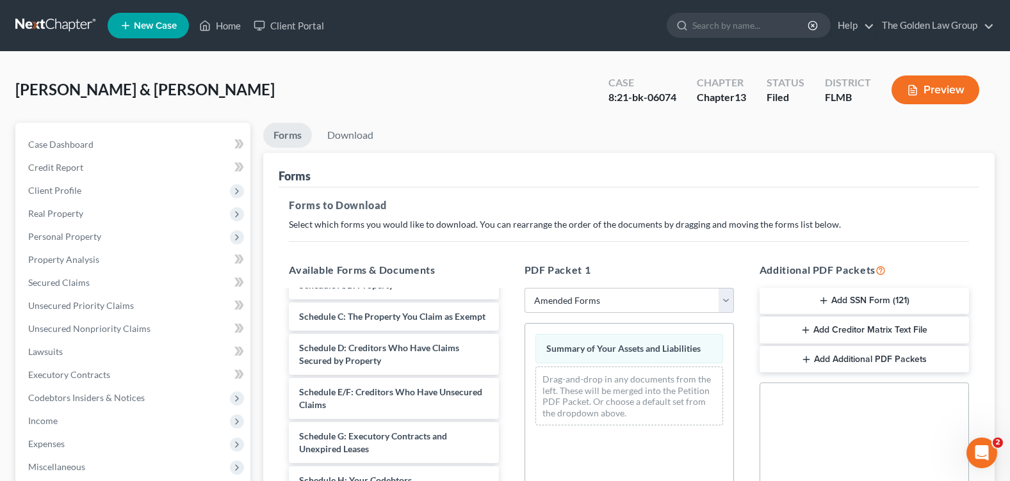
scroll to position [192, 0]
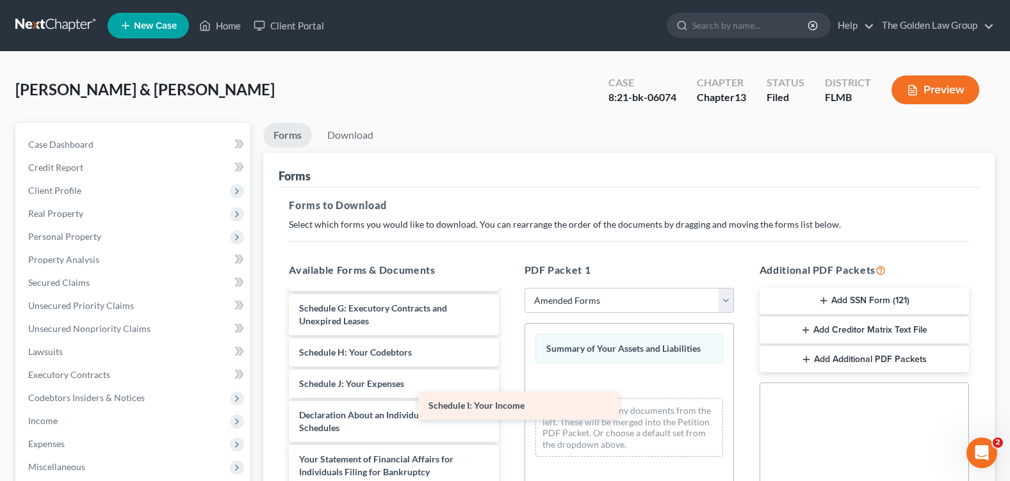
drag, startPoint x: 392, startPoint y: 395, endPoint x: 581, endPoint y: 412, distance: 189.0
click at [508, 407] on div "Schedule I: Your Income Voluntary Petition for Individuals Filing for Bankruptc…" at bounding box center [393, 406] width 230 height 614
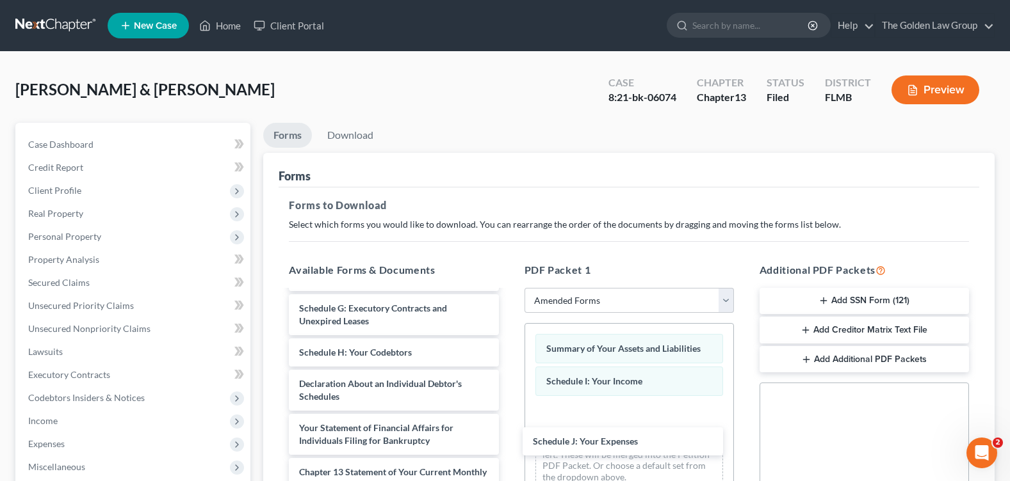
drag, startPoint x: 402, startPoint y: 401, endPoint x: 480, endPoint y: 425, distance: 81.2
click at [508, 442] on div "Schedule J: Your Expenses Voluntary Petition for Individuals Filing for Bankrup…" at bounding box center [393, 390] width 230 height 583
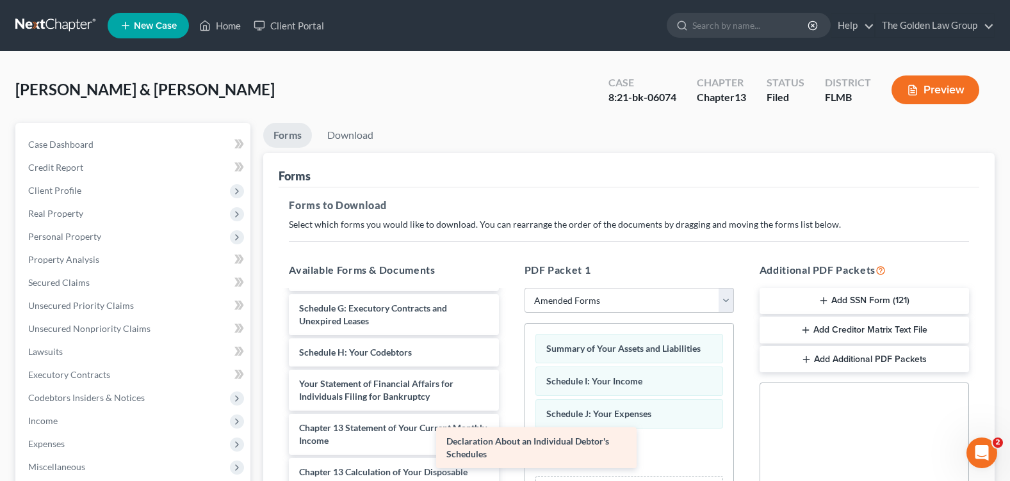
drag, startPoint x: 426, startPoint y: 407, endPoint x: 671, endPoint y: 432, distance: 245.8
click at [508, 458] on div "Declaration About an Individual Debtor's Schedules Voluntary Petition for Indiv…" at bounding box center [393, 368] width 230 height 538
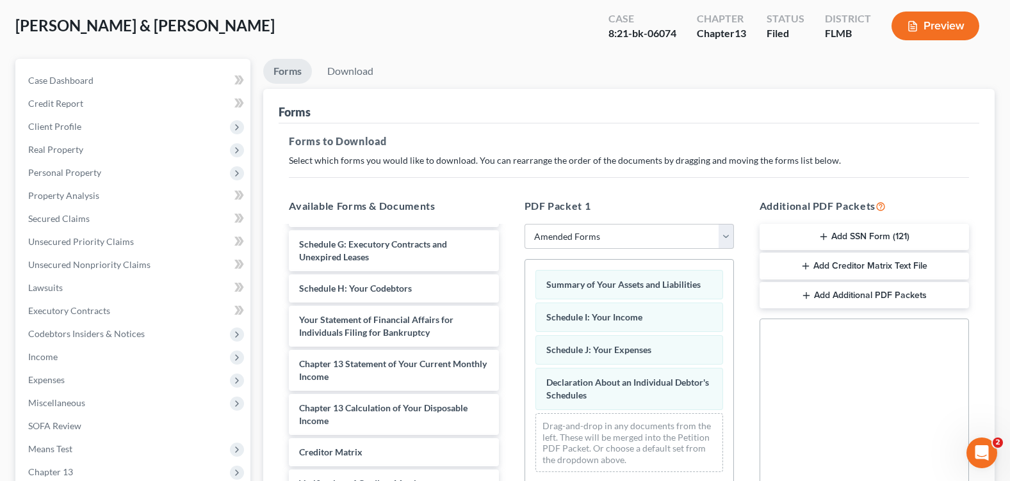
scroll to position [256, 0]
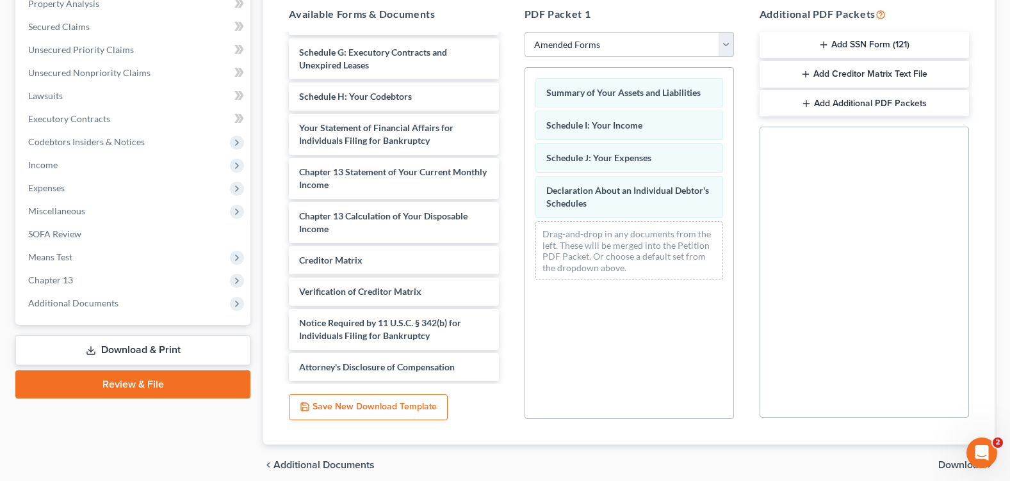
click at [946, 465] on span "Download" at bounding box center [961, 465] width 46 height 10
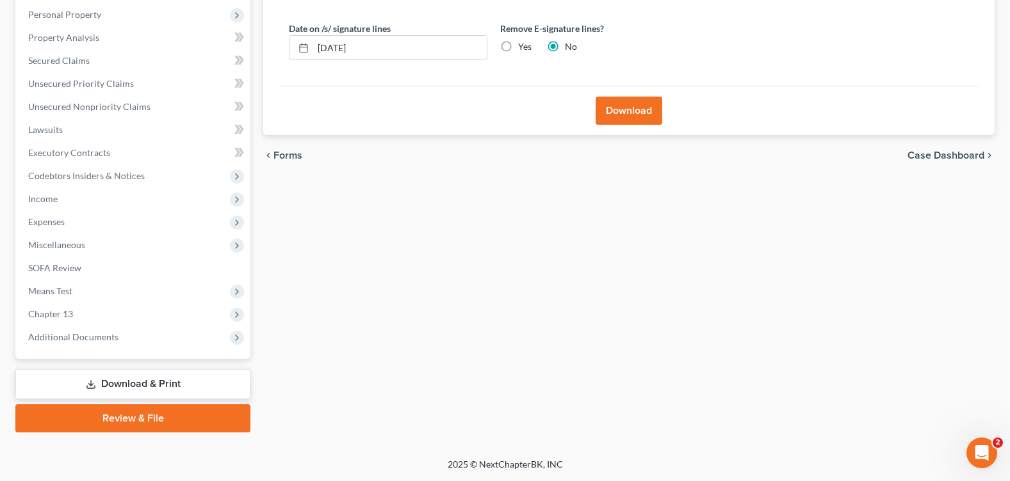
scroll to position [222, 0]
click at [518, 49] on label "Yes" at bounding box center [524, 46] width 13 height 13
click at [523, 49] on input "Yes" at bounding box center [527, 44] width 8 height 8
radio input "true"
radio input "false"
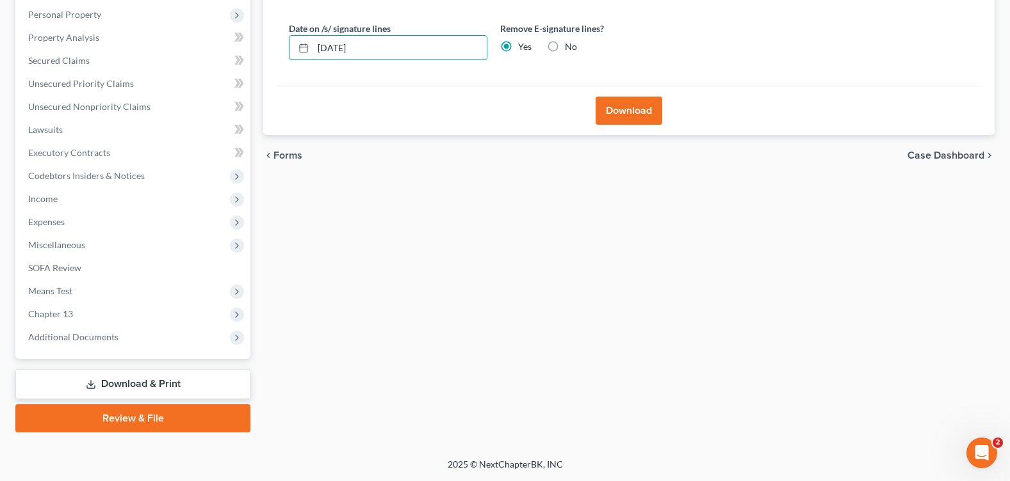
drag, startPoint x: 434, startPoint y: 50, endPoint x: 287, endPoint y: 33, distance: 147.6
click at [287, 33] on div "Date on /s/ signature lines [DATE]" at bounding box center [387, 41] width 211 height 39
click at [626, 122] on button "Download" at bounding box center [628, 111] width 67 height 28
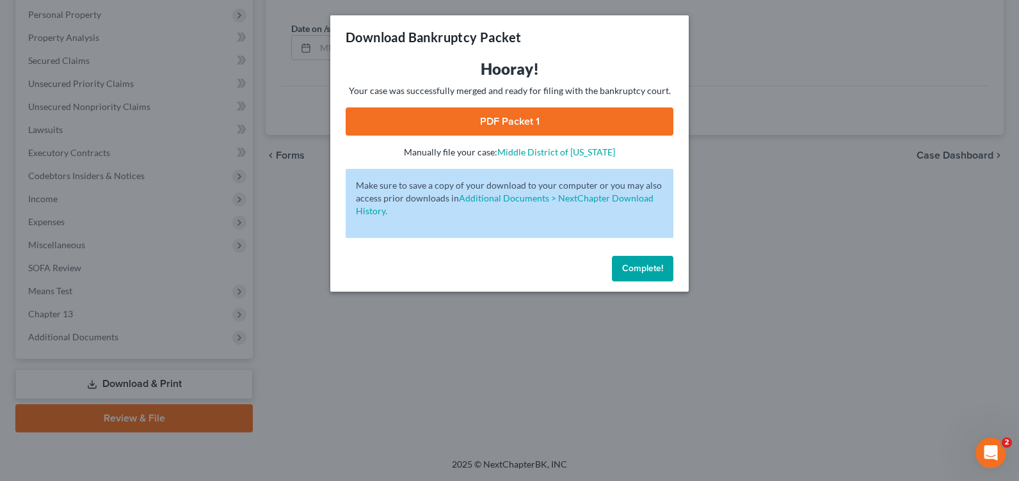
click at [554, 126] on link "PDF Packet 1" at bounding box center [510, 122] width 328 height 28
drag, startPoint x: 647, startPoint y: 260, endPoint x: 583, endPoint y: 268, distance: 64.6
click at [643, 261] on button "Complete!" at bounding box center [642, 269] width 61 height 26
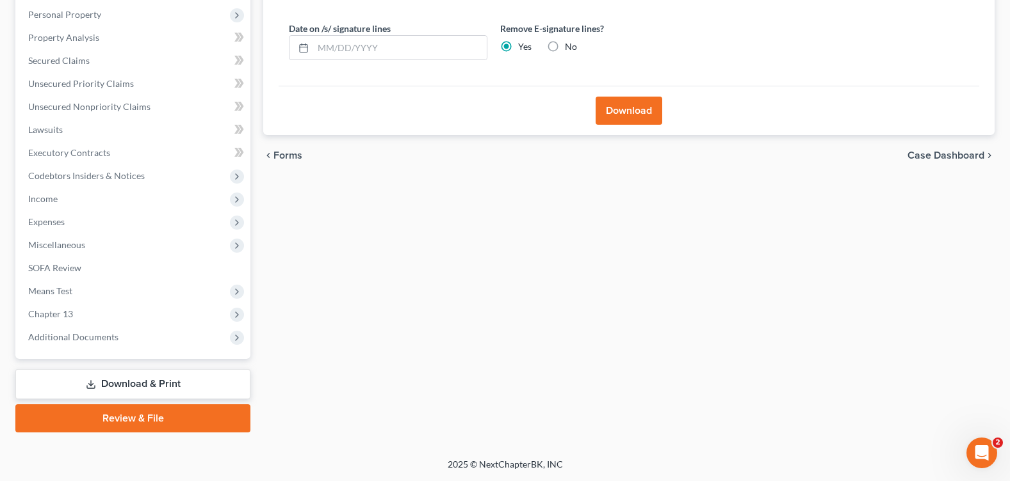
click at [131, 388] on link "Download & Print" at bounding box center [132, 384] width 235 height 30
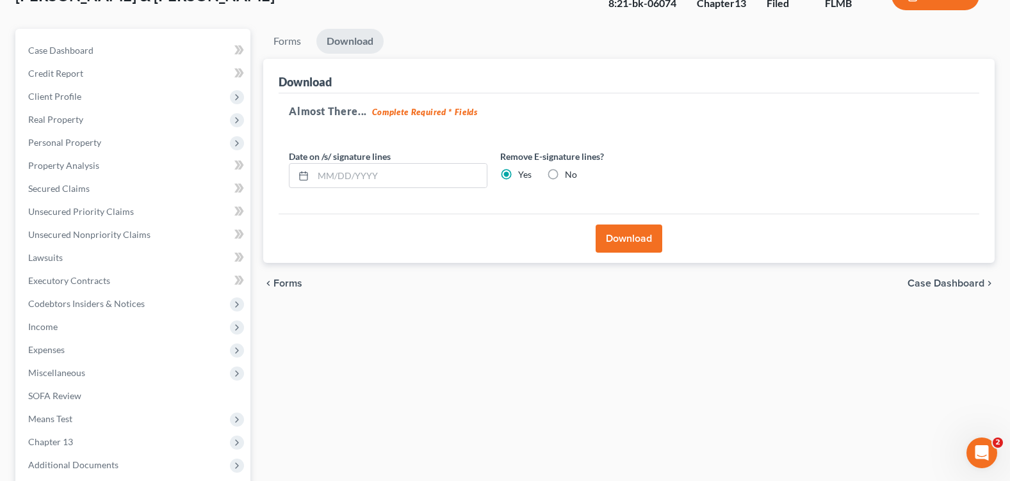
scroll to position [0, 0]
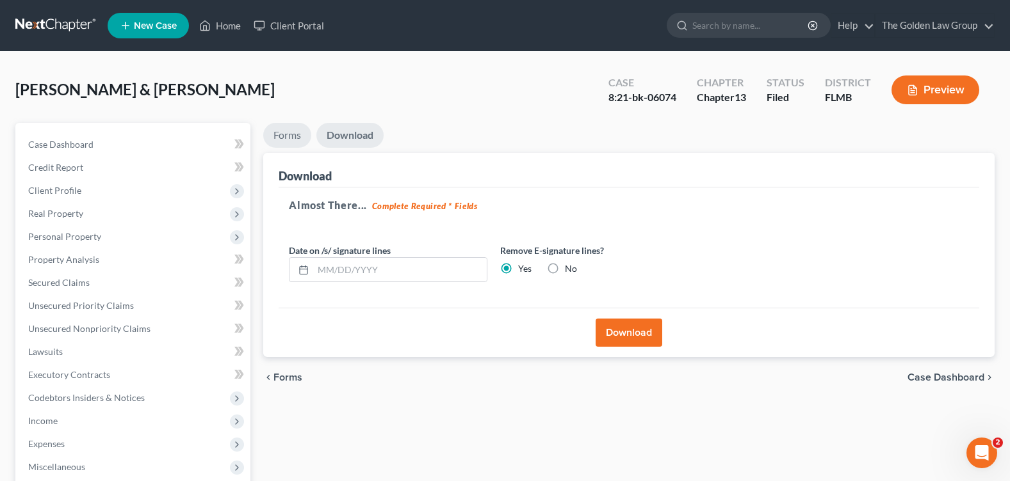
click at [280, 136] on link "Forms" at bounding box center [287, 135] width 48 height 25
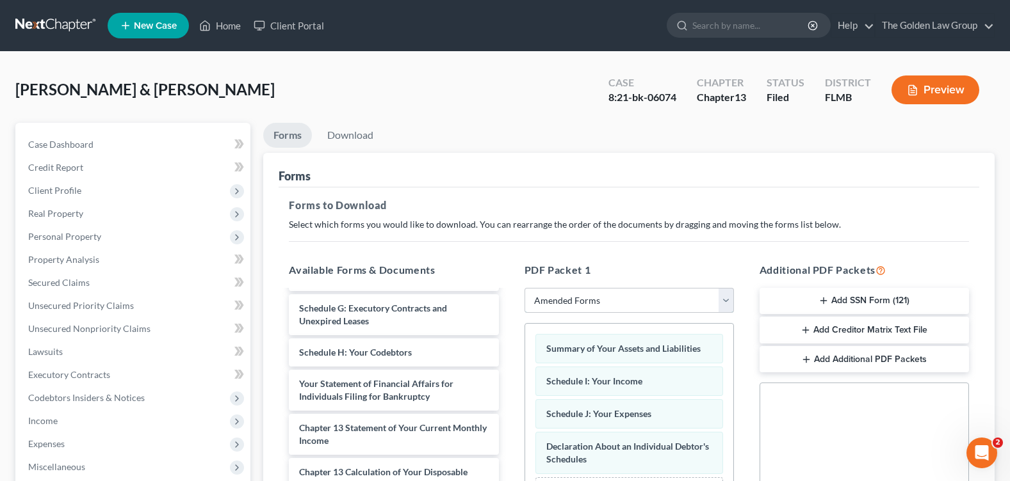
click at [595, 305] on select "Choose Default Petition PDF Packet Complete Bankruptcy Petition (all forms and …" at bounding box center [628, 301] width 209 height 26
select select
click at [524, 288] on select "Choose Default Petition PDF Packet Complete Bankruptcy Petition (all forms and …" at bounding box center [628, 301] width 209 height 26
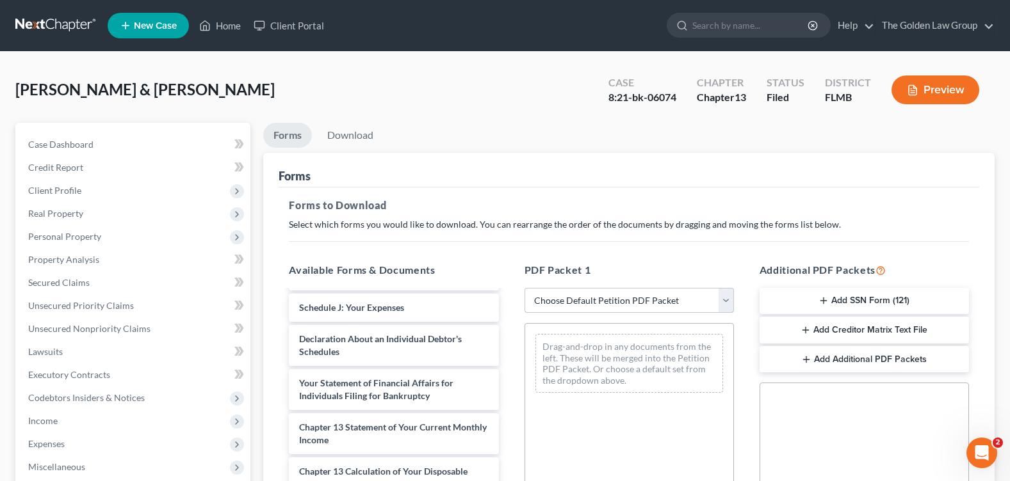
scroll to position [309, 0]
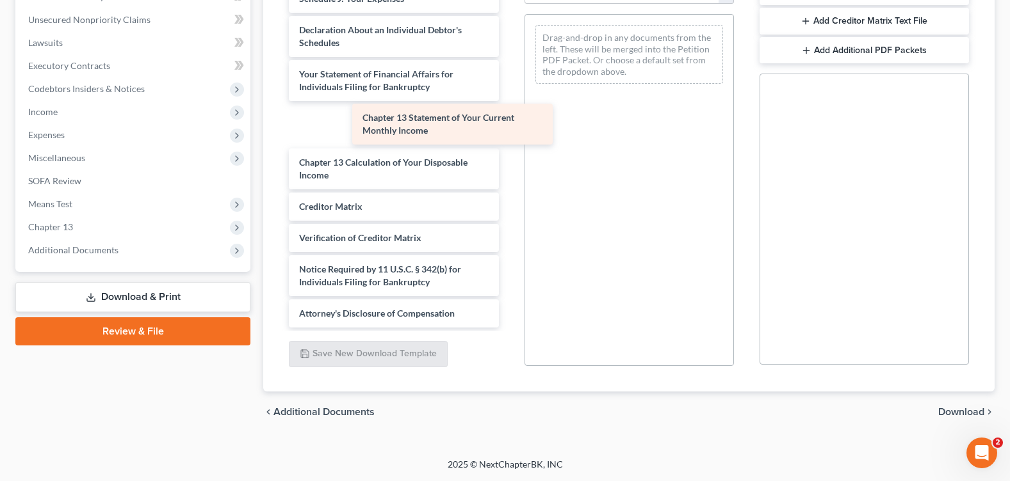
drag, startPoint x: 419, startPoint y: 138, endPoint x: 569, endPoint y: 144, distance: 150.6
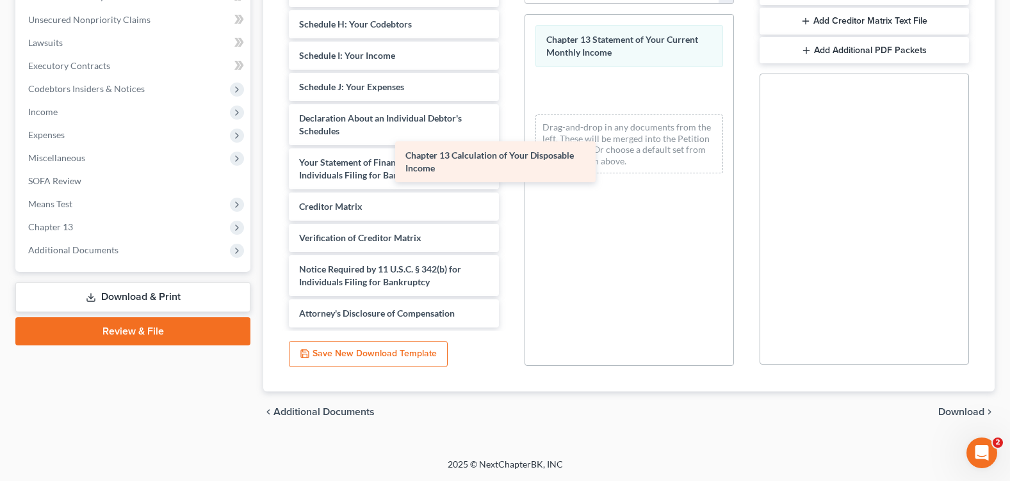
scroll to position [255, 0]
drag, startPoint x: 465, startPoint y: 183, endPoint x: 633, endPoint y: 164, distance: 168.2
click at [508, 164] on div "Chapter 13 Calculation of Your Disposable Income Voluntary Petition for Individ…" at bounding box center [393, 33] width 230 height 588
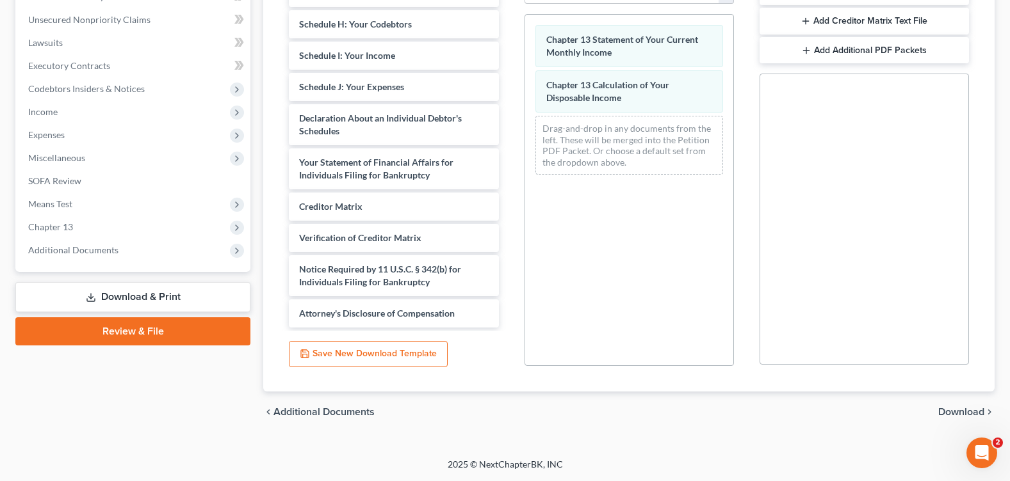
click at [953, 414] on span "Download" at bounding box center [961, 412] width 46 height 10
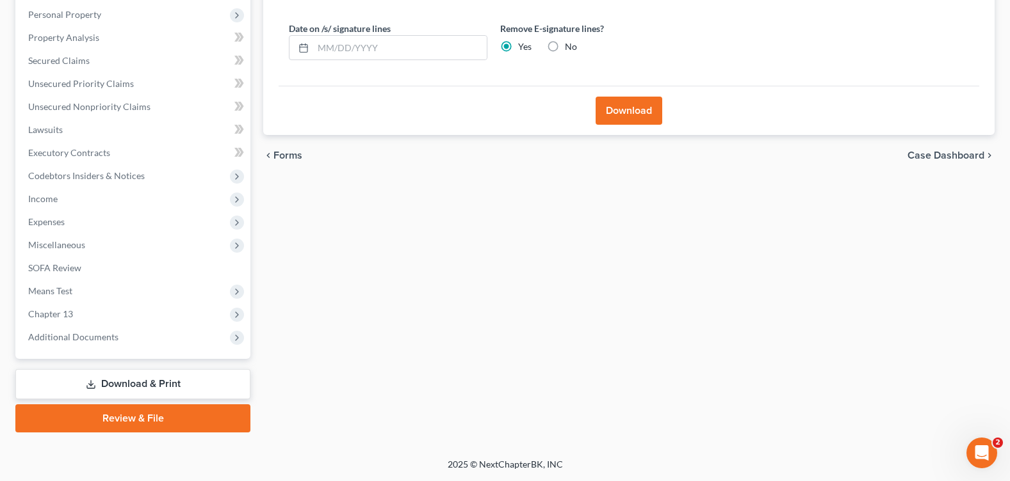
click at [633, 116] on button "Download" at bounding box center [628, 111] width 67 height 28
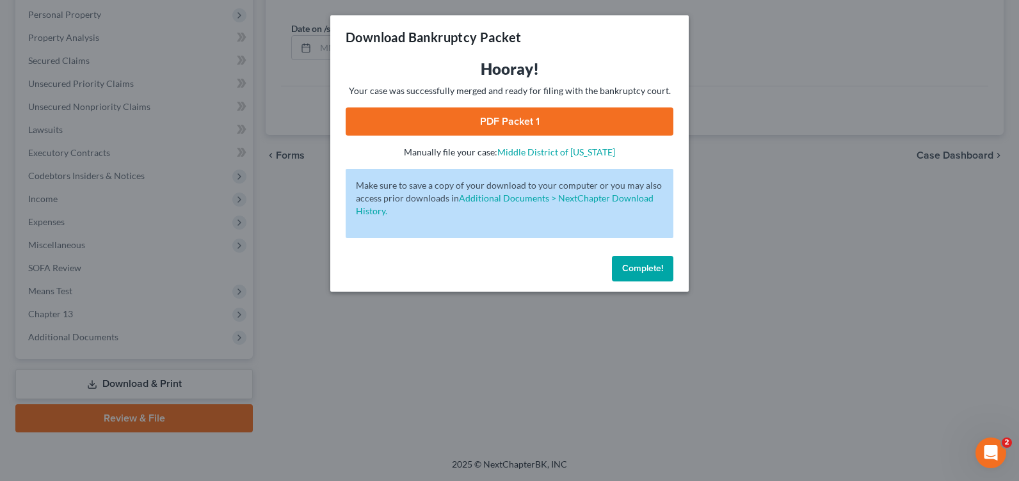
click at [455, 122] on link "PDF Packet 1" at bounding box center [510, 122] width 328 height 28
click at [653, 273] on span "Complete!" at bounding box center [642, 268] width 41 height 11
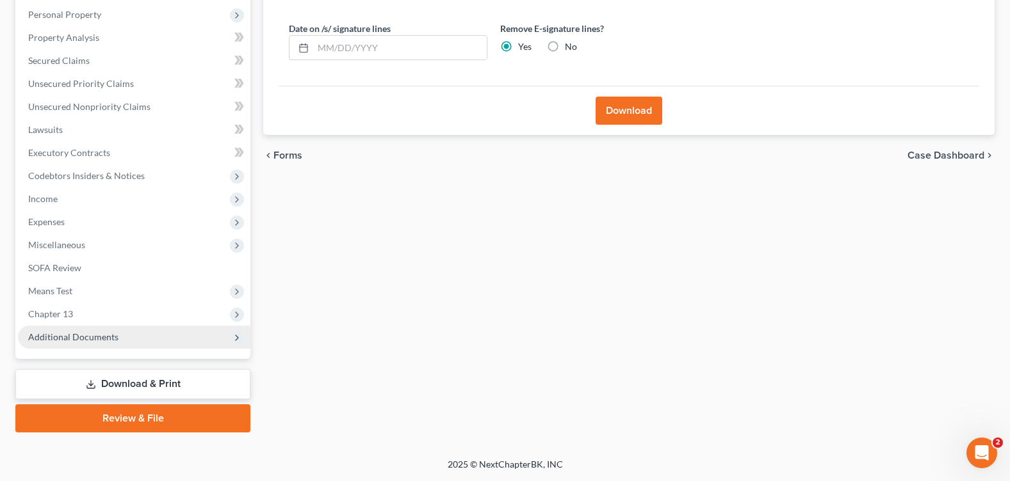
click at [107, 334] on span "Additional Documents" at bounding box center [73, 337] width 90 height 11
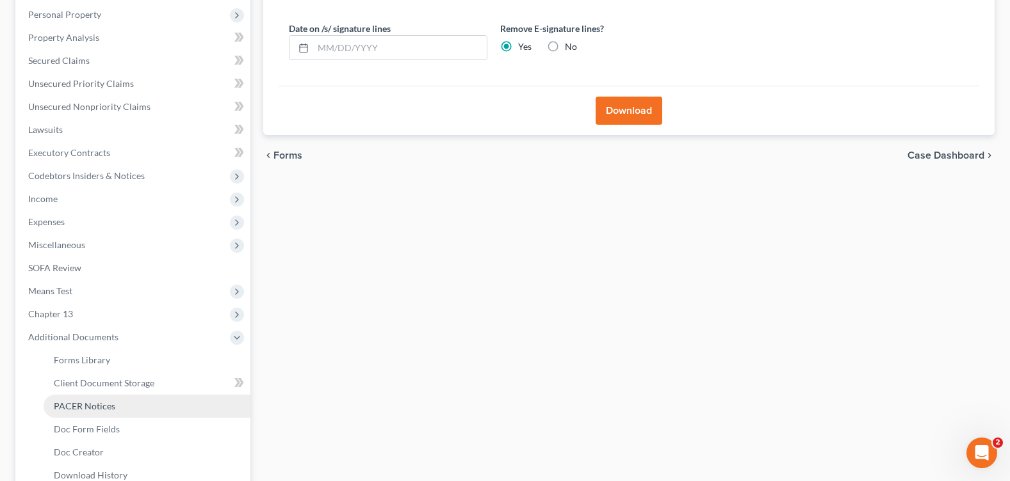
click at [131, 401] on link "PACER Notices" at bounding box center [147, 406] width 207 height 23
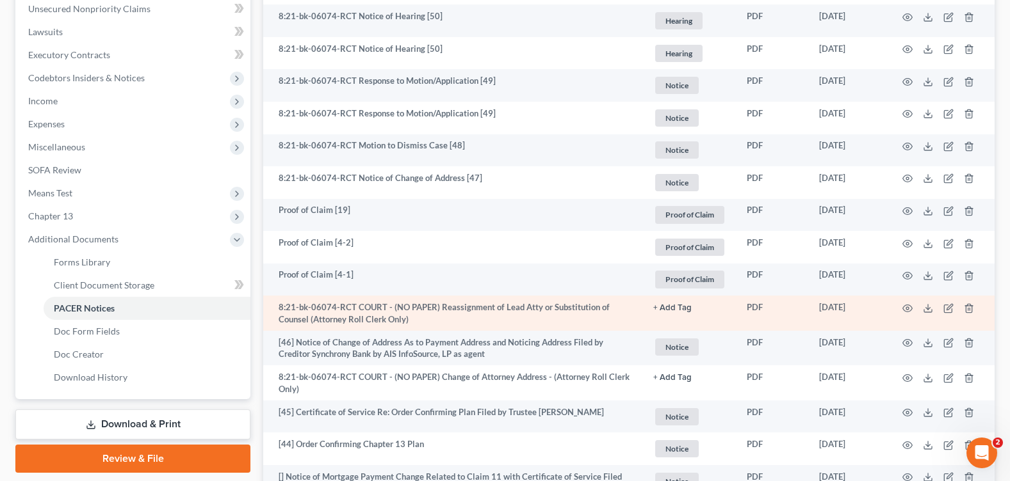
scroll to position [384, 0]
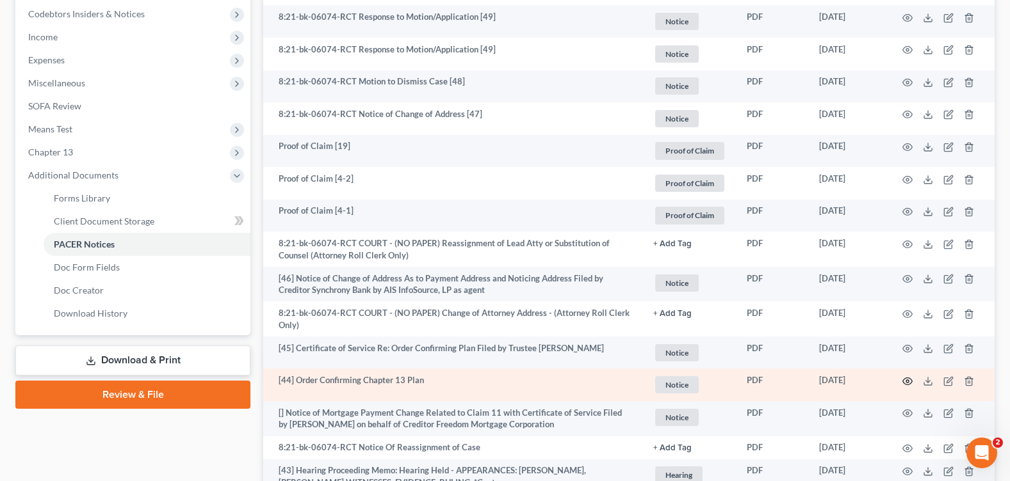
click at [907, 382] on icon "button" at bounding box center [907, 381] width 10 height 10
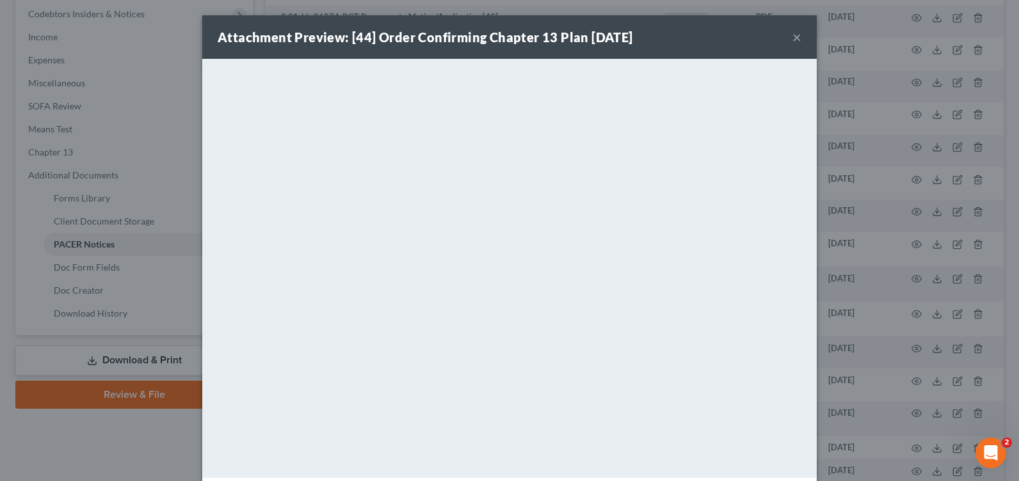
click at [793, 36] on button "×" at bounding box center [797, 36] width 9 height 15
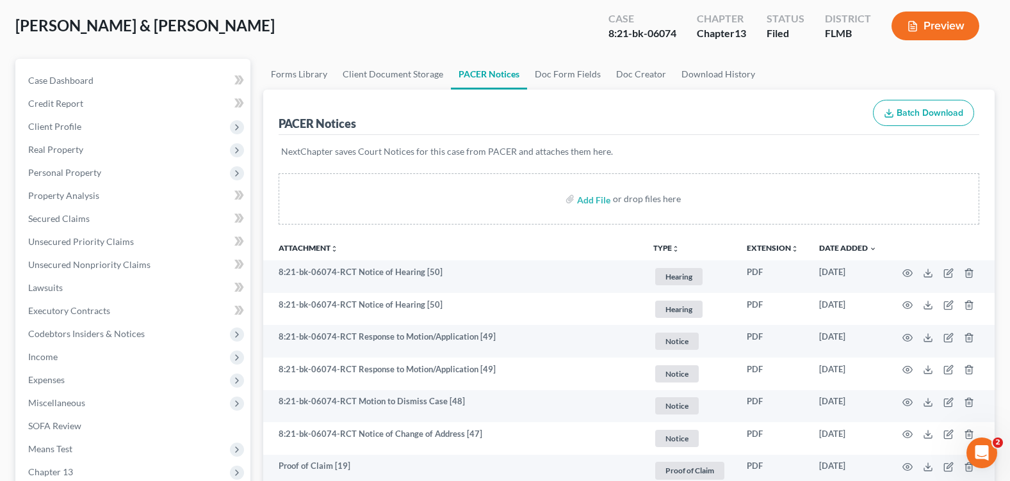
scroll to position [0, 0]
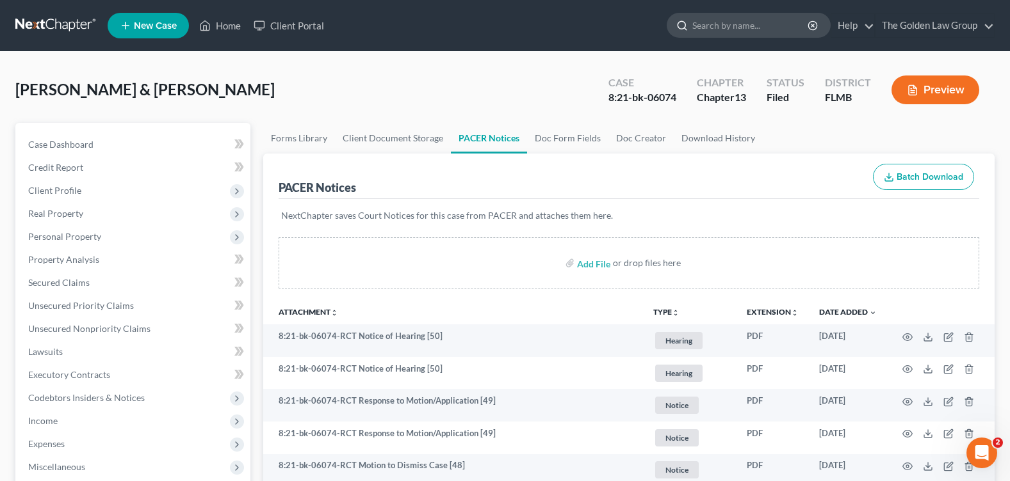
click at [704, 33] on input "search" at bounding box center [750, 25] width 117 height 24
type input "[PERSON_NAME]"
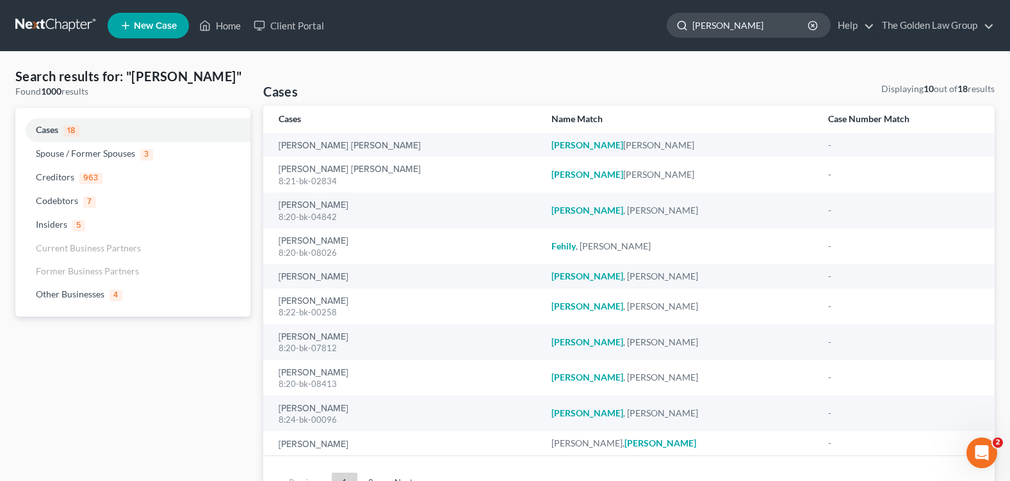
drag, startPoint x: 732, startPoint y: 33, endPoint x: 675, endPoint y: 29, distance: 57.8
click at [675, 29] on div "[PERSON_NAME]" at bounding box center [748, 25] width 164 height 25
type input "[PERSON_NAME]"
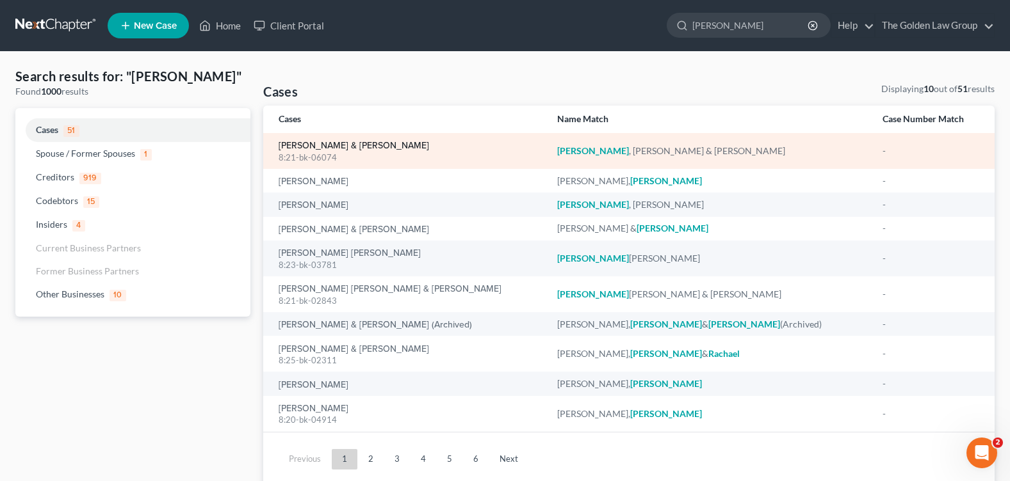
click at [295, 147] on link "[PERSON_NAME] & [PERSON_NAME]" at bounding box center [353, 145] width 150 height 9
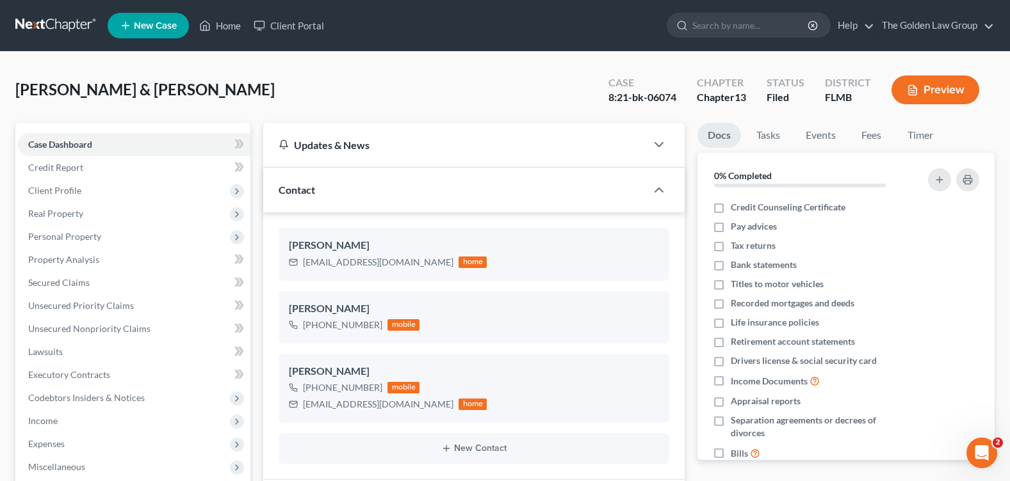
scroll to position [256, 0]
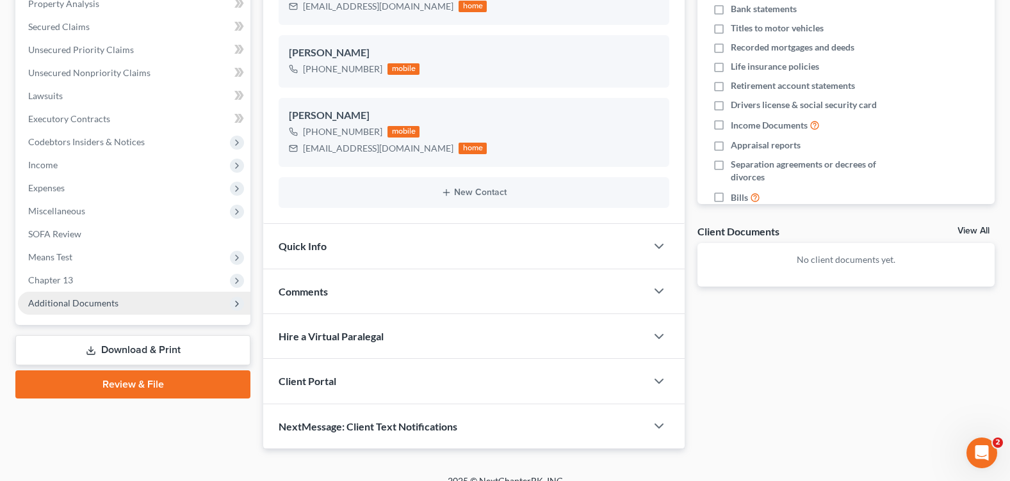
click at [117, 307] on span "Additional Documents" at bounding box center [134, 303] width 232 height 23
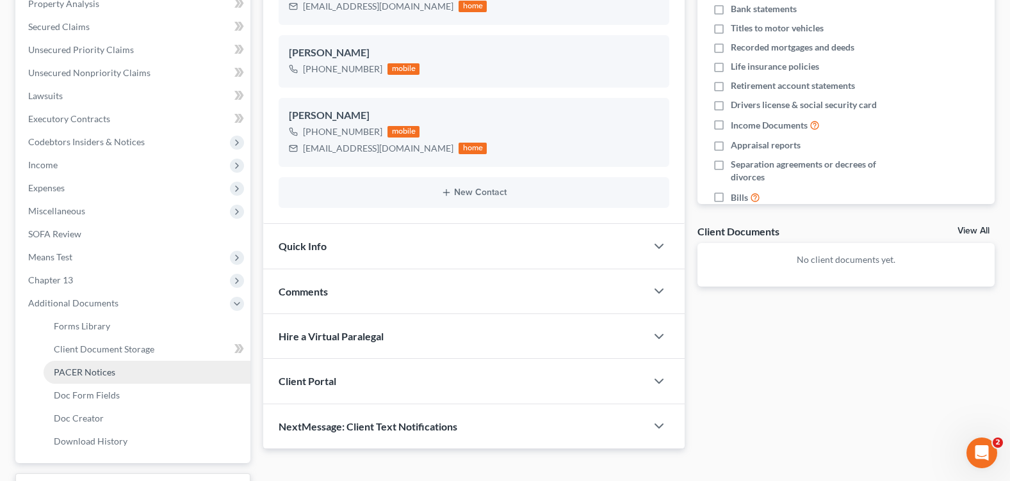
click at [111, 365] on link "PACER Notices" at bounding box center [147, 372] width 207 height 23
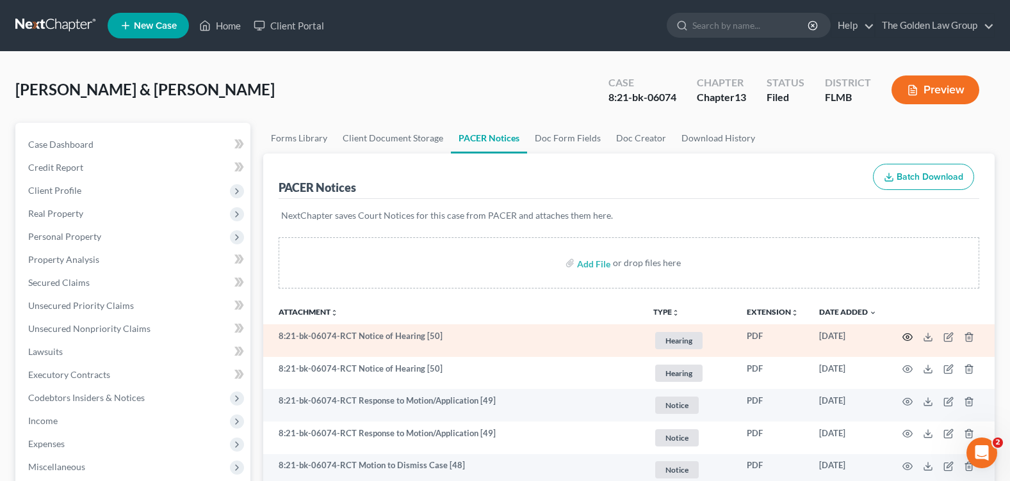
click at [907, 335] on icon "button" at bounding box center [907, 337] width 10 height 10
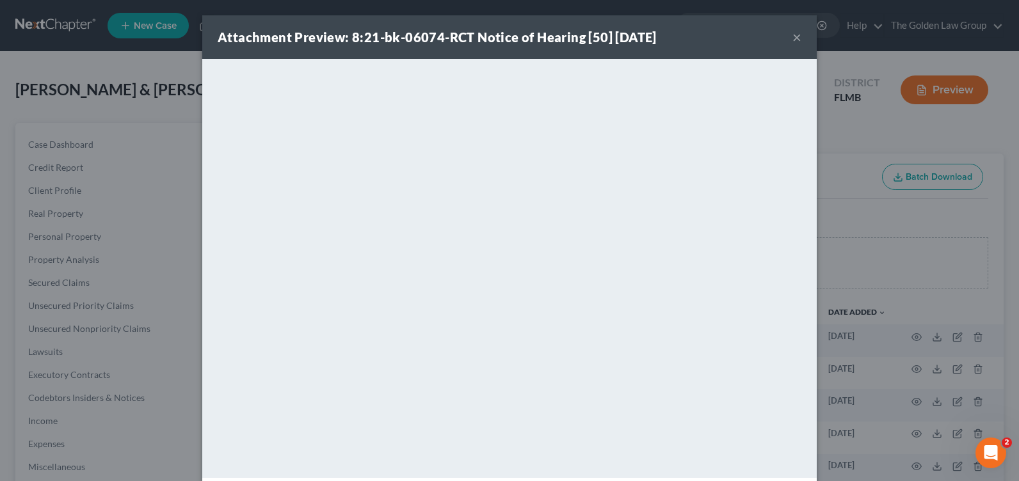
drag, startPoint x: 791, startPoint y: 37, endPoint x: 649, endPoint y: 61, distance: 144.2
click at [793, 35] on button "×" at bounding box center [797, 36] width 9 height 15
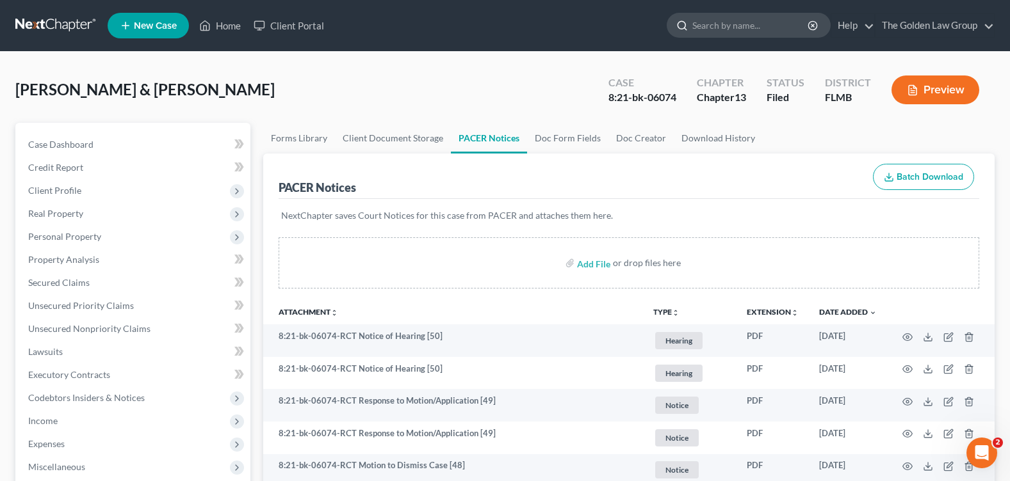
click at [736, 21] on input "search" at bounding box center [750, 25] width 117 height 24
type input "[PERSON_NAME]"
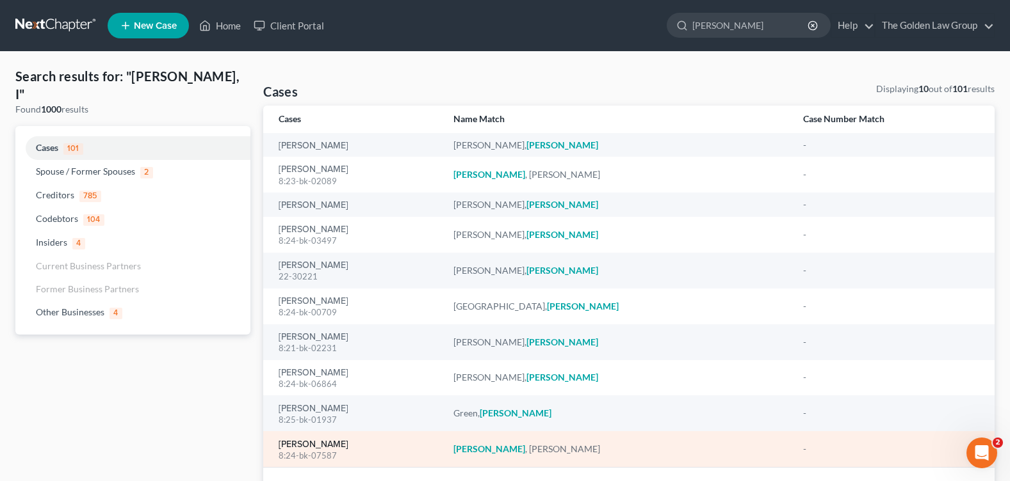
click at [312, 440] on link "[PERSON_NAME]" at bounding box center [313, 444] width 70 height 9
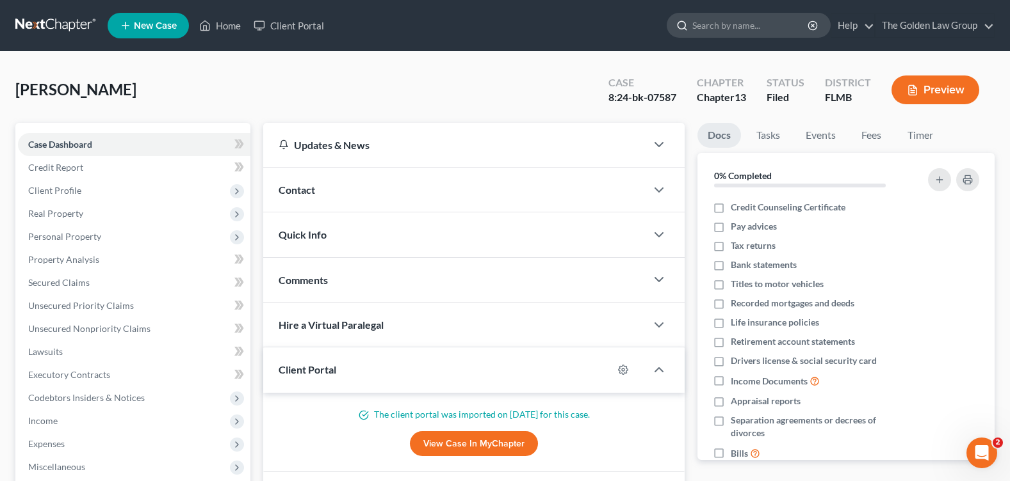
click at [732, 17] on input "search" at bounding box center [750, 25] width 117 height 24
type input "roost"
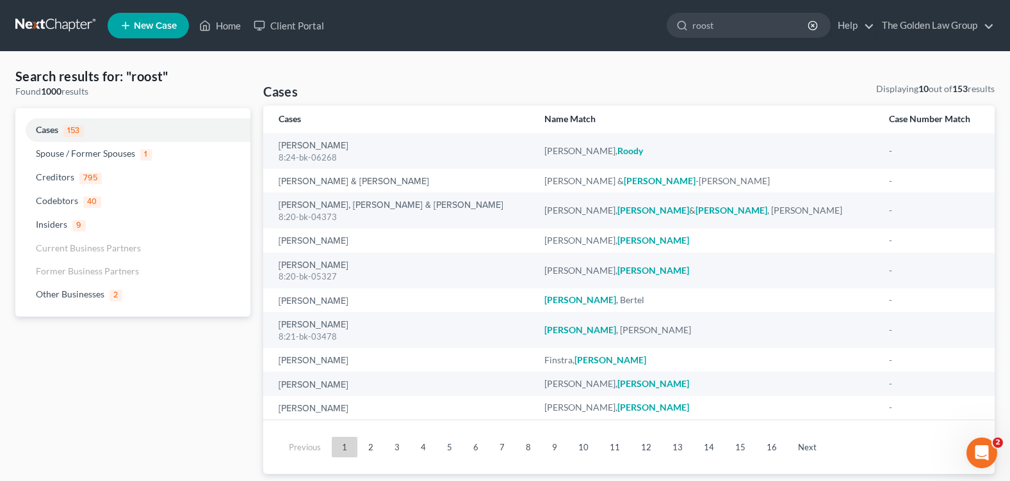
click at [718, 11] on ul "New Case Home Client Portal roost - No Result - Other Businesses RJ Power Acqui…" at bounding box center [551, 25] width 887 height 33
drag, startPoint x: 721, startPoint y: 27, endPoint x: 614, endPoint y: 7, distance: 108.7
click at [682, 27] on div "roost" at bounding box center [748, 25] width 164 height 25
type input "austin"
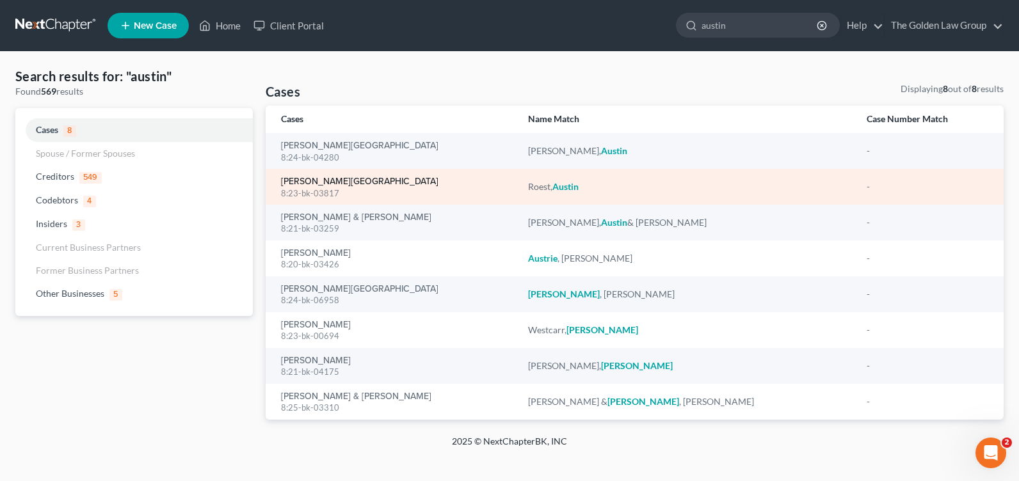
drag, startPoint x: 320, startPoint y: 179, endPoint x: 332, endPoint y: 179, distance: 11.5
click at [319, 179] on link "[PERSON_NAME][GEOGRAPHIC_DATA]" at bounding box center [359, 181] width 157 height 9
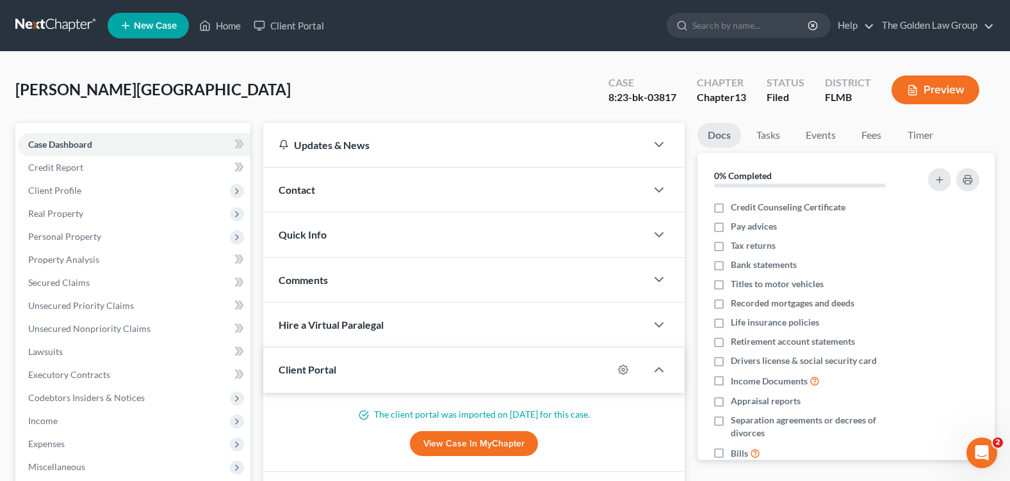
scroll to position [320, 0]
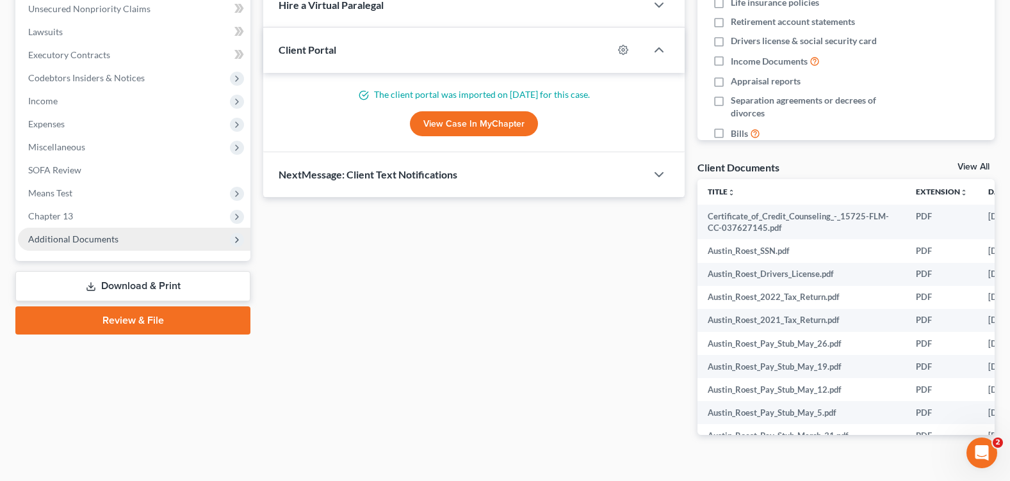
drag, startPoint x: 77, startPoint y: 237, endPoint x: 111, endPoint y: 318, distance: 87.9
click at [77, 237] on span "Additional Documents" at bounding box center [73, 239] width 90 height 11
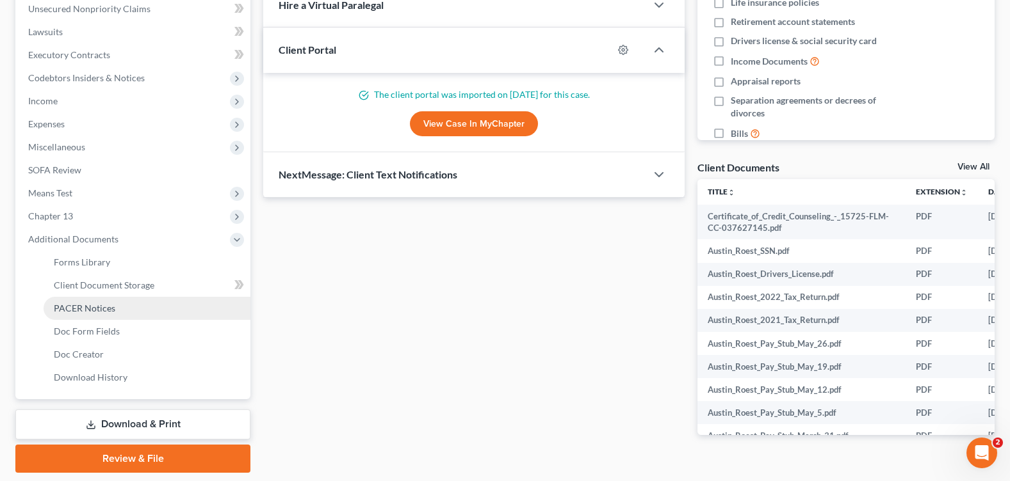
click at [113, 307] on span "PACER Notices" at bounding box center [84, 308] width 61 height 11
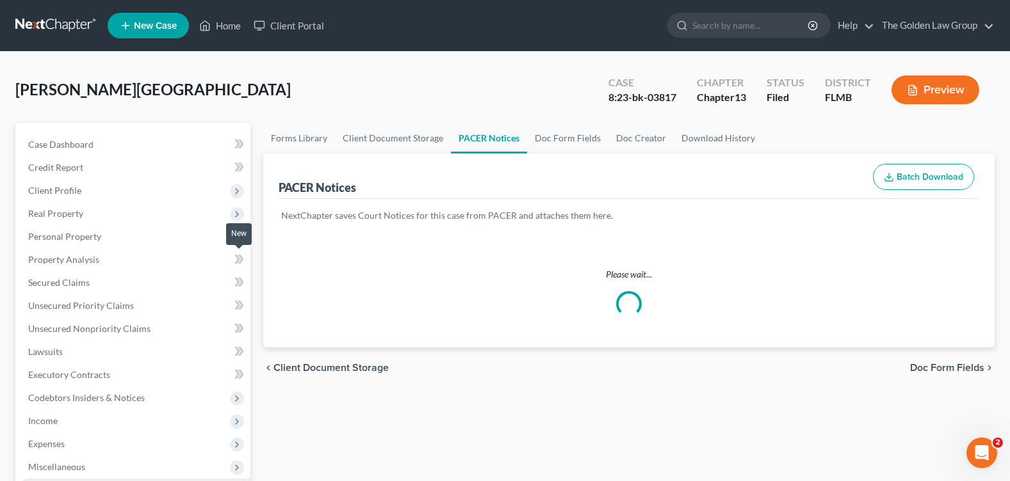
click at [432, 89] on div "[PERSON_NAME] Upgraded Case 8:23-bk-03817 Chapter Chapter 13 Status Filed Distr…" at bounding box center [504, 95] width 979 height 56
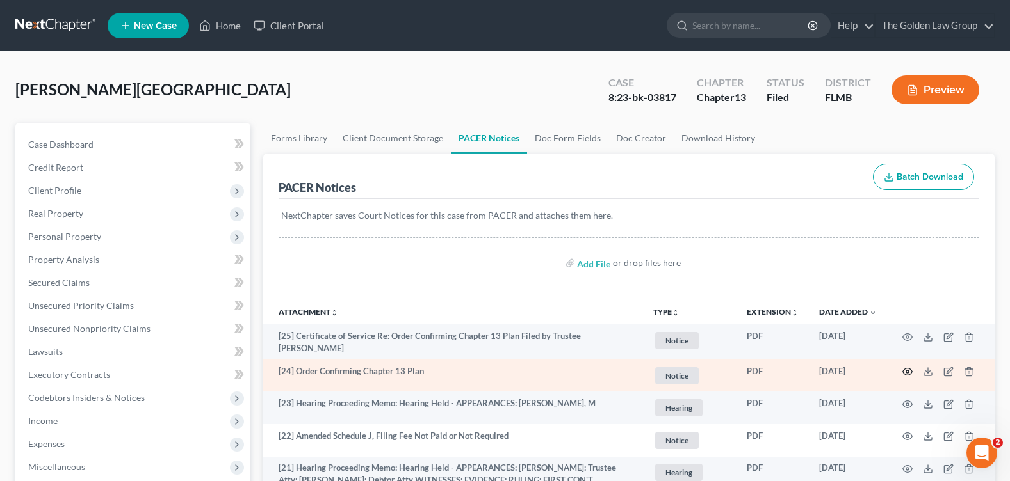
click at [908, 371] on circle "button" at bounding box center [907, 372] width 3 height 3
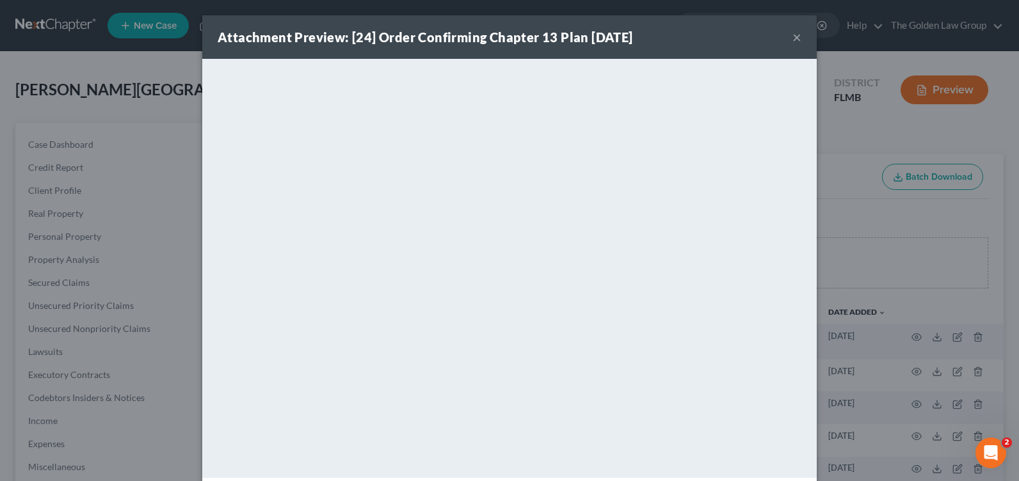
click at [793, 40] on button "×" at bounding box center [797, 36] width 9 height 15
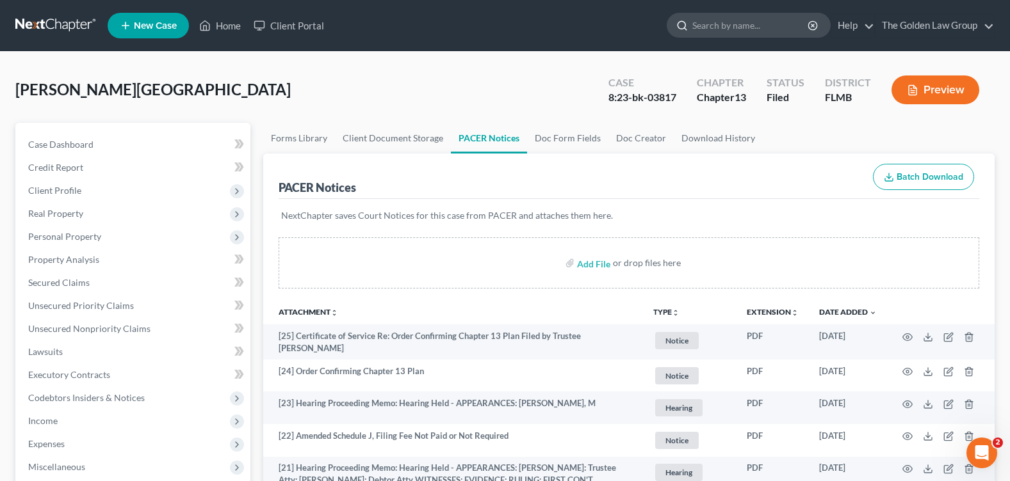
click at [738, 20] on input "search" at bounding box center [750, 25] width 117 height 24
type input "[PERSON_NAME]"
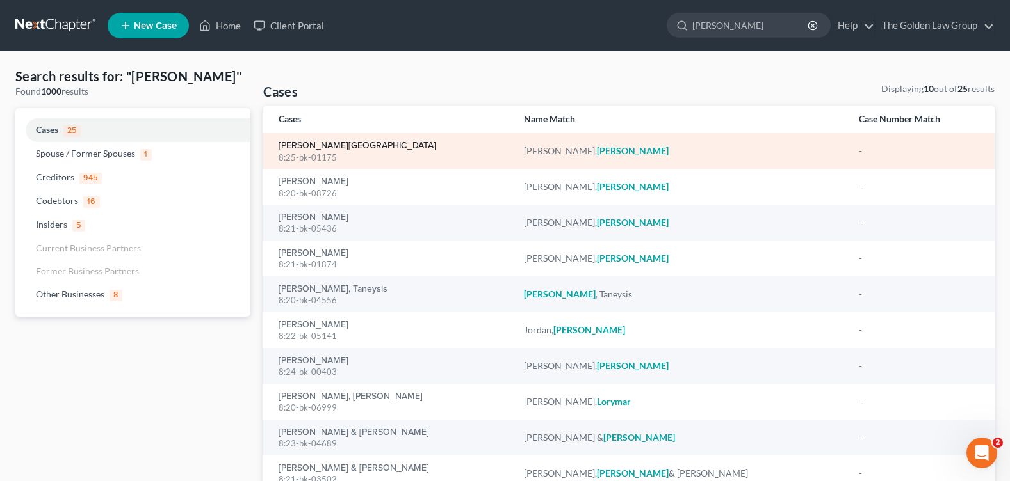
click at [318, 142] on link "[PERSON_NAME][GEOGRAPHIC_DATA]" at bounding box center [356, 145] width 157 height 9
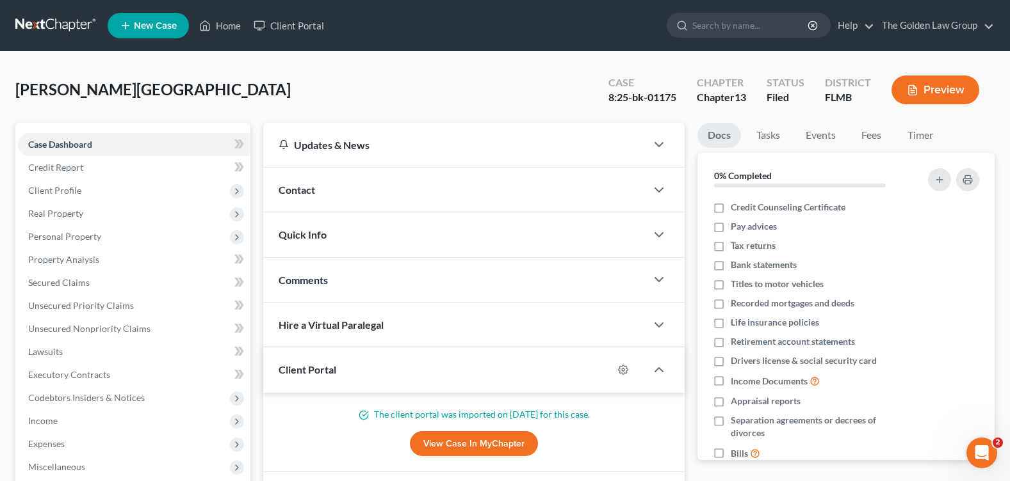
scroll to position [222, 0]
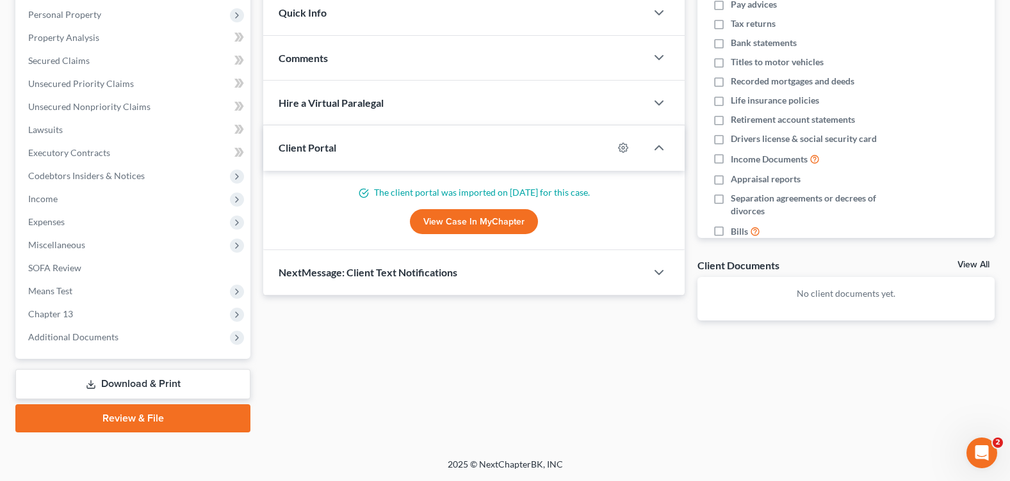
click at [90, 339] on span "Additional Documents" at bounding box center [73, 337] width 90 height 11
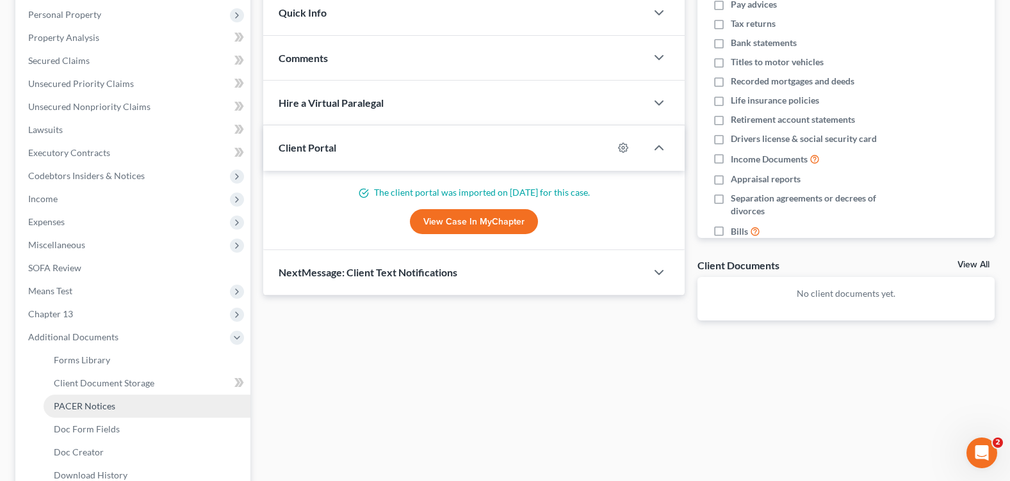
click at [106, 402] on span "PACER Notices" at bounding box center [84, 406] width 61 height 11
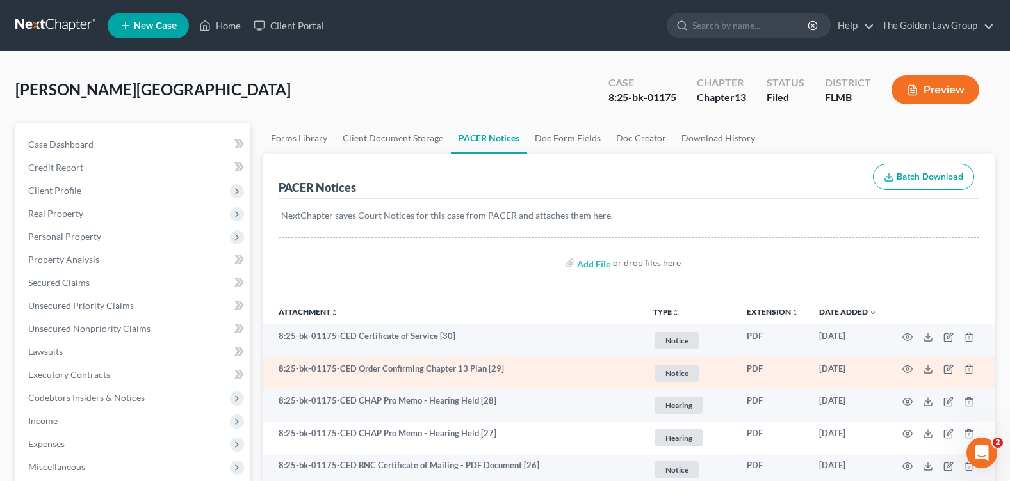
scroll to position [64, 0]
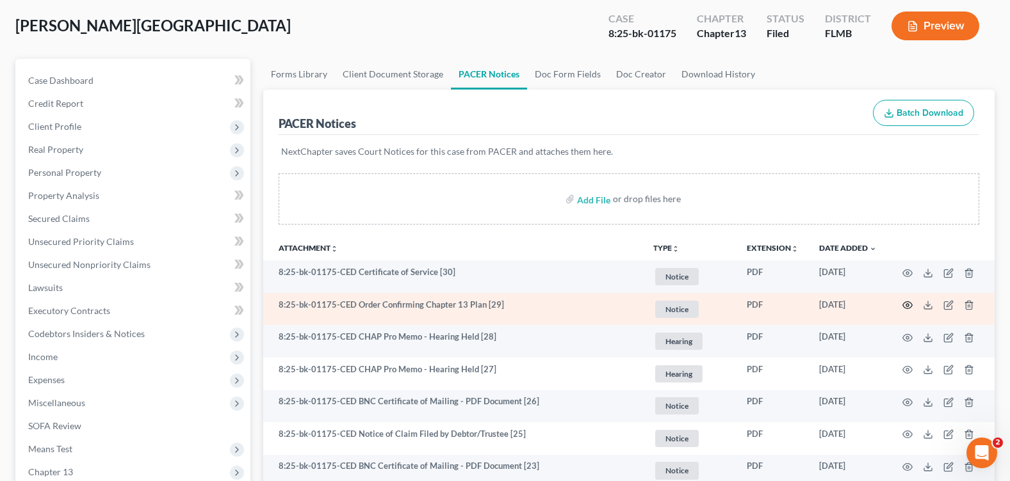
click at [909, 307] on icon "button" at bounding box center [907, 305] width 10 height 10
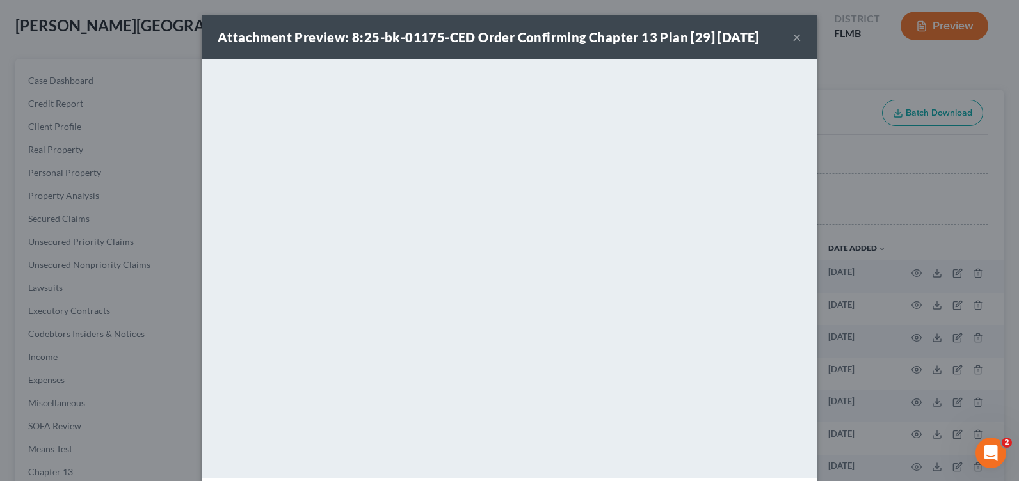
click at [793, 38] on button "×" at bounding box center [797, 36] width 9 height 15
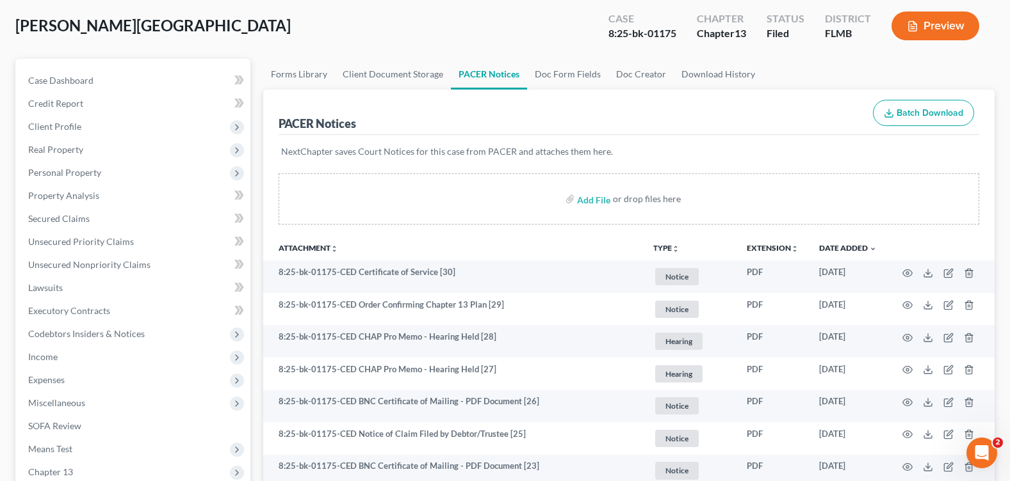
scroll to position [0, 0]
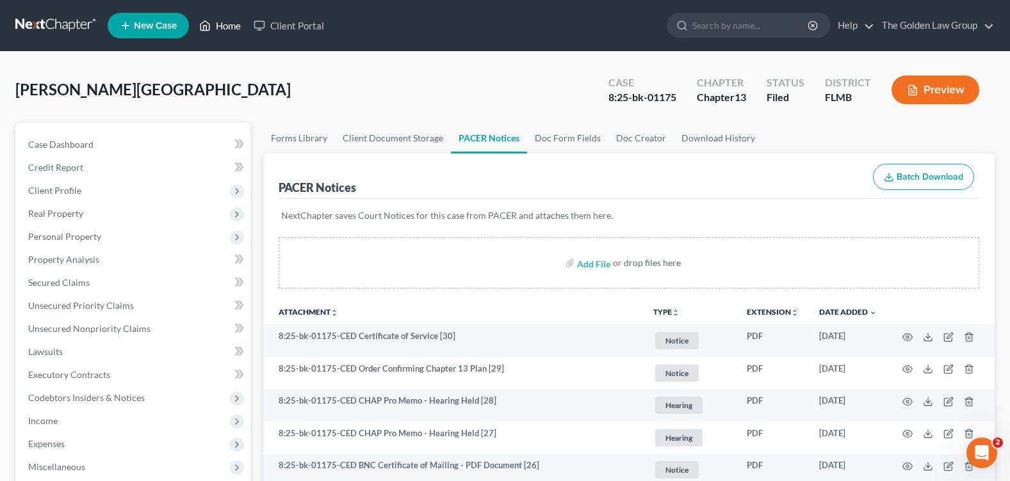
click at [218, 28] on link "Home" at bounding box center [220, 25] width 54 height 23
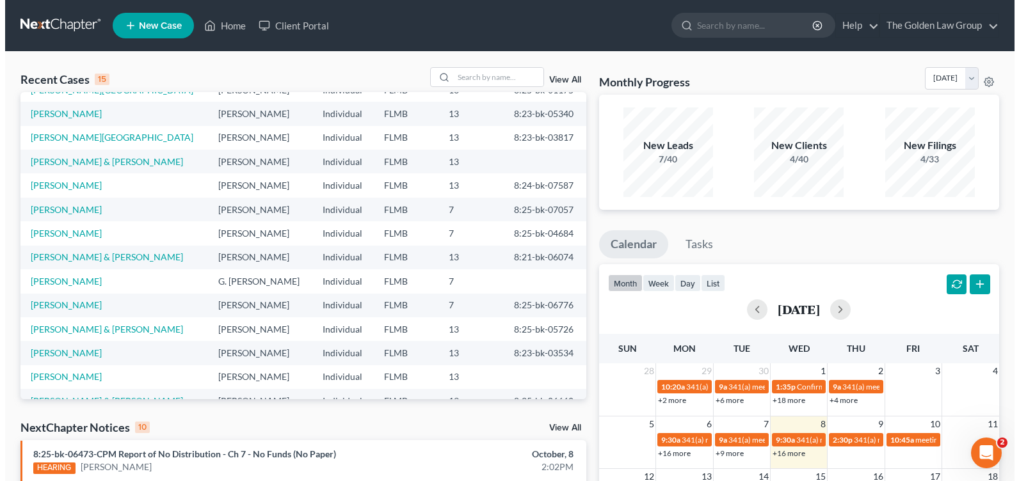
scroll to position [88, 0]
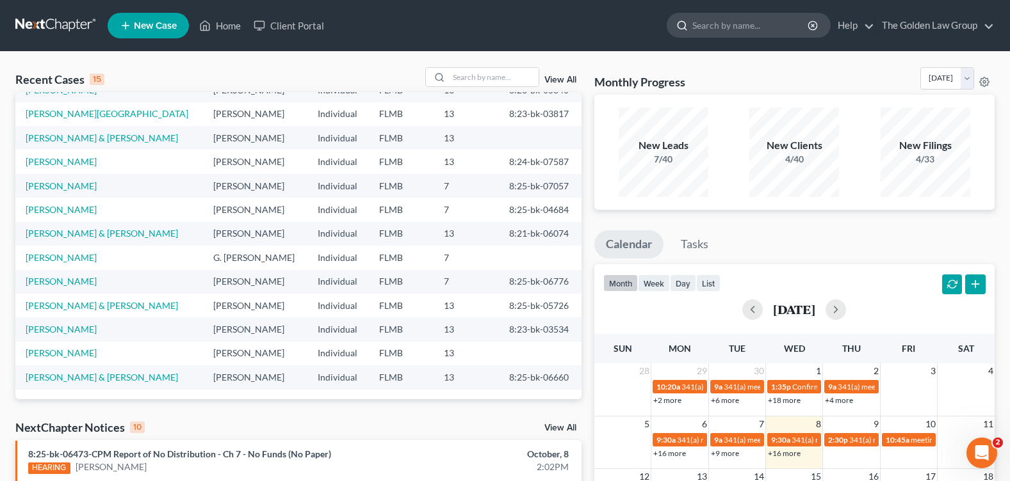
click at [713, 29] on input "search" at bounding box center [750, 25] width 117 height 24
type input "[PERSON_NAME]"
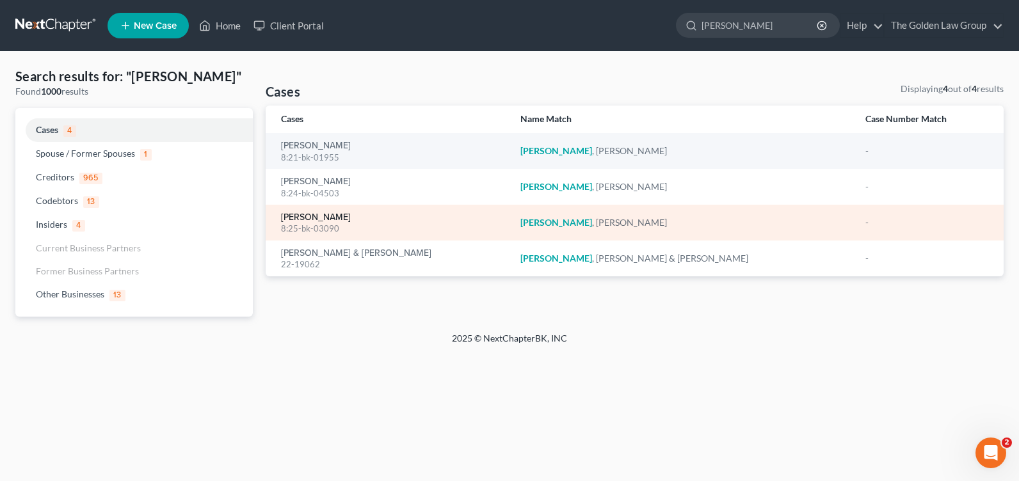
click at [314, 216] on link "[PERSON_NAME]" at bounding box center [316, 217] width 70 height 9
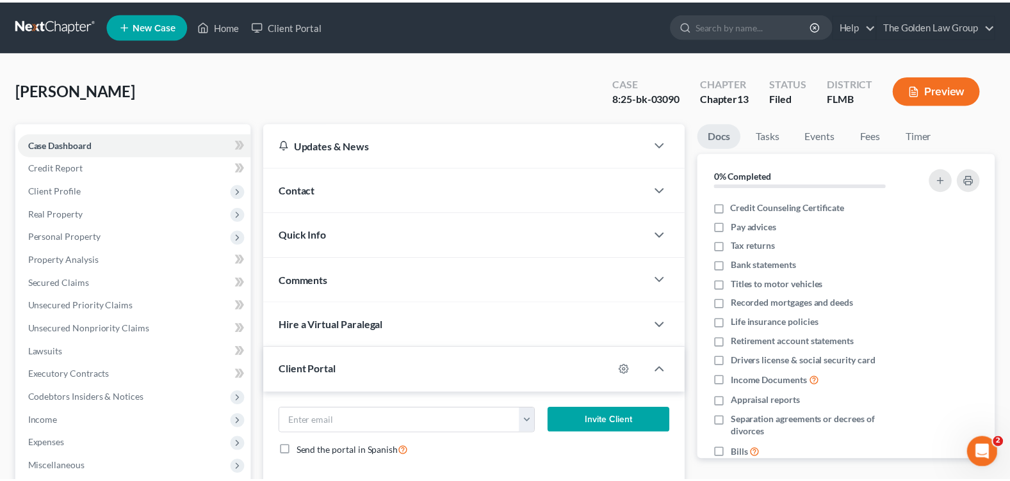
scroll to position [222, 0]
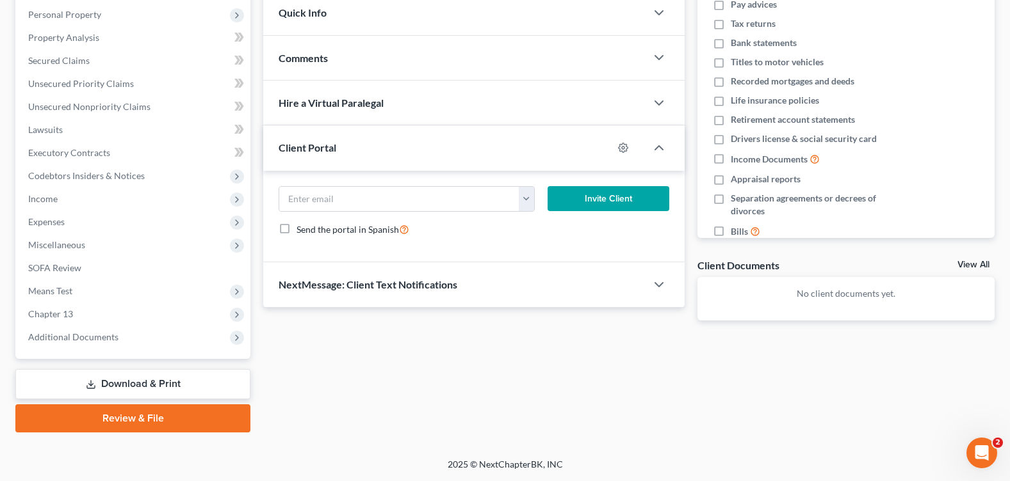
click at [90, 340] on span "Additional Documents" at bounding box center [73, 337] width 90 height 11
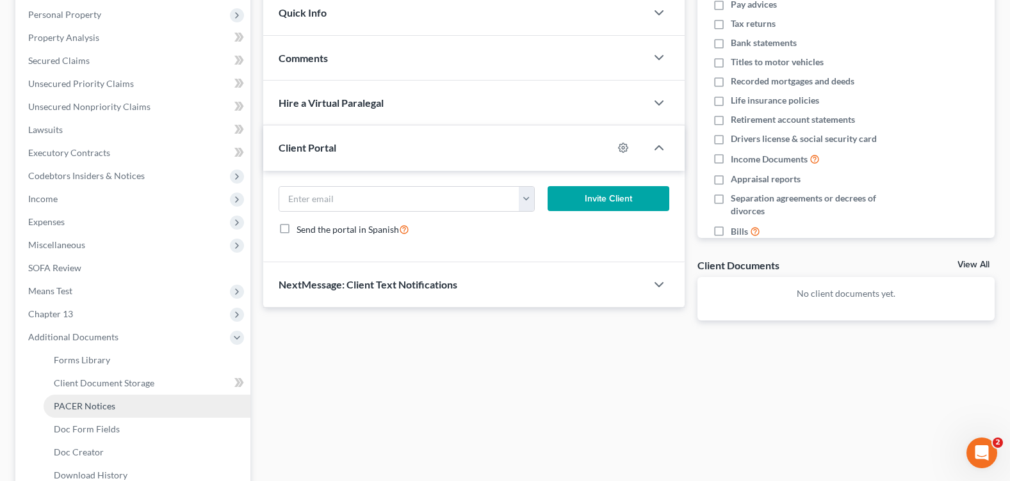
click at [108, 406] on span "PACER Notices" at bounding box center [84, 406] width 61 height 11
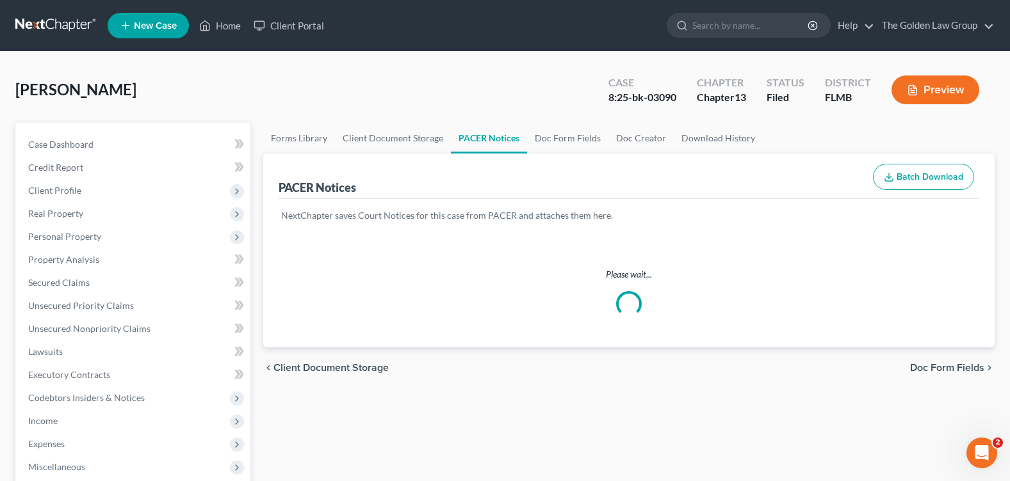
click at [421, 89] on div "[PERSON_NAME] Upgraded Case 8:25-bk-03090 Chapter Chapter 13 Status Filed Distr…" at bounding box center [504, 95] width 979 height 56
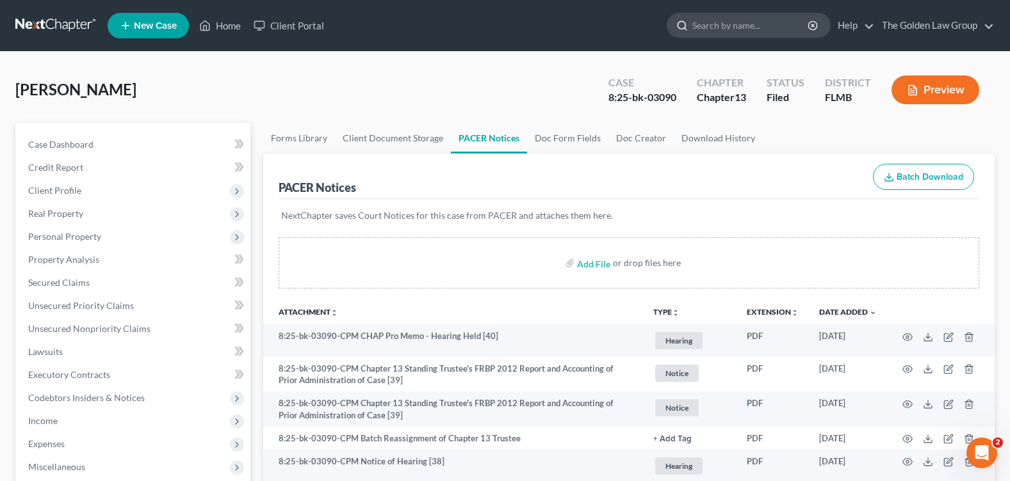
click at [712, 29] on input "search" at bounding box center [750, 25] width 117 height 24
type input "GONZALE"
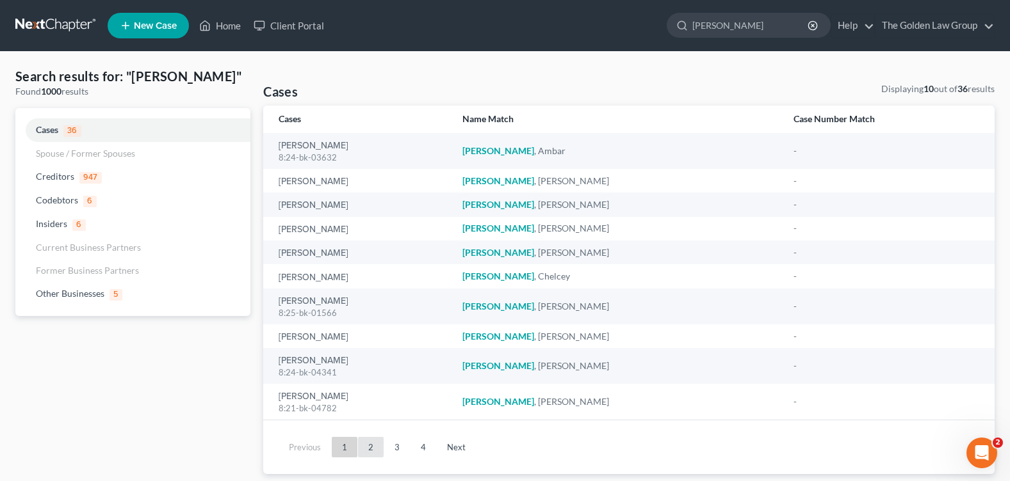
click at [369, 444] on link "2" at bounding box center [371, 447] width 26 height 20
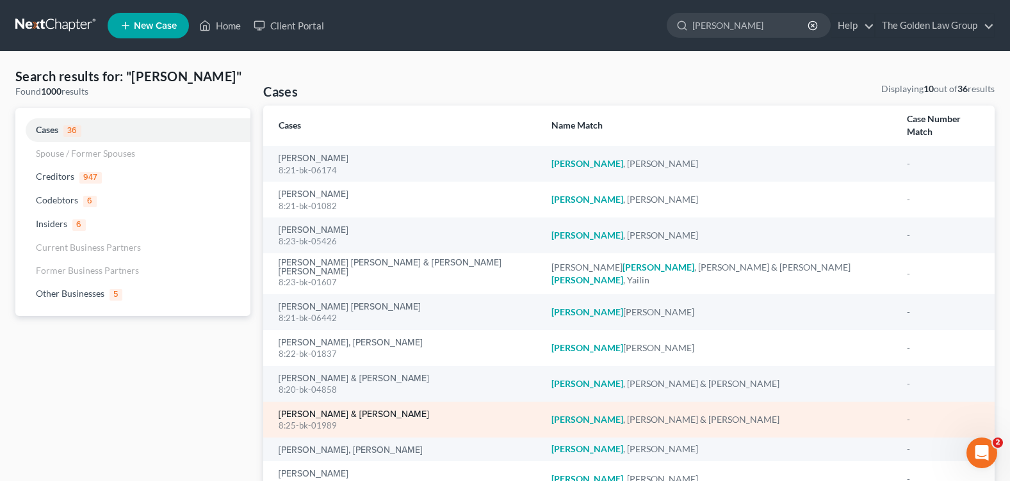
click at [334, 410] on link "[PERSON_NAME] & [PERSON_NAME]" at bounding box center [353, 414] width 150 height 9
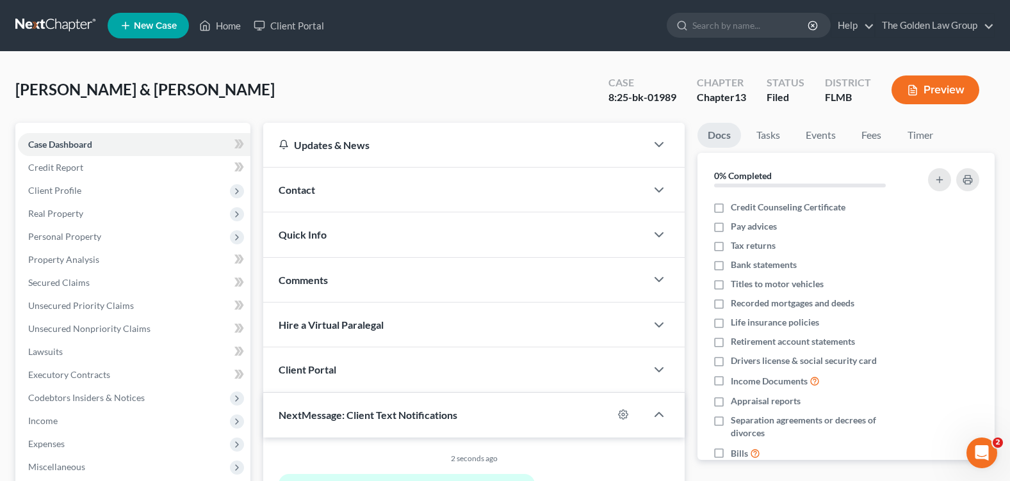
click at [303, 199] on div "Contact" at bounding box center [454, 190] width 383 height 44
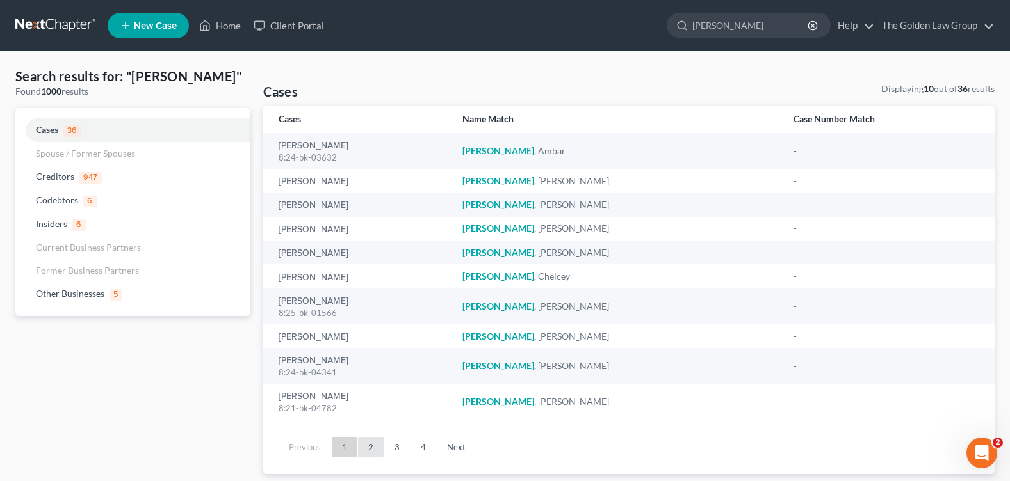
click at [368, 451] on link "2" at bounding box center [371, 447] width 26 height 20
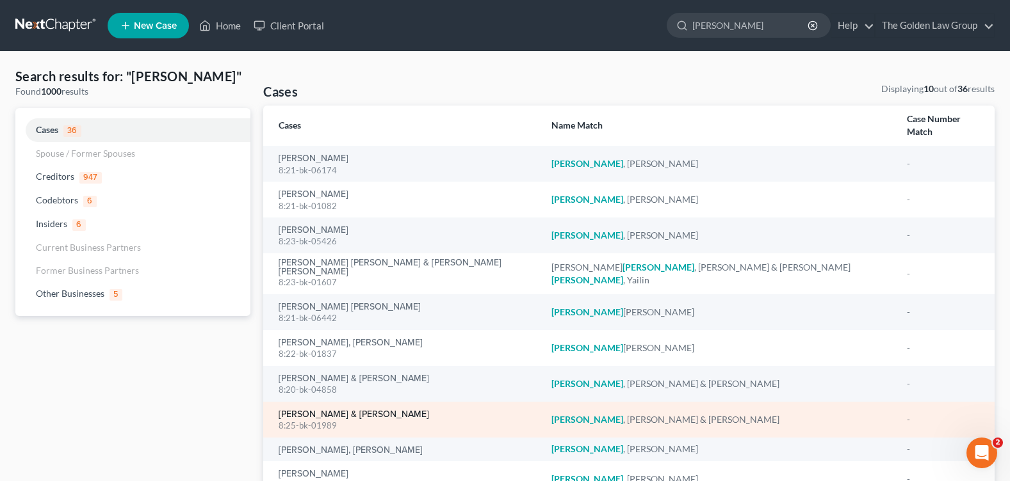
click at [332, 410] on link "[PERSON_NAME] & [PERSON_NAME]" at bounding box center [353, 414] width 150 height 9
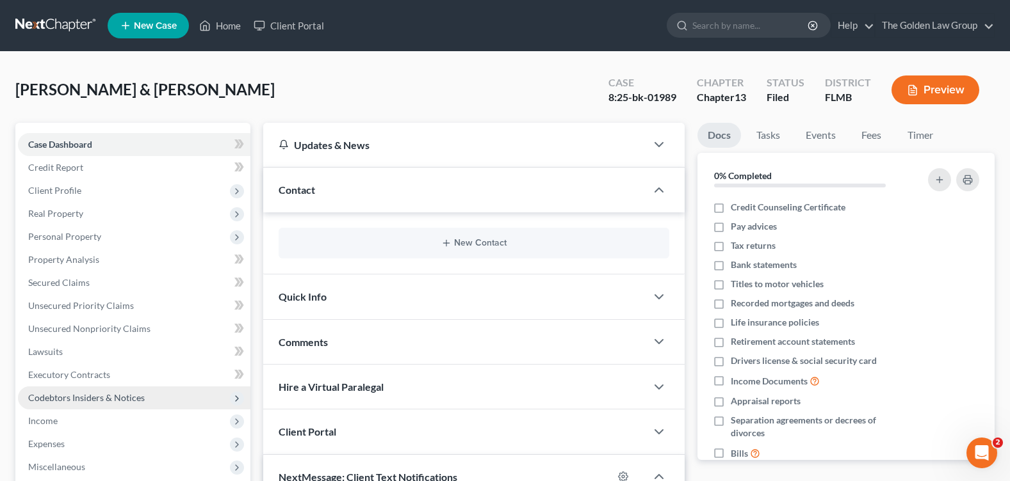
click at [71, 421] on span "Income" at bounding box center [134, 421] width 232 height 23
click at [389, 86] on div "[PERSON_NAME] & [PERSON_NAME] Upgraded Case 8:25-bk-01989 Chapter Chapter 13 St…" at bounding box center [504, 95] width 979 height 56
click at [88, 442] on span "Employment Income" at bounding box center [95, 444] width 82 height 11
click at [383, 79] on div "[PERSON_NAME] & [PERSON_NAME] Upgraded Case 8:25-bk-01989 Chapter Chapter 13 St…" at bounding box center [504, 95] width 979 height 56
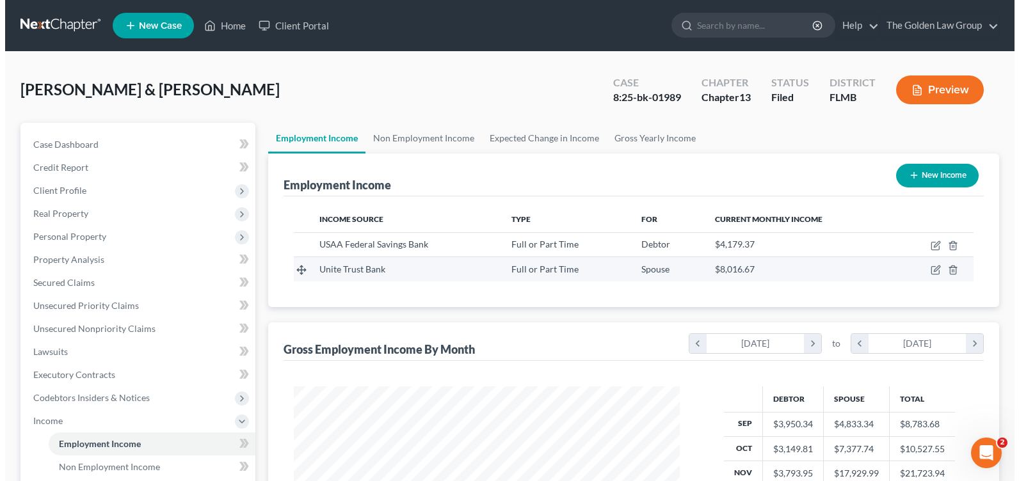
scroll to position [230, 411]
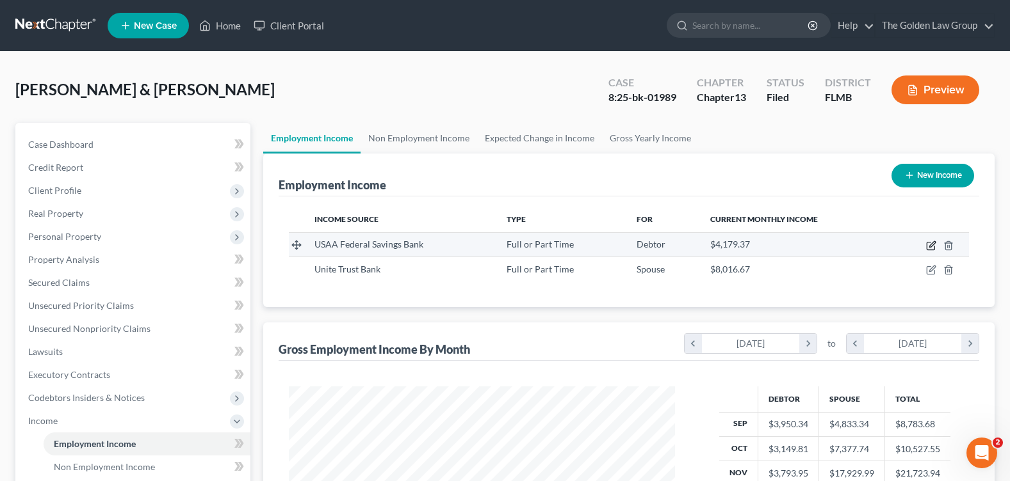
click at [933, 241] on icon "button" at bounding box center [931, 246] width 10 height 10
select select "0"
select select "9"
select select "2"
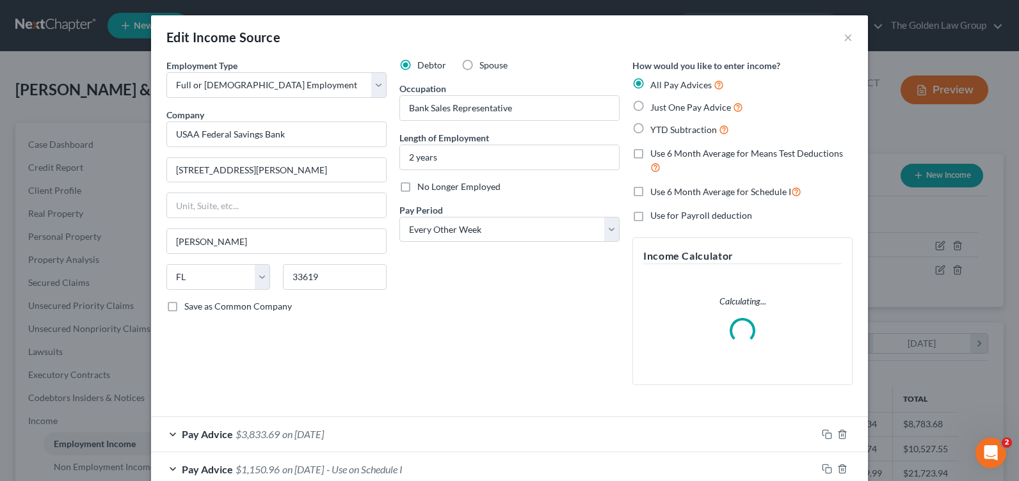
scroll to position [192, 0]
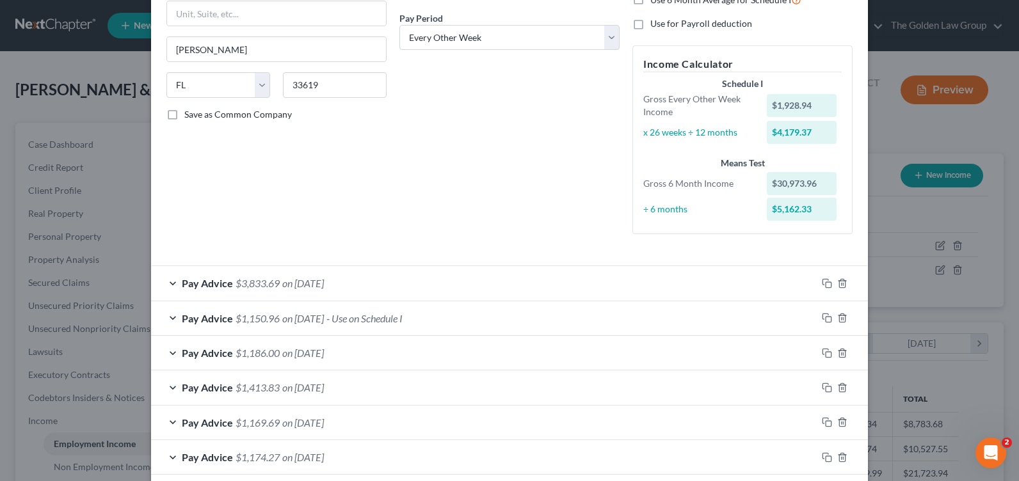
click at [167, 277] on div "Pay Advice $3,833.69 on [DATE]" at bounding box center [484, 283] width 666 height 34
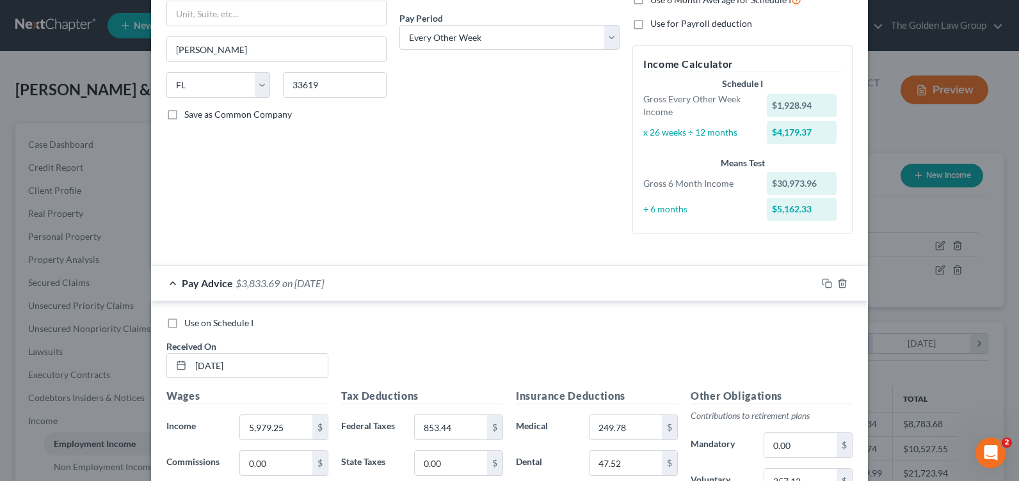
scroll to position [320, 0]
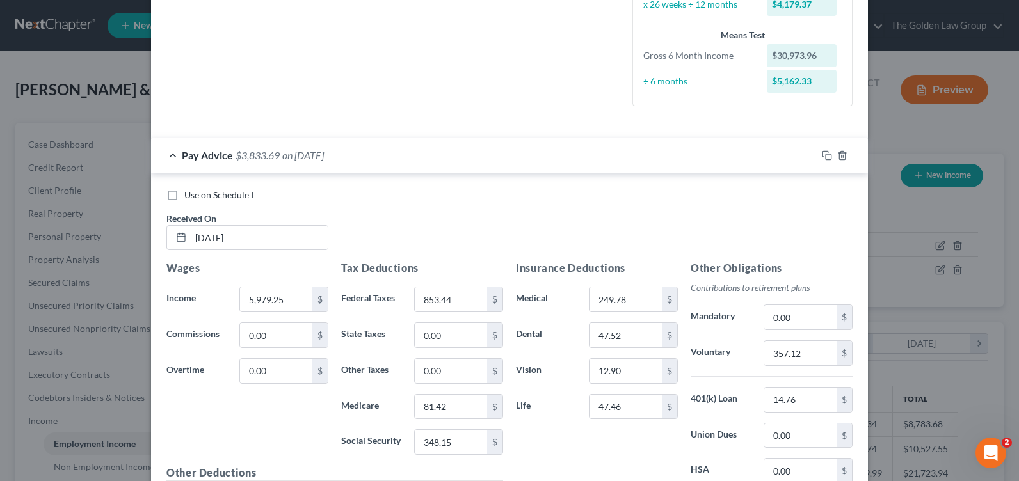
click at [168, 155] on div "Pay Advice $3,833.69 on [DATE]" at bounding box center [484, 155] width 666 height 34
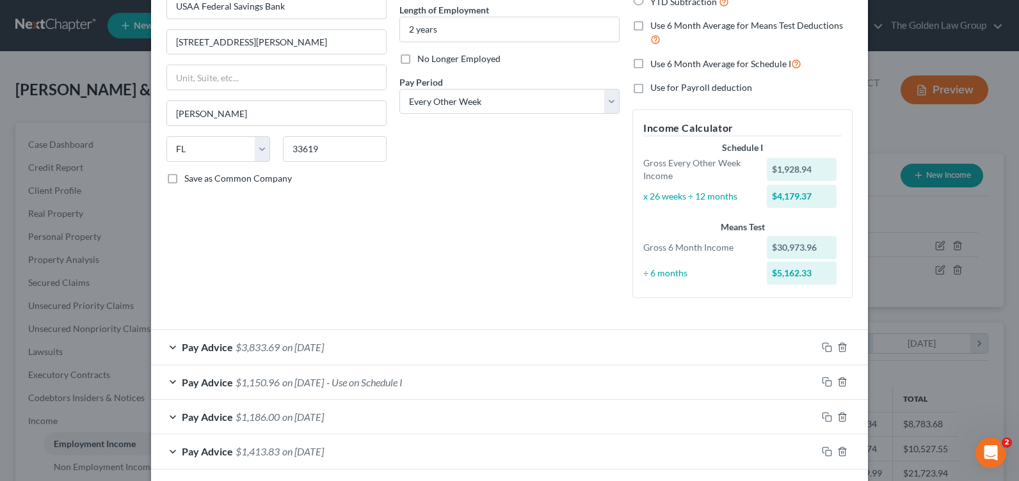
scroll to position [0, 0]
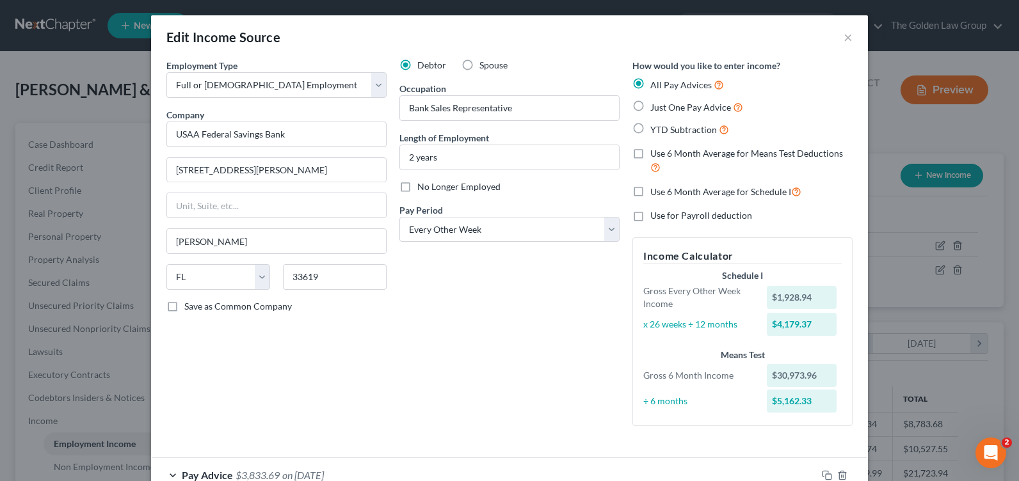
click at [528, 330] on div "Debtor Spouse Occupation Bank Sales Representative Length of Employment 2 years…" at bounding box center [509, 248] width 233 height 378
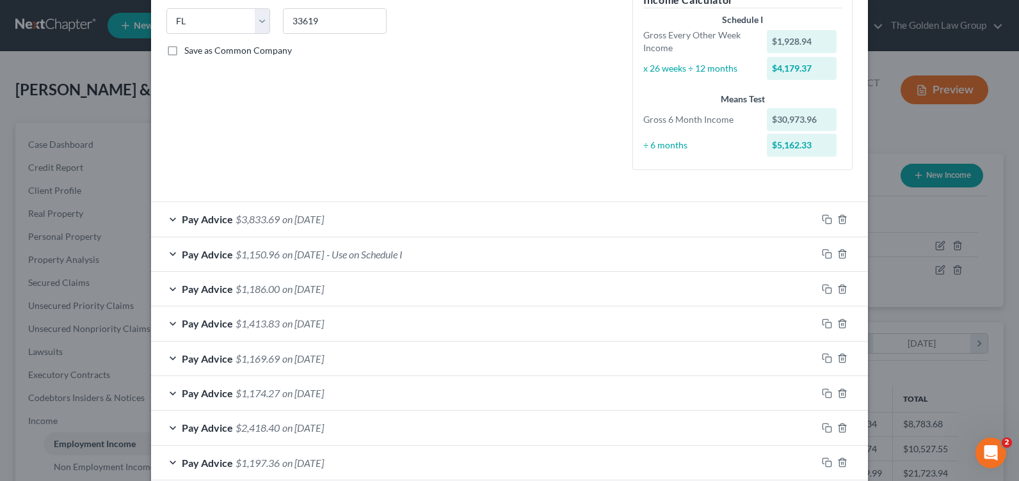
scroll to position [320, 0]
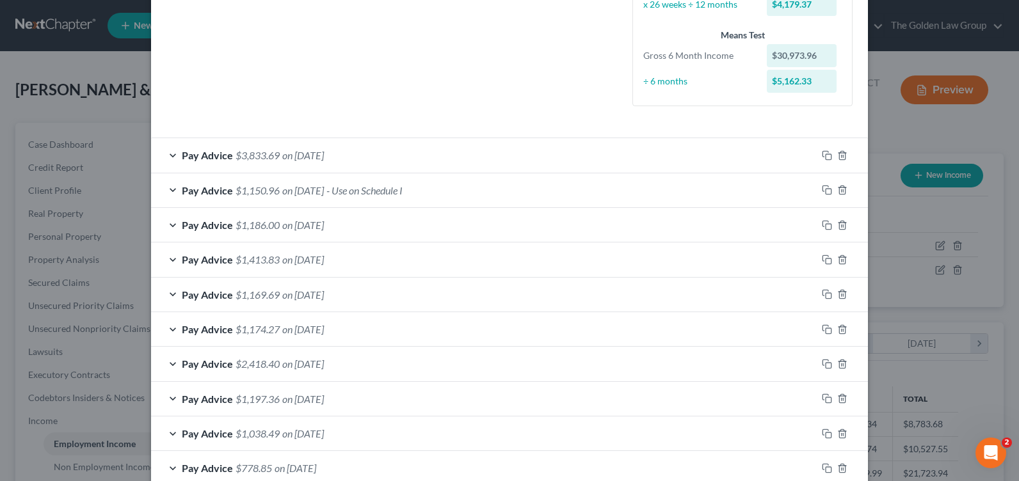
click at [164, 155] on div "Pay Advice $3,833.69 on [DATE]" at bounding box center [484, 155] width 666 height 34
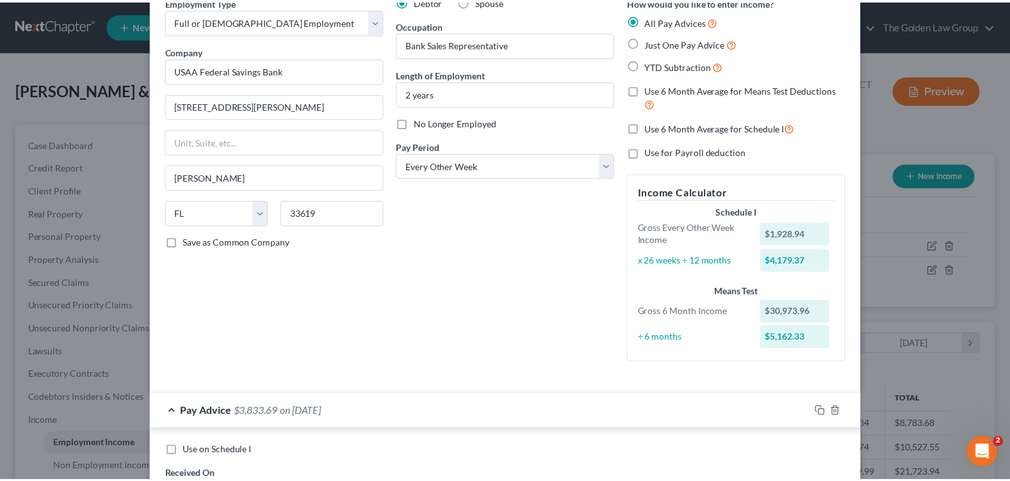
scroll to position [0, 0]
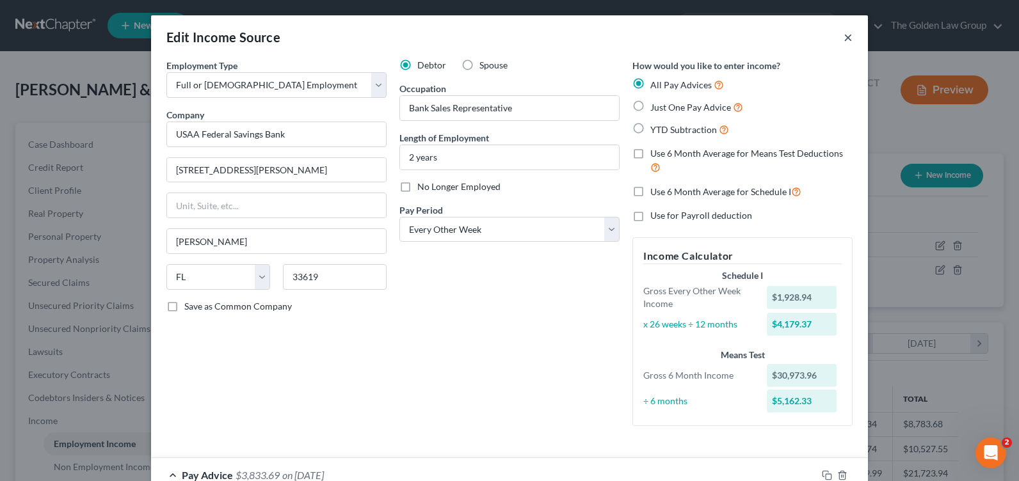
click at [844, 42] on button "×" at bounding box center [848, 36] width 9 height 15
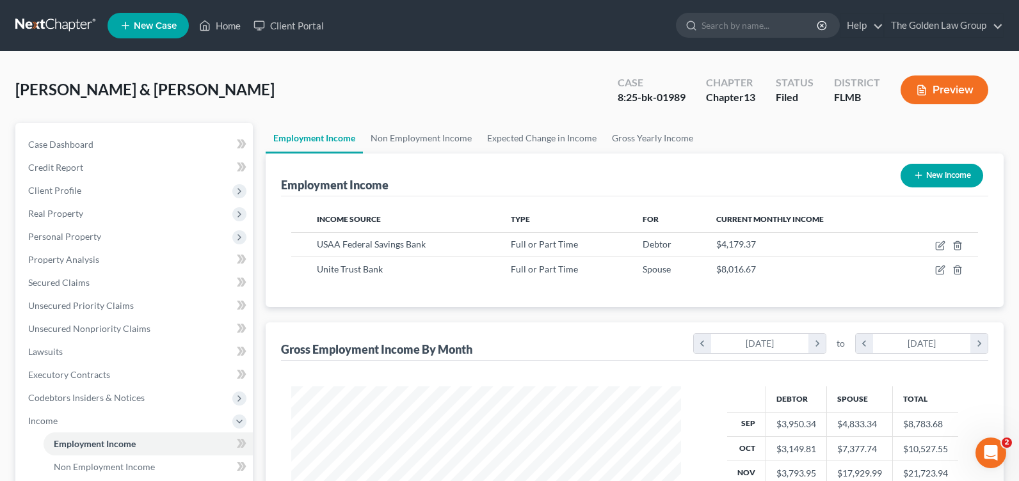
scroll to position [639964, 639782]
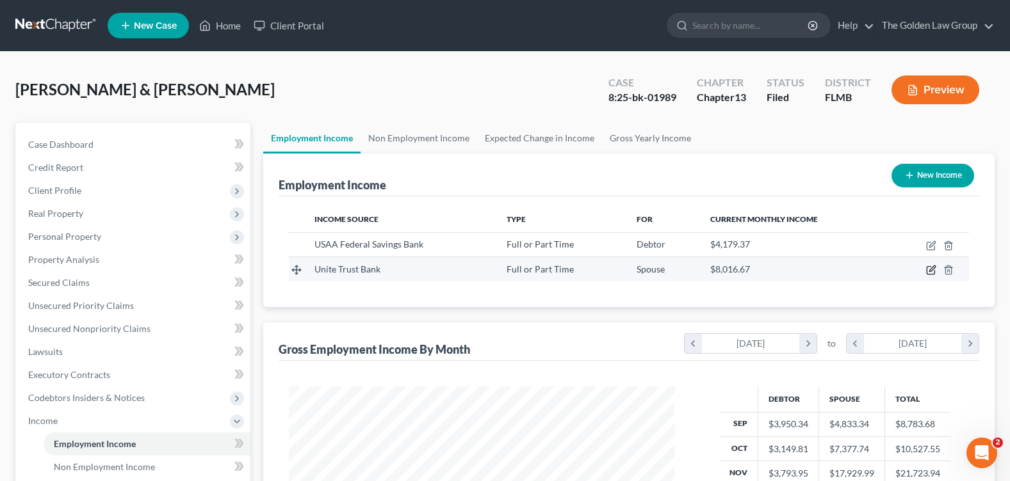
click at [929, 270] on icon "button" at bounding box center [931, 270] width 10 height 10
select select "0"
select select "14"
select select "2"
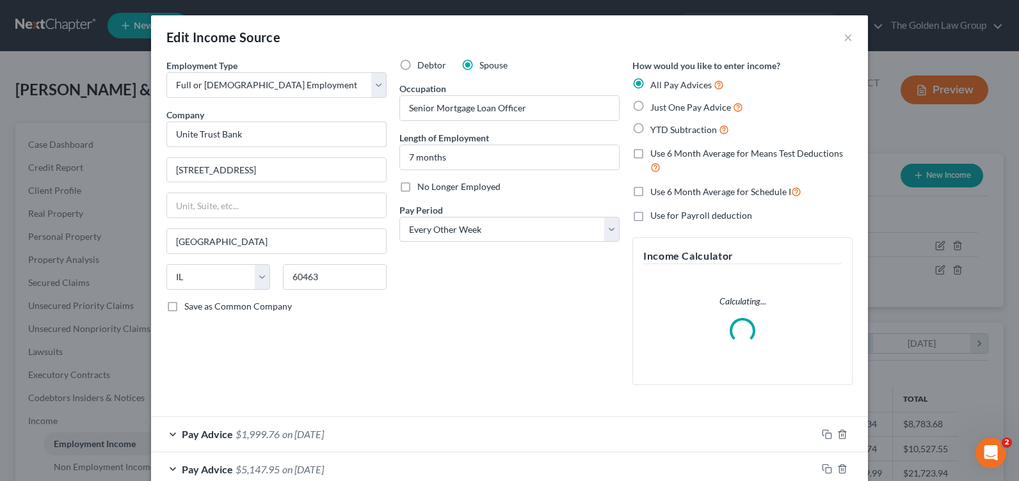
scroll to position [128, 0]
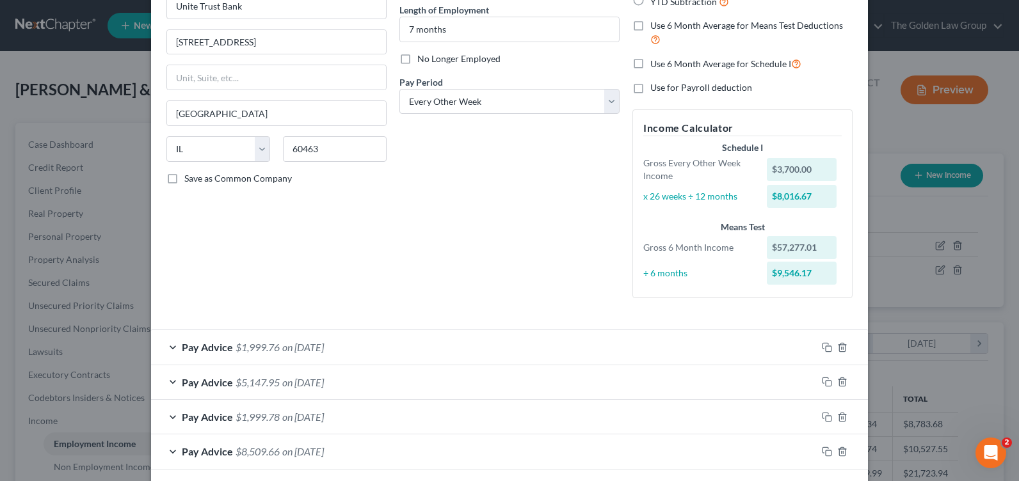
click at [170, 348] on div "Pay Advice $1,999.76 on [DATE]" at bounding box center [484, 347] width 666 height 34
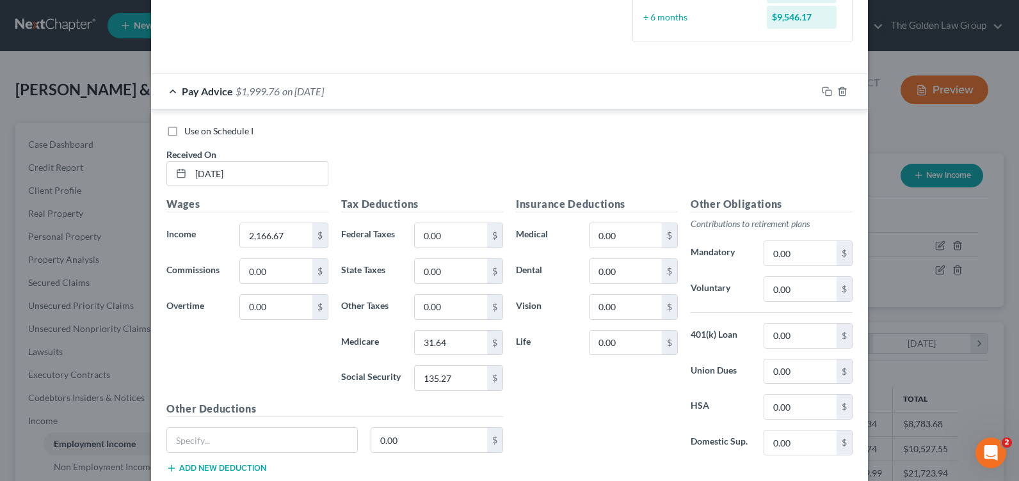
scroll to position [448, 0]
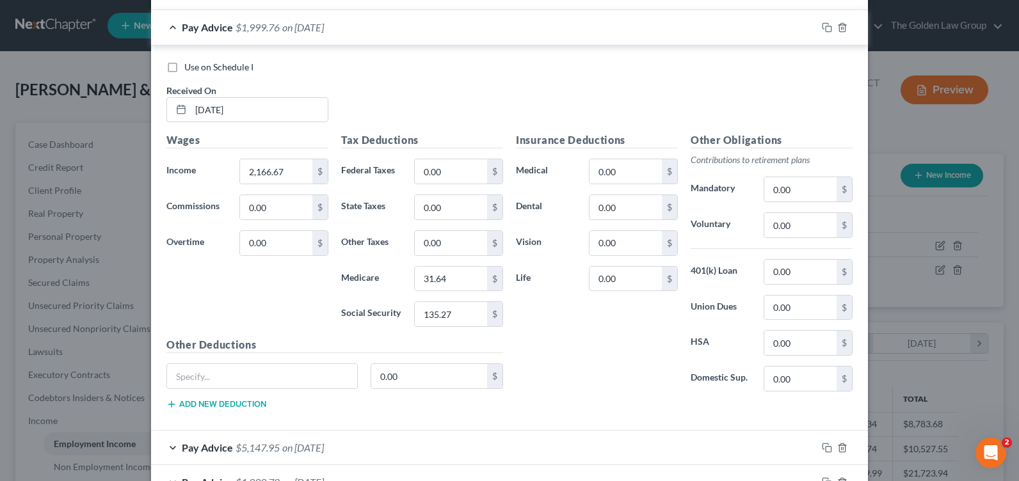
click at [184, 67] on label "Use on Schedule I" at bounding box center [218, 67] width 69 height 13
click at [189, 67] on input "Use on Schedule I" at bounding box center [193, 65] width 8 height 8
checkbox input "true"
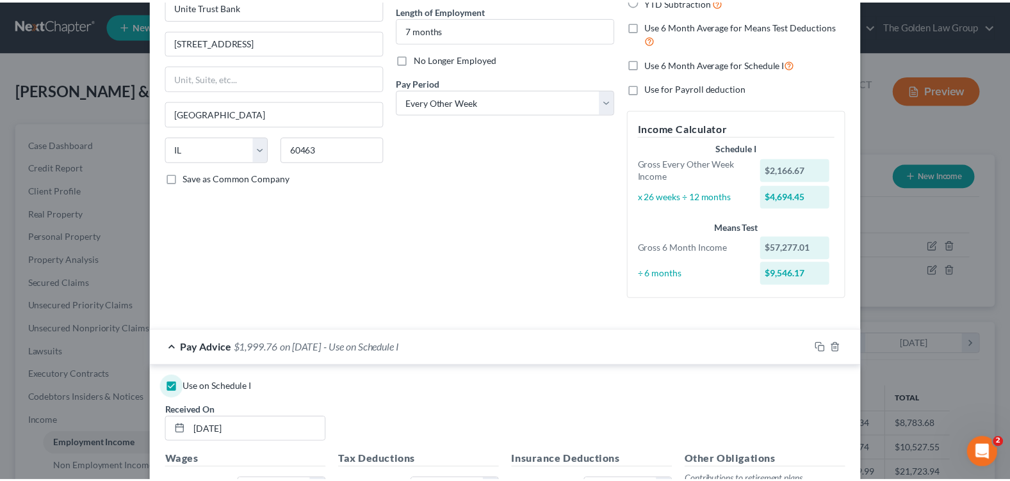
scroll to position [0, 0]
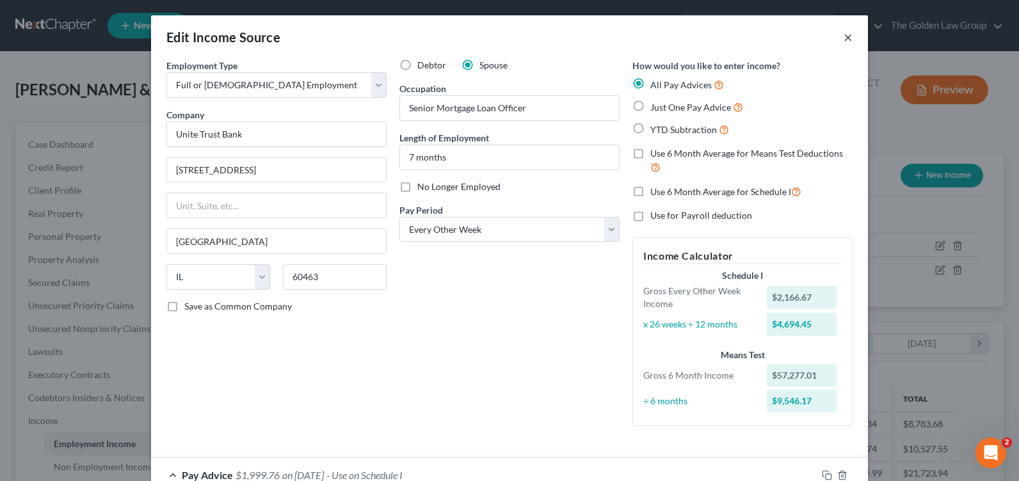
click at [845, 35] on button "×" at bounding box center [848, 36] width 9 height 15
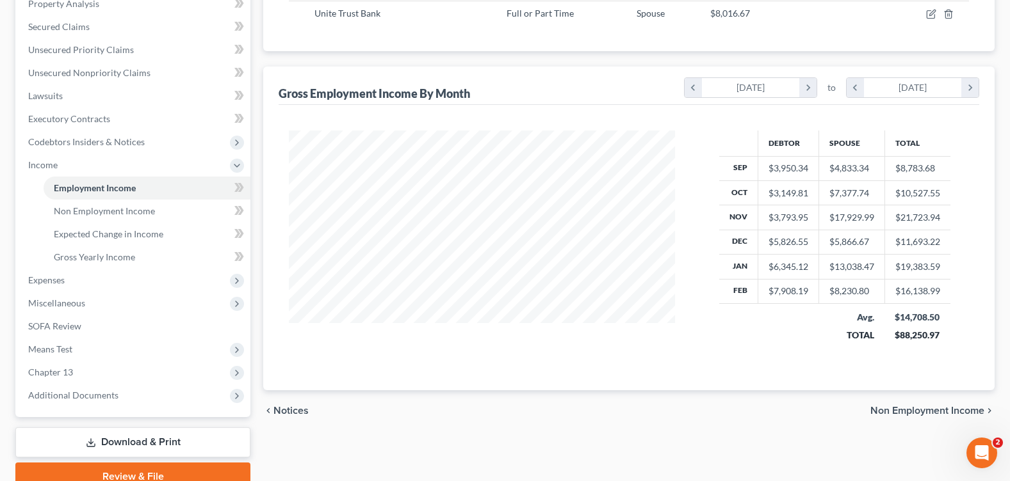
scroll to position [314, 0]
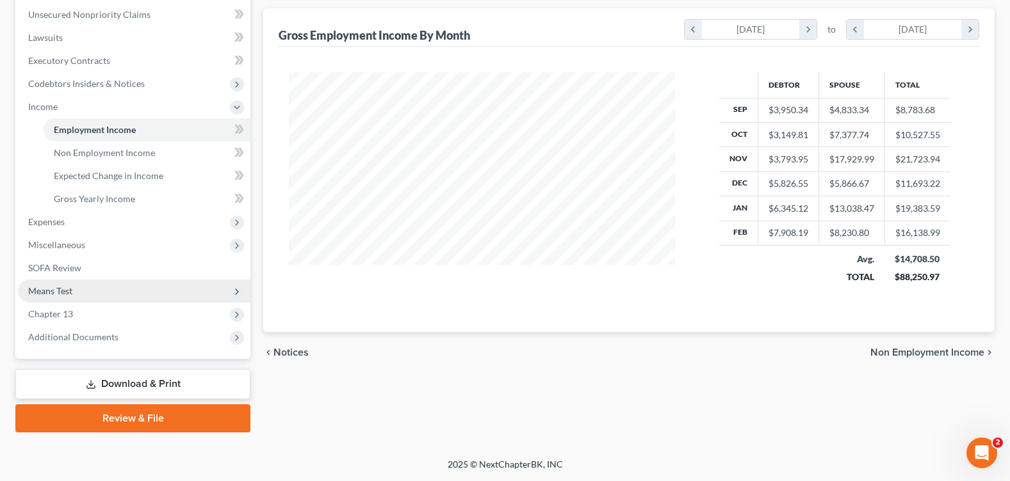
click at [78, 298] on span "Means Test" at bounding box center [134, 291] width 232 height 23
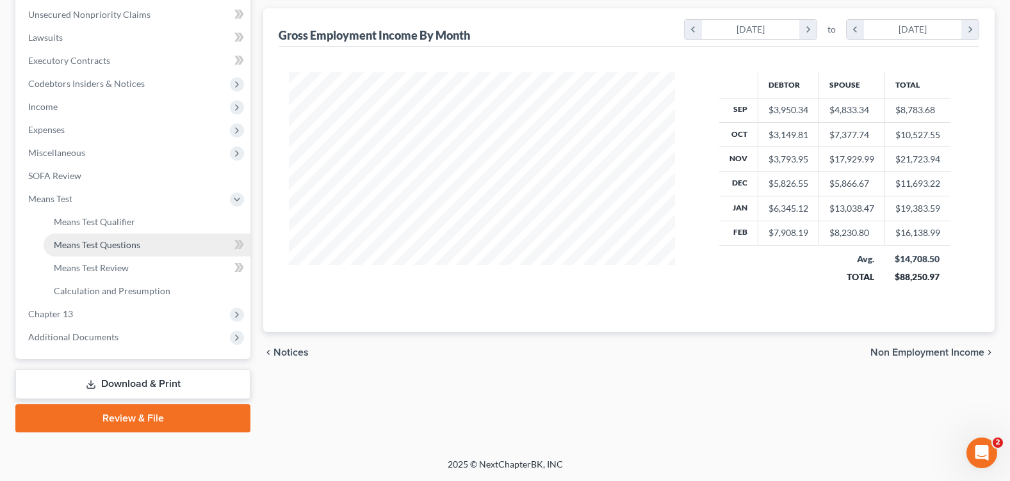
click at [129, 248] on span "Means Test Questions" at bounding box center [97, 244] width 86 height 11
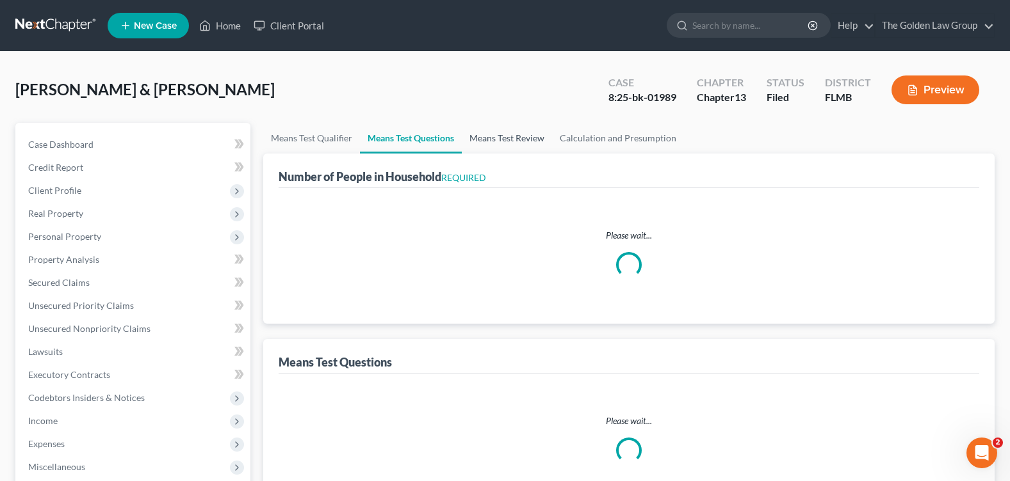
select select "1"
select select "60"
select select "1"
select select "60"
select select "2"
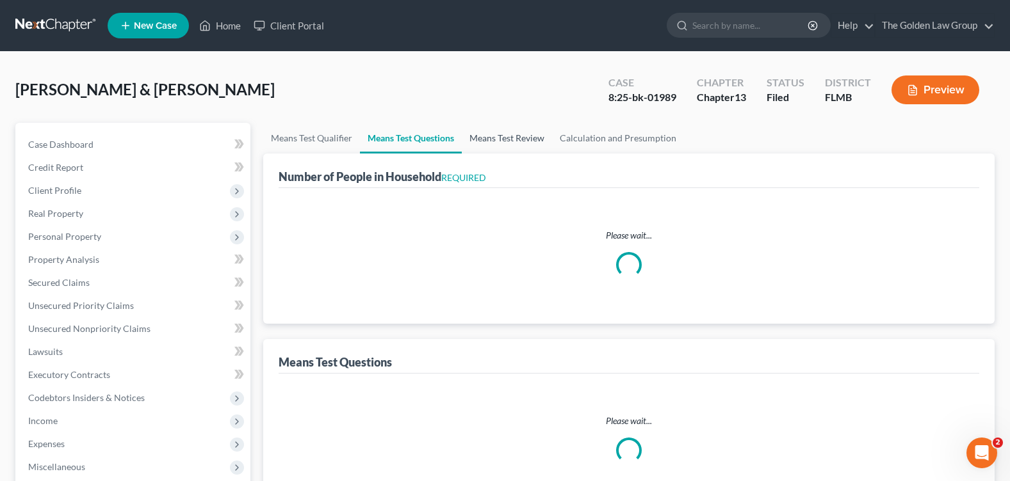
select select "3"
select select "0"
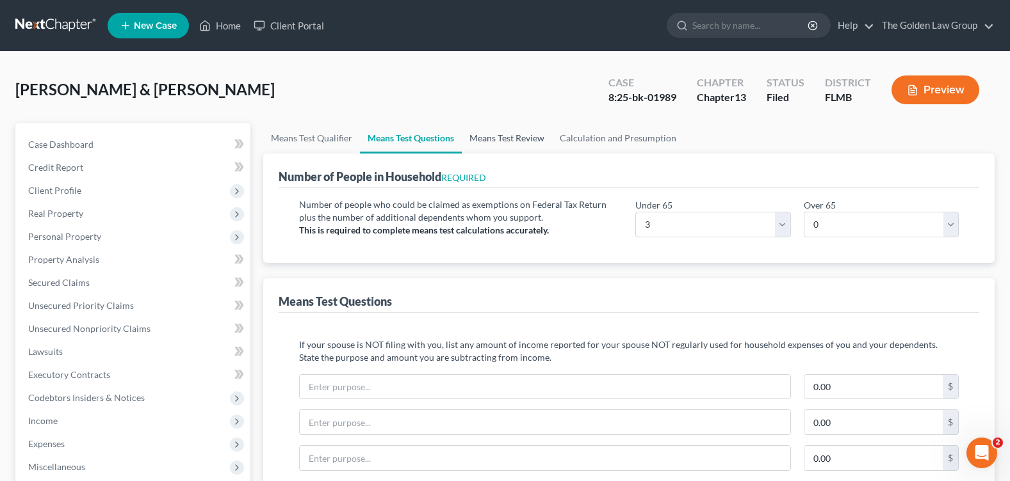
click at [522, 144] on link "Means Test Review" at bounding box center [507, 138] width 90 height 31
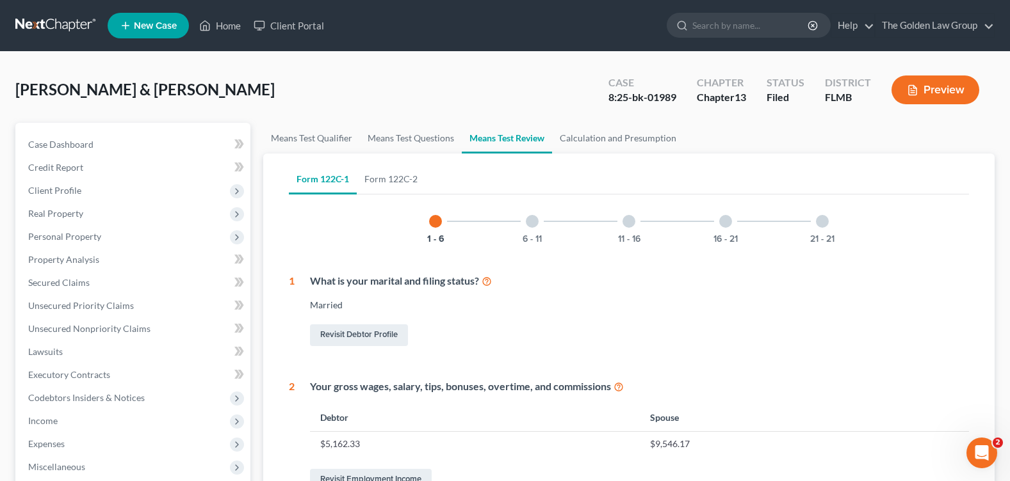
click at [826, 220] on div at bounding box center [822, 221] width 13 height 13
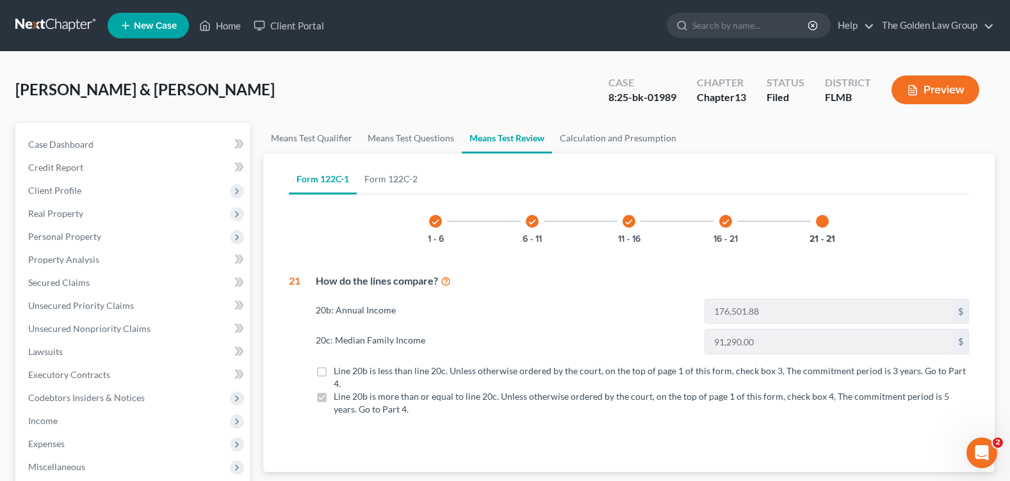
scroll to position [314, 0]
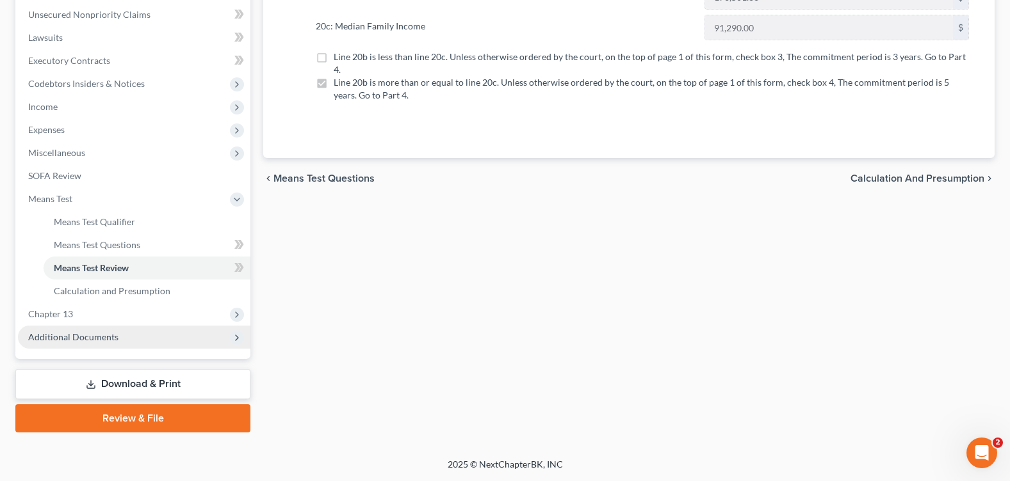
click at [90, 335] on span "Additional Documents" at bounding box center [73, 337] width 90 height 11
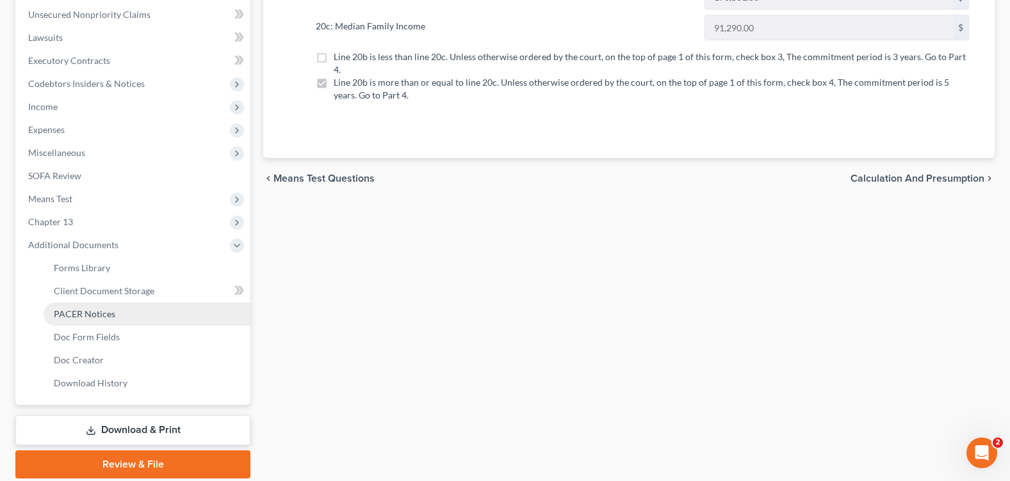
click at [79, 309] on span "PACER Notices" at bounding box center [84, 314] width 61 height 11
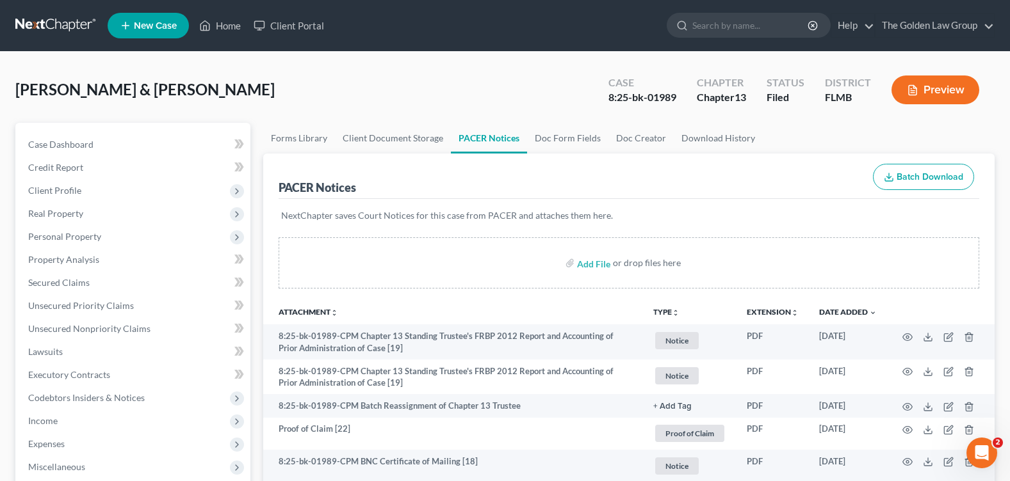
drag, startPoint x: 488, startPoint y: 91, endPoint x: 711, endPoint y: 298, distance: 303.5
click at [501, 108] on div "[PERSON_NAME] & [PERSON_NAME] Upgraded Case 8:25-bk-01989 Chapter Chapter 13 St…" at bounding box center [504, 95] width 979 height 56
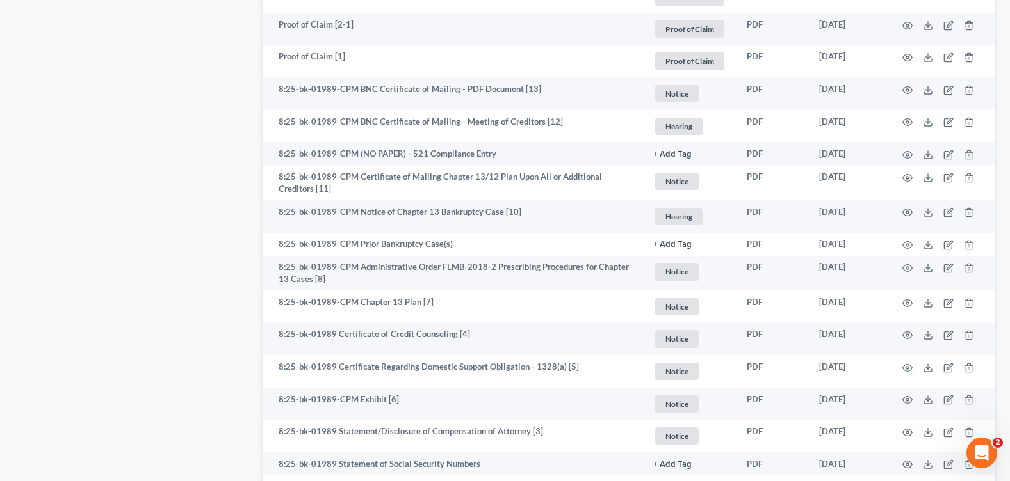
scroll to position [1722, 0]
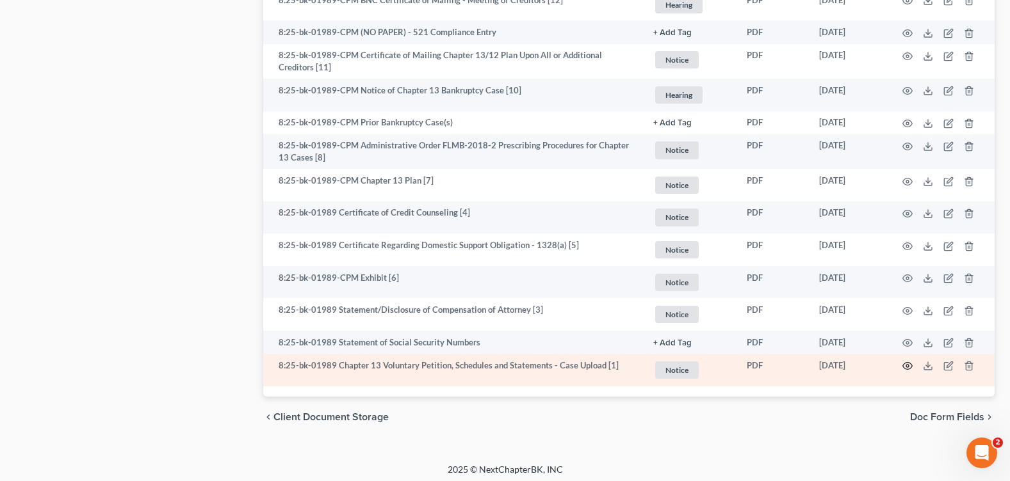
click at [910, 361] on icon "button" at bounding box center [907, 366] width 10 height 10
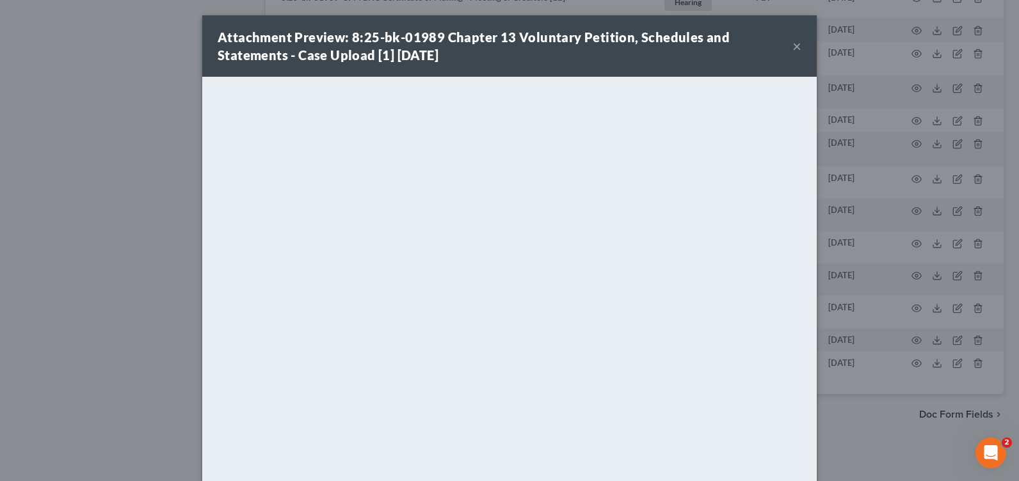
click at [794, 48] on button "×" at bounding box center [797, 45] width 9 height 15
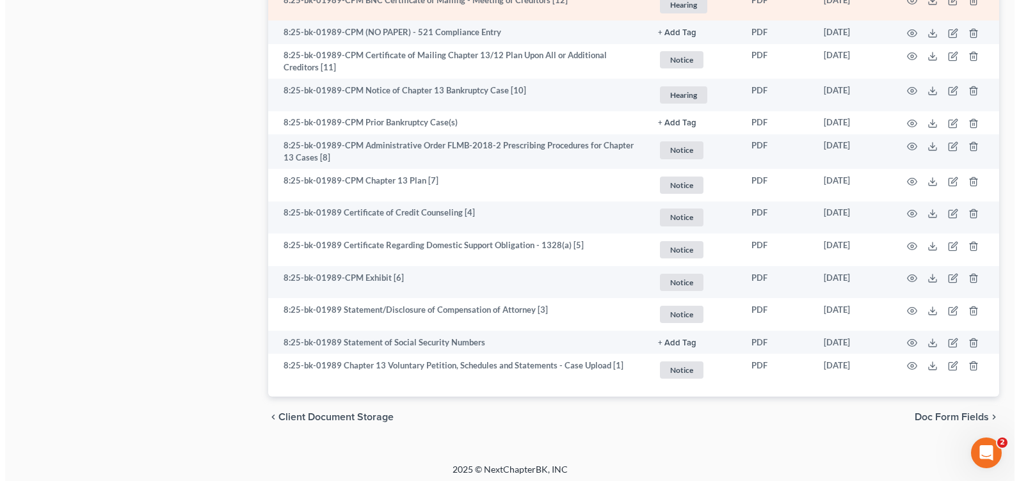
scroll to position [1466, 0]
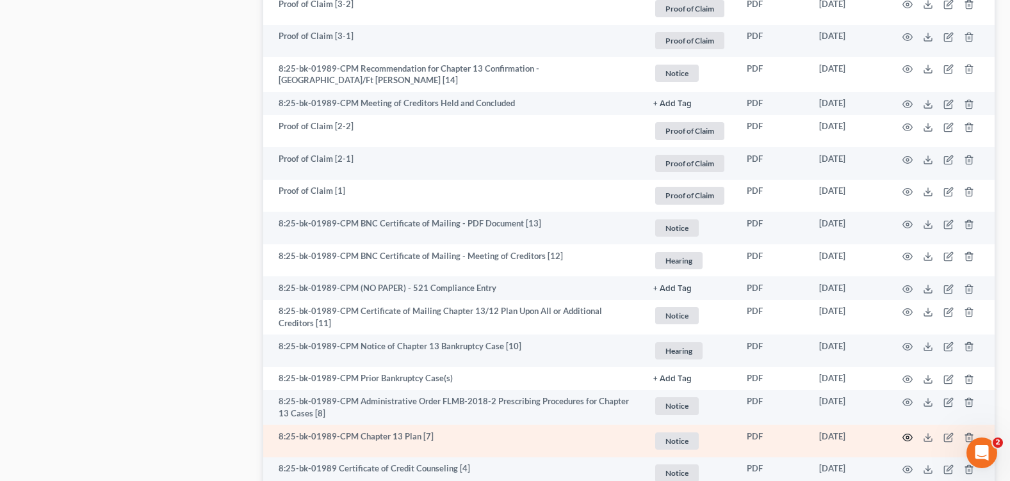
click at [907, 433] on icon "button" at bounding box center [907, 438] width 10 height 10
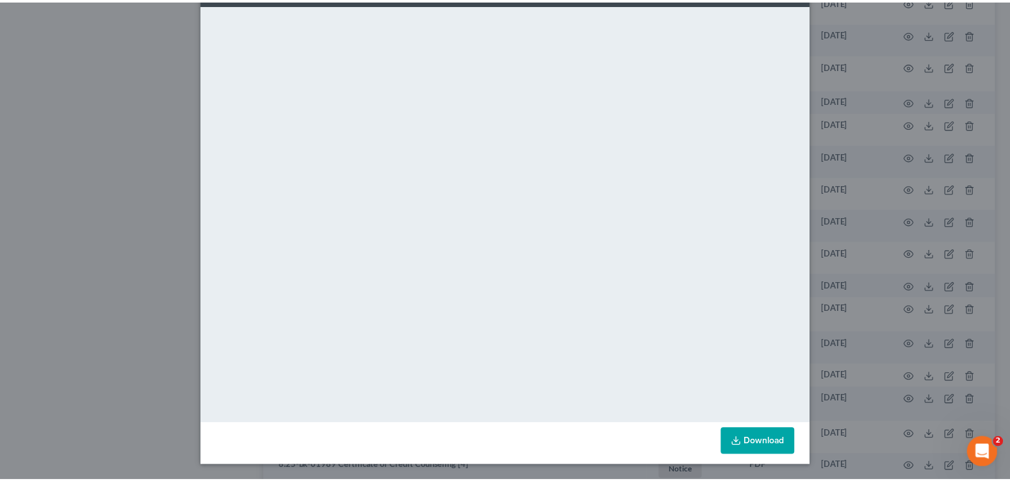
scroll to position [0, 0]
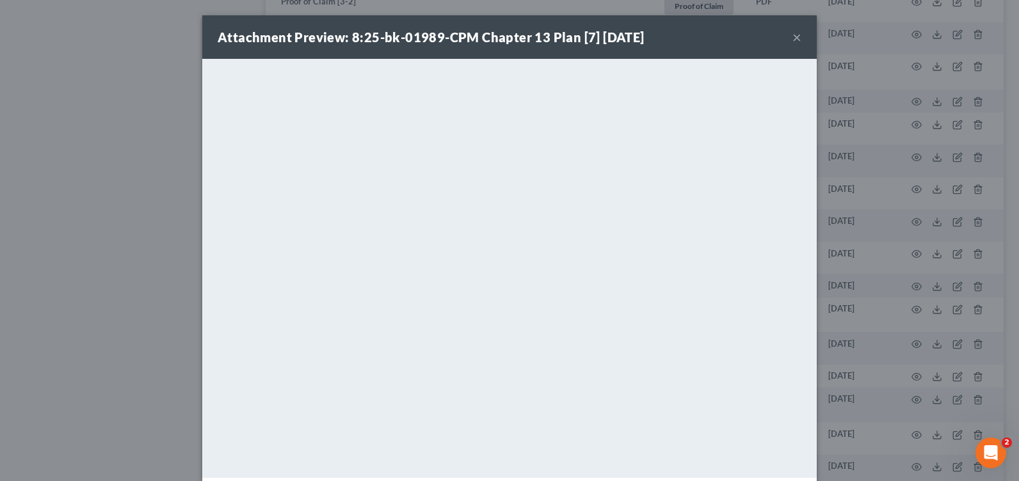
click at [793, 37] on button "×" at bounding box center [797, 36] width 9 height 15
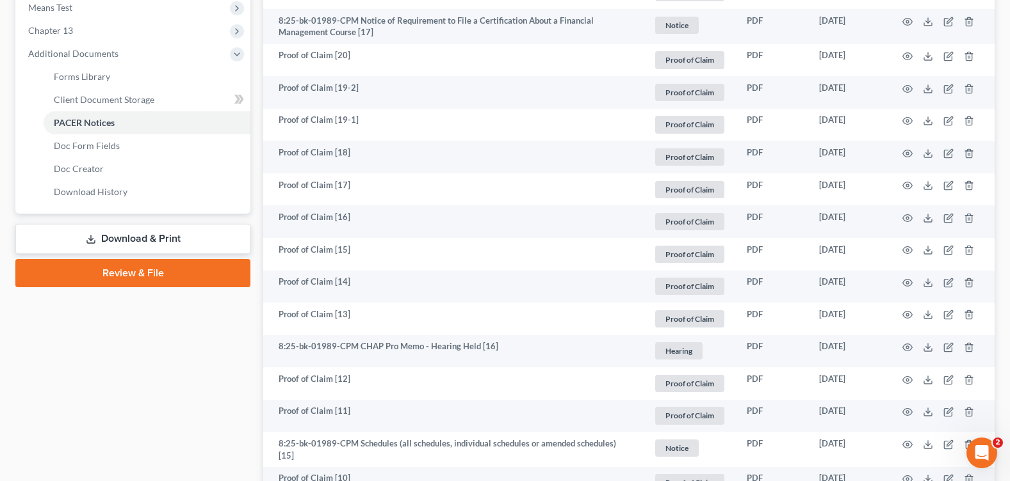
scroll to position [250, 0]
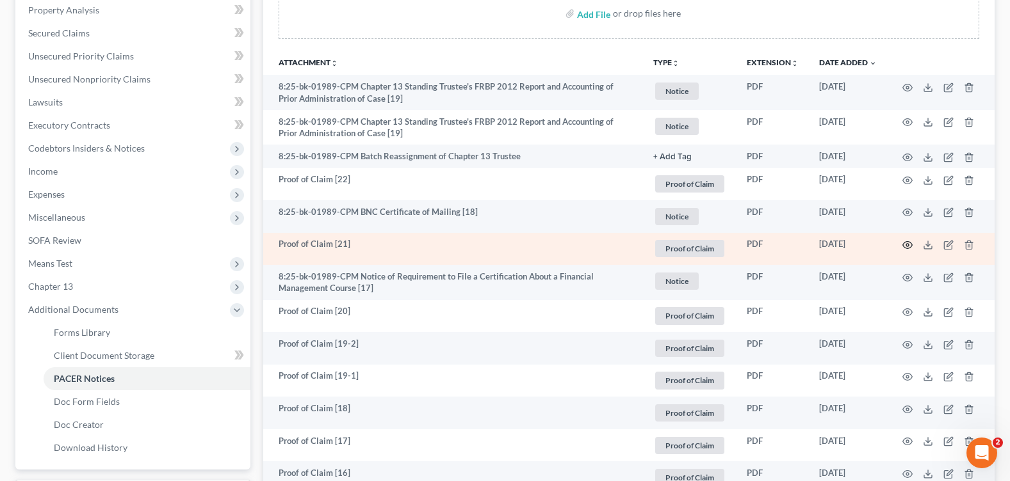
click at [908, 244] on circle "button" at bounding box center [907, 245] width 3 height 3
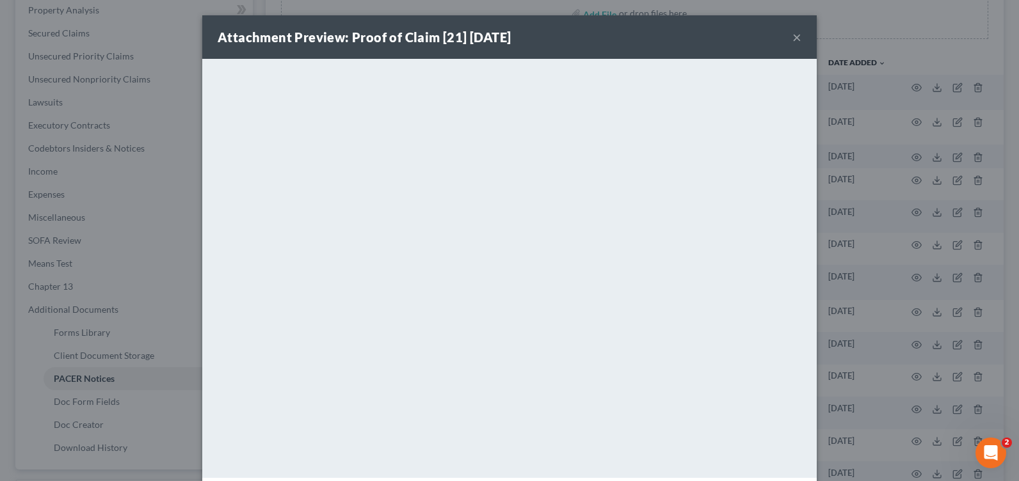
click at [793, 38] on button "×" at bounding box center [797, 36] width 9 height 15
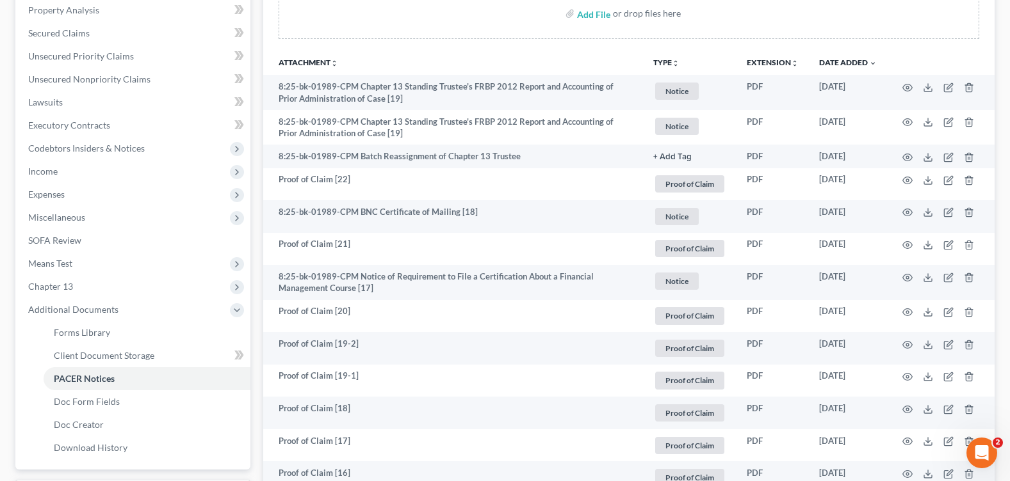
scroll to position [0, 0]
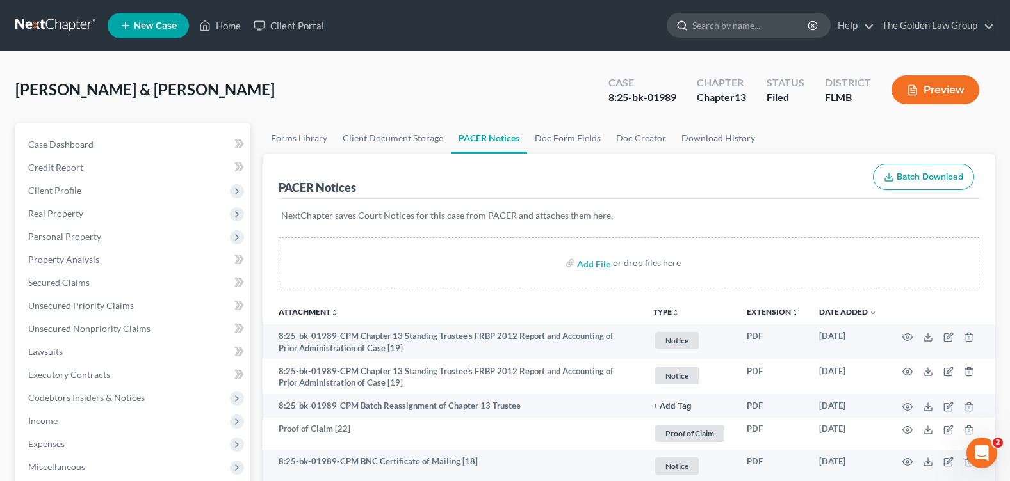
click at [705, 28] on input "search" at bounding box center [750, 25] width 117 height 24
type input "GREEN"
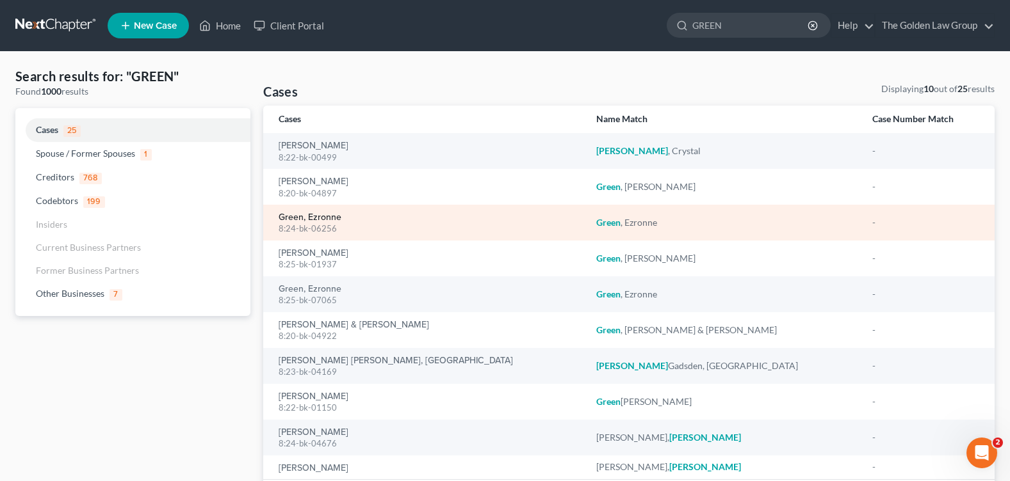
click at [319, 218] on link "Green, Ezronne" at bounding box center [309, 217] width 63 height 9
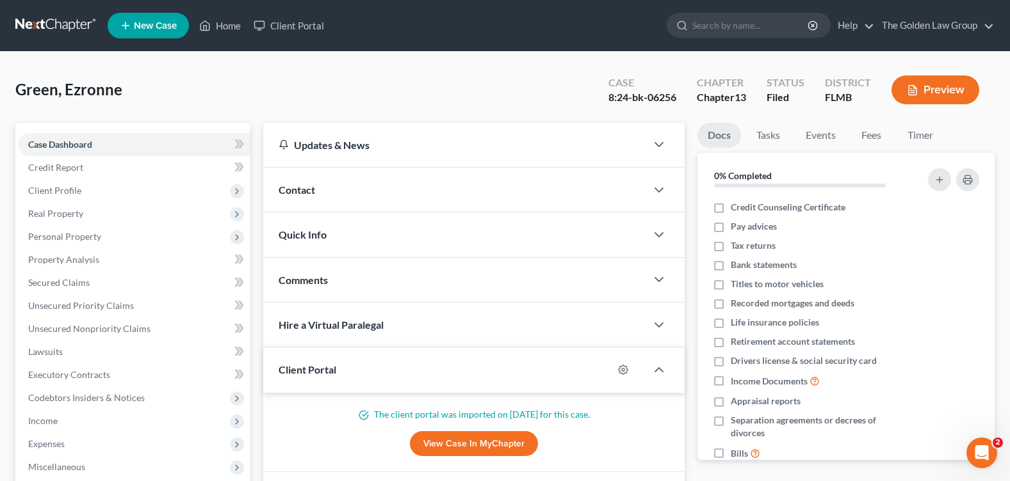
scroll to position [192, 0]
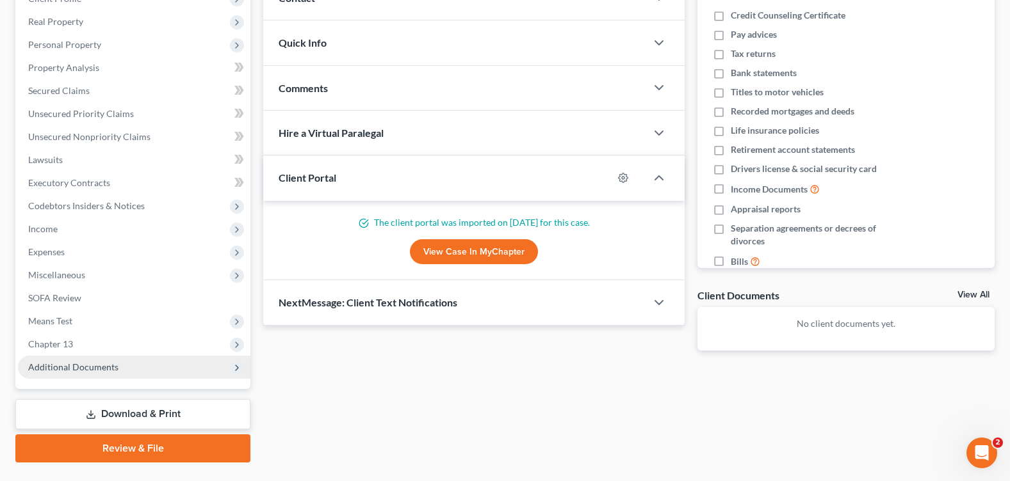
click at [77, 371] on span "Additional Documents" at bounding box center [73, 367] width 90 height 11
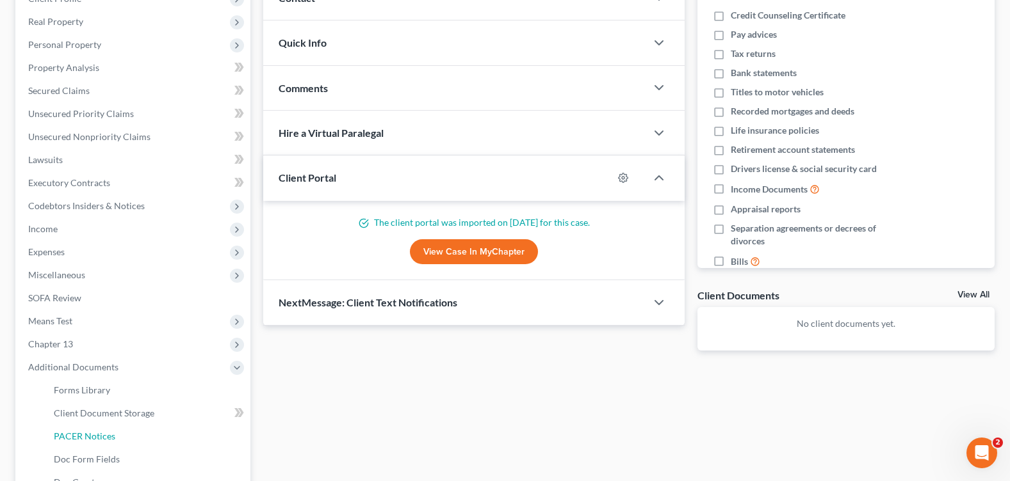
drag, startPoint x: 96, startPoint y: 435, endPoint x: 330, endPoint y: 272, distance: 285.0
click at [96, 435] on span "PACER Notices" at bounding box center [84, 436] width 61 height 11
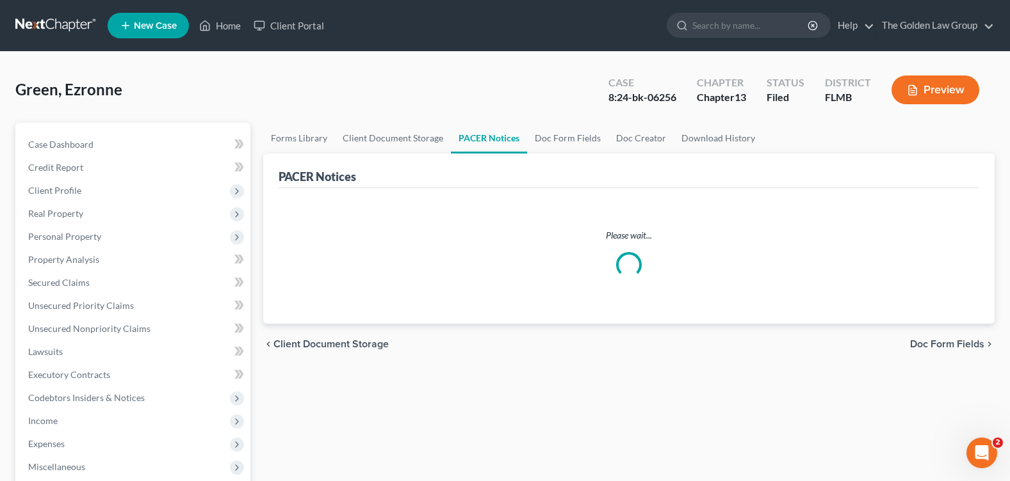
click at [371, 90] on div "Green, Ezronne Upgraded Case 8:24-bk-06256 Chapter Chapter 13 Status Filed Dist…" at bounding box center [504, 95] width 979 height 56
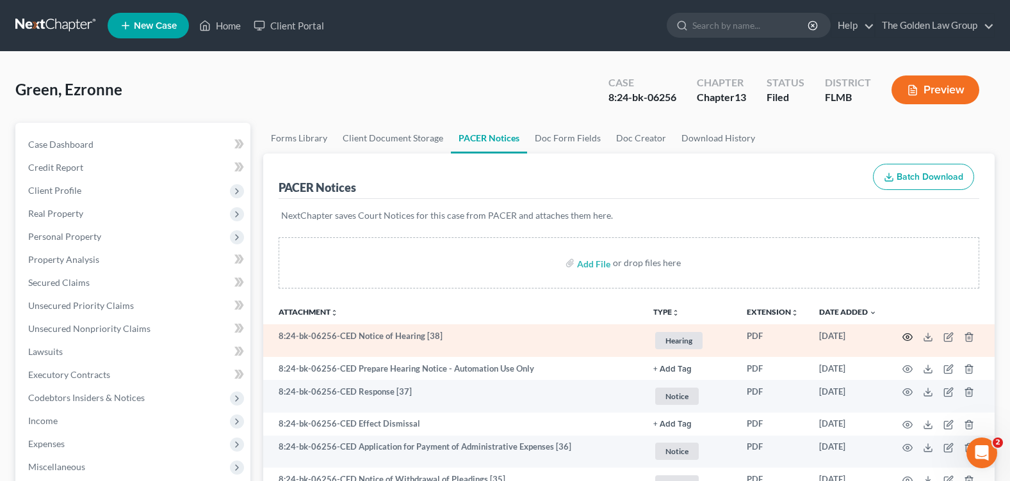
click at [908, 337] on circle "button" at bounding box center [907, 337] width 3 height 3
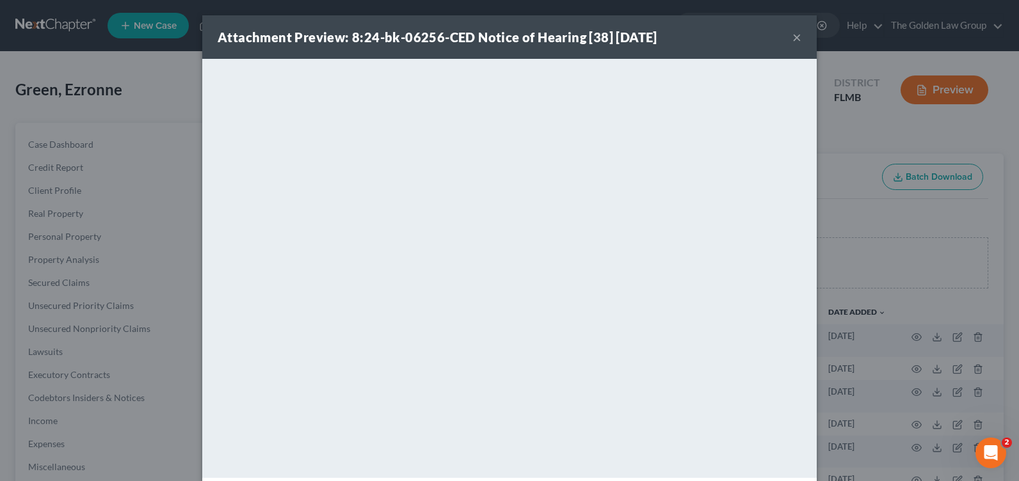
click at [796, 33] on button "×" at bounding box center [797, 36] width 9 height 15
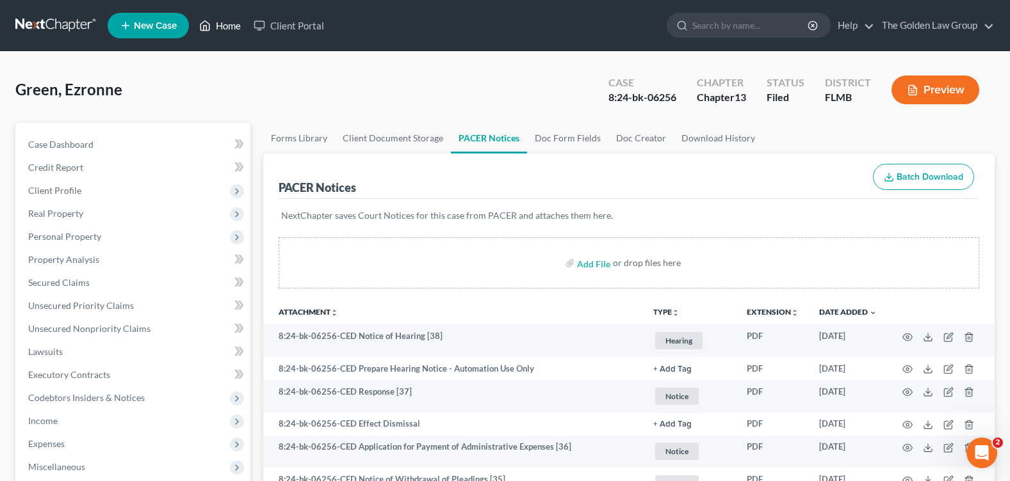
click at [228, 29] on link "Home" at bounding box center [220, 25] width 54 height 23
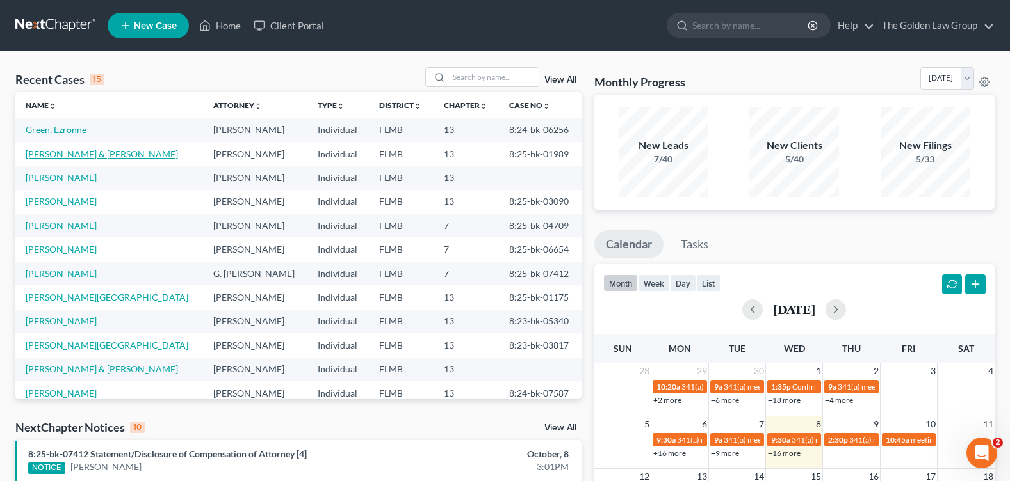
click at [67, 154] on link "[PERSON_NAME] & [PERSON_NAME]" at bounding box center [102, 154] width 152 height 11
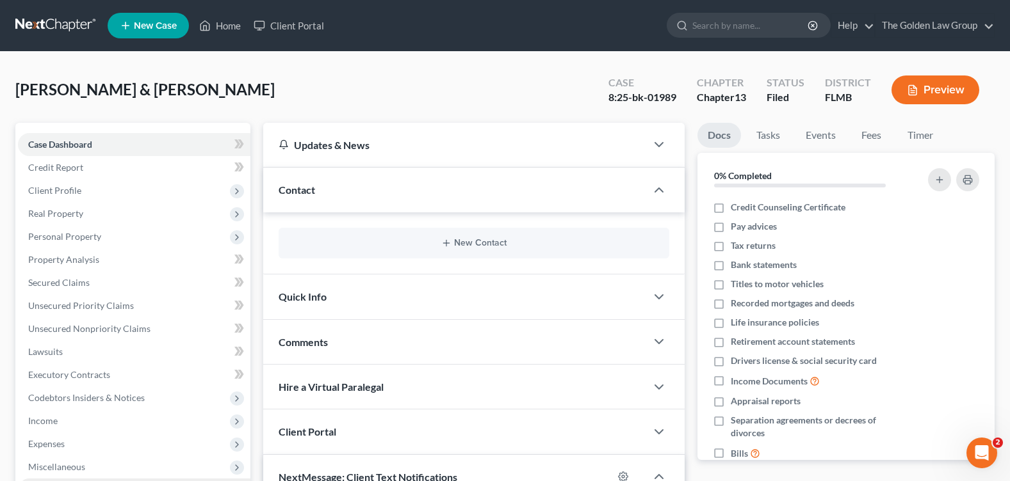
scroll to position [192, 0]
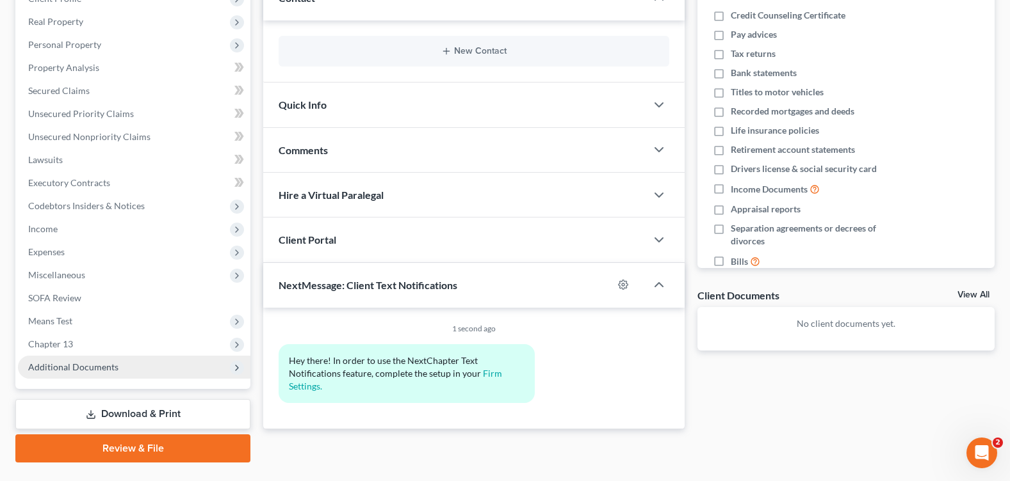
click at [79, 366] on span "Additional Documents" at bounding box center [73, 367] width 90 height 11
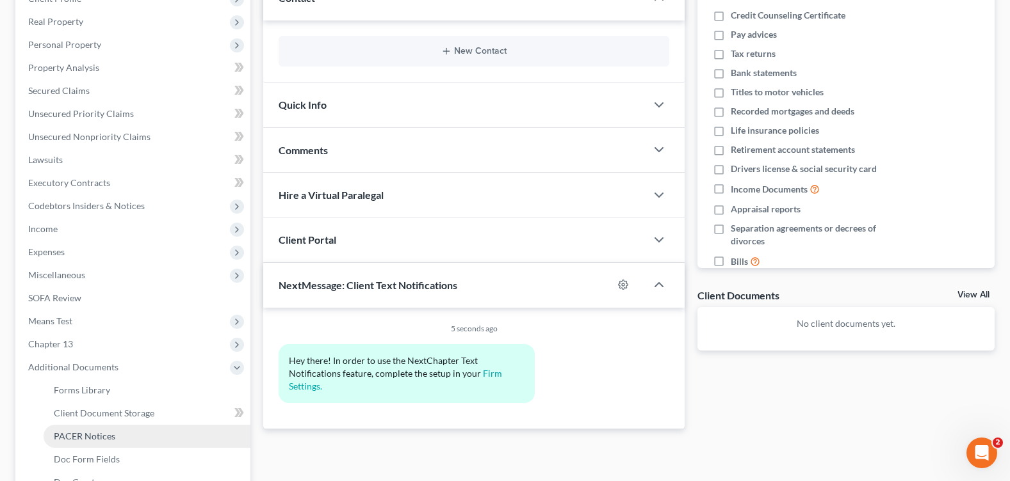
click at [101, 437] on span "PACER Notices" at bounding box center [84, 436] width 61 height 11
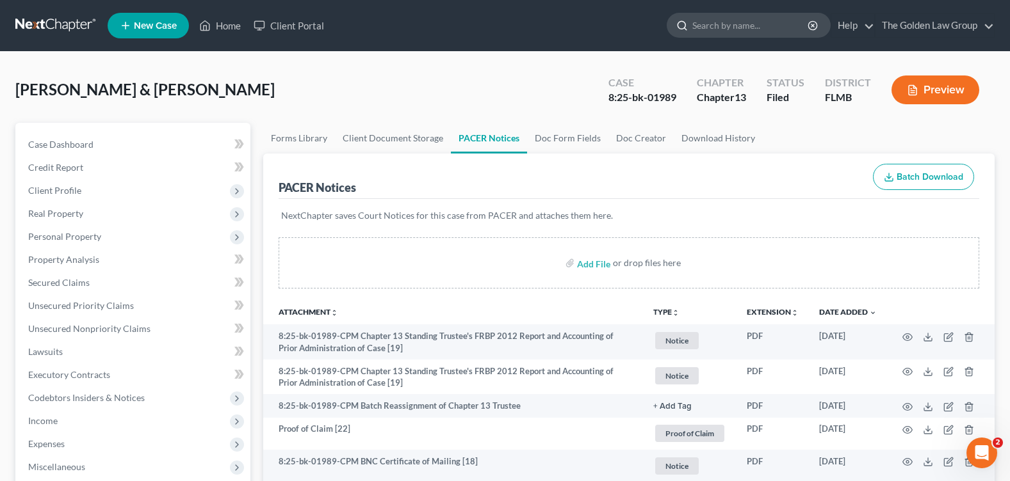
click at [716, 26] on input "search" at bounding box center [750, 25] width 117 height 24
type input "[PERSON_NAME]"
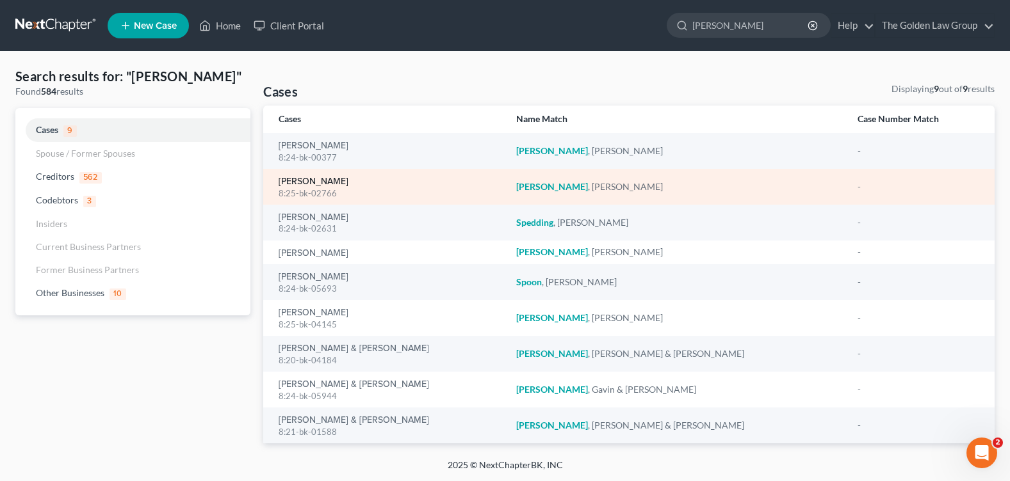
click at [303, 182] on link "[PERSON_NAME]" at bounding box center [313, 181] width 70 height 9
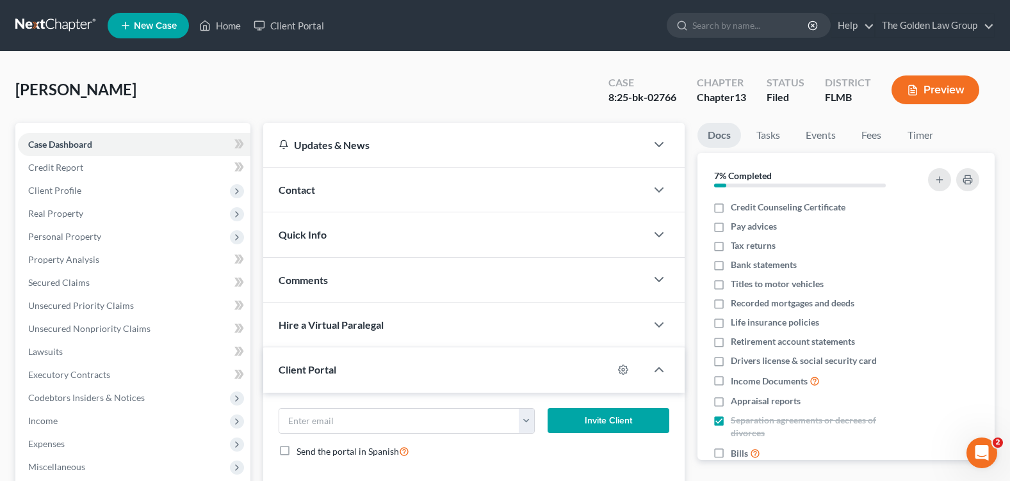
scroll to position [192, 0]
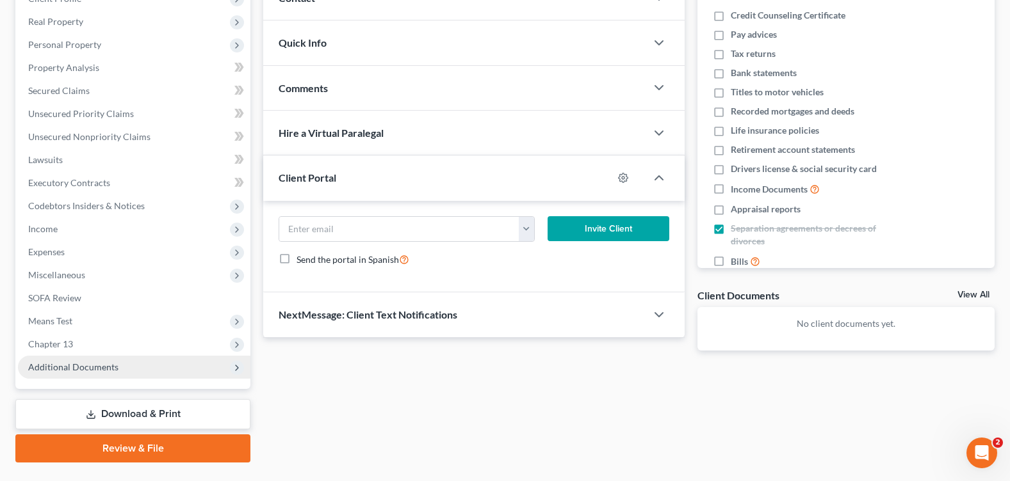
click at [88, 370] on span "Additional Documents" at bounding box center [73, 367] width 90 height 11
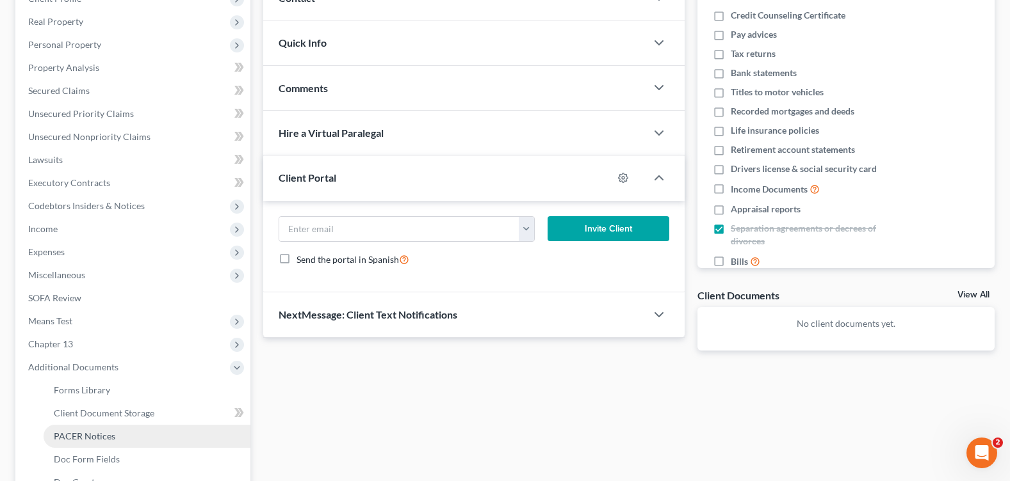
click at [106, 431] on span "PACER Notices" at bounding box center [84, 436] width 61 height 11
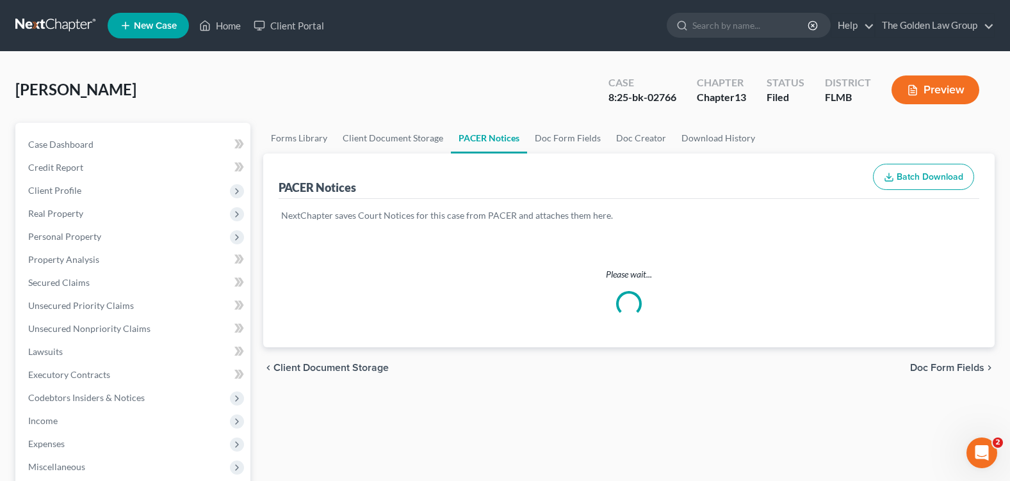
click at [388, 112] on div "[PERSON_NAME] Upgraded Case 8:25-bk-02766 Chapter Chapter 13 Status Filed Distr…" at bounding box center [504, 95] width 979 height 56
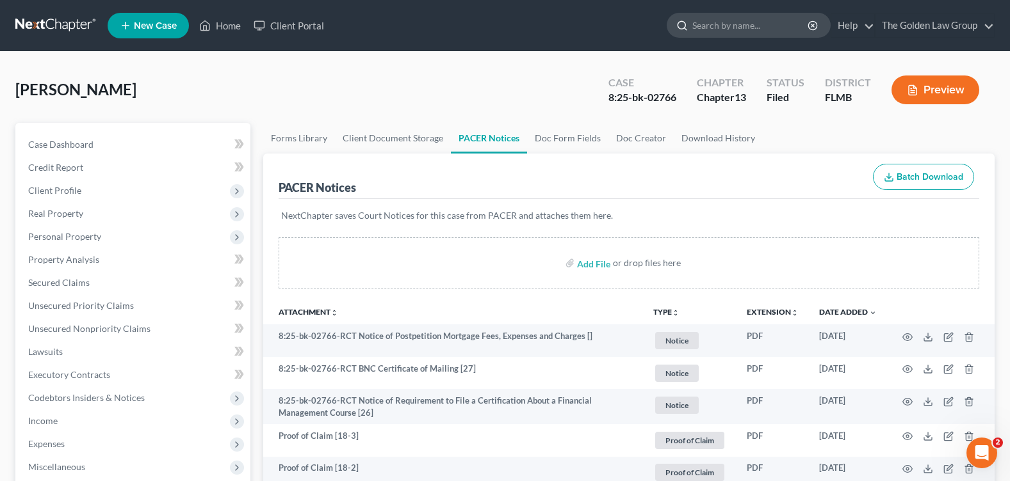
click at [711, 27] on input "search" at bounding box center [750, 25] width 117 height 24
type input "[PERSON_NAME]"
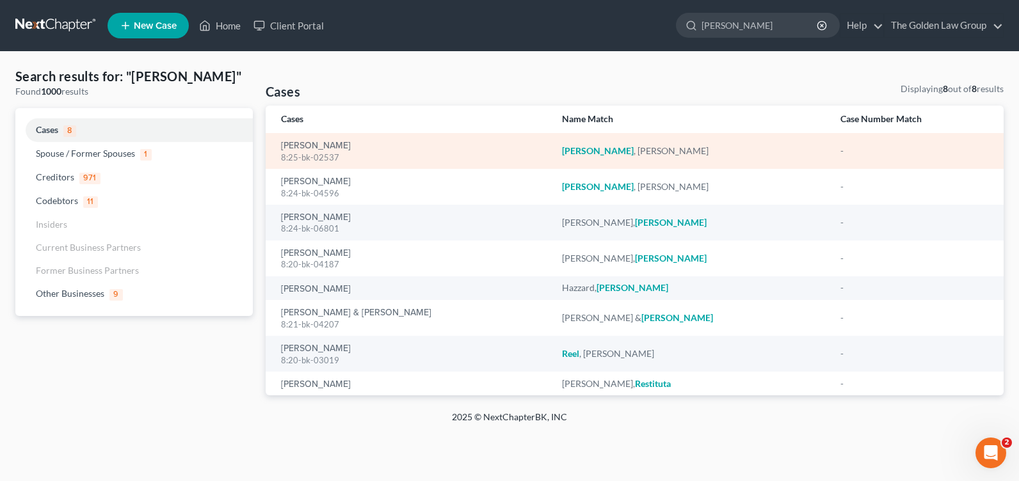
click at [306, 152] on div "8:25-bk-02537" at bounding box center [411, 158] width 261 height 12
click at [300, 144] on link "[PERSON_NAME]" at bounding box center [316, 145] width 70 height 9
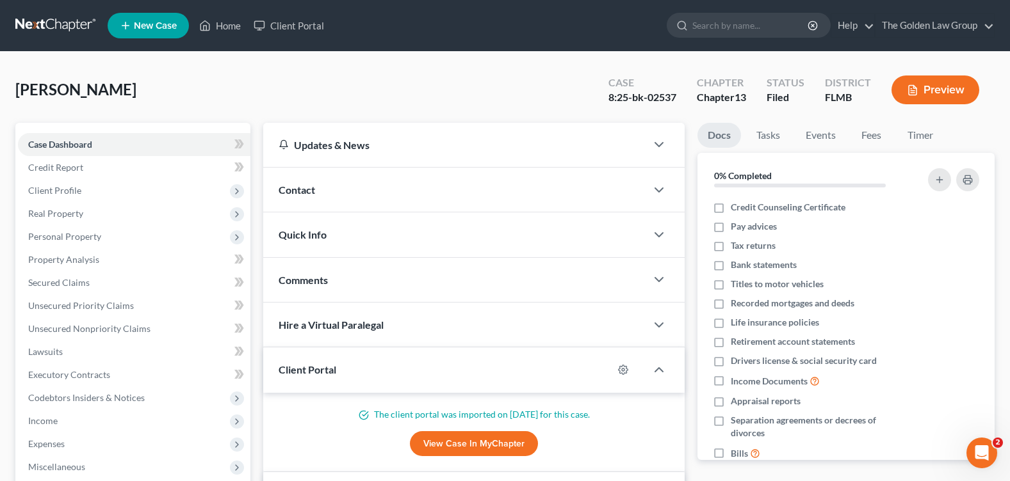
scroll to position [256, 0]
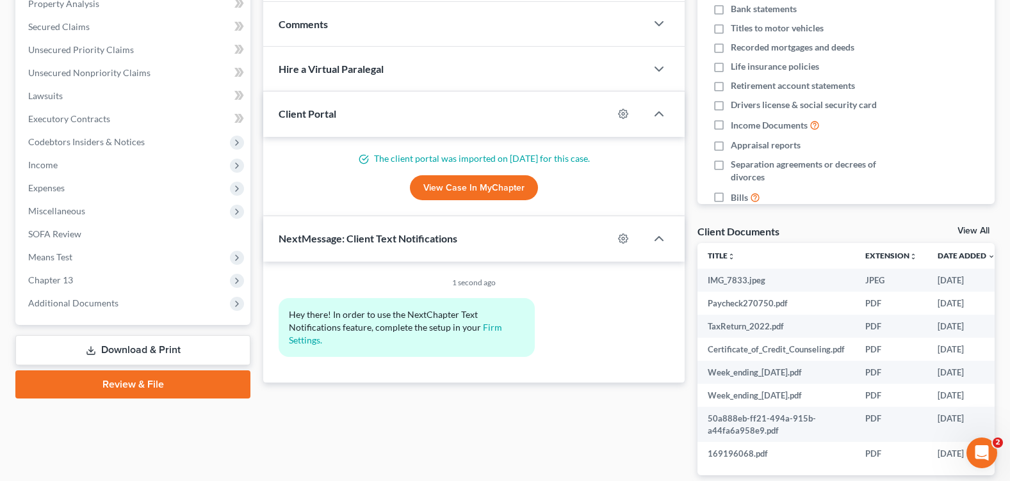
click at [79, 309] on span "Additional Documents" at bounding box center [134, 303] width 232 height 23
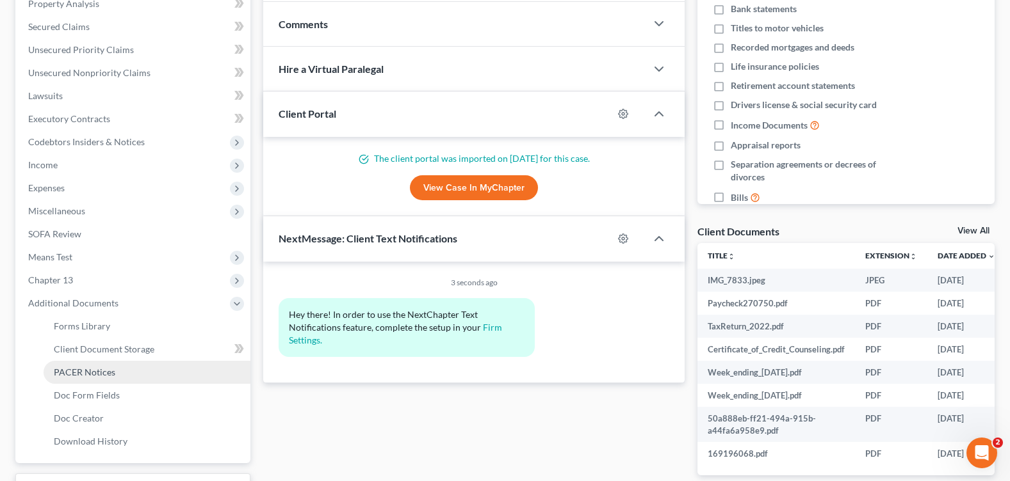
click at [94, 367] on span "PACER Notices" at bounding box center [84, 372] width 61 height 11
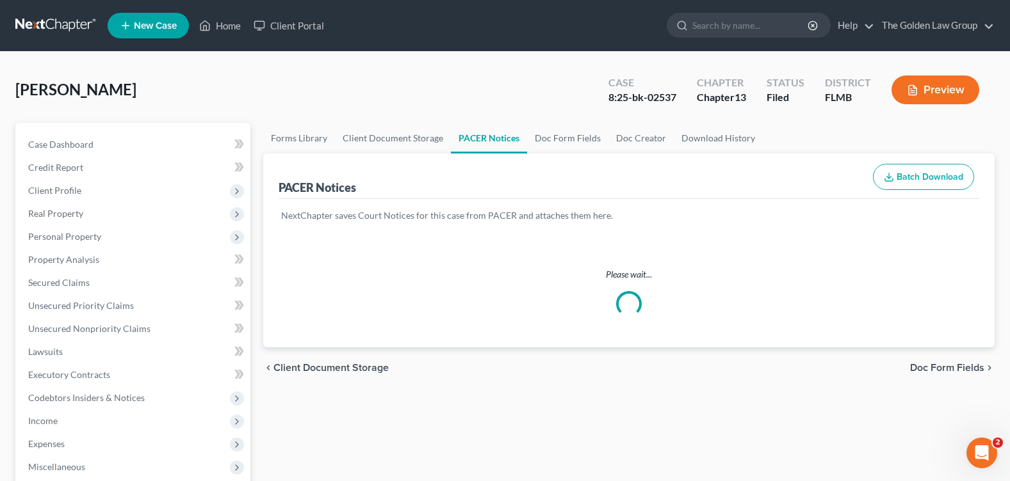
click at [396, 81] on div "[PERSON_NAME] Upgraded Case 8:25-bk-02537 Chapter Chapter 13 Status Filed Distr…" at bounding box center [504, 95] width 979 height 56
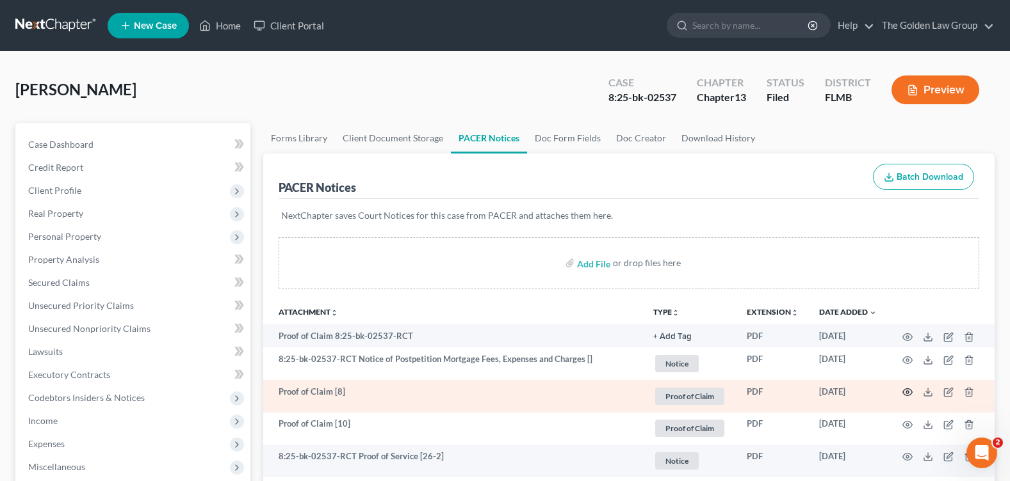
click at [907, 392] on circle "button" at bounding box center [907, 392] width 3 height 3
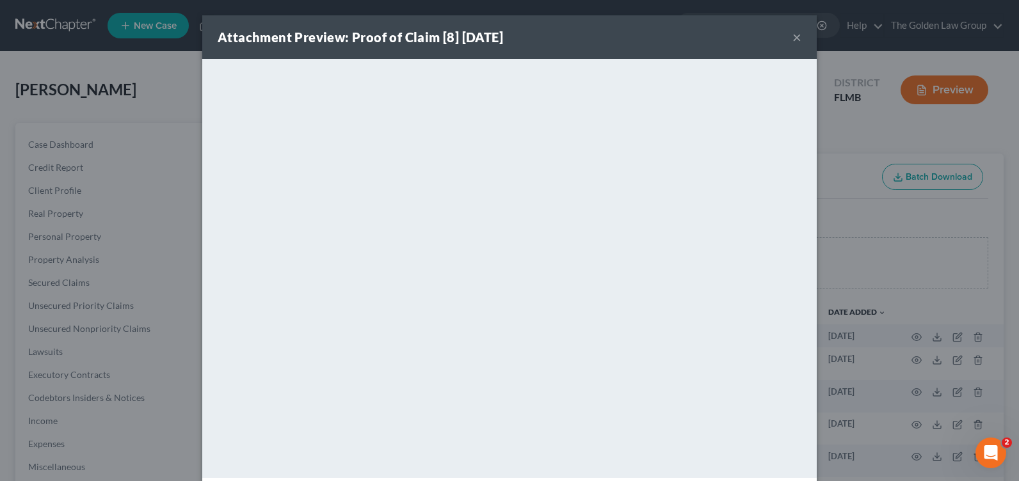
click at [793, 36] on button "×" at bounding box center [797, 36] width 9 height 15
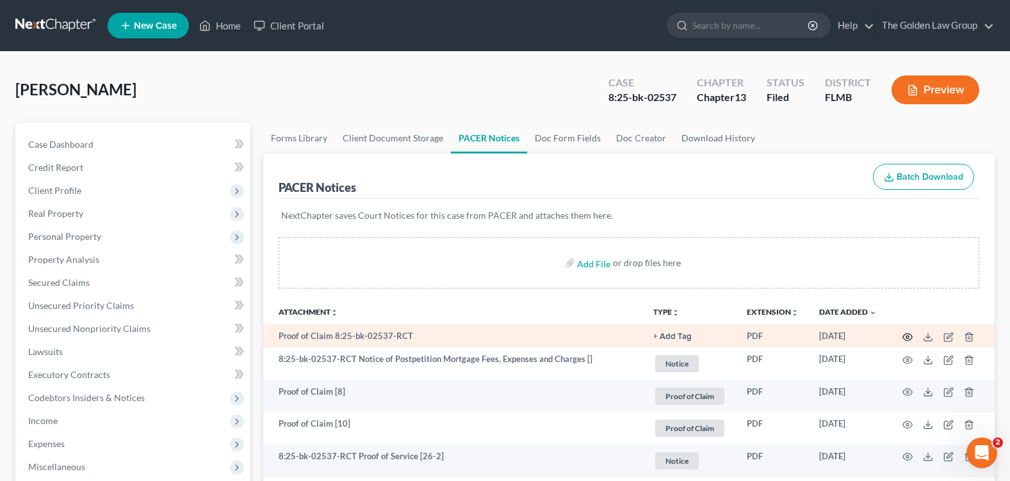
click at [907, 335] on icon "button" at bounding box center [907, 337] width 10 height 10
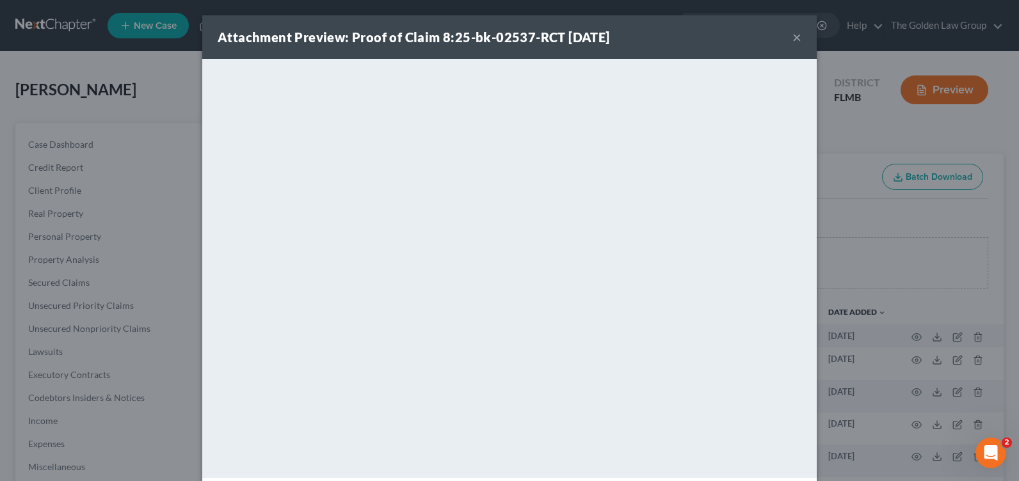
click at [793, 35] on button "×" at bounding box center [797, 36] width 9 height 15
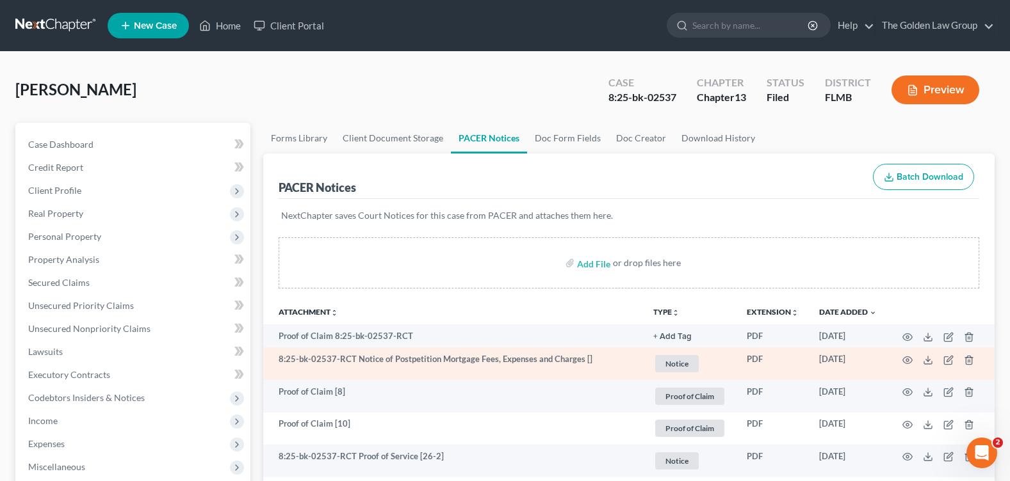
scroll to position [64, 0]
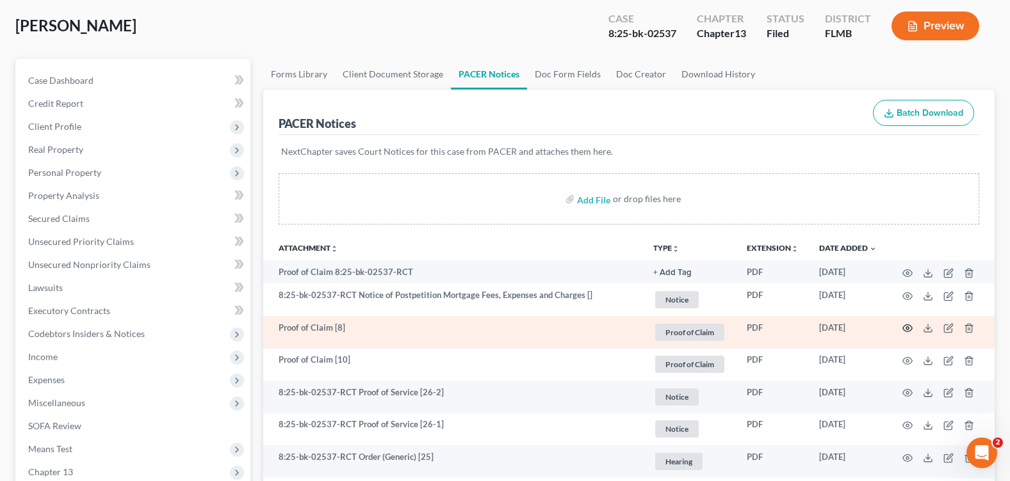
click at [907, 332] on icon "button" at bounding box center [908, 328] width 10 height 7
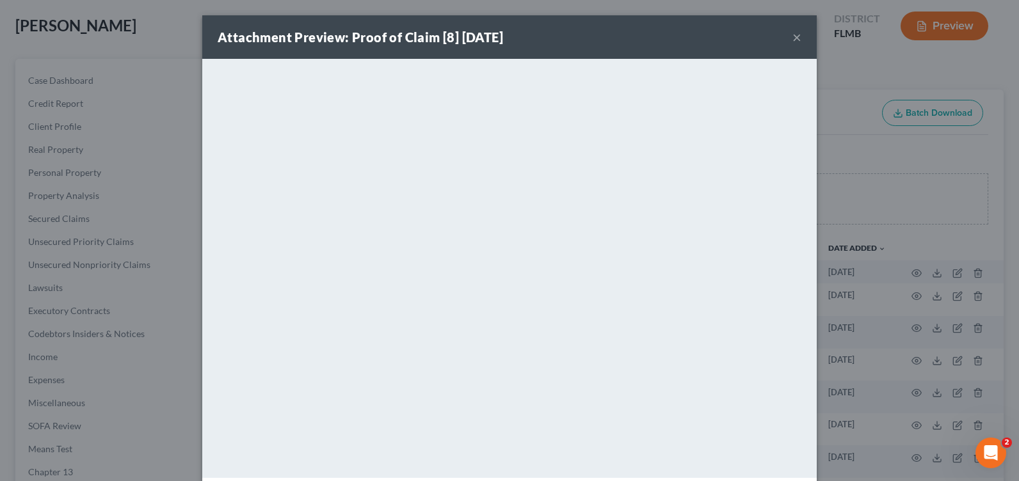
click at [793, 38] on button "×" at bounding box center [797, 36] width 9 height 15
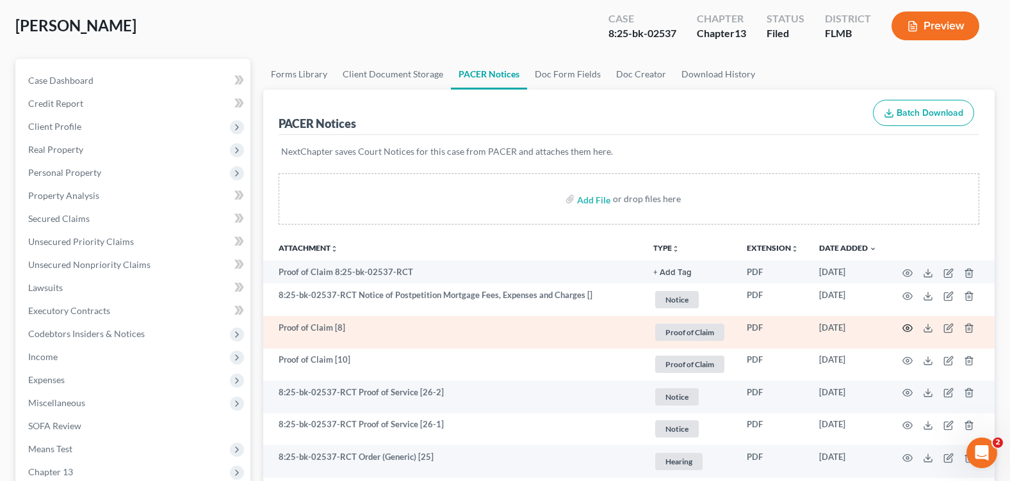
click at [904, 328] on icon "button" at bounding box center [907, 328] width 10 height 10
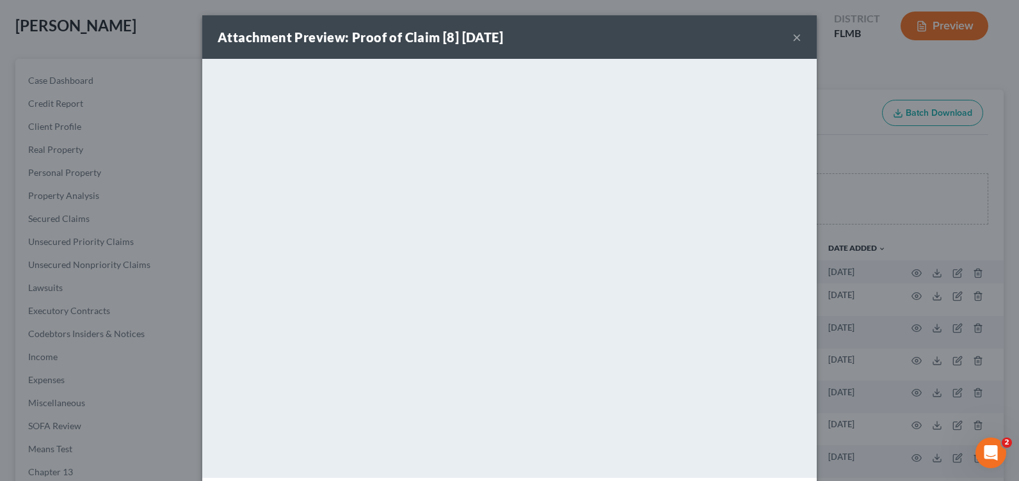
drag, startPoint x: 791, startPoint y: 36, endPoint x: 547, endPoint y: 75, distance: 246.9
click at [793, 37] on button "×" at bounding box center [797, 36] width 9 height 15
